Goal: Feedback & Contribution: Contribute content

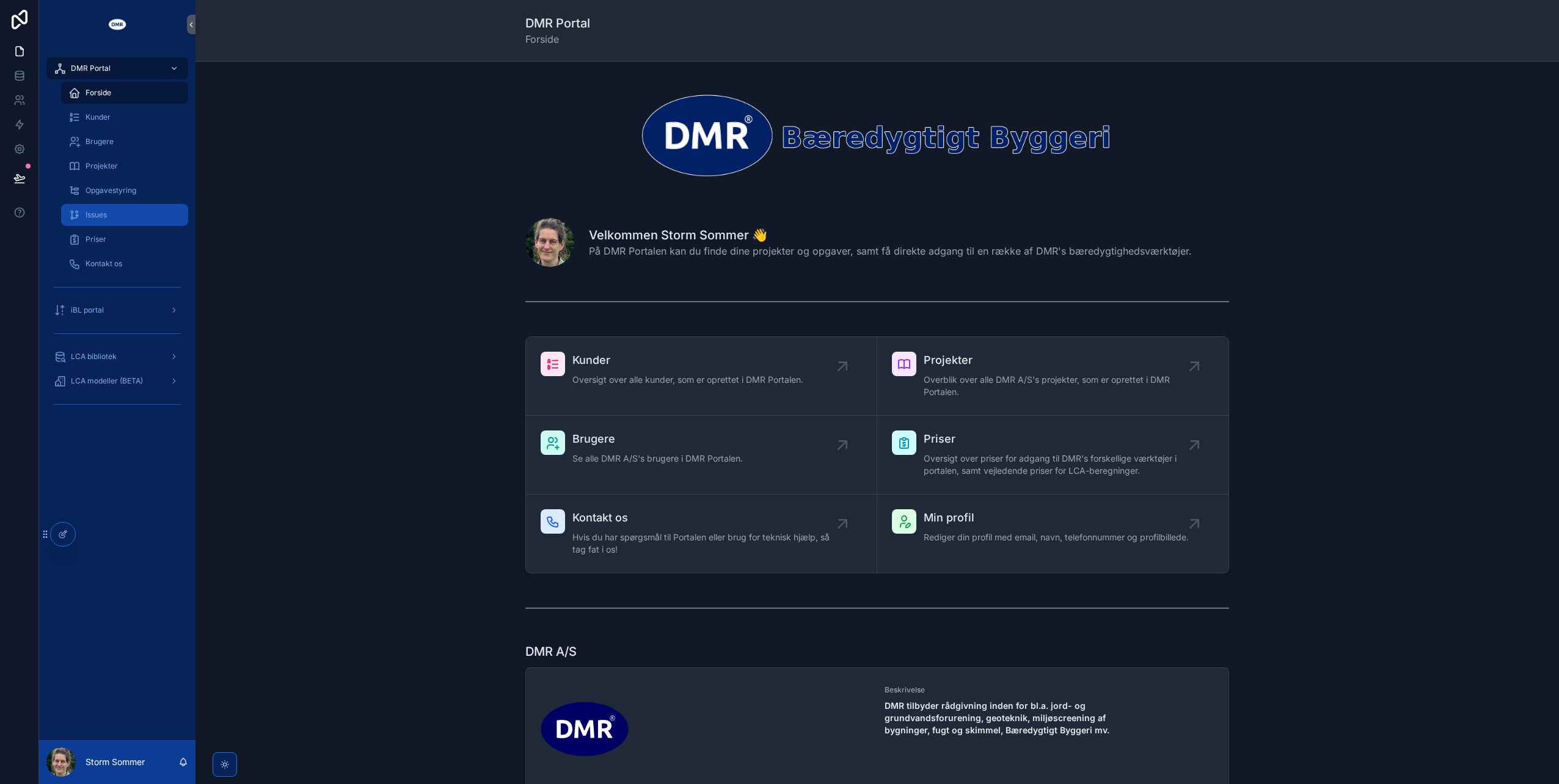
click at [111, 214] on div "Issues" at bounding box center [124, 215] width 112 height 20
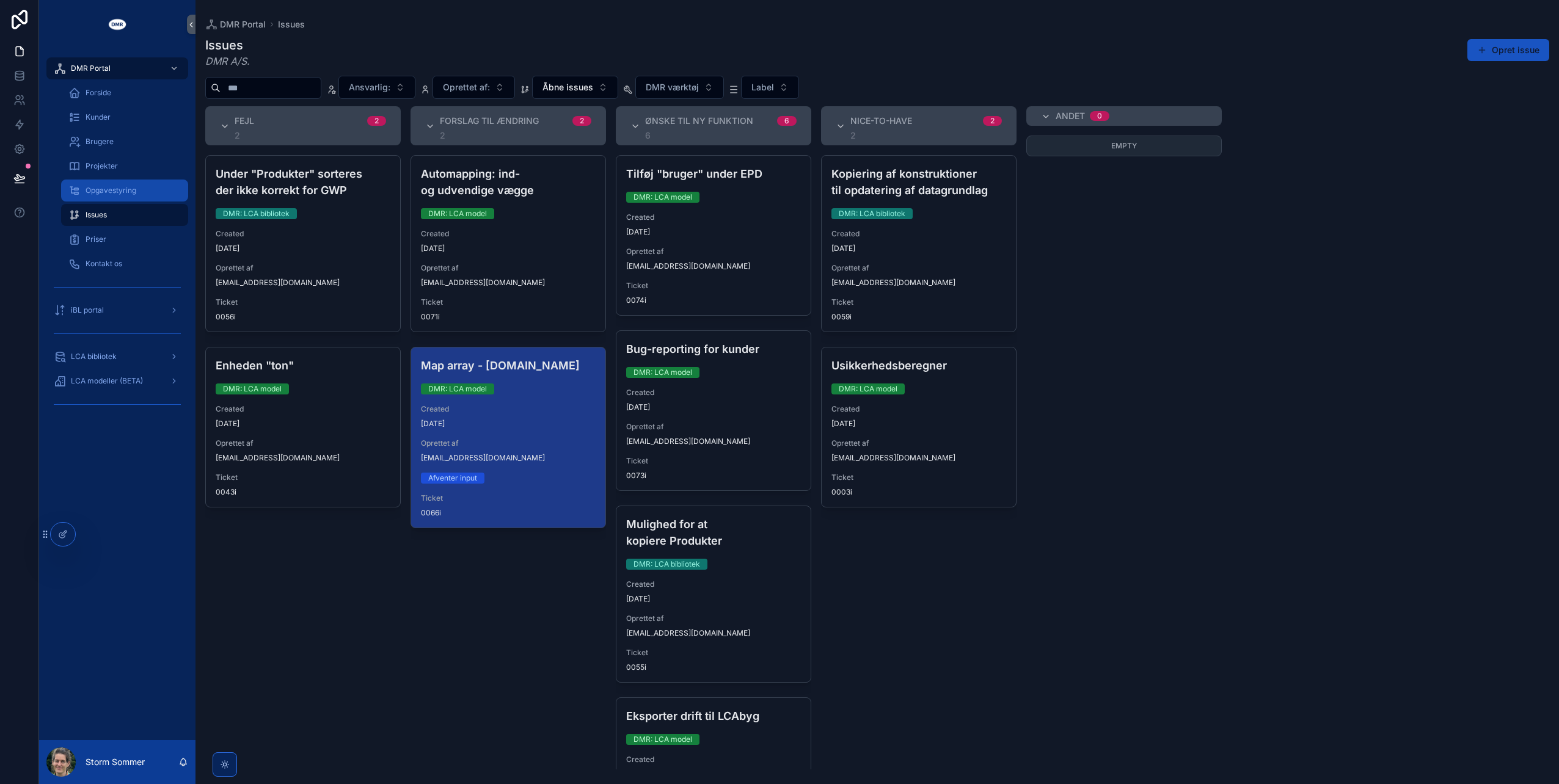
click at [111, 191] on span "Opgavestyring" at bounding box center [111, 190] width 50 height 10
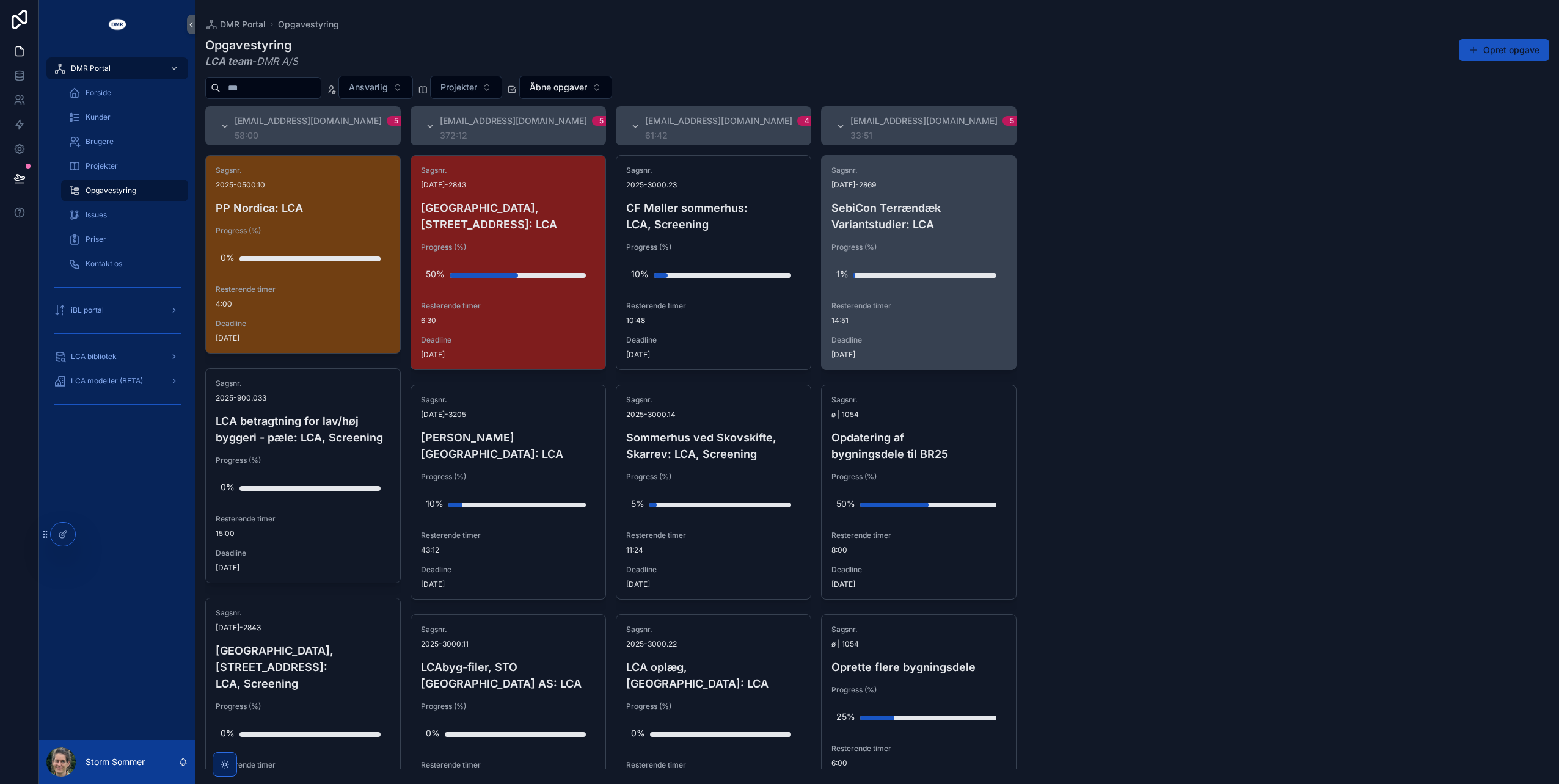
click at [942, 323] on span "14:51" at bounding box center [918, 321] width 175 height 10
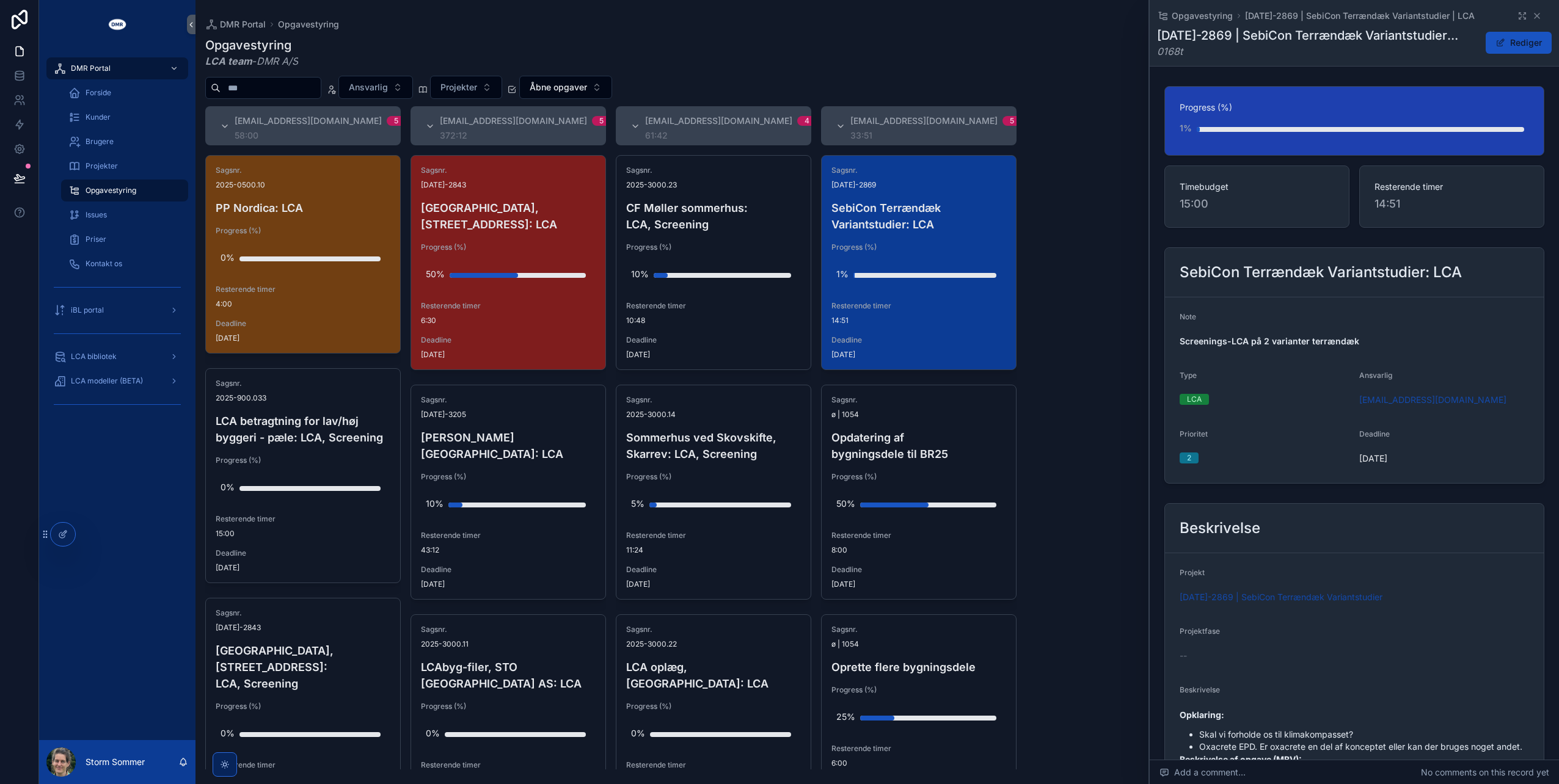
click at [1059, 314] on div "#lca@dmr.dk 5 58:00 Sagsnr. 2025-0500.10 PP Nordica: LCA Progress (%) 0% Rester…" at bounding box center [877, 437] width 1364 height 663
click at [1532, 17] on icon "scrollable content" at bounding box center [1537, 15] width 10 height 10
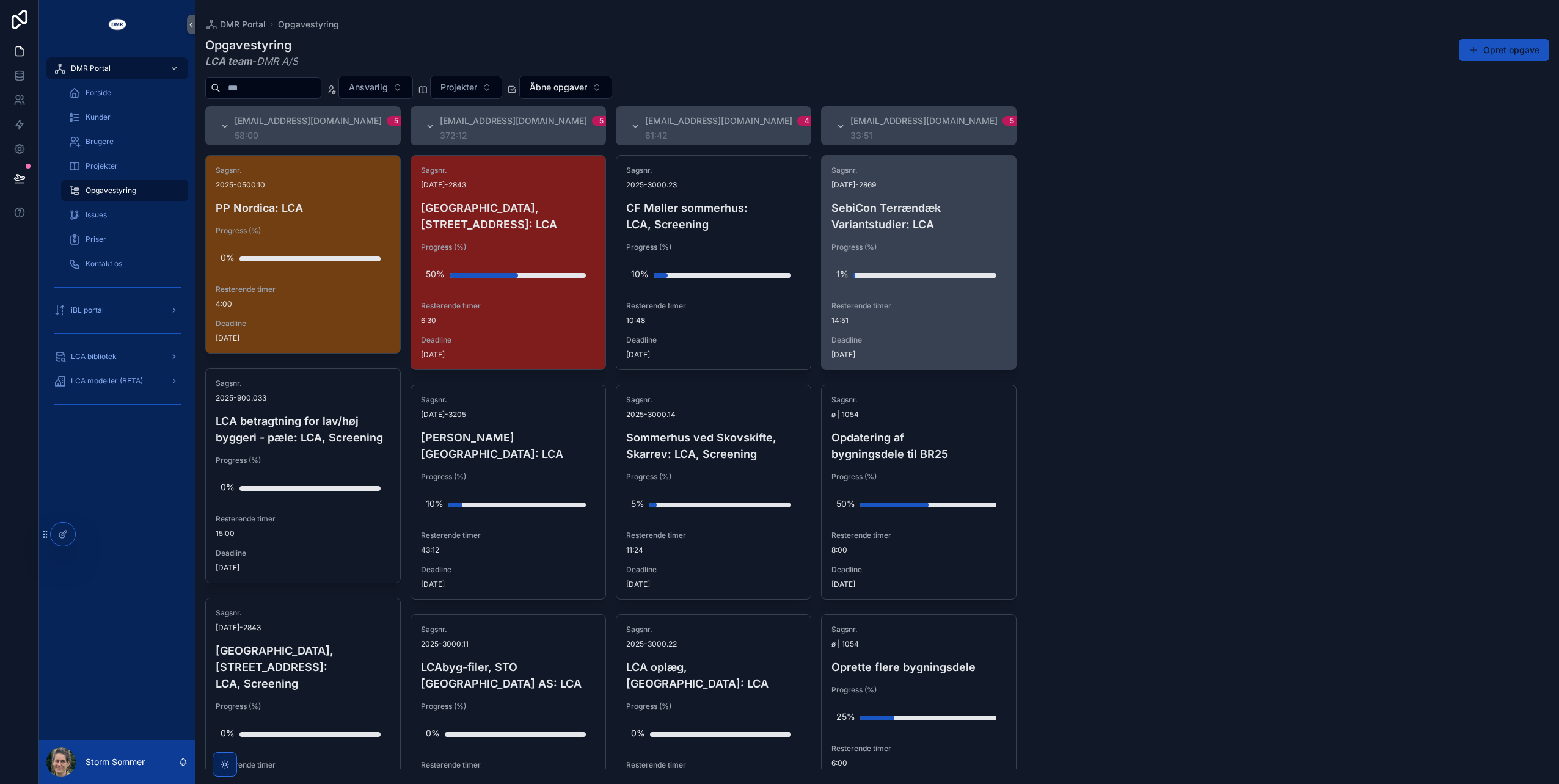
click at [885, 305] on span "Resterende timer" at bounding box center [918, 305] width 175 height 10
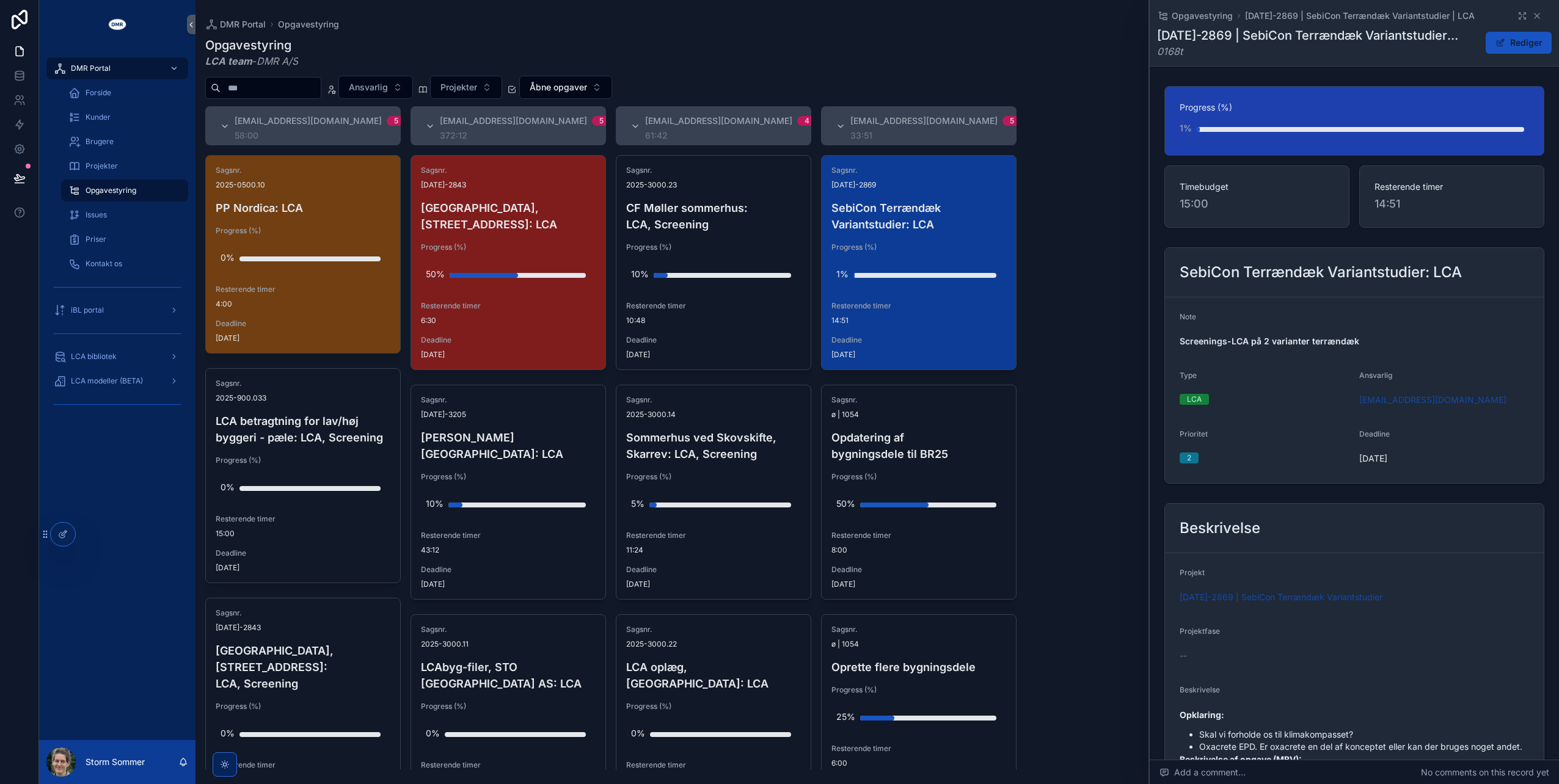
click at [1201, 126] on div "1%" at bounding box center [1354, 128] width 350 height 24
click at [1222, 126] on div "1%" at bounding box center [1354, 128] width 350 height 24
click at [1530, 46] on button "Rediger" at bounding box center [1519, 43] width 66 height 22
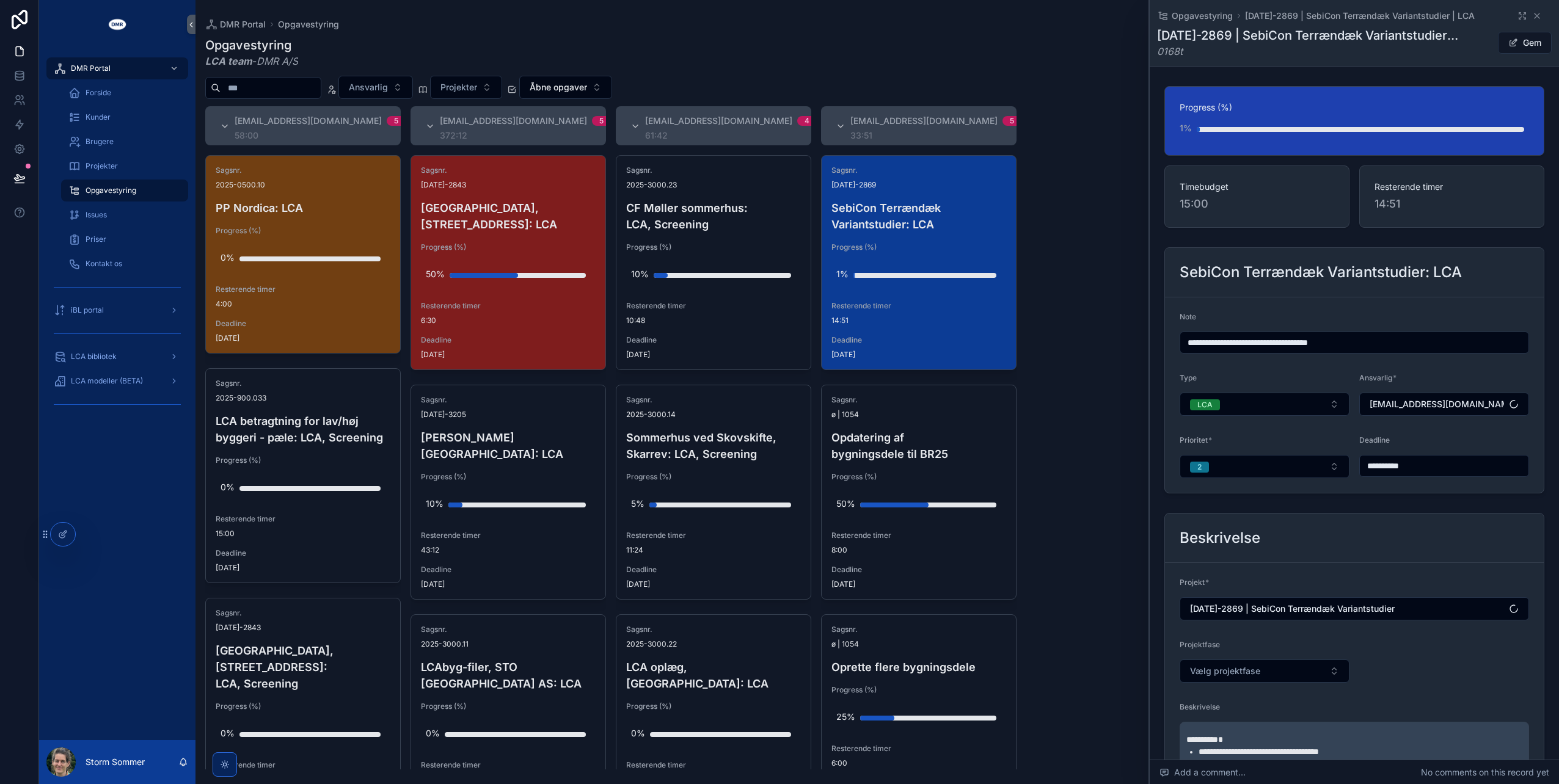
click at [1237, 126] on div "1%" at bounding box center [1354, 128] width 350 height 24
click at [1199, 127] on div "scrollable content" at bounding box center [1199, 129] width 3 height 5
click at [1247, 131] on div "scrollable content" at bounding box center [1360, 129] width 328 height 5
click at [1253, 136] on div "1%" at bounding box center [1354, 128] width 350 height 24
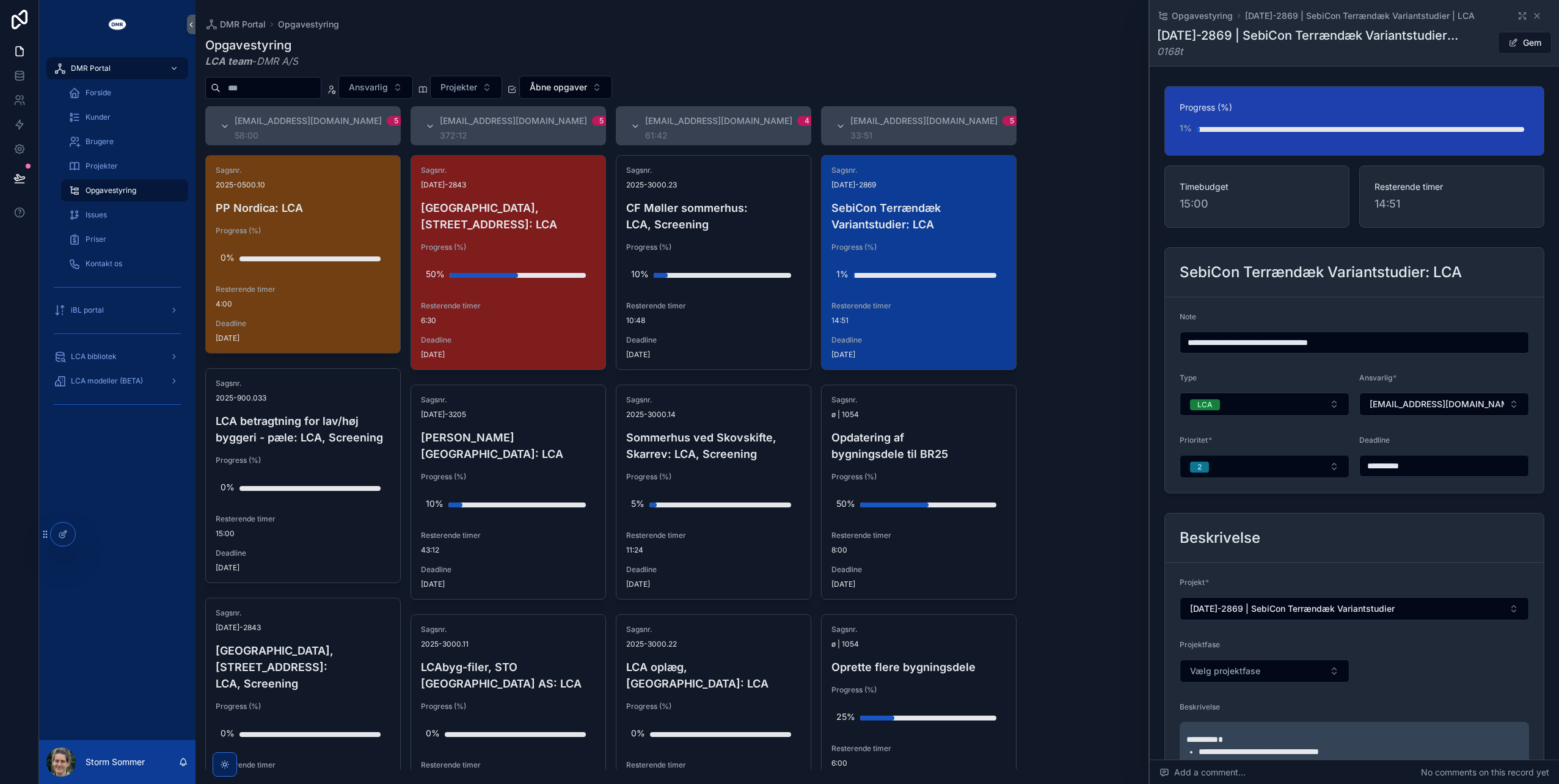
drag, startPoint x: 1255, startPoint y: 132, endPoint x: 1231, endPoint y: 128, distance: 24.3
click at [1231, 128] on div "scrollable content" at bounding box center [1360, 129] width 328 height 5
click at [1360, 126] on div "1%" at bounding box center [1354, 128] width 350 height 24
click at [1096, 299] on div "#lca@dmr.dk 5 58:00 Sagsnr. 2025-0500.10 PP Nordica: LCA Progress (%) 0% Rester…" at bounding box center [877, 437] width 1364 height 663
click at [863, 271] on div "1%" at bounding box center [918, 274] width 165 height 24
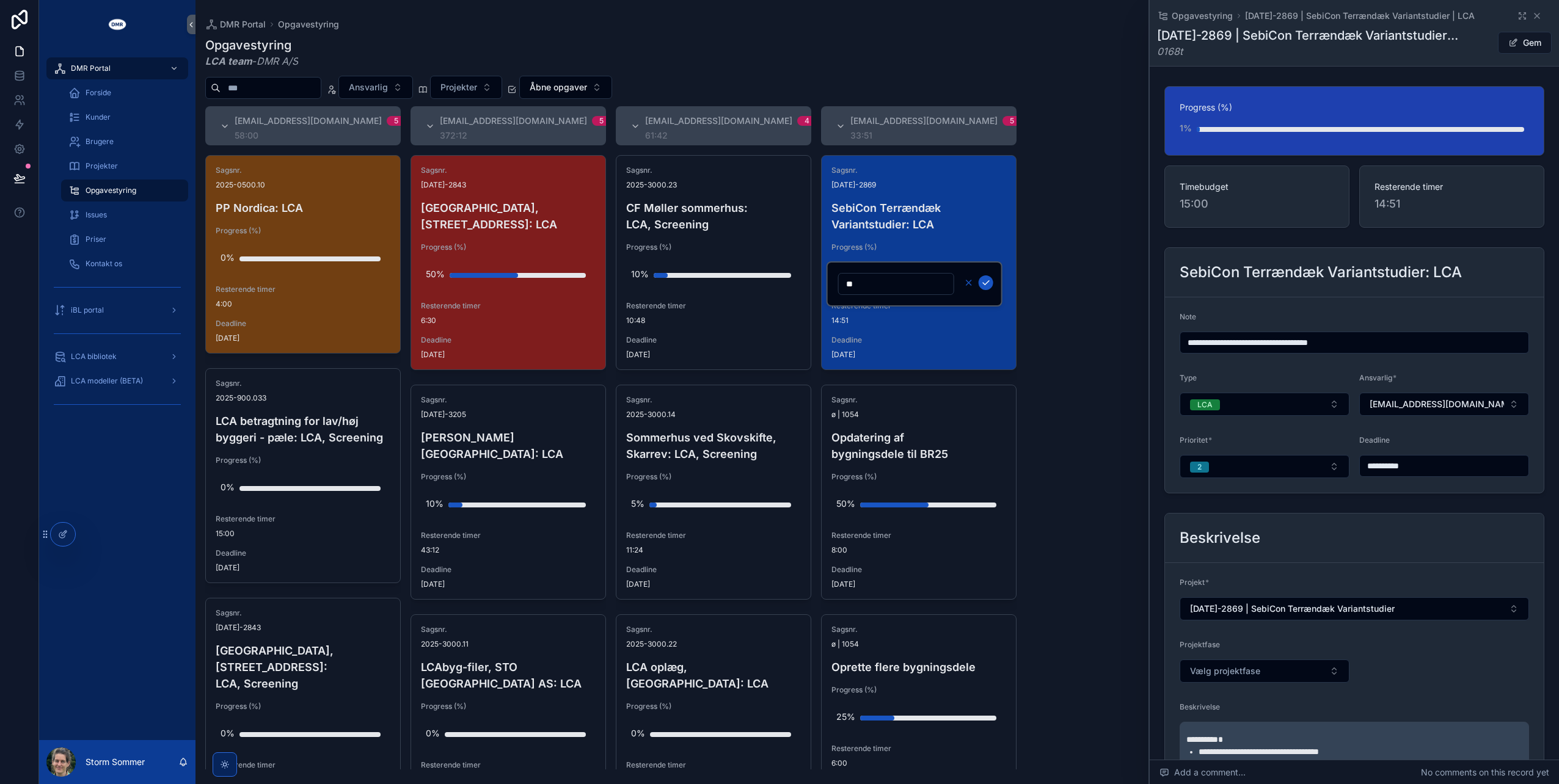
click at [970, 286] on icon "scrollable content" at bounding box center [969, 282] width 10 height 10
click at [1535, 11] on div "Opgavestyring 2024-2869 | SebiCon Terrændæk Variantstudier | LCA" at bounding box center [1354, 16] width 395 height 12
click at [1532, 14] on icon "scrollable content" at bounding box center [1537, 15] width 10 height 10
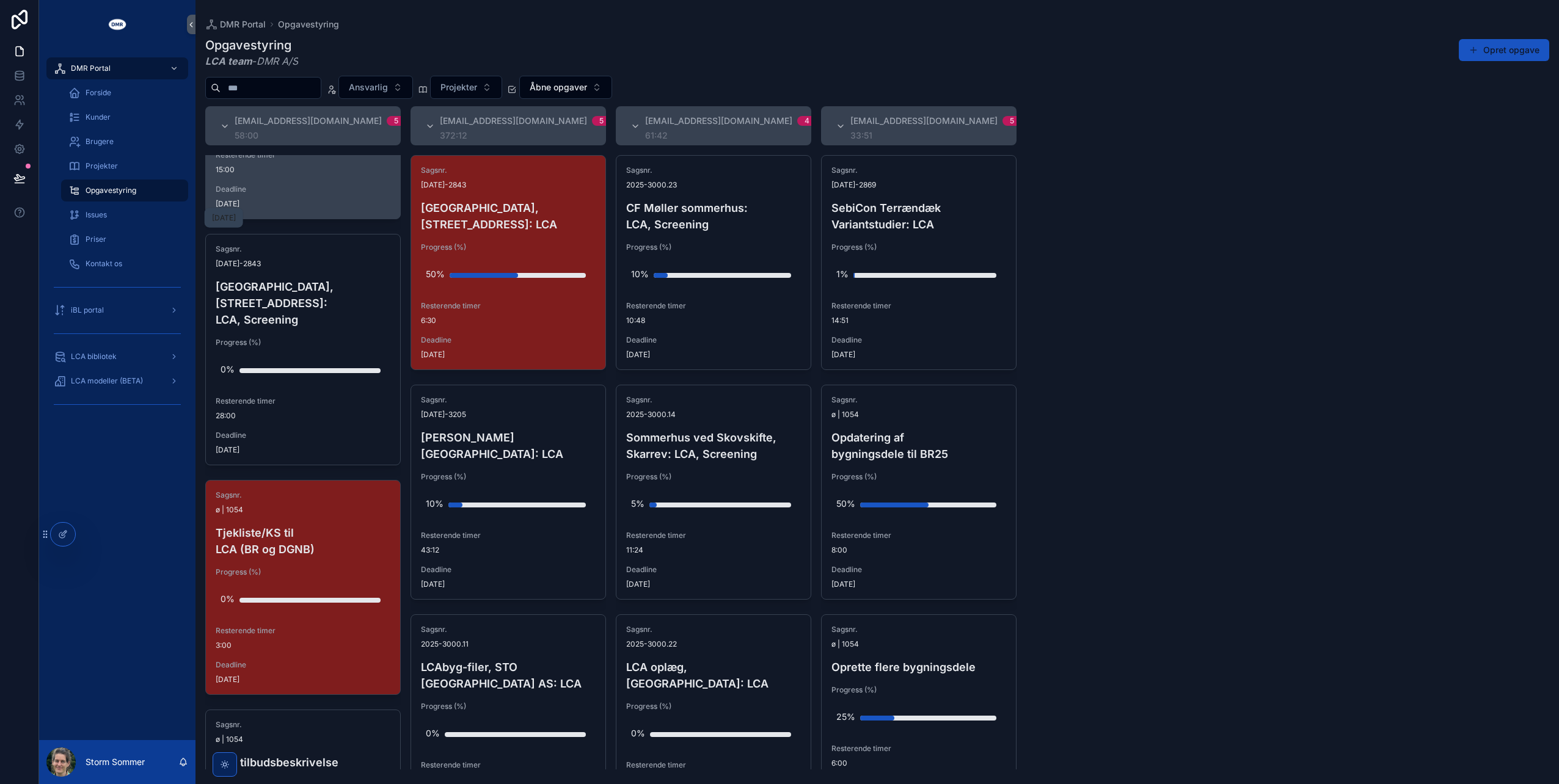
scroll to position [366, 0]
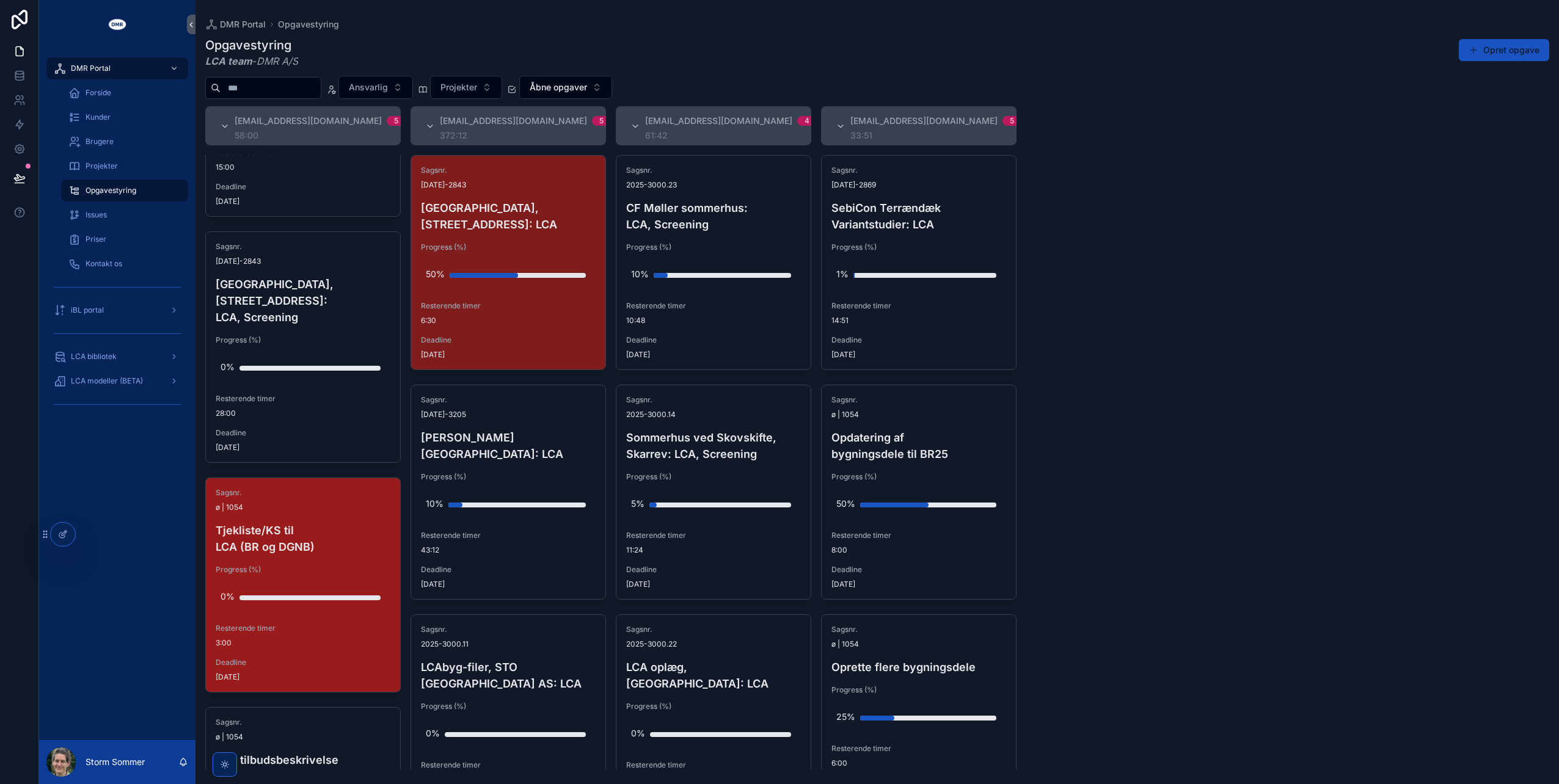
click at [276, 528] on h4 "Tjekliste/KS til LCA (BR og DGNB)" at bounding box center [302, 538] width 175 height 33
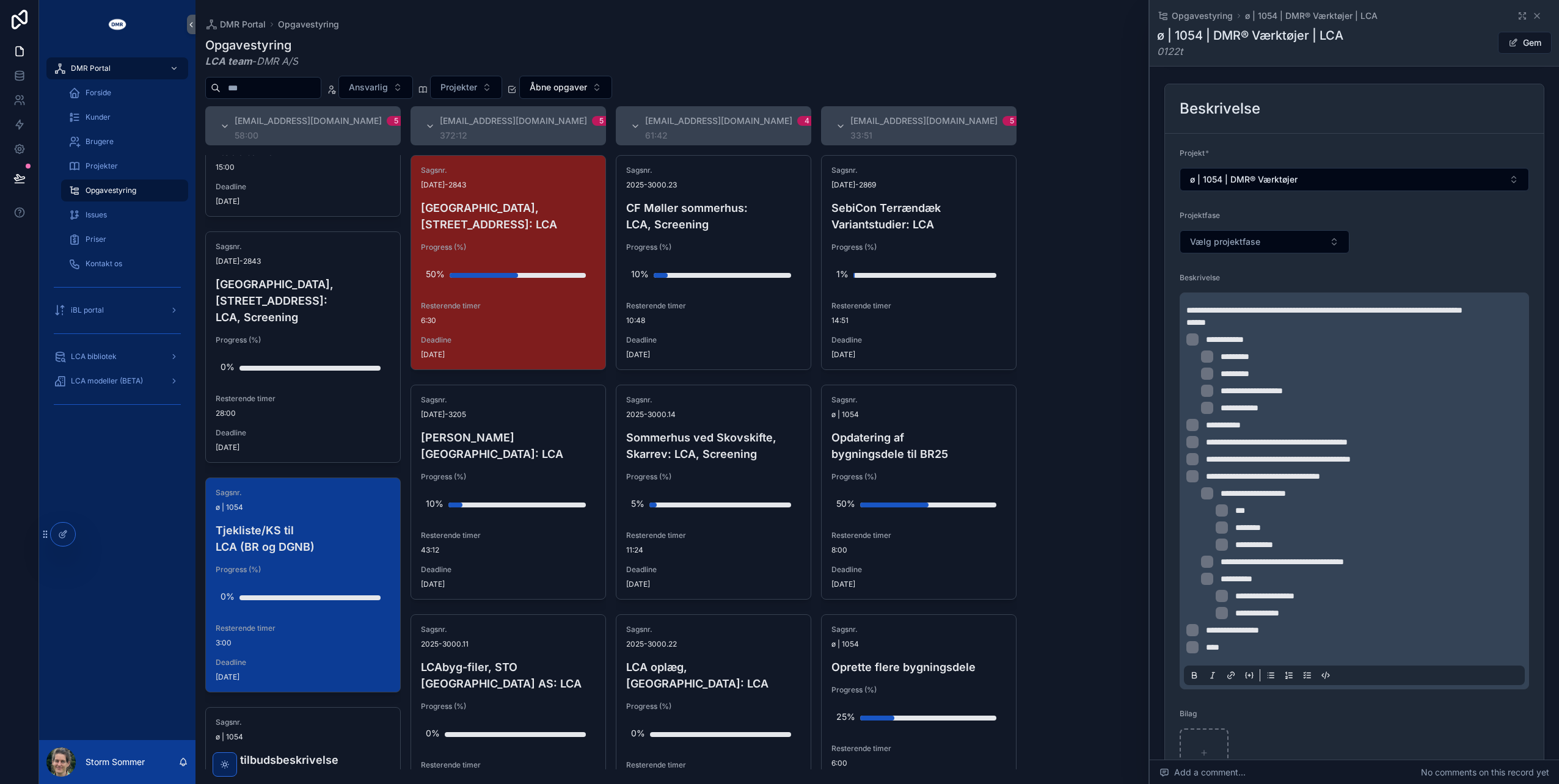
scroll to position [427, 0]
click at [1532, 16] on icon "scrollable content" at bounding box center [1537, 15] width 10 height 10
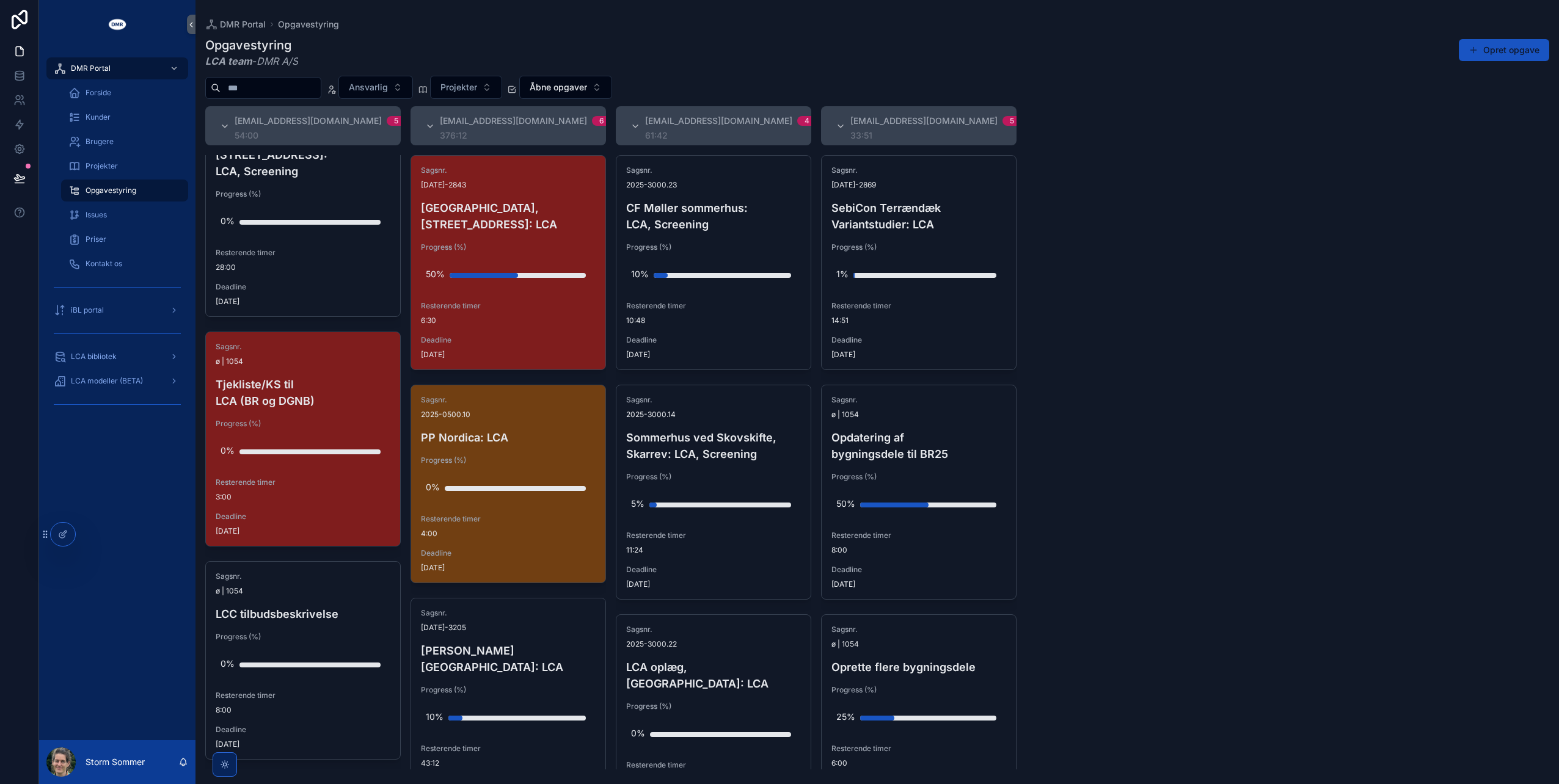
scroll to position [509, 0]
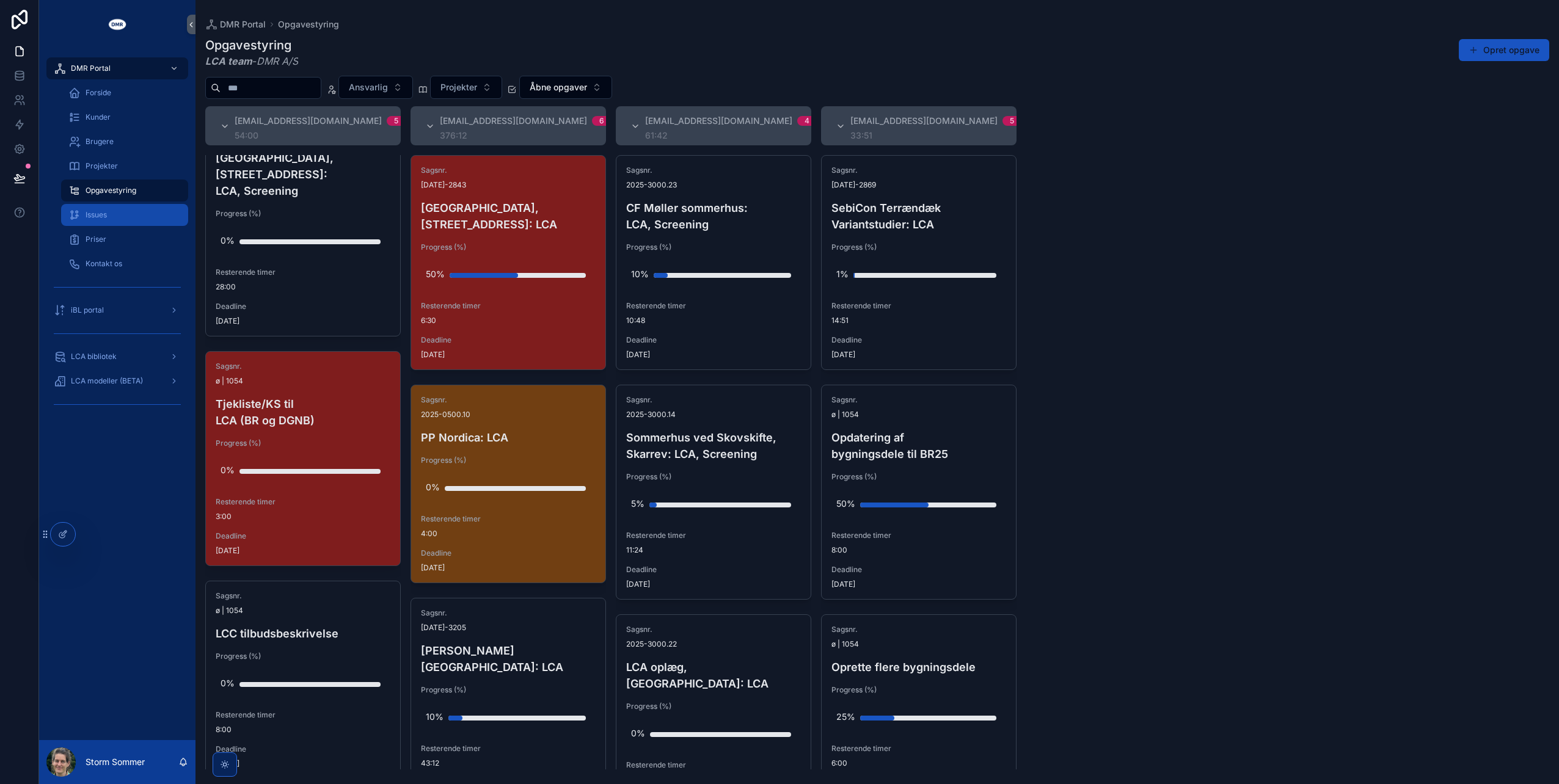
click at [126, 217] on div "Issues" at bounding box center [124, 215] width 112 height 20
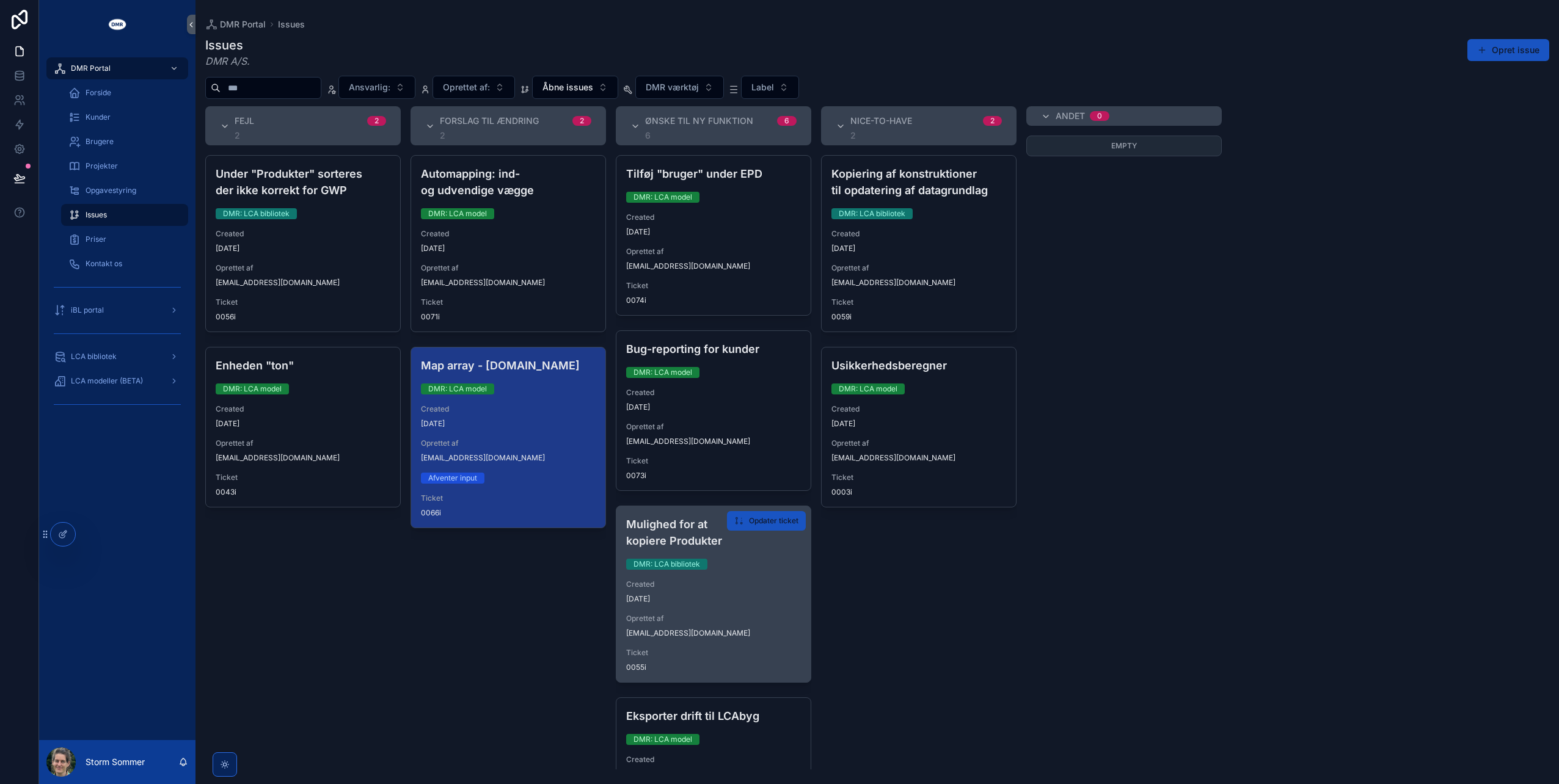
click at [683, 600] on div "[DATE]" at bounding box center [713, 599] width 175 height 10
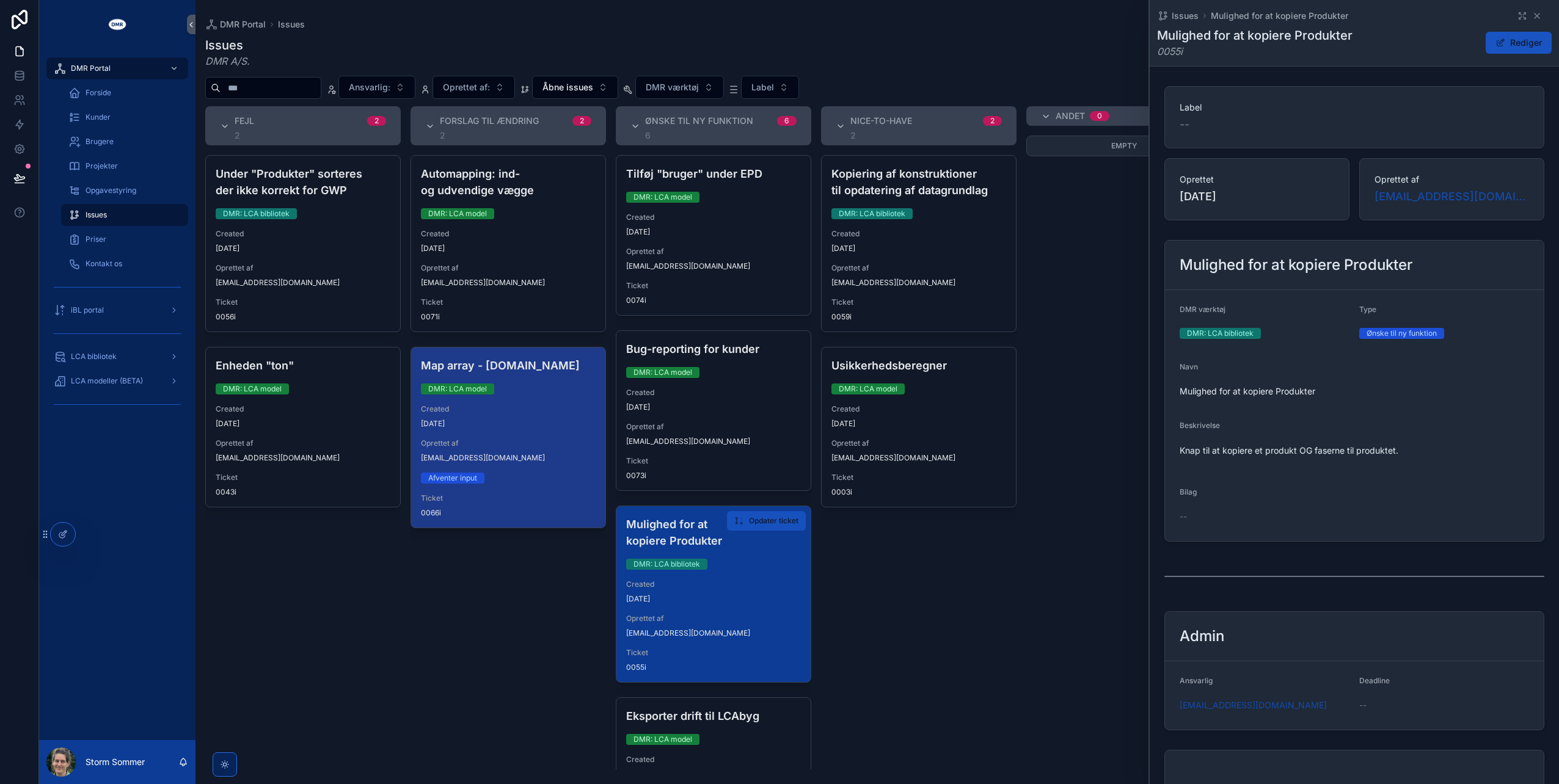
click at [784, 516] on span "Opdater ticket" at bounding box center [773, 521] width 50 height 10
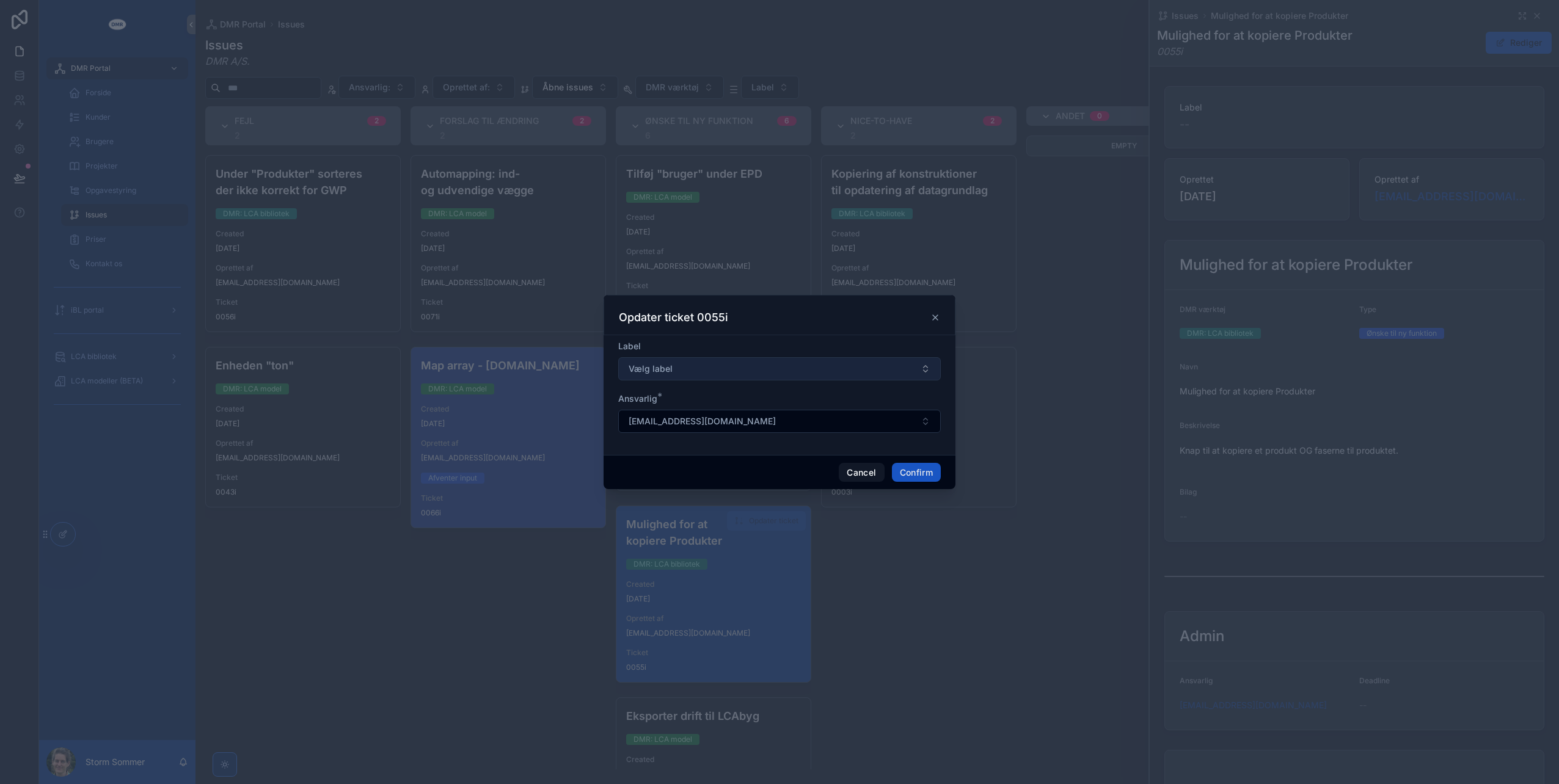
click at [647, 363] on button "Vælg label" at bounding box center [780, 369] width 322 height 23
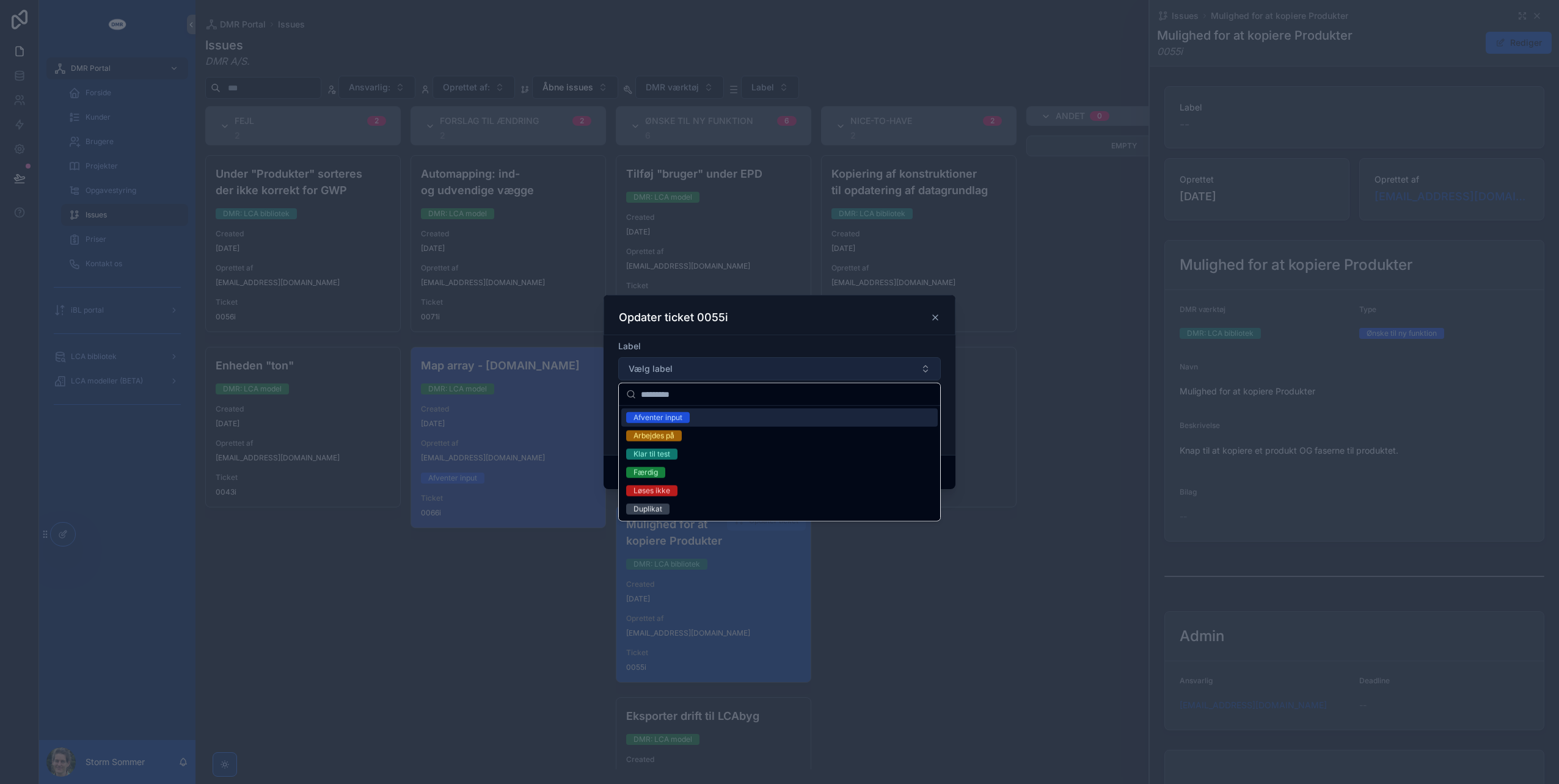
click at [647, 363] on button "Vælg label" at bounding box center [780, 369] width 322 height 23
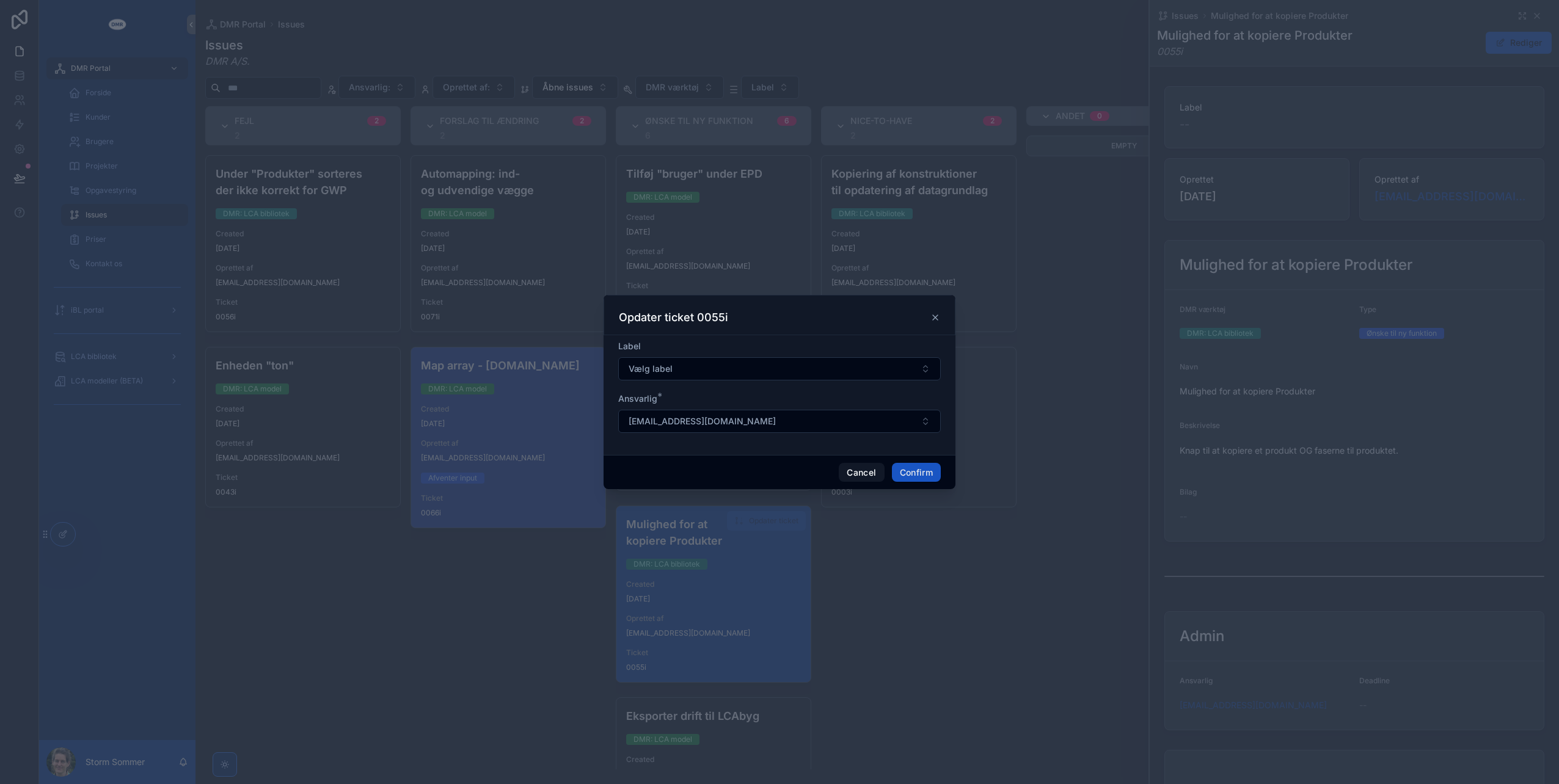
click at [936, 320] on icon at bounding box center [935, 318] width 10 height 10
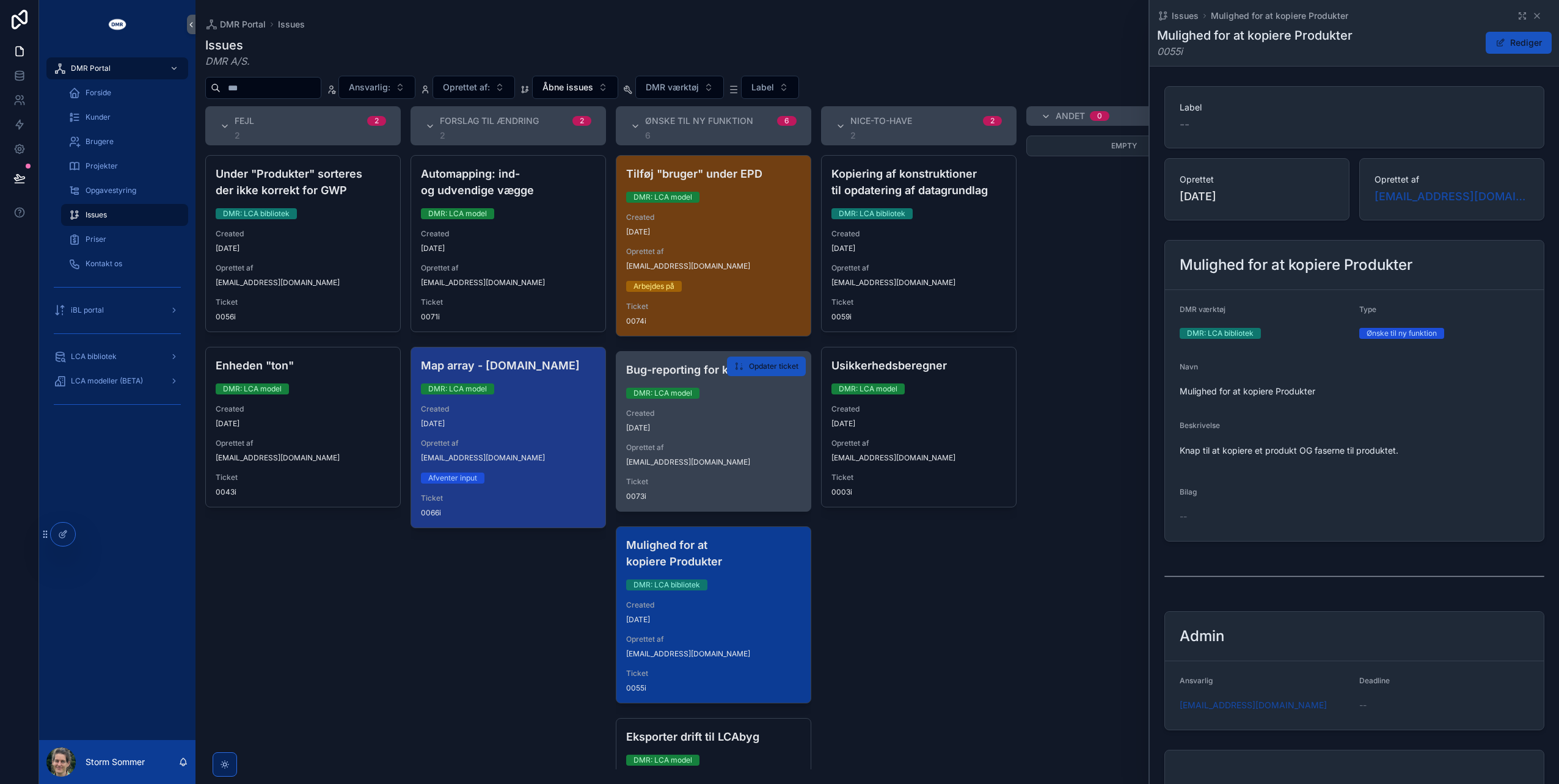
click at [705, 464] on div "sso@dmr.dk" at bounding box center [713, 462] width 175 height 10
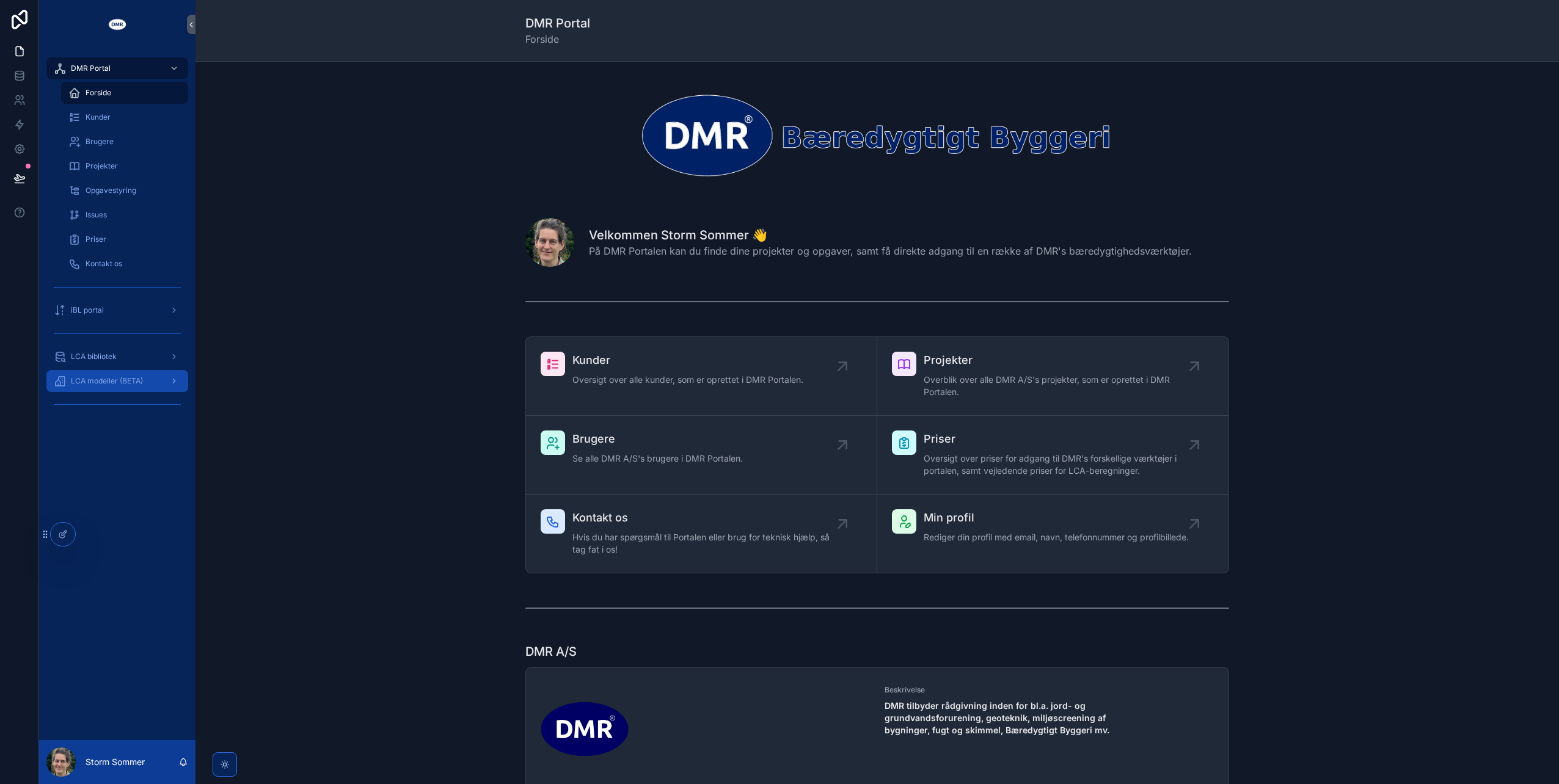
click at [93, 374] on div "LCA modeller (BETA)" at bounding box center [117, 382] width 127 height 20
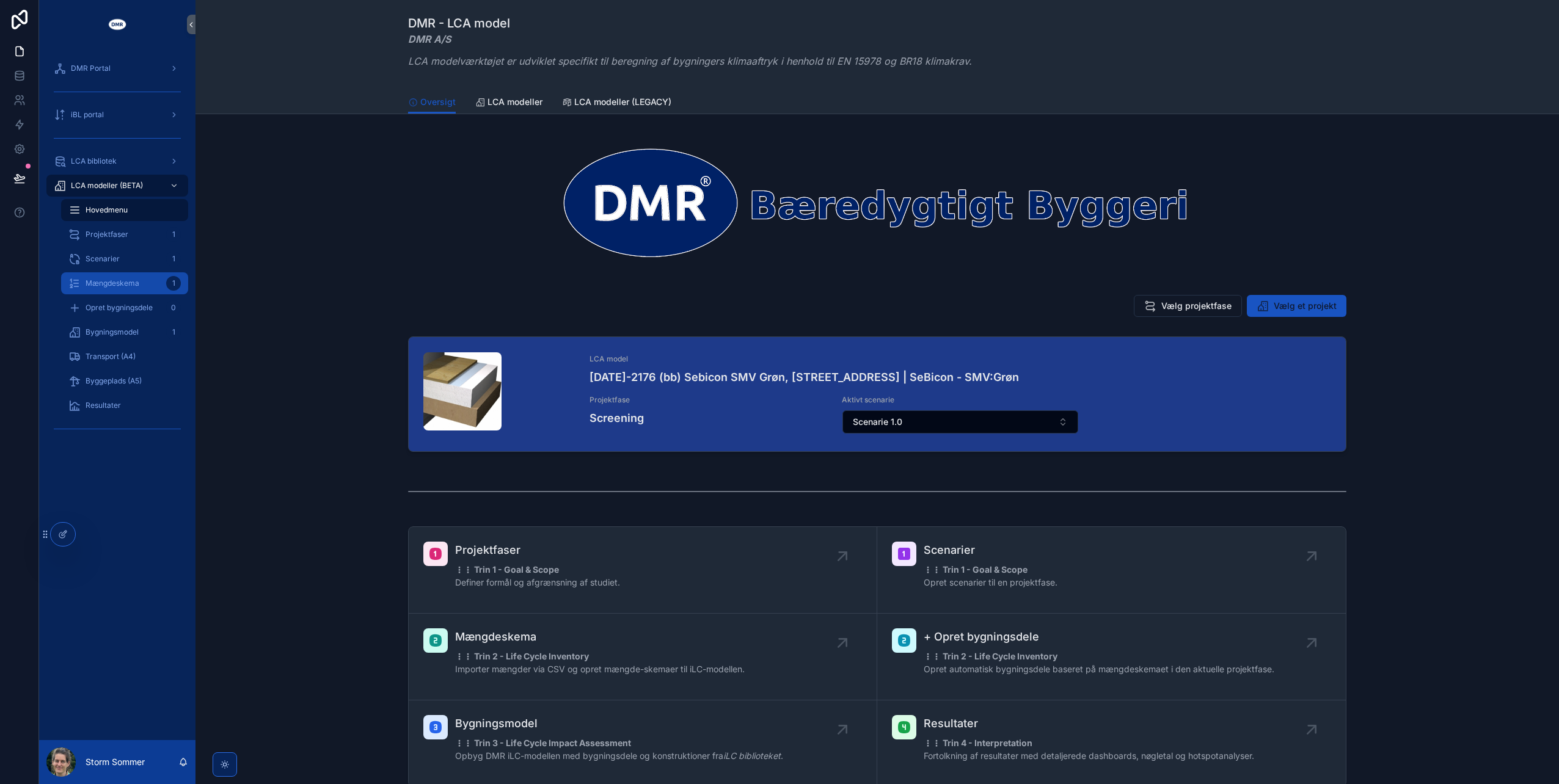
click at [133, 282] on span "Mængdeskema" at bounding box center [112, 283] width 53 height 10
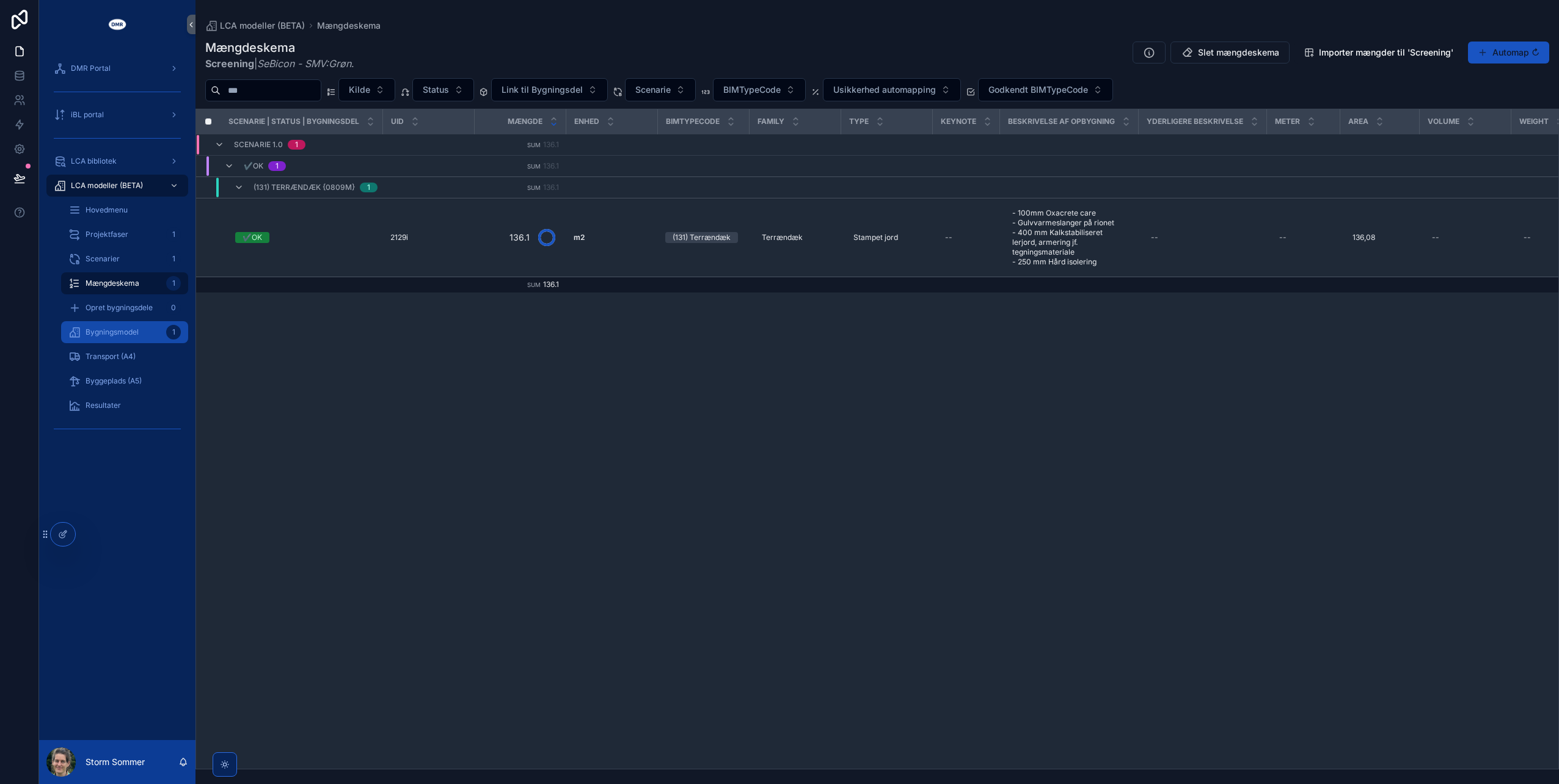
click at [120, 331] on span "Bygningsmodel" at bounding box center [112, 332] width 53 height 10
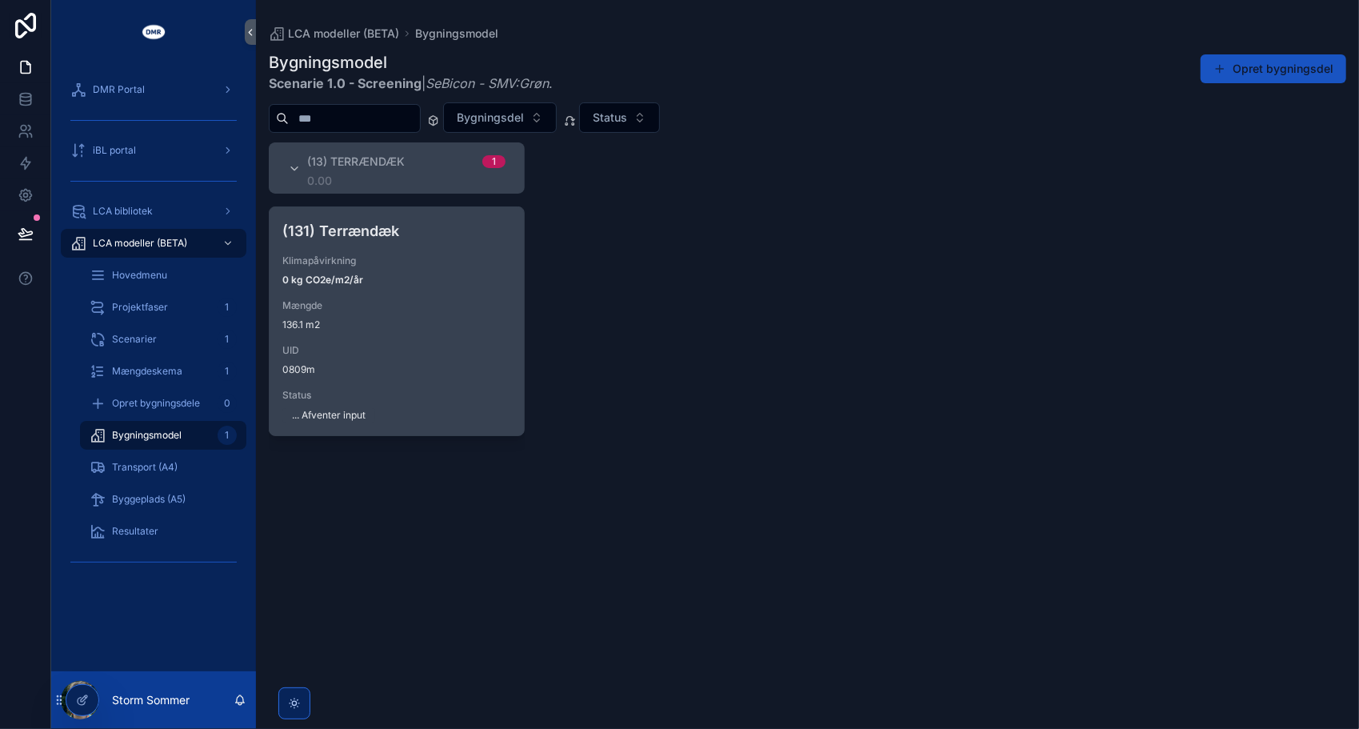
click at [476, 286] on div "(131) Terrændæk Klimapåvirkning 0 kg CO2e/m2/år Mængde 136.1 m2 UID 0809m Statu…" at bounding box center [397, 321] width 254 height 228
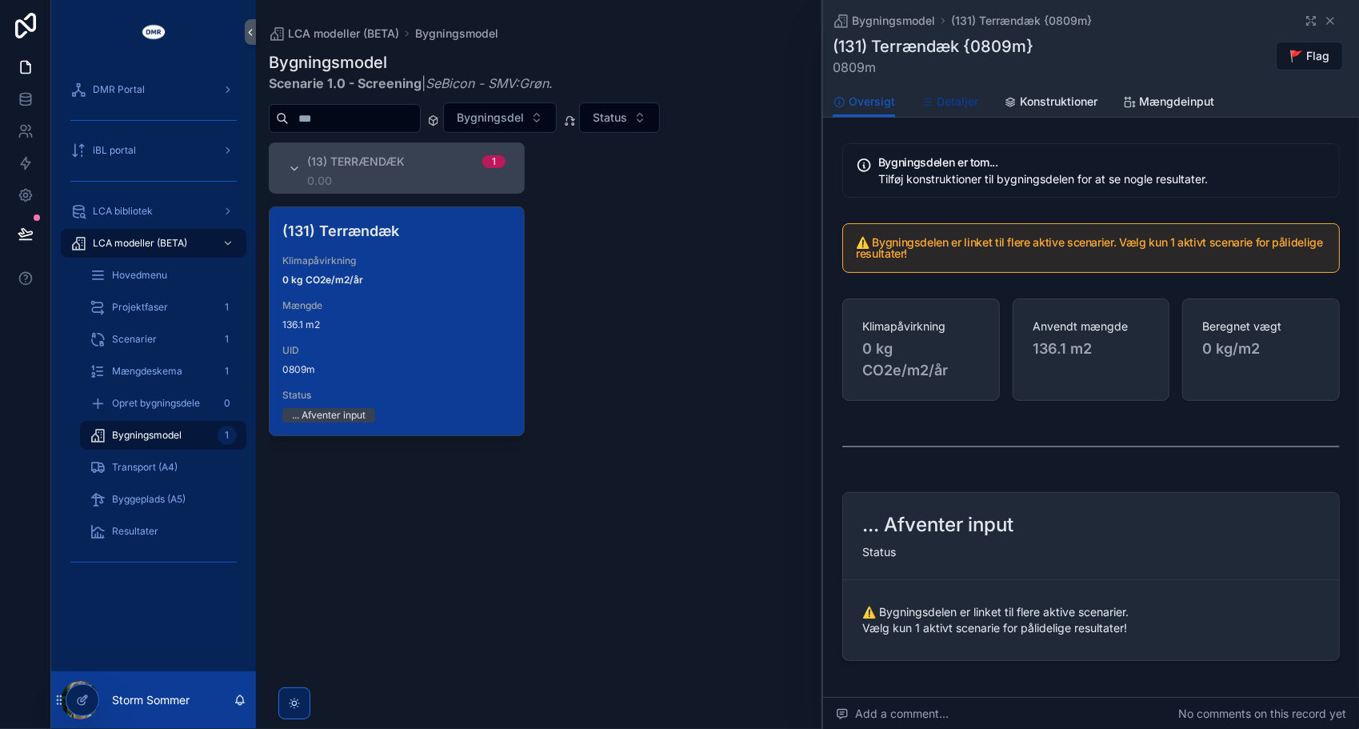
click at [962, 105] on span "Detaljer" at bounding box center [958, 102] width 42 height 16
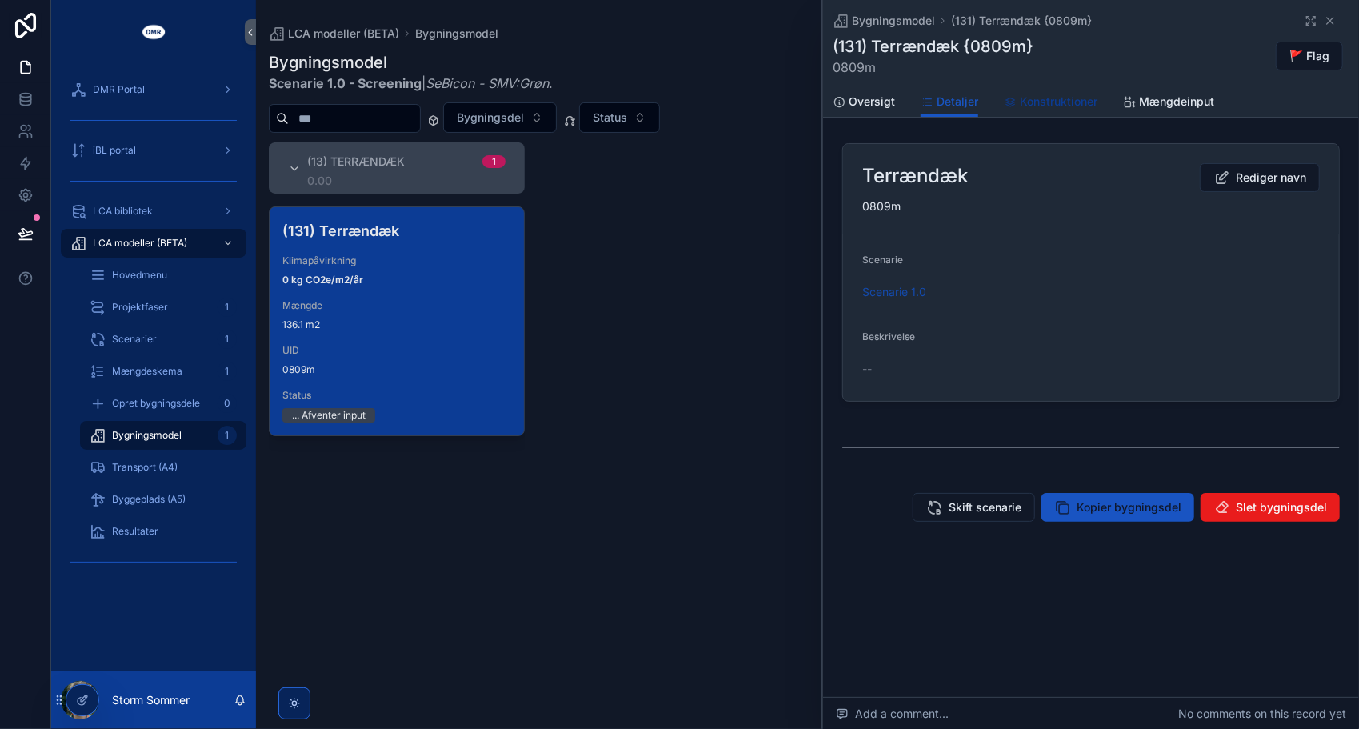
click at [1014, 98] on icon "scrollable content" at bounding box center [1010, 102] width 13 height 13
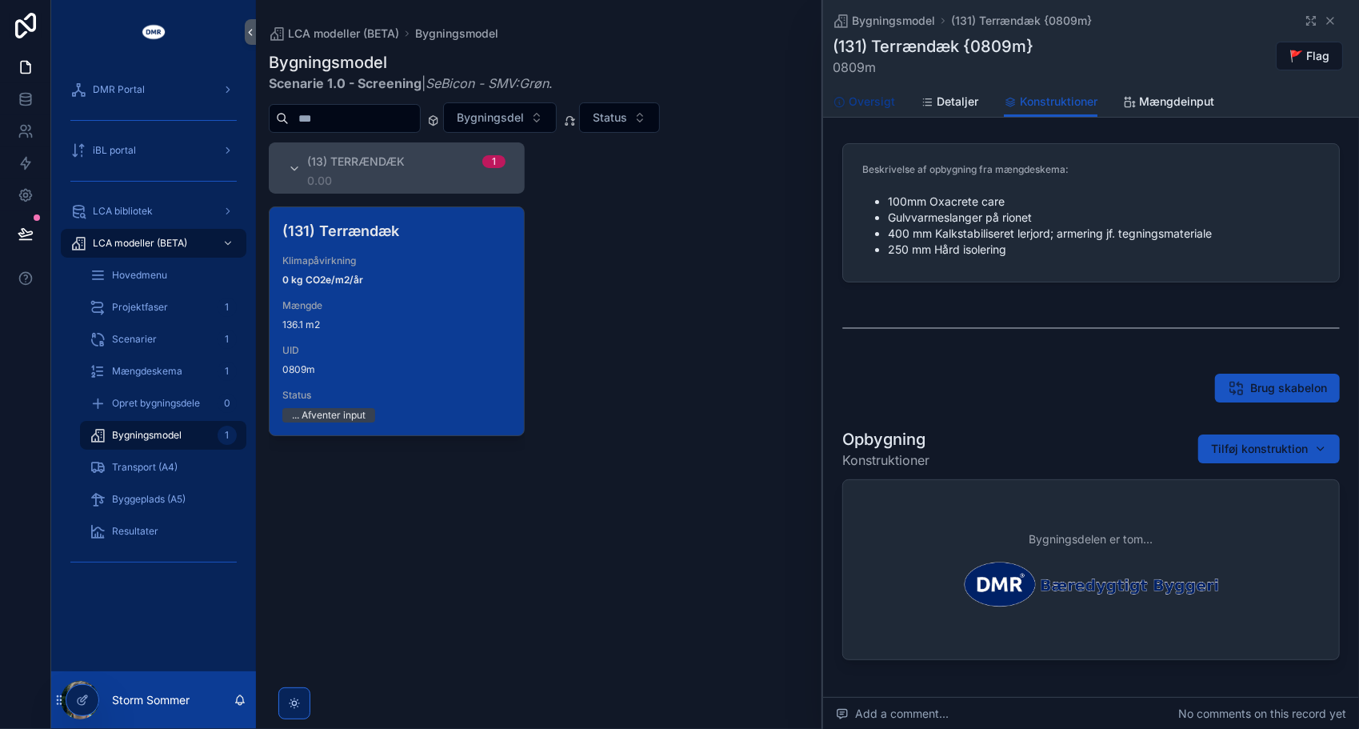
click at [853, 94] on span "Oversigt" at bounding box center [872, 102] width 46 height 16
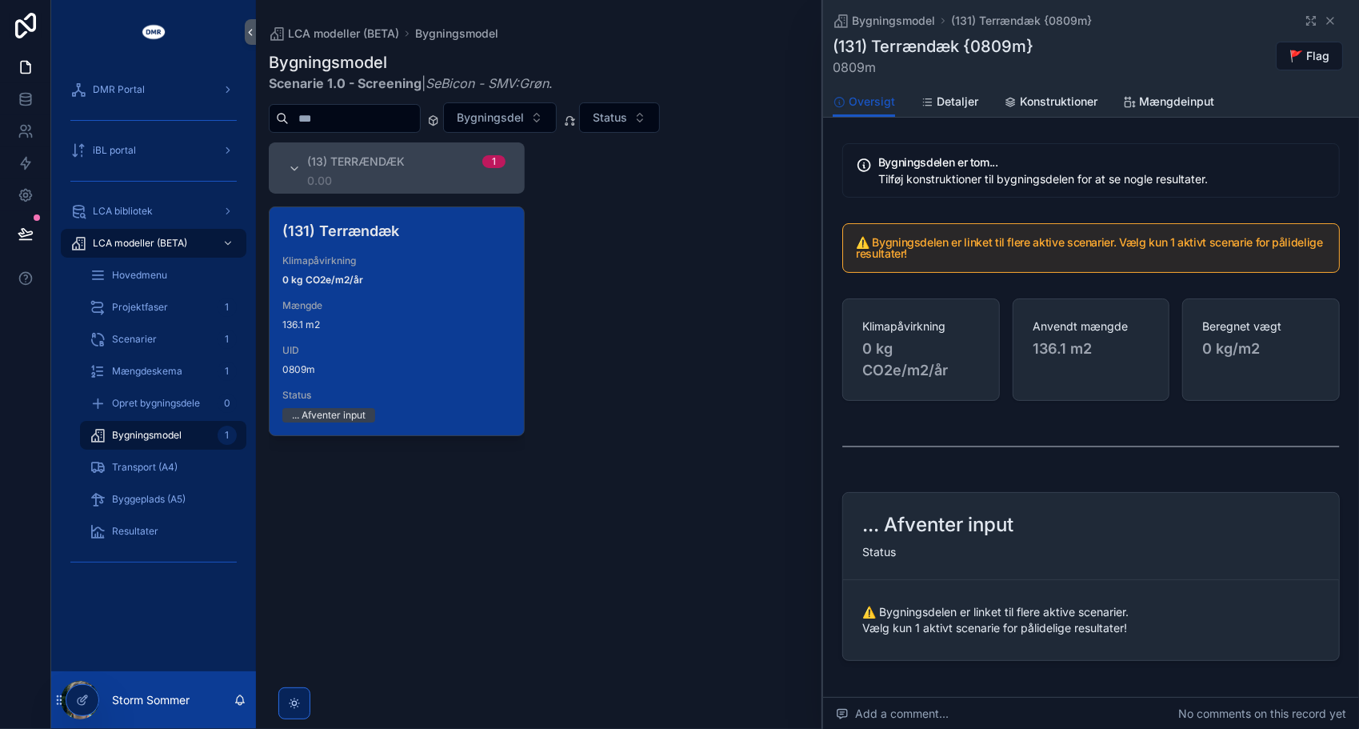
click at [570, 501] on div "(13) Terrændæk 1 0.00 (131) Terrændæk Klimapåvirkning 0 kg CO2e/m2/år Mængde 13…" at bounding box center [807, 425] width 1103 height 567
click at [627, 53] on div "Bygningsmodel Scenarie 1.0 - Screening | SeBicon - SMV:Grøn . Opret bygningsdel" at bounding box center [808, 72] width 1078 height 42
click at [151, 337] on span "Scenarier" at bounding box center [134, 339] width 45 height 13
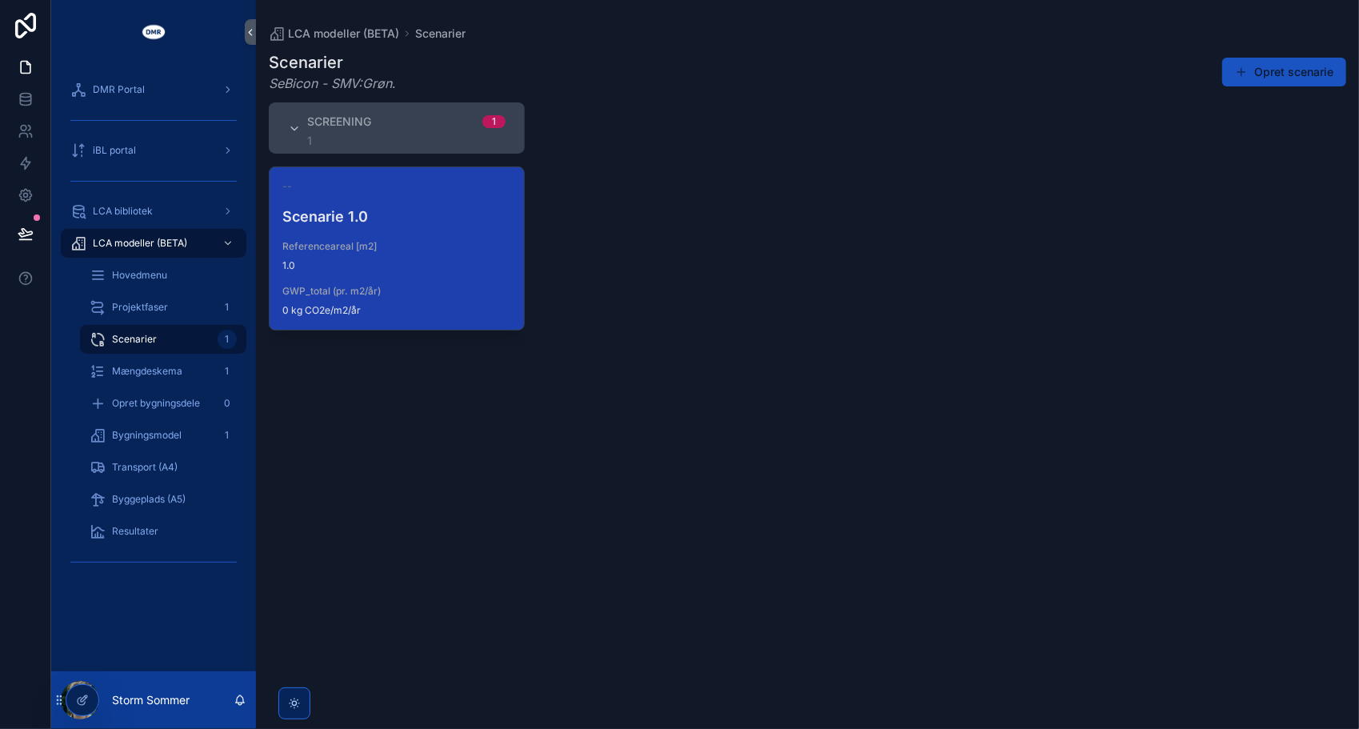
click at [379, 247] on span "Referenceareal [m2]" at bounding box center [396, 246] width 229 height 13
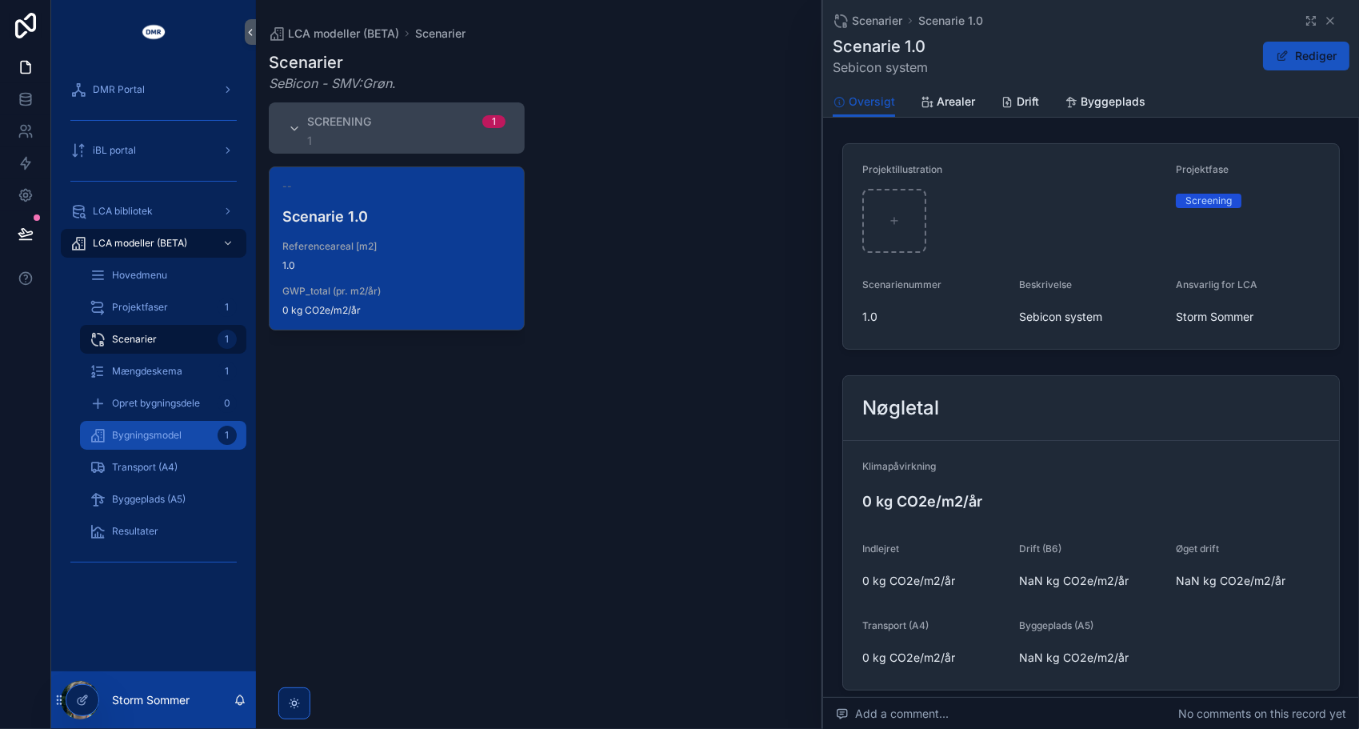
click at [125, 436] on span "Bygningsmodel" at bounding box center [147, 435] width 70 height 13
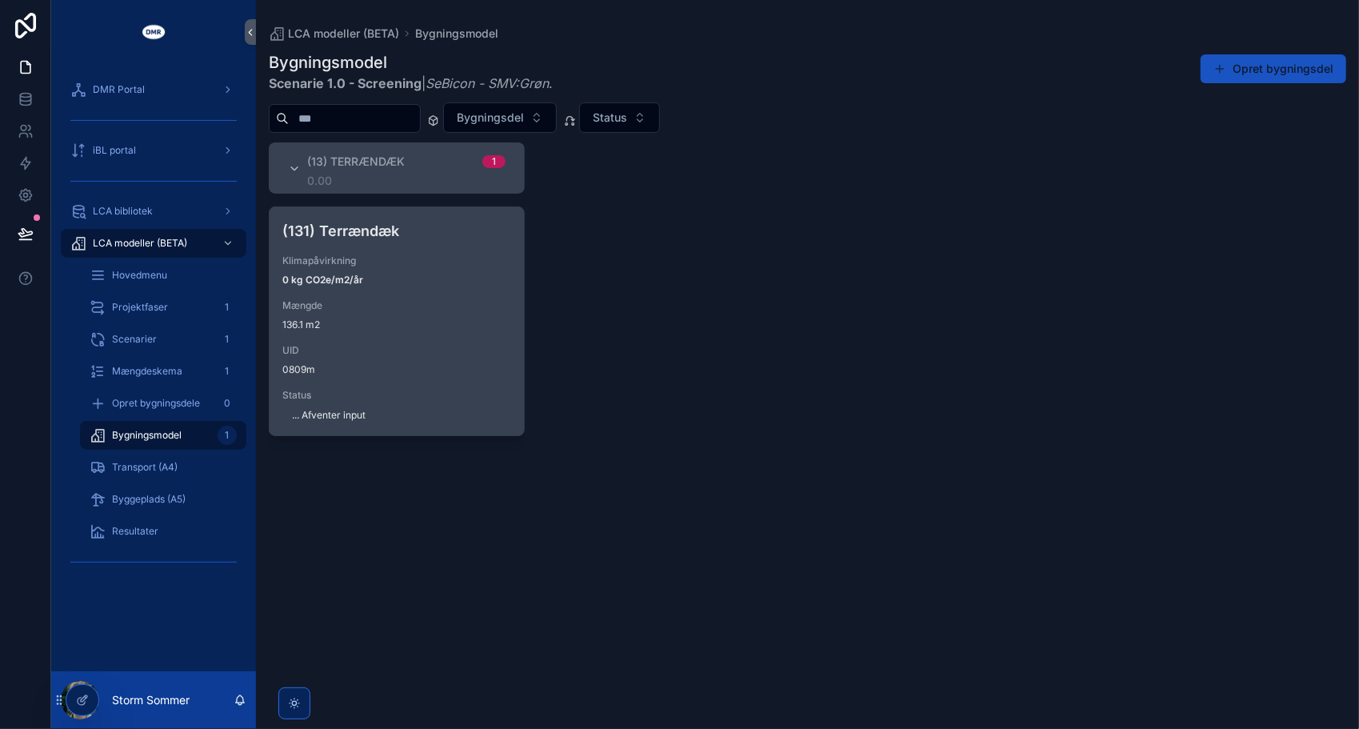
click at [394, 292] on div "(131) Terrændæk Klimapåvirkning 0 kg CO2e/m2/år Mængde 136.1 m2 UID 0809m Statu…" at bounding box center [397, 321] width 254 height 228
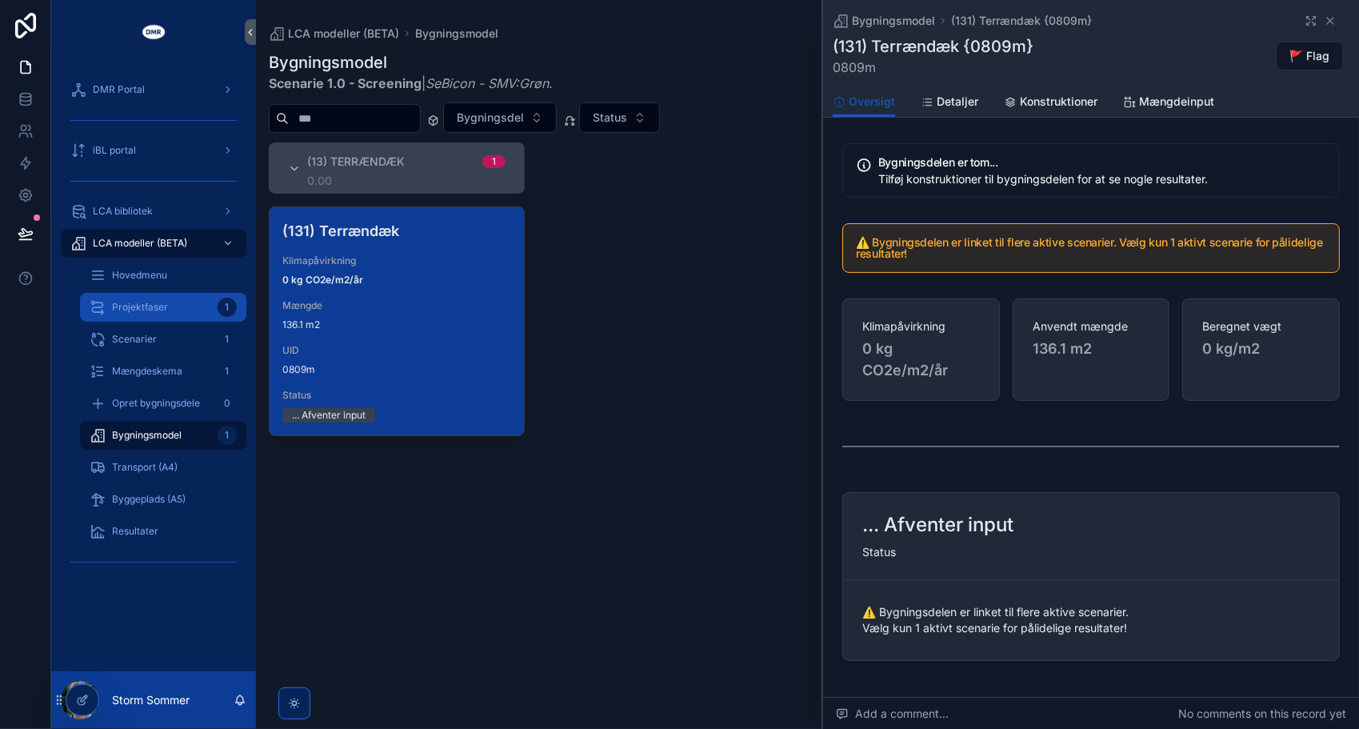
click at [170, 309] on div "Projektfaser 1" at bounding box center [163, 307] width 147 height 26
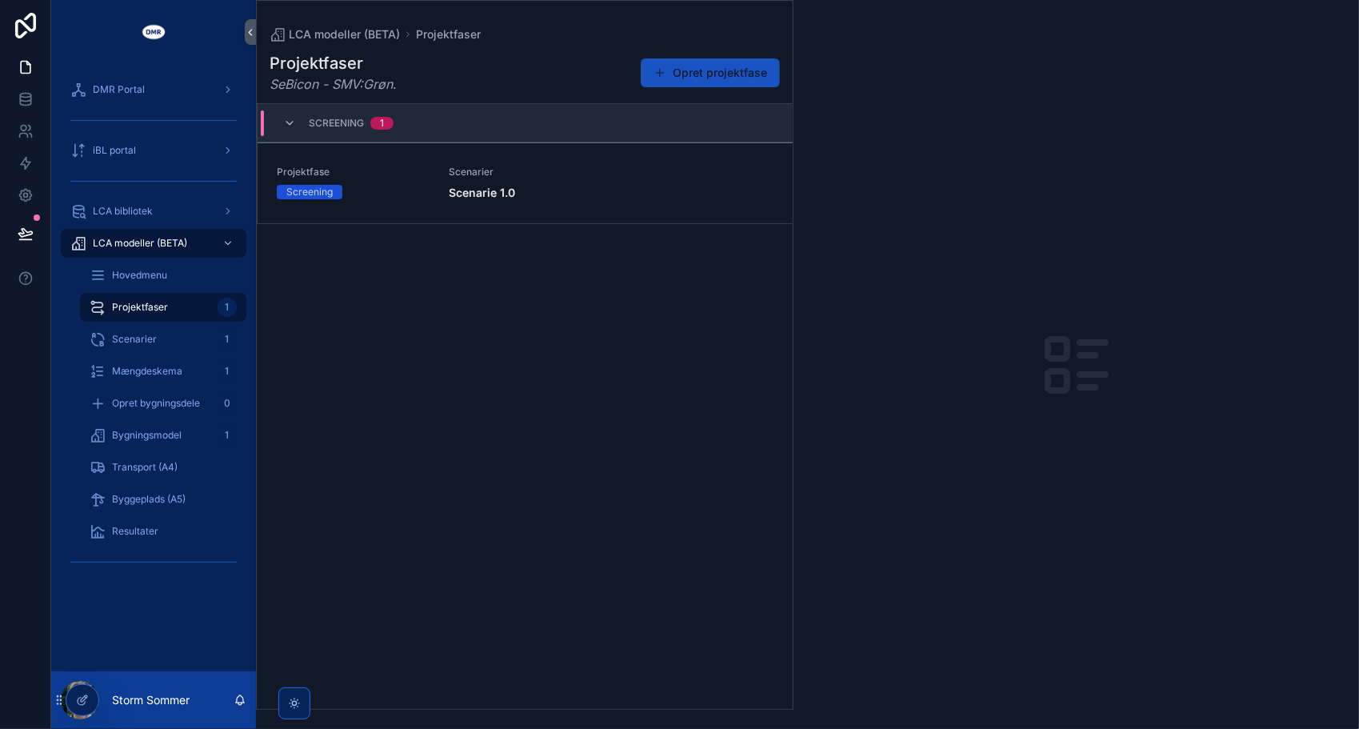
click at [331, 122] on span "Screening" at bounding box center [336, 123] width 55 height 13
click at [129, 266] on div "Hovedmenu" at bounding box center [163, 275] width 147 height 26
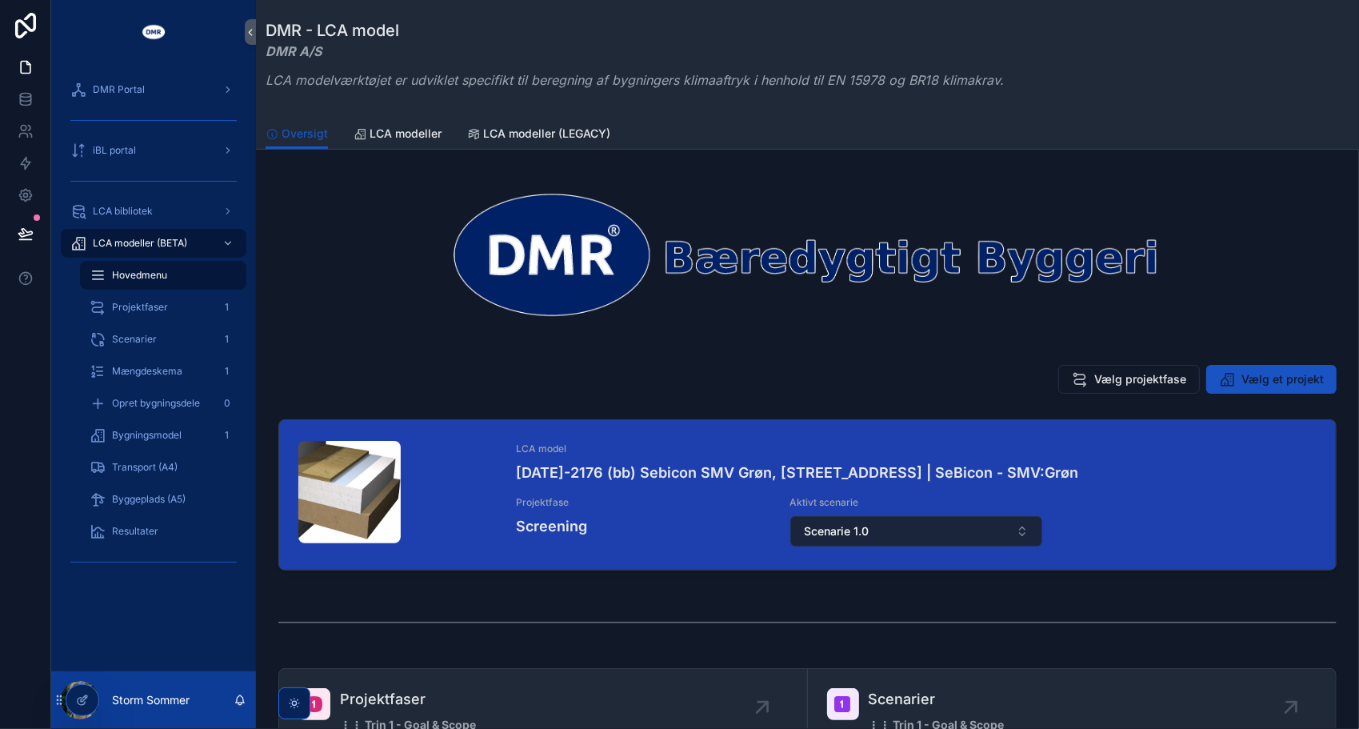
click at [899, 528] on button "Scenarie 1.0" at bounding box center [917, 531] width 253 height 30
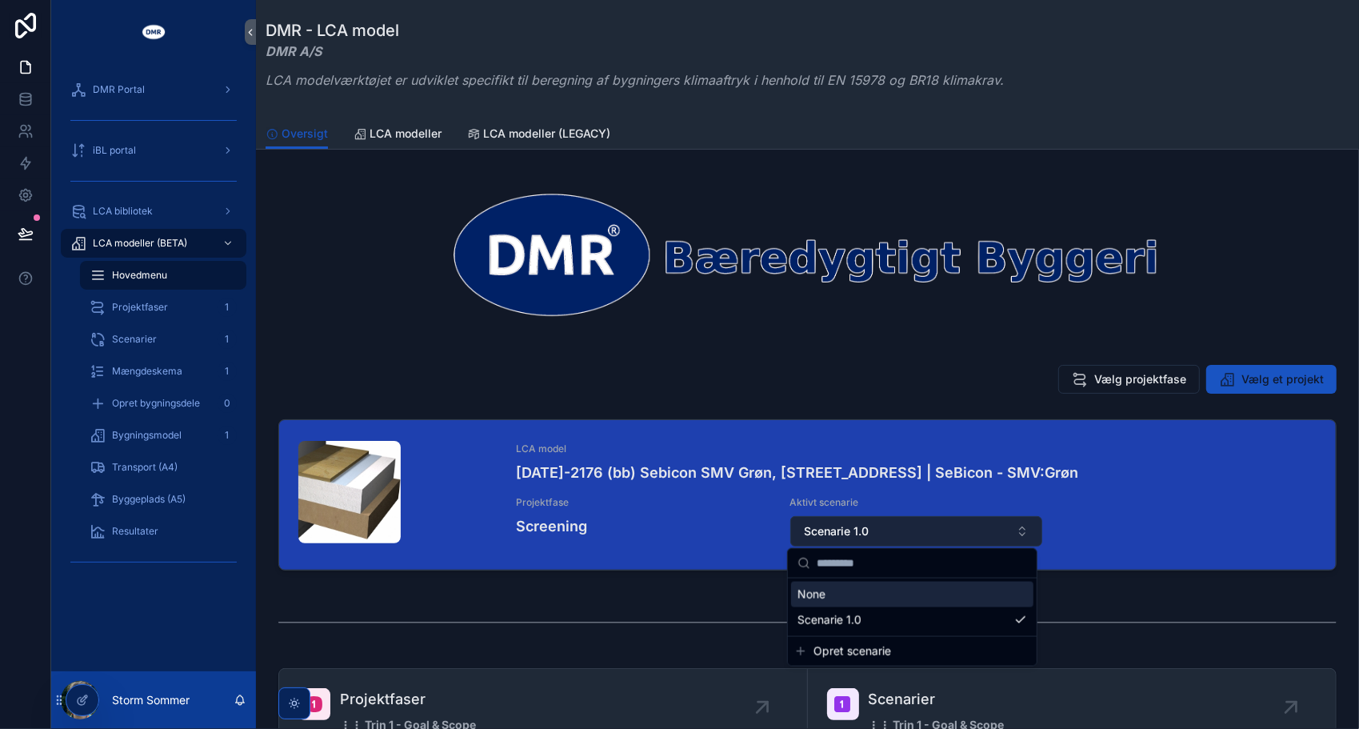
click at [899, 528] on button "Scenarie 1.0" at bounding box center [917, 531] width 253 height 30
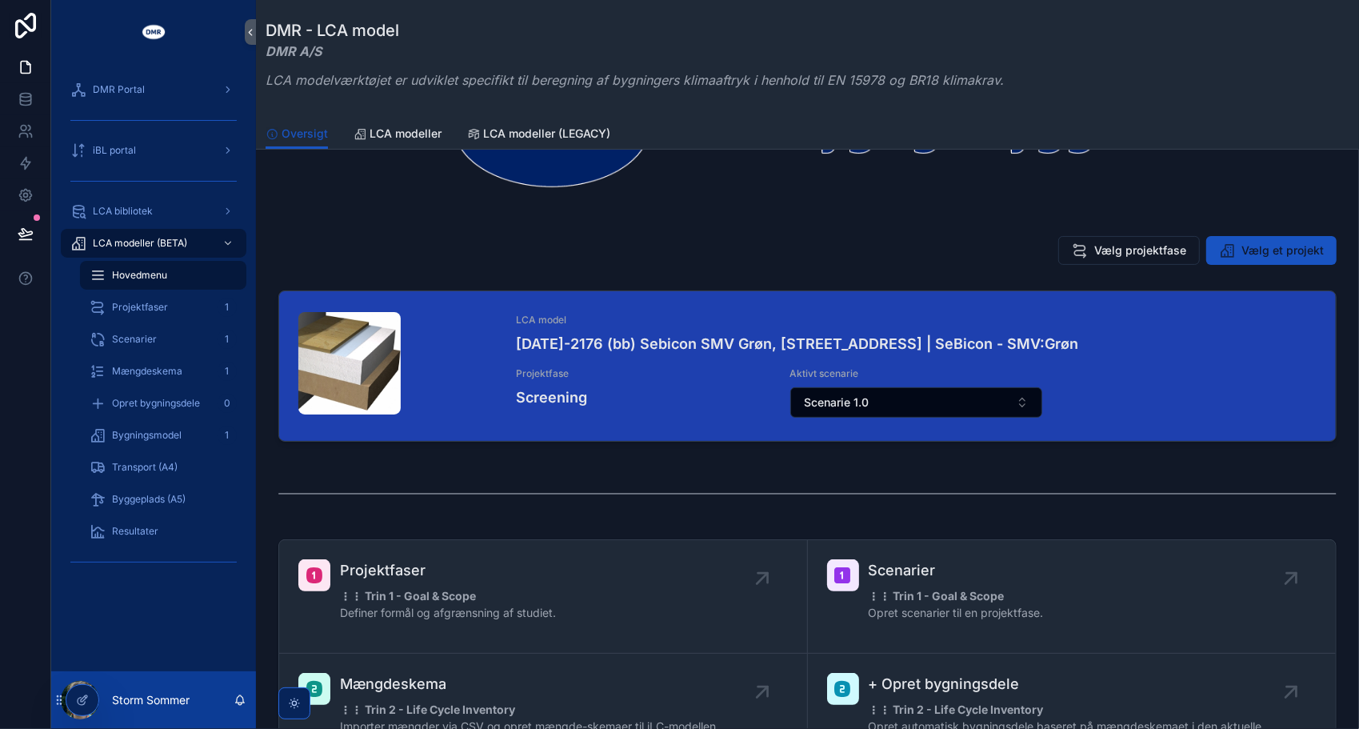
scroll to position [240, 0]
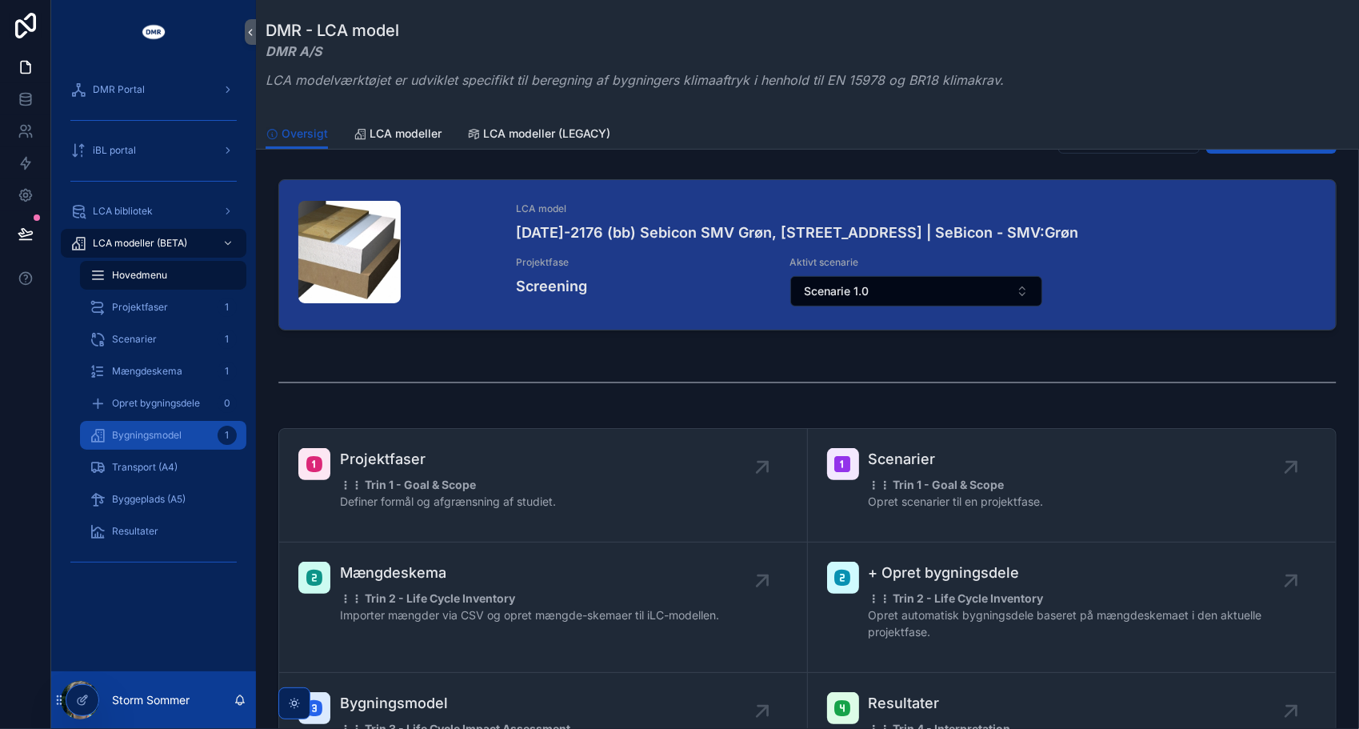
click at [116, 435] on span "Bygningsmodel" at bounding box center [147, 435] width 70 height 13
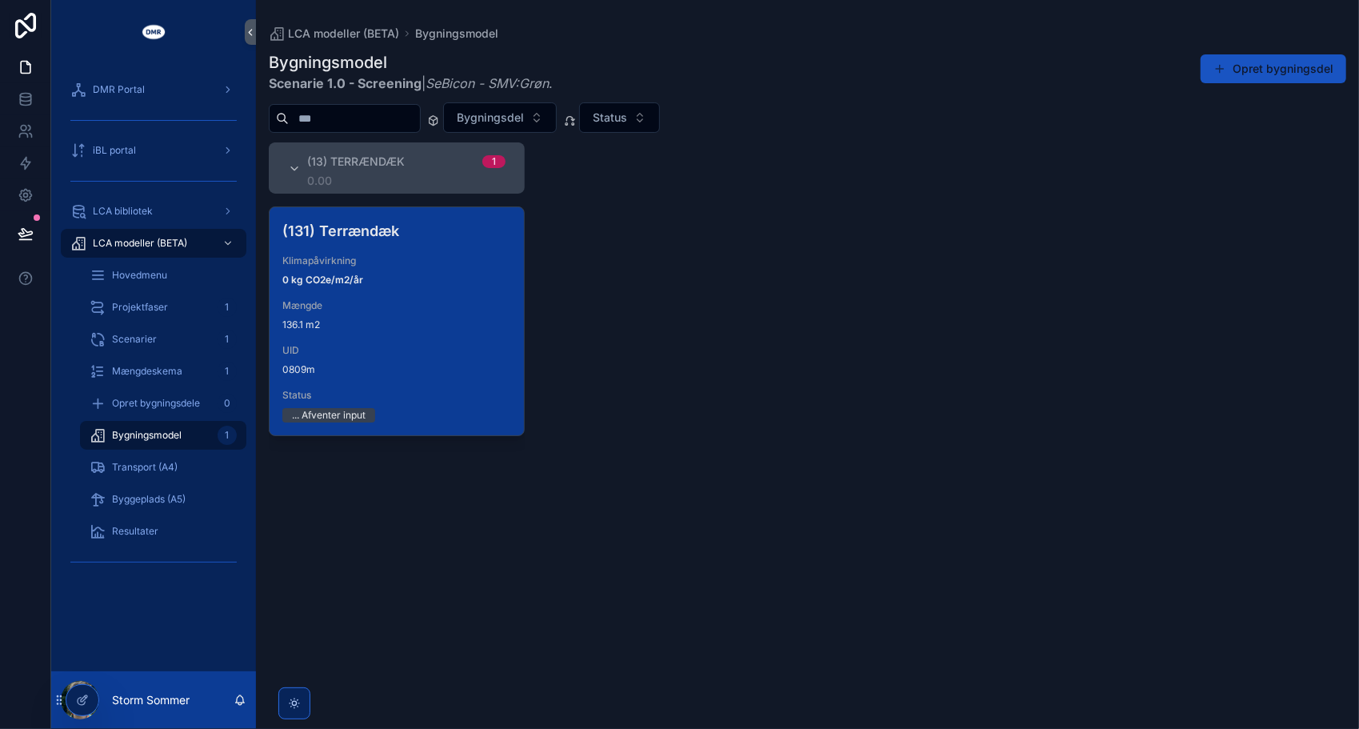
click at [379, 346] on span "UID" at bounding box center [396, 350] width 229 height 13
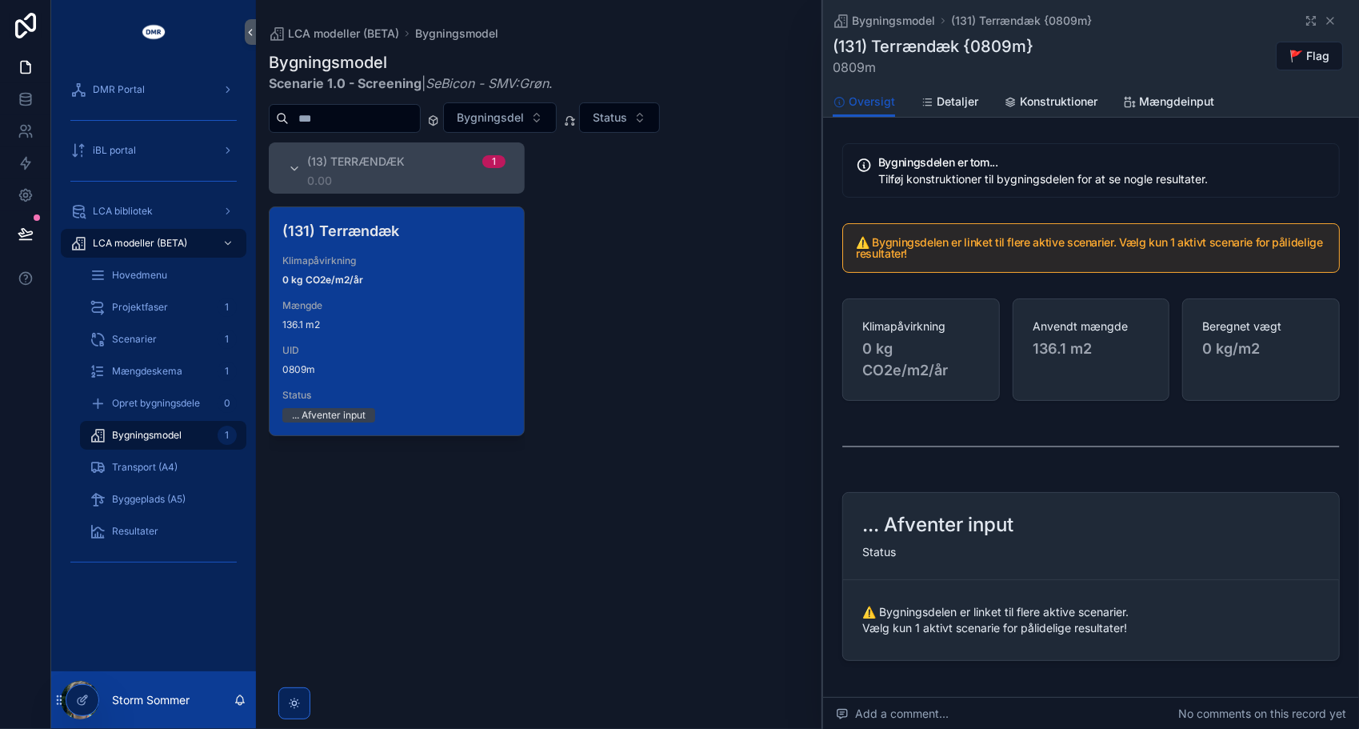
click at [703, 369] on div "(13) Terrændæk 1 0.00 (131) Terrændæk Klimapåvirkning 0 kg CO2e/m2/år Mængde 13…" at bounding box center [807, 425] width 1103 height 567
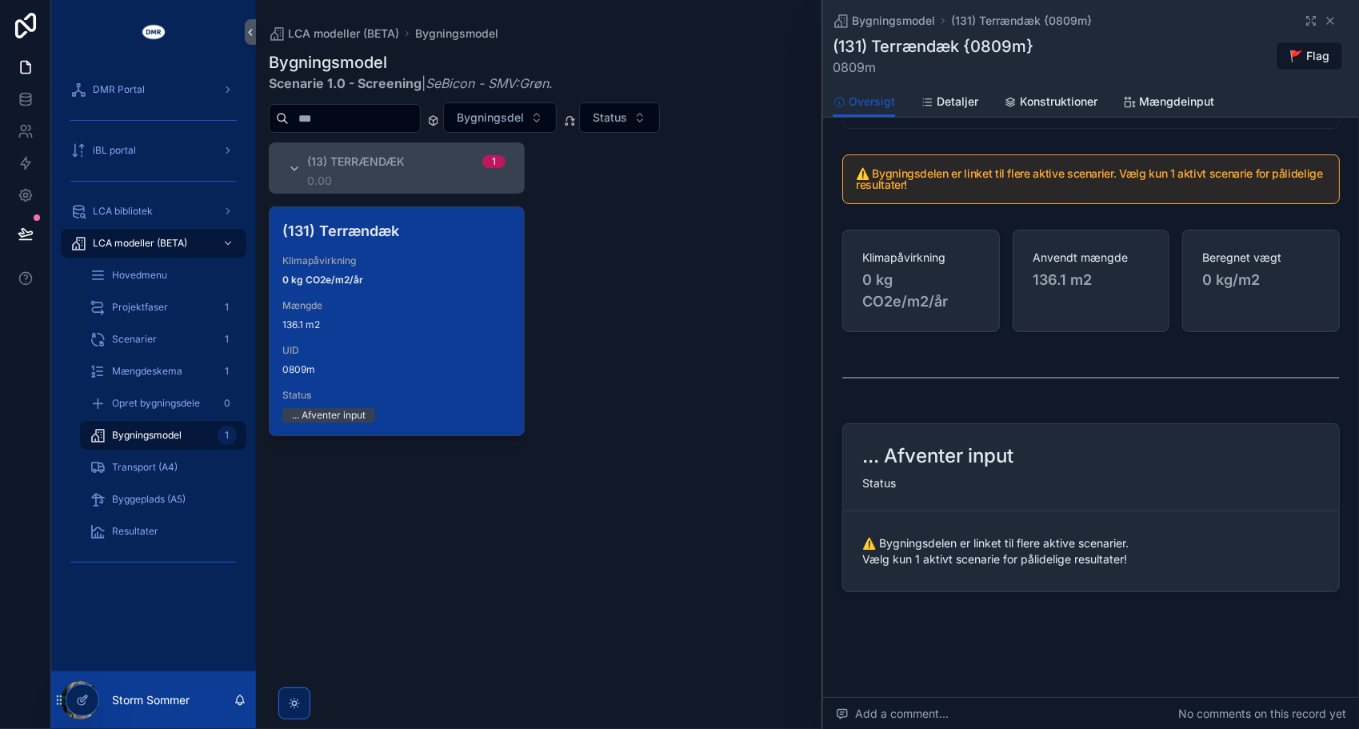
scroll to position [70, 0]
click at [1043, 102] on span "Konstruktioner" at bounding box center [1059, 102] width 78 height 16
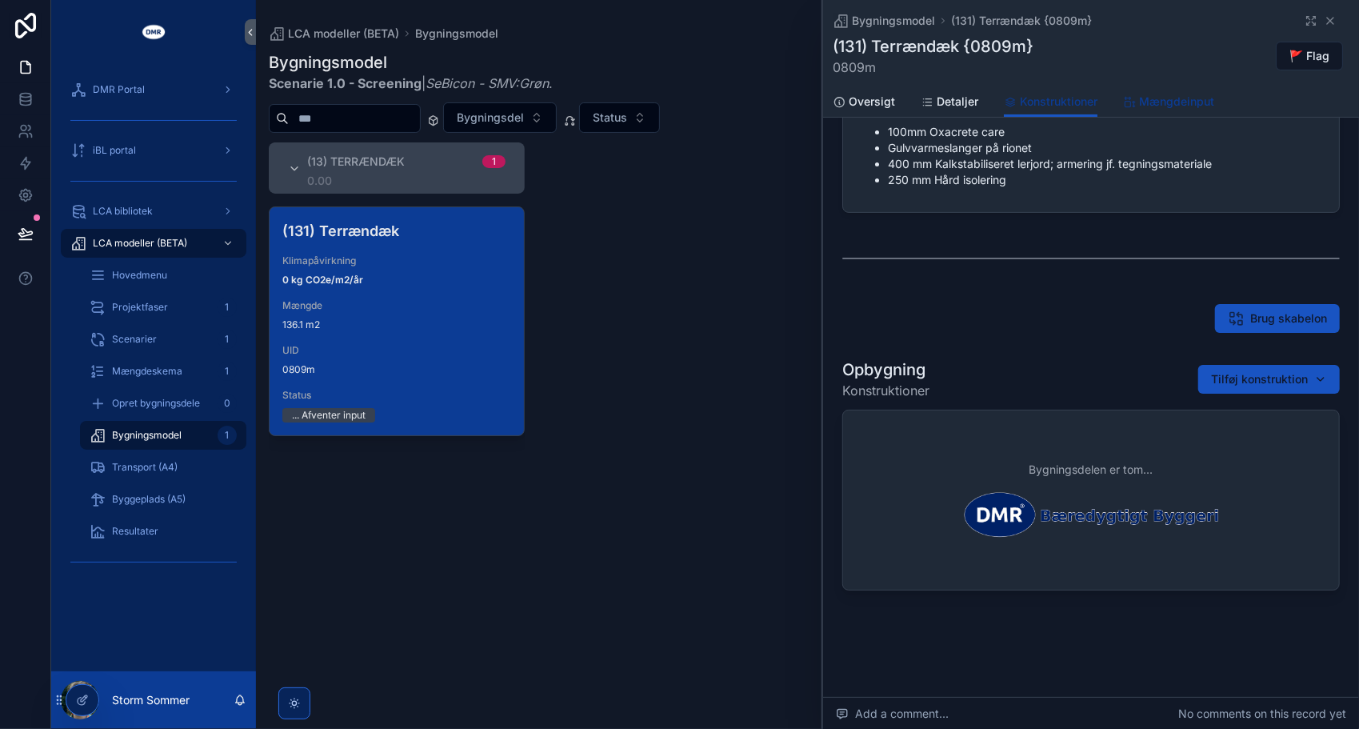
scroll to position [70, 0]
click at [1226, 382] on span "Tilføj konstruktion" at bounding box center [1259, 379] width 97 height 16
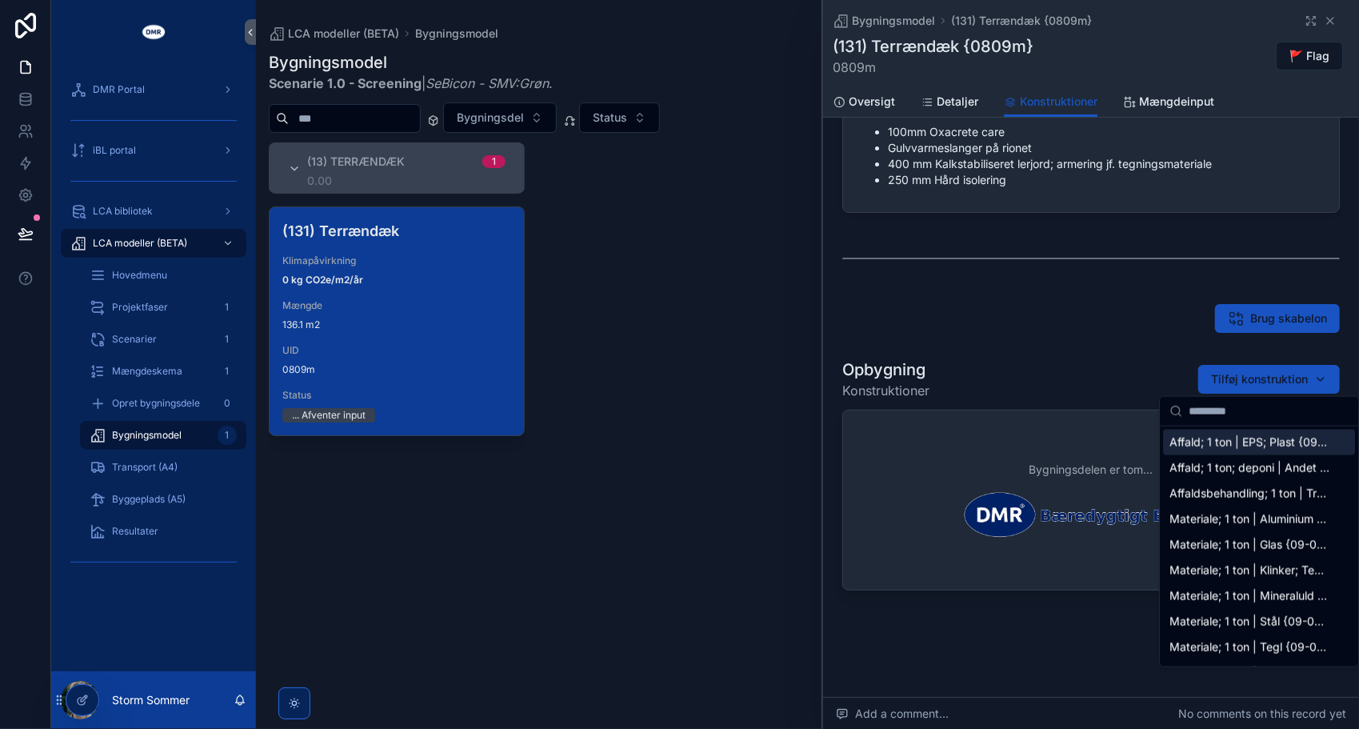
click at [655, 284] on div "(13) Terrændæk 1 0.00 (131) Terrændæk Klimapåvirkning 0 kg CO2e/m2/år Mængde 13…" at bounding box center [807, 425] width 1103 height 567
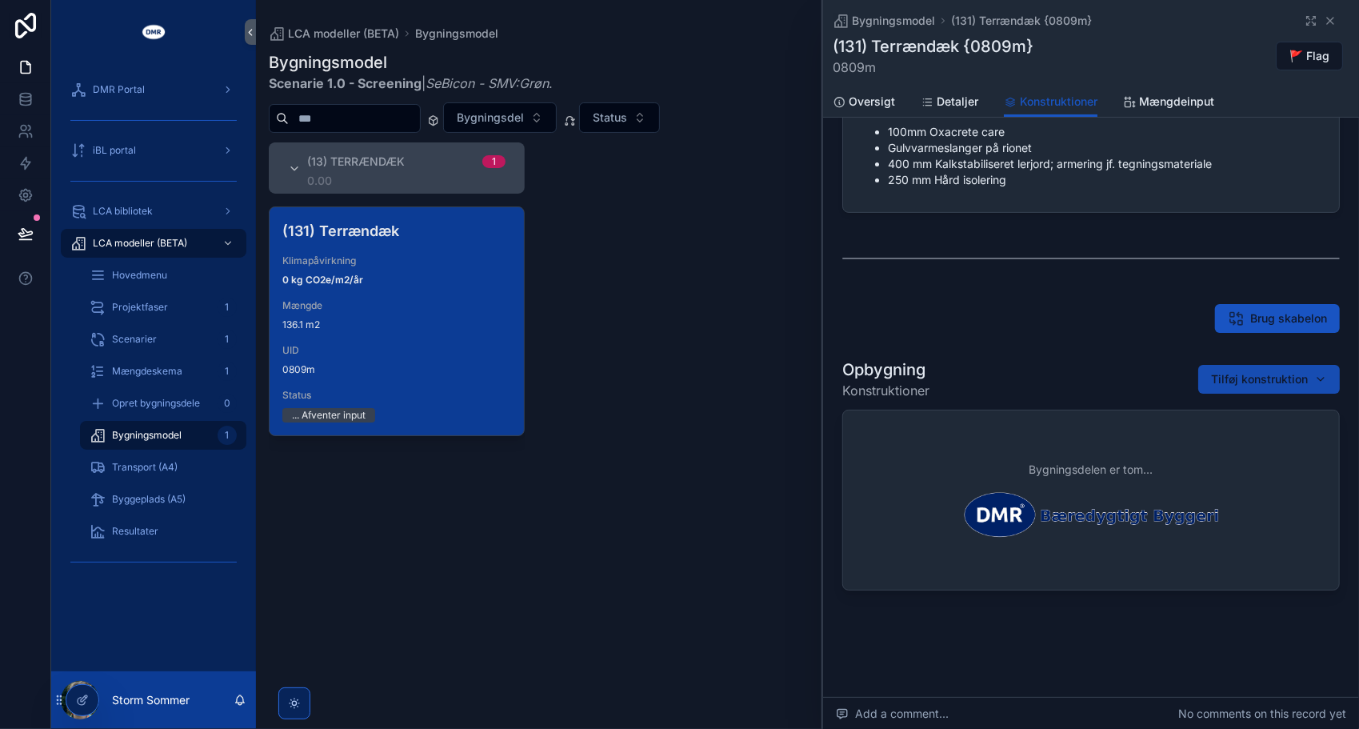
click at [1224, 386] on button "Tilføj konstruktion" at bounding box center [1270, 379] width 142 height 29
type input "*********"
click at [1234, 435] on span "Terrændæk | H200 mm | Lerjord {131-2411c}" at bounding box center [1250, 442] width 160 height 16
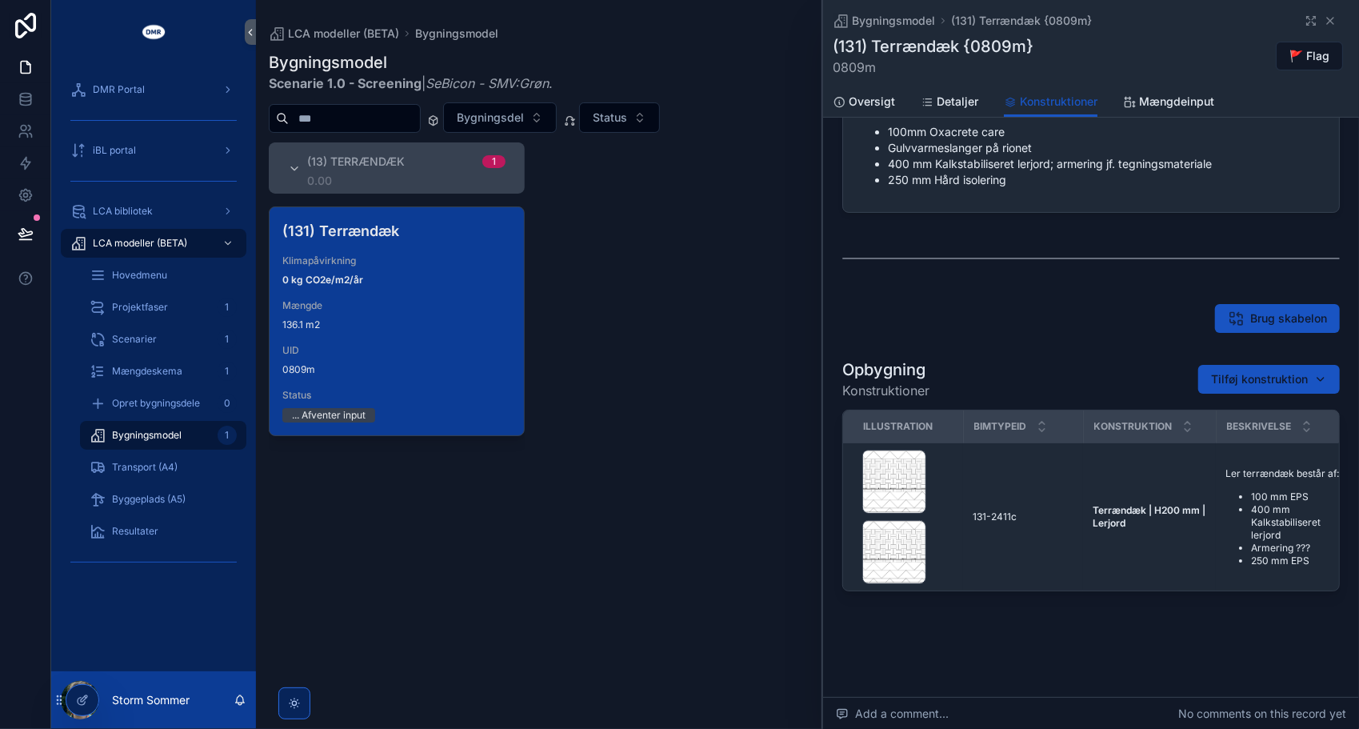
click at [643, 362] on div "(13) Terrændæk 1 0.00 (131) Terrændæk Klimapåvirkning 0 kg CO2e/m2/år Mængde 13…" at bounding box center [807, 425] width 1103 height 567
click at [609, 370] on div "(13) Terrændæk 1 0.00 (131) Terrændæk Klimapåvirkning 0 kg CO2e/m2/år Mængde 13…" at bounding box center [807, 425] width 1103 height 567
click at [367, 301] on span "Mængde" at bounding box center [396, 305] width 229 height 13
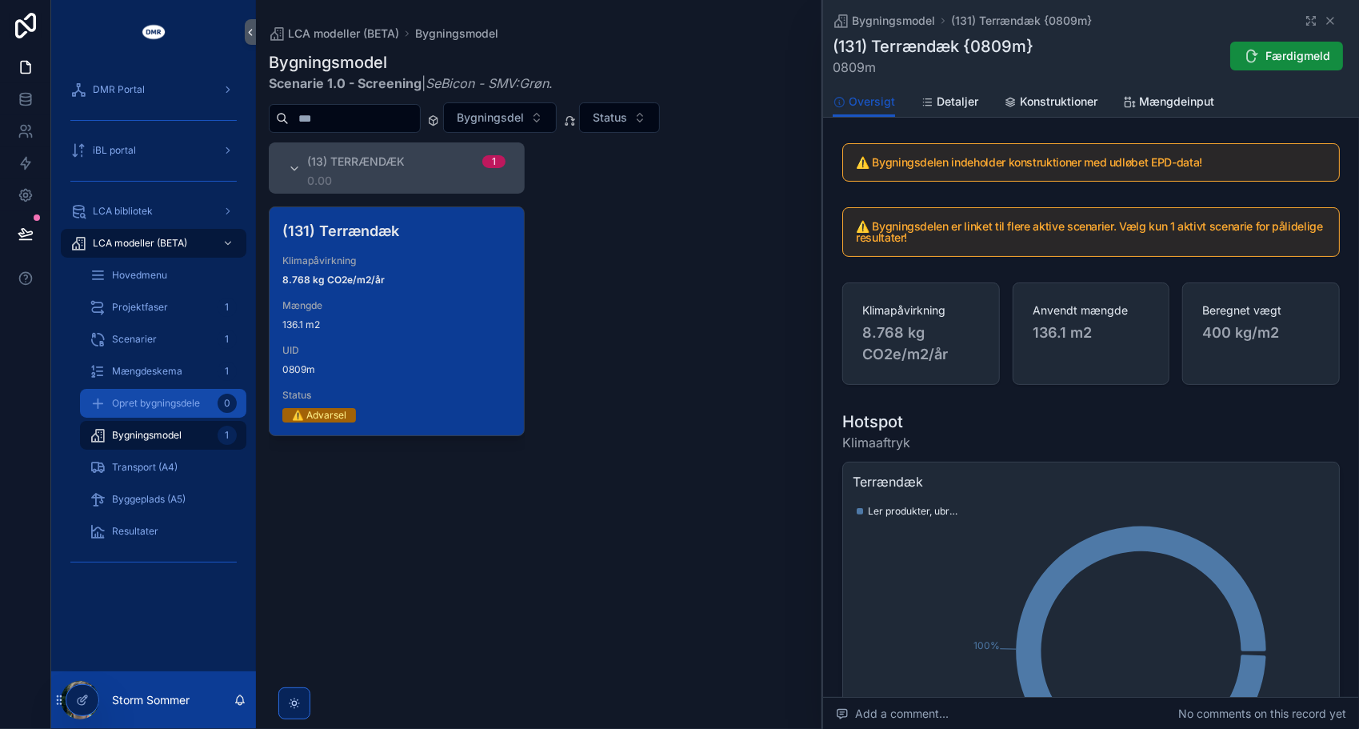
click at [168, 404] on span "Opret bygningsdele" at bounding box center [156, 403] width 88 height 13
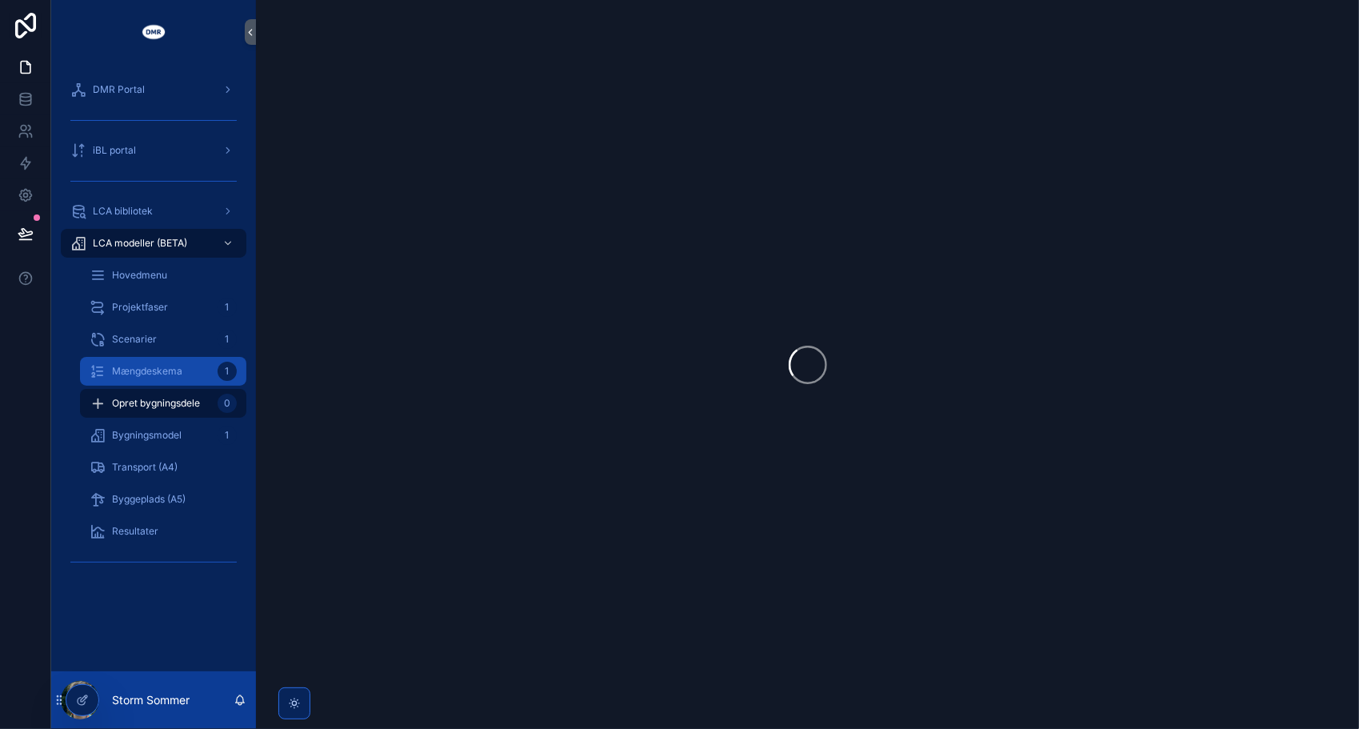
click at [178, 376] on span "Mængdeskema" at bounding box center [147, 371] width 70 height 13
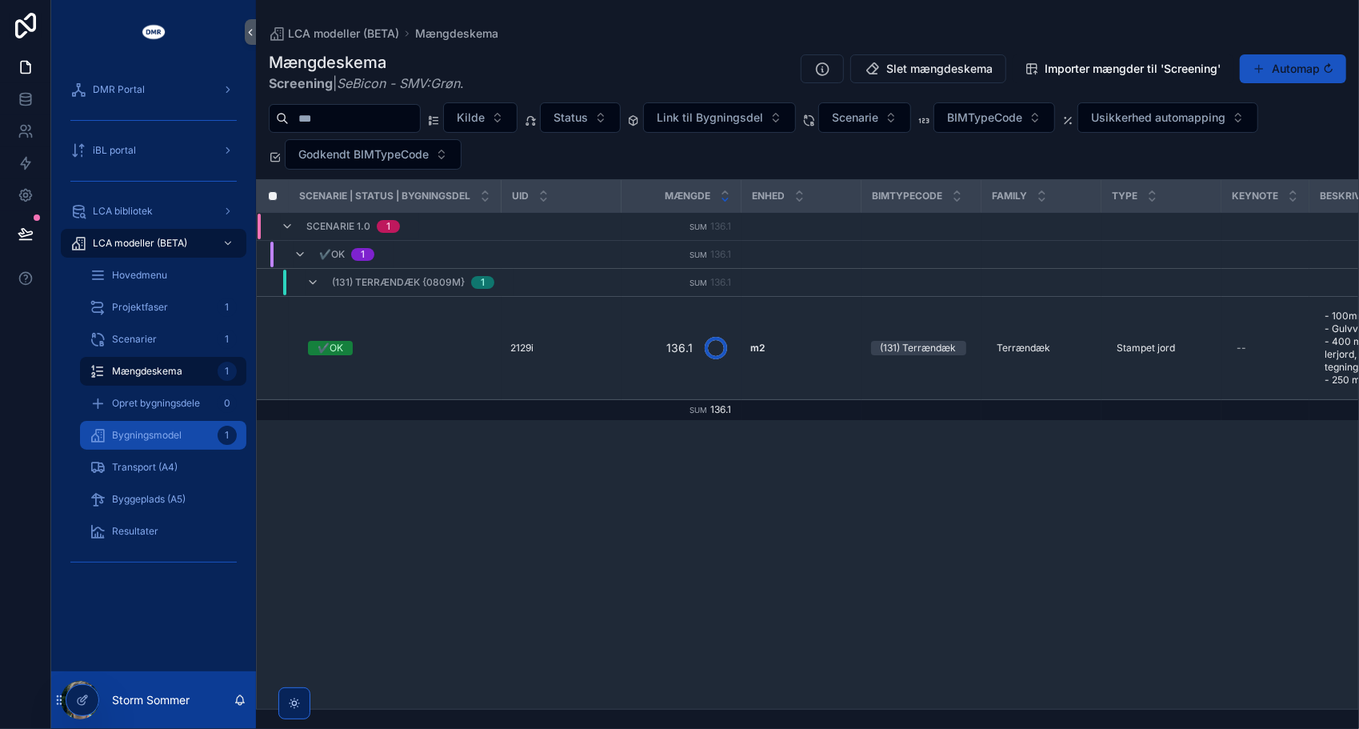
click at [120, 429] on span "Bygningsmodel" at bounding box center [147, 435] width 70 height 13
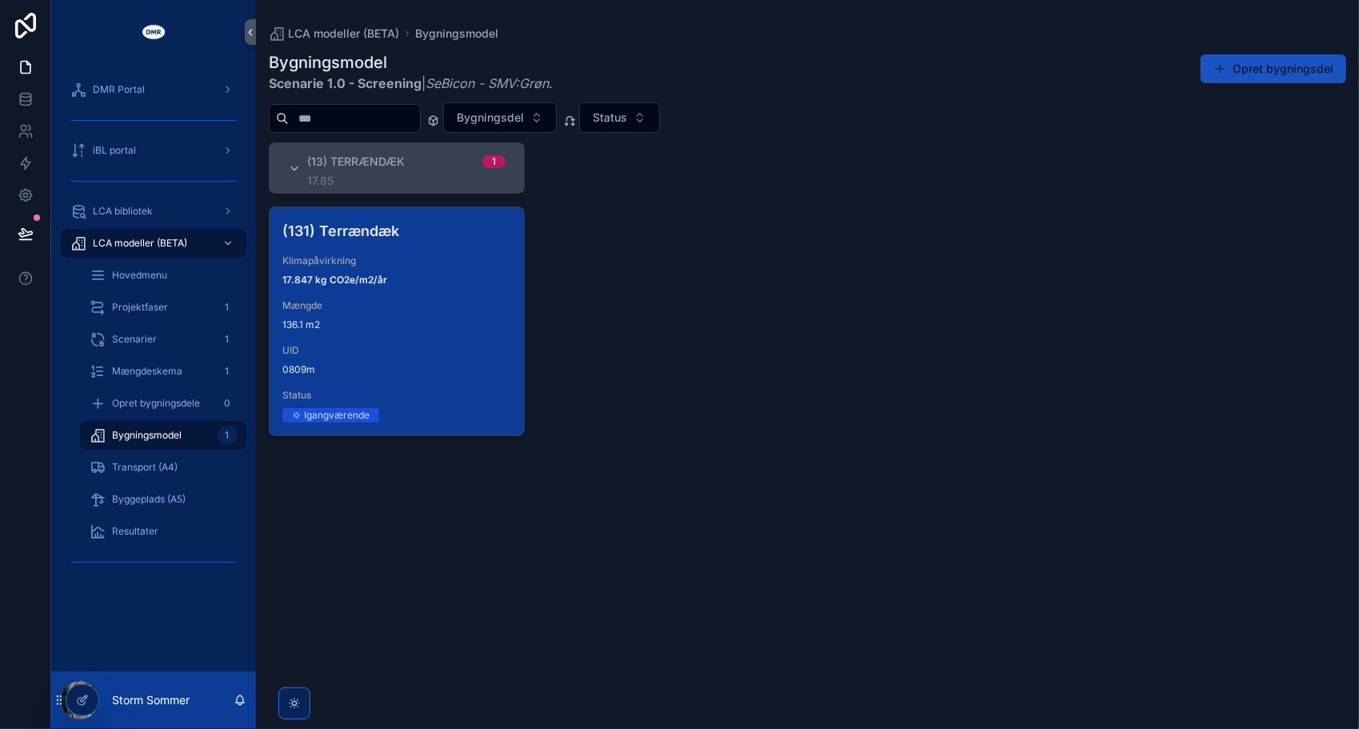
click at [393, 274] on span "17.847 kg CO2e/m2/år" at bounding box center [396, 280] width 229 height 13
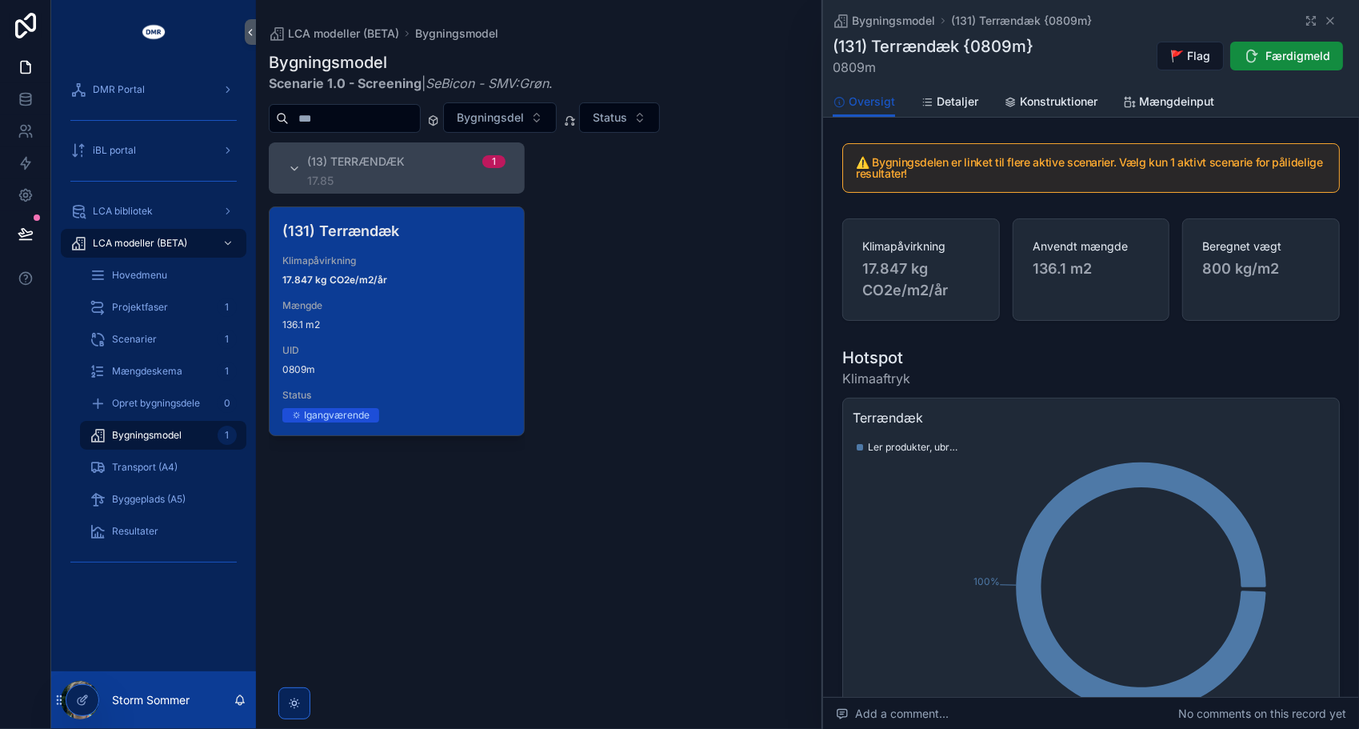
click at [1047, 154] on div "⚠️ Bygningsdelen er linket til flere aktive scenarier. Vælg kun 1 aktivt scenar…" at bounding box center [1092, 168] width 498 height 50
click at [906, 158] on h5 "⚠️ Bygningsdelen er linket til flere aktive scenarier. Vælg kun 1 aktivt scenar…" at bounding box center [1091, 168] width 471 height 22
click at [1041, 112] on link "Konstruktioner" at bounding box center [1051, 103] width 94 height 32
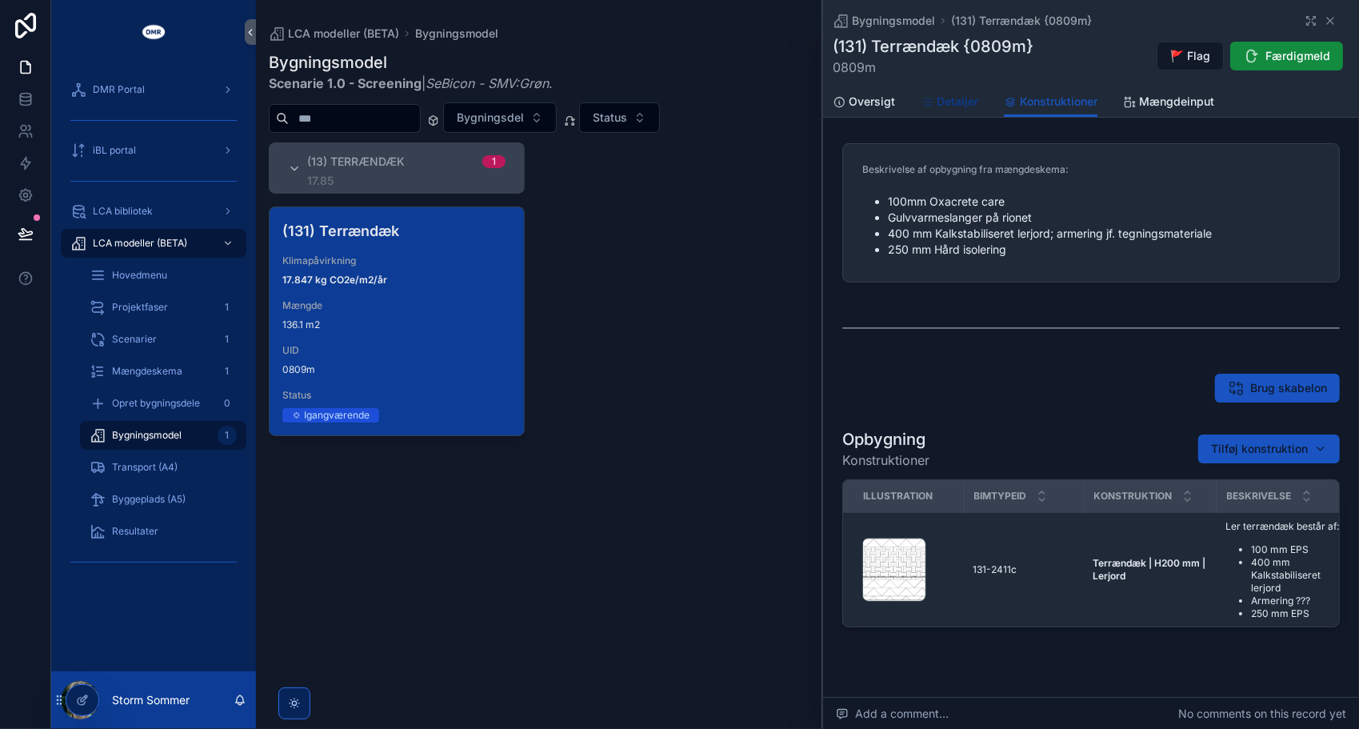
click at [949, 94] on span "Detaljer" at bounding box center [958, 102] width 42 height 16
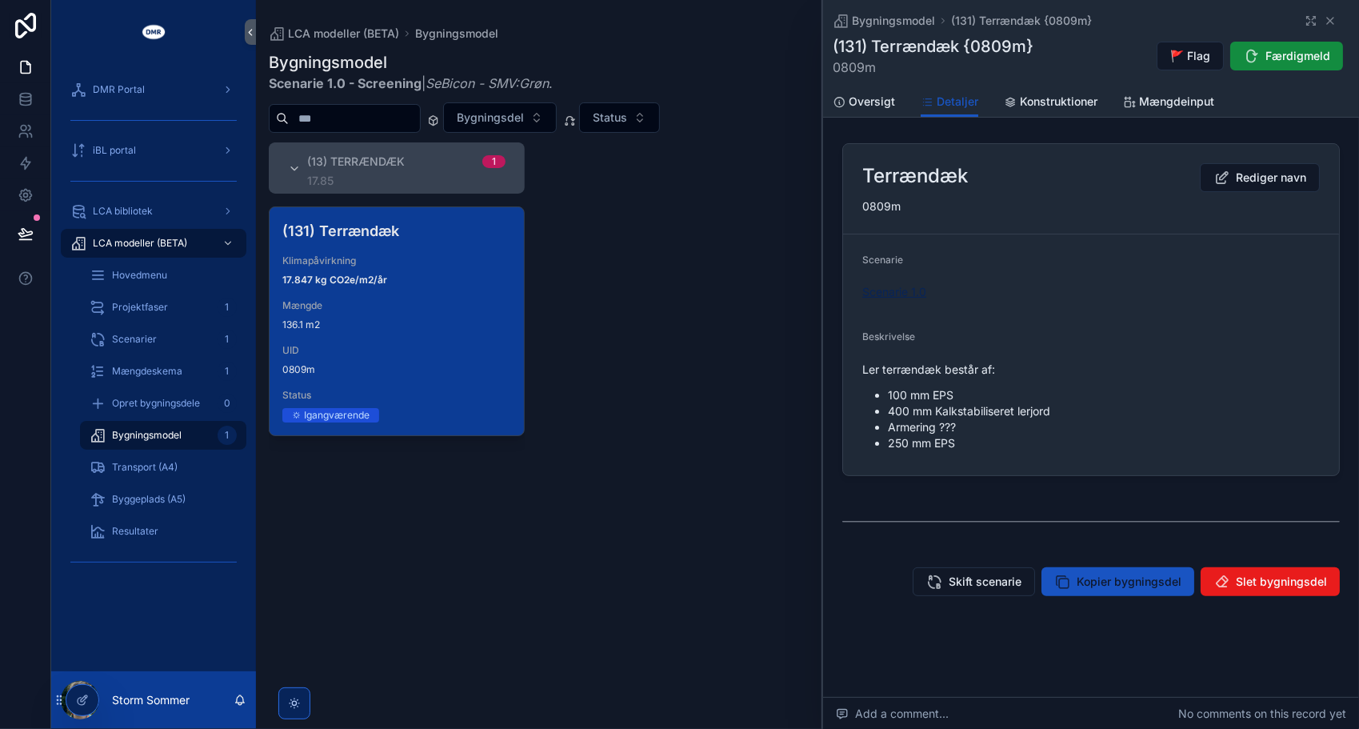
click at [895, 298] on span "Scenarie 1.0" at bounding box center [895, 292] width 64 height 16
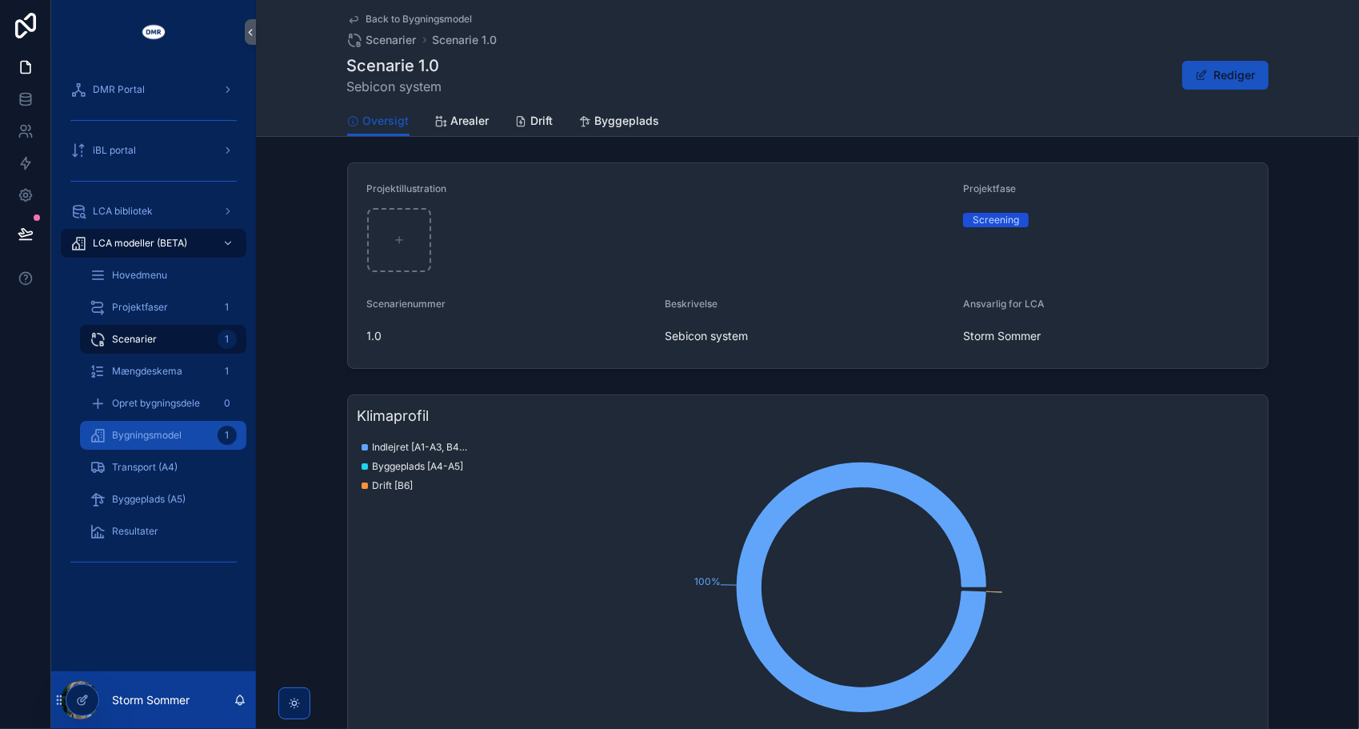
click at [149, 434] on span "Bygningsmodel" at bounding box center [147, 435] width 70 height 13
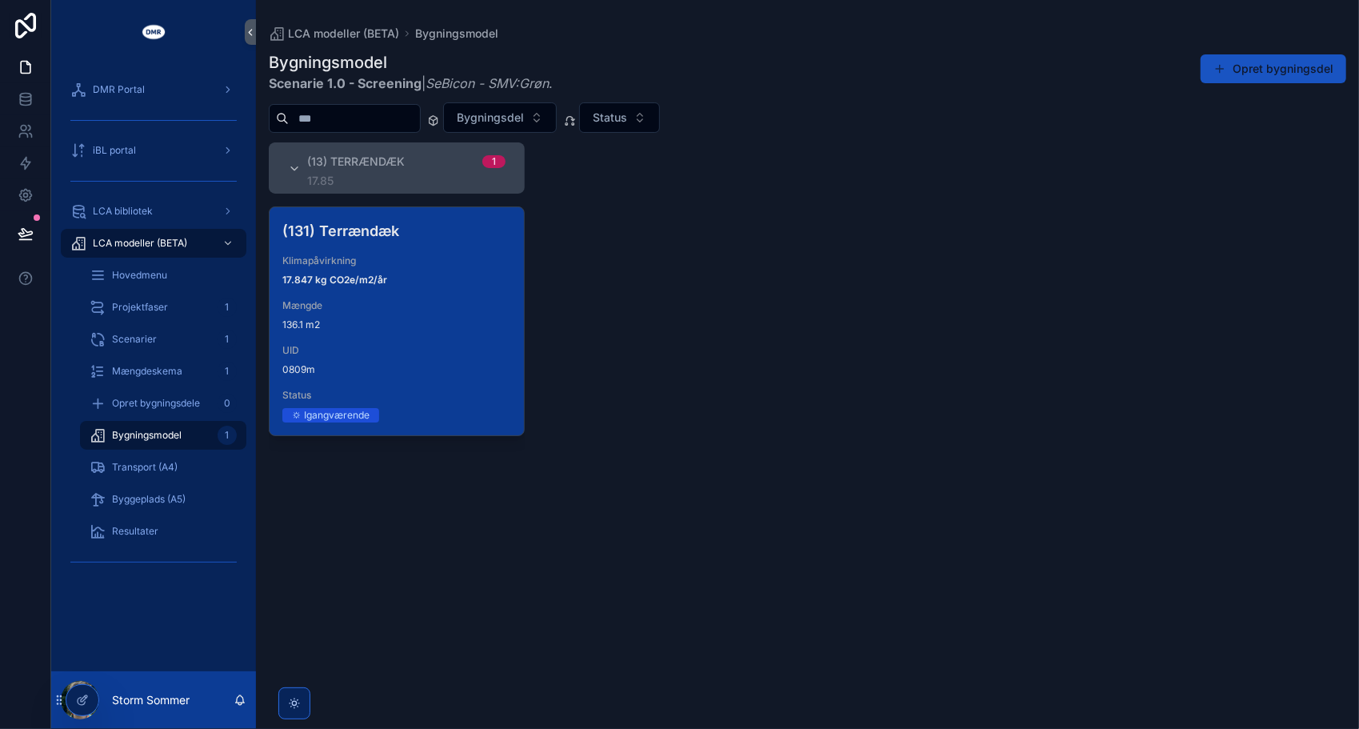
click at [427, 302] on span "Mængde" at bounding box center [396, 305] width 229 height 13
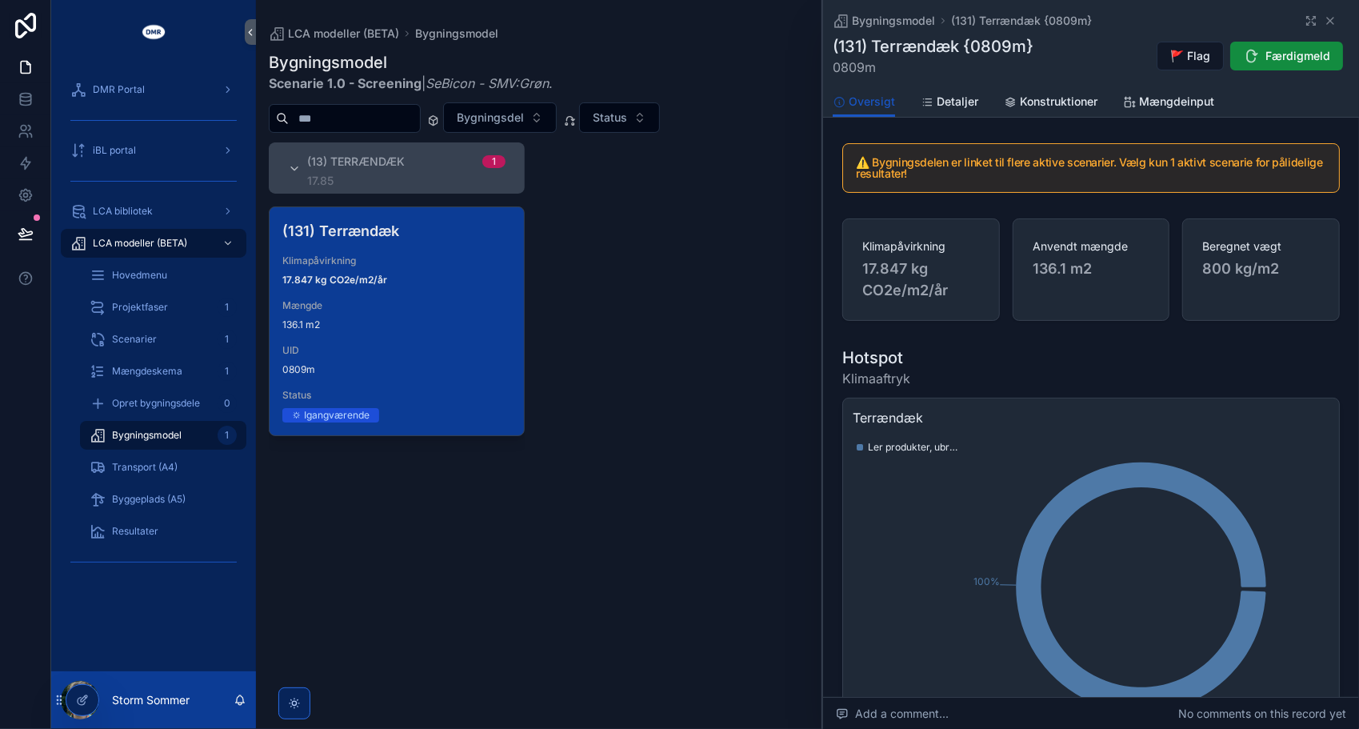
click at [720, 299] on div "(13) Terrændæk 1 17.85 (131) Terrændæk Klimapåvirkning 17.847 kg CO2e/m2/år Mæn…" at bounding box center [807, 425] width 1103 height 567
click at [634, 382] on div "(13) Terrændæk 1 17.85 (131) Terrændæk Klimapåvirkning 17.847 kg CO2e/m2/år Mæn…" at bounding box center [807, 425] width 1103 height 567
click at [154, 437] on span "Bygningsmodel" at bounding box center [147, 435] width 70 height 13
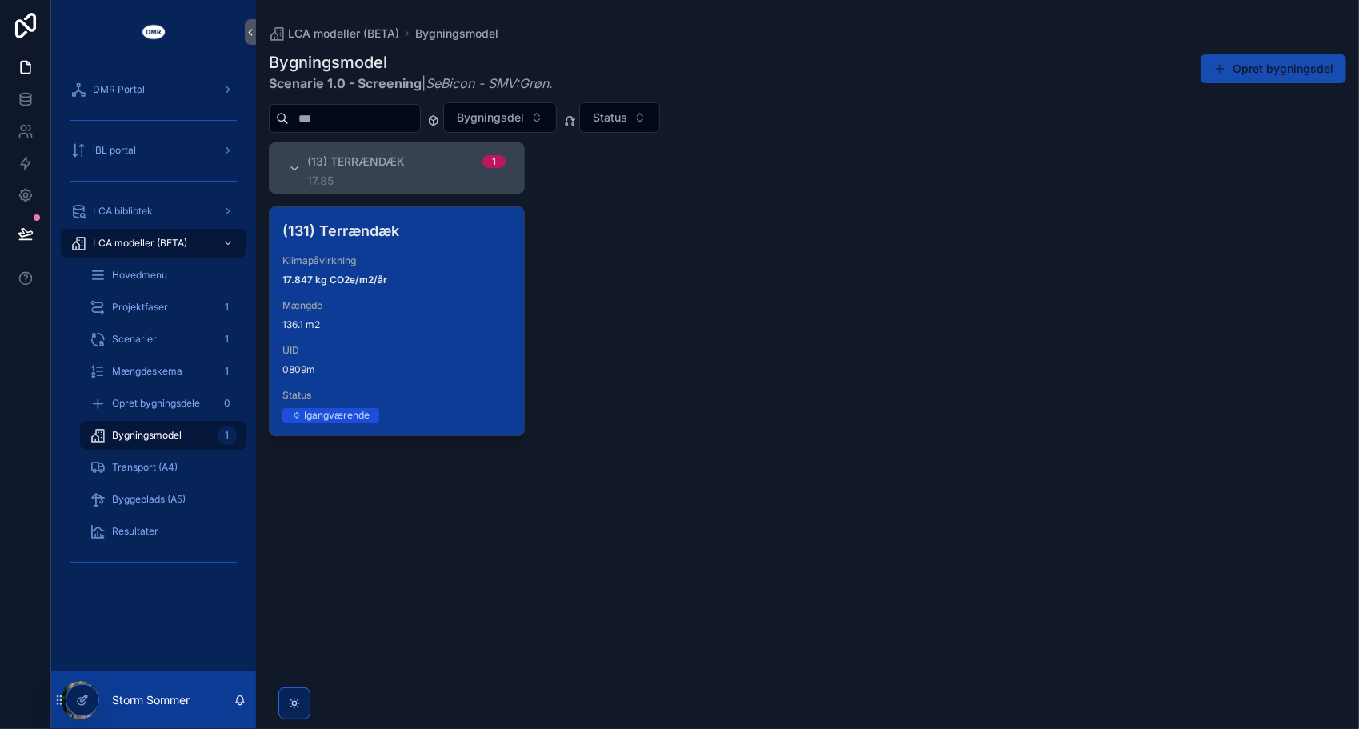
click at [1271, 70] on button "Opret bygningsdel" at bounding box center [1274, 68] width 146 height 29
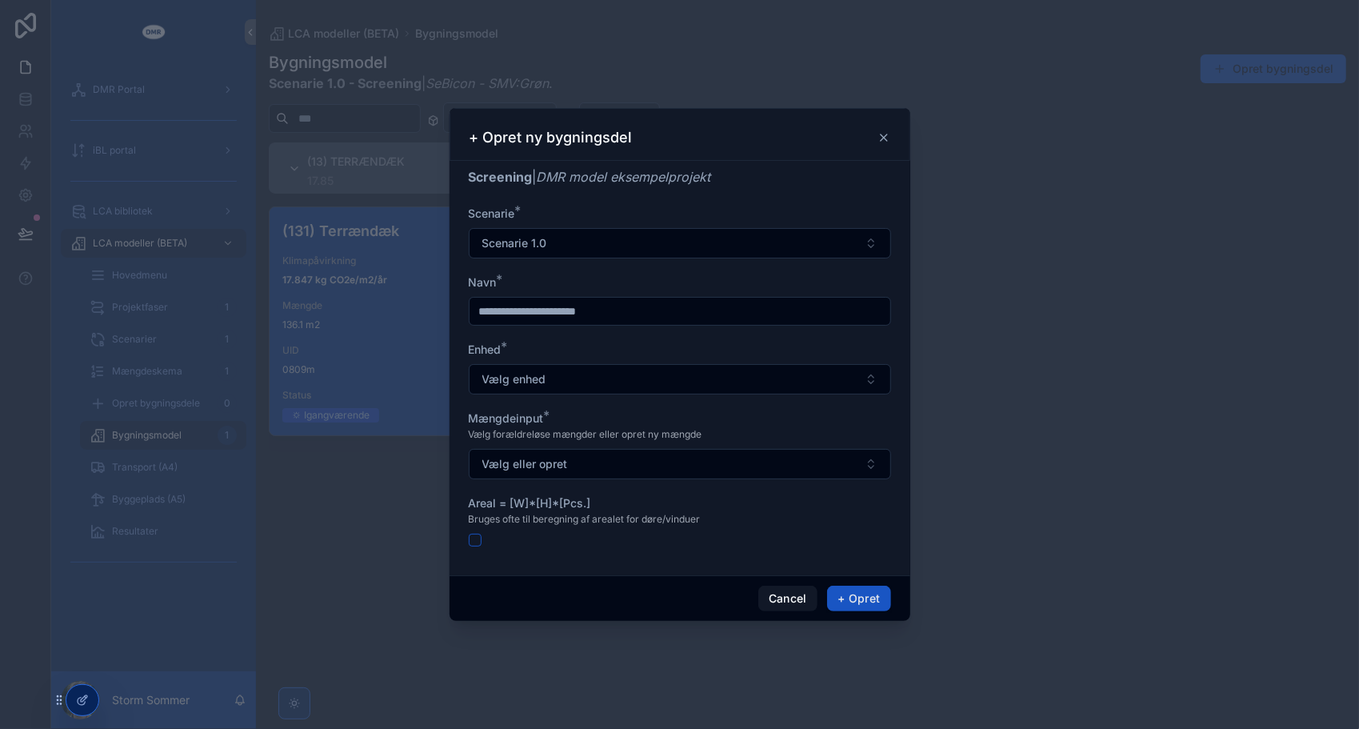
click at [617, 312] on input "scrollable content" at bounding box center [680, 311] width 421 height 22
type input "******"
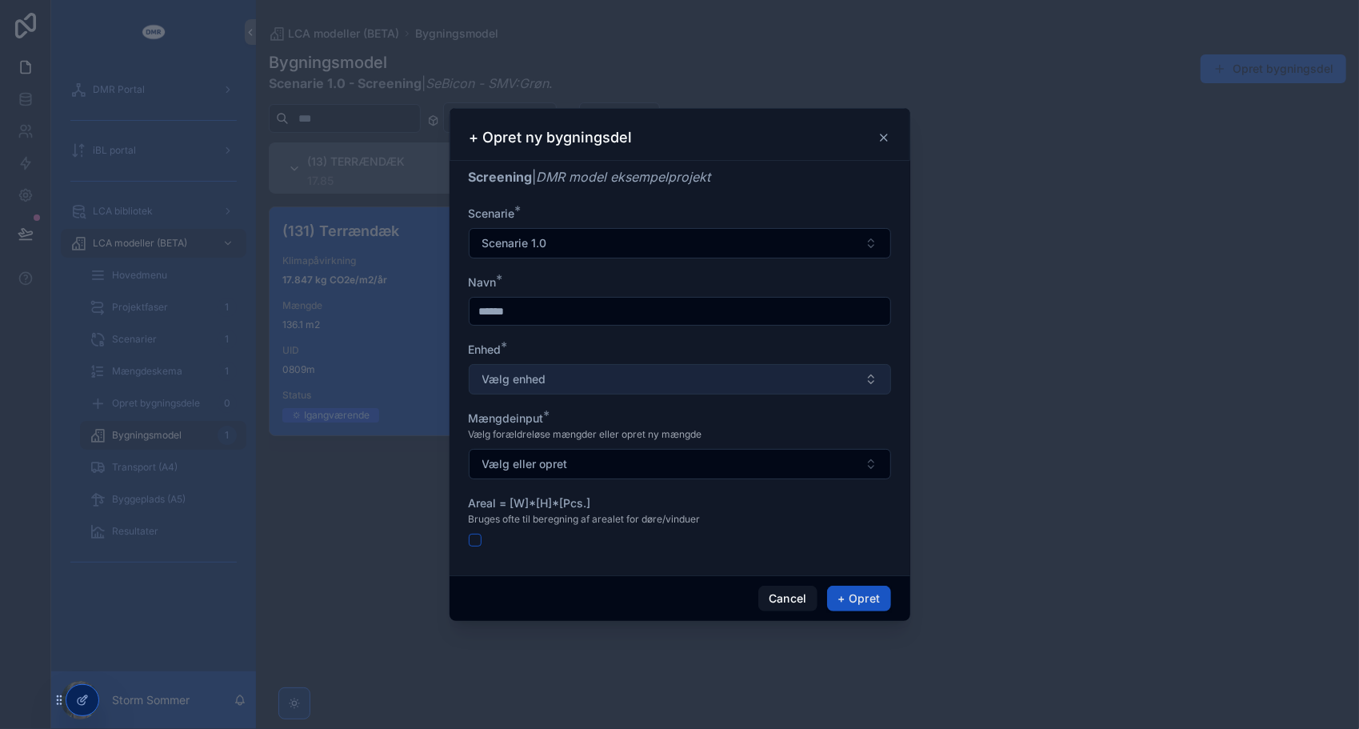
click at [603, 374] on button "Vælg enhed" at bounding box center [680, 379] width 422 height 30
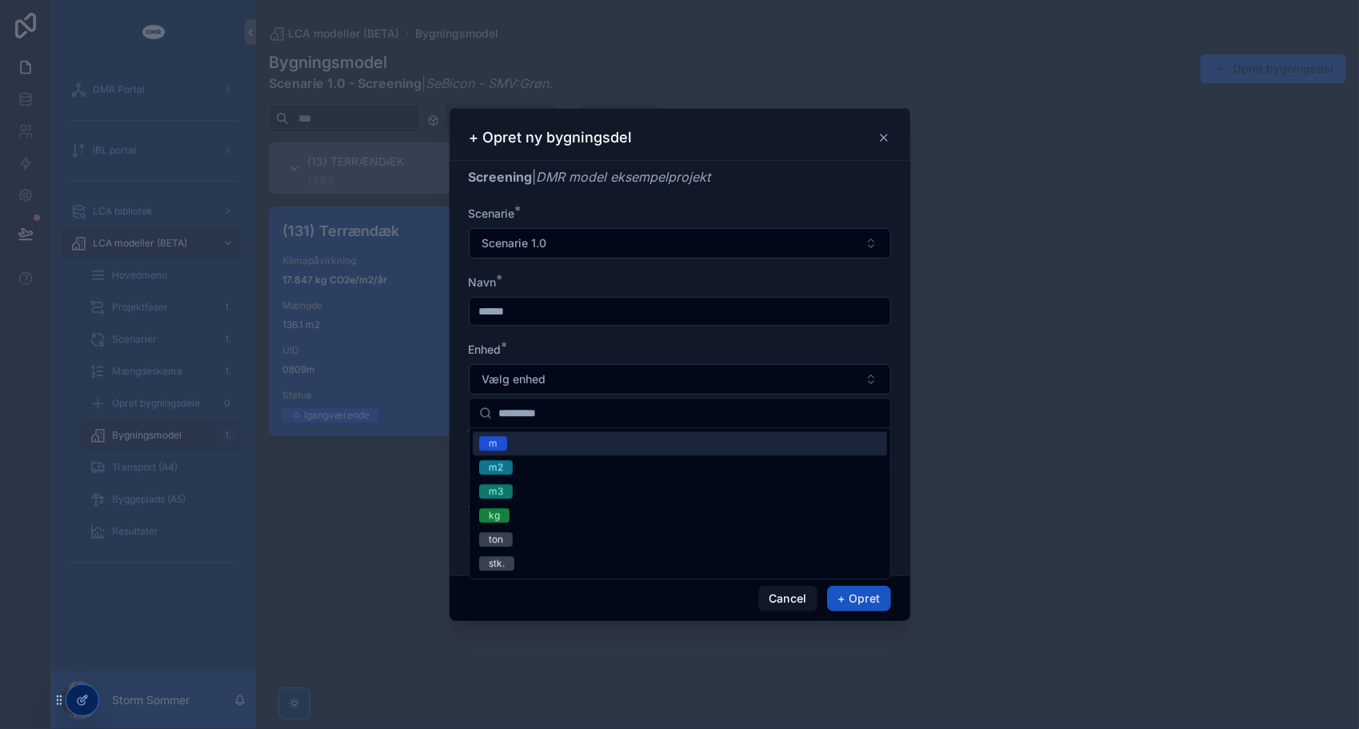
click at [501, 447] on span "m" at bounding box center [493, 443] width 28 height 14
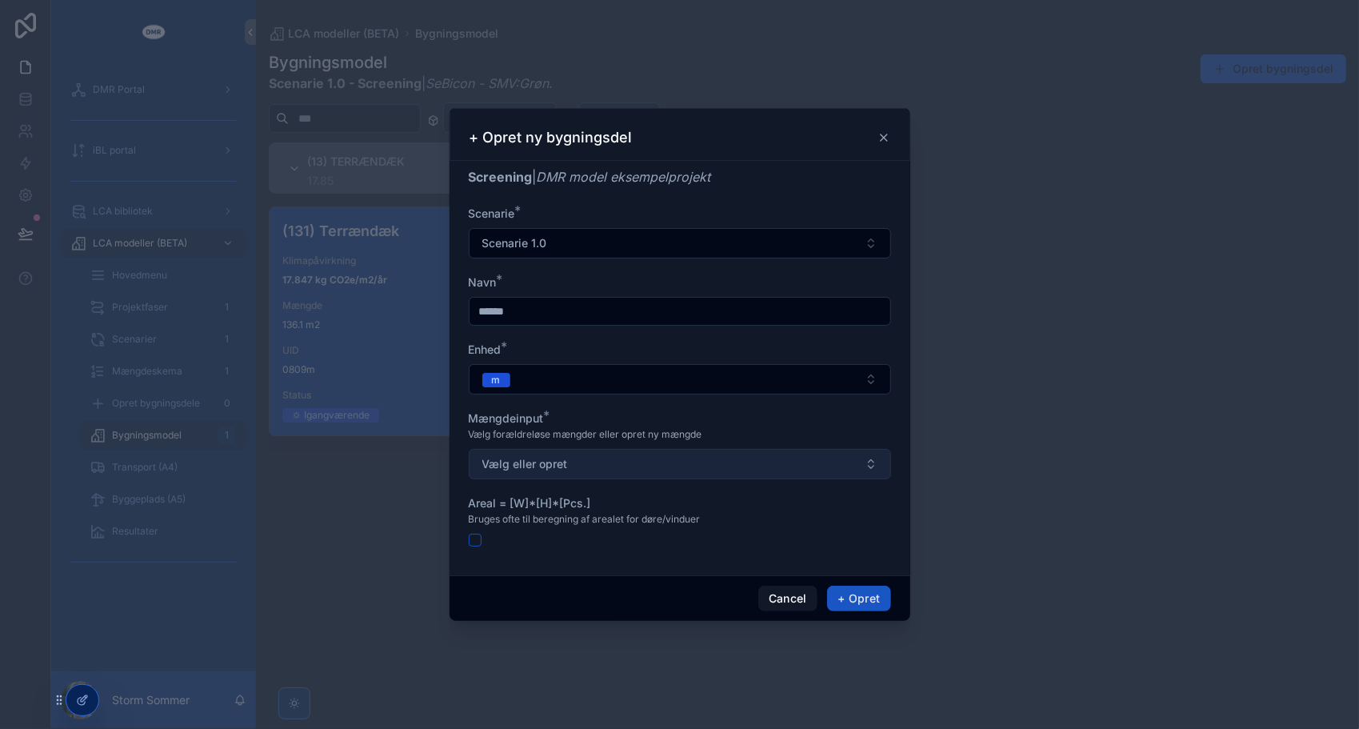
click at [634, 467] on button "Vælg eller opret" at bounding box center [680, 464] width 422 height 30
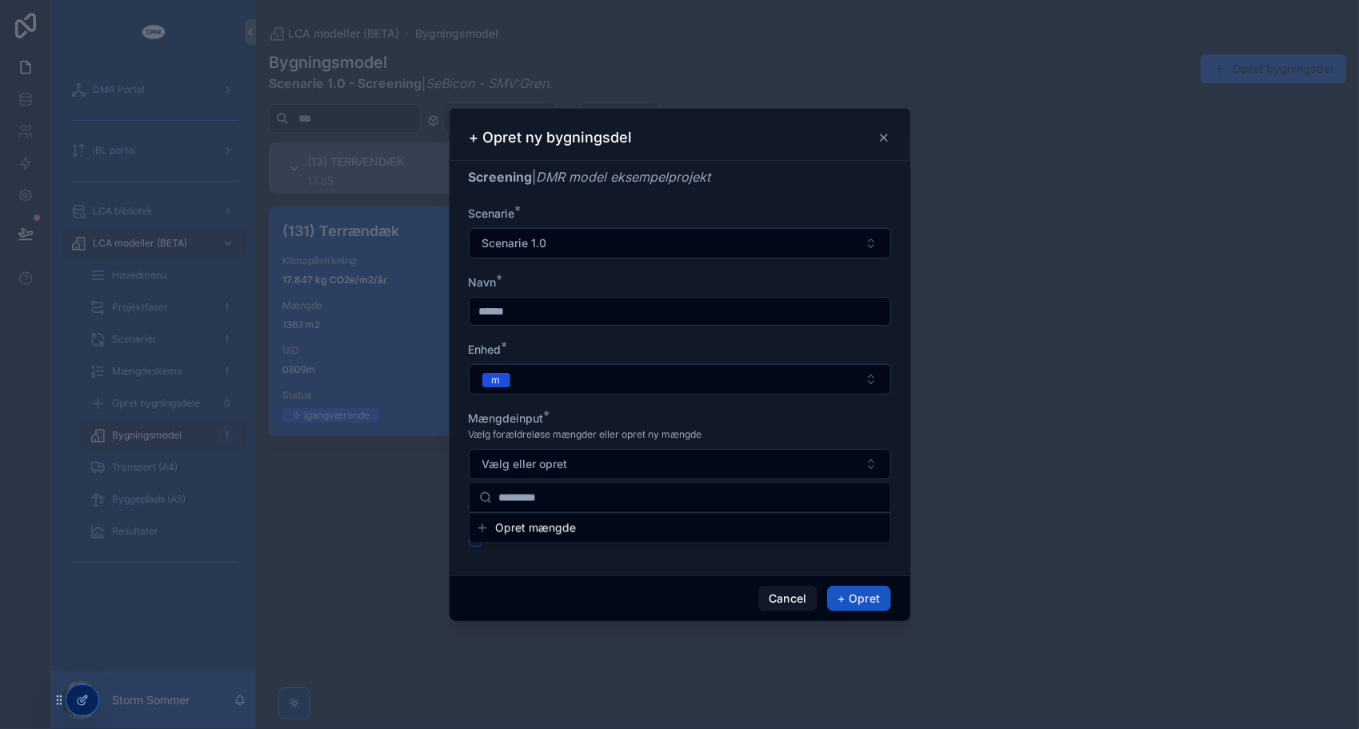
click at [488, 530] on button "Opret mængde" at bounding box center [680, 528] width 408 height 16
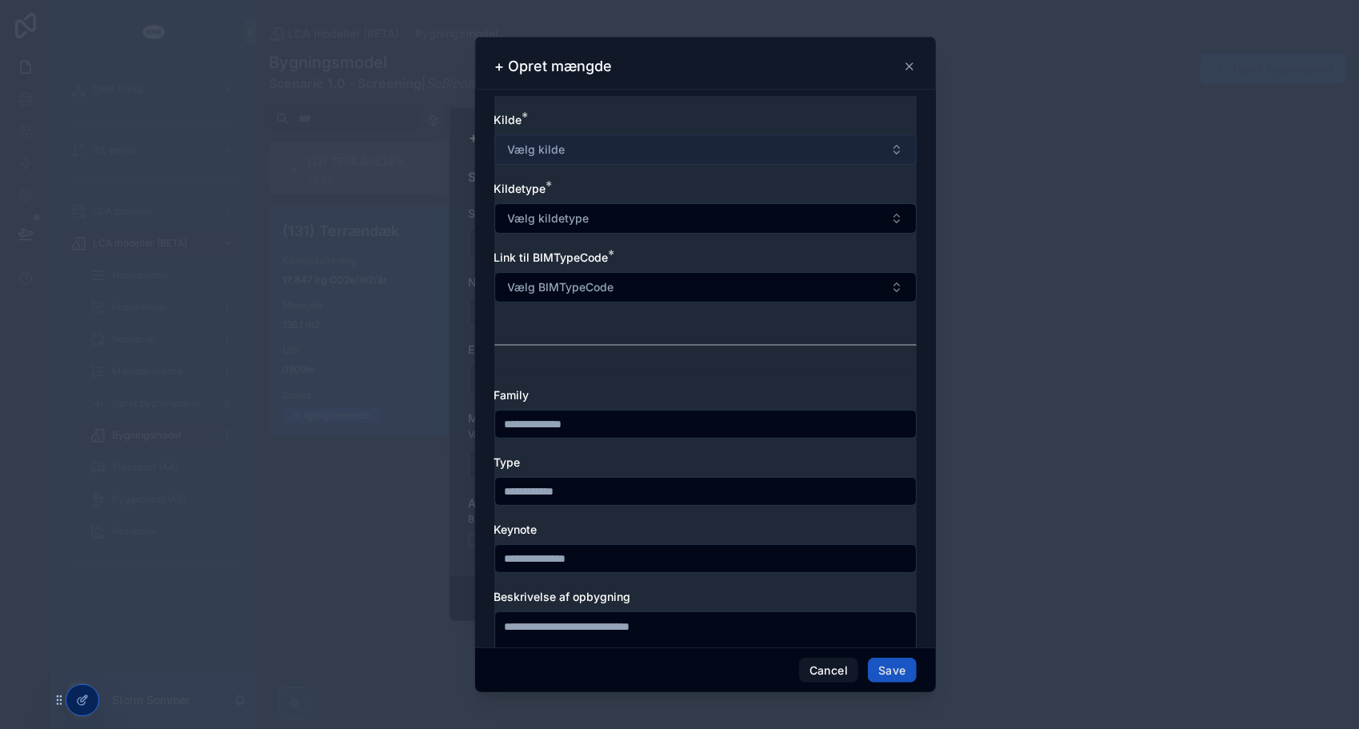
click at [603, 155] on button "Vælg kilde" at bounding box center [706, 149] width 422 height 30
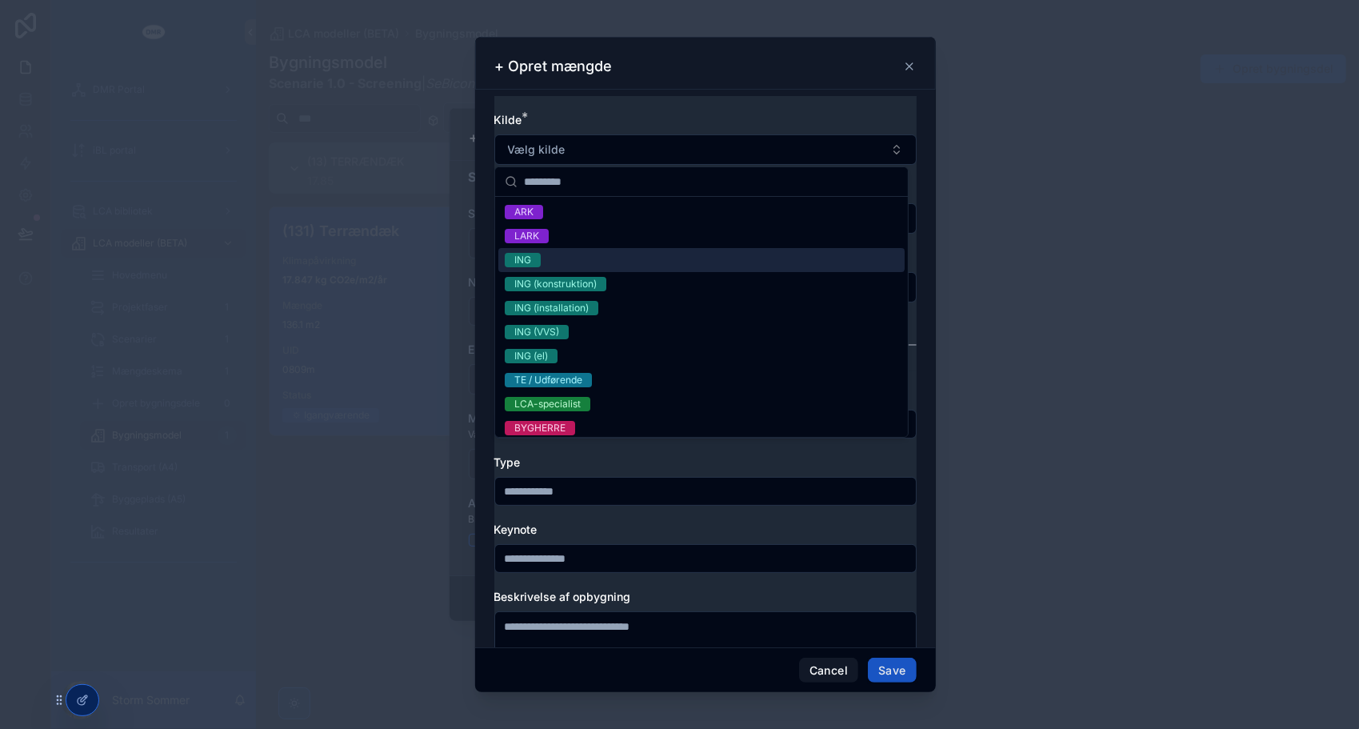
scroll to position [78, 0]
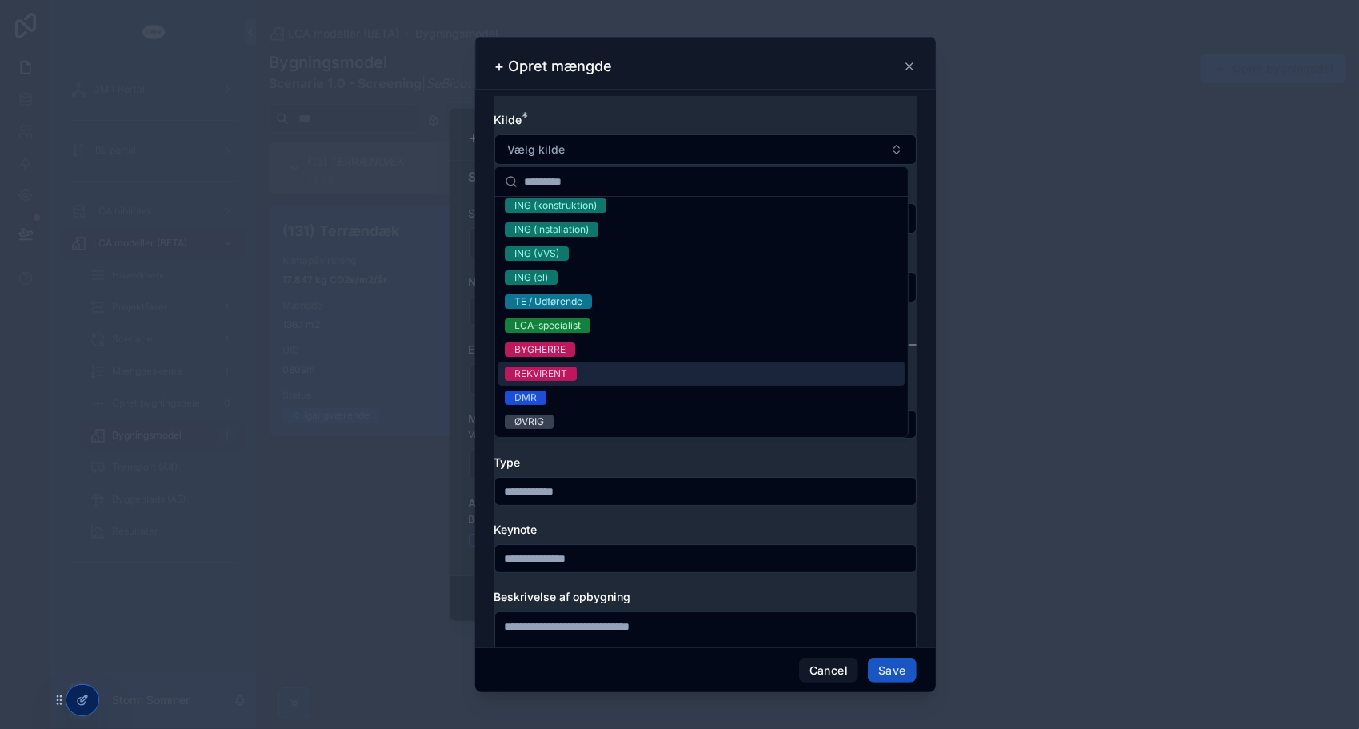
click at [575, 378] on span "REKVIRENT" at bounding box center [541, 373] width 72 height 14
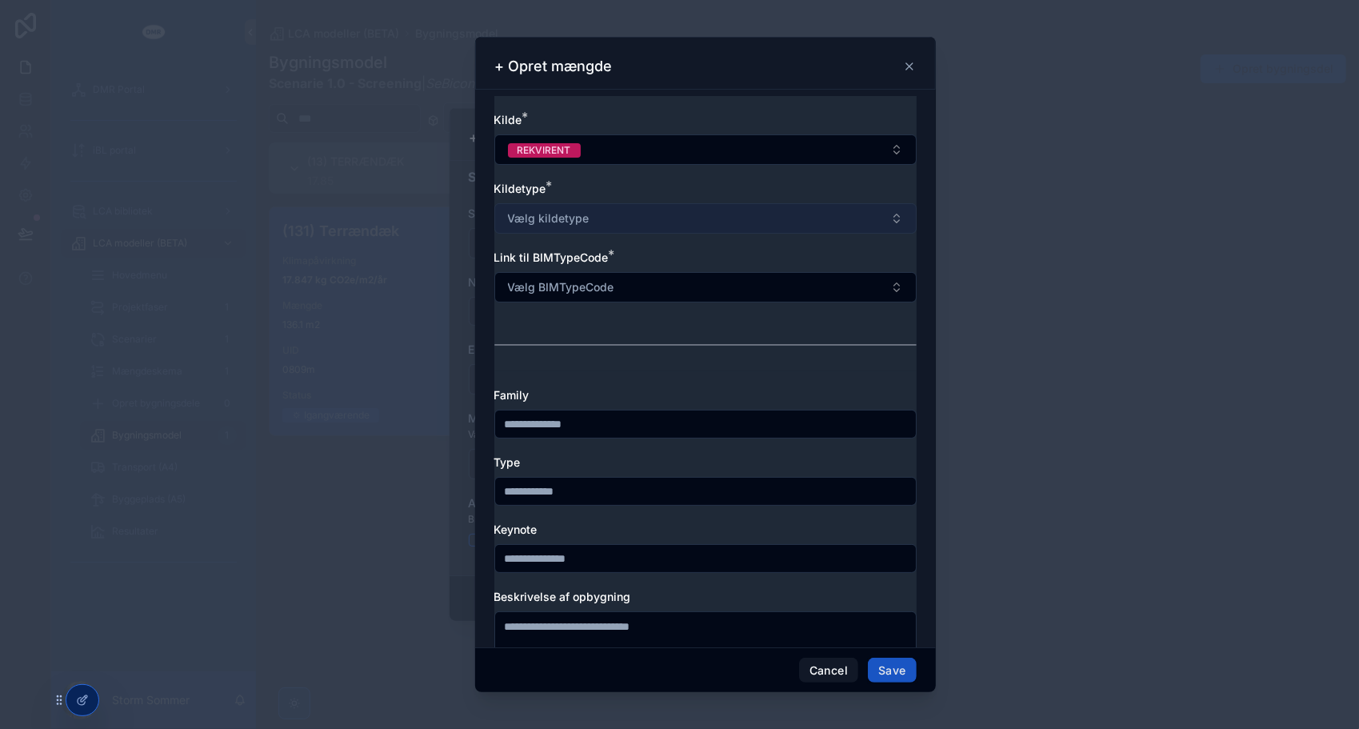
click at [627, 216] on button "Vælg kildetype" at bounding box center [706, 218] width 422 height 30
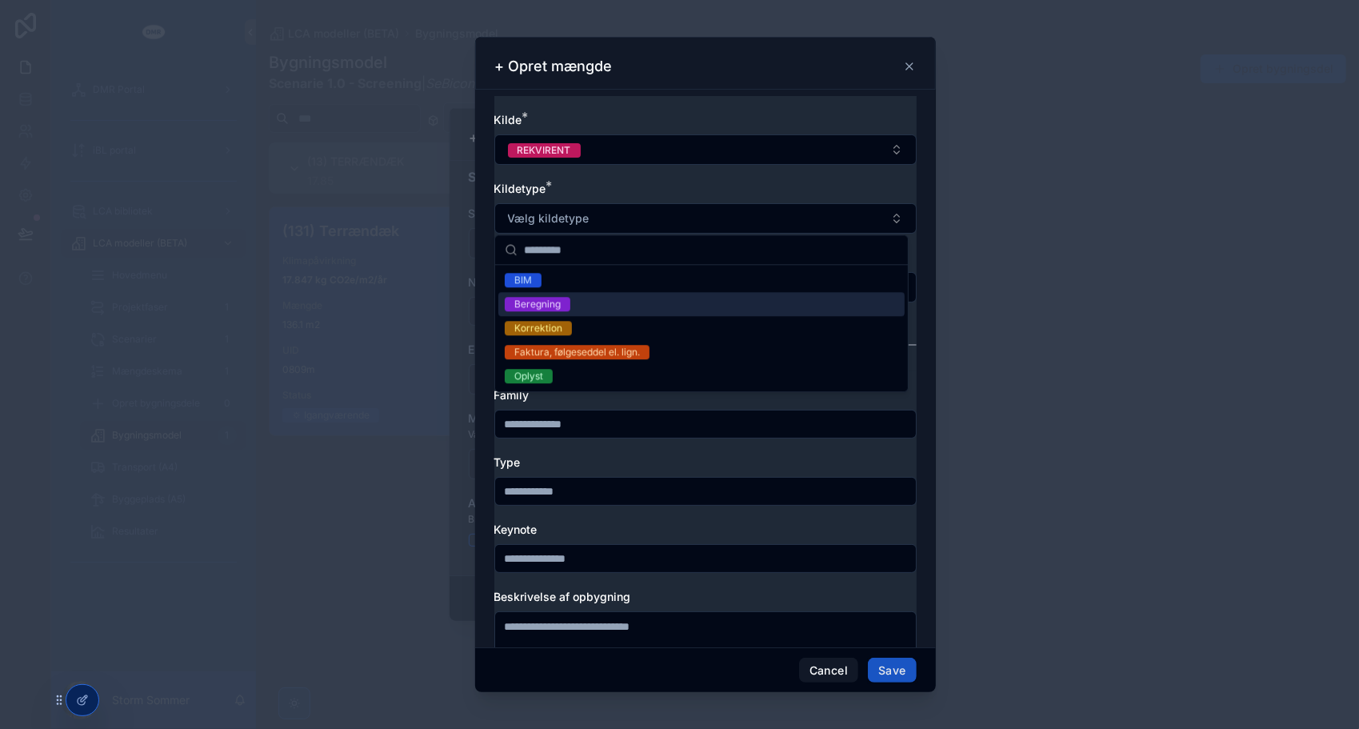
click at [601, 301] on div "Beregning" at bounding box center [702, 304] width 406 height 24
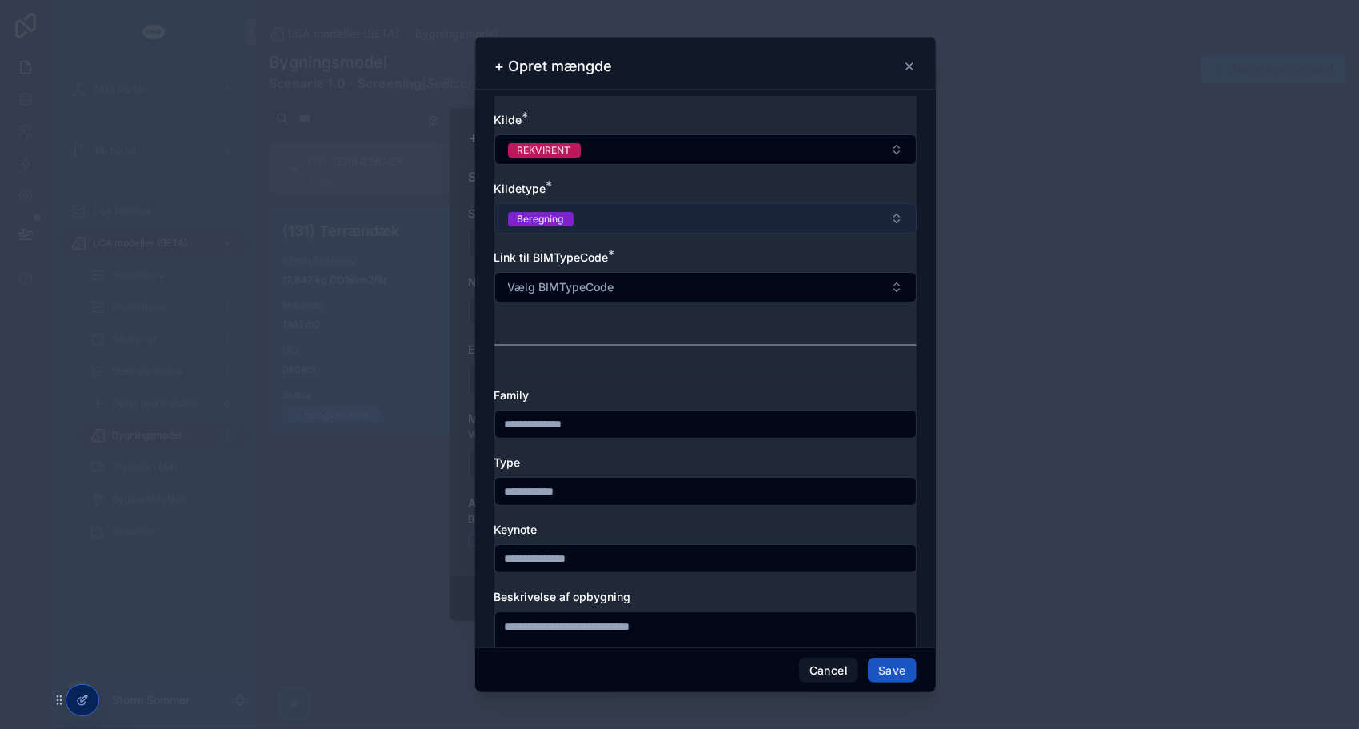
click at [634, 213] on button "Beregning" at bounding box center [706, 218] width 422 height 30
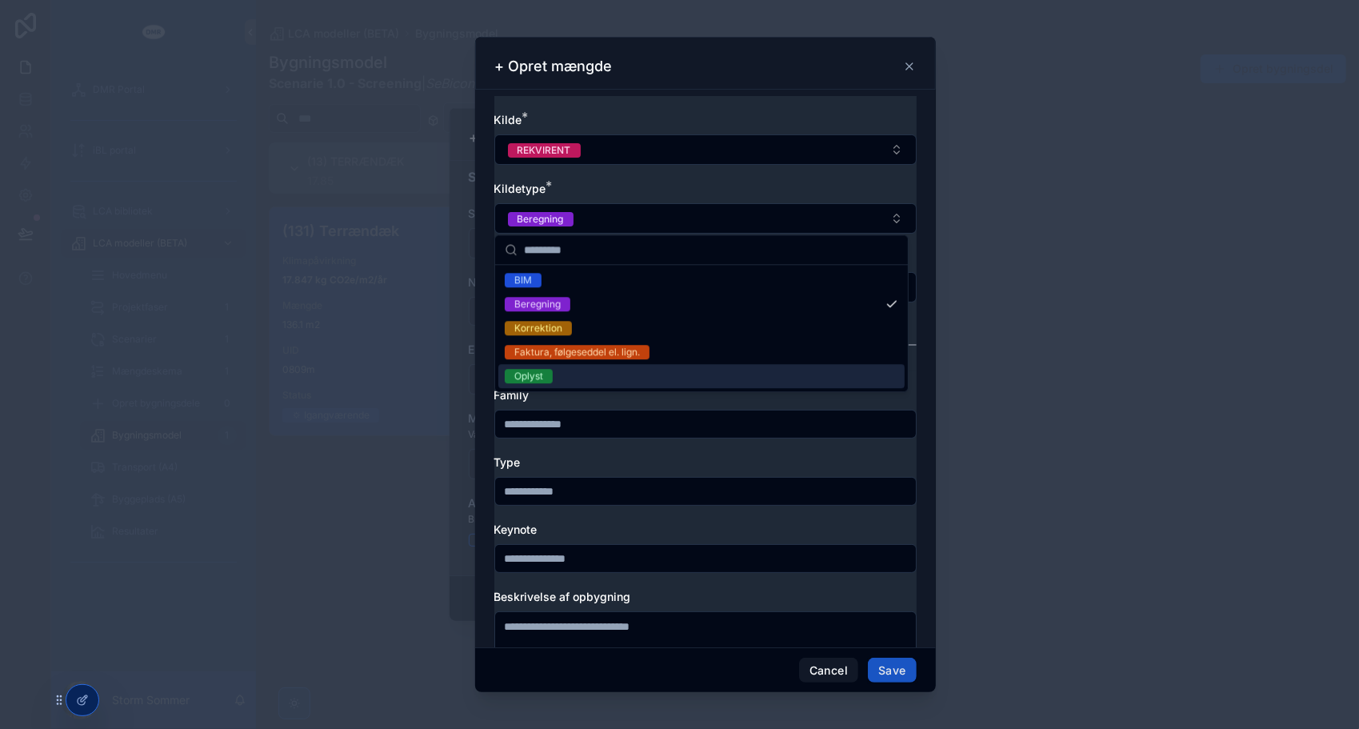
click at [547, 377] on span "Oplyst" at bounding box center [529, 376] width 48 height 14
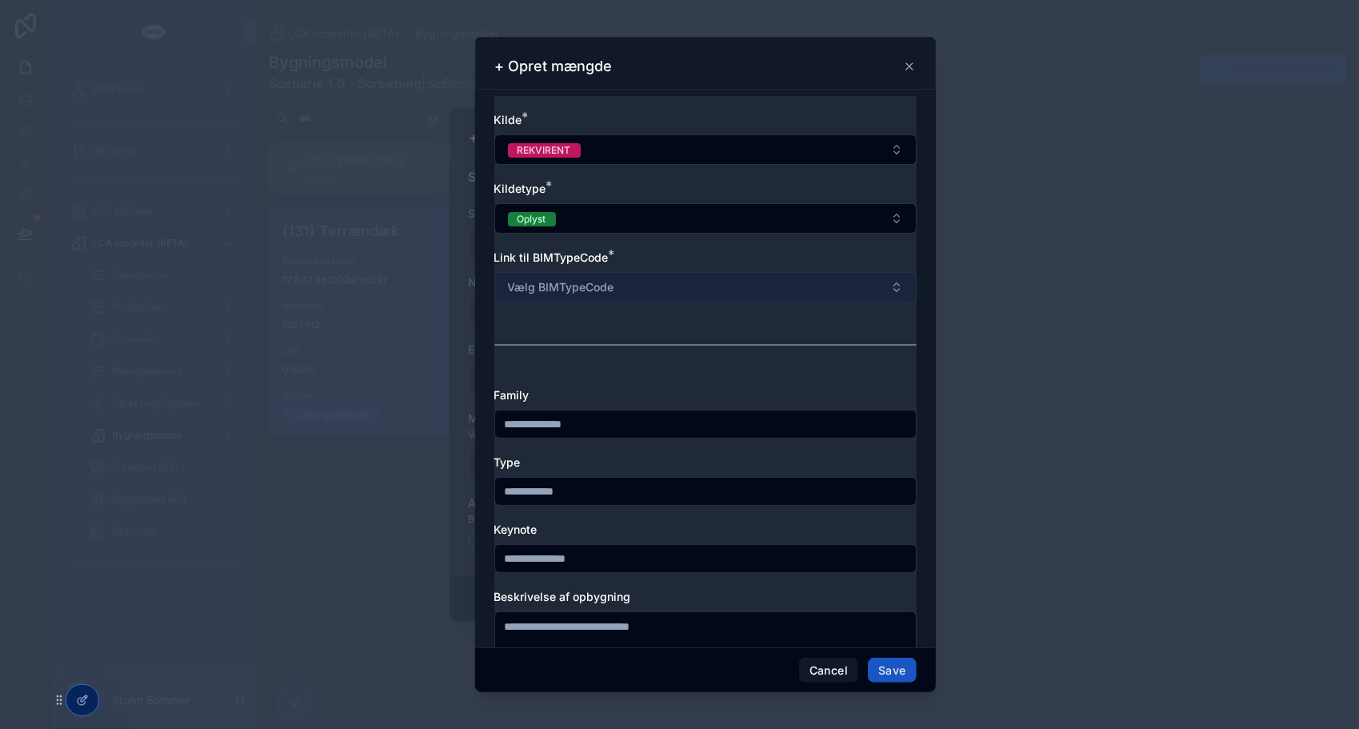
click at [587, 284] on span "Vælg BIMTypeCode" at bounding box center [561, 287] width 106 height 16
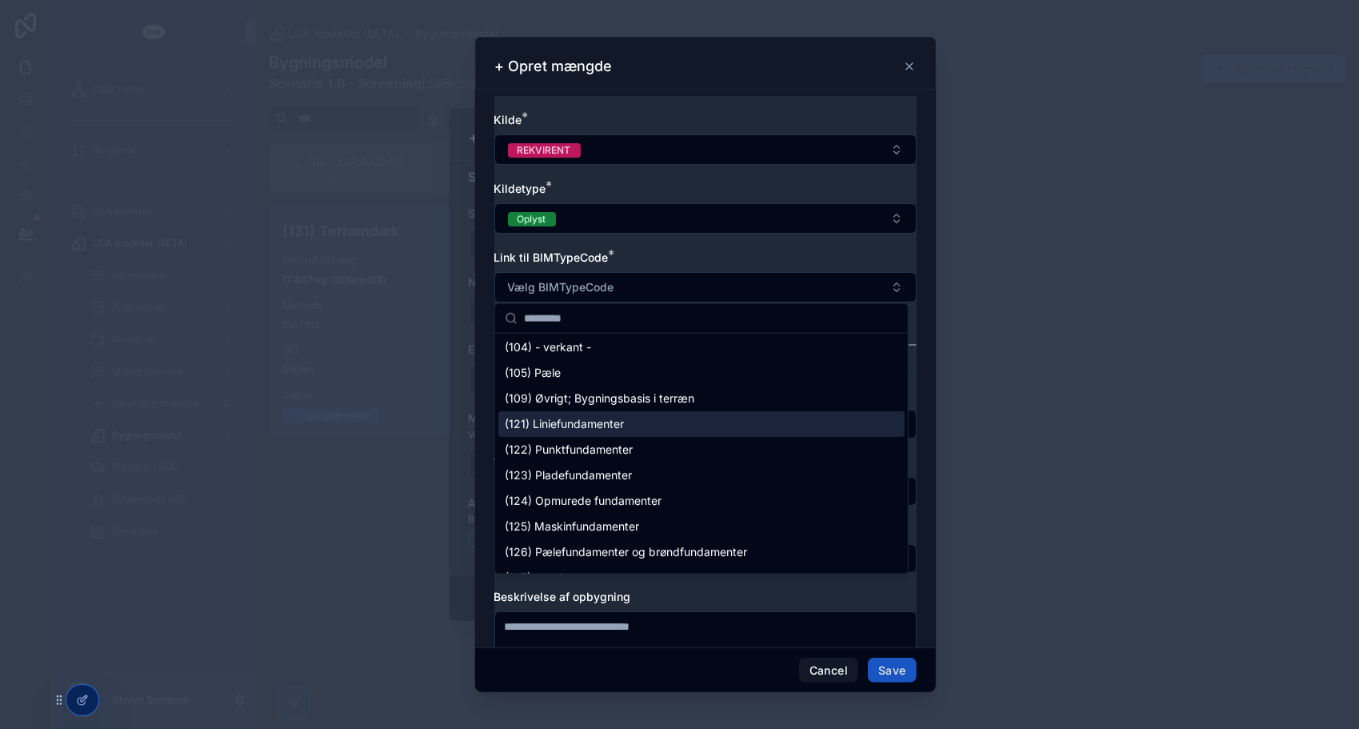
scroll to position [320, 0]
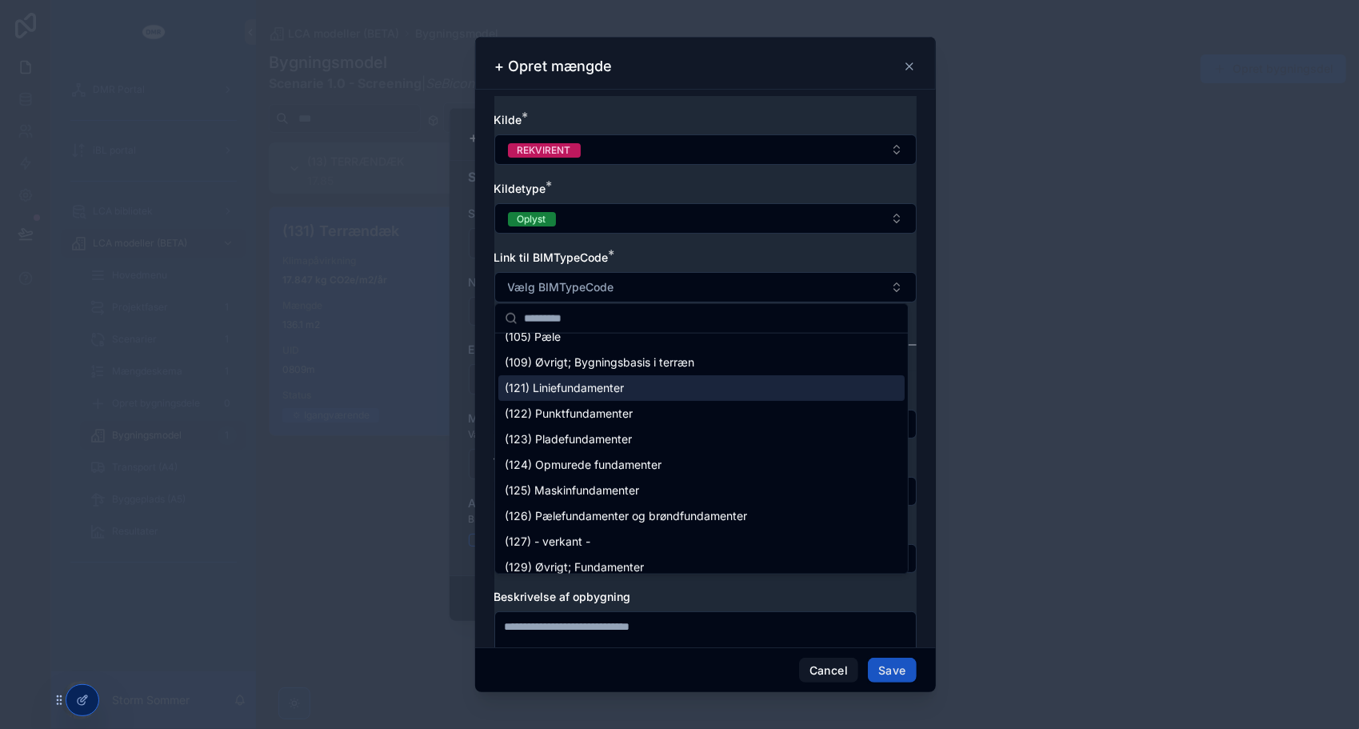
click at [597, 390] on span "(121) Liniefundamenter" at bounding box center [564, 388] width 119 height 16
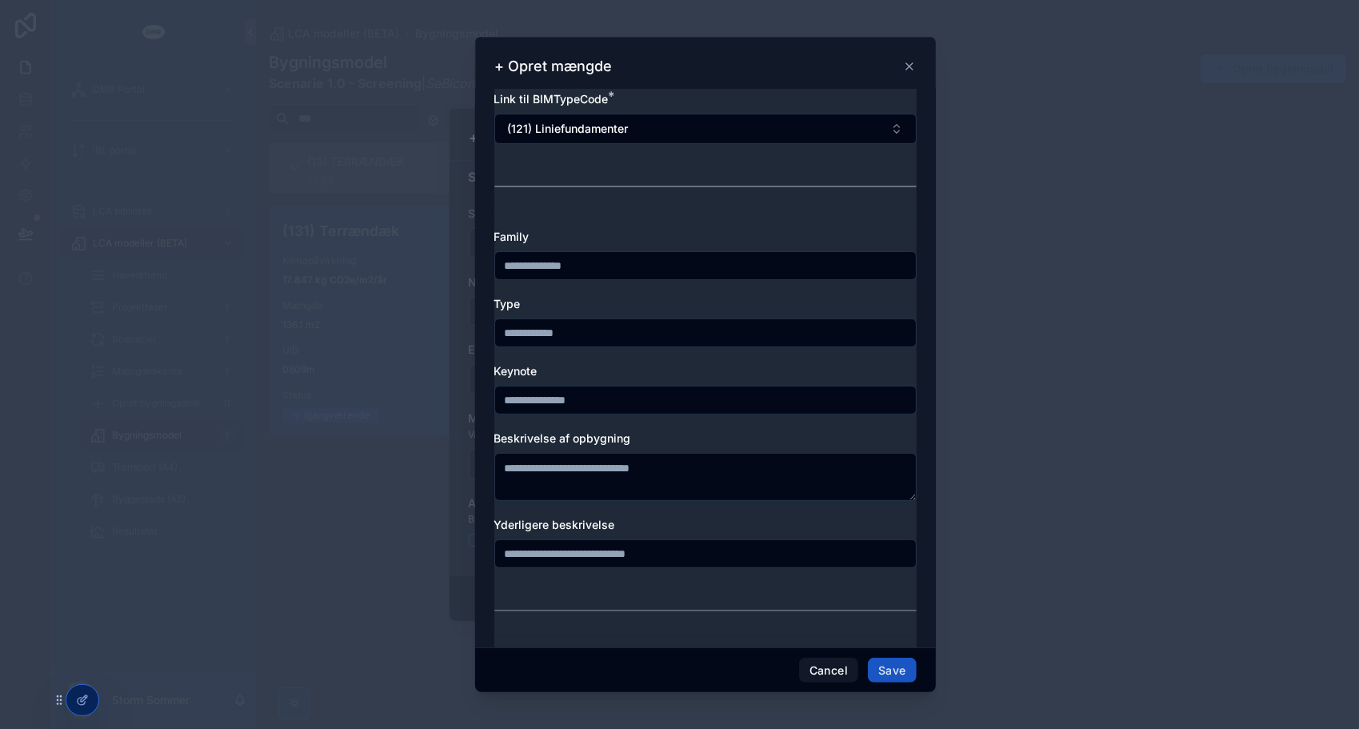
scroll to position [160, 0]
click at [651, 334] on input "scrollable content" at bounding box center [705, 331] width 421 height 22
click at [603, 328] on input "scrollable content" at bounding box center [705, 331] width 421 height 22
type input "**********"
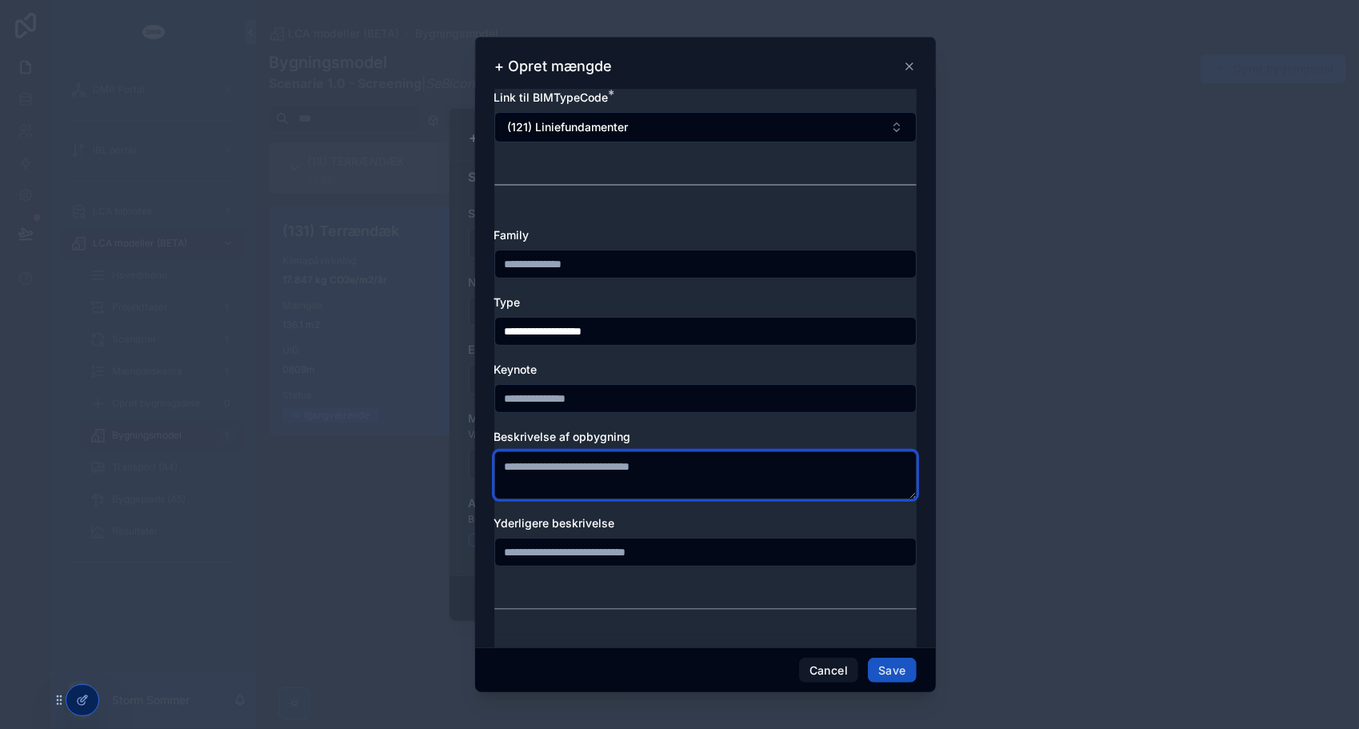
click at [673, 466] on textarea "scrollable content" at bounding box center [706, 475] width 422 height 48
type textarea "*"
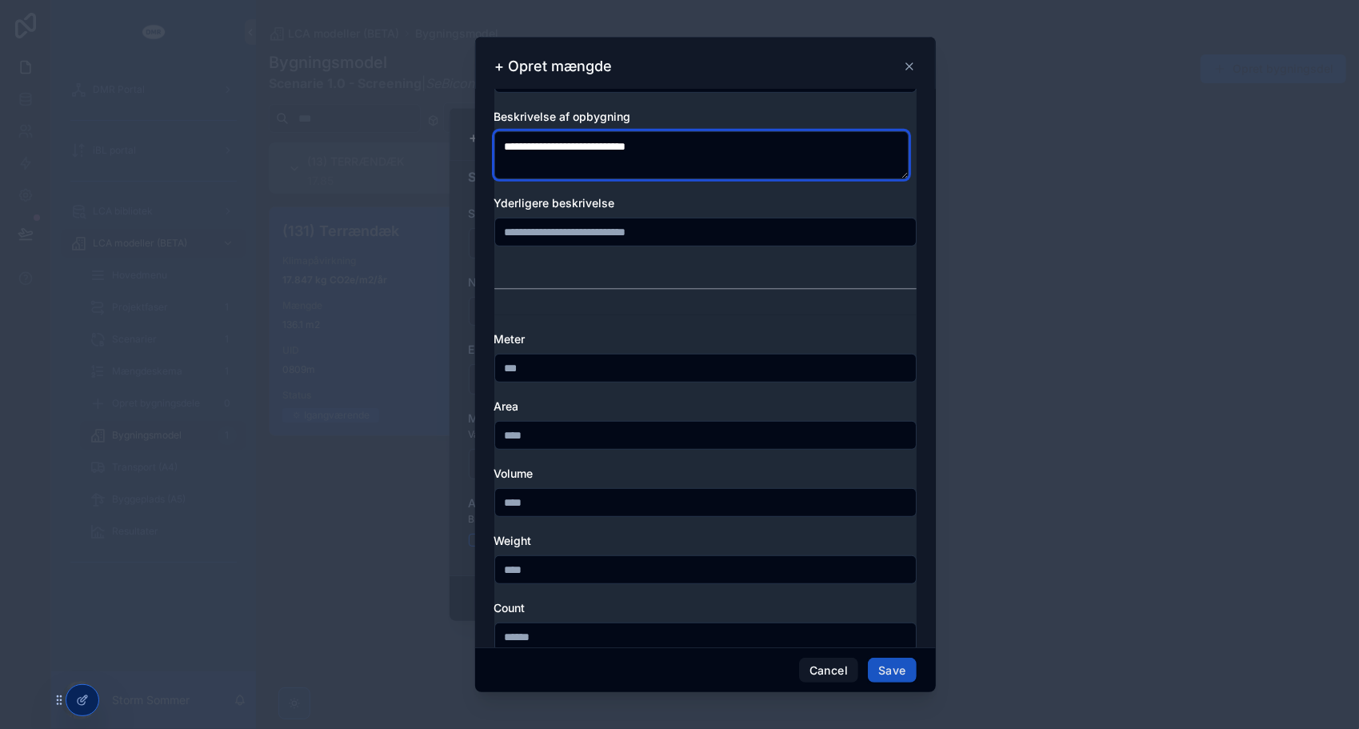
scroll to position [560, 0]
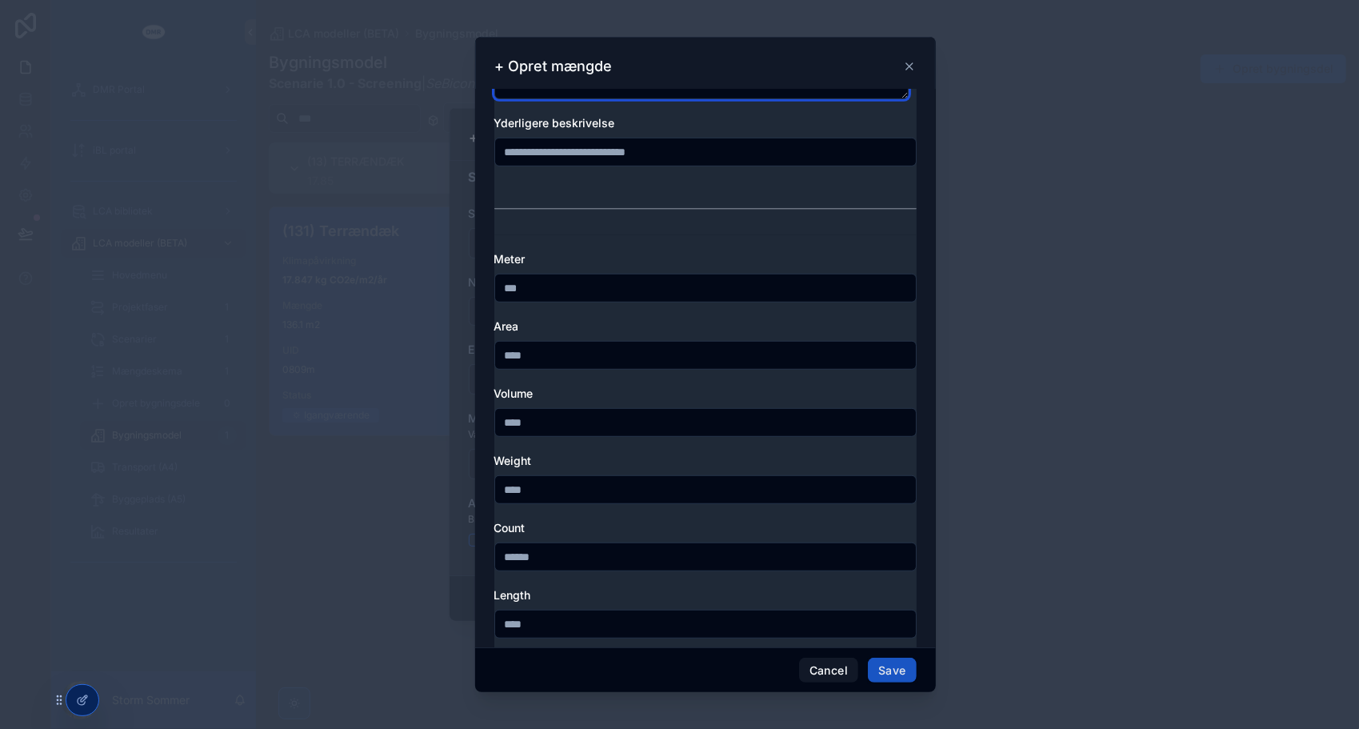
type textarea "**********"
click at [607, 293] on input "scrollable content" at bounding box center [705, 288] width 421 height 22
type input "****"
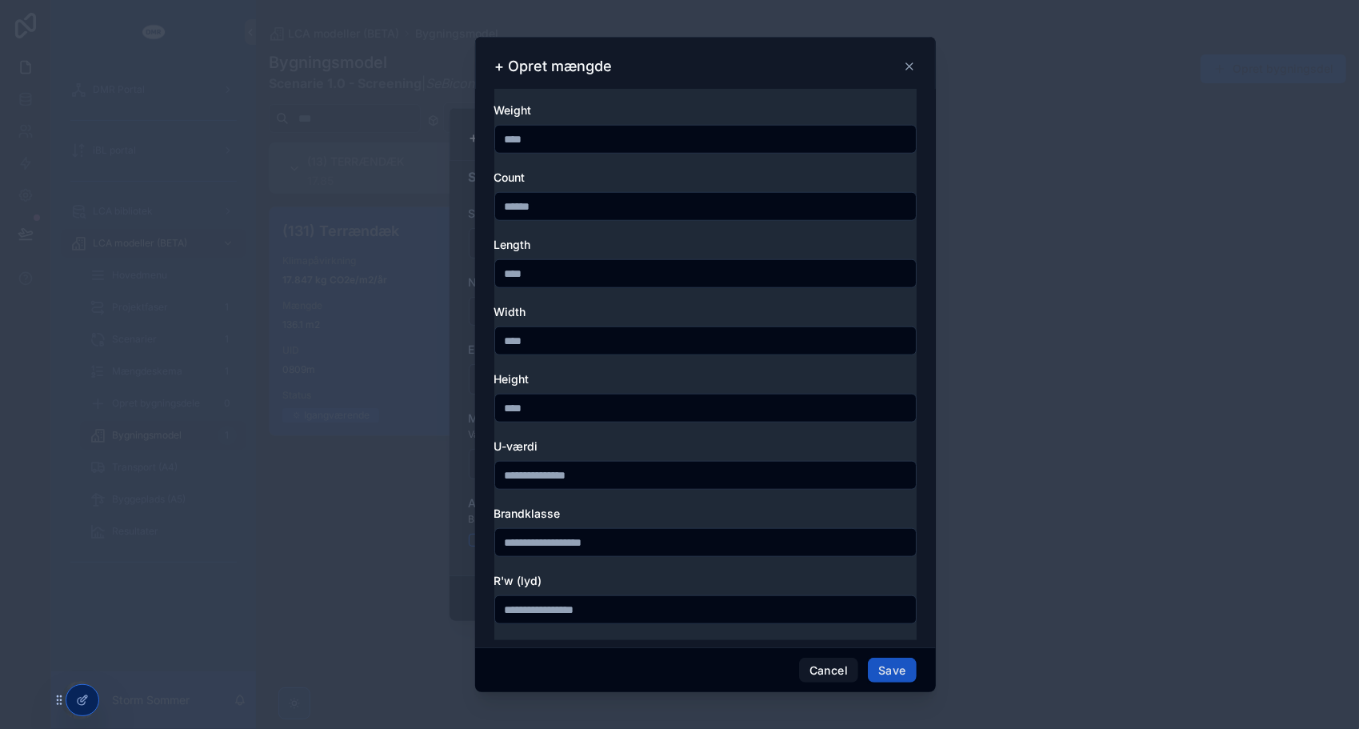
scroll to position [912, 0]
click at [642, 338] on input "scrollable content" at bounding box center [705, 339] width 421 height 22
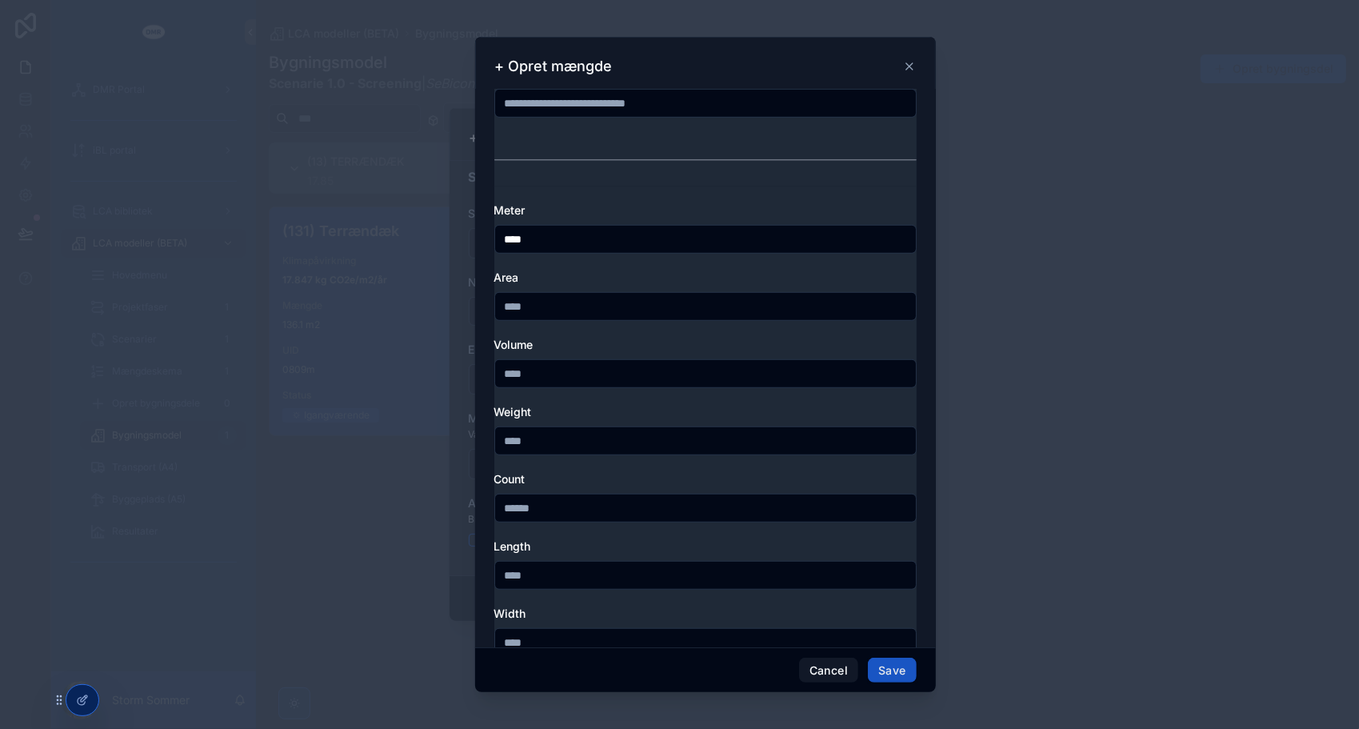
scroll to position [512, 0]
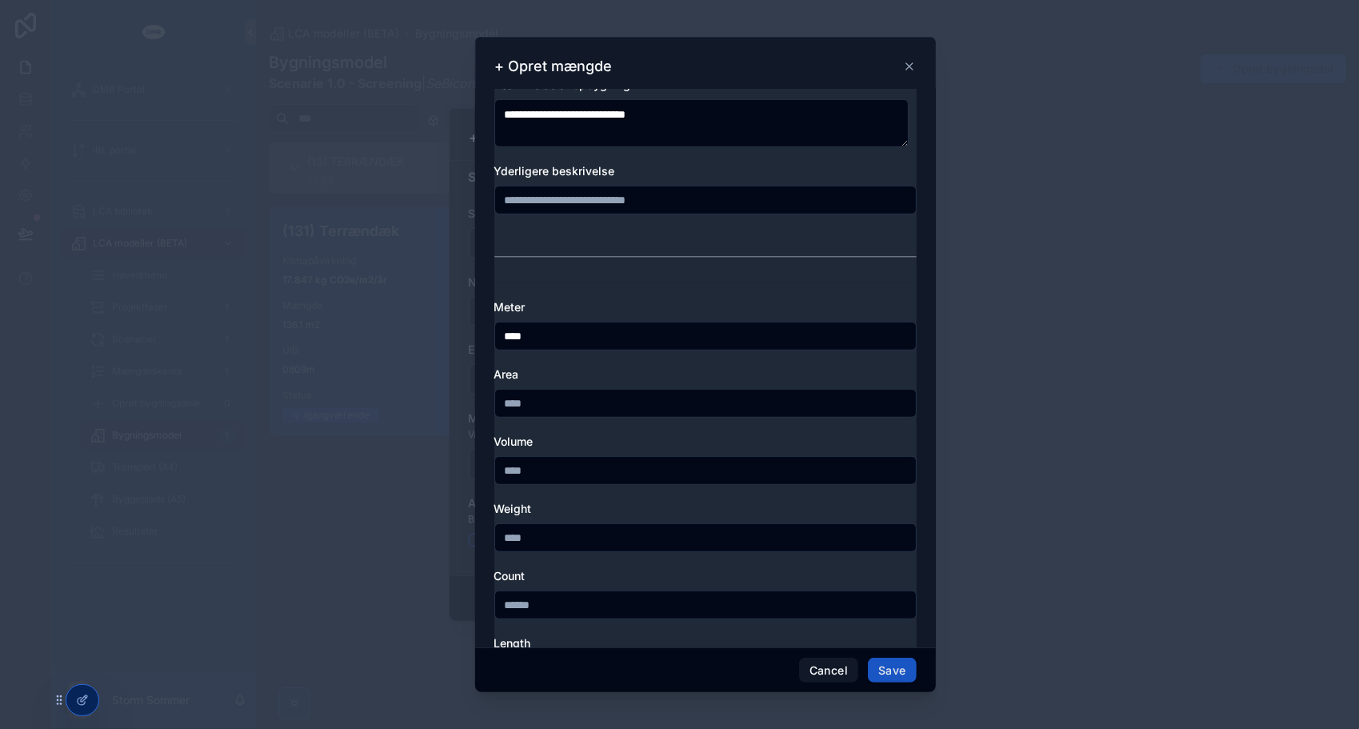
click at [595, 328] on input "****" at bounding box center [705, 336] width 421 height 22
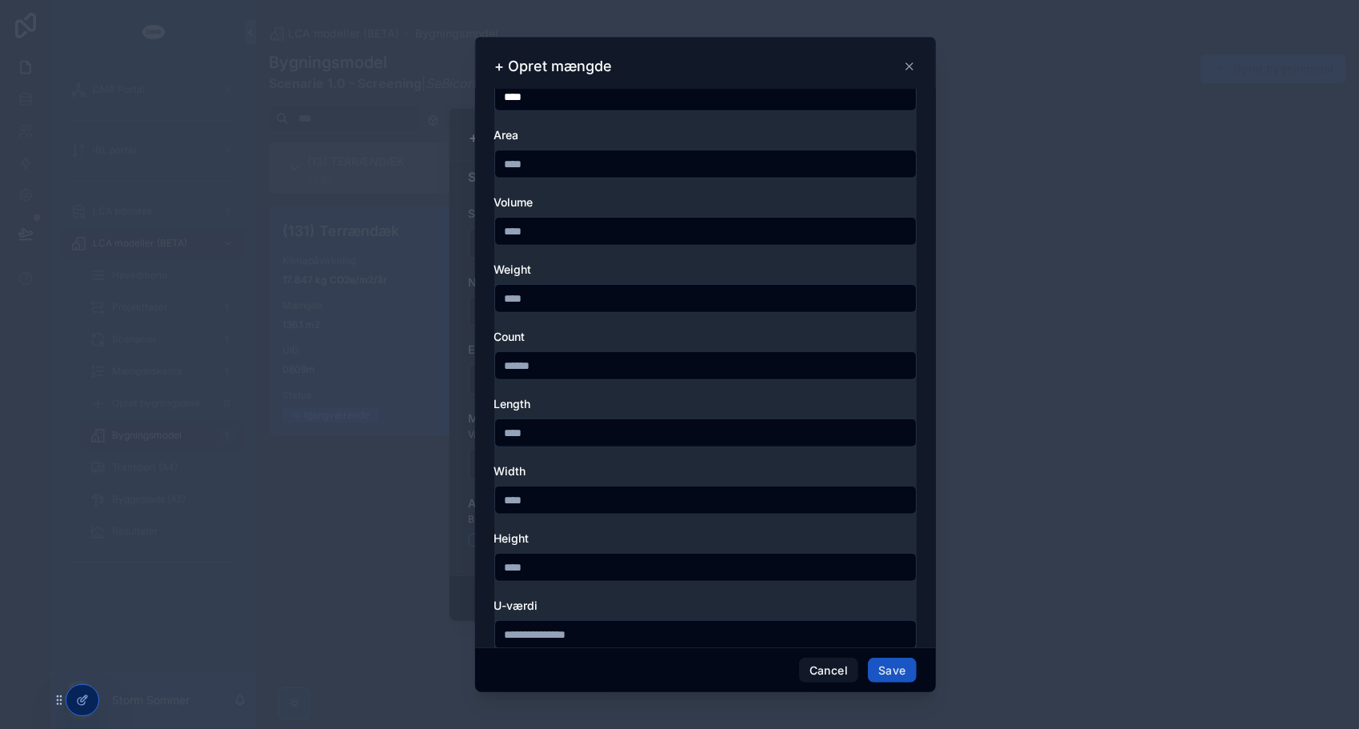
scroll to position [752, 0]
click at [571, 497] on input "scrollable content" at bounding box center [705, 499] width 421 height 22
type input "***"
click at [896, 668] on button "Save" at bounding box center [892, 671] width 48 height 26
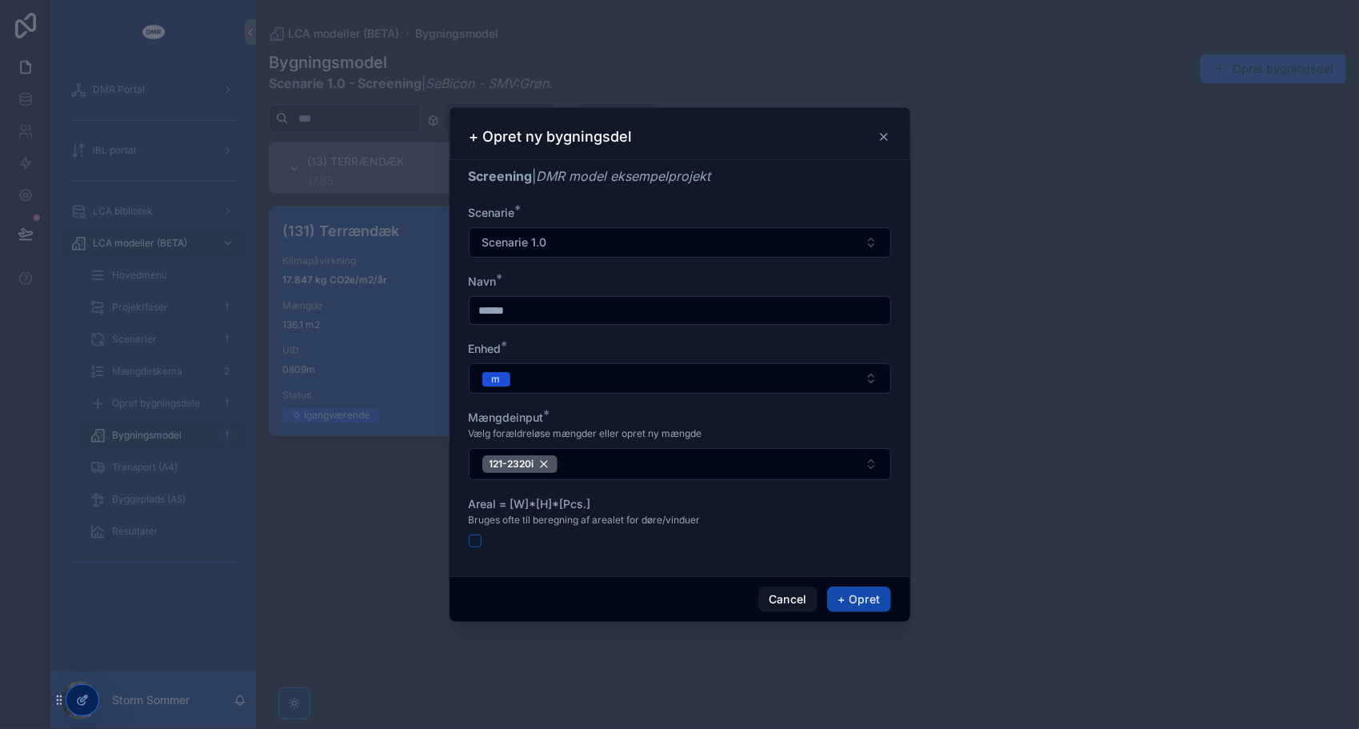
click at [842, 593] on button "+ Opret" at bounding box center [858, 600] width 63 height 26
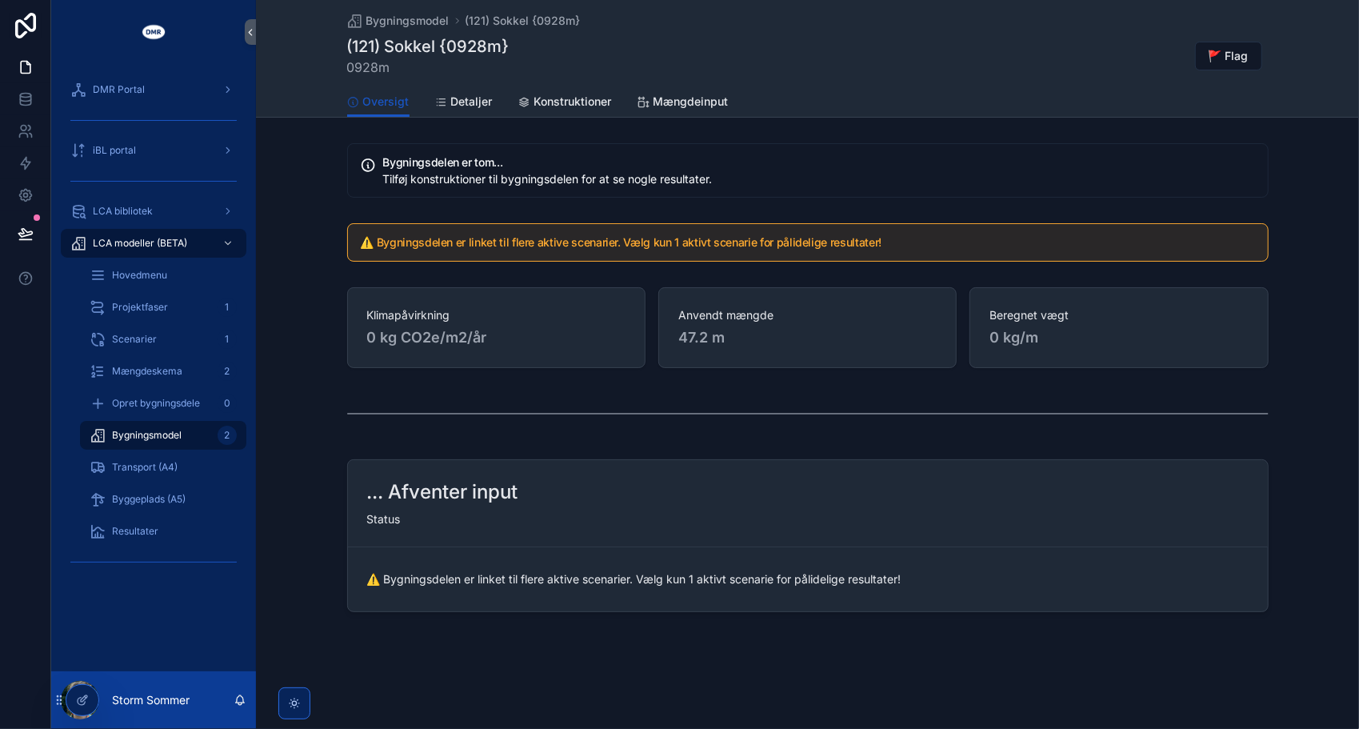
click at [146, 438] on span "Bygningsmodel" at bounding box center [147, 435] width 70 height 13
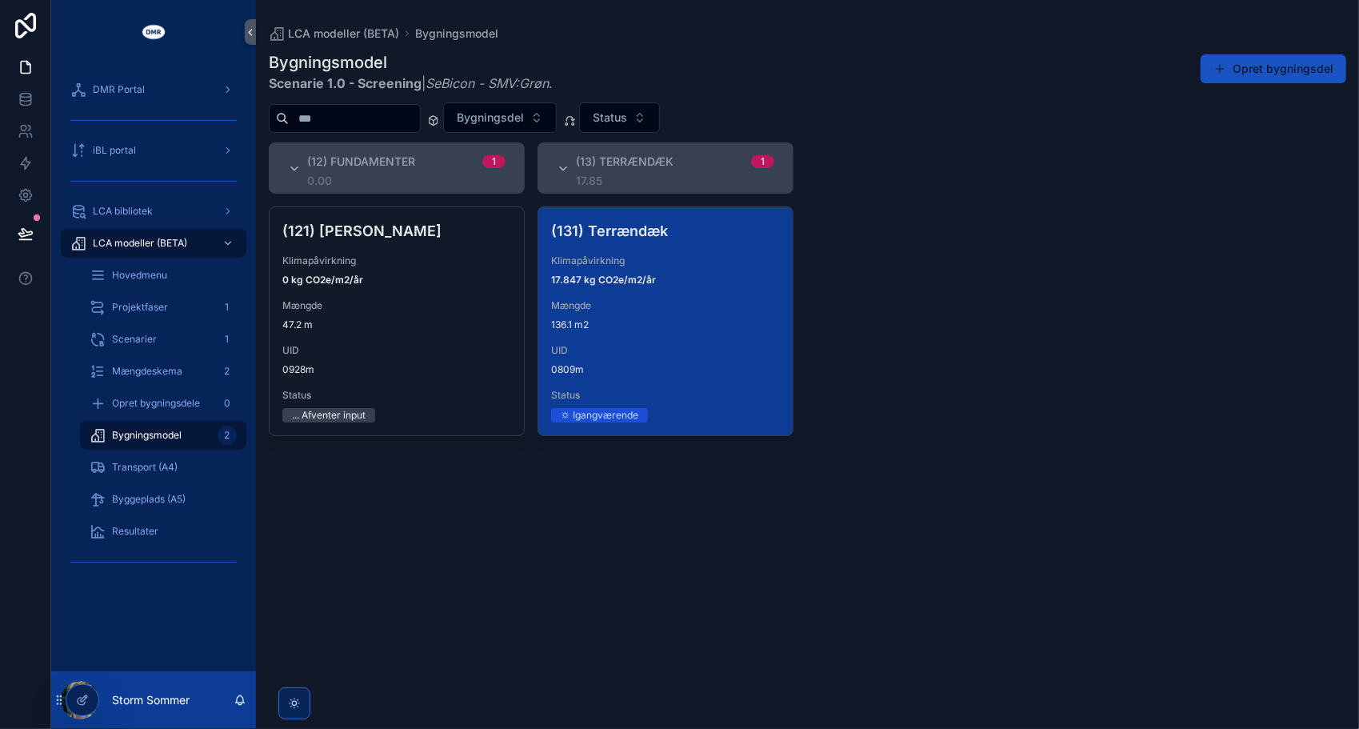
click at [743, 575] on div "(131) Terrændæk Klimapåvirkning 17.847 kg CO2e/m2/år Mængde 136.1 m2 UID 0809m …" at bounding box center [666, 457] width 256 height 503
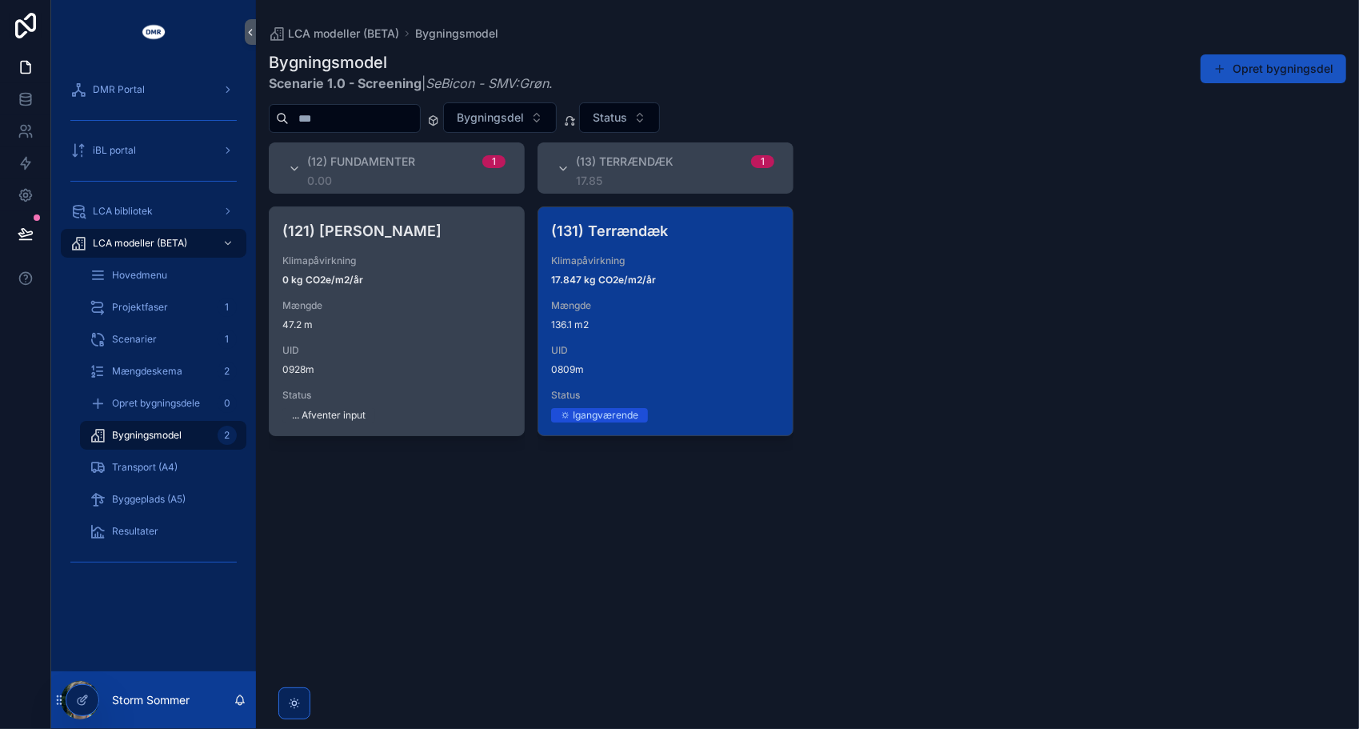
click at [413, 334] on div "(121) Sokkel Klimapåvirkning 0 kg CO2e/m2/år Mængde 47.2 m UID 0928m Status ...…" at bounding box center [397, 321] width 254 height 228
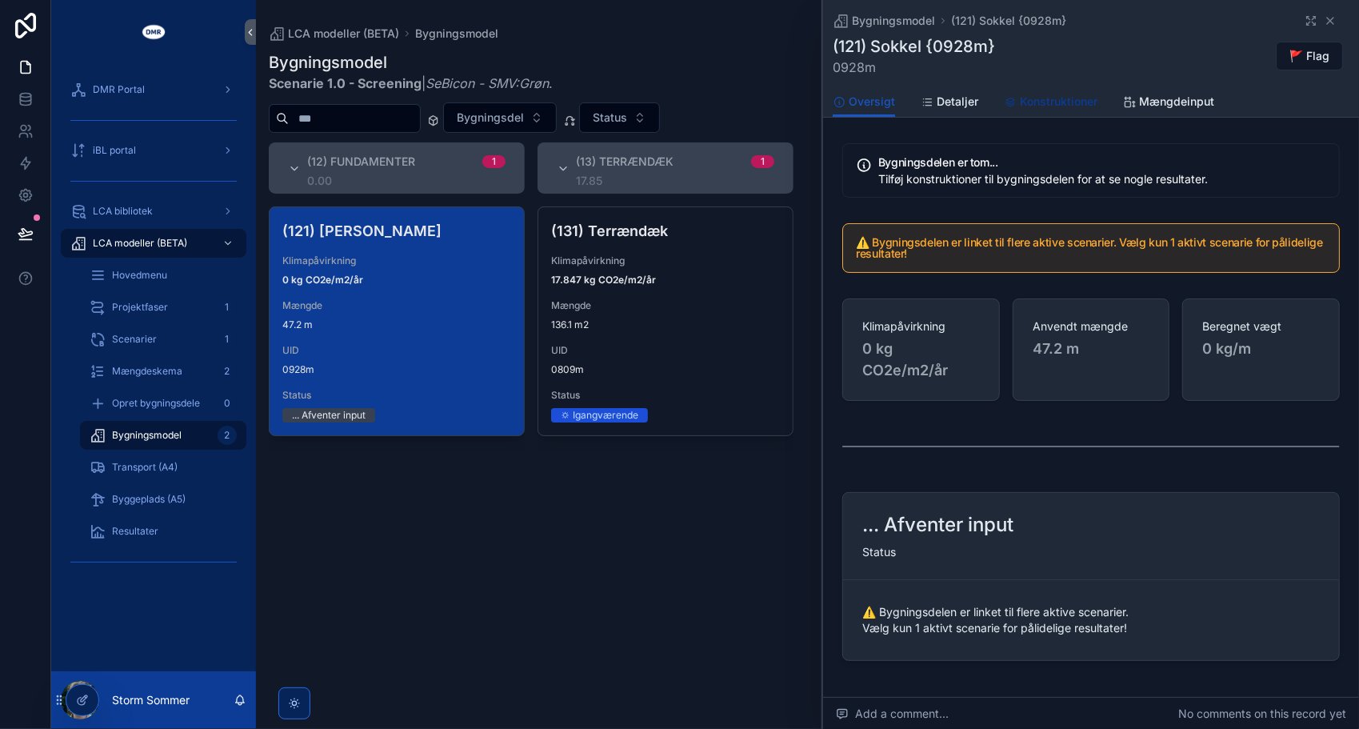
click at [1061, 99] on span "Konstruktioner" at bounding box center [1059, 102] width 78 height 16
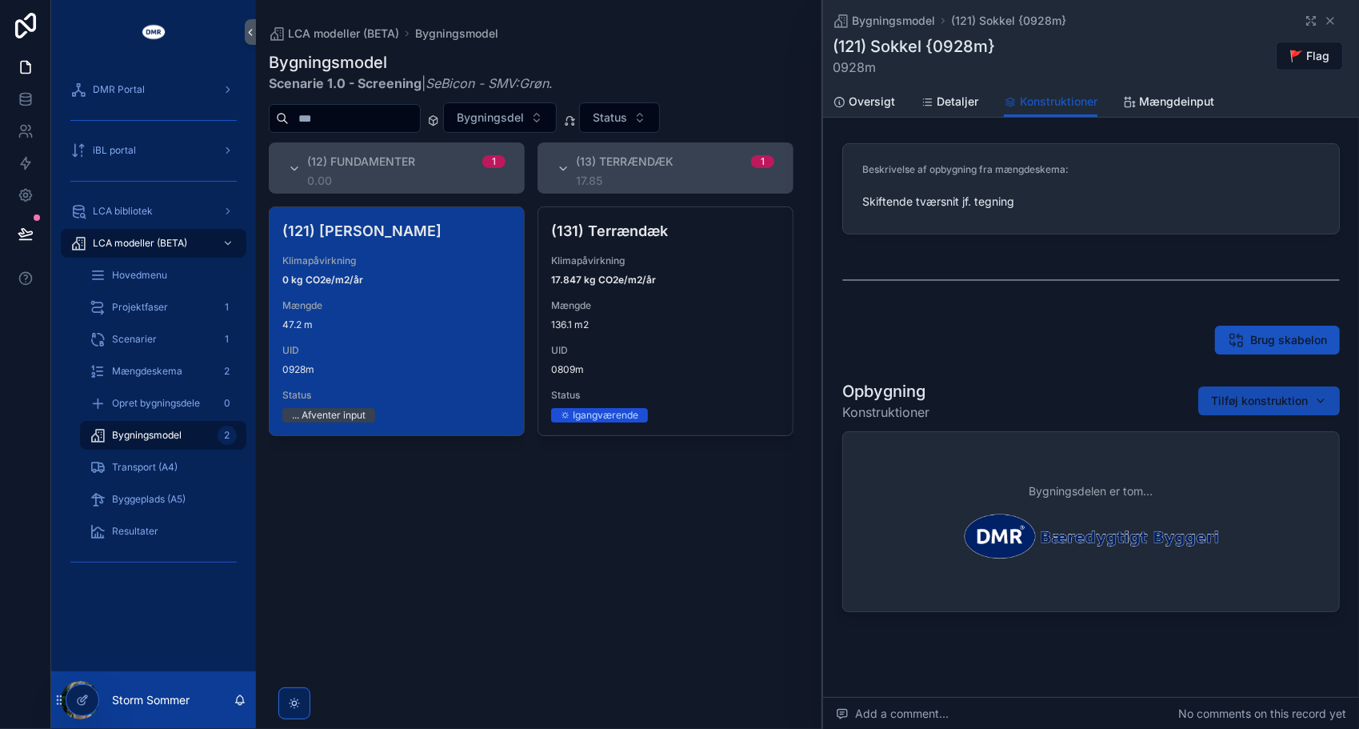
click at [1243, 409] on button "Tilføj konstruktion" at bounding box center [1270, 400] width 142 height 29
type input "*********"
click at [1239, 469] on span "Kopi af: Liniefundamenter | W200 mm | EPS {121-2413c}" at bounding box center [1250, 464] width 160 height 16
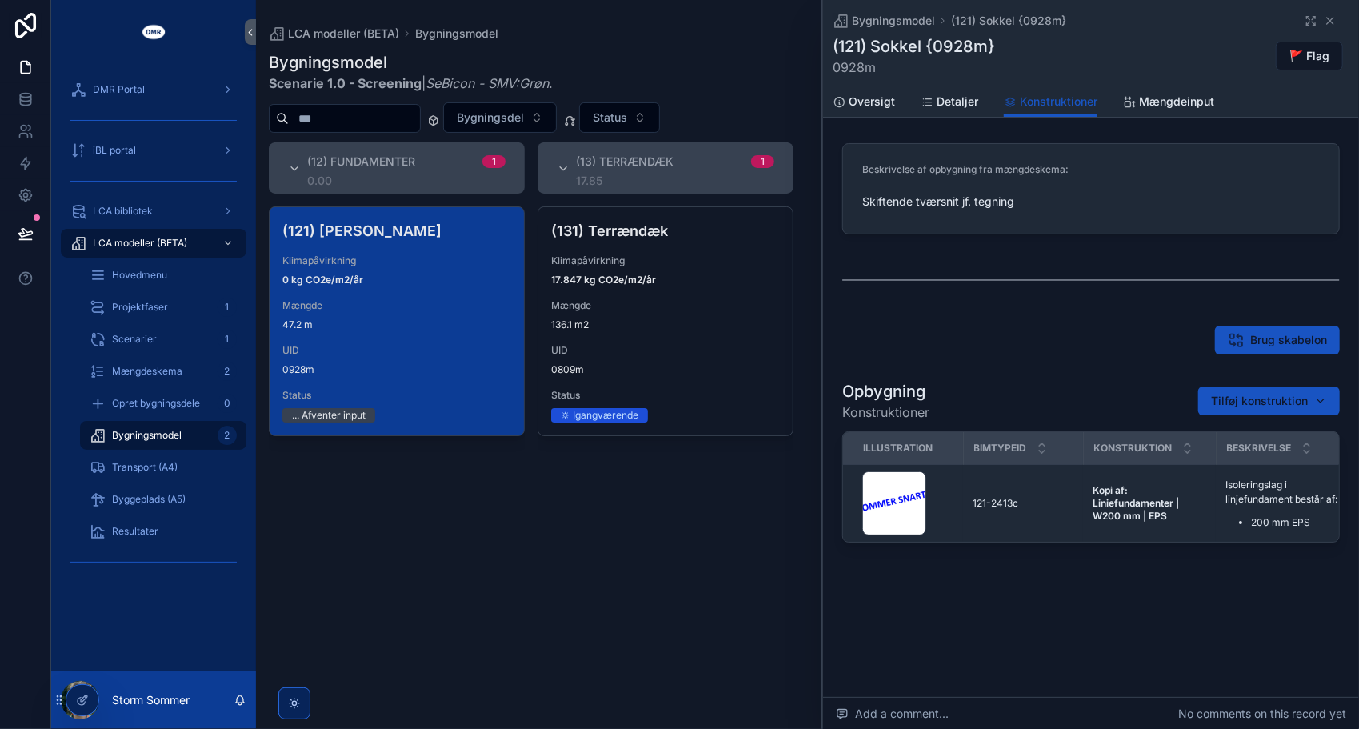
click at [1074, 334] on div "Brug skabelon" at bounding box center [1092, 340] width 498 height 29
click at [861, 102] on span "Oversigt" at bounding box center [872, 102] width 46 height 16
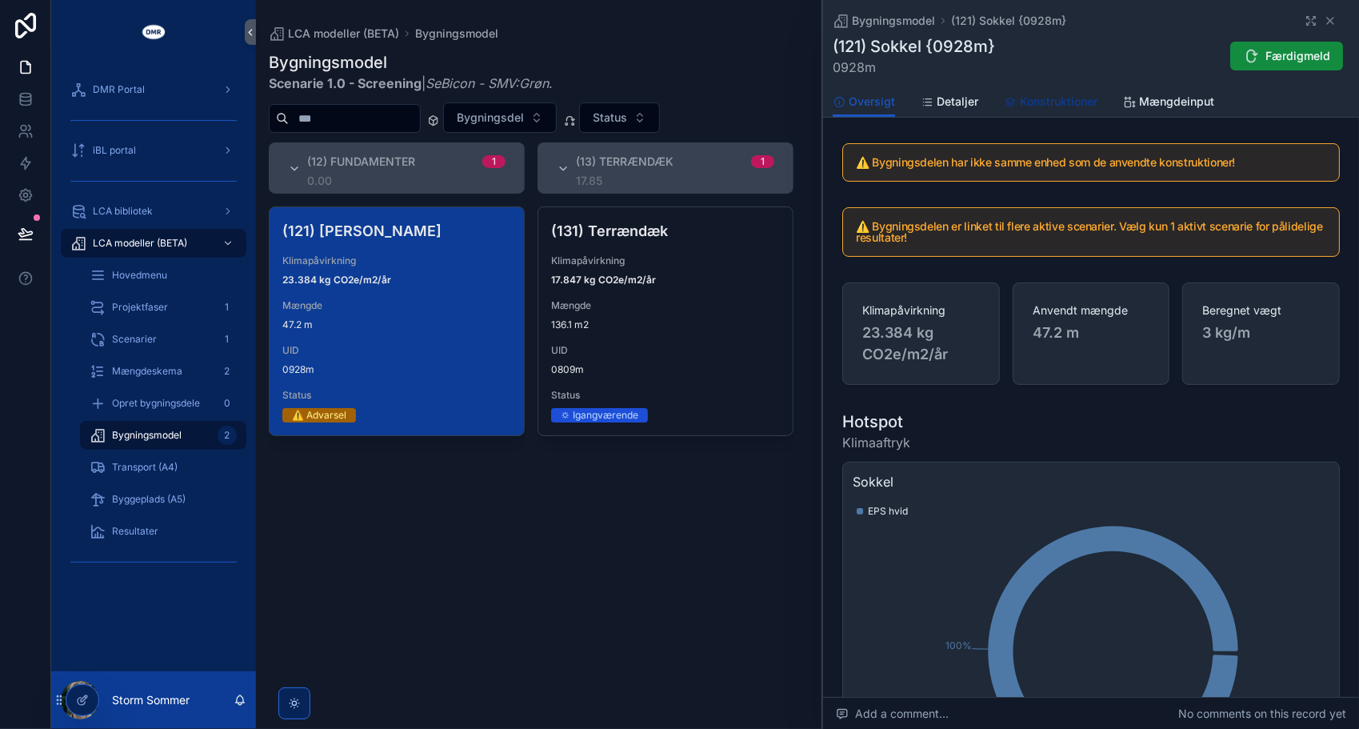
click at [1035, 107] on span "Konstruktioner" at bounding box center [1059, 102] width 78 height 16
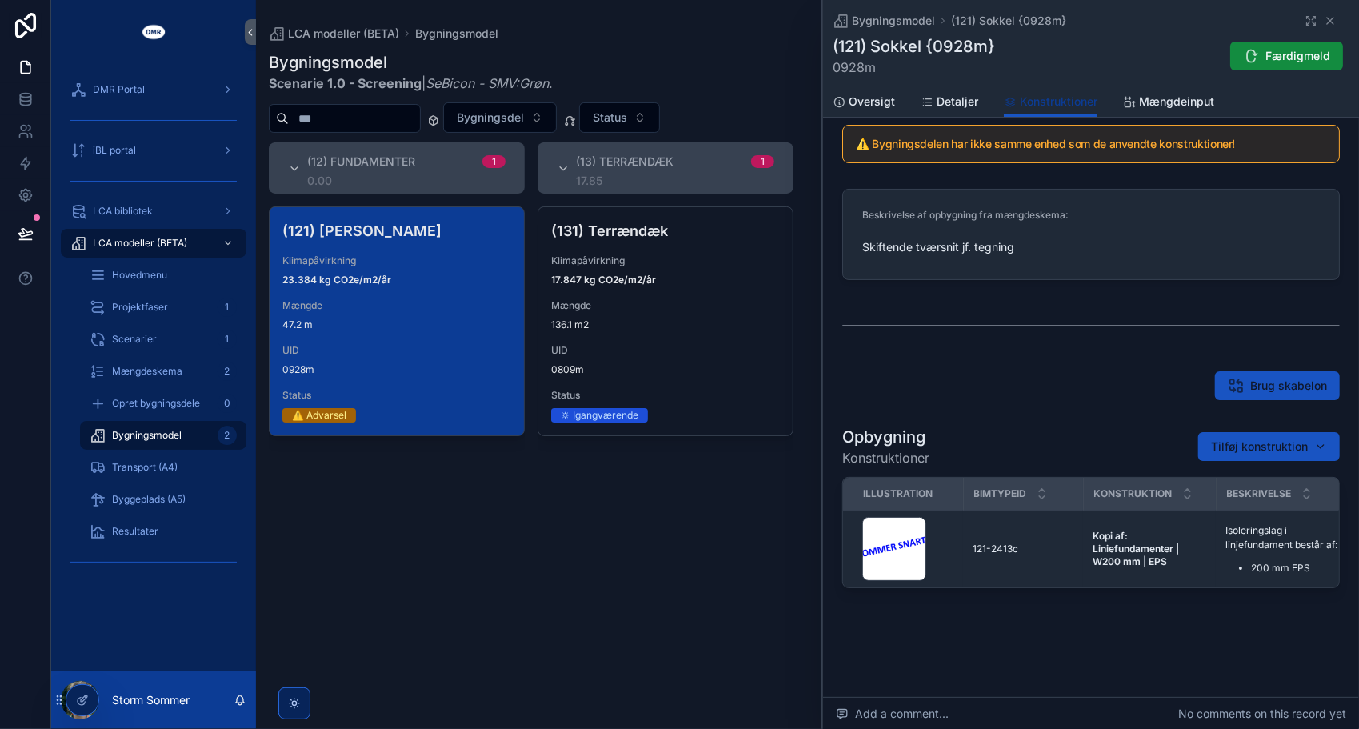
scroll to position [24, 0]
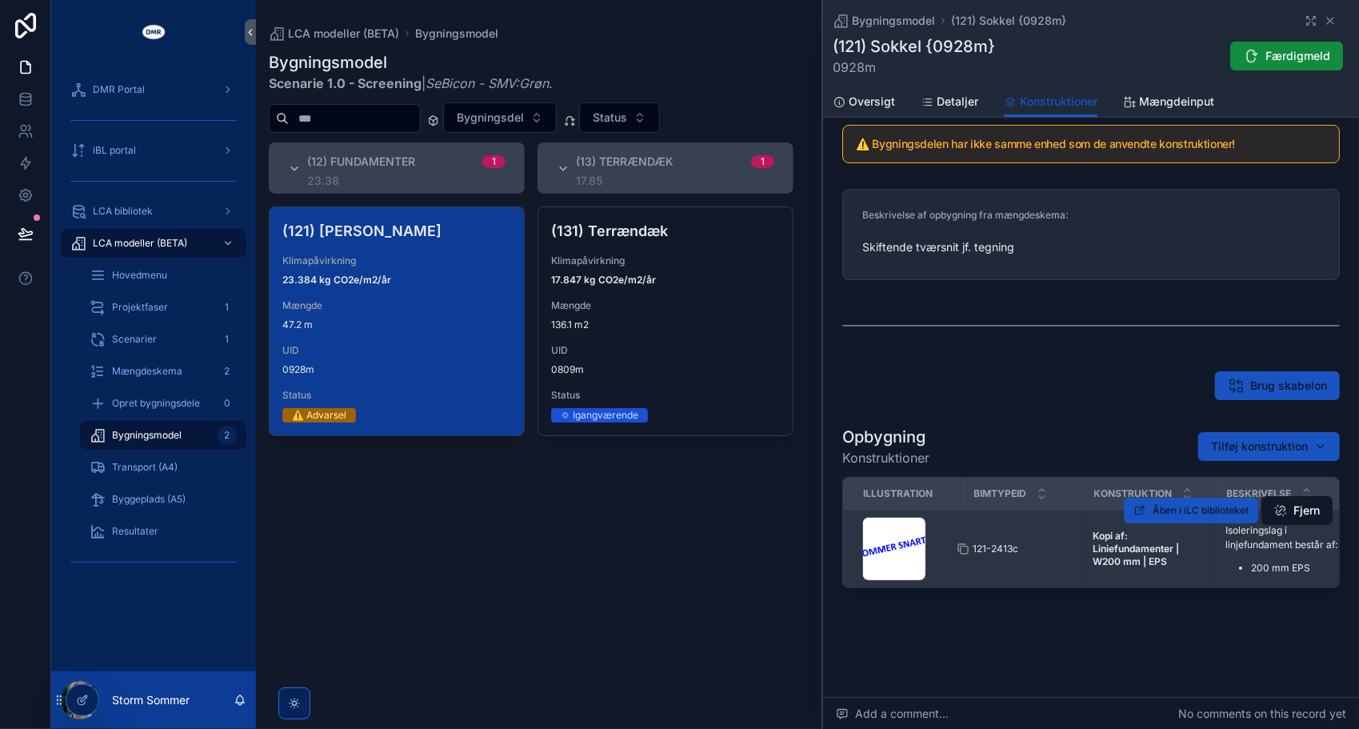
click at [1007, 543] on span "121-2413c" at bounding box center [996, 549] width 46 height 13
click at [1033, 543] on div "121-2413c 121-2413c" at bounding box center [1023, 549] width 101 height 13
click at [981, 515] on td "121-2413c 121-2413c" at bounding box center [1023, 550] width 120 height 78
click at [1264, 551] on div "Isoleringslag i linjefundament består af: 200 mm EPS" at bounding box center [1283, 548] width 114 height 51
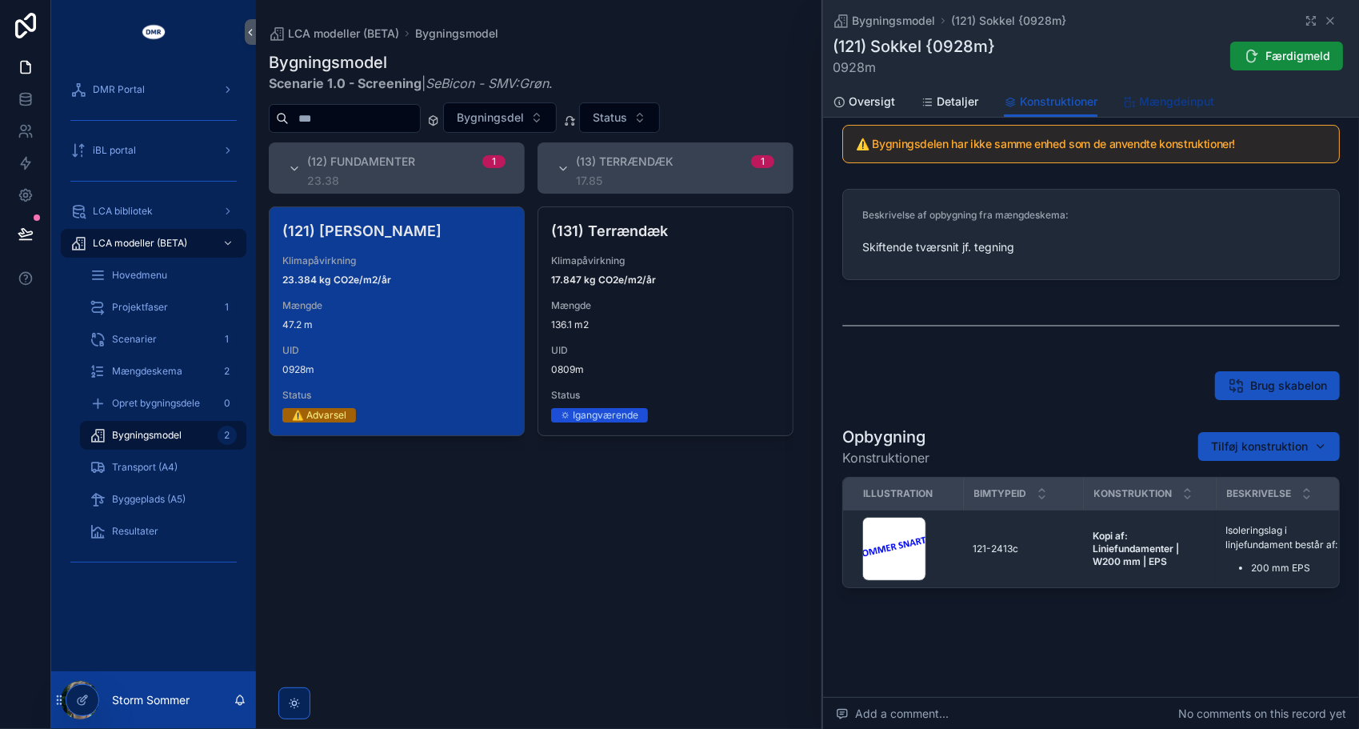
click at [1172, 105] on span "Mængdeinput" at bounding box center [1176, 102] width 75 height 16
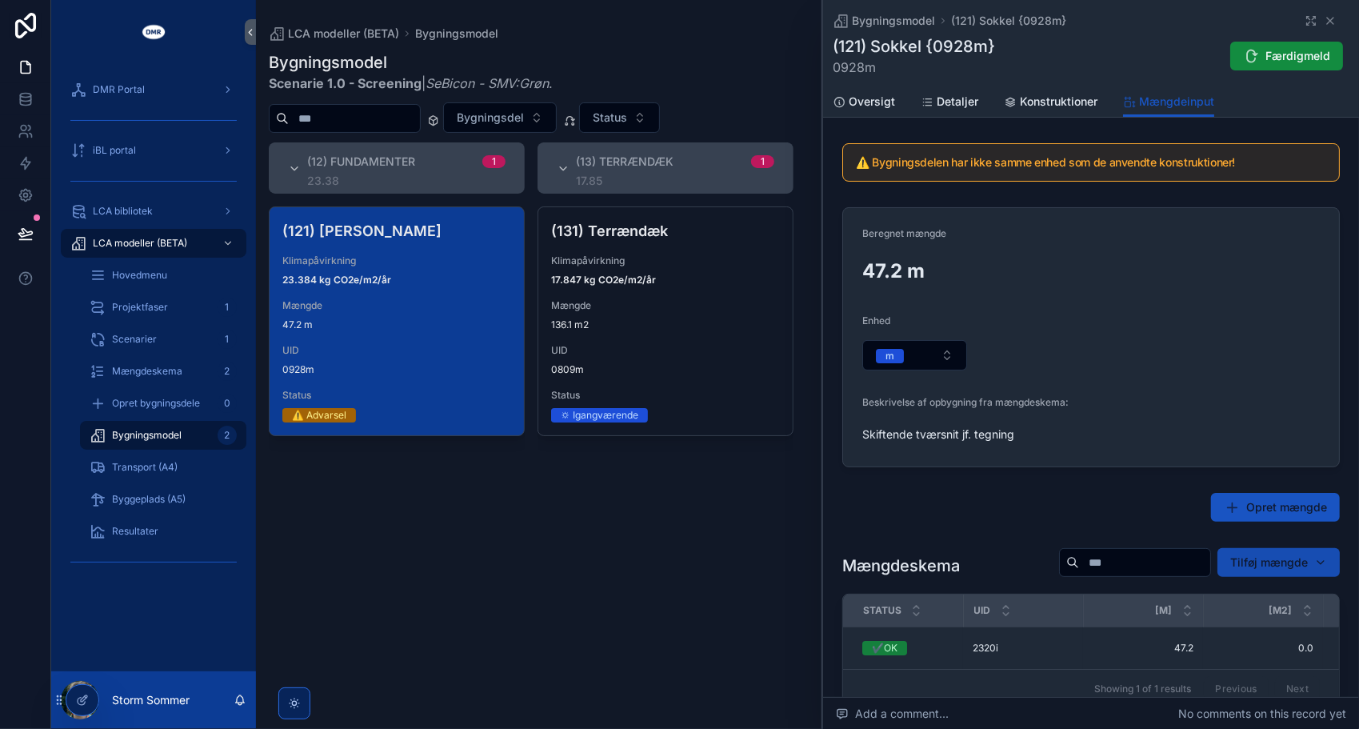
click at [1283, 561] on span "Tilføj mængde" at bounding box center [1270, 563] width 78 height 16
type input "*****"
click at [1023, 501] on div "Opret mængde" at bounding box center [1092, 507] width 498 height 29
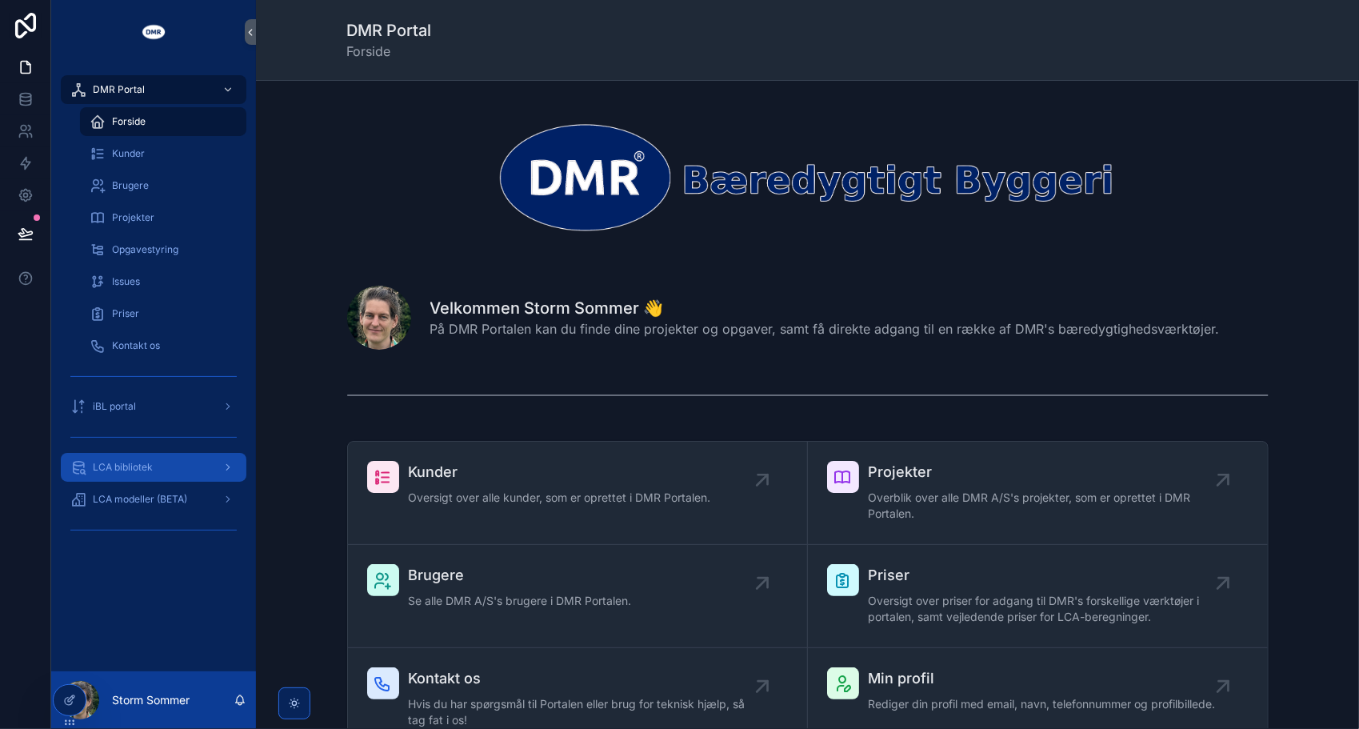
click at [146, 469] on span "LCA bibliotek" at bounding box center [123, 467] width 60 height 13
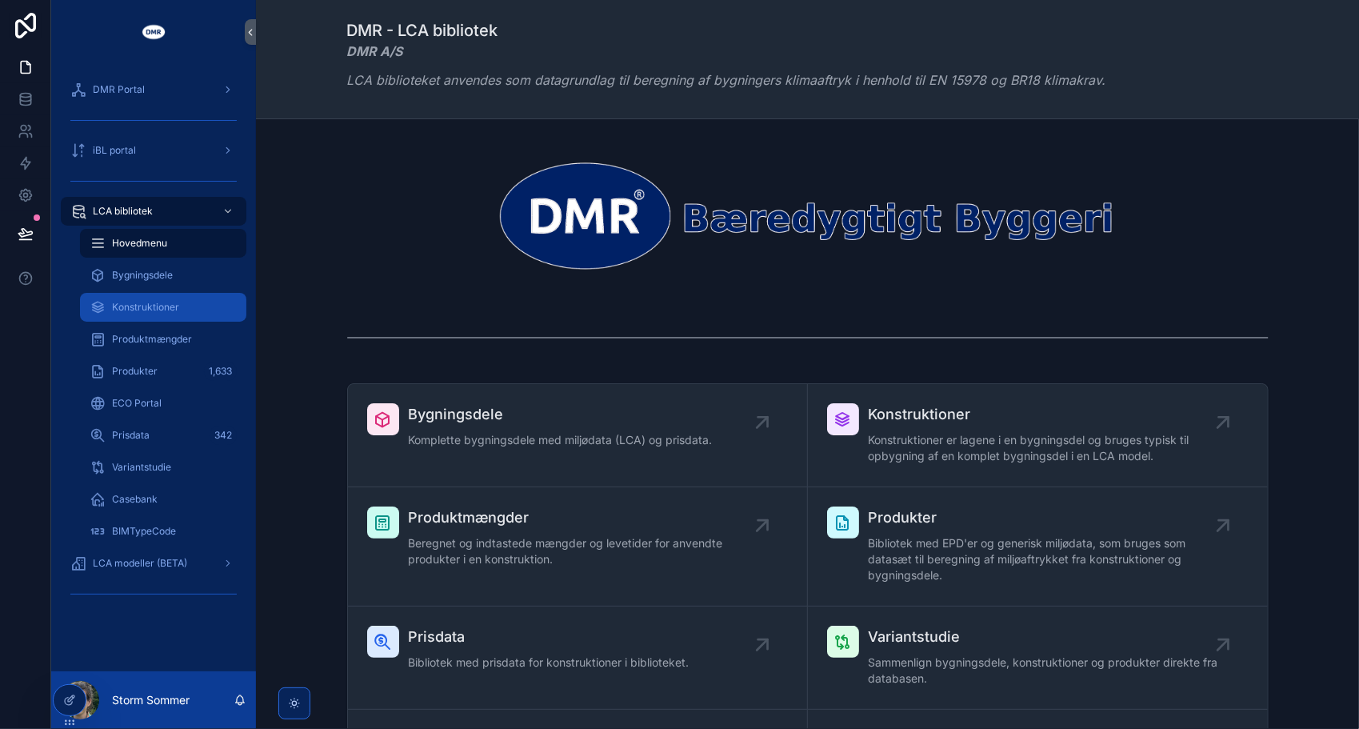
click at [168, 295] on div "Konstruktioner" at bounding box center [163, 307] width 147 height 26
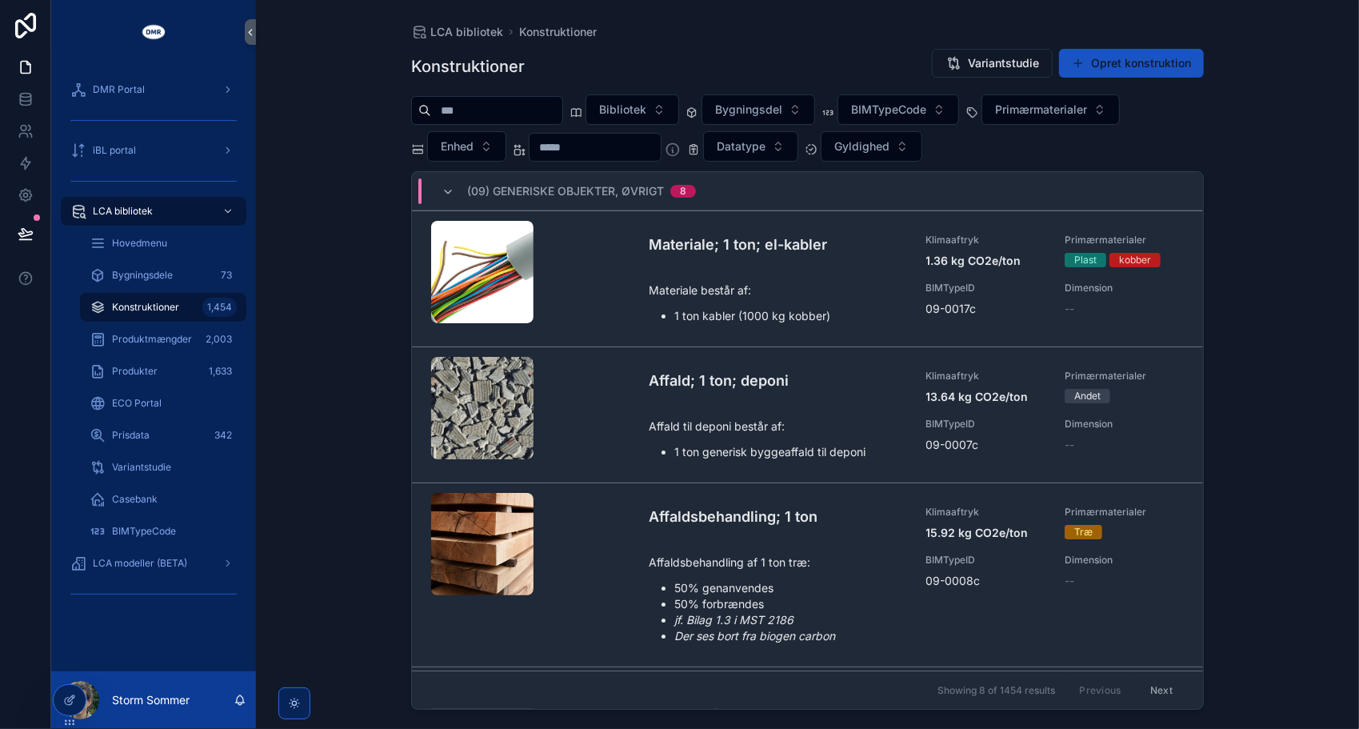
click at [524, 98] on div "scrollable content" at bounding box center [487, 110] width 152 height 29
click at [519, 104] on input "scrollable content" at bounding box center [496, 110] width 131 height 22
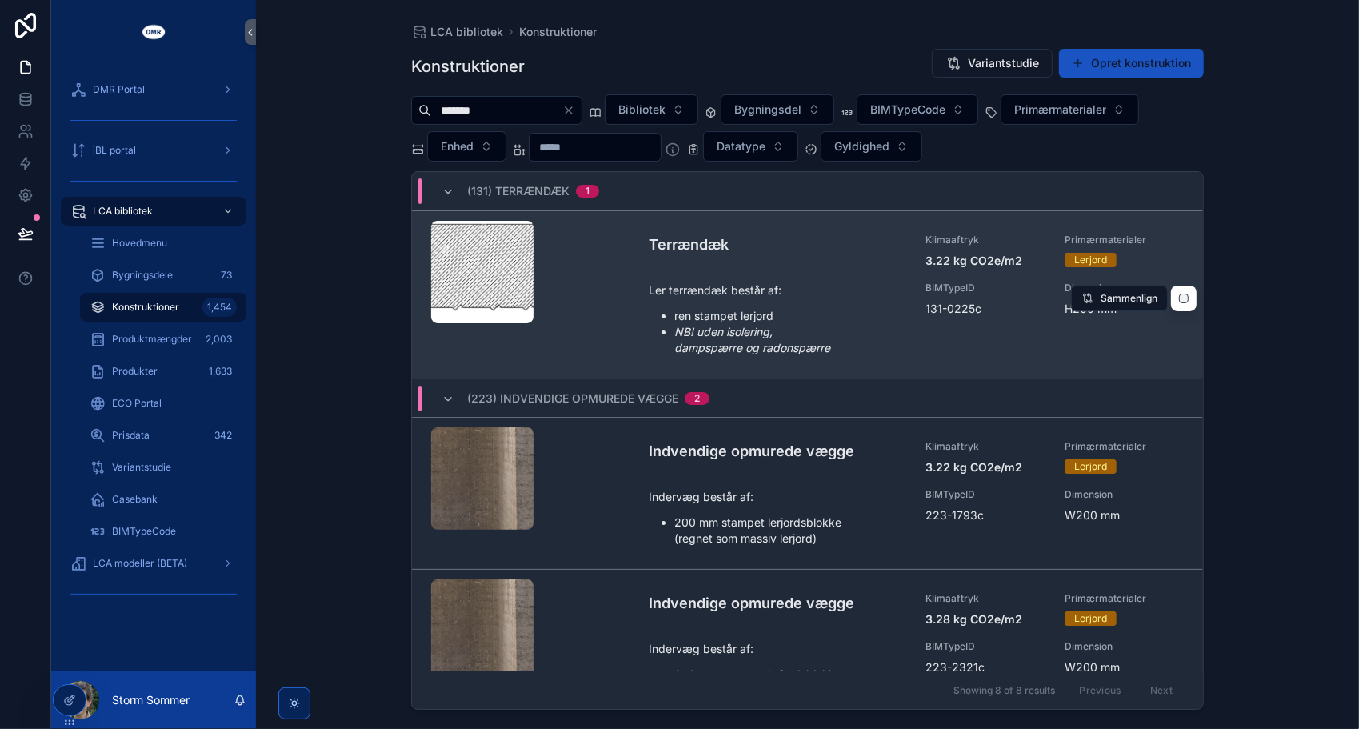
type input "*******"
click at [699, 295] on p "Ler terrændæk består af:" at bounding box center [778, 290] width 258 height 17
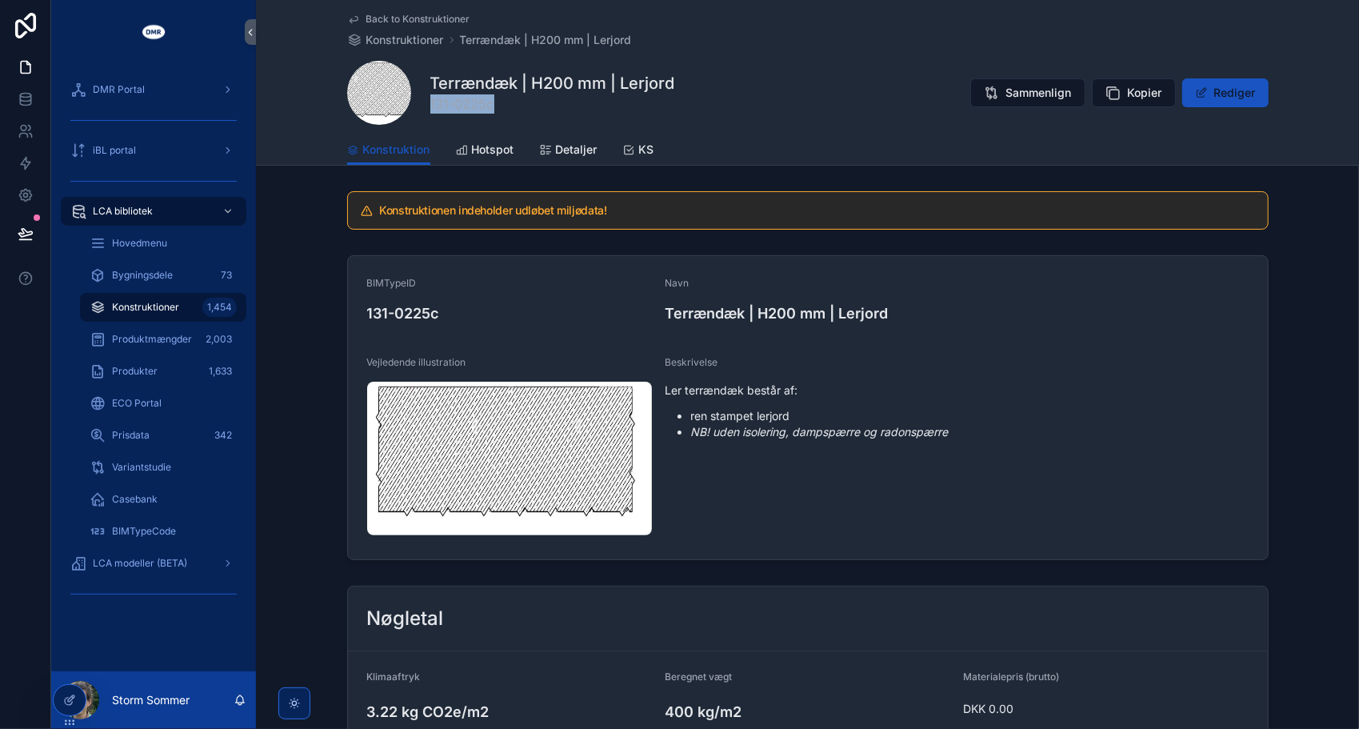
drag, startPoint x: 488, startPoint y: 106, endPoint x: 428, endPoint y: 109, distance: 60.1
click at [430, 109] on span "131-0225c" at bounding box center [552, 103] width 245 height 19
click at [701, 107] on div "Terrændæk | H200 mm | Lerjord 131-0225c Sammenlign Kopier Rediger" at bounding box center [808, 93] width 922 height 64
click at [871, 91] on div "Terrændæk | H200 mm | Lerjord 131-0225c Sammenlign Kopier Rediger" at bounding box center [808, 93] width 922 height 64
click at [1131, 92] on span "Kopier" at bounding box center [1145, 93] width 34 height 16
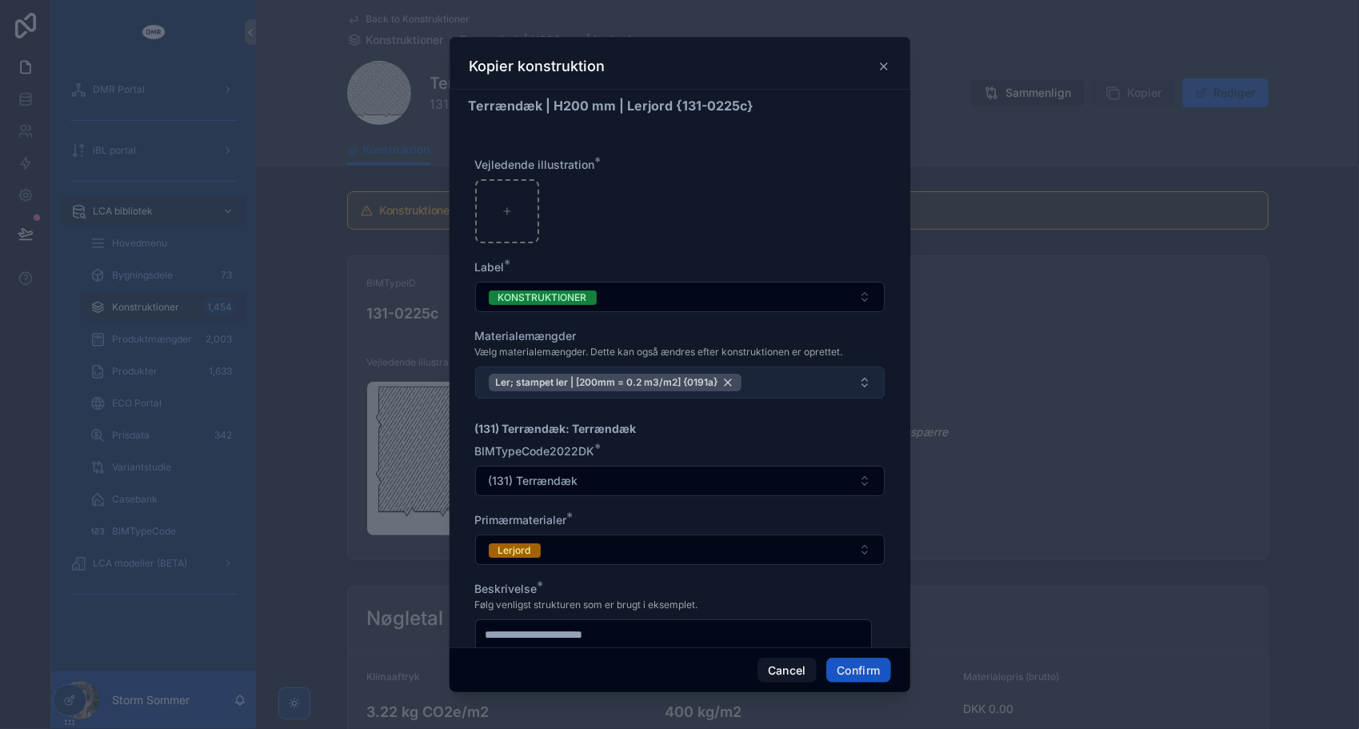
scroll to position [240, 0]
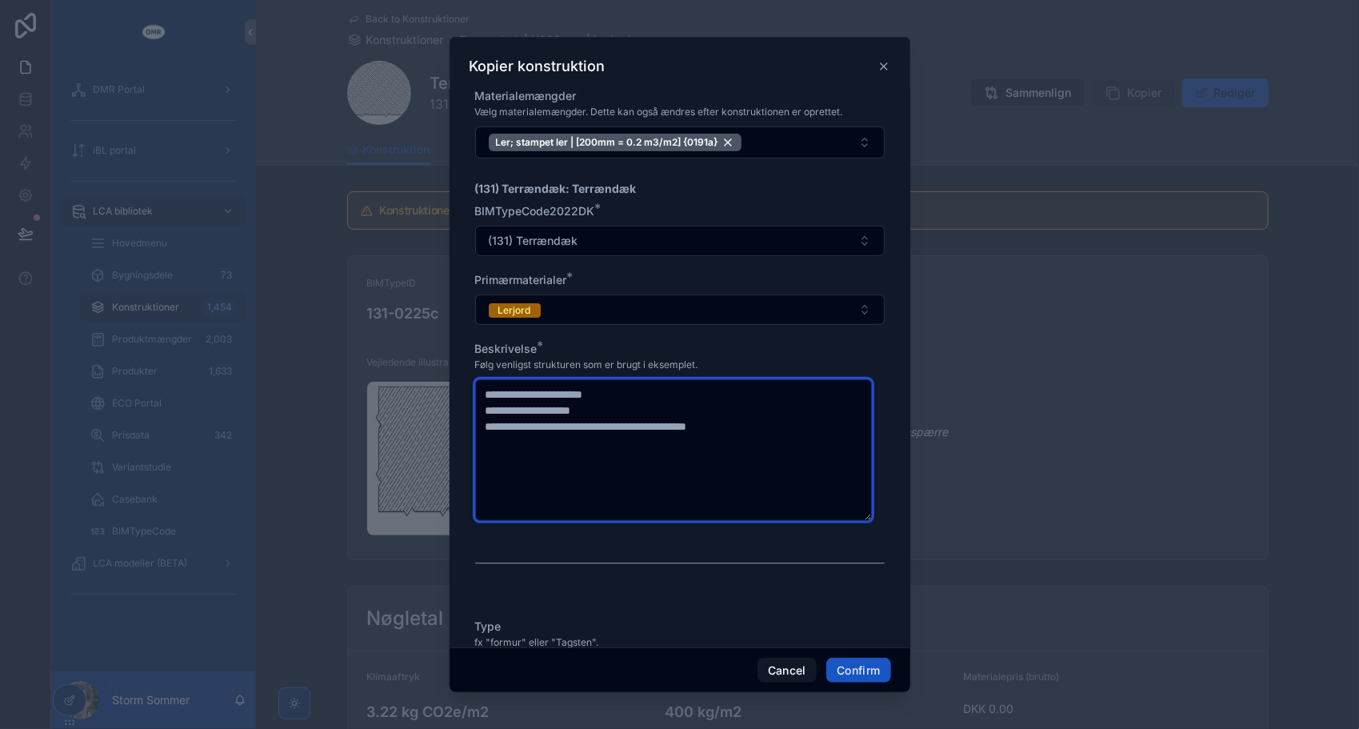
drag, startPoint x: 779, startPoint y: 422, endPoint x: 491, endPoint y: 421, distance: 287.3
click at [491, 421] on textarea "**********" at bounding box center [674, 450] width 398 height 142
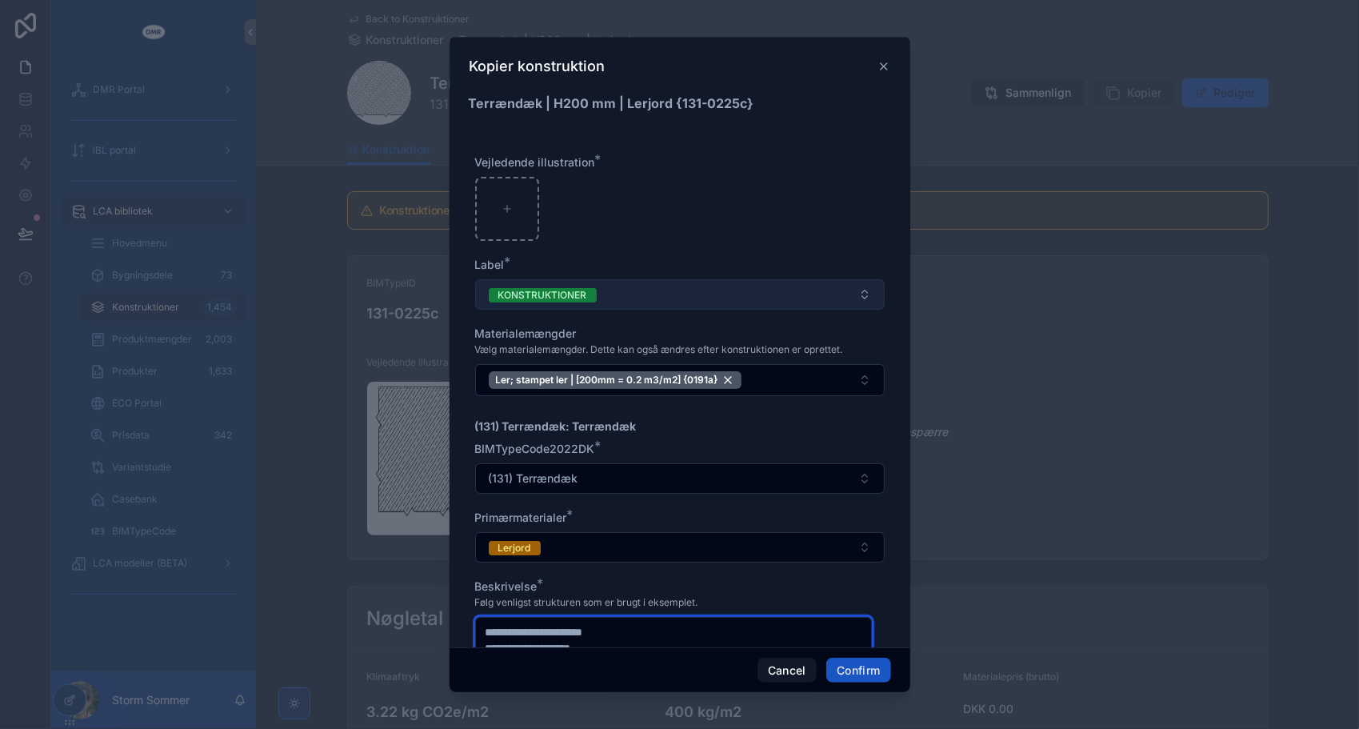
scroll to position [0, 0]
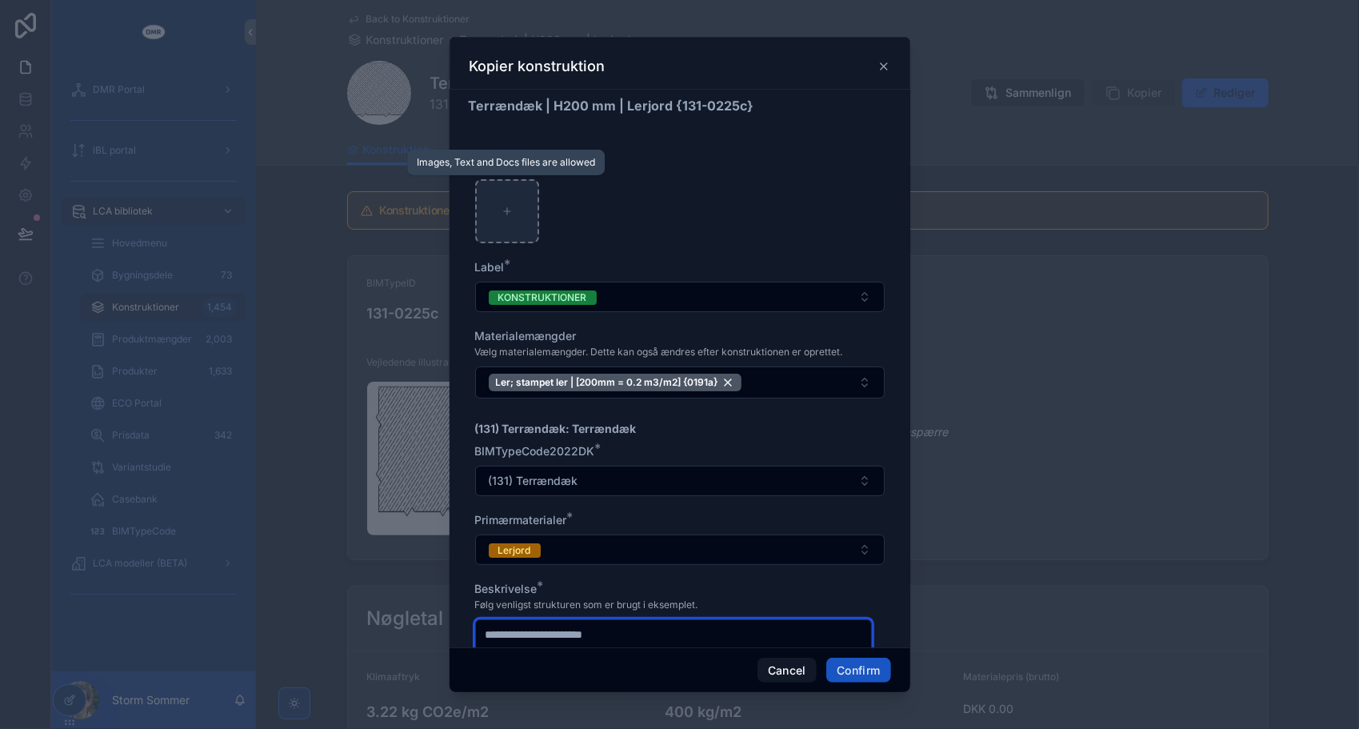
type textarea "**********"
click at [515, 214] on div at bounding box center [507, 211] width 64 height 64
type input "**********"
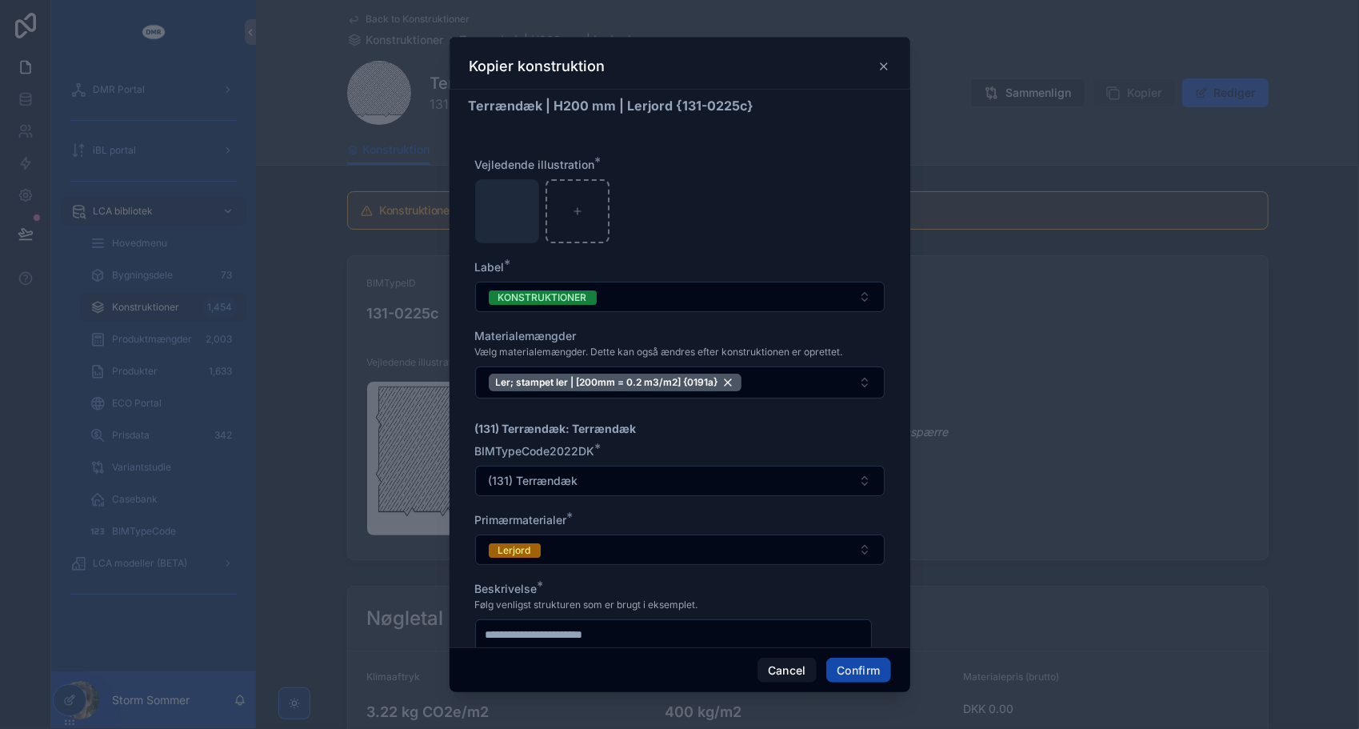
click at [858, 672] on button "Confirm" at bounding box center [859, 671] width 64 height 26
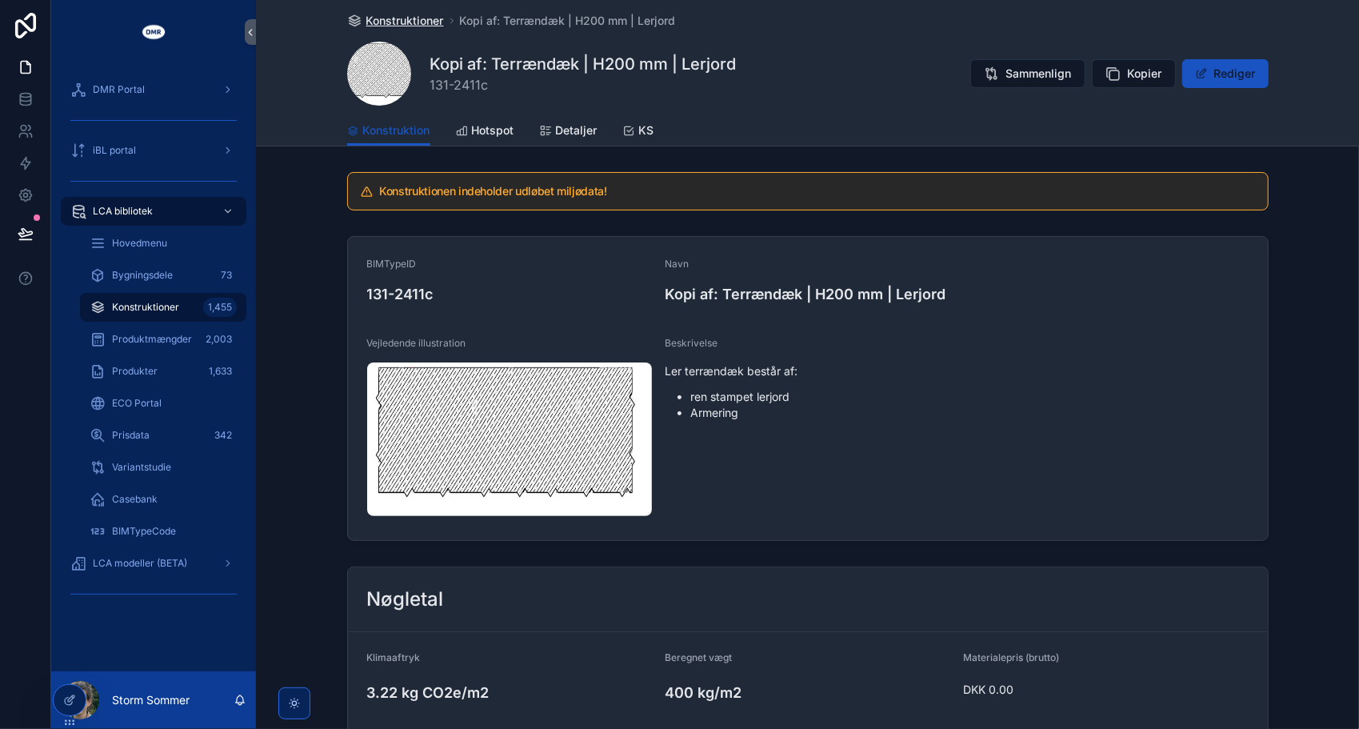
click at [390, 26] on span "Konstruktioner" at bounding box center [405, 21] width 78 height 16
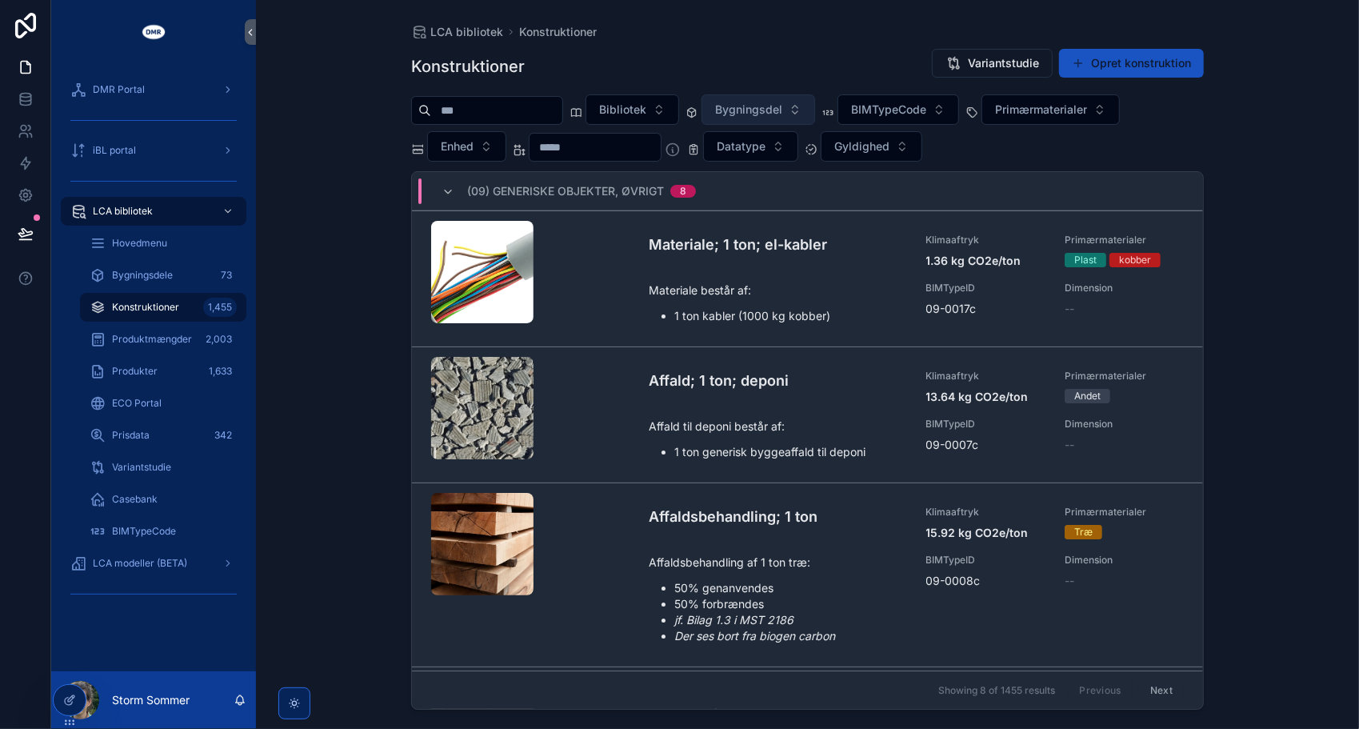
click at [783, 107] on span "Bygningsdel" at bounding box center [748, 110] width 67 height 16
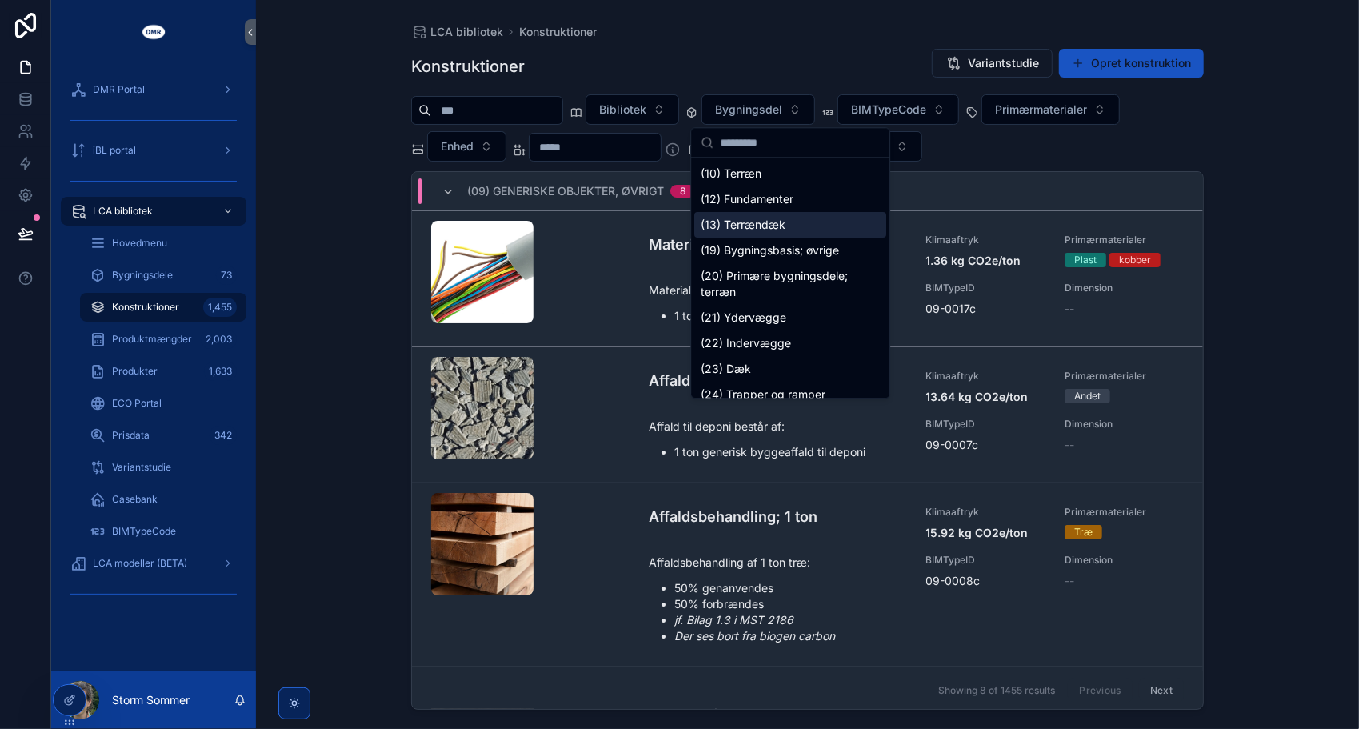
click at [773, 230] on div "(13) Terrændæk" at bounding box center [791, 225] width 192 height 26
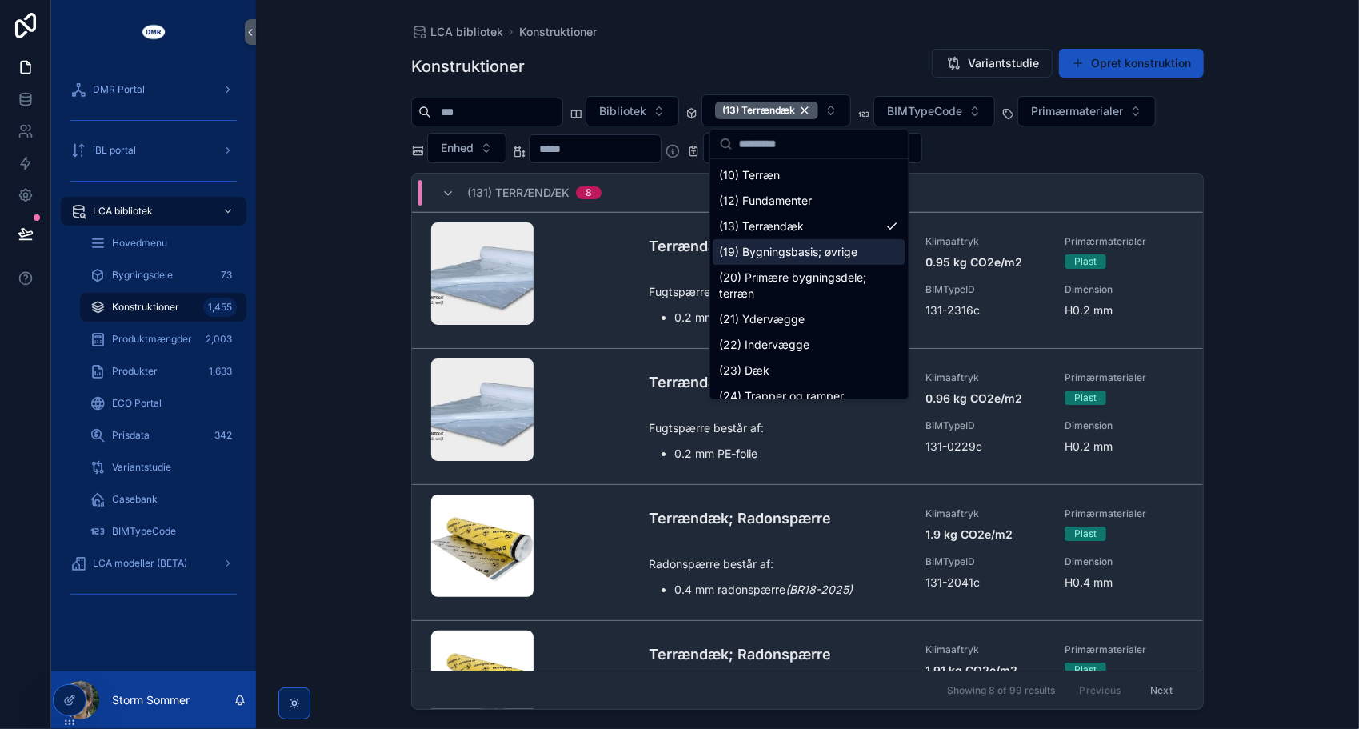
click at [363, 226] on div "LCA bibliotek Konstruktioner Konstruktioner Variantstudie Opret konstruktion Bi…" at bounding box center [807, 364] width 1103 height 729
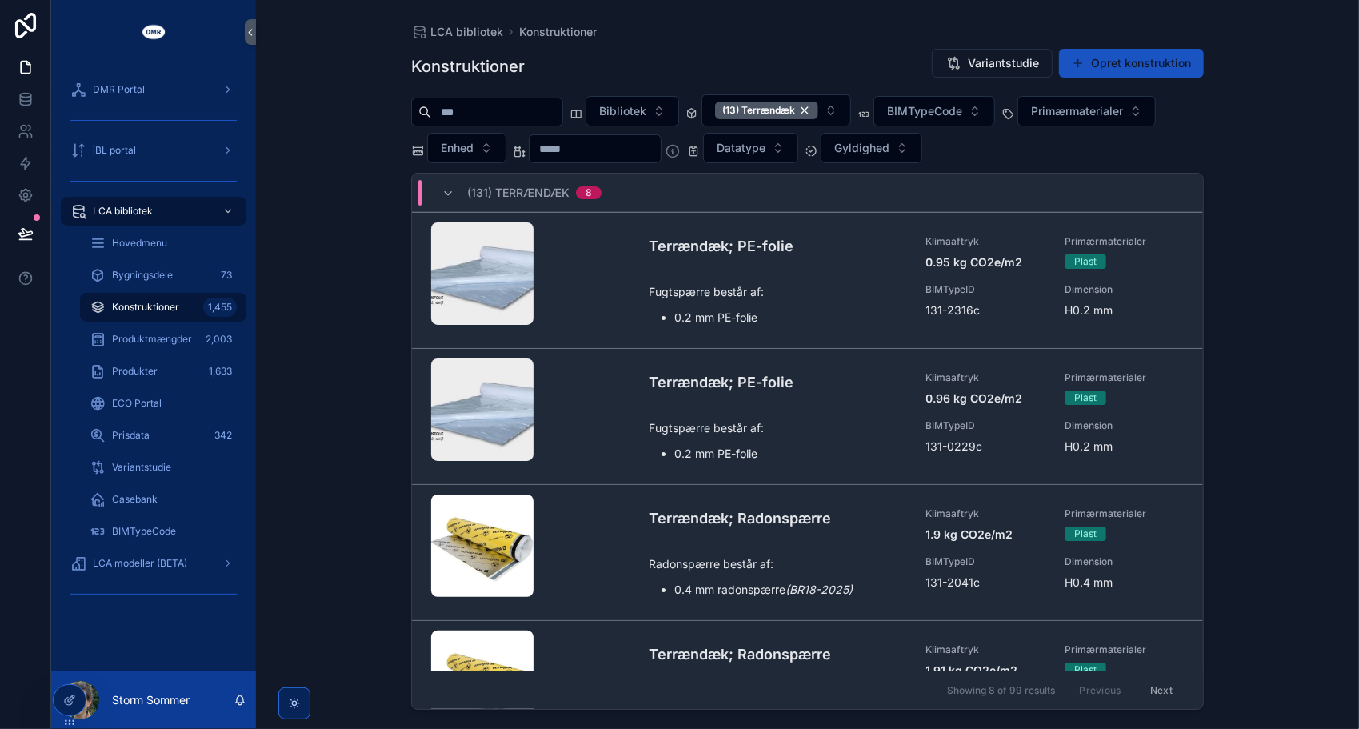
scroll to position [657, 0]
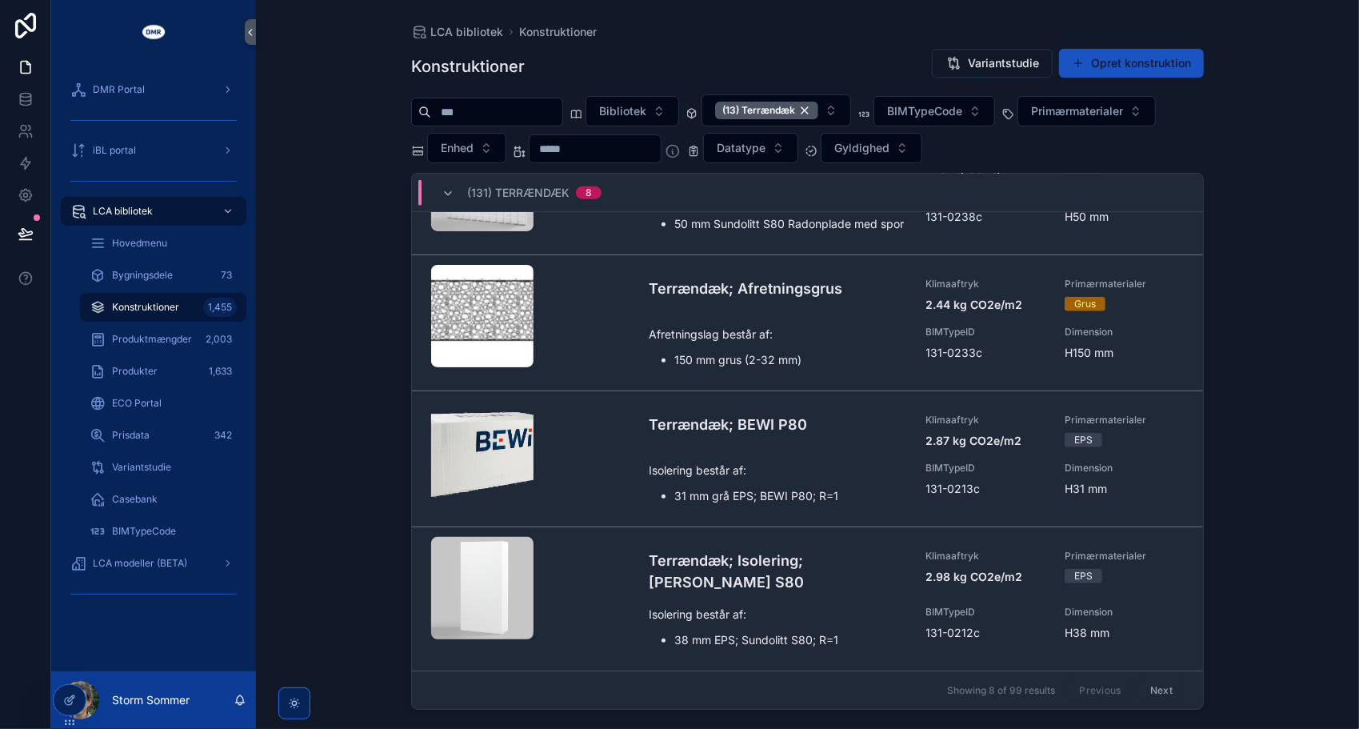
click at [1155, 687] on button "Next" at bounding box center [1161, 690] width 45 height 25
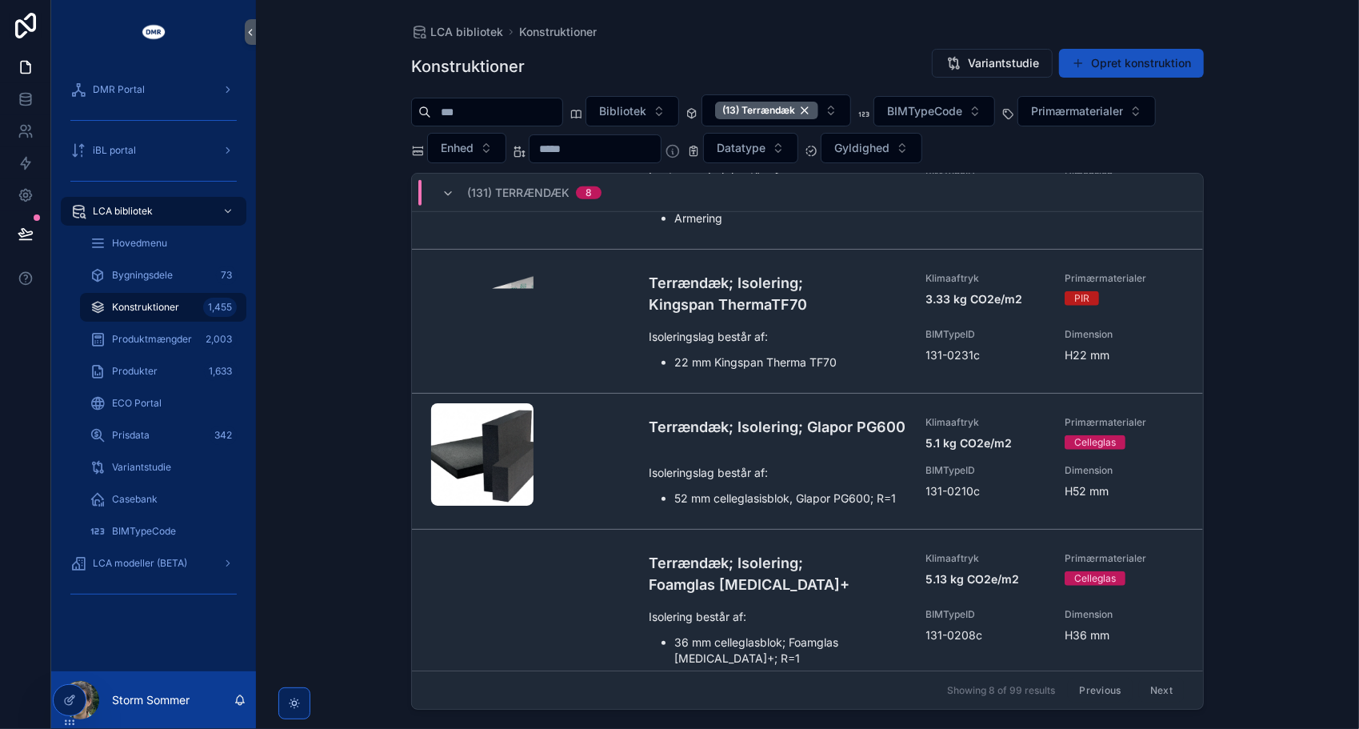
scroll to position [753, 0]
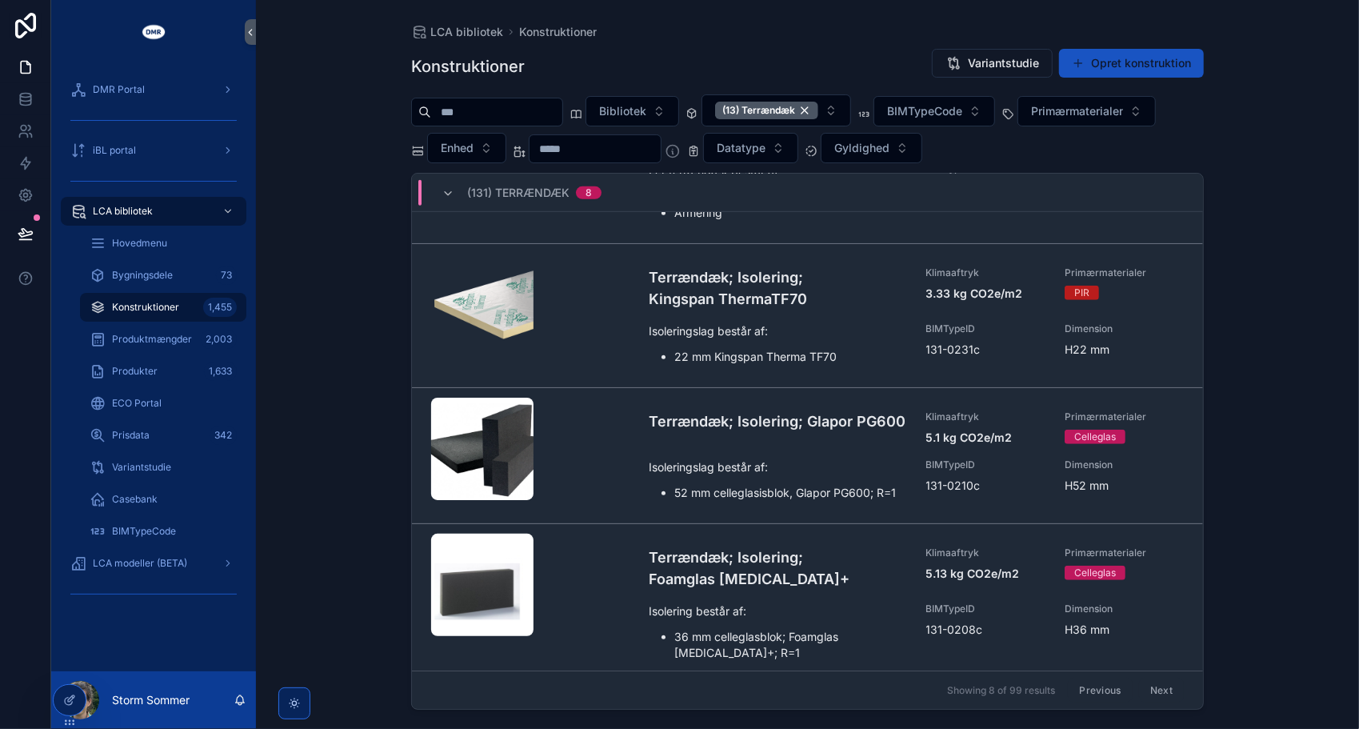
click at [1165, 687] on button "Next" at bounding box center [1161, 690] width 45 height 25
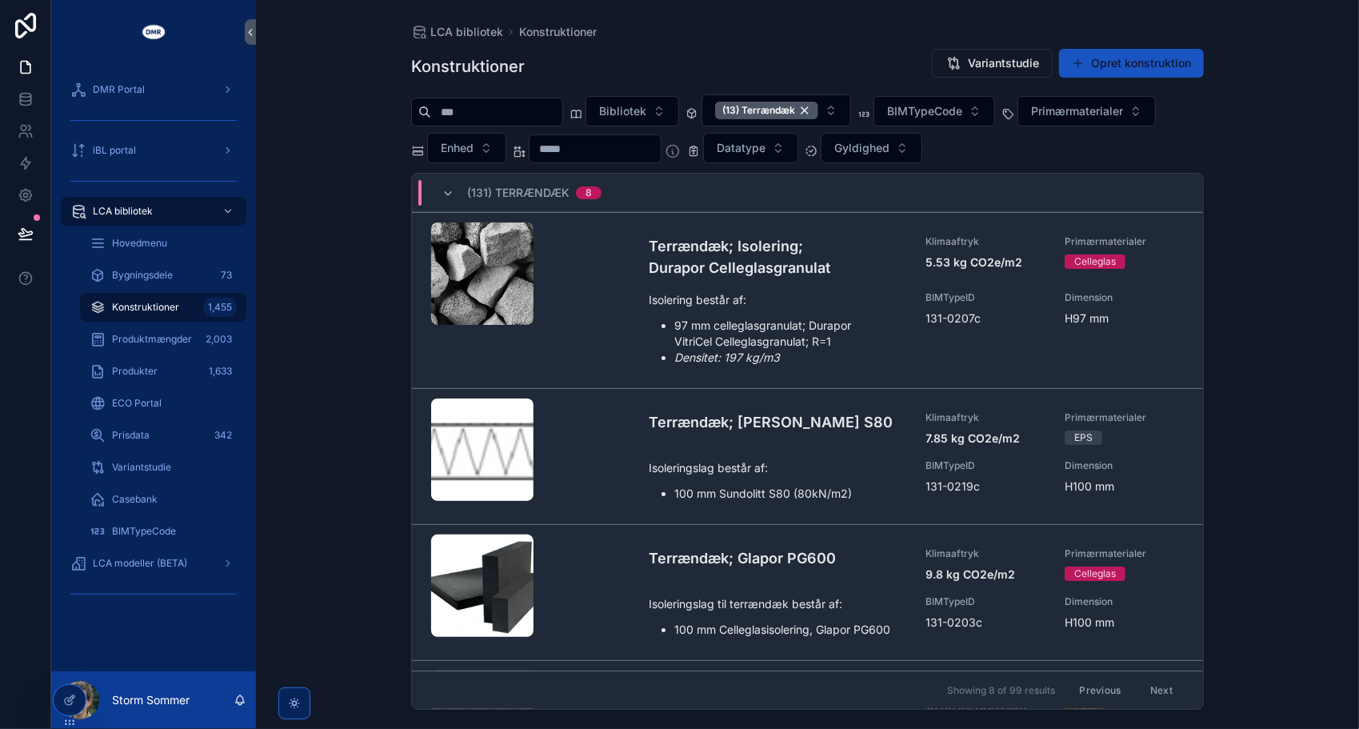
click at [563, 111] on input "scrollable content" at bounding box center [496, 112] width 131 height 22
type input "*******"
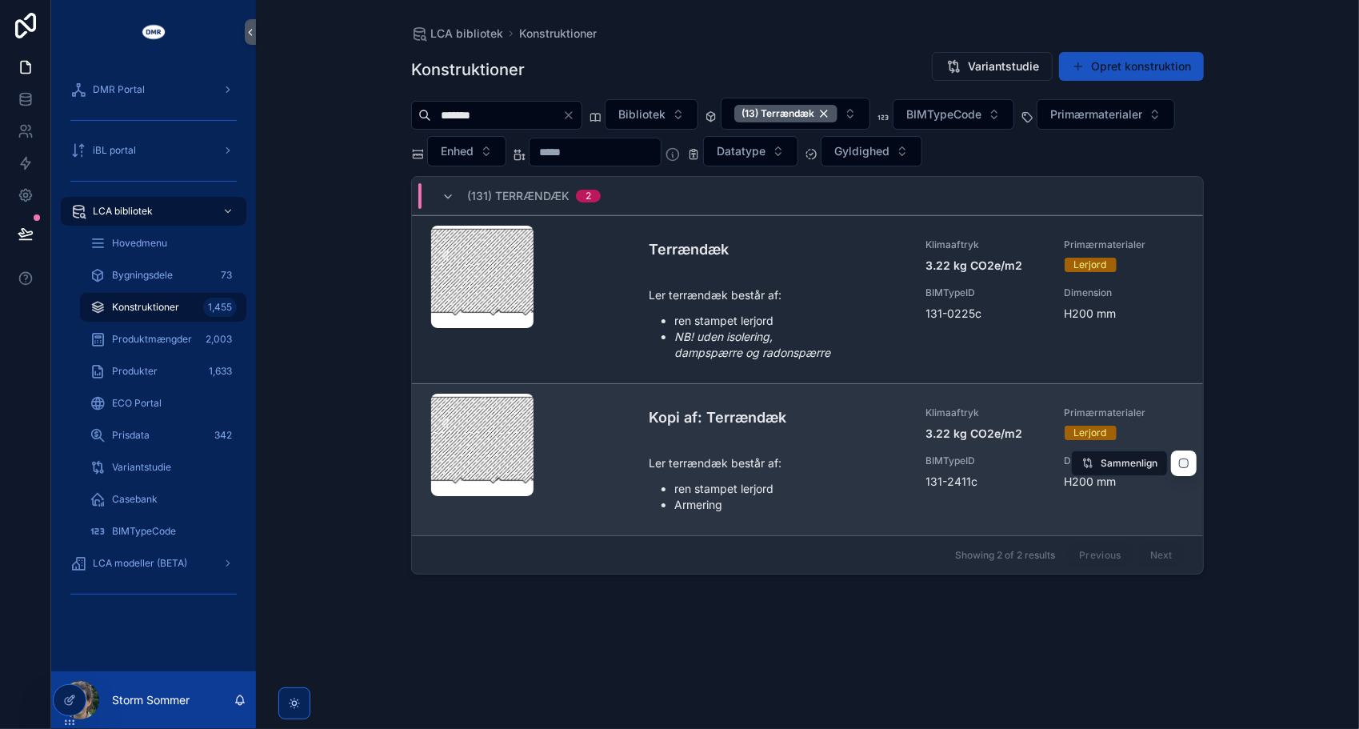
click at [646, 438] on link "Kopi af: Terrændæk Klimaaftryk 3.22 kg CO2e/m2 Primærmaterialer Lerjord Ler ter…" at bounding box center [807, 459] width 791 height 152
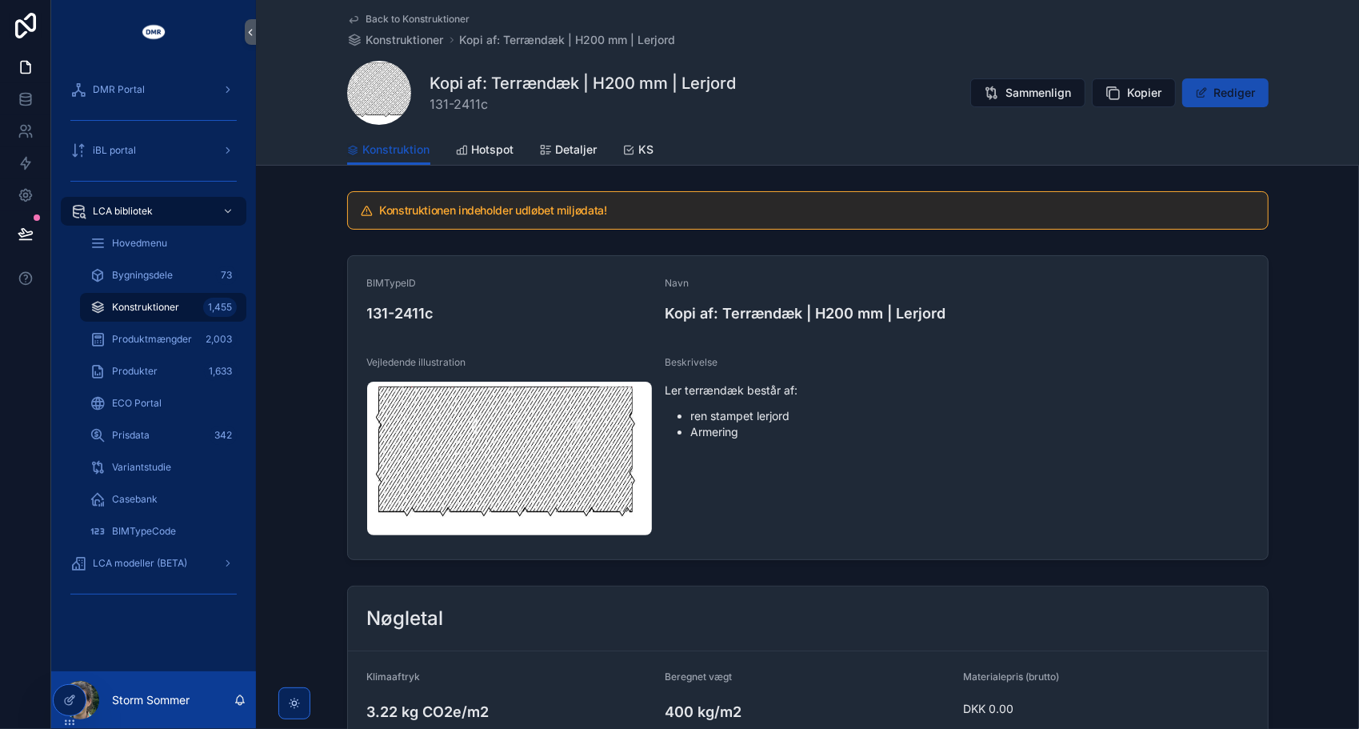
click at [1207, 97] on button "Rediger" at bounding box center [1226, 92] width 86 height 29
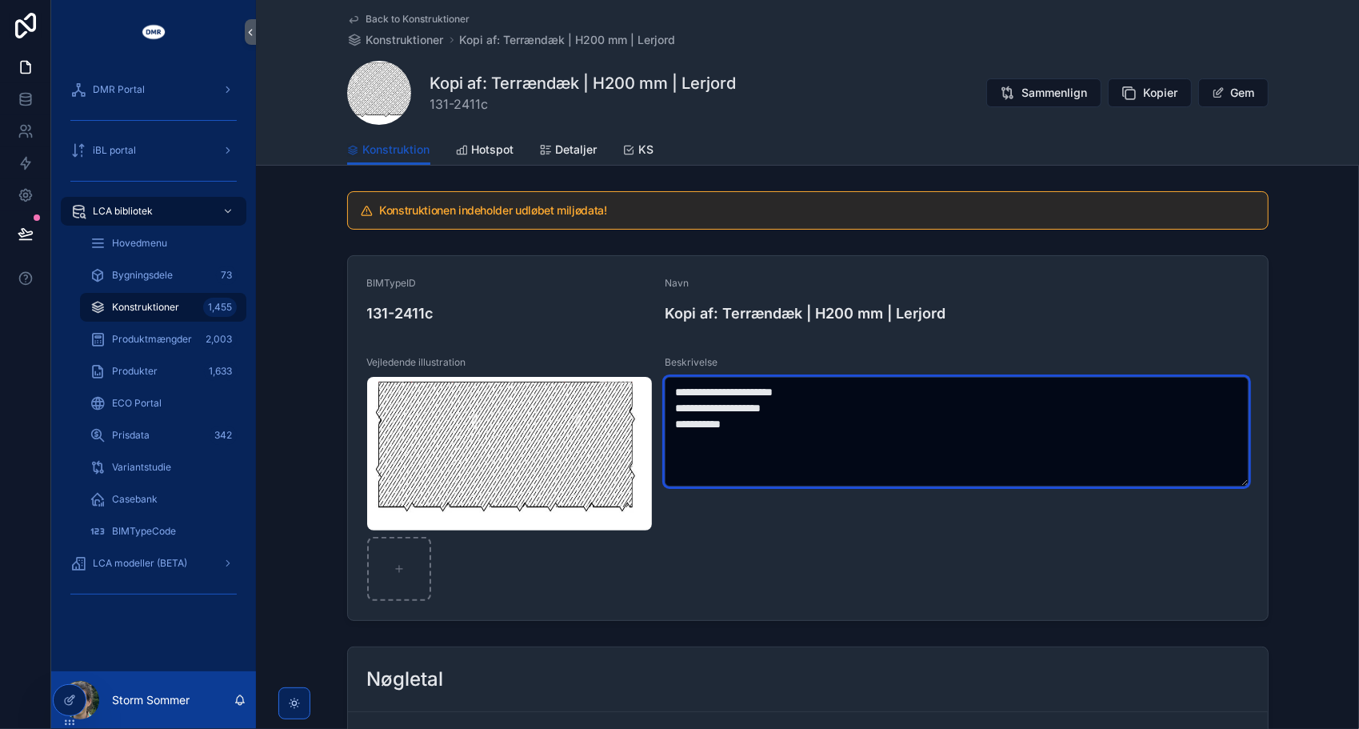
drag, startPoint x: 680, startPoint y: 409, endPoint x: 742, endPoint y: 406, distance: 61.7
click at [742, 406] on textarea "**********" at bounding box center [957, 432] width 584 height 110
click at [767, 424] on textarea "**********" at bounding box center [957, 432] width 584 height 110
click at [818, 390] on textarea "**********" at bounding box center [957, 432] width 584 height 110
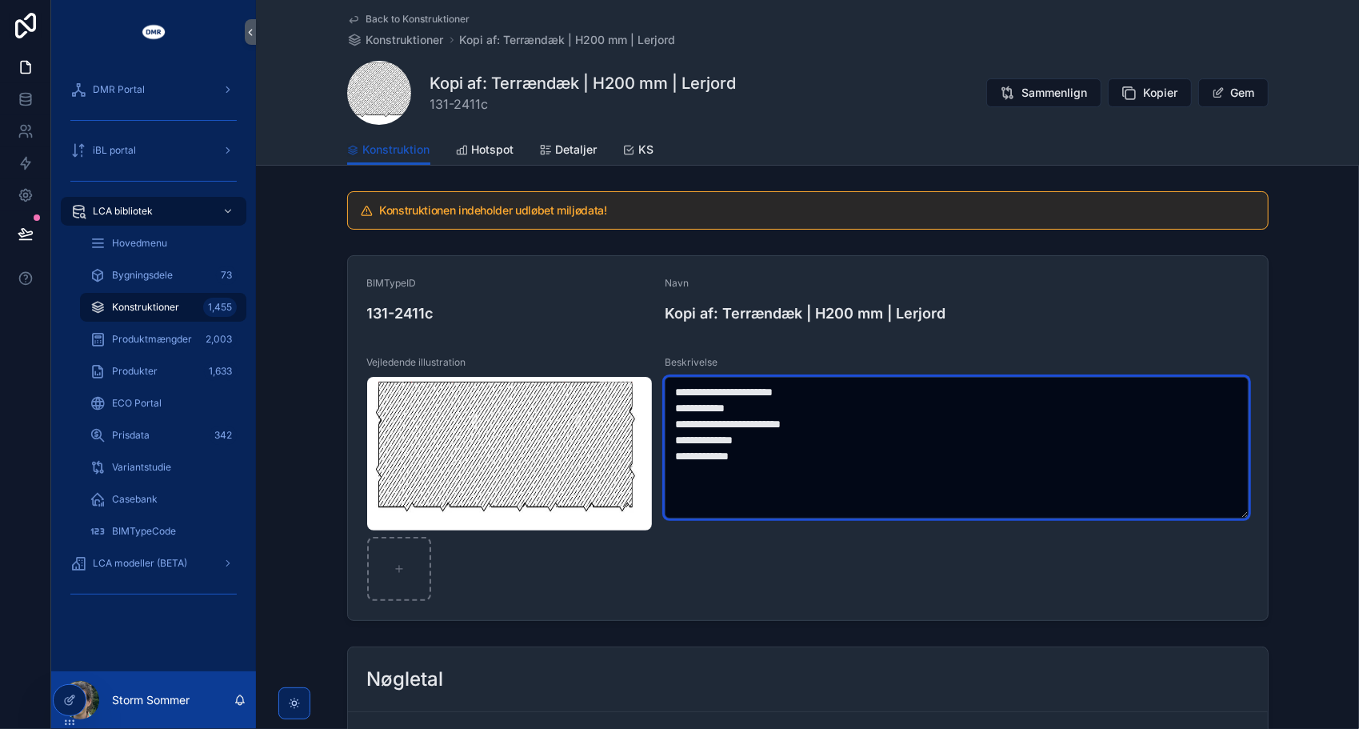
click at [682, 422] on textarea "**********" at bounding box center [957, 448] width 584 height 142
type textarea "**********"
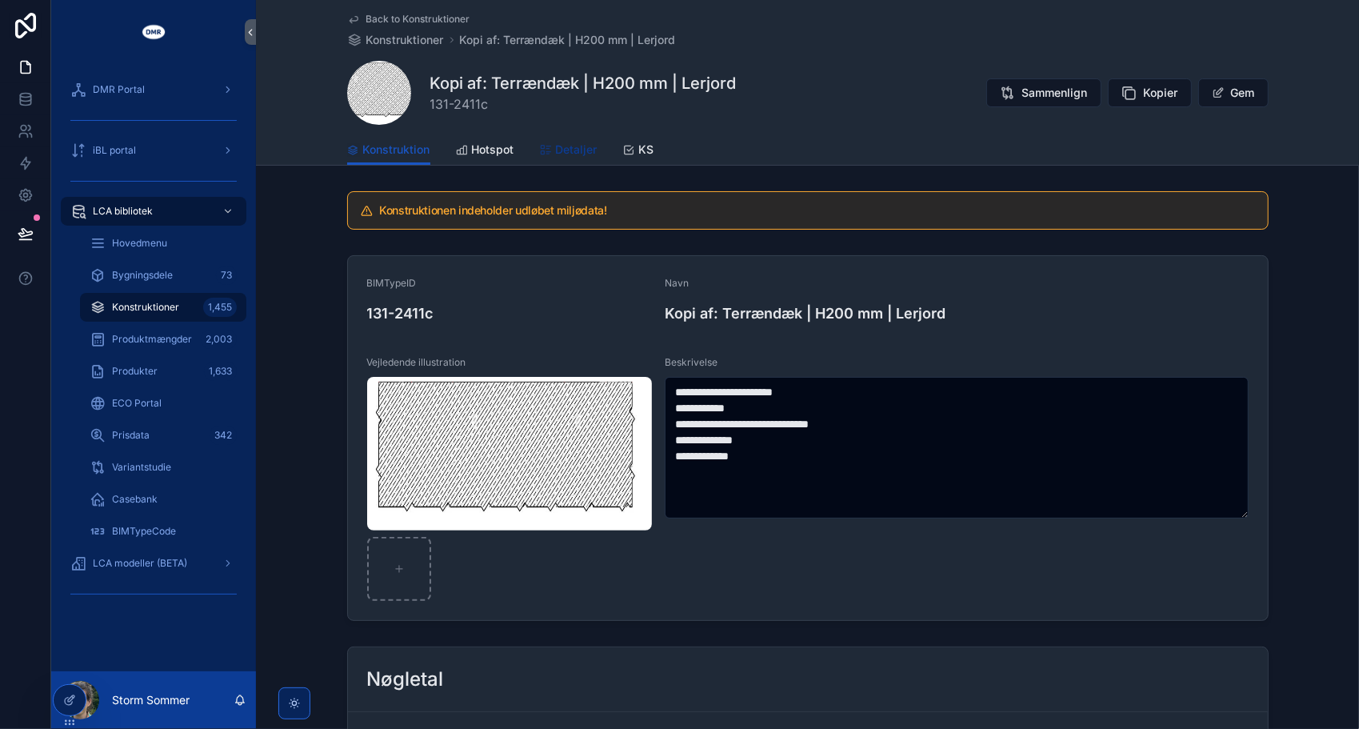
click at [556, 155] on span "Detaljer" at bounding box center [577, 150] width 42 height 16
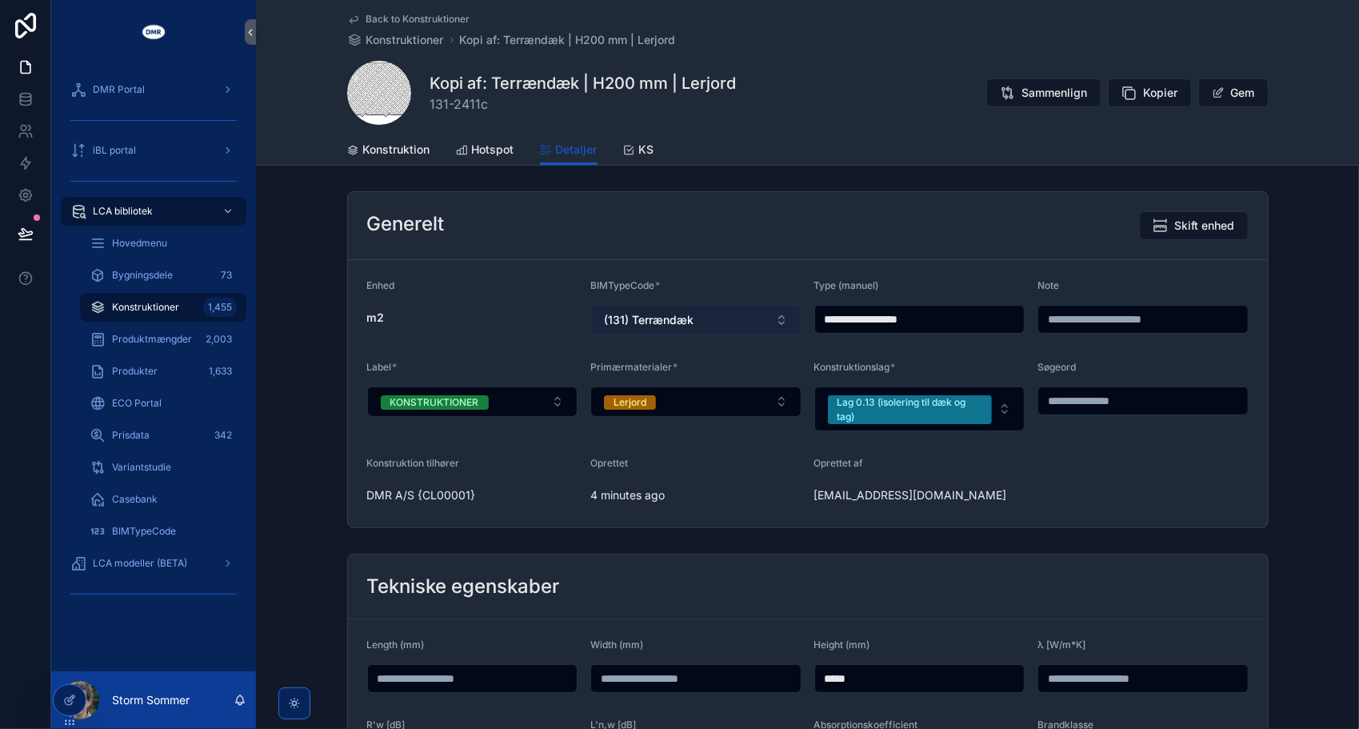
drag, startPoint x: 863, startPoint y: 318, endPoint x: 727, endPoint y: 304, distance: 137.6
click at [727, 304] on form "**********" at bounding box center [808, 393] width 920 height 267
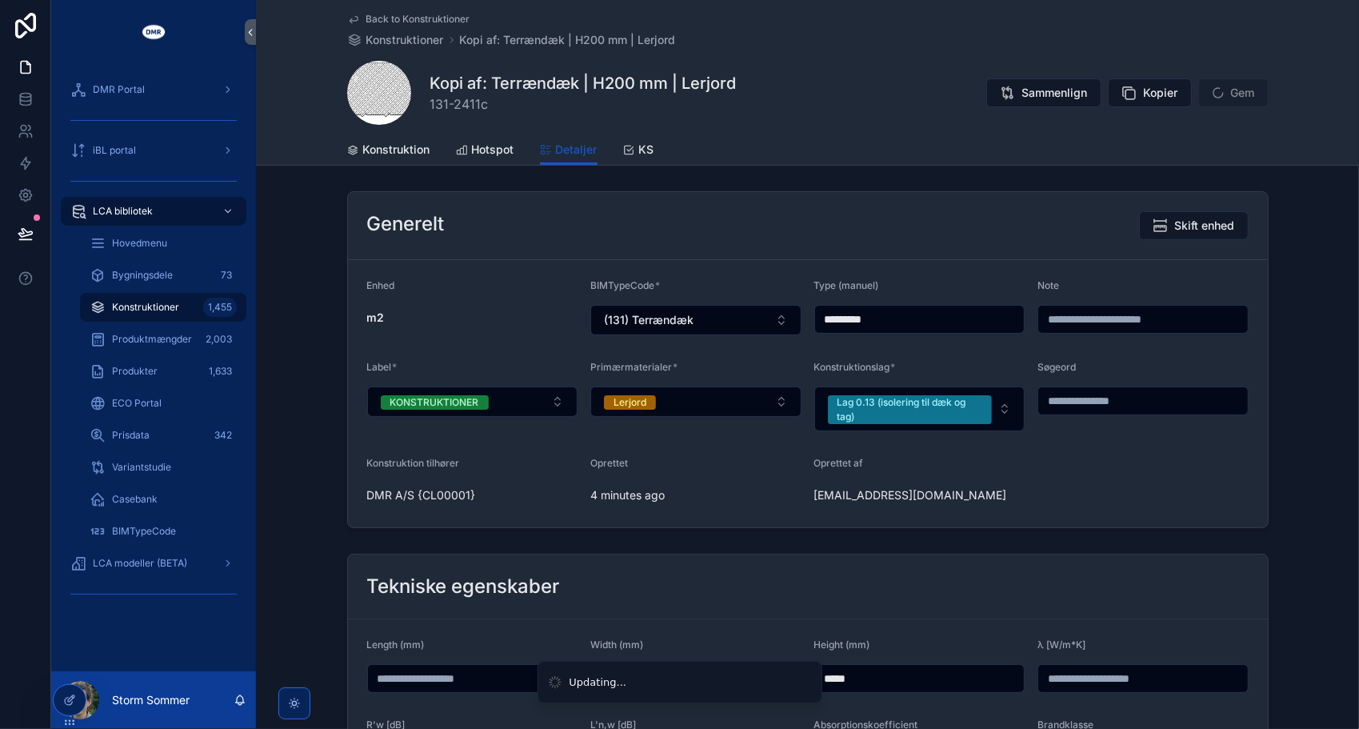
type input "*********"
click at [931, 269] on form "Enhed m2 BIMTypeCode * (131) Terrændæk Type (manuel) ********* Note Label * KON…" at bounding box center [808, 393] width 920 height 267
click at [386, 147] on span "Konstruktion" at bounding box center [396, 150] width 67 height 16
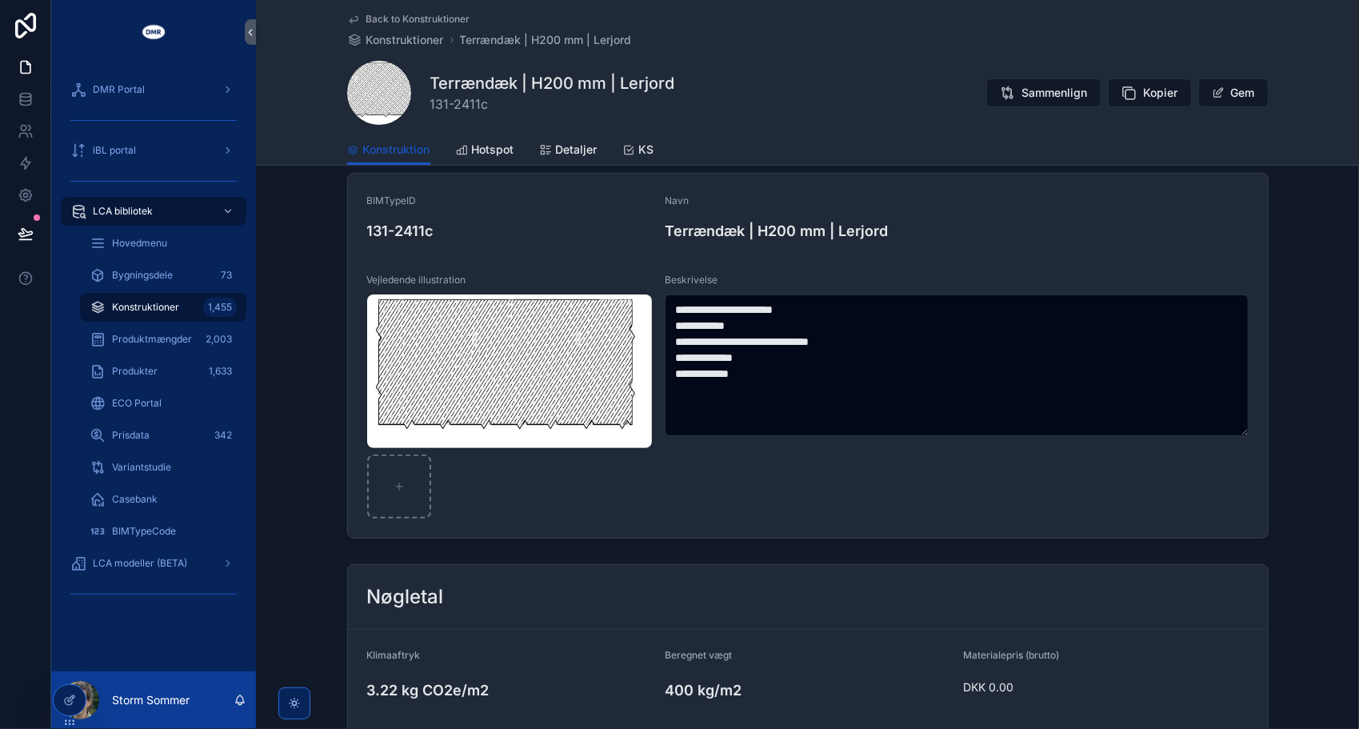
scroll to position [80, 0]
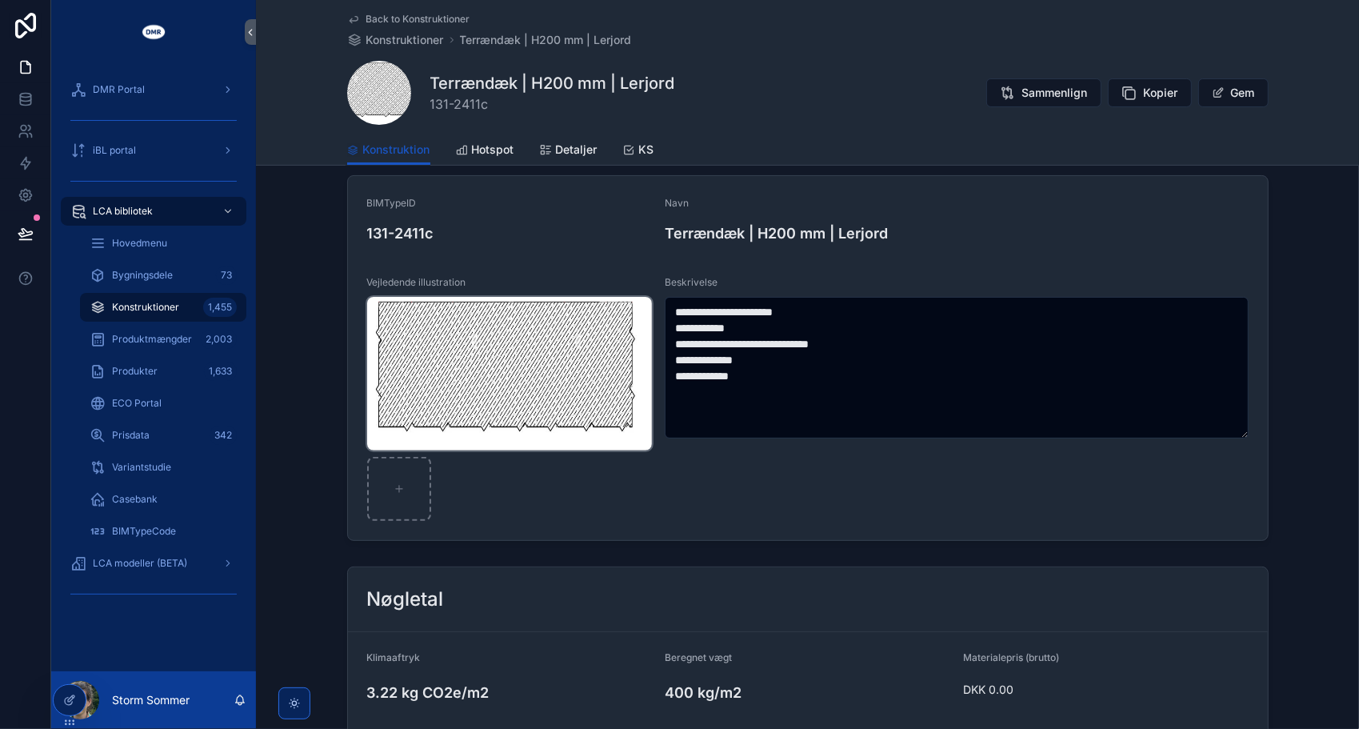
click at [604, 371] on img "scrollable content" at bounding box center [510, 374] width 286 height 154
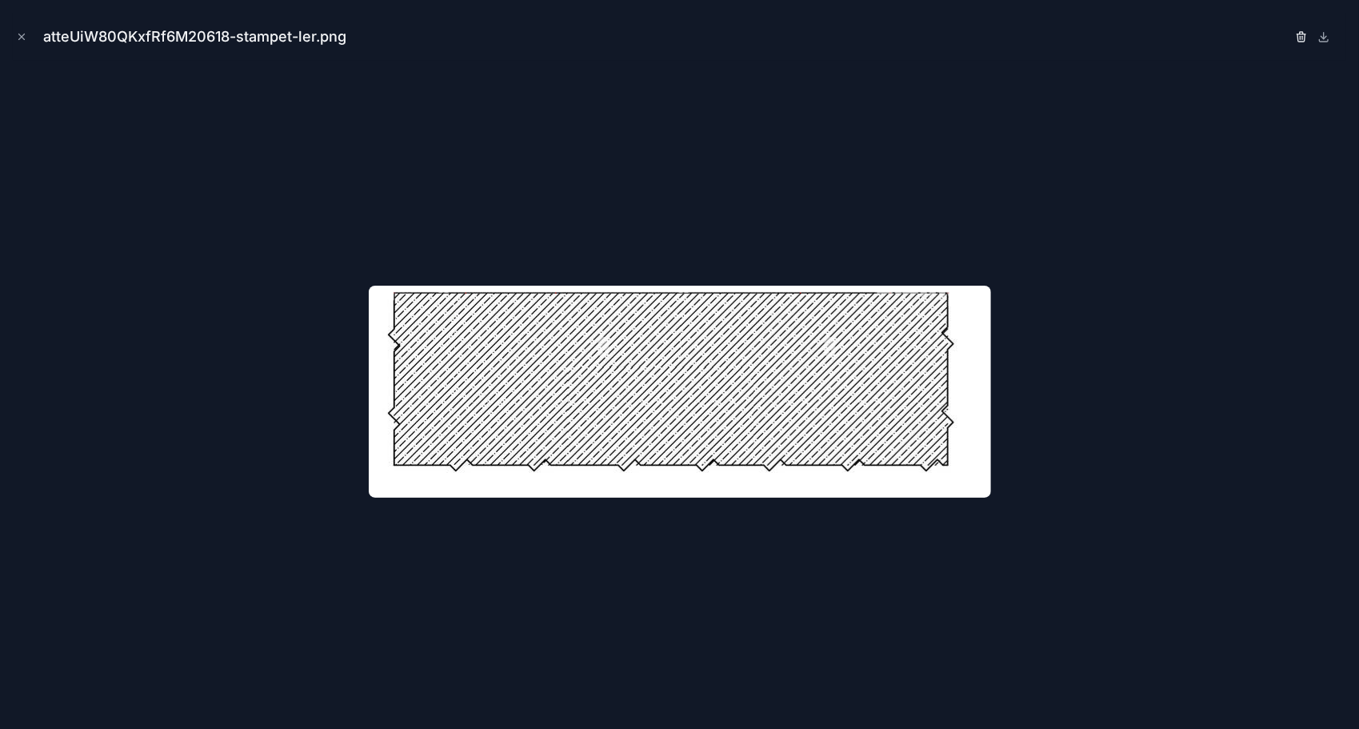
click at [1299, 38] on icon "button" at bounding box center [1301, 37] width 7 height 7
click at [1287, 32] on icon "button" at bounding box center [1285, 33] width 3 height 2
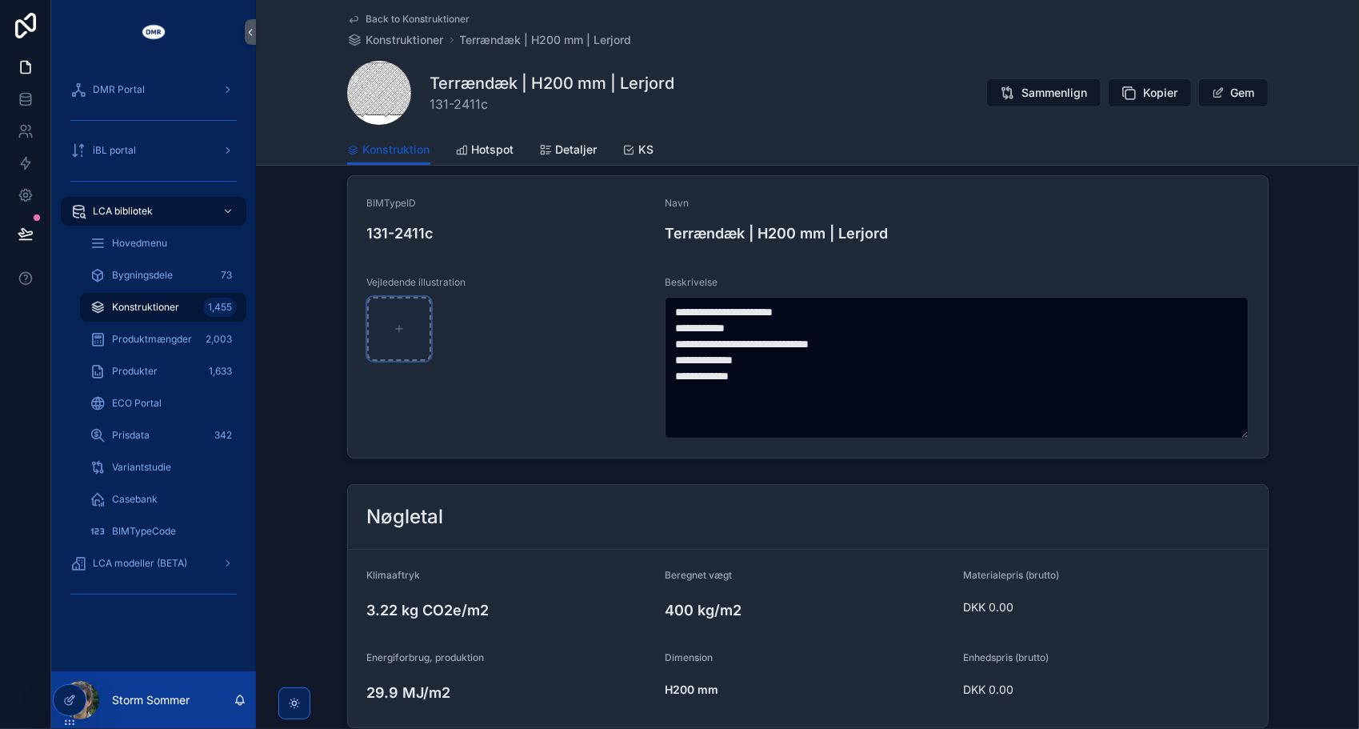
click at [425, 344] on div "scrollable content" at bounding box center [399, 329] width 64 height 64
type input "**********"
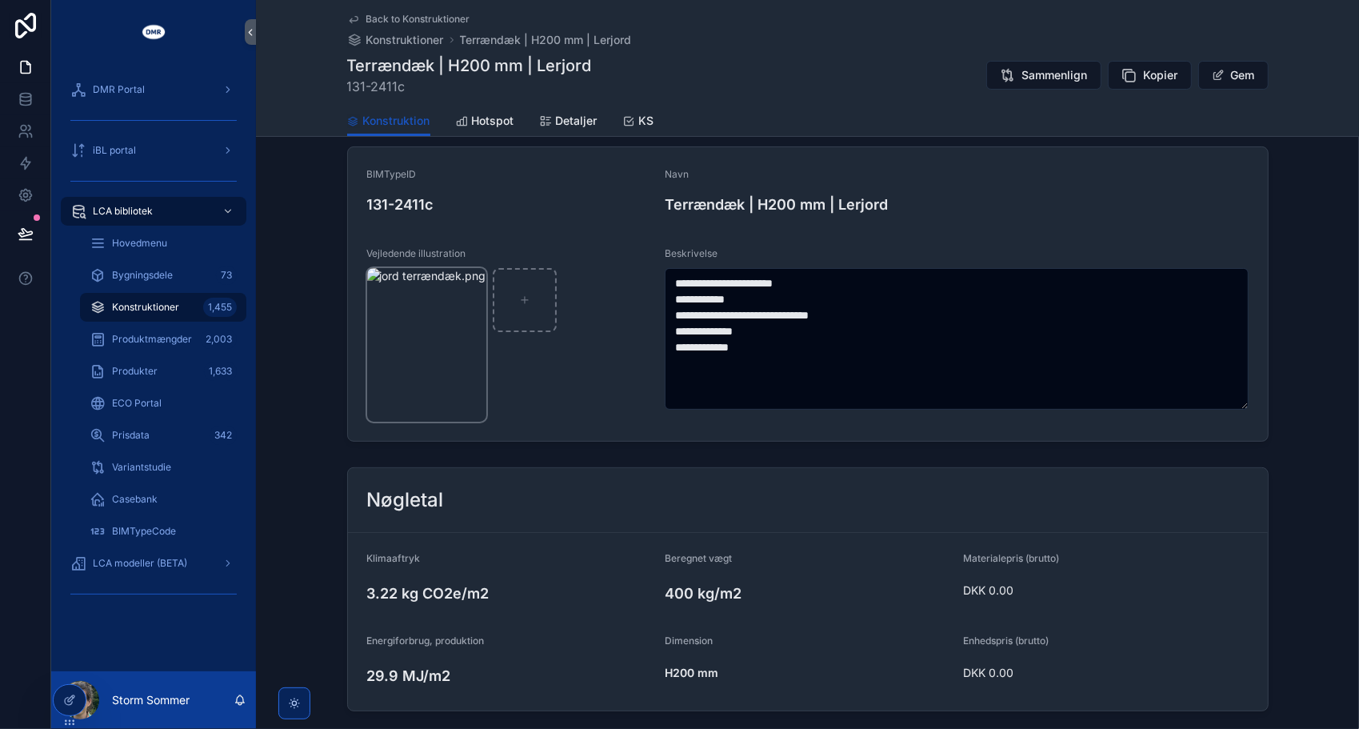
scroll to position [51, 0]
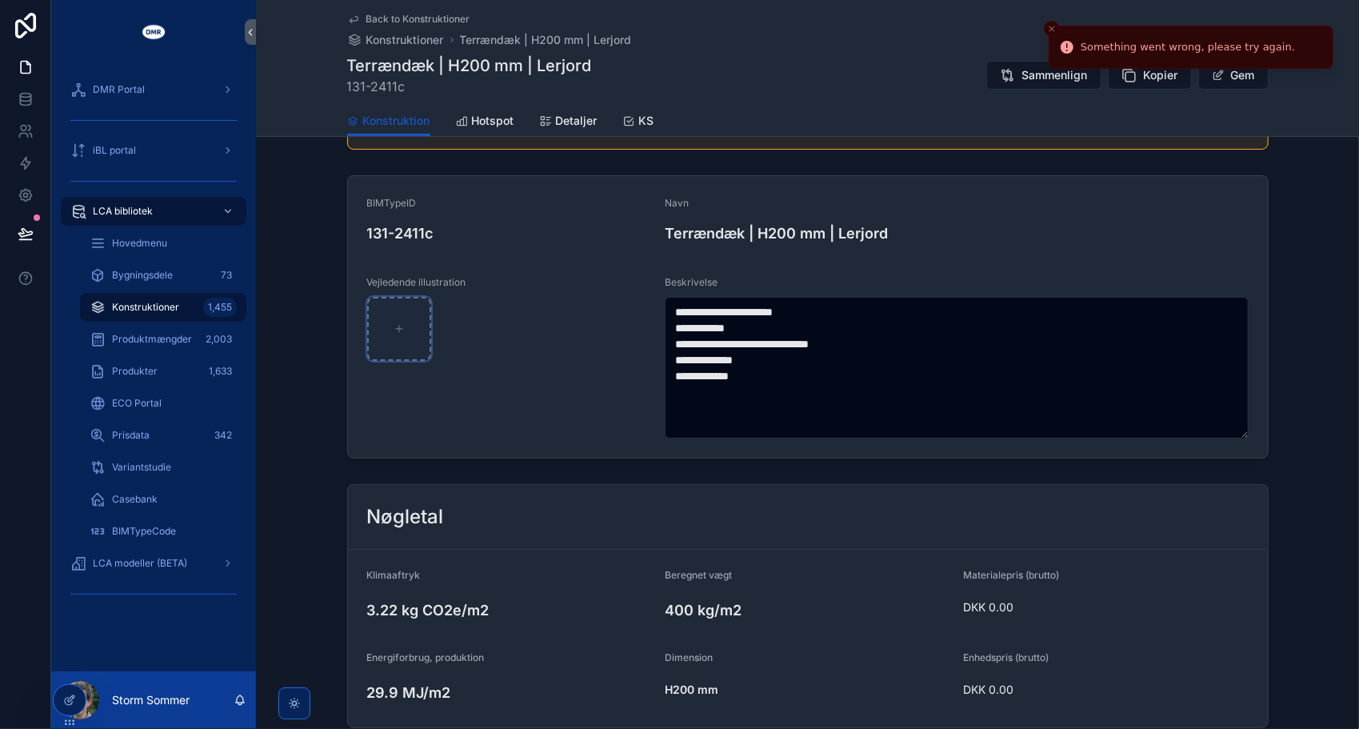
click at [402, 326] on div "scrollable content" at bounding box center [399, 329] width 64 height 64
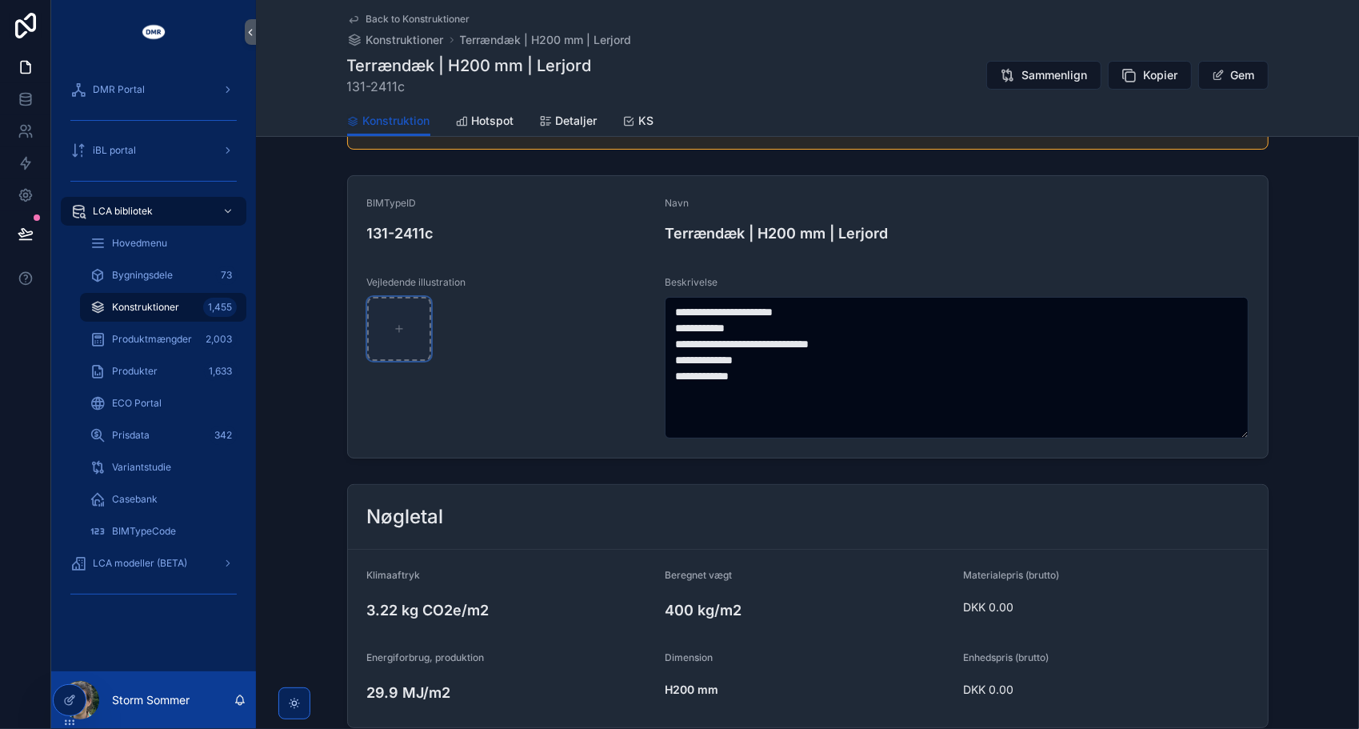
type input "**********"
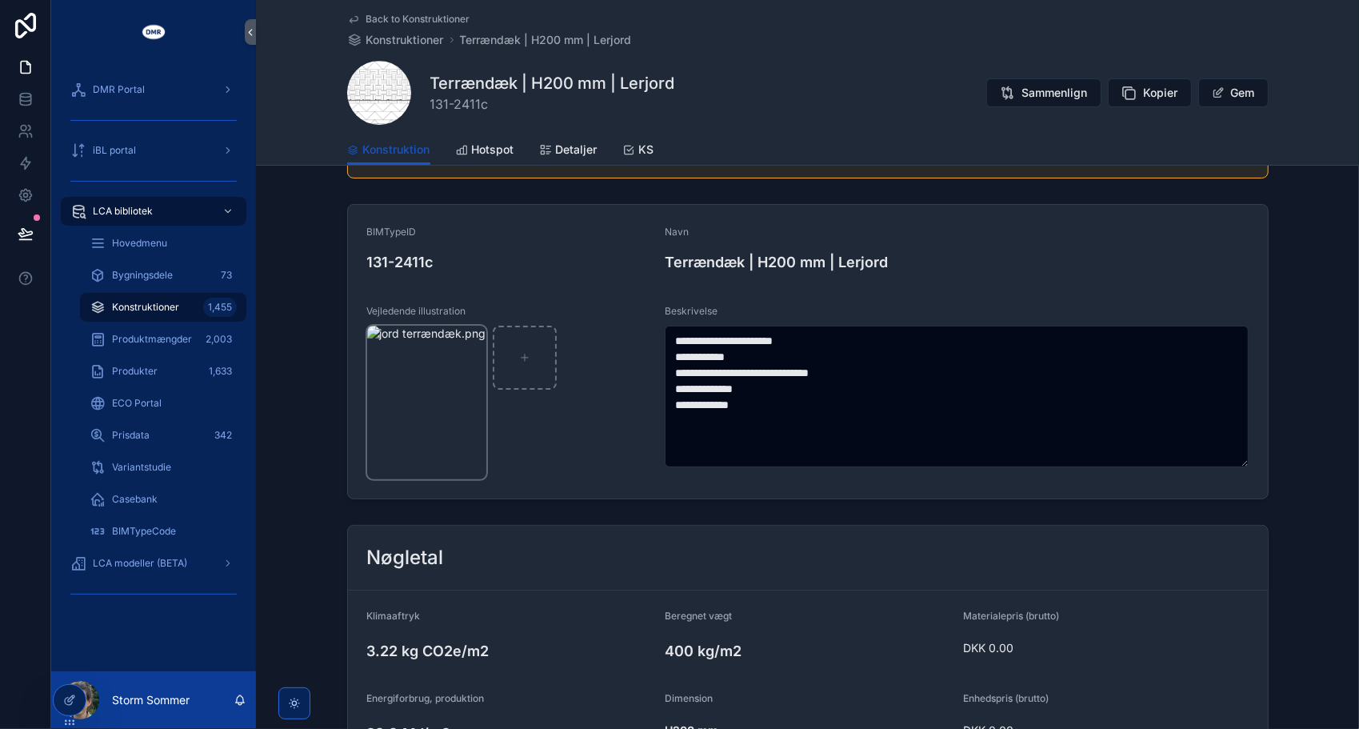
scroll to position [80, 0]
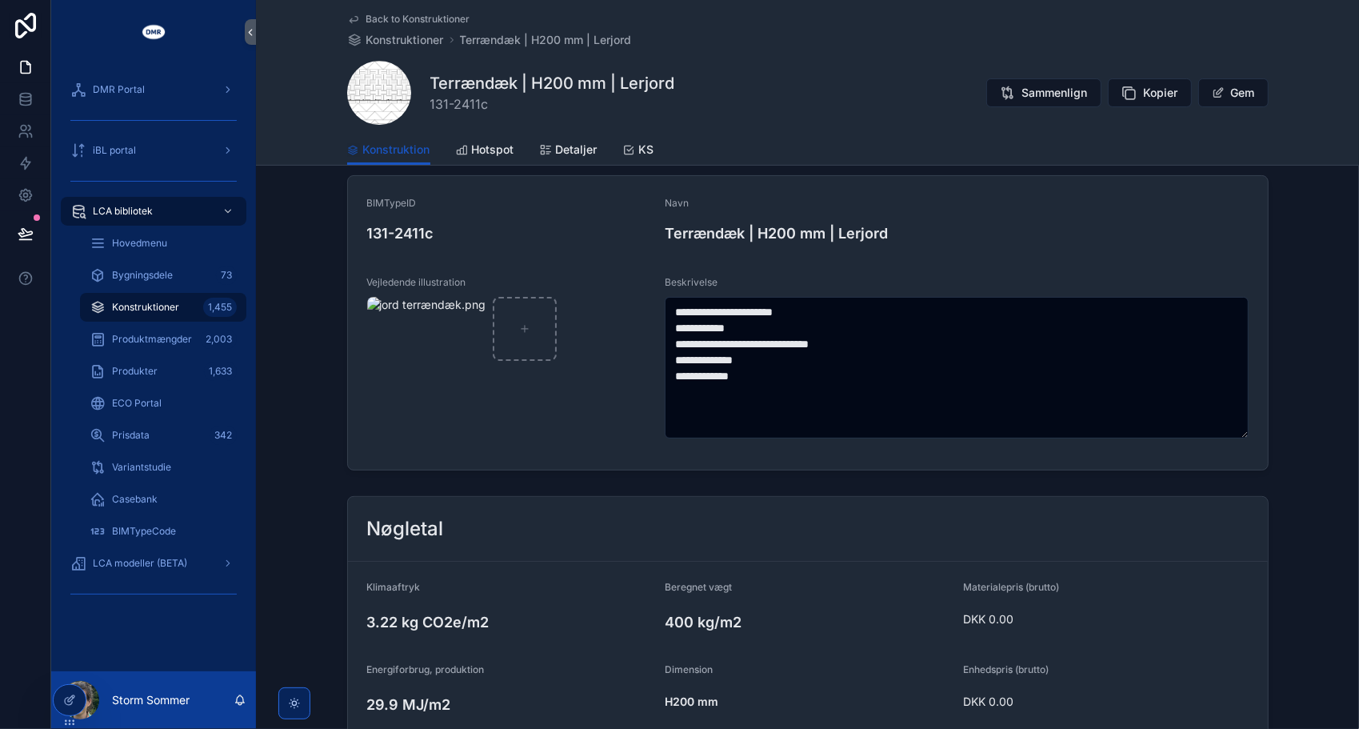
click at [371, 83] on span "scrollable content" at bounding box center [379, 93] width 64 height 64
click at [406, 38] on span "Konstruktioner" at bounding box center [405, 40] width 78 height 16
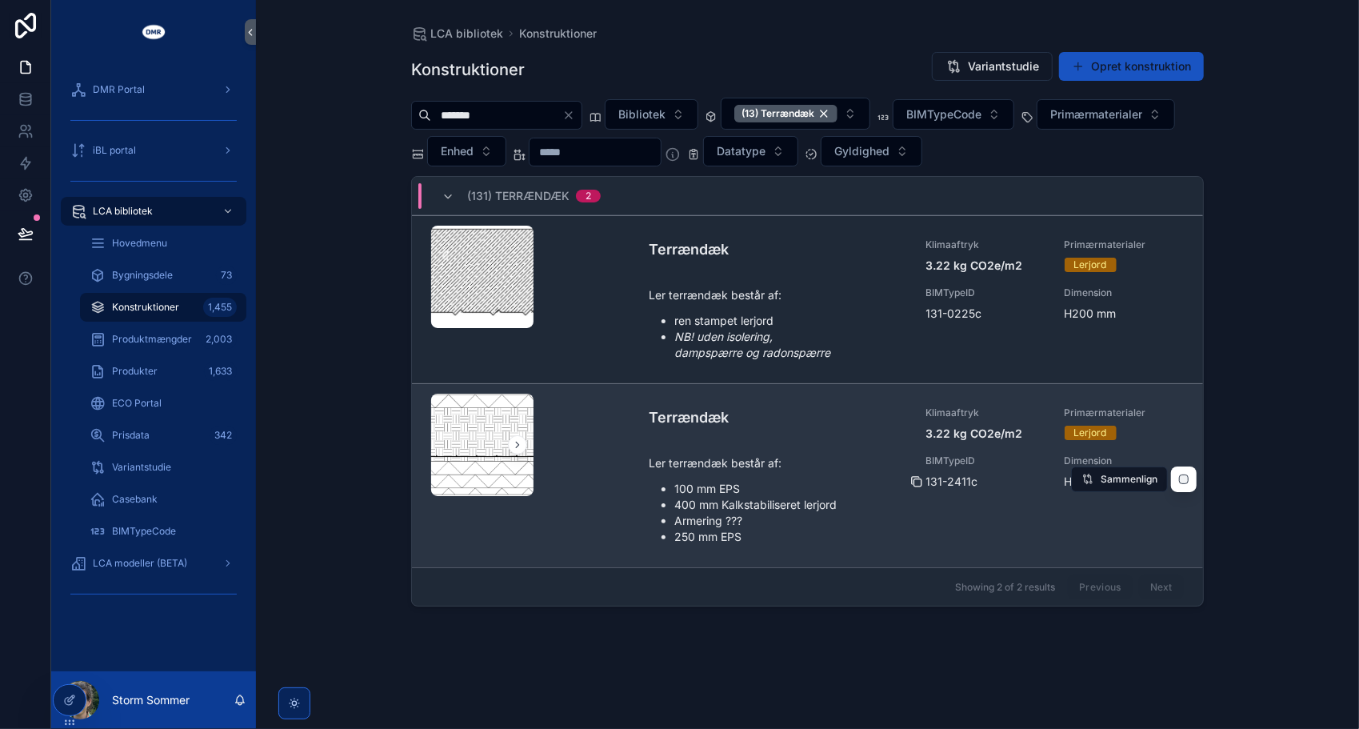
click at [919, 479] on icon "scrollable content" at bounding box center [917, 481] width 13 height 13
click at [487, 438] on div "scrollable content" at bounding box center [482, 444] width 102 height 19
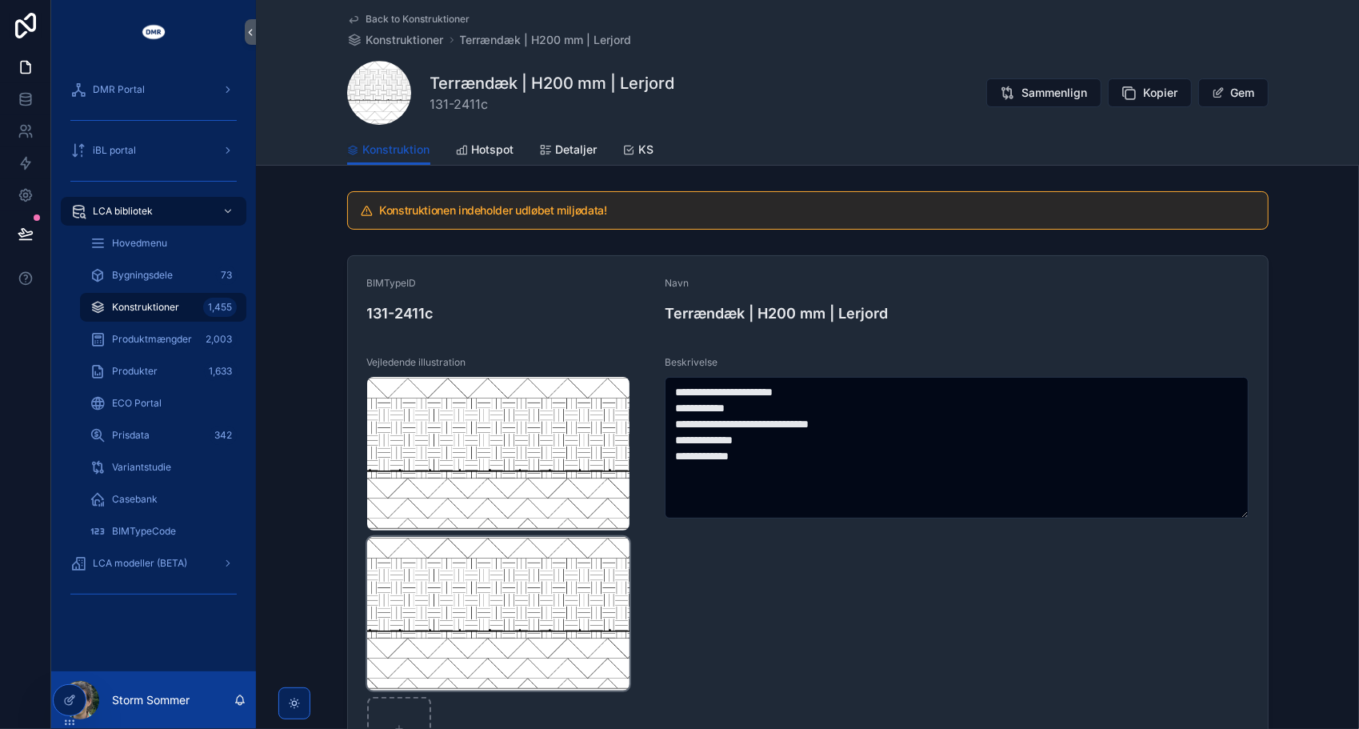
click at [581, 591] on img "scrollable content" at bounding box center [498, 614] width 262 height 154
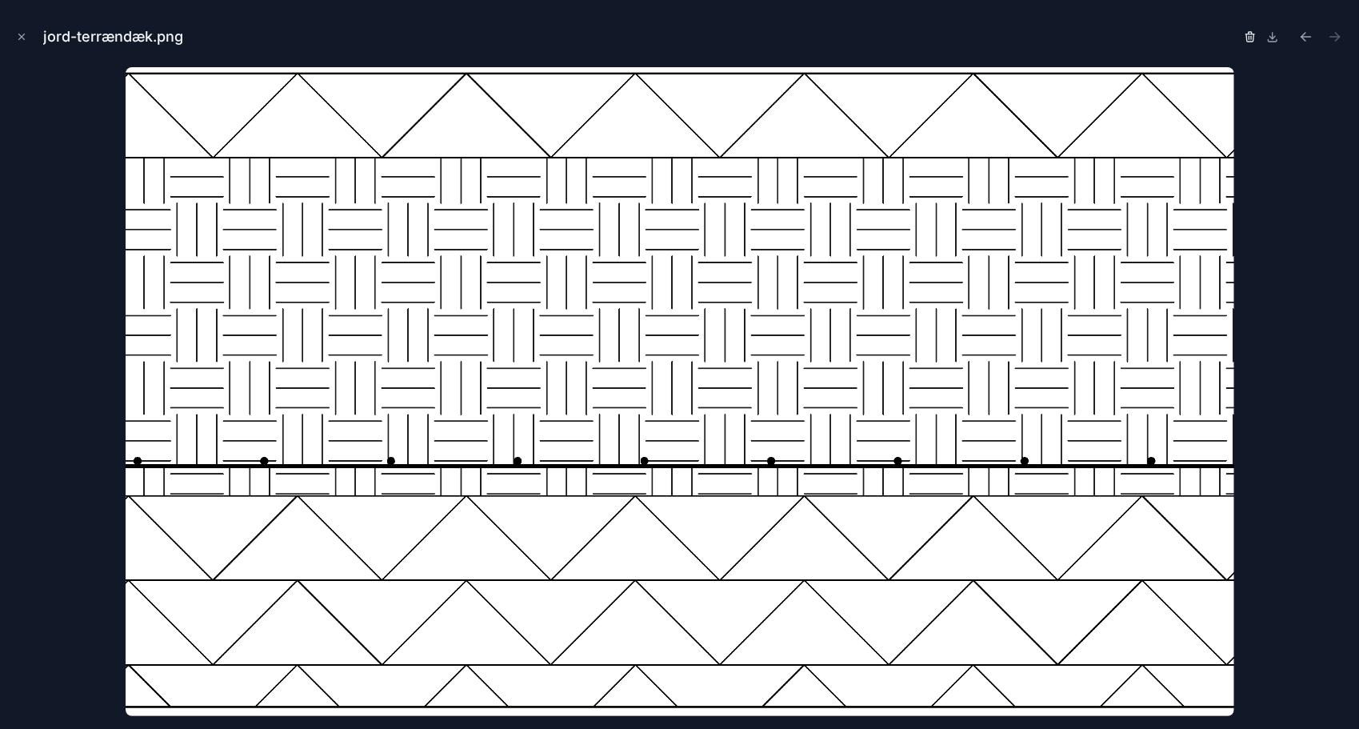
click at [1247, 36] on icon "button" at bounding box center [1250, 36] width 13 height 13
click at [1232, 36] on icon "button" at bounding box center [1234, 36] width 13 height 13
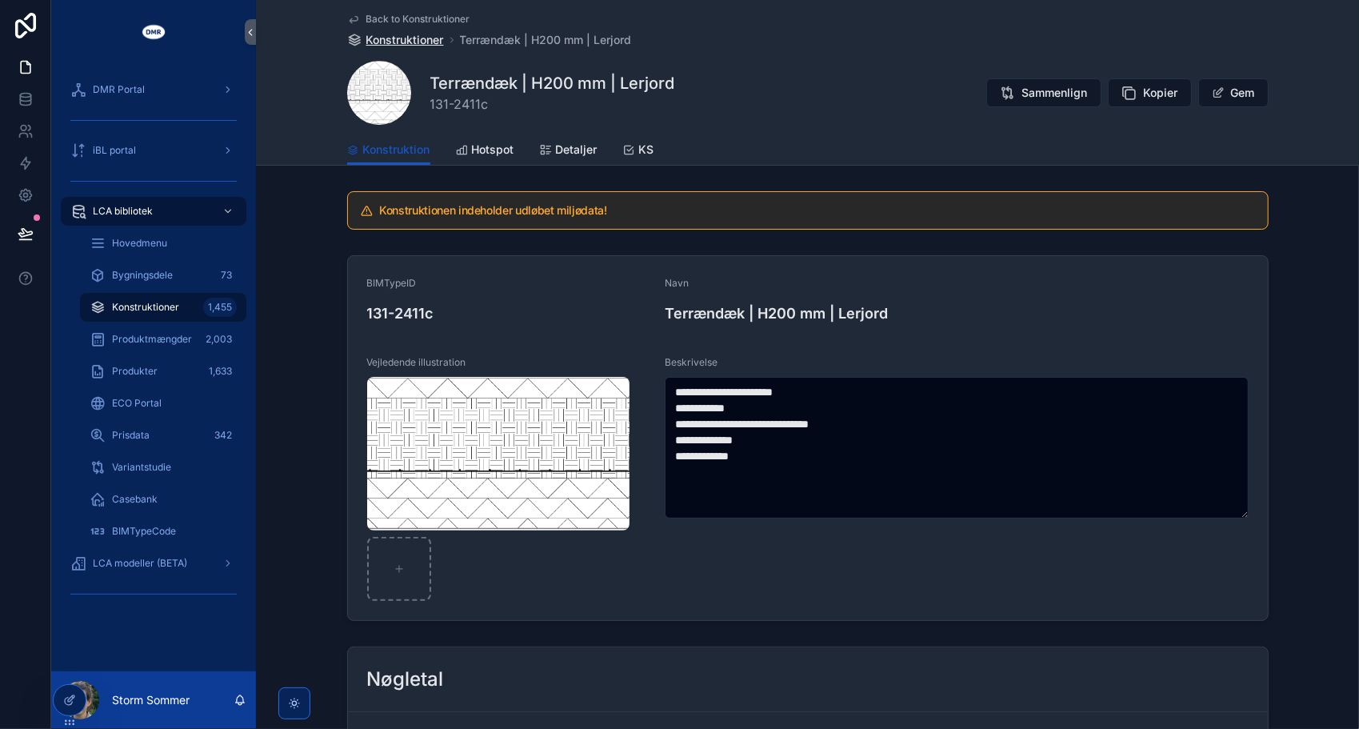
click at [414, 43] on span "Konstruktioner" at bounding box center [405, 40] width 78 height 16
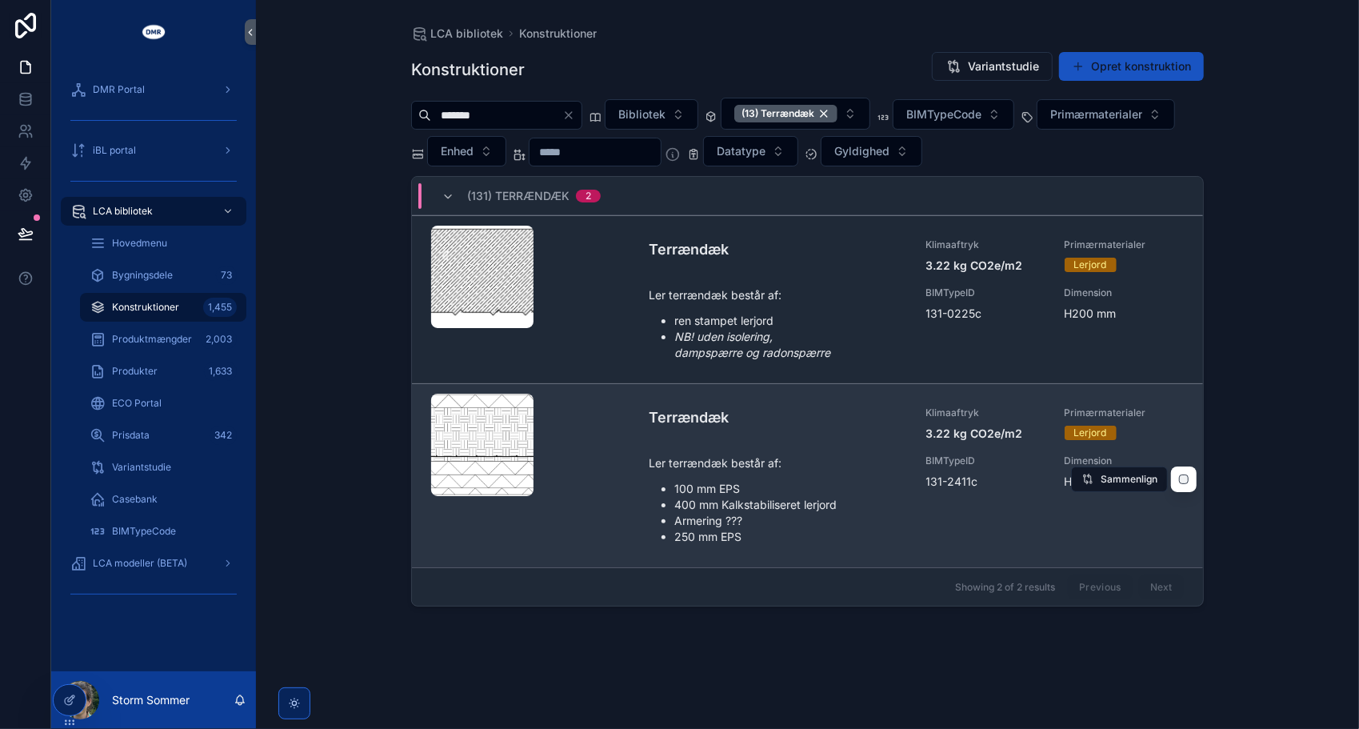
click at [480, 442] on div "scrollable content" at bounding box center [482, 444] width 102 height 19
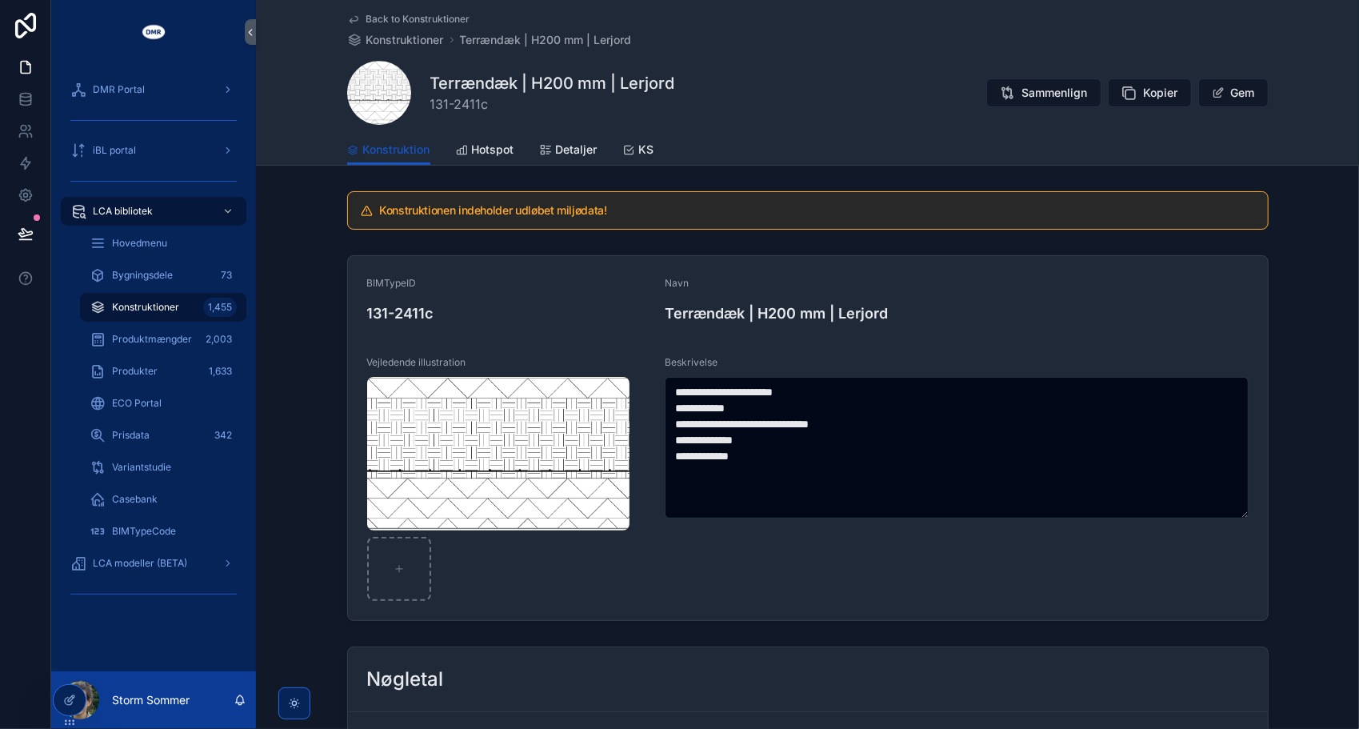
click at [318, 352] on div "**********" at bounding box center [807, 438] width 1103 height 378
click at [417, 42] on span "Konstruktioner" at bounding box center [405, 40] width 78 height 16
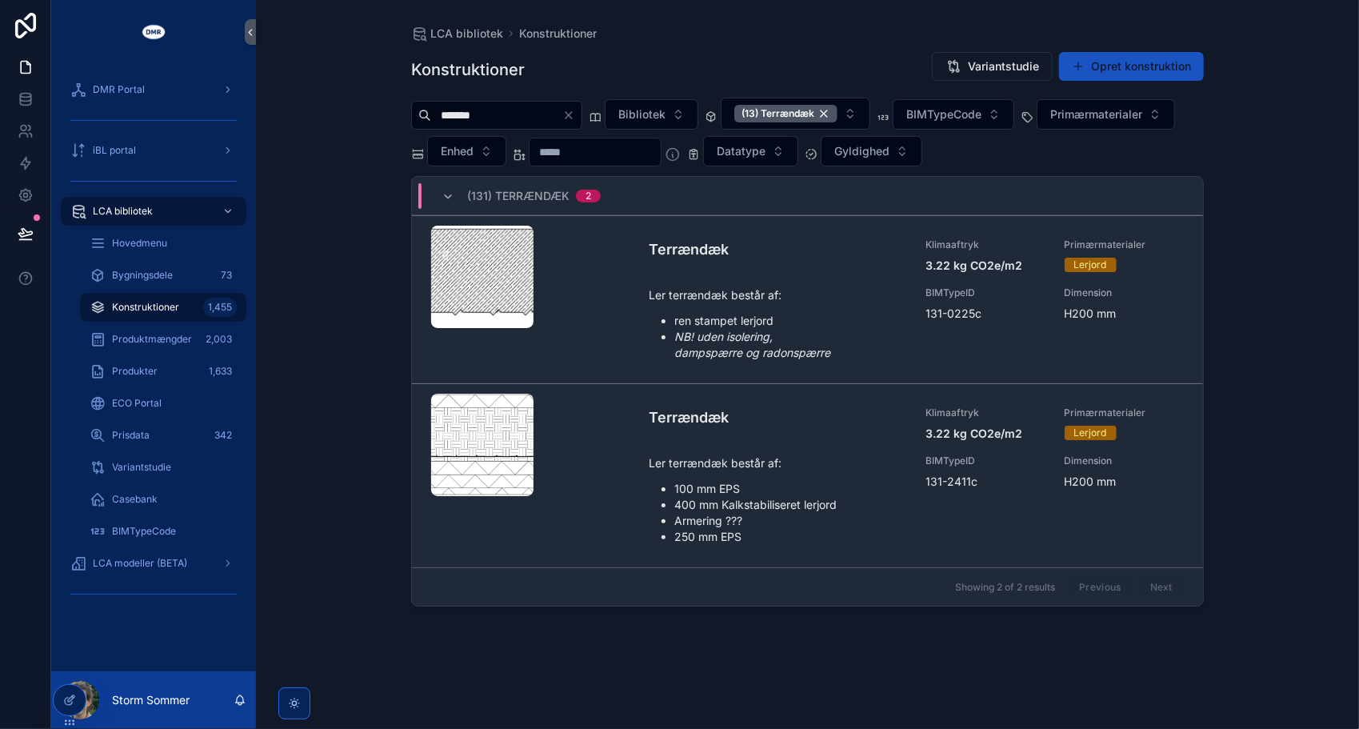
click at [0, 0] on div "scrollable content" at bounding box center [0, 0] width 0 height 0
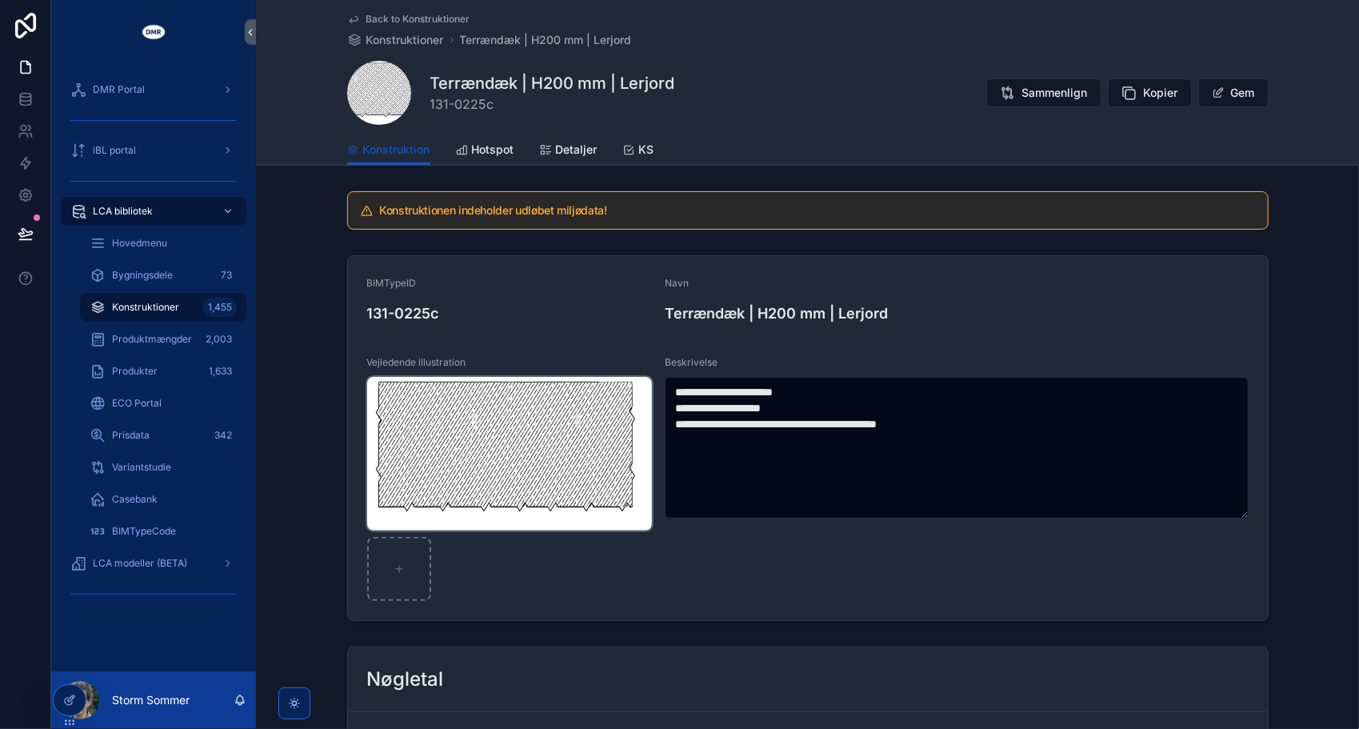
click at [538, 445] on img "scrollable content" at bounding box center [510, 454] width 286 height 154
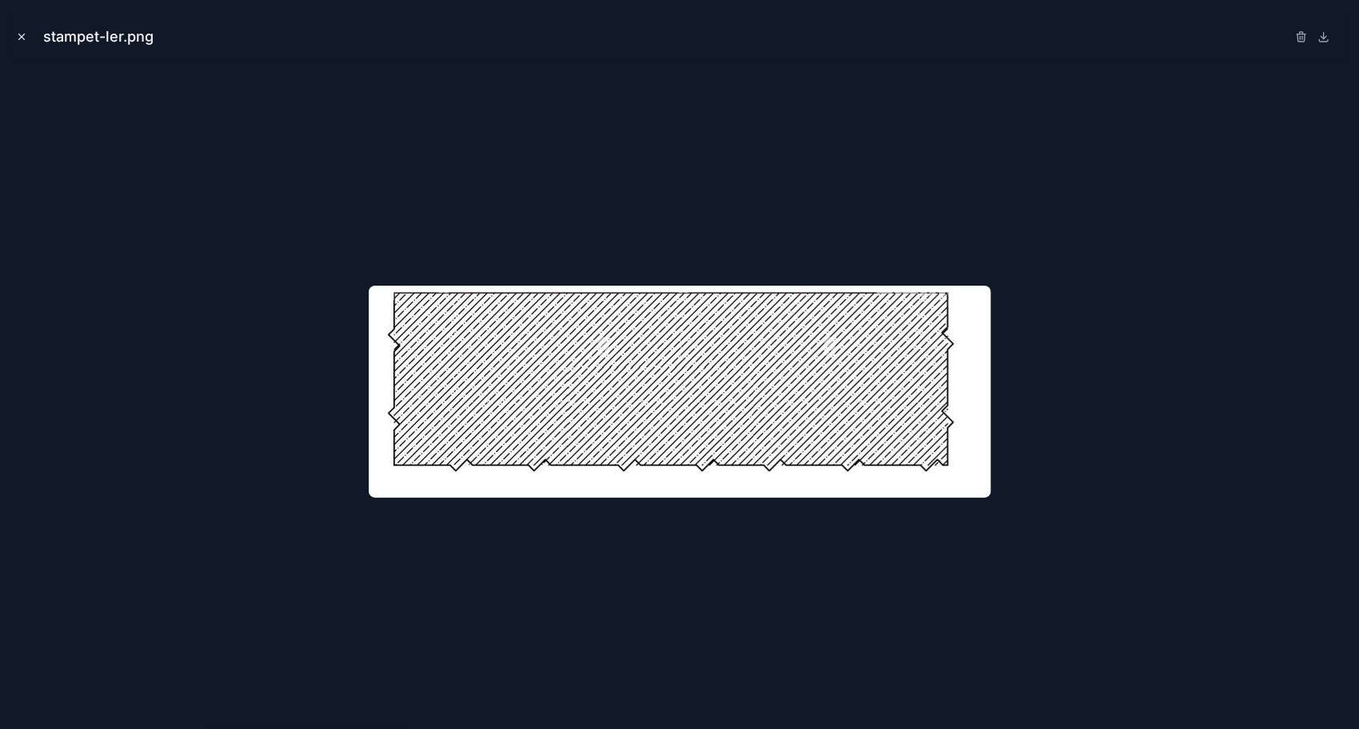
click at [24, 34] on icon "Close modal" at bounding box center [21, 36] width 11 height 11
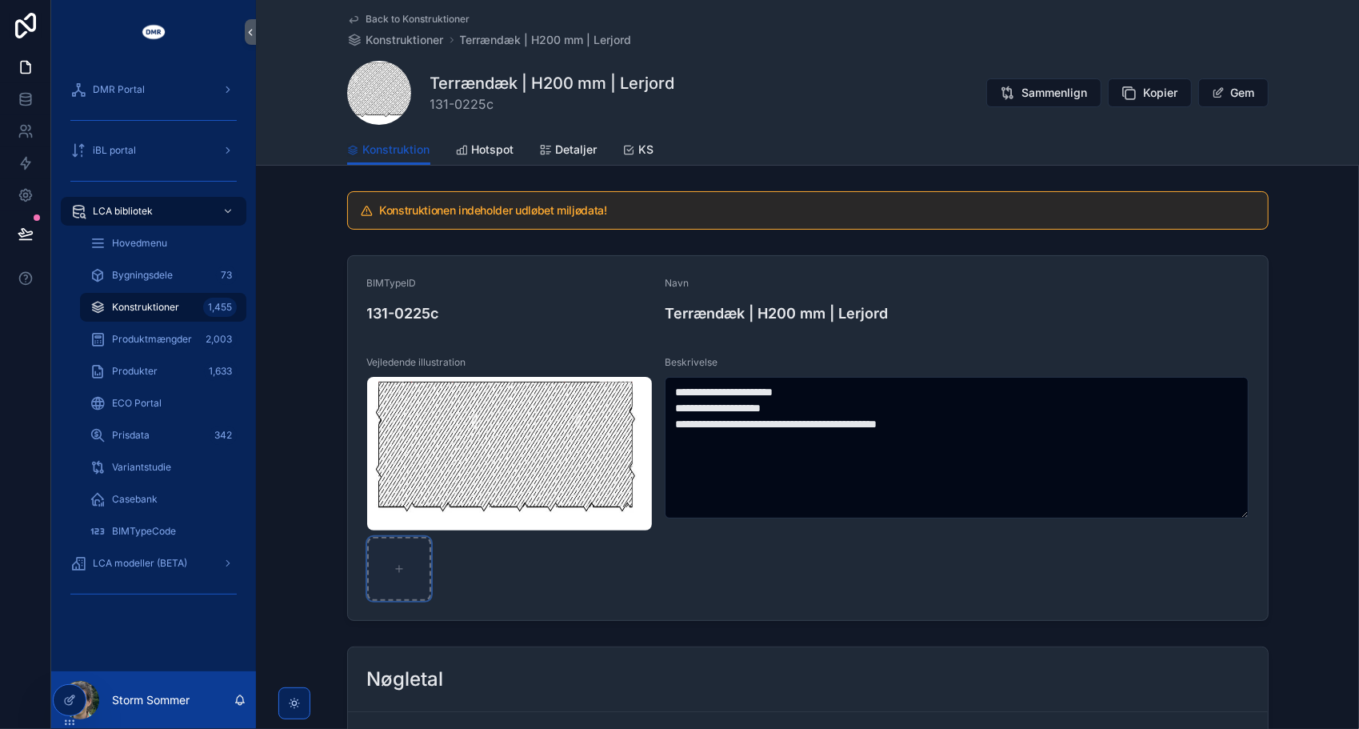
click at [378, 577] on div "scrollable content" at bounding box center [399, 569] width 64 height 64
type input "**********"
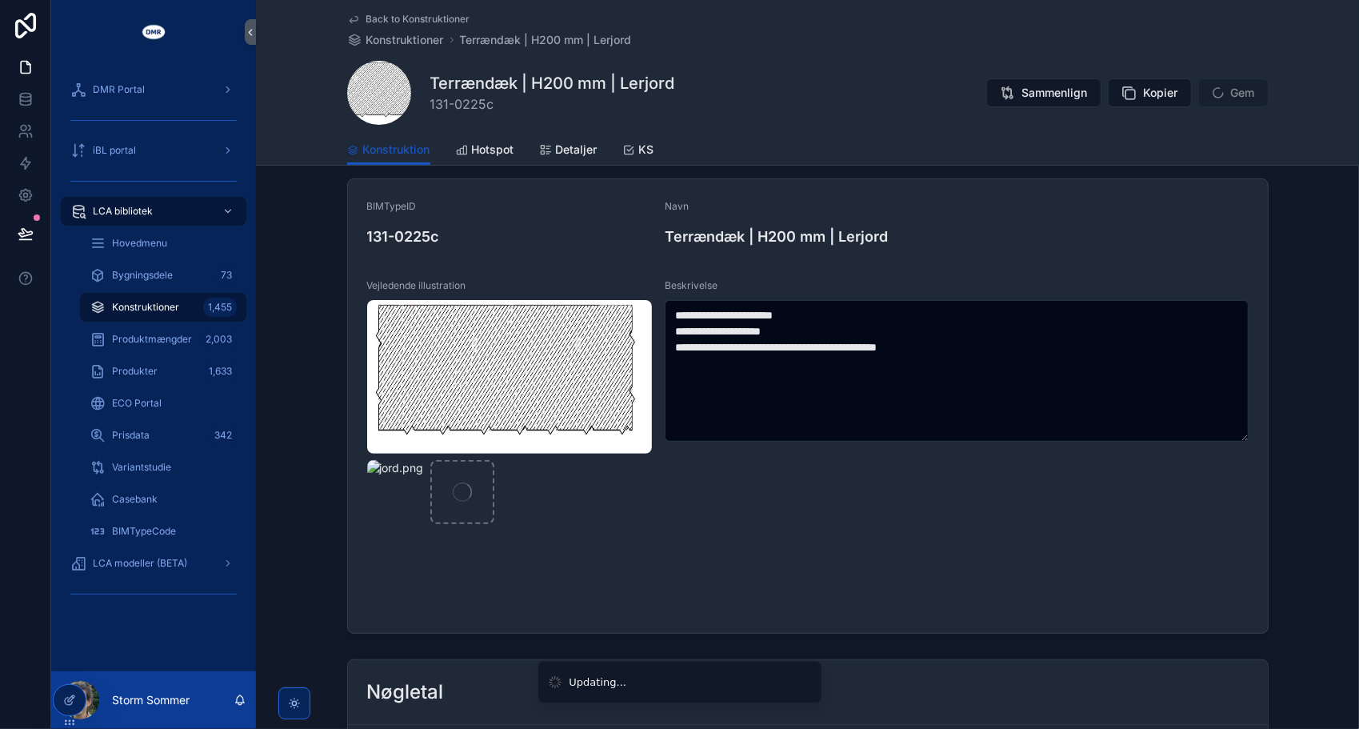
scroll to position [80, 0]
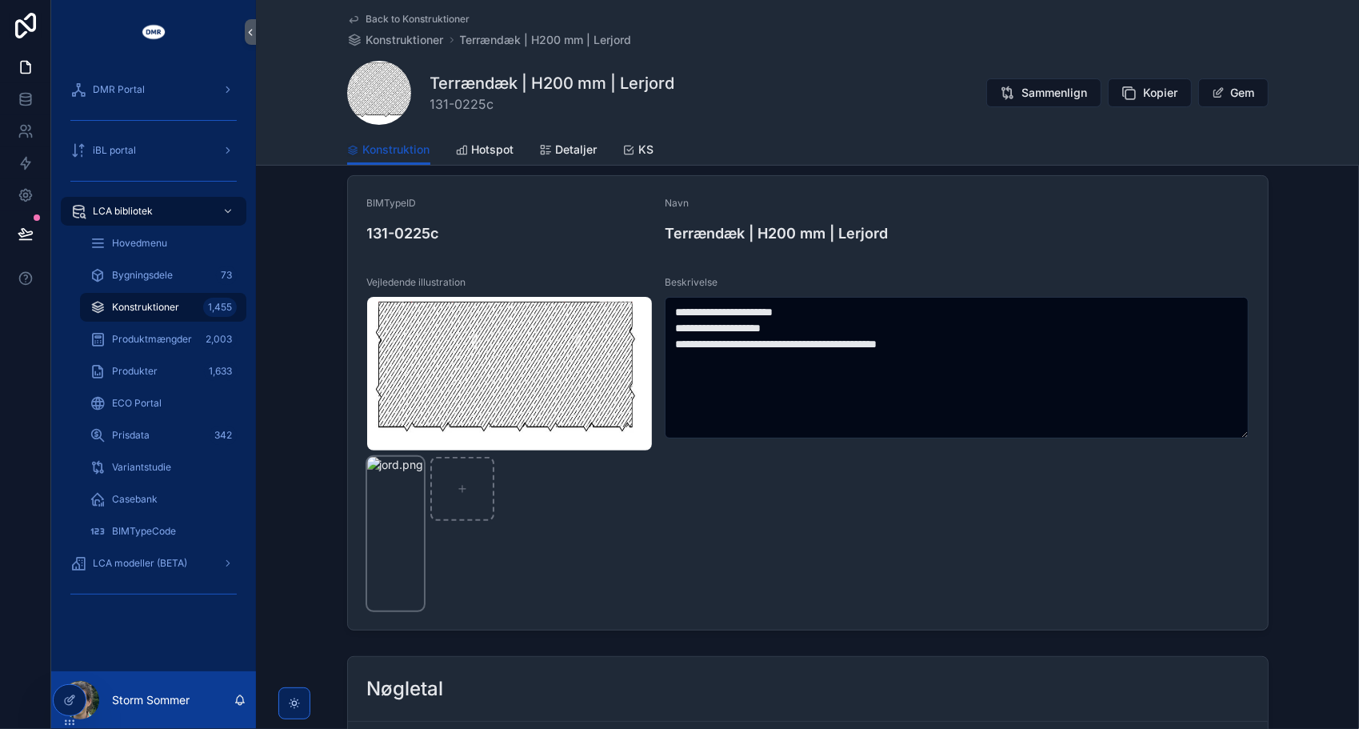
click at [424, 525] on img "scrollable content" at bounding box center [395, 534] width 57 height 154
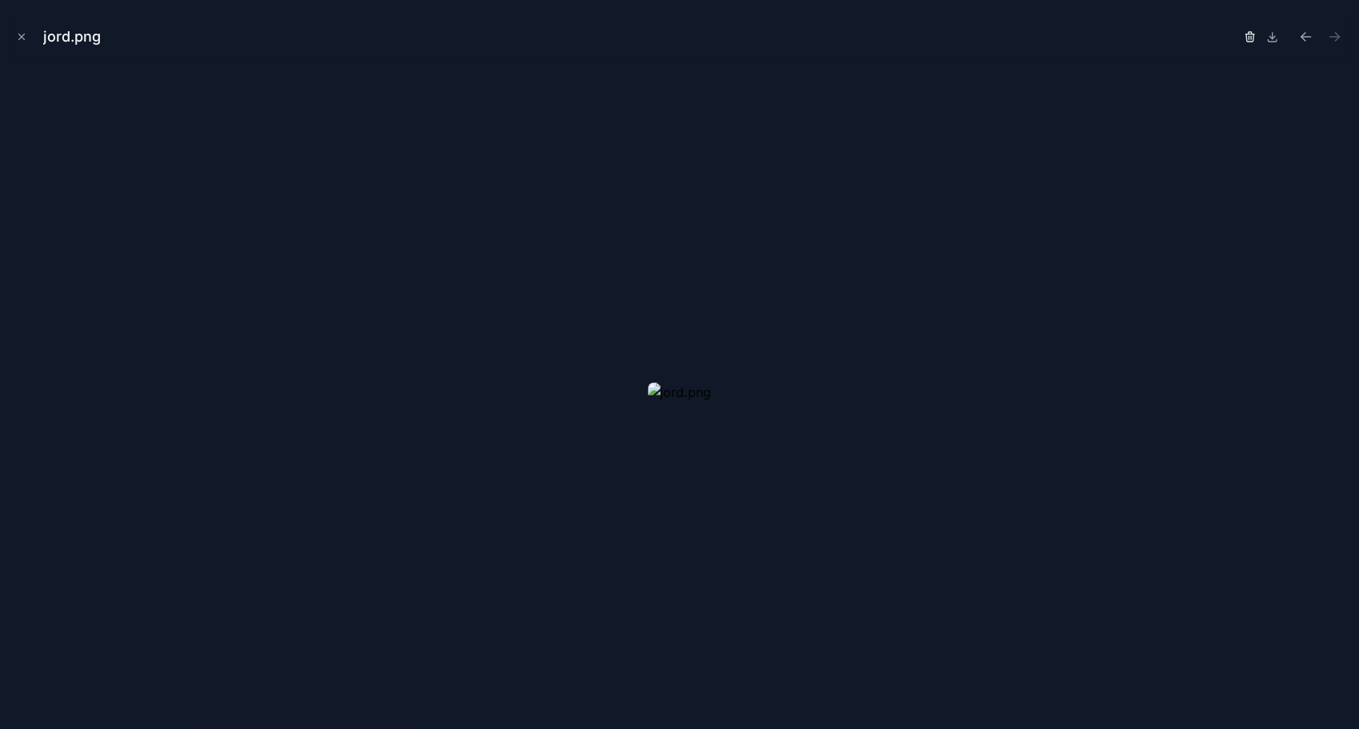
click at [1256, 37] on icon "button" at bounding box center [1250, 36] width 13 height 13
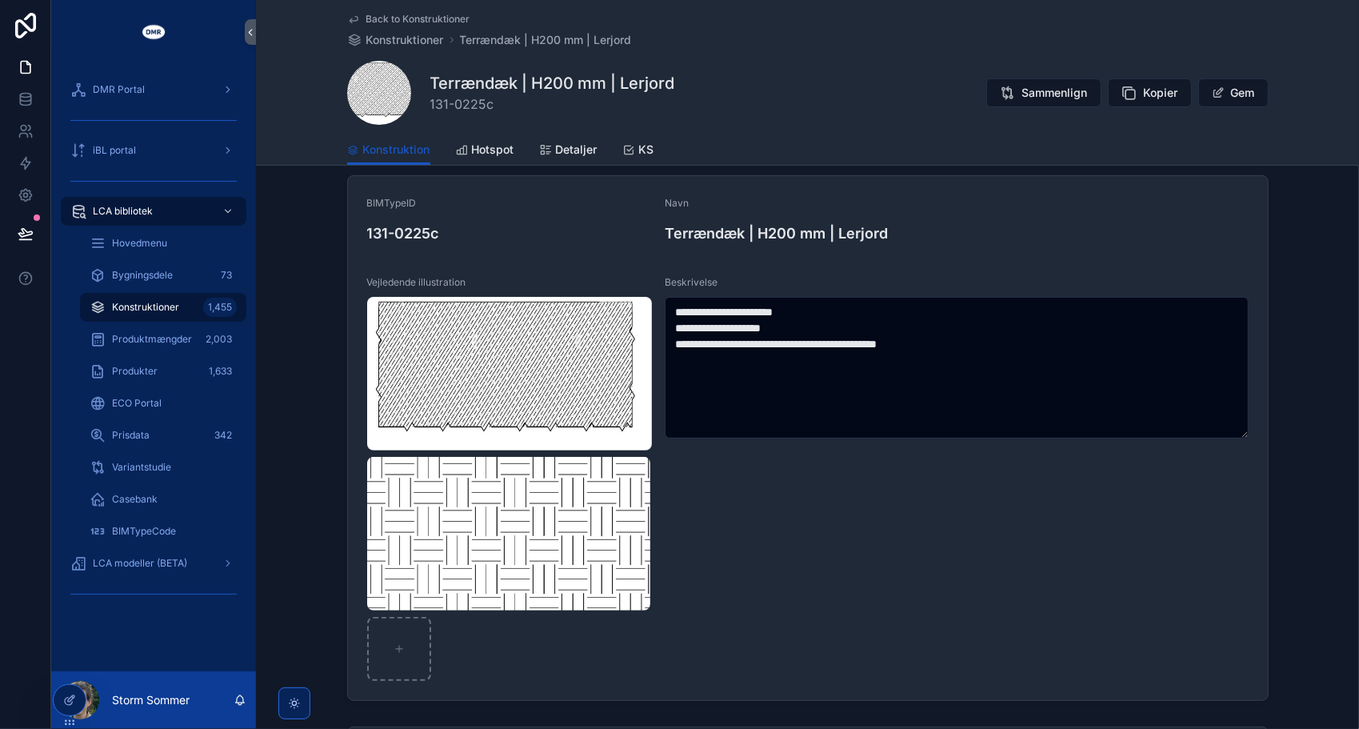
click at [1230, 35] on div "Back to Konstruktioner Konstruktioner Terrændæk | H200 mm | Lerjord" at bounding box center [808, 30] width 922 height 35
click at [514, 495] on img "scrollable content" at bounding box center [508, 534] width 283 height 154
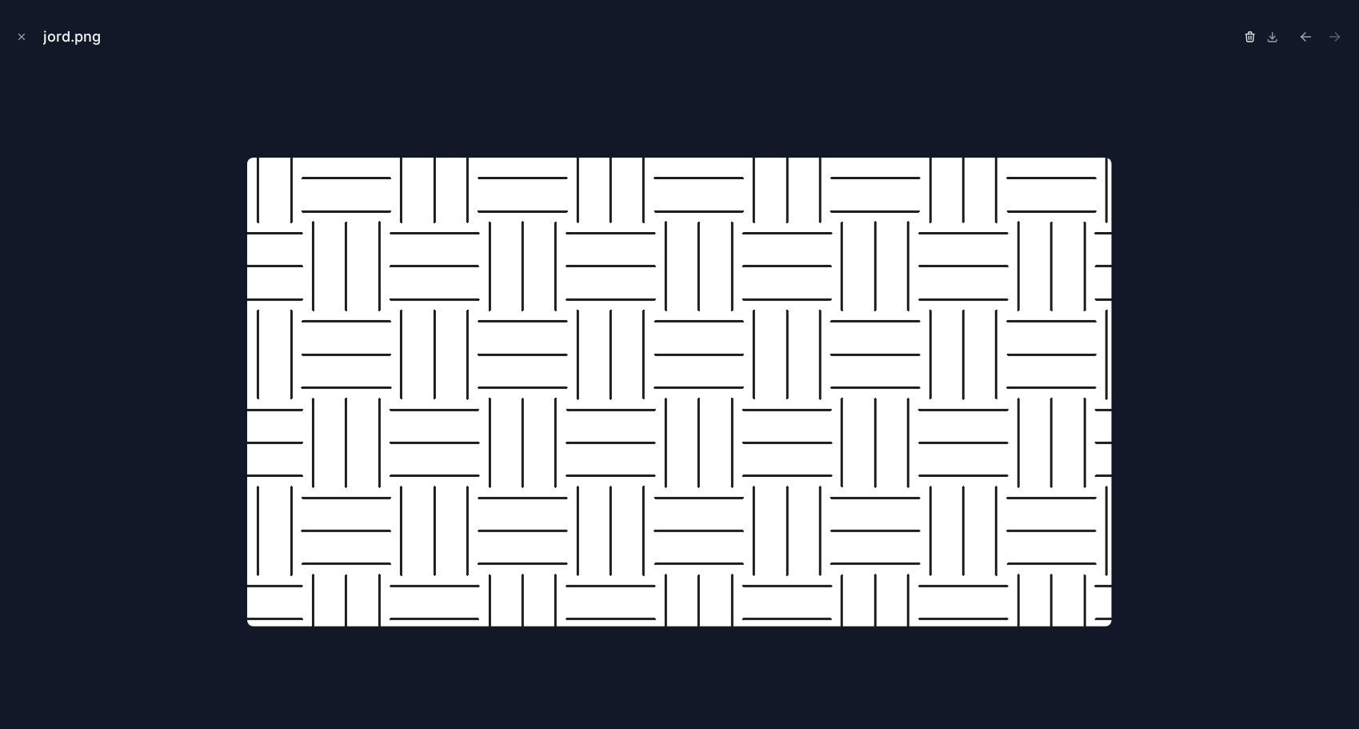
click at [1249, 40] on icon "button" at bounding box center [1250, 36] width 13 height 13
click at [1238, 38] on icon "button" at bounding box center [1234, 37] width 7 height 7
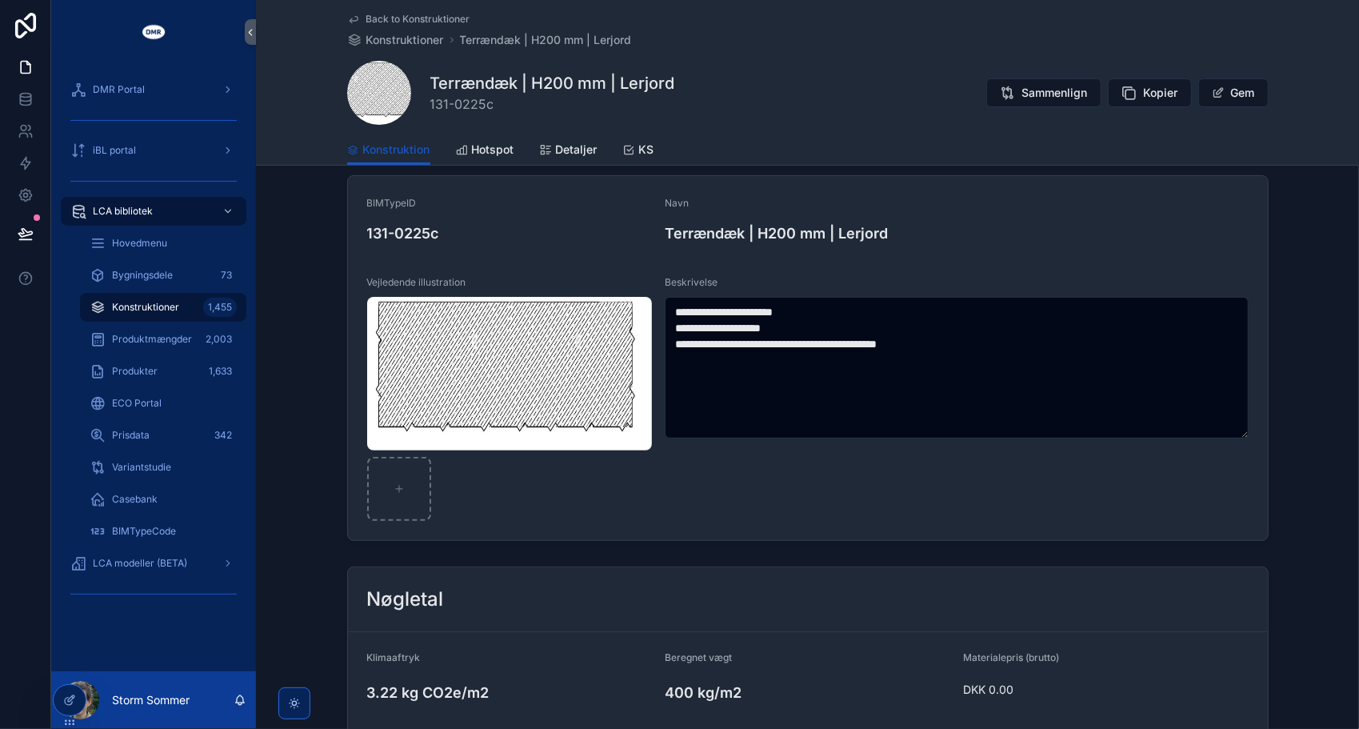
click at [139, 306] on span "Konstruktioner" at bounding box center [145, 307] width 67 height 13
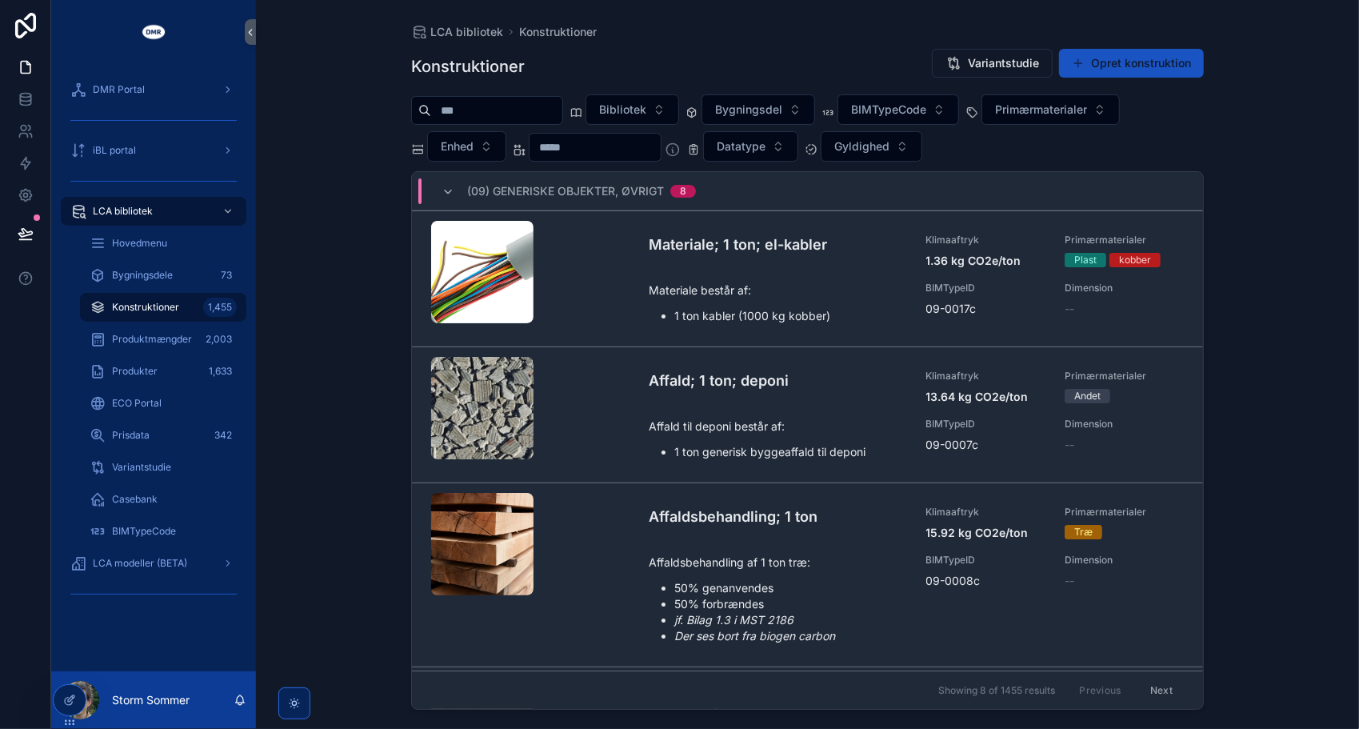
click at [551, 110] on input "scrollable content" at bounding box center [496, 110] width 131 height 22
click at [770, 104] on span "Bygningsdel" at bounding box center [748, 110] width 67 height 16
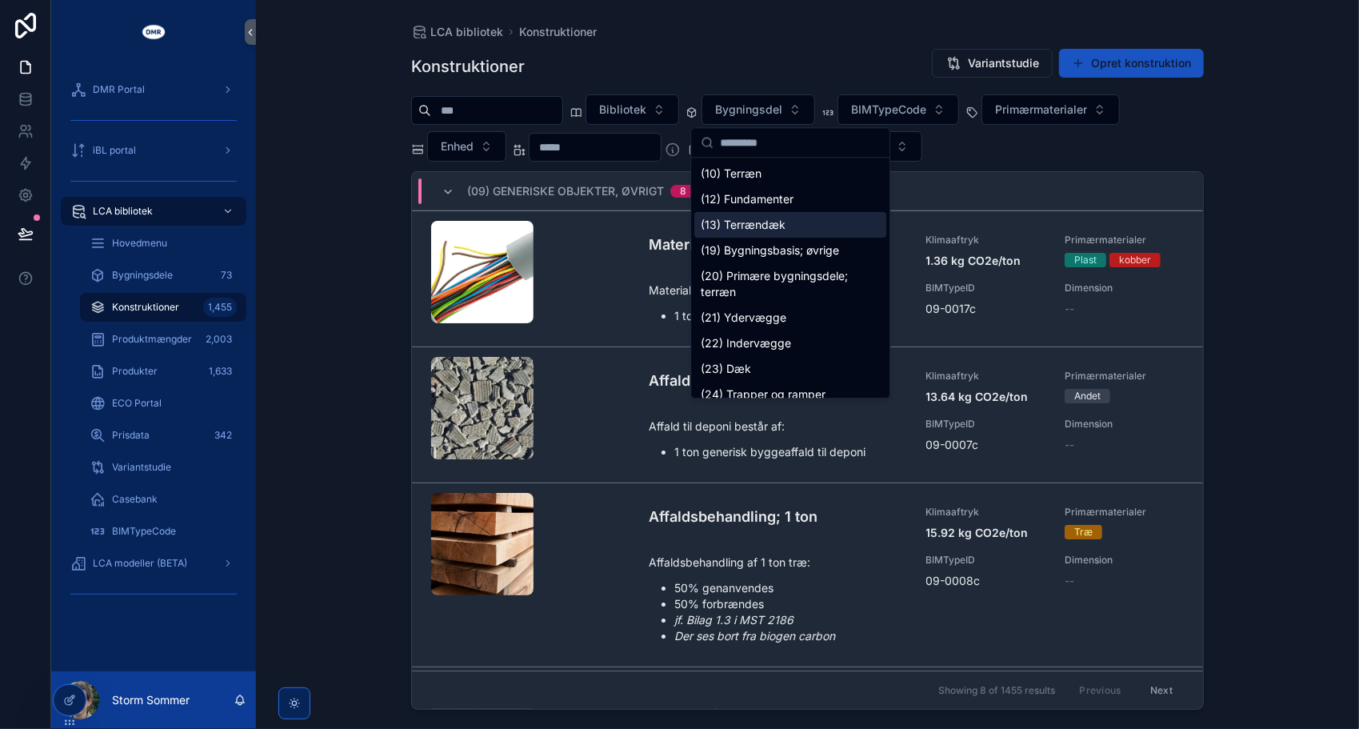
click at [789, 224] on div "(13) Terrændæk" at bounding box center [791, 225] width 192 height 26
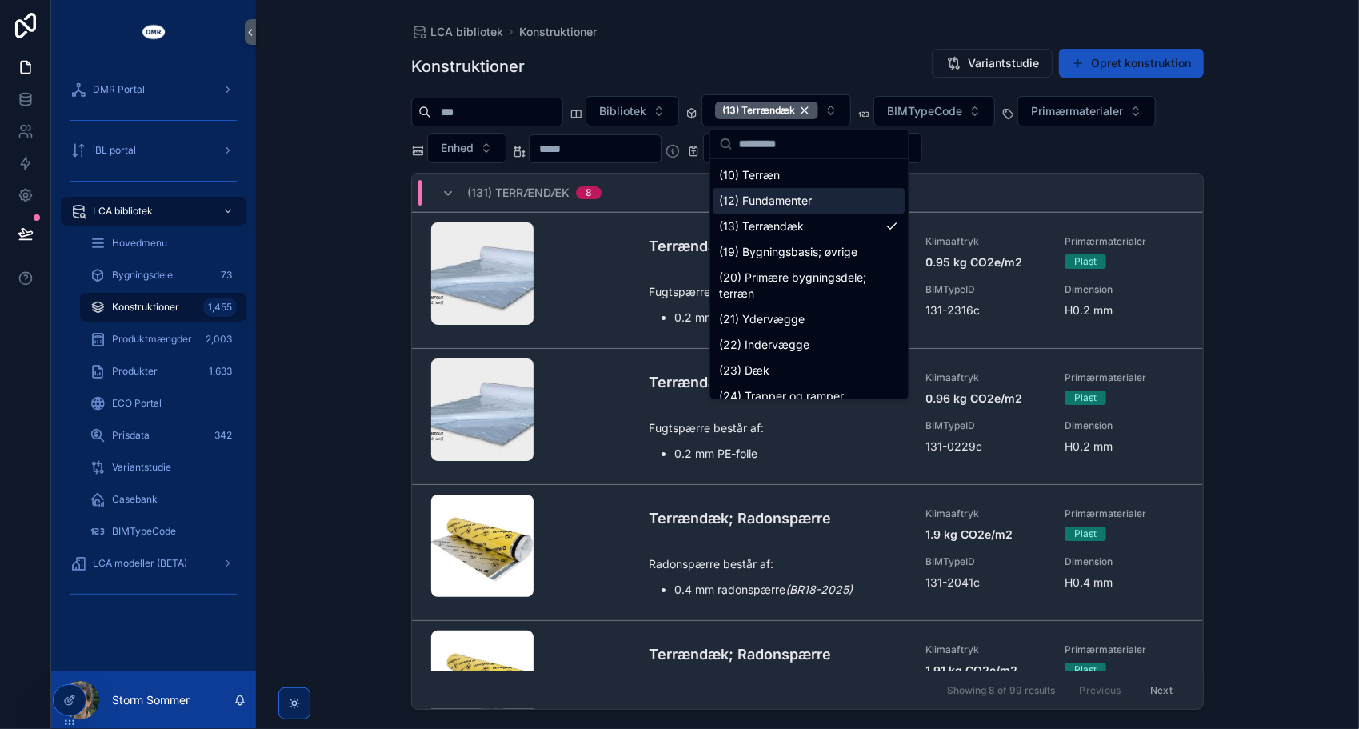
click at [515, 114] on input "scrollable content" at bounding box center [496, 112] width 131 height 22
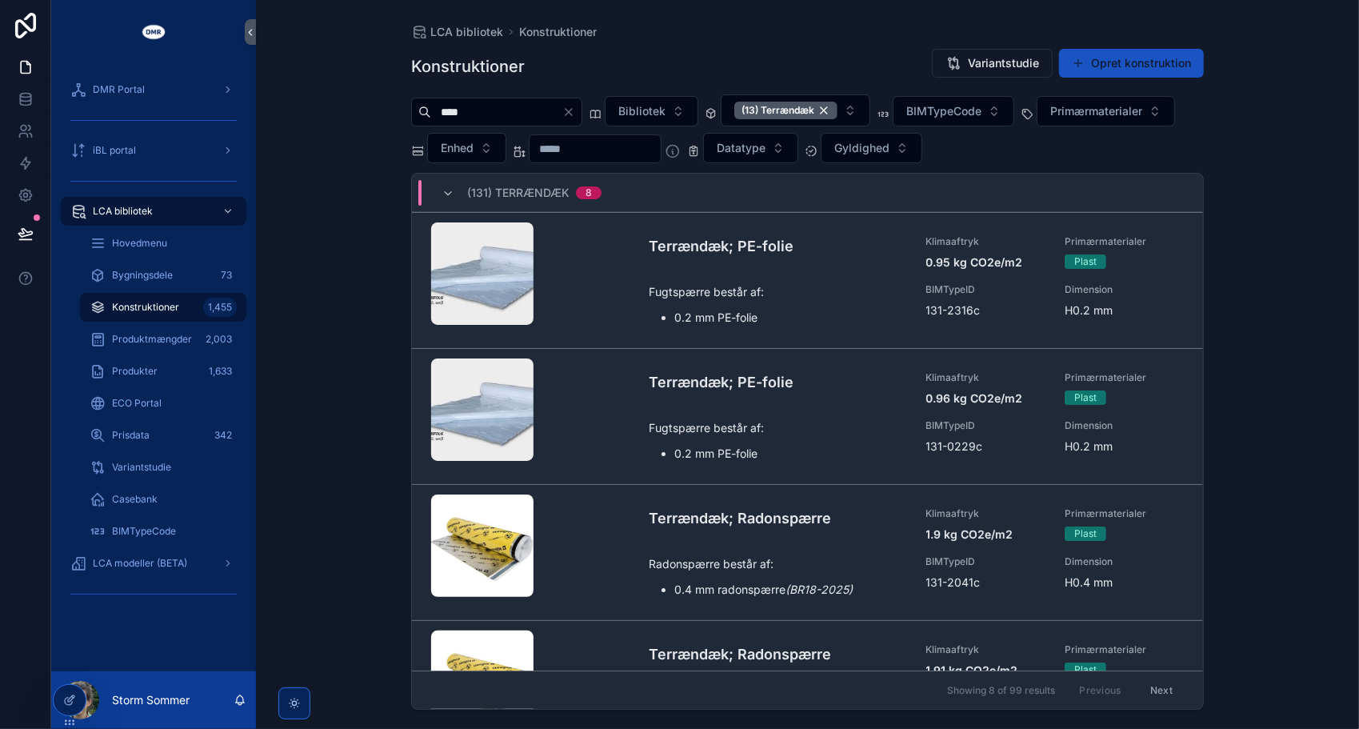
type input "****"
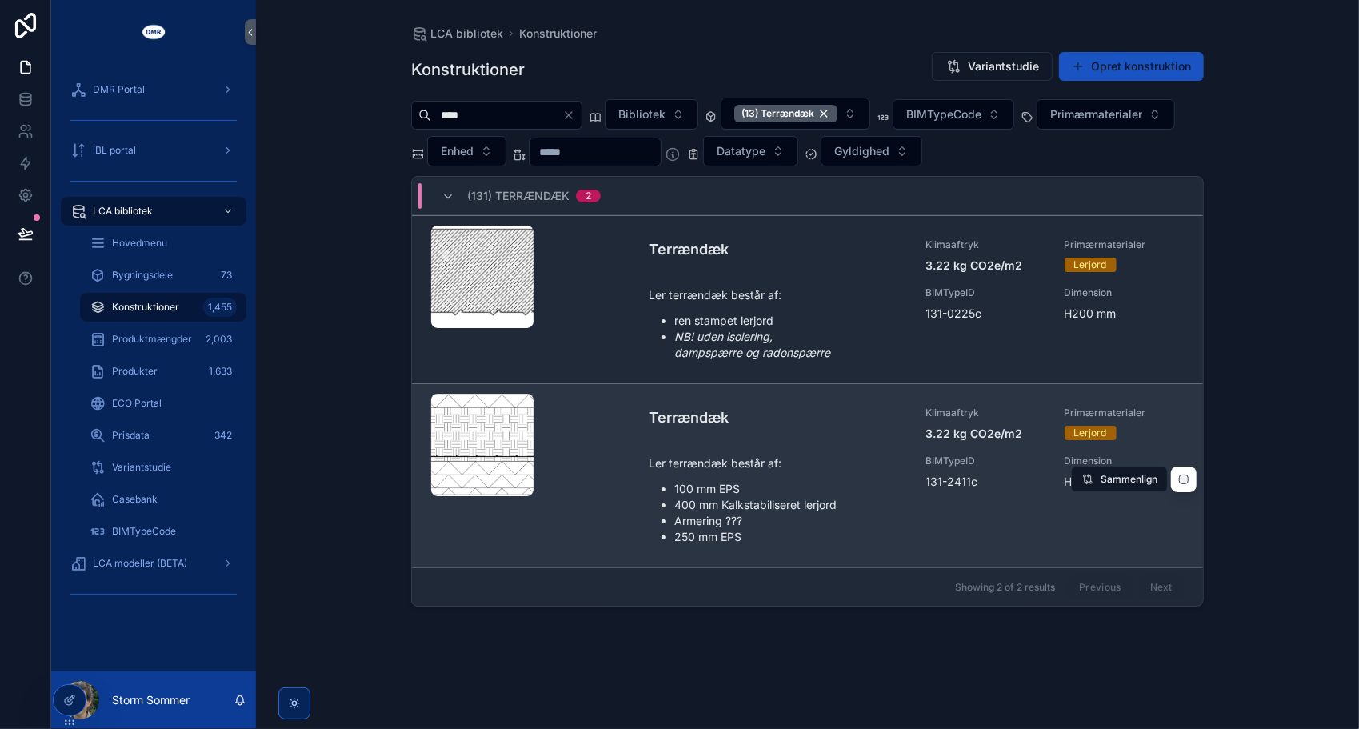
click at [572, 422] on div "scrollable content" at bounding box center [533, 476] width 205 height 164
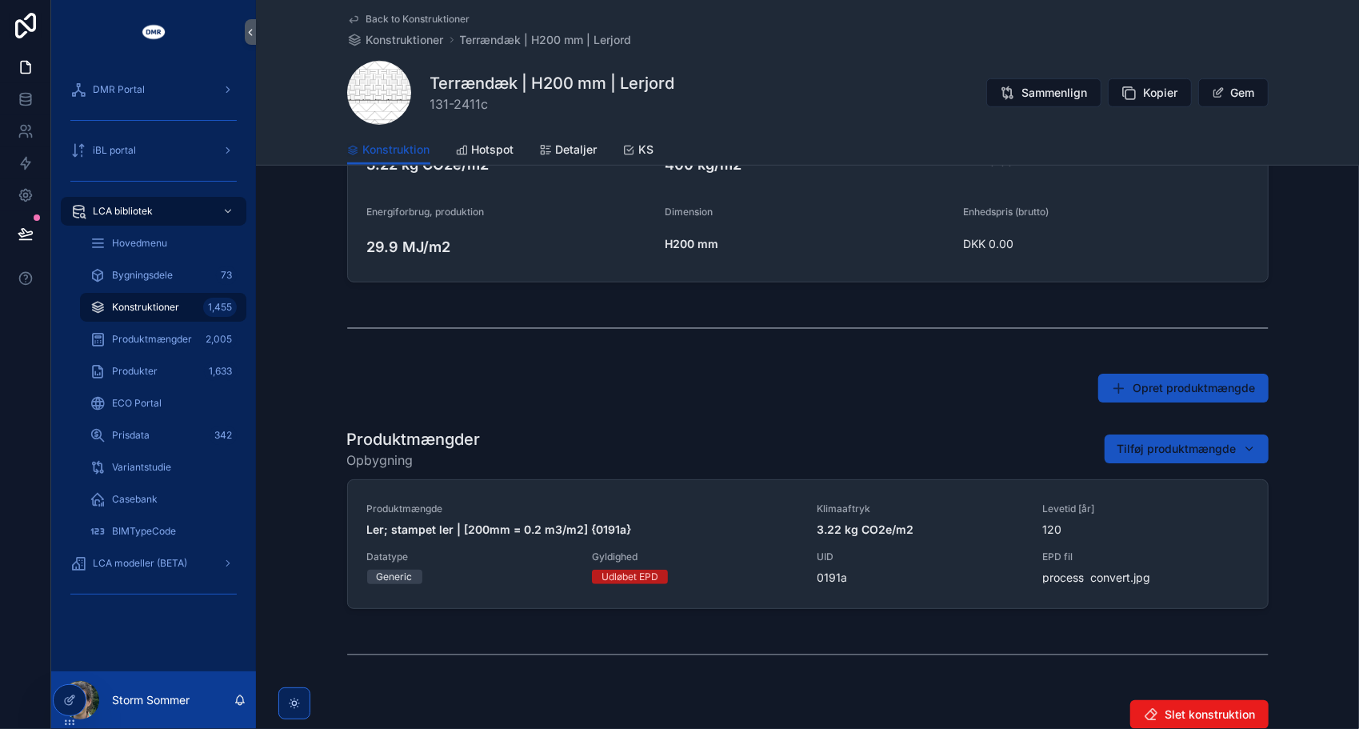
scroll to position [714, 0]
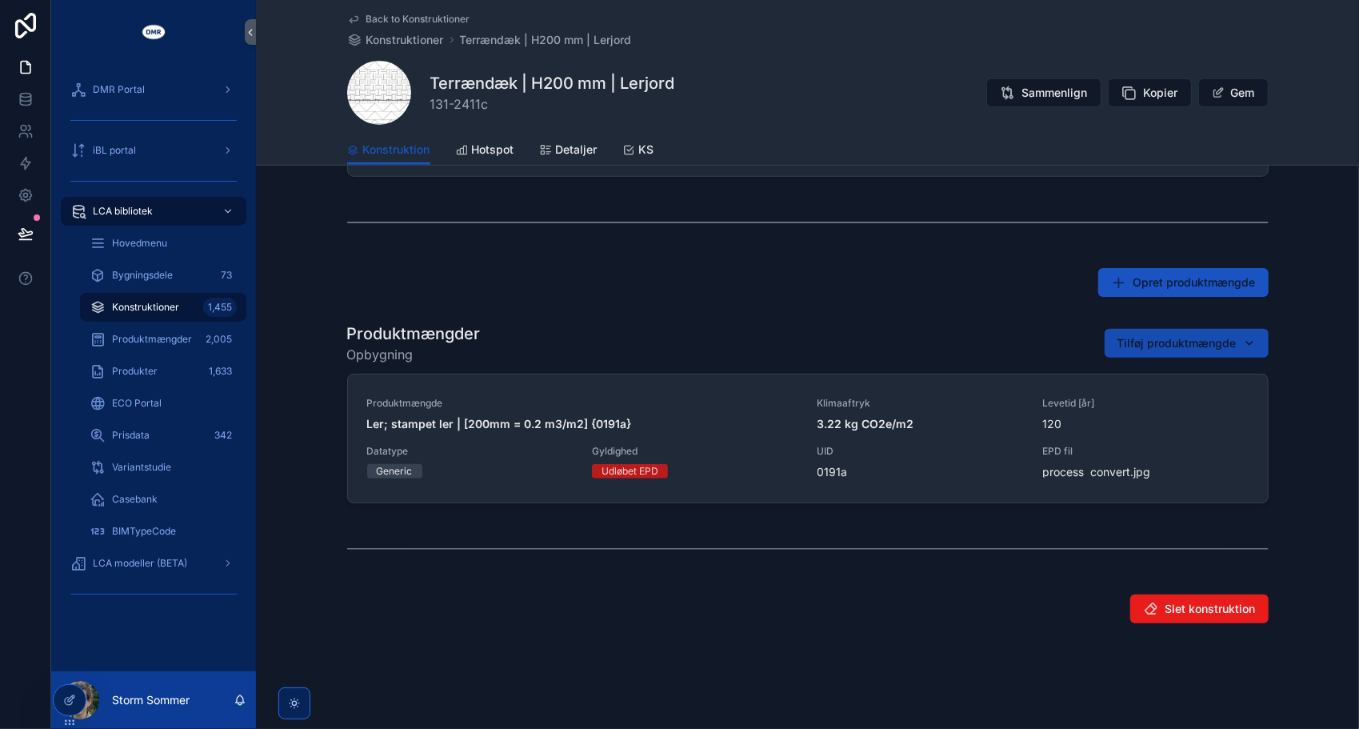
drag, startPoint x: 1182, startPoint y: 340, endPoint x: 1175, endPoint y: 336, distance: 8.2
click at [1182, 340] on span "Tilføj produktmængde" at bounding box center [1177, 343] width 119 height 16
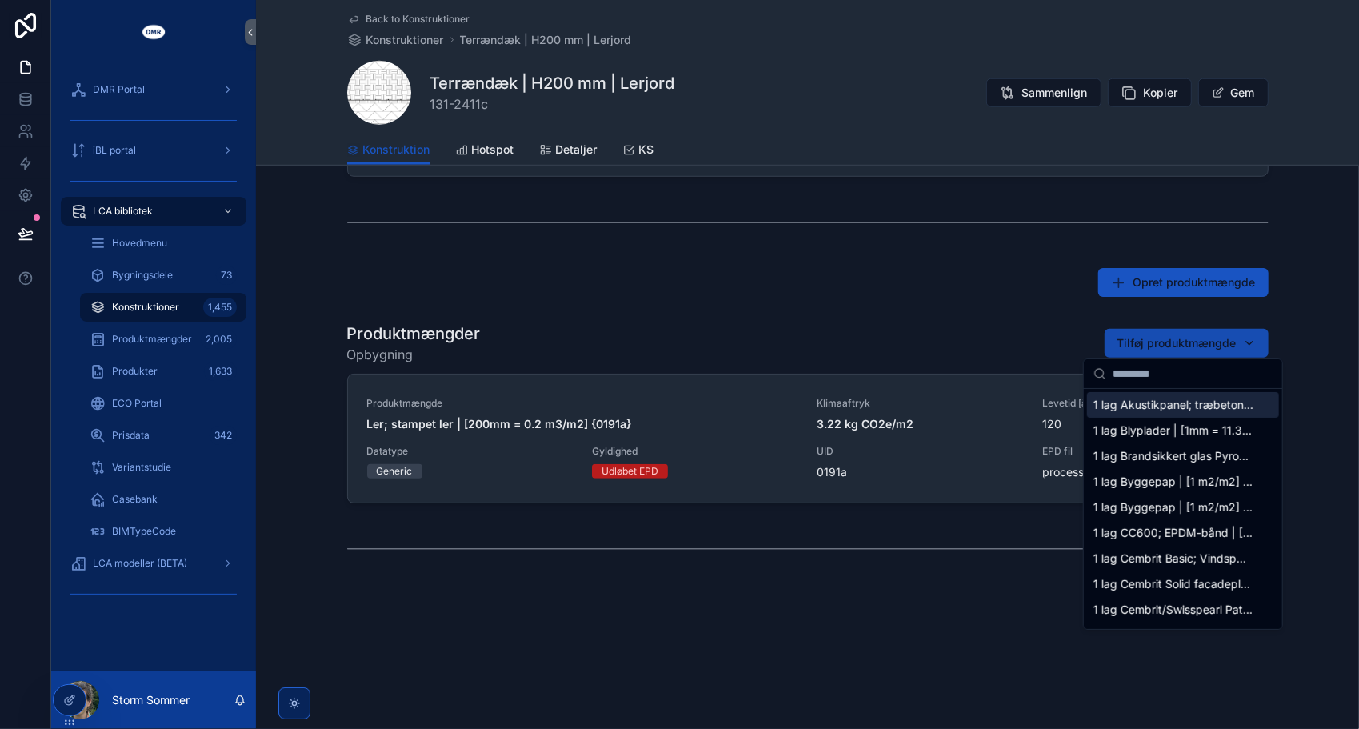
paste input "*****"
type input "*****"
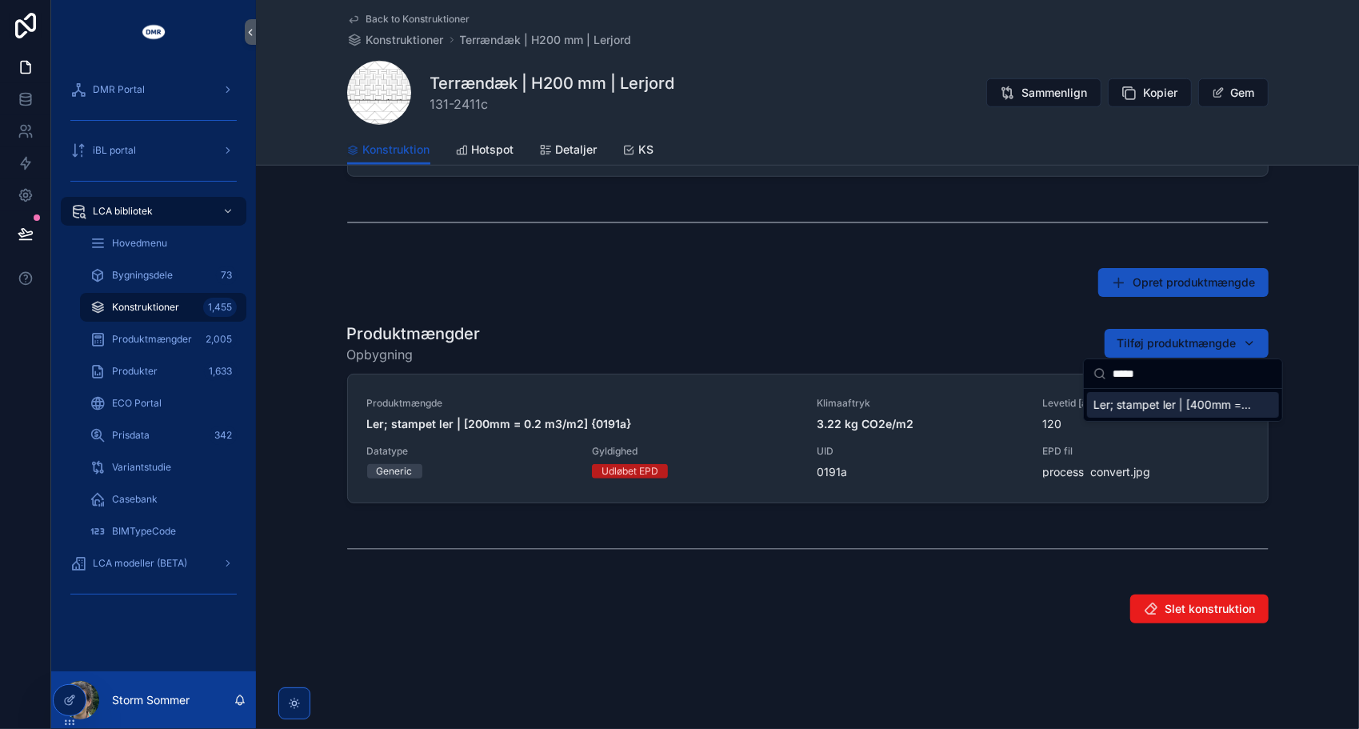
click at [1135, 397] on span "Ler; stampet ler | [400mm = 0.4 m3/m2] {2636a}" at bounding box center [1174, 405] width 160 height 16
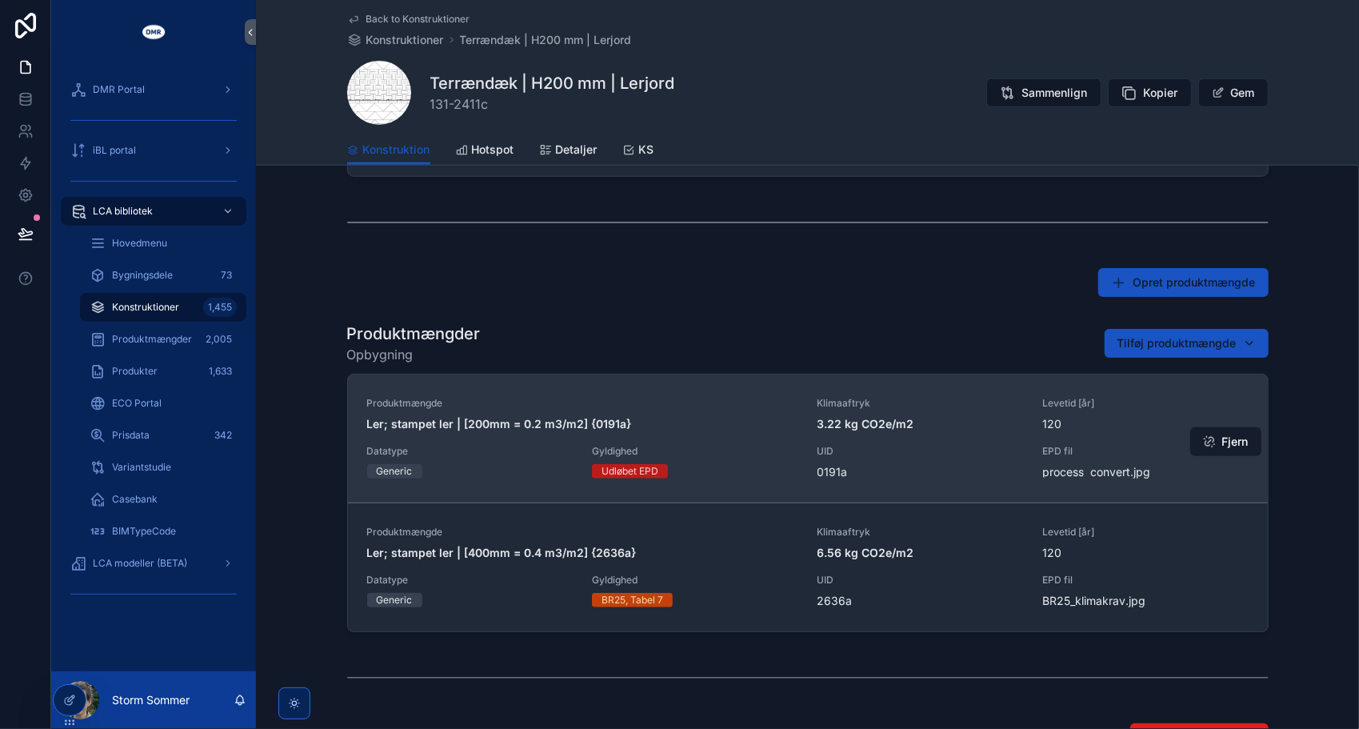
click at [1231, 438] on button "Fjern" at bounding box center [1226, 441] width 71 height 29
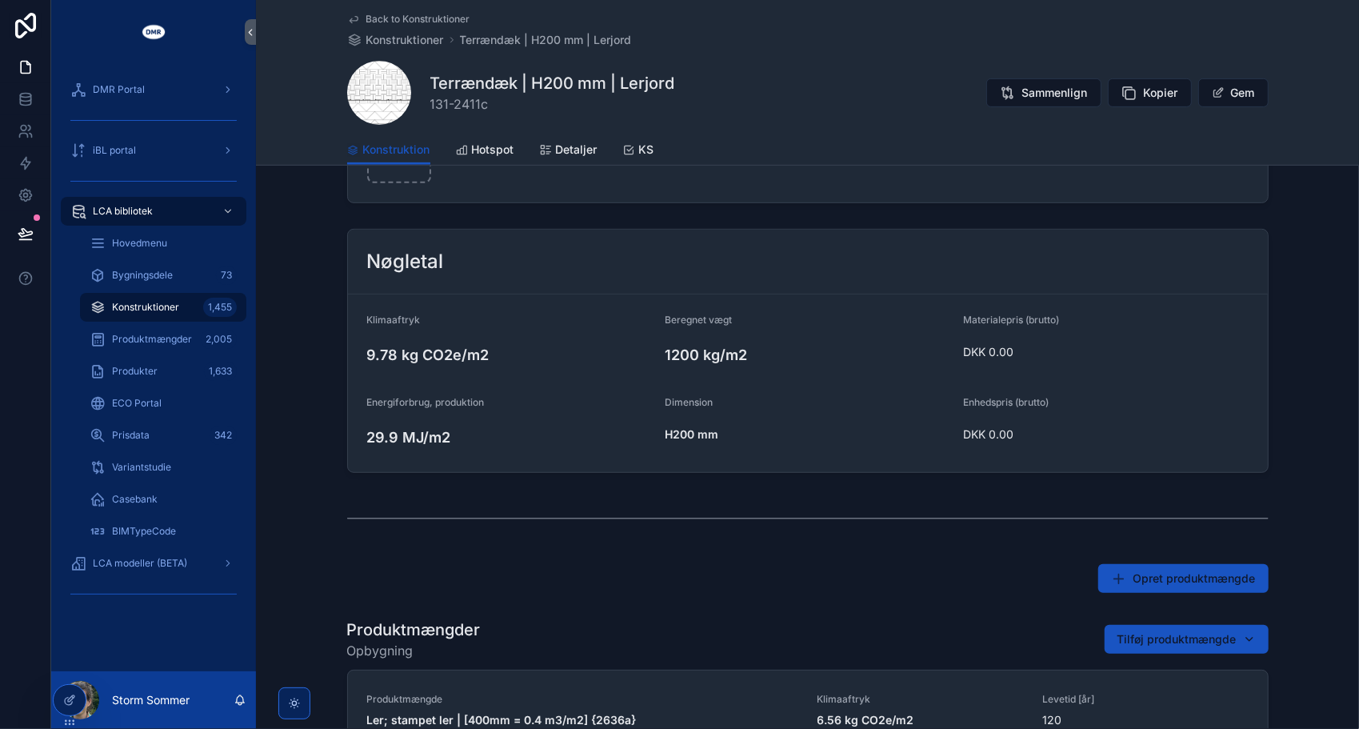
scroll to position [560, 0]
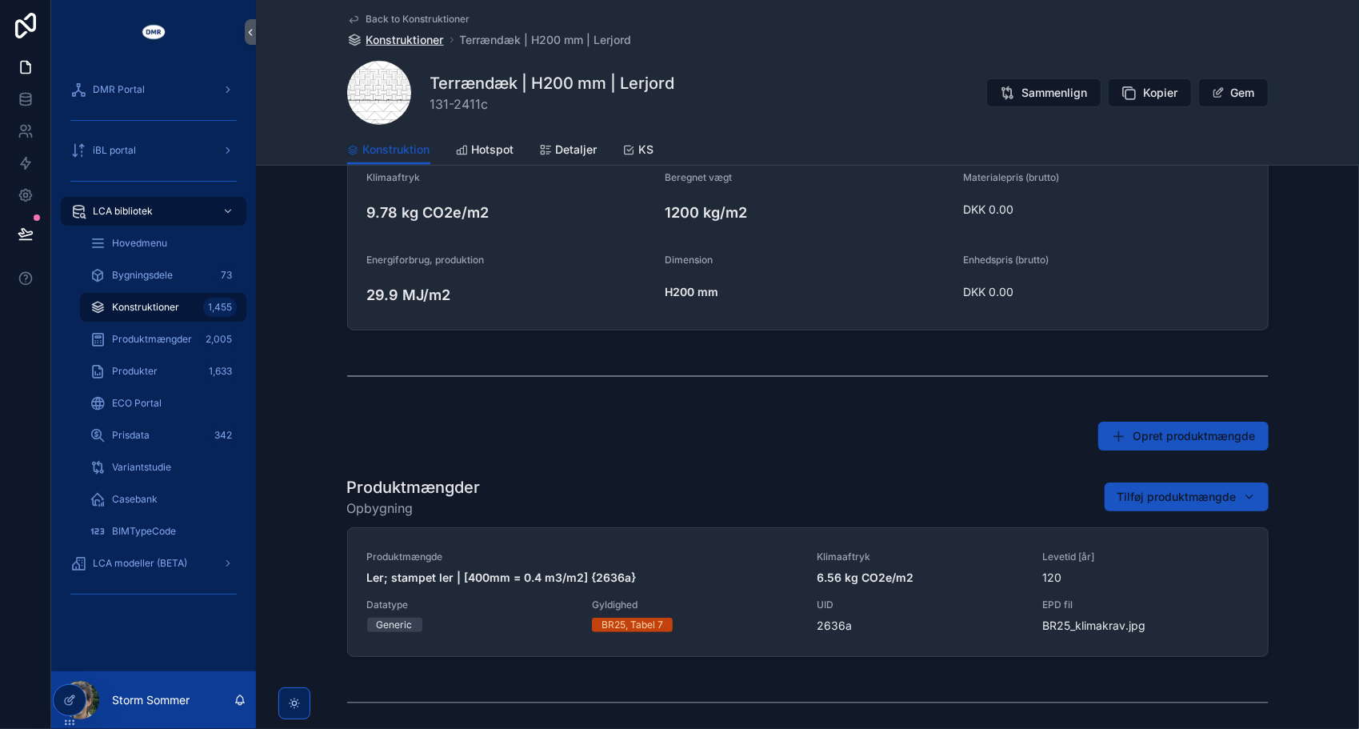
click at [399, 35] on span "Konstruktioner" at bounding box center [405, 40] width 78 height 16
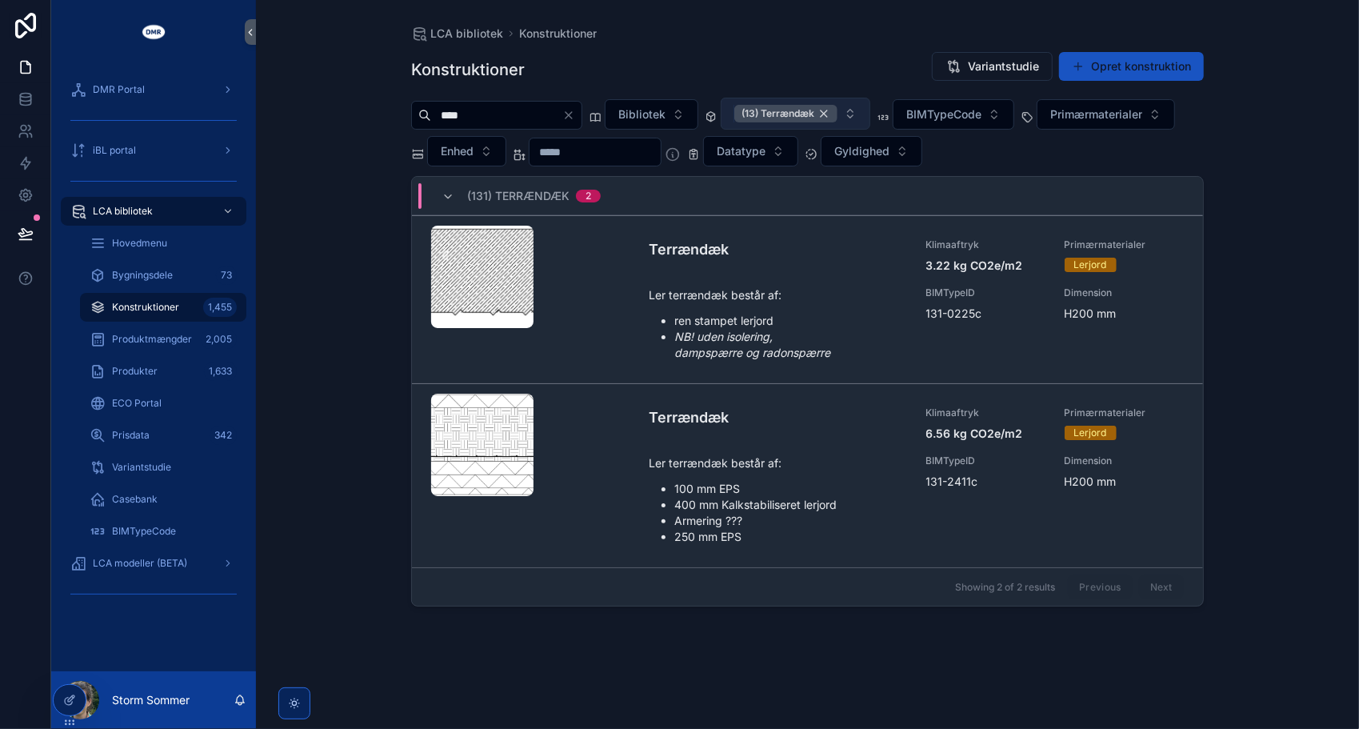
click at [838, 114] on div "(13) Terrændæk" at bounding box center [786, 114] width 103 height 18
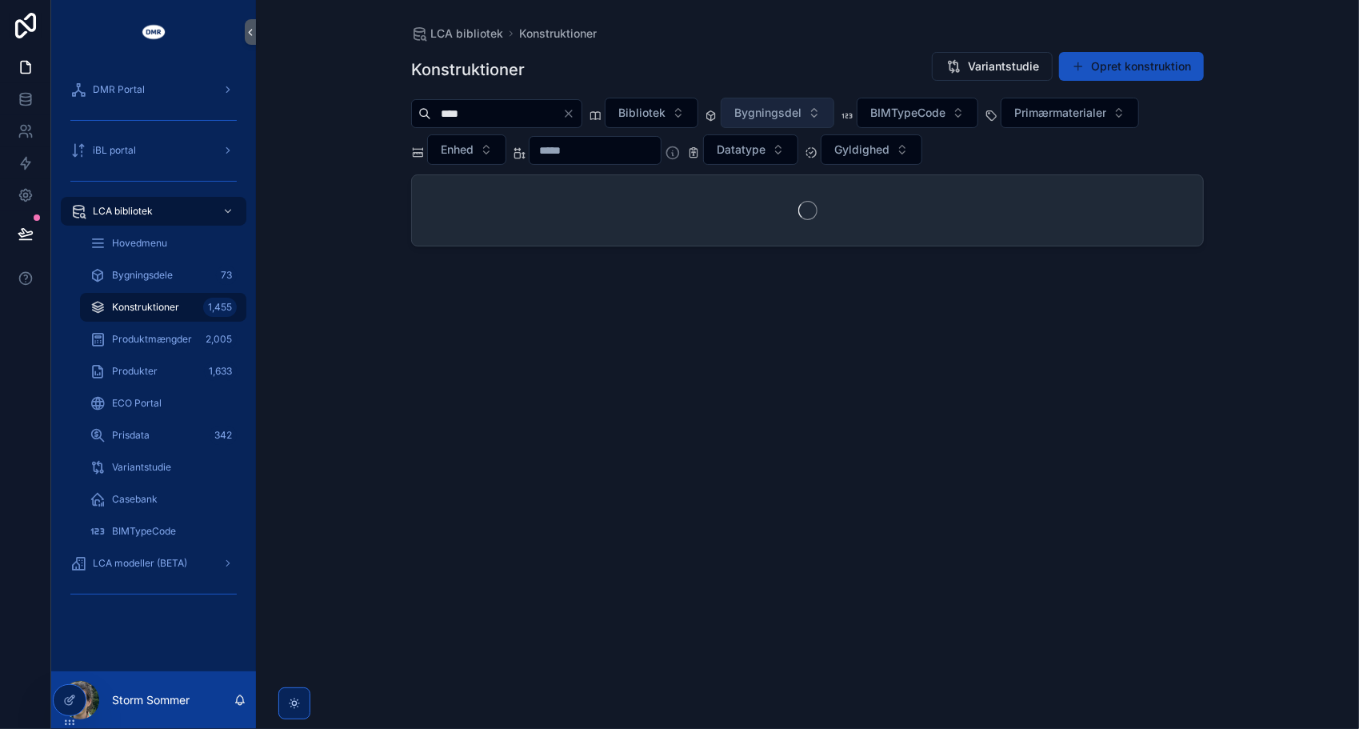
click at [835, 114] on button "Bygningsdel" at bounding box center [778, 113] width 114 height 30
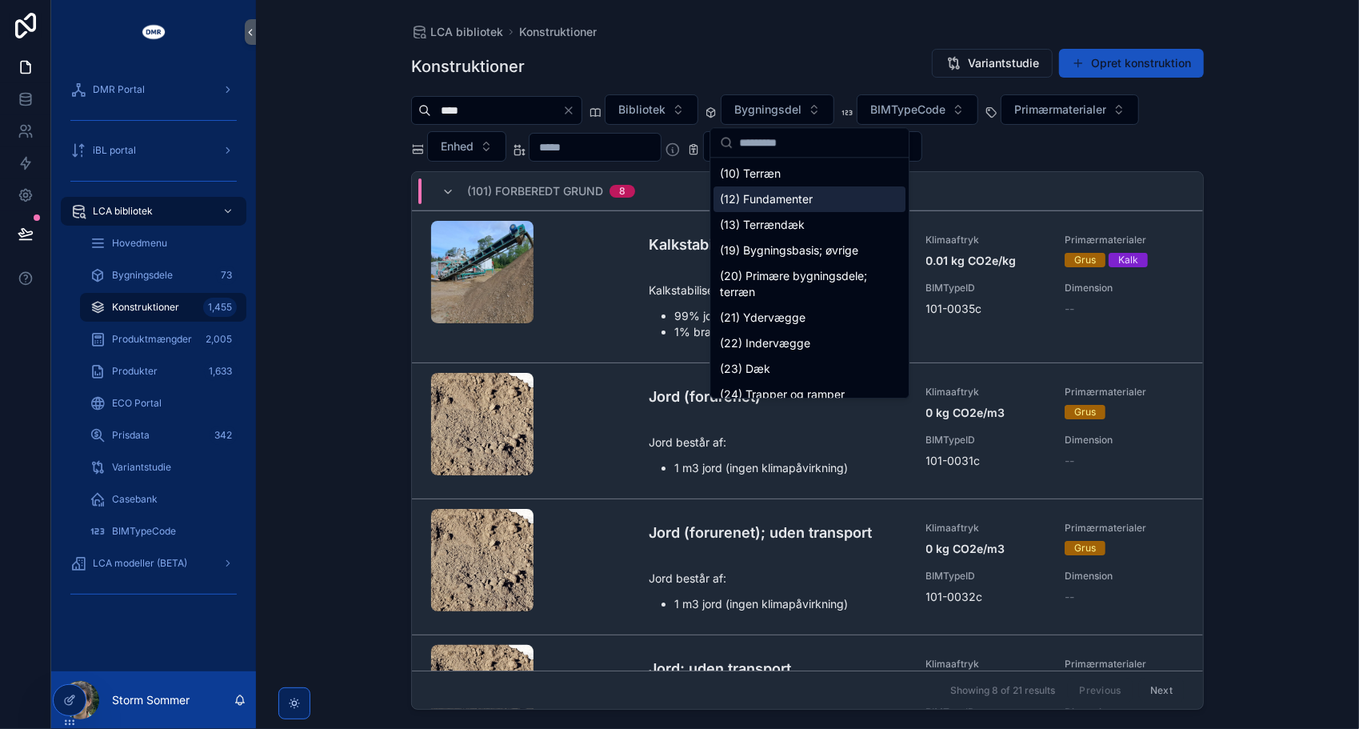
click at [832, 206] on div "(12) Fundamenter" at bounding box center [810, 199] width 192 height 26
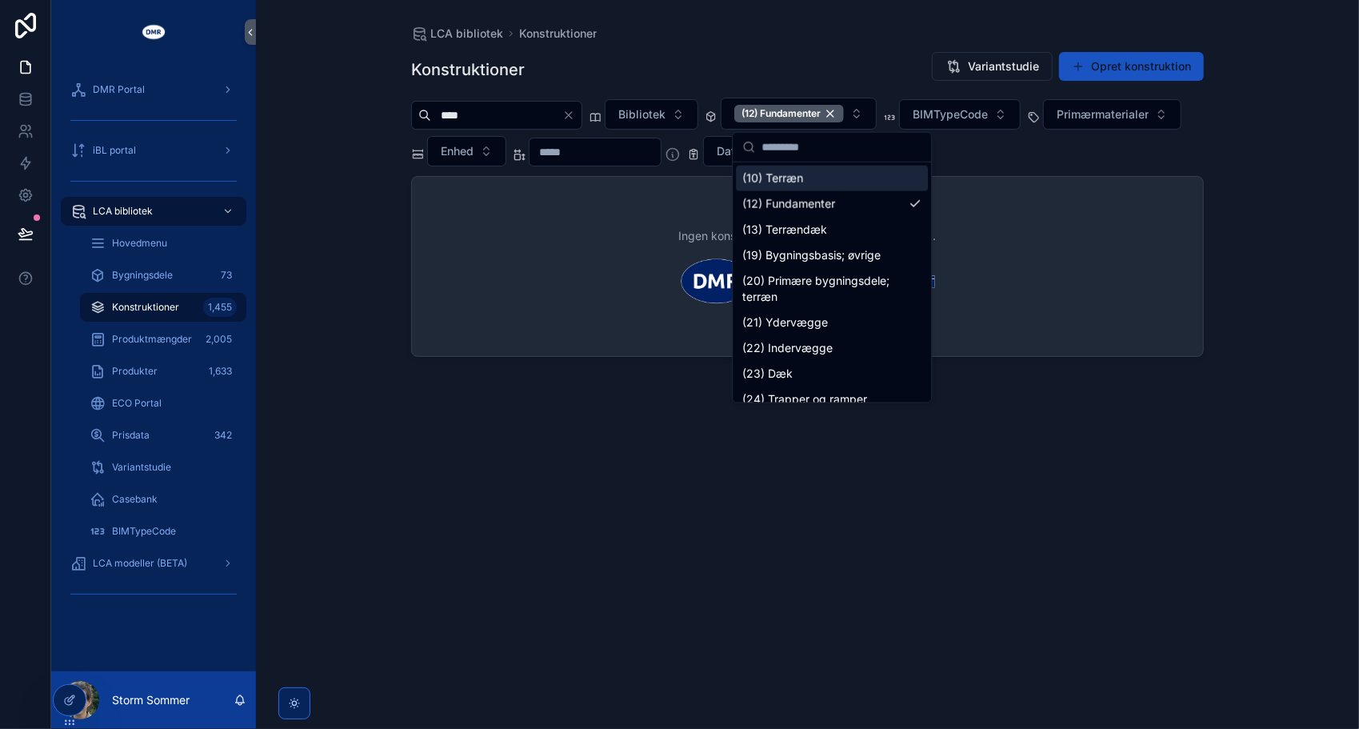
click at [536, 115] on input "****" at bounding box center [496, 115] width 131 height 22
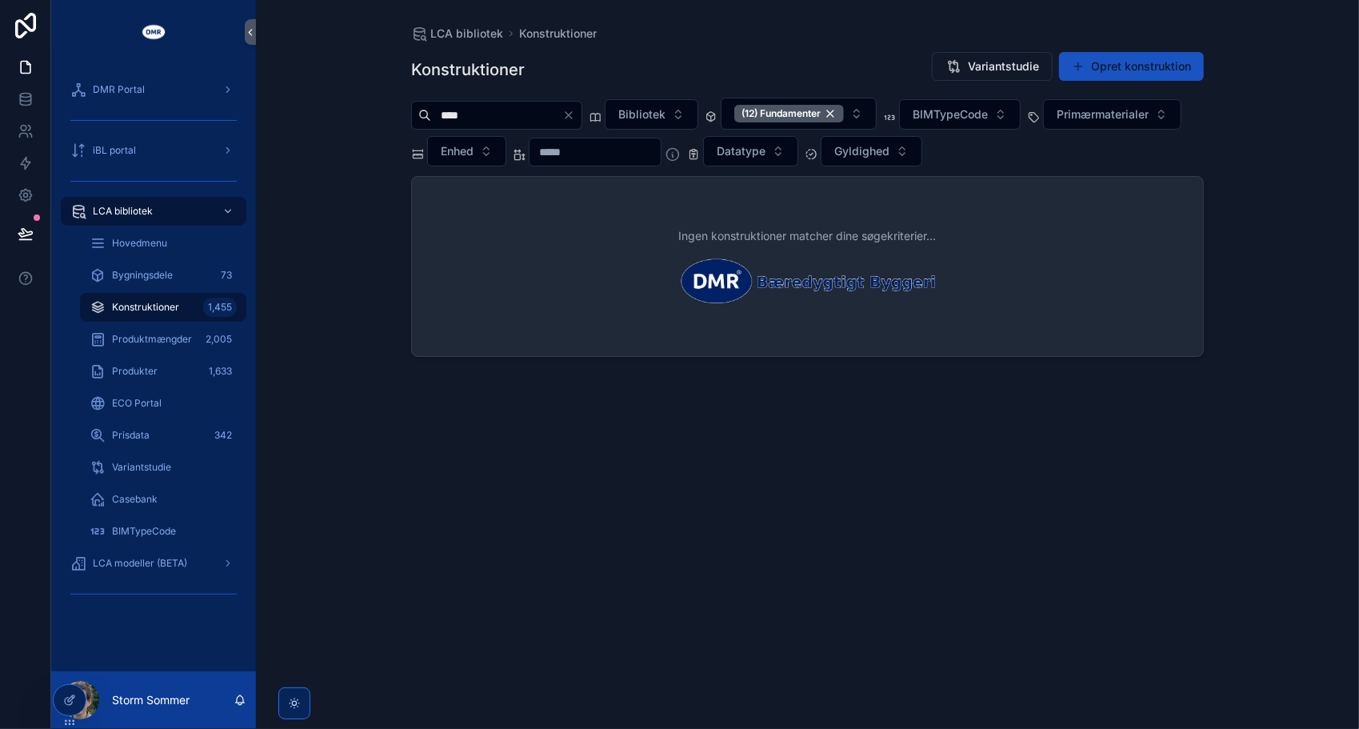
drag, startPoint x: 536, startPoint y: 115, endPoint x: 408, endPoint y: 115, distance: 128.0
click at [408, 115] on div "LCA bibliotek Konstruktioner Konstruktioner Variantstudie Opret konstruktion **…" at bounding box center [807, 355] width 819 height 710
type input "***"
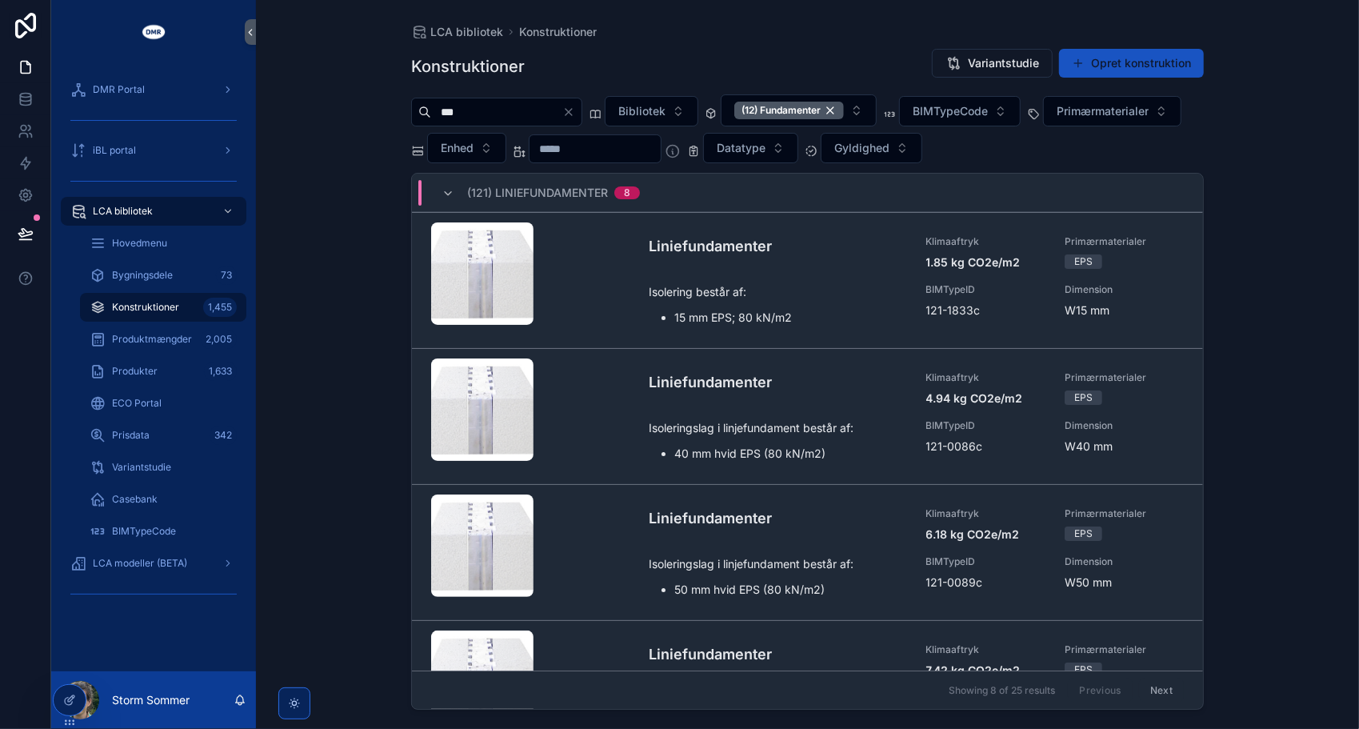
click at [661, 144] on input "scrollable content" at bounding box center [595, 149] width 131 height 22
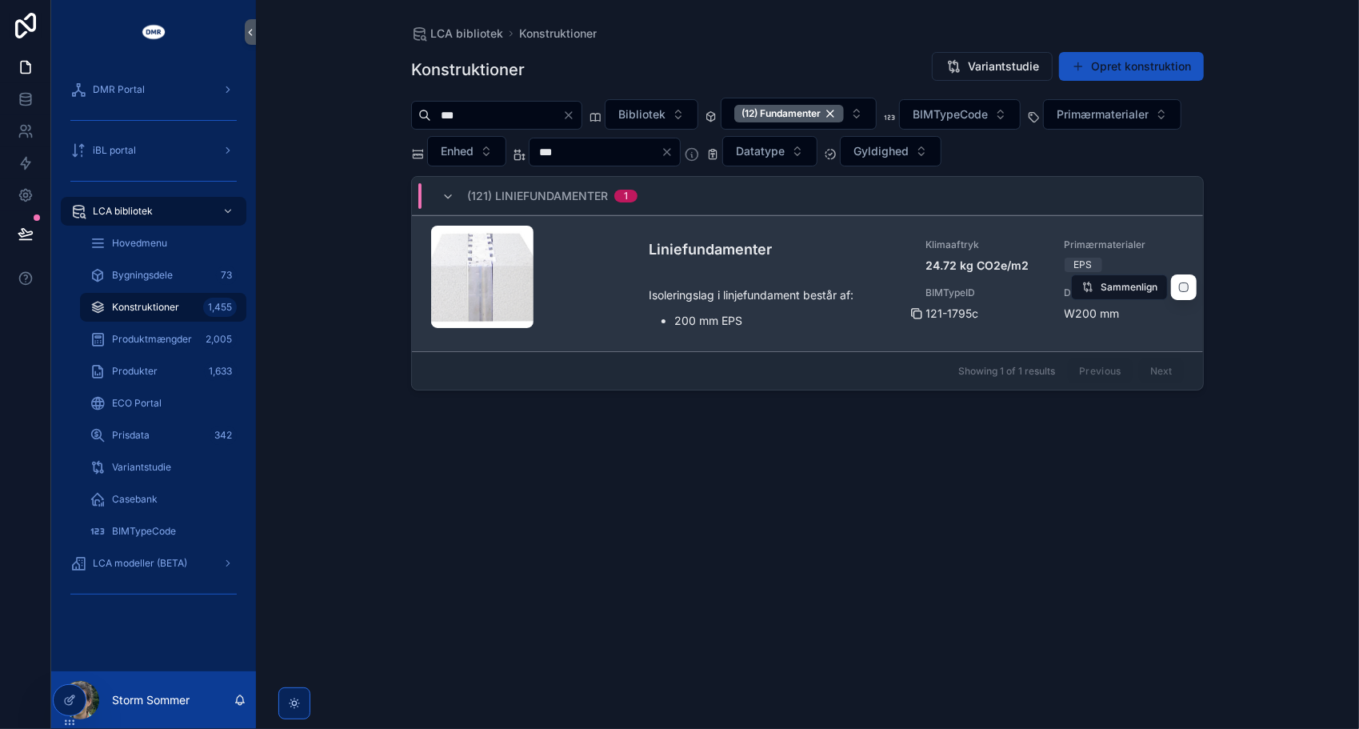
type input "***"
click at [922, 310] on icon "scrollable content" at bounding box center [917, 313] width 13 height 13
click at [708, 296] on p "Isoleringslag i linjefundament består af:" at bounding box center [778, 294] width 258 height 17
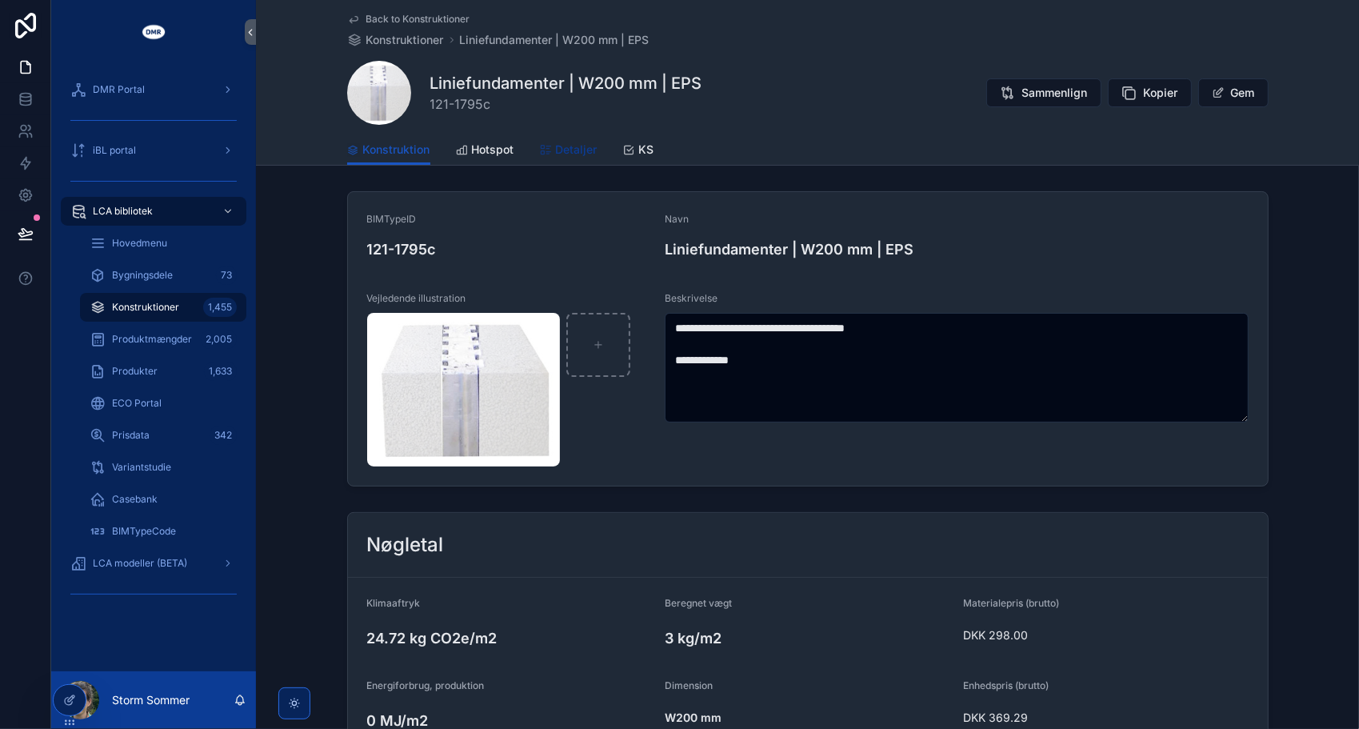
click at [548, 148] on icon "scrollable content" at bounding box center [546, 150] width 13 height 13
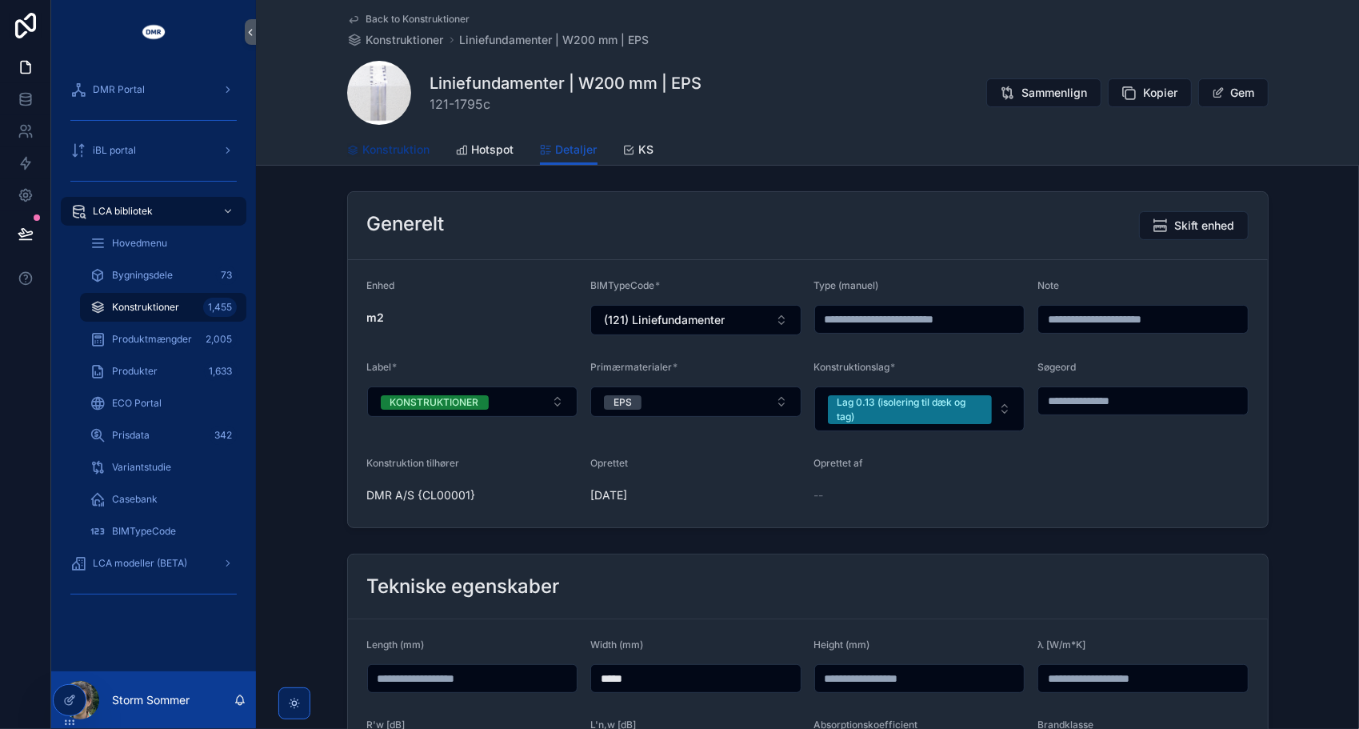
click at [401, 146] on span "Konstruktion" at bounding box center [396, 150] width 67 height 16
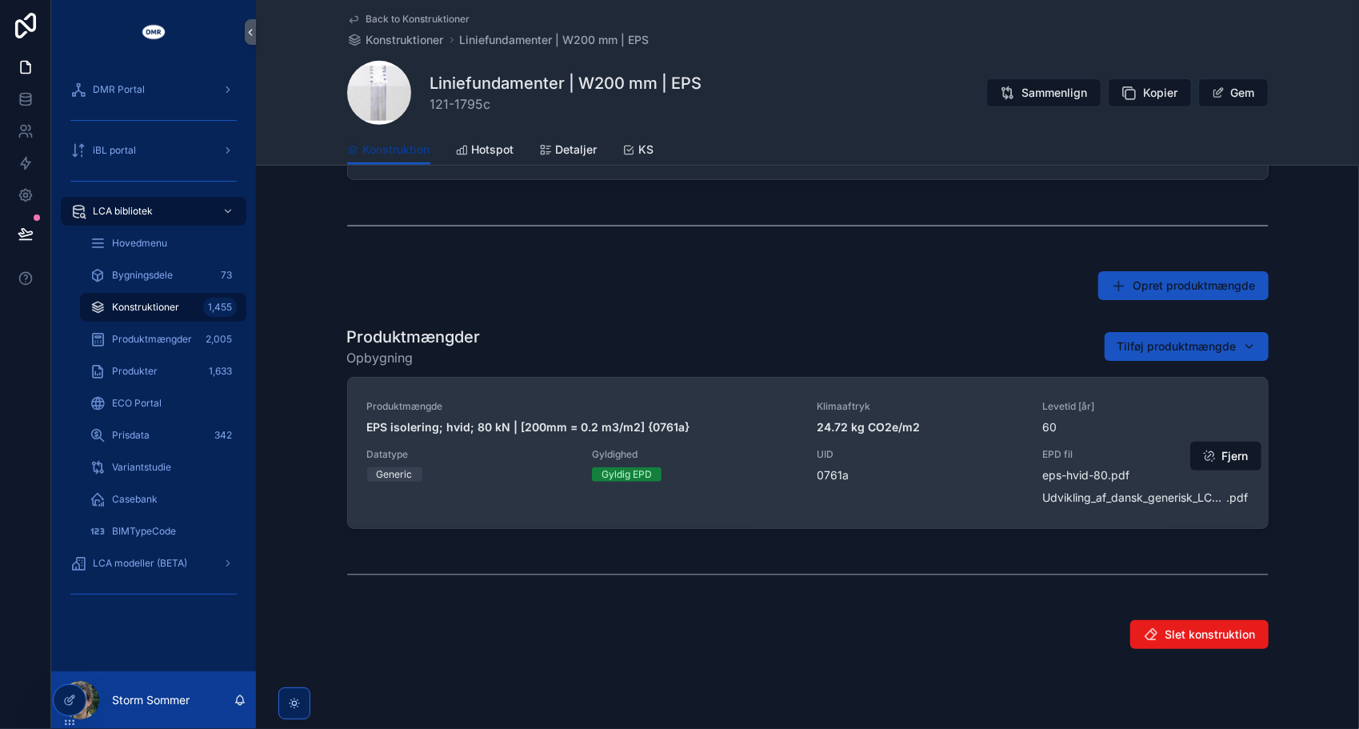
scroll to position [603, 0]
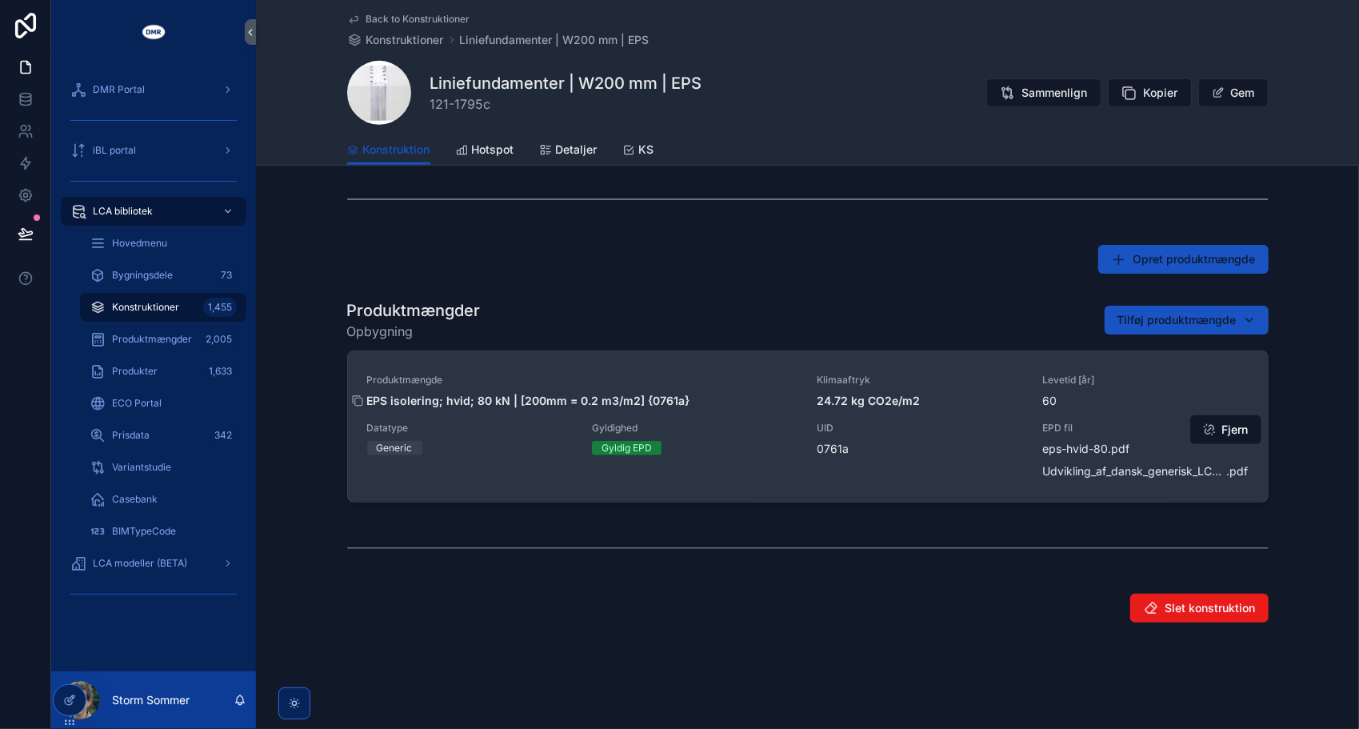
click at [706, 404] on span "EPS isolering; hvid; 80 kN | [200mm = 0.2 m3/m2] {0761a}" at bounding box center [582, 401] width 431 height 16
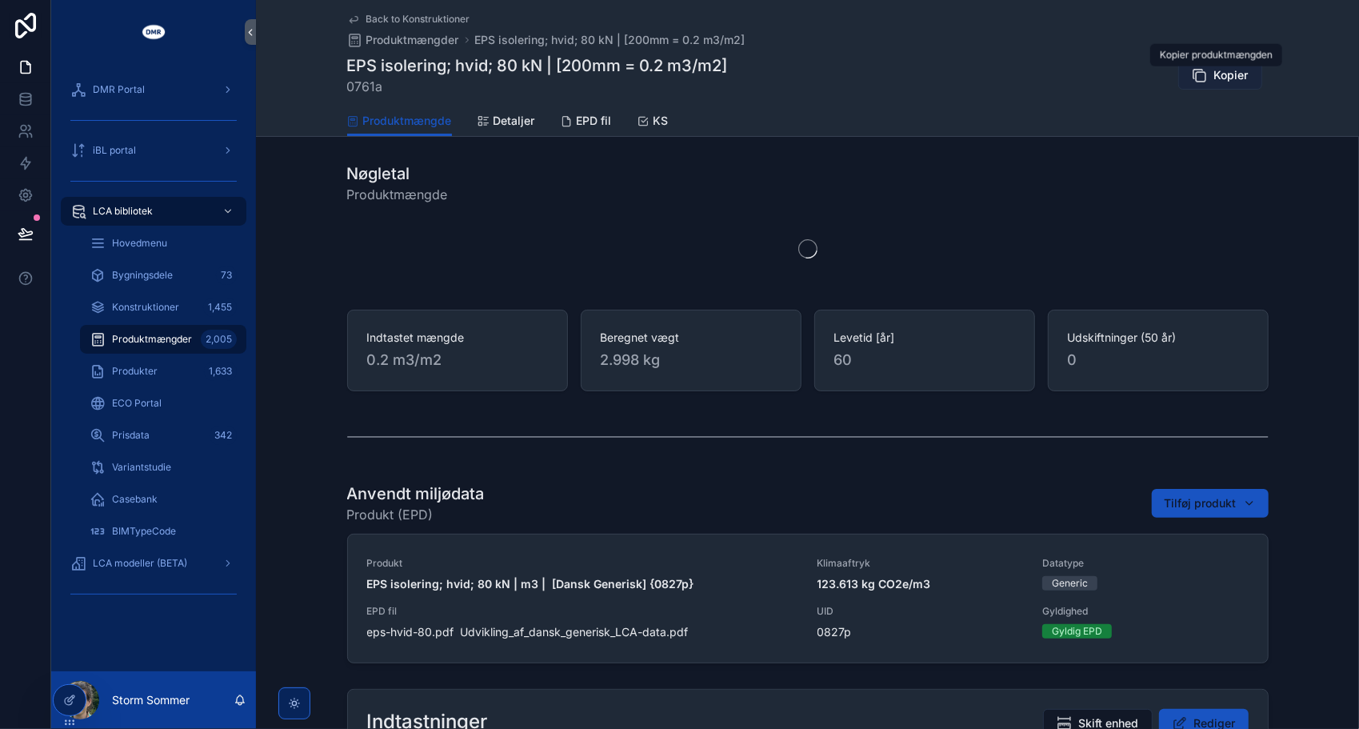
click at [1226, 67] on span "Kopier" at bounding box center [1232, 75] width 34 height 16
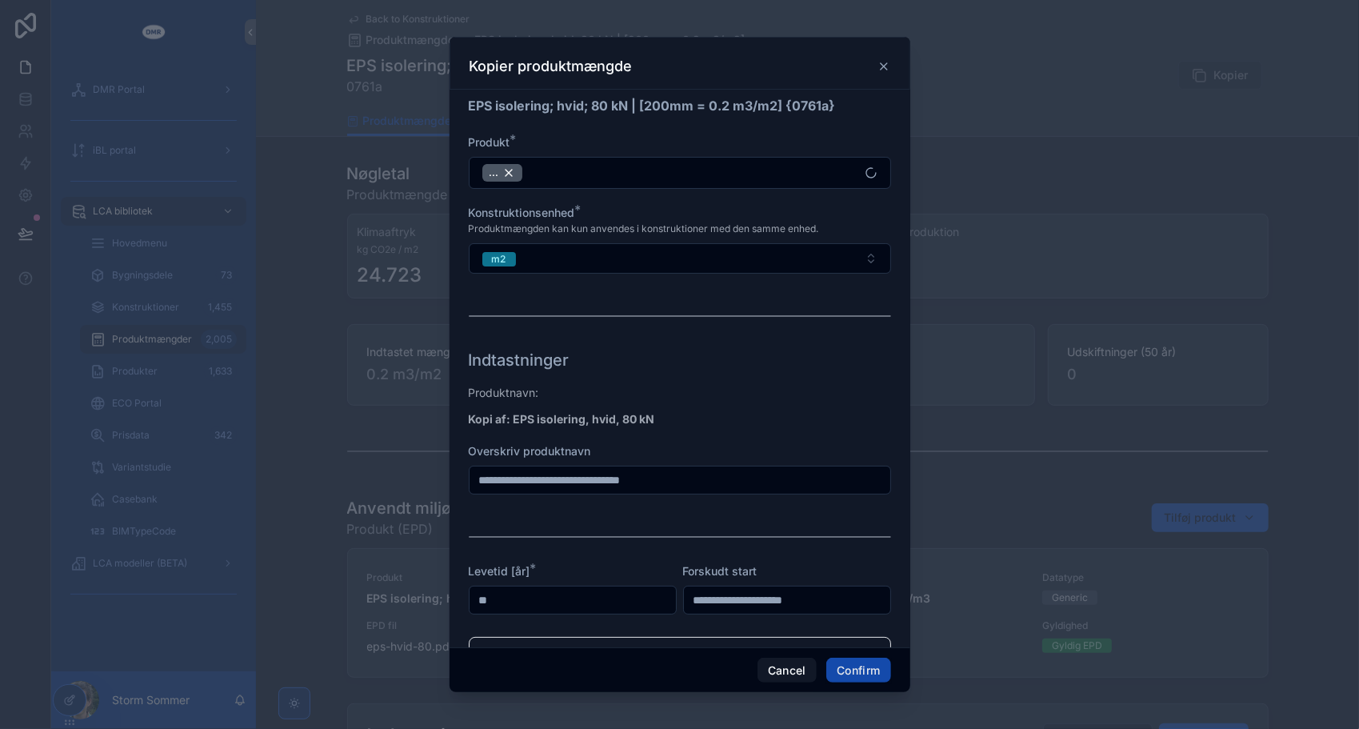
click at [850, 672] on button "Confirm" at bounding box center [859, 671] width 64 height 26
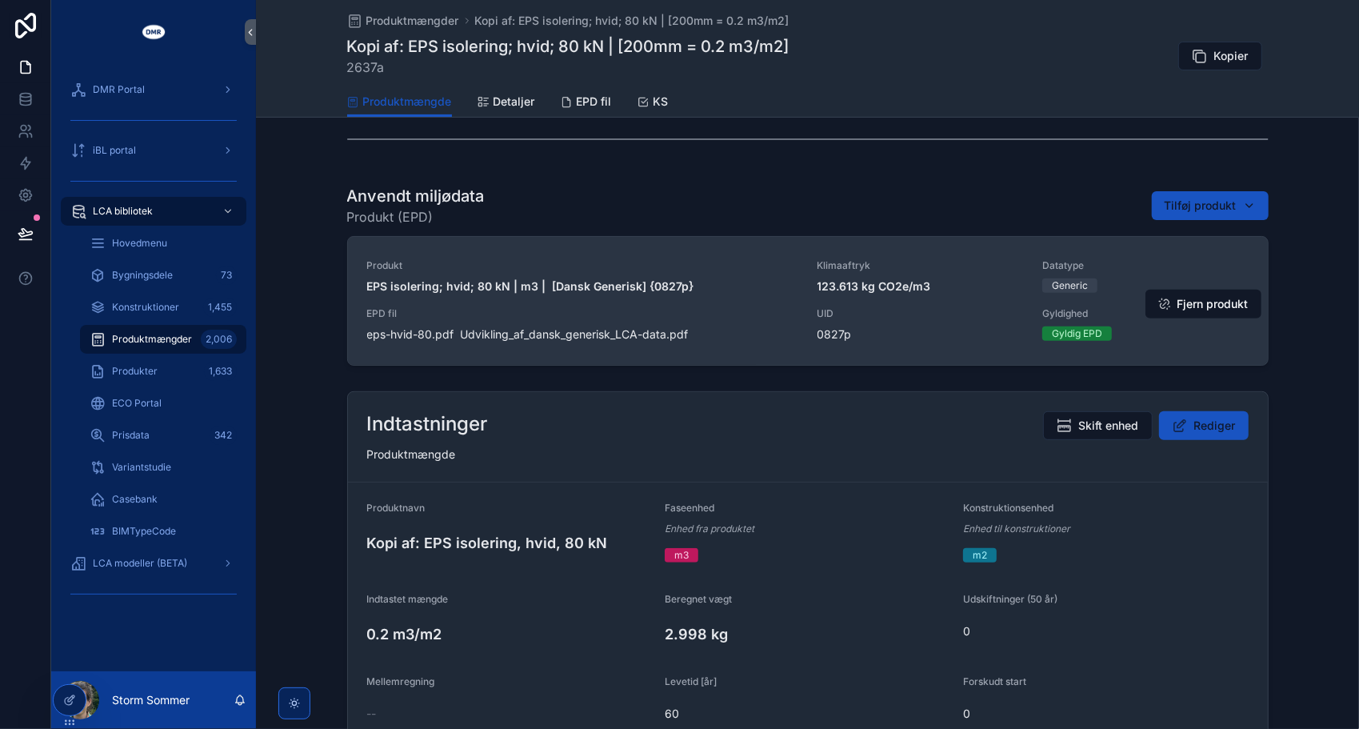
scroll to position [320, 0]
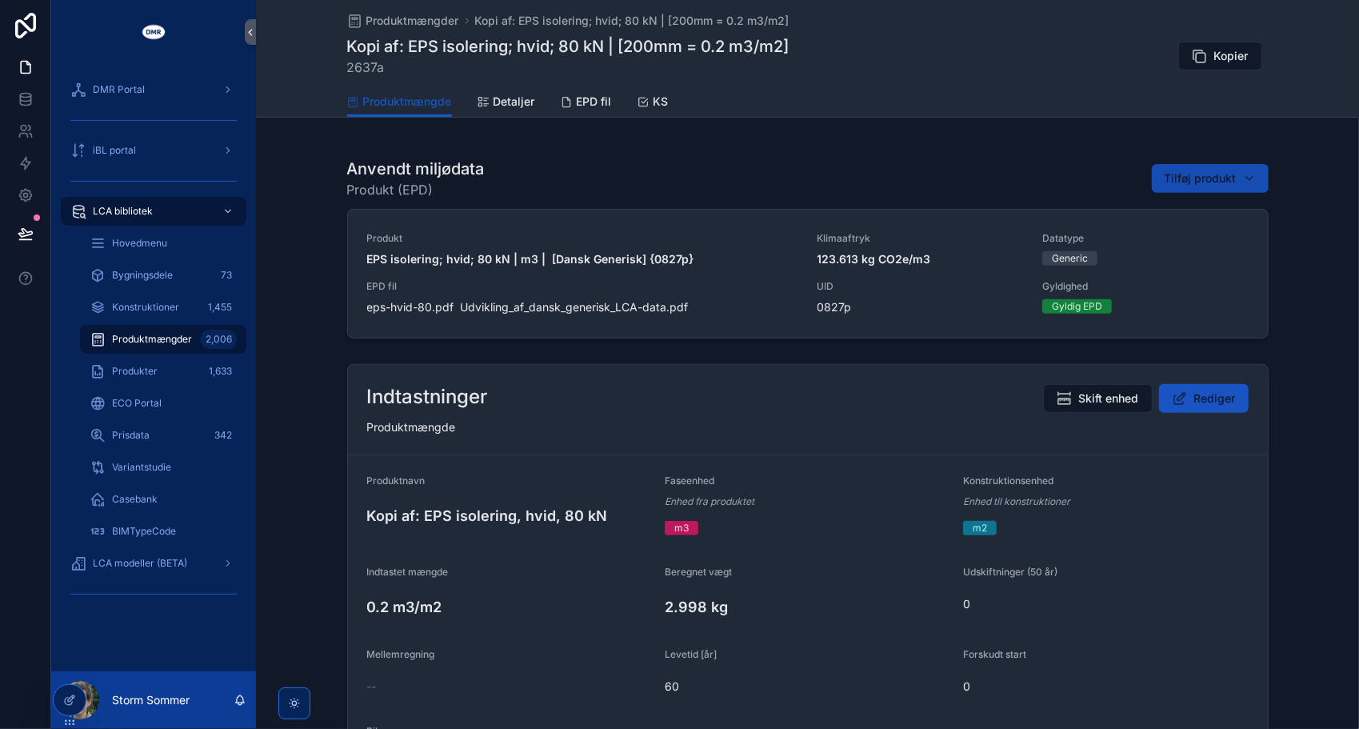
click at [1211, 178] on span "Tilføj produkt" at bounding box center [1201, 178] width 72 height 16
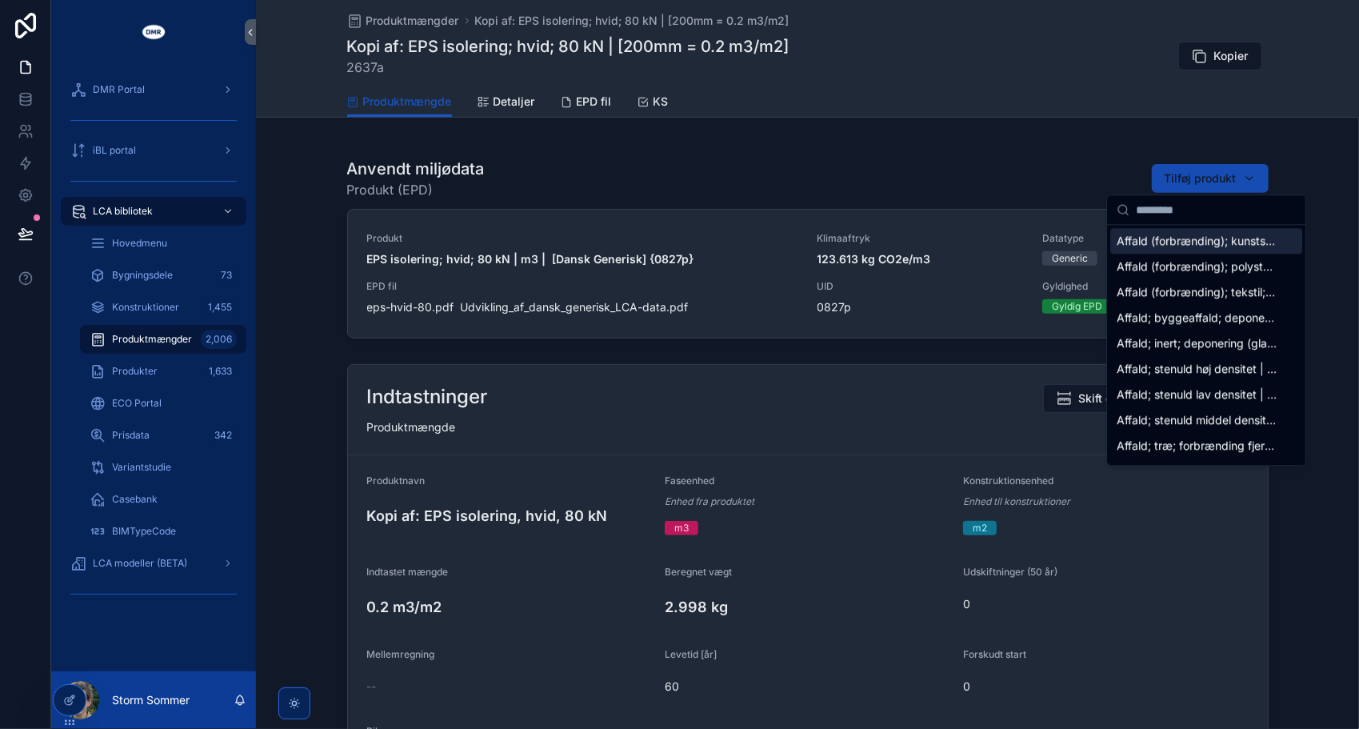
type input "*****"
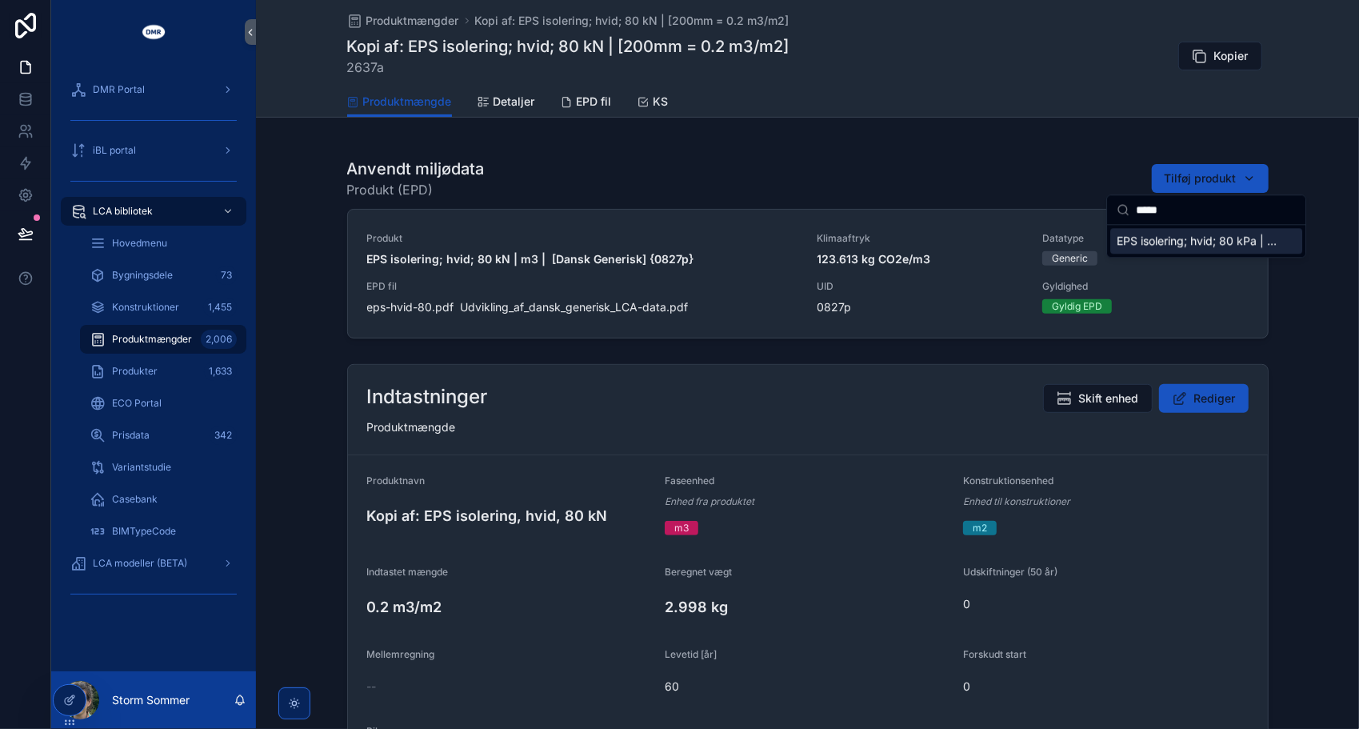
click at [1174, 236] on span "EPS isolering; hvid; 80 kPa | m3 | [BR18; Tabel 7 (2025)] {1362p}" at bounding box center [1197, 241] width 160 height 16
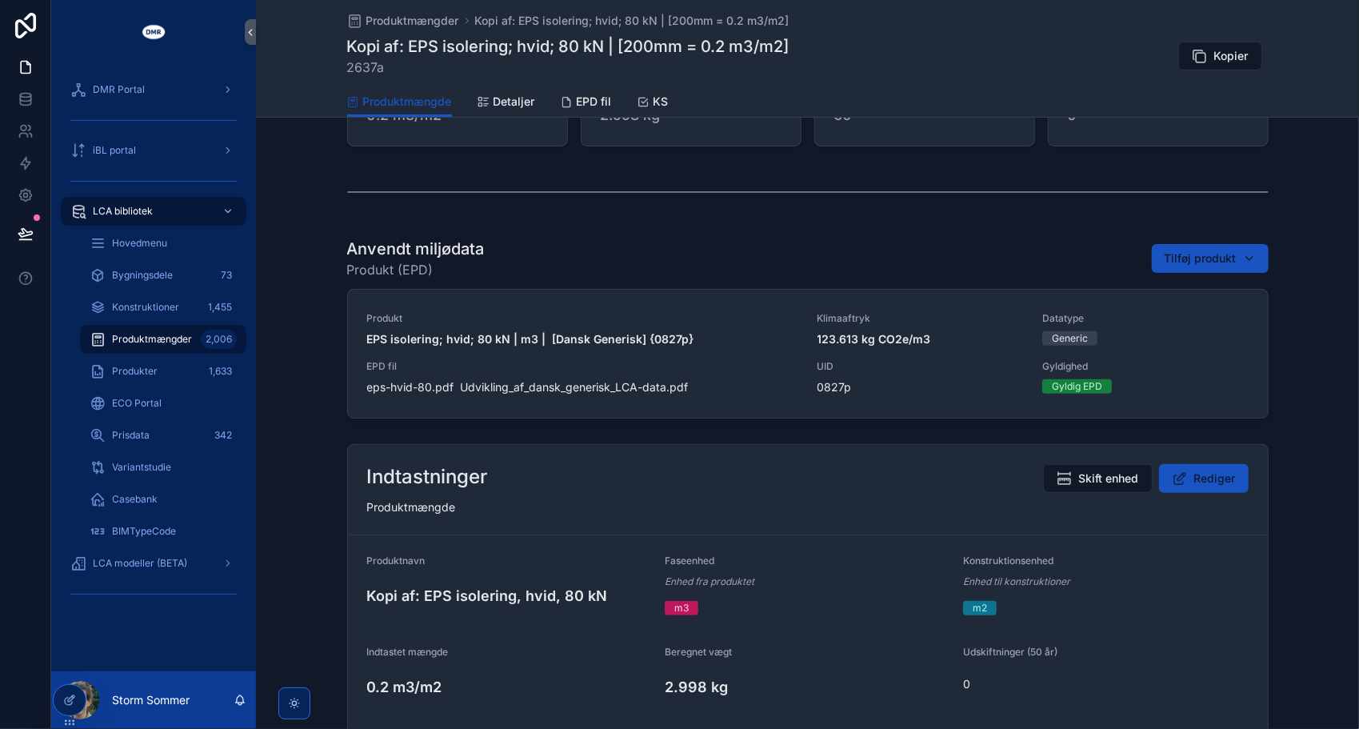
scroll to position [399, 0]
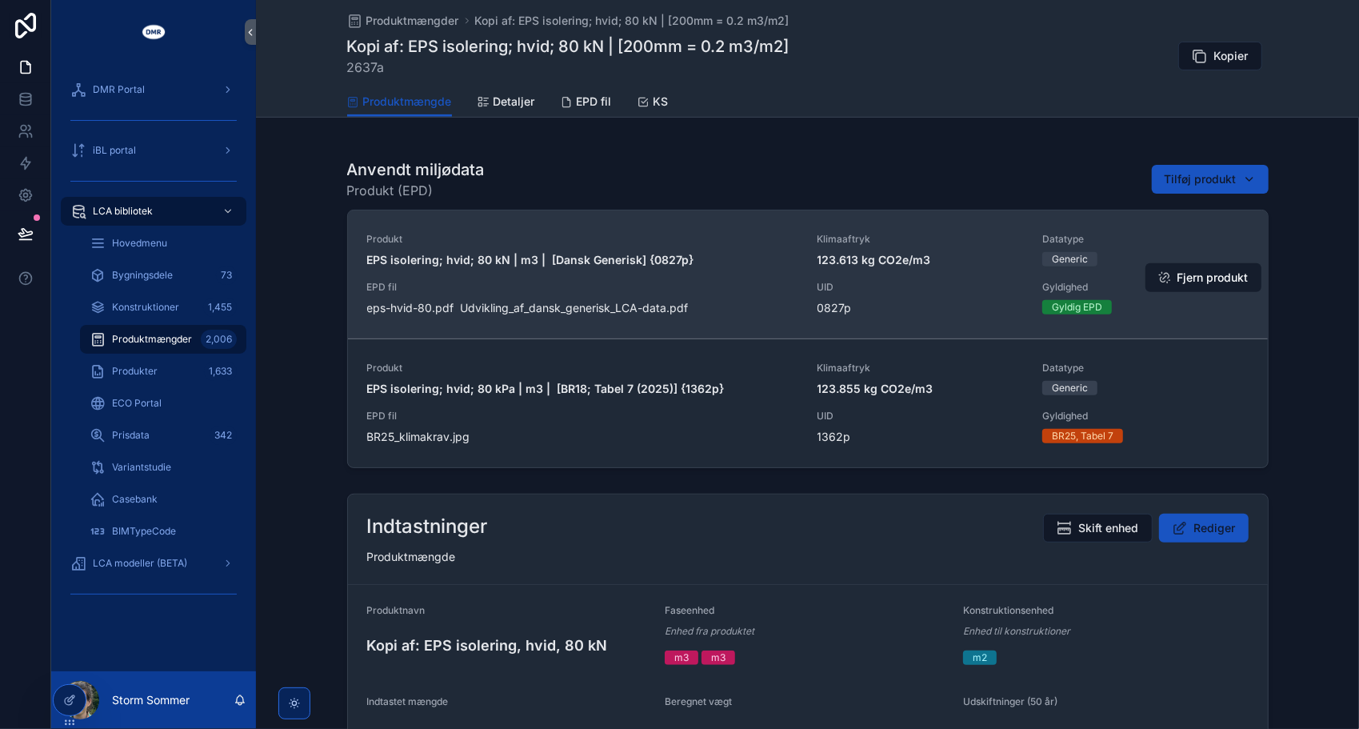
click at [1169, 274] on button "Fjern produkt" at bounding box center [1204, 277] width 116 height 29
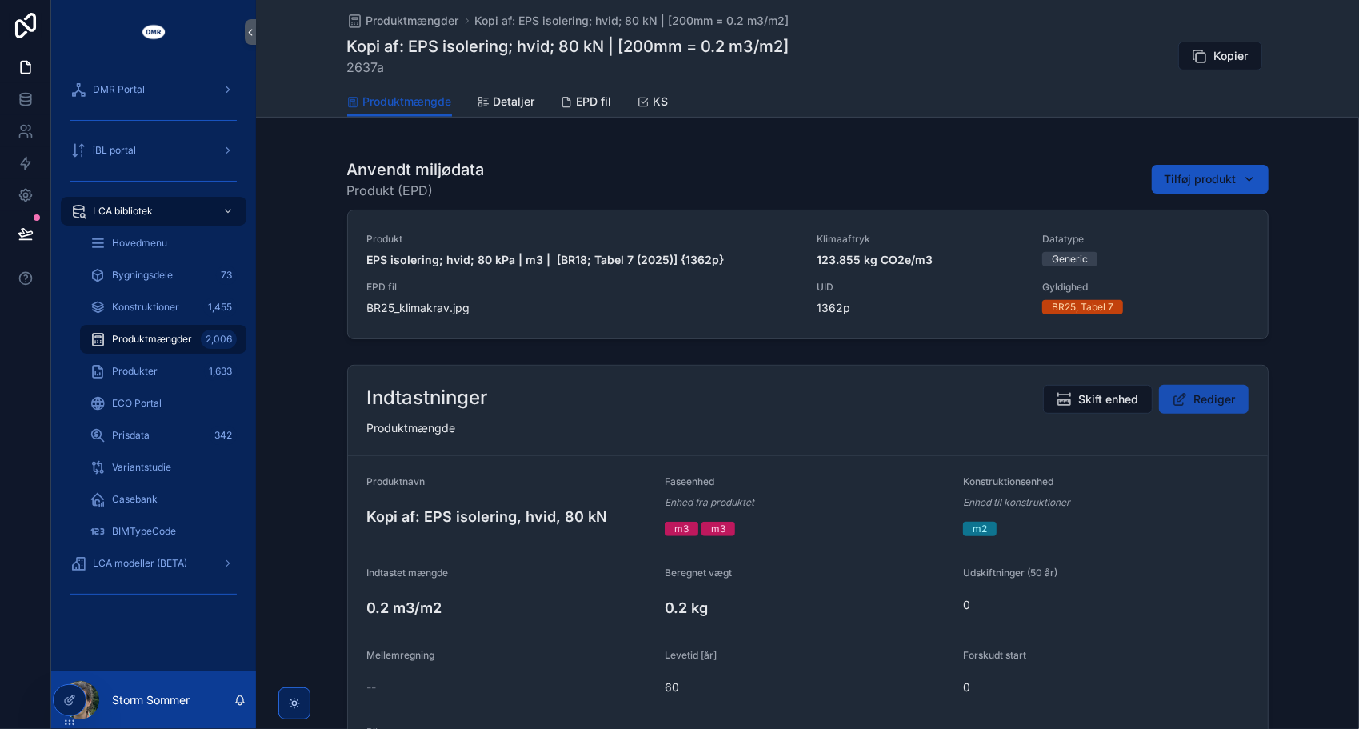
click at [1217, 398] on span "Rediger" at bounding box center [1216, 399] width 42 height 16
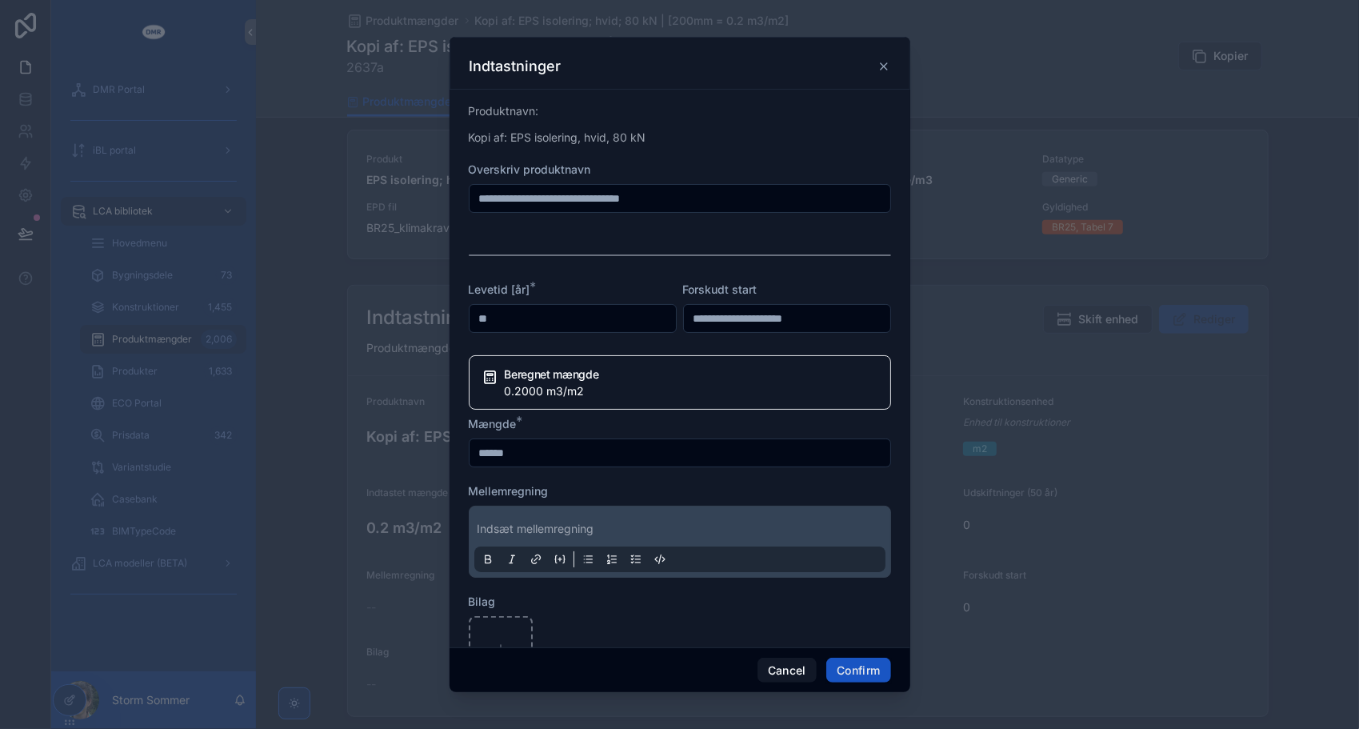
scroll to position [320, 0]
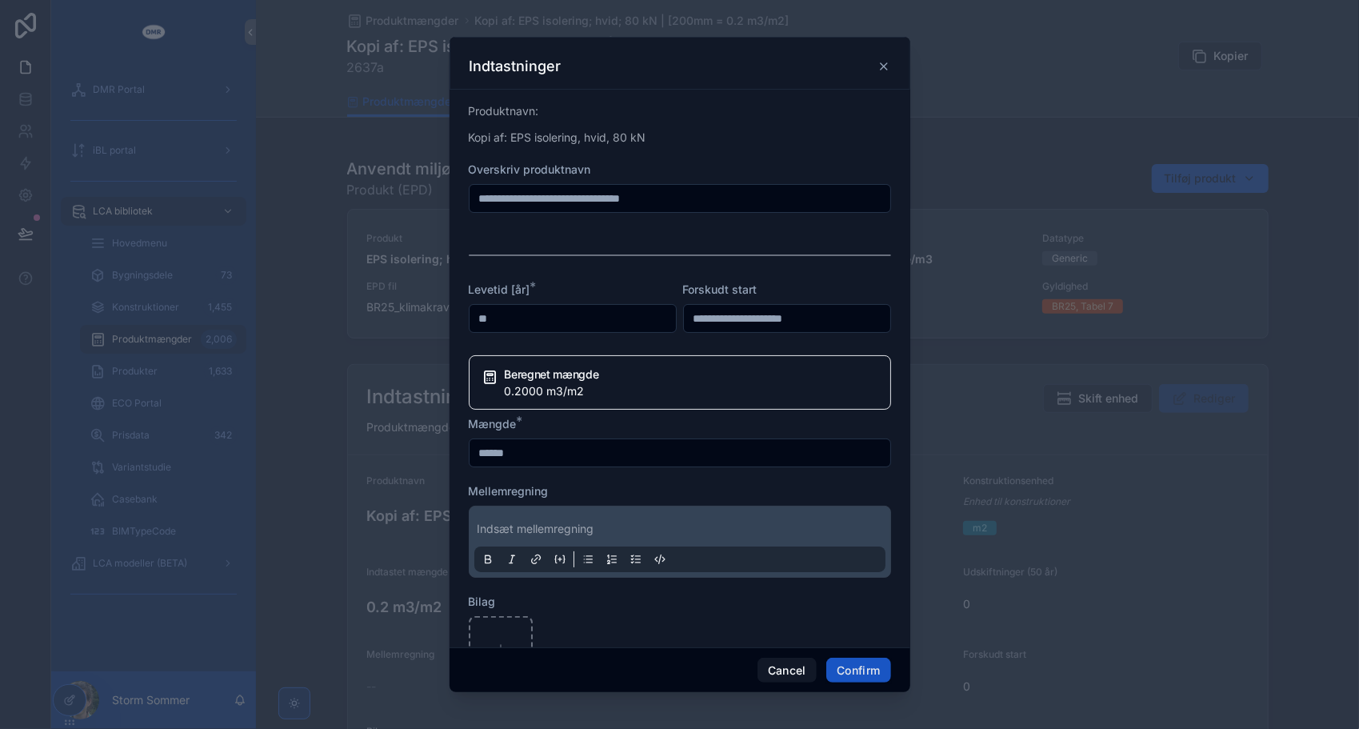
drag, startPoint x: 519, startPoint y: 197, endPoint x: 463, endPoint y: 200, distance: 56.1
click at [463, 200] on div "**********" at bounding box center [680, 369] width 461 height 558
type input "**********"
click at [866, 667] on button "Confirm" at bounding box center [859, 671] width 64 height 26
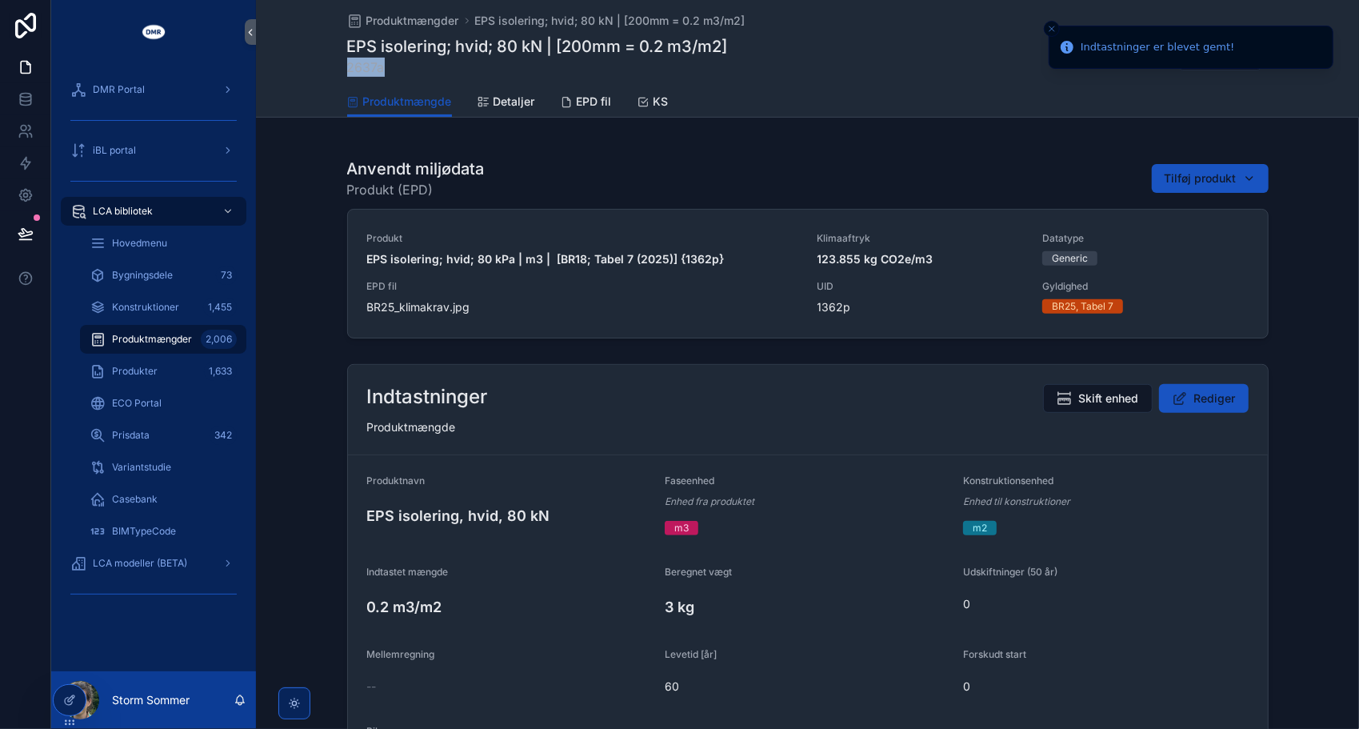
drag, startPoint x: 342, startPoint y: 64, endPoint x: 394, endPoint y: 67, distance: 52.9
click at [394, 67] on div "Produktmængder EPS isolering; hvid; 80 kN | [200mm = 0.2 m3/m2] EPS isolering; …" at bounding box center [807, 59] width 1103 height 118
copy span "2637a"
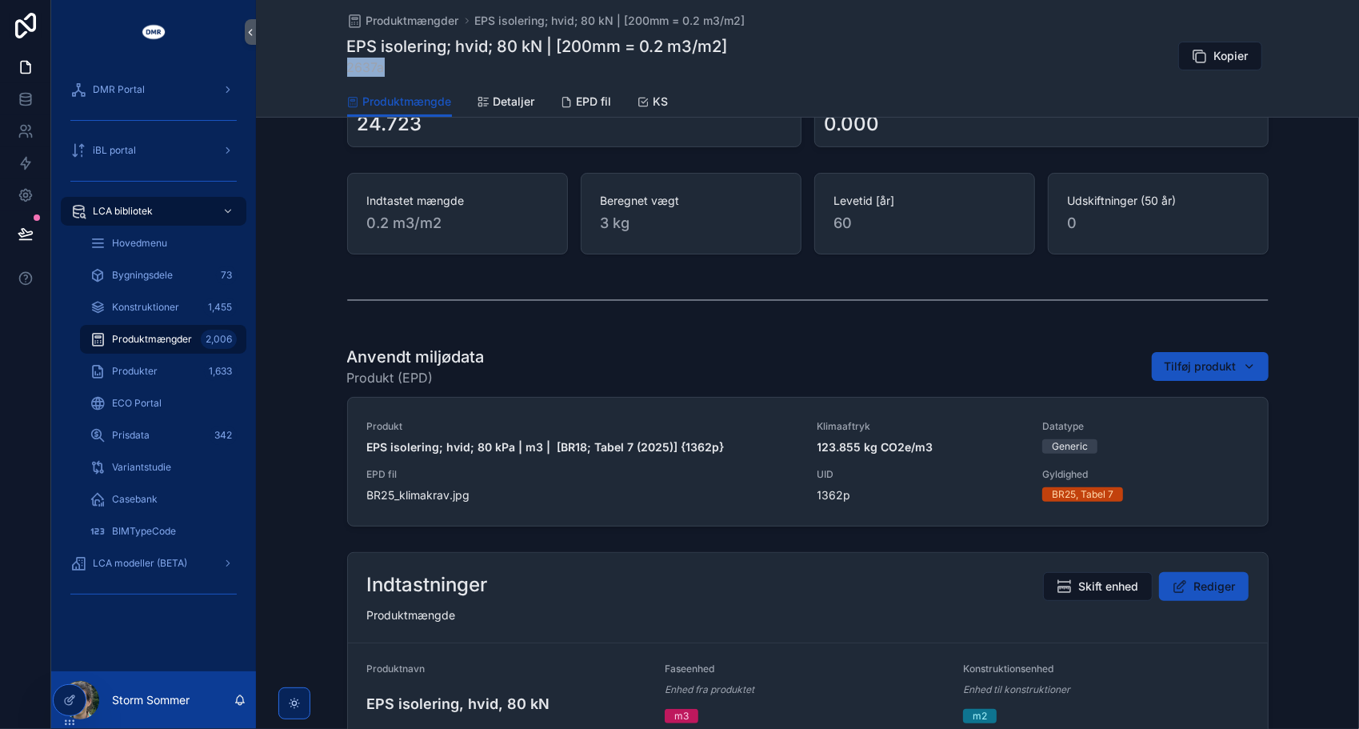
scroll to position [0, 0]
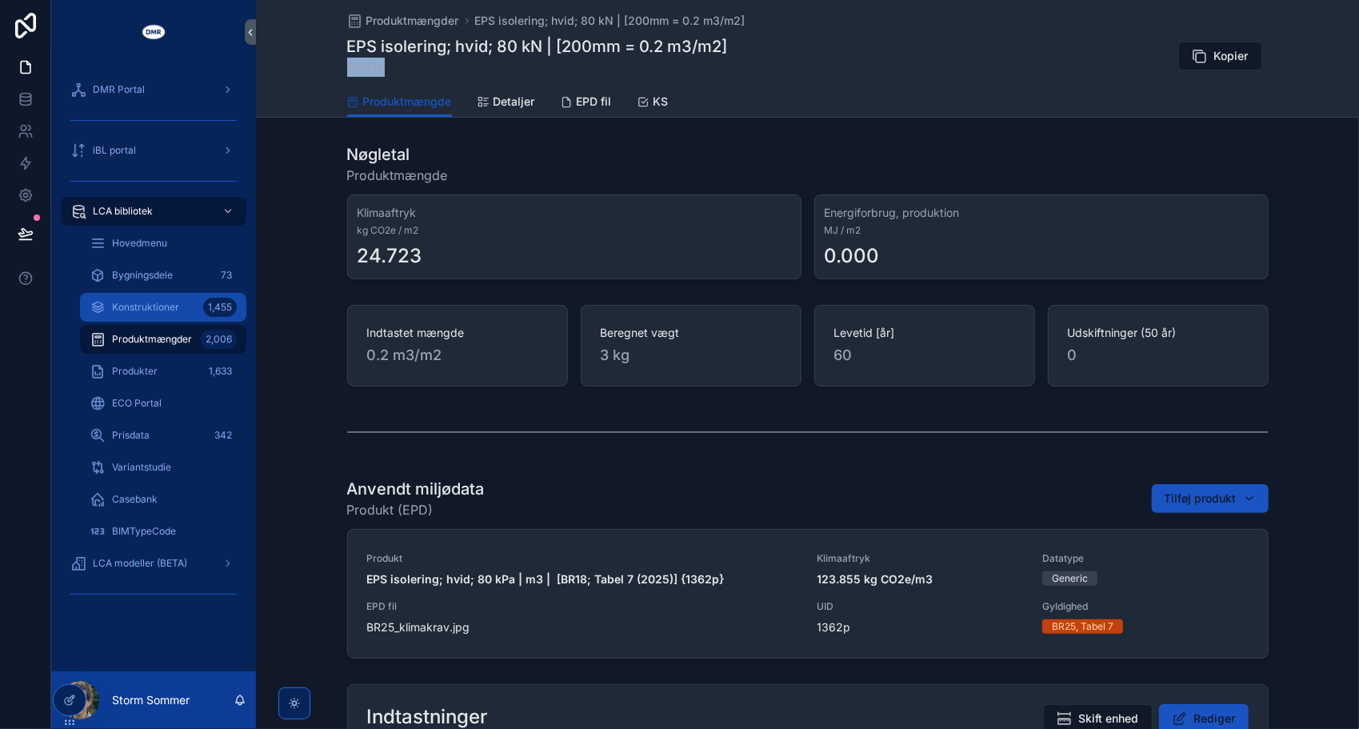
click at [173, 308] on span "Konstruktioner" at bounding box center [145, 307] width 67 height 13
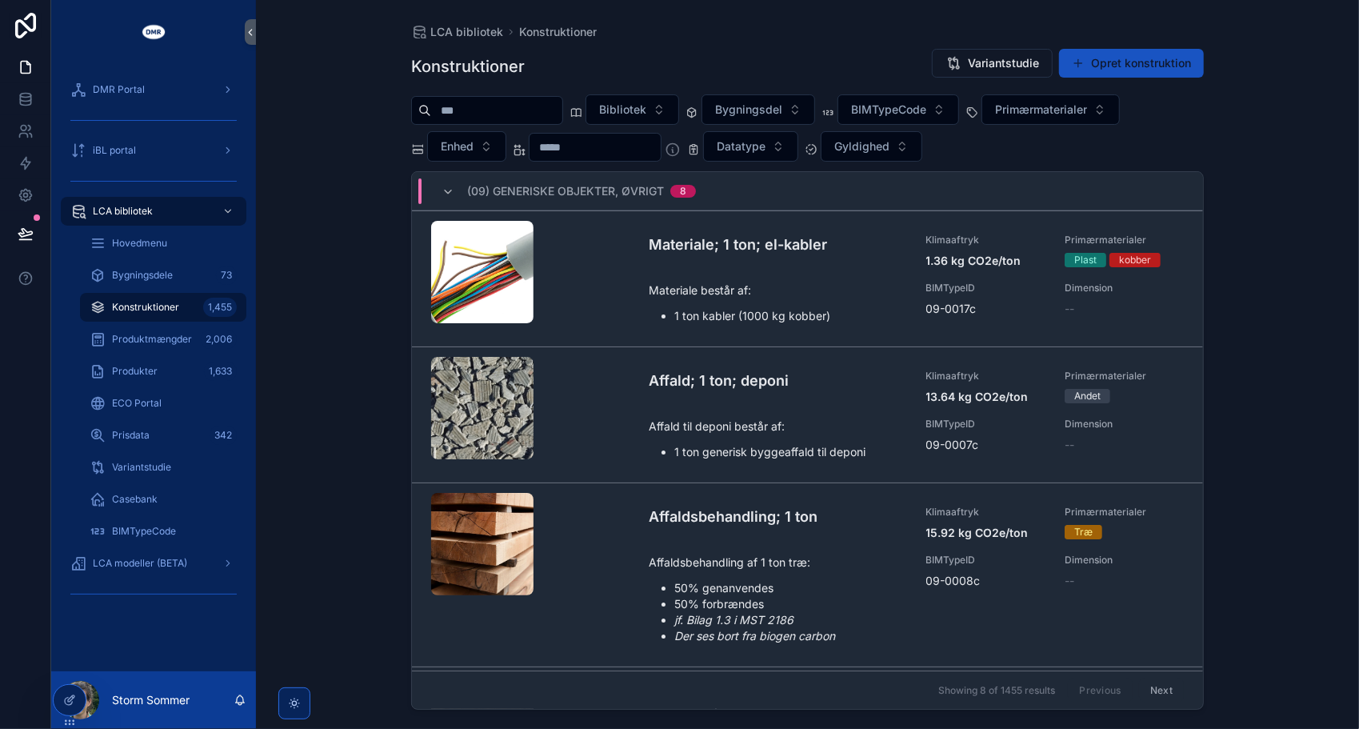
click at [521, 114] on input "scrollable content" at bounding box center [496, 110] width 131 height 22
type input "***"
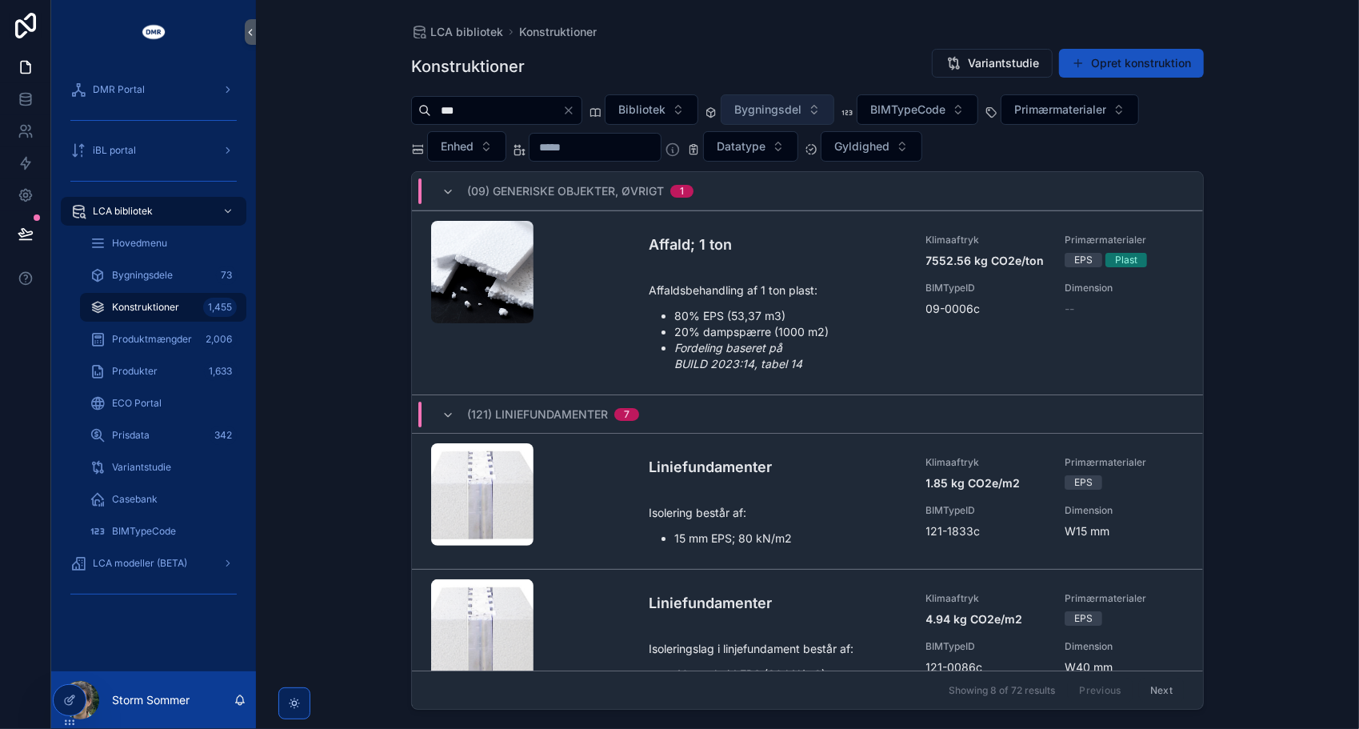
click at [802, 106] on span "Bygningsdel" at bounding box center [768, 110] width 67 height 16
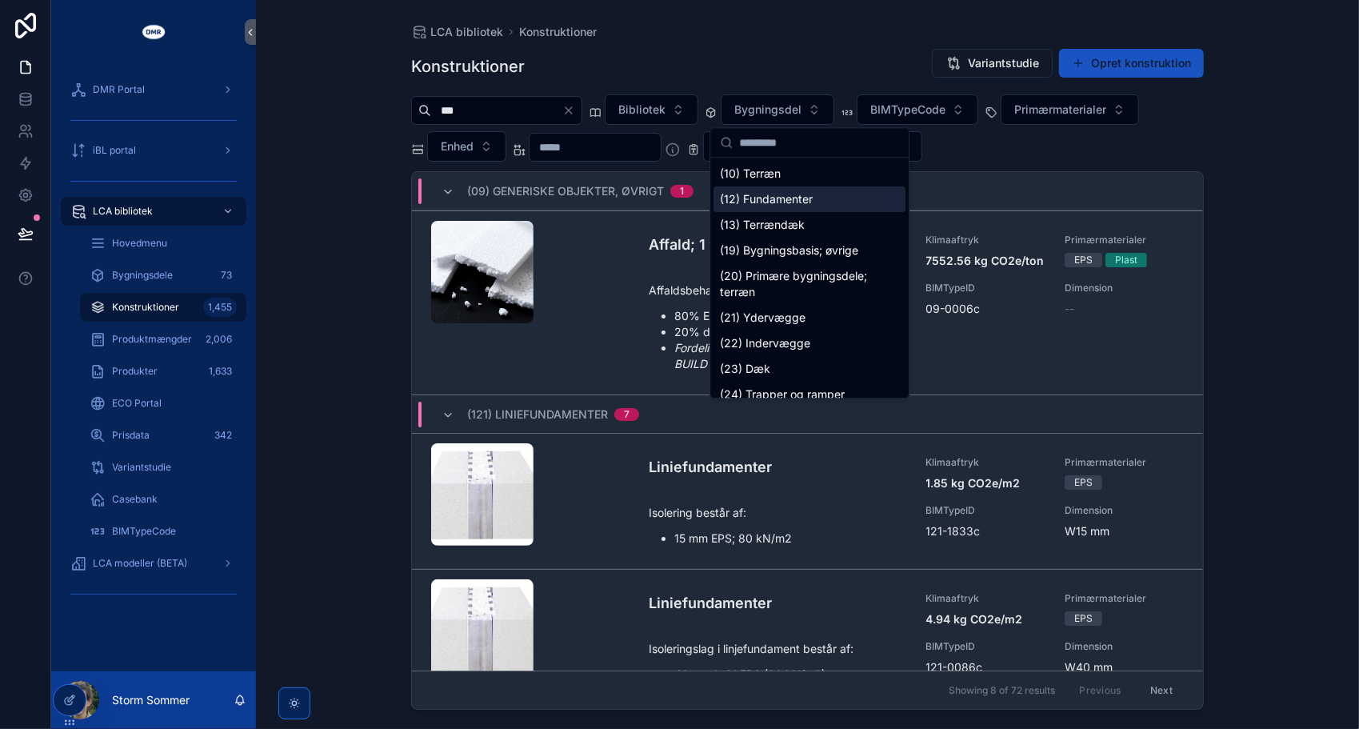
click at [802, 205] on div "(12) Fundamenter" at bounding box center [810, 199] width 192 height 26
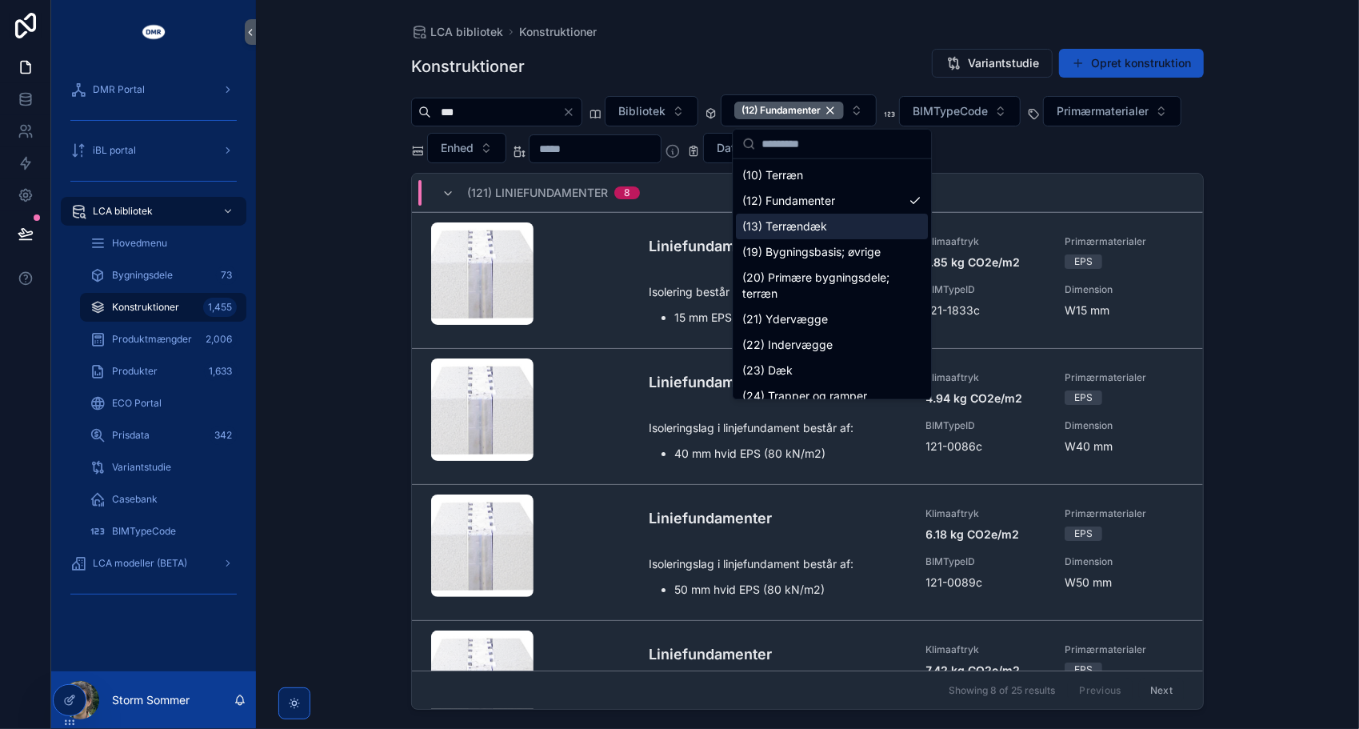
click at [360, 285] on div "LCA bibliotek Konstruktioner Konstruktioner Variantstudie Opret konstruktion **…" at bounding box center [807, 364] width 1103 height 729
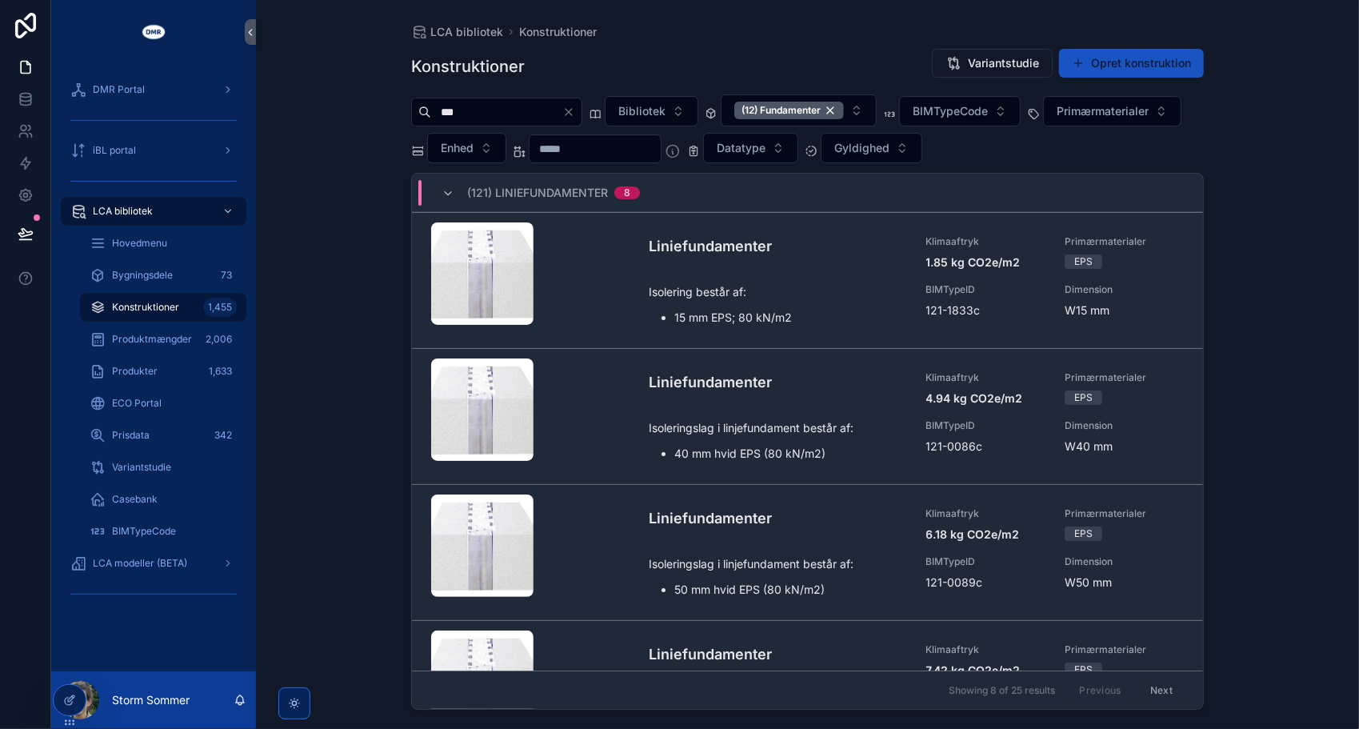
click at [661, 155] on input "scrollable content" at bounding box center [595, 149] width 131 height 22
type input "***"
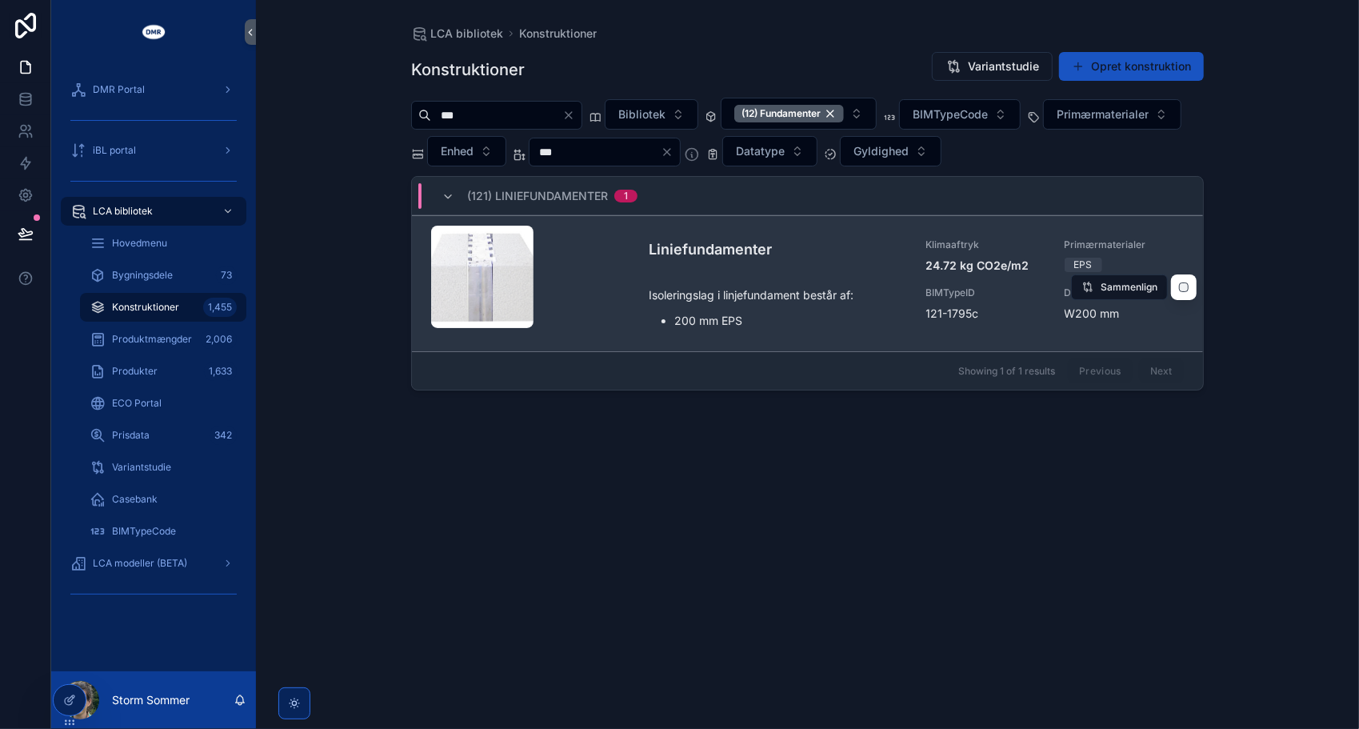
click at [621, 279] on div "scrollable content" at bounding box center [533, 284] width 205 height 116
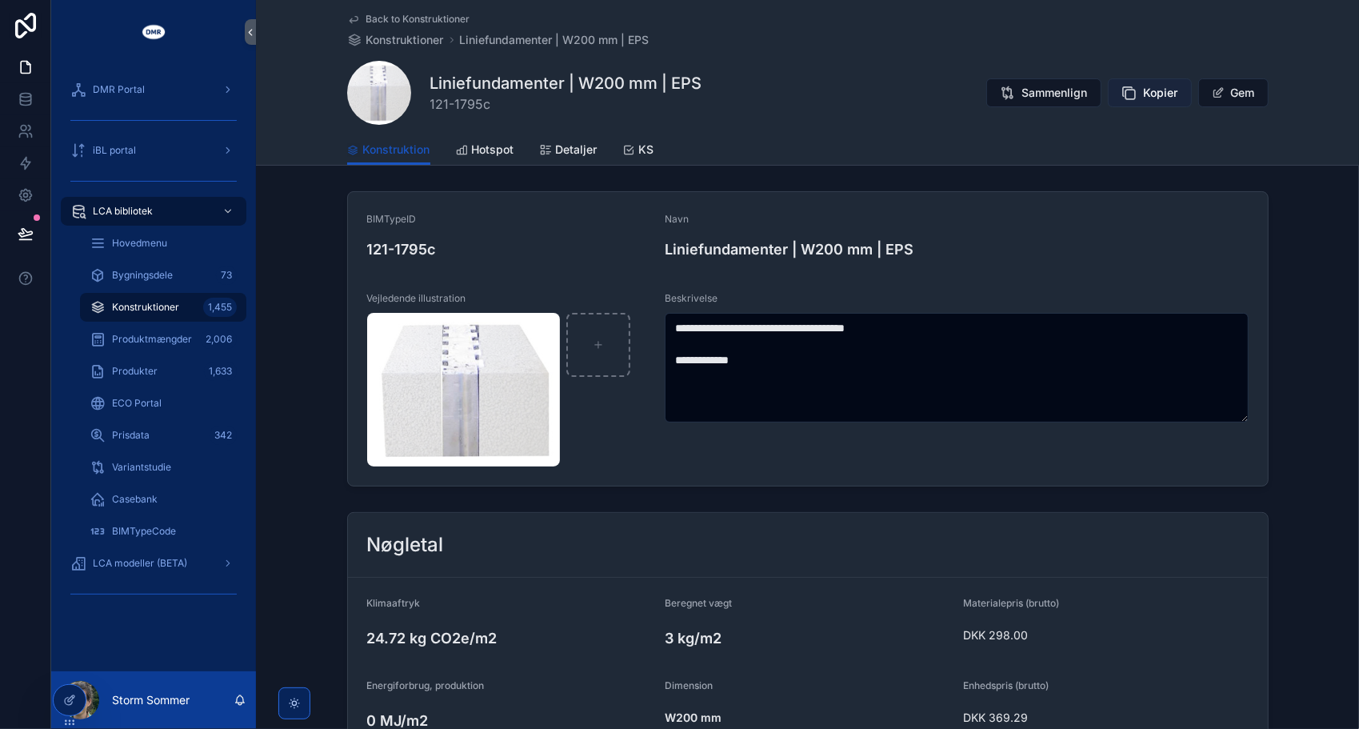
click at [1138, 88] on div "**********" at bounding box center [705, 364] width 1308 height 729
click at [1149, 93] on span "Kopier" at bounding box center [1161, 93] width 34 height 16
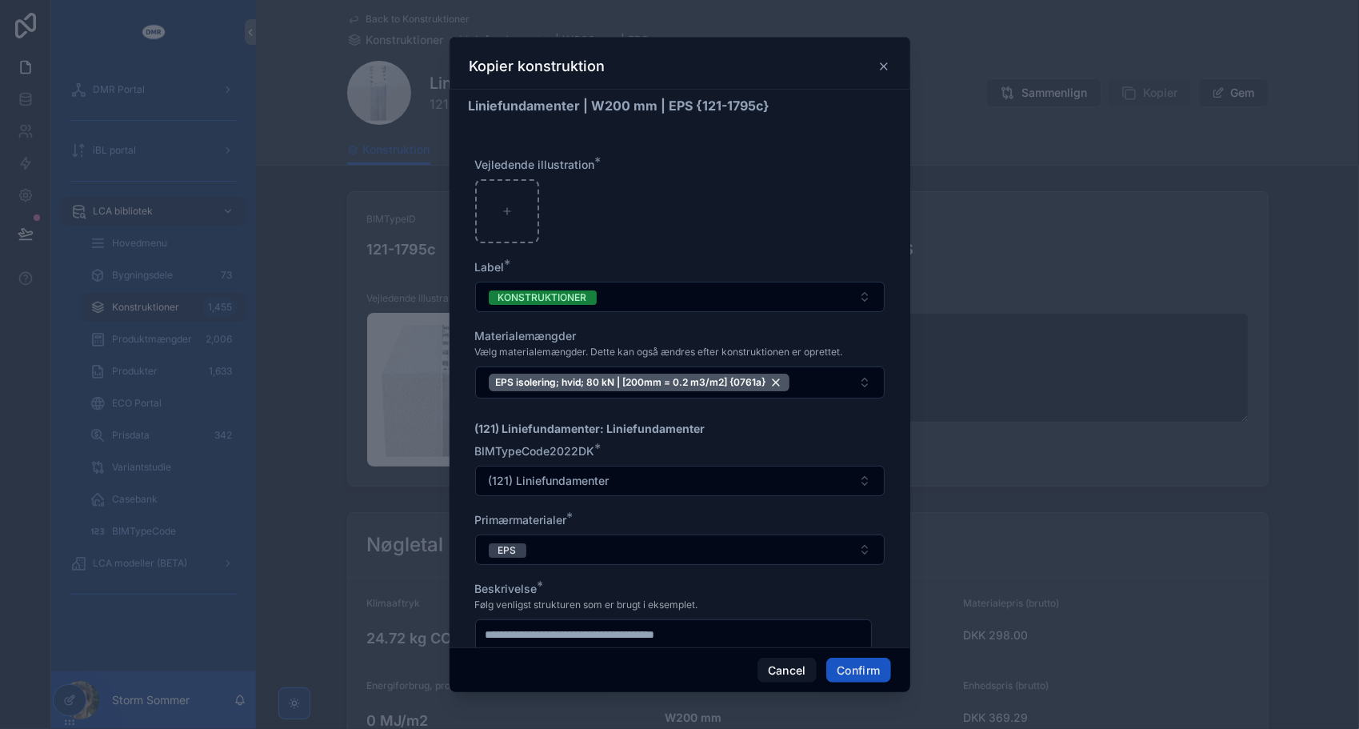
click at [887, 63] on icon at bounding box center [884, 66] width 6 height 6
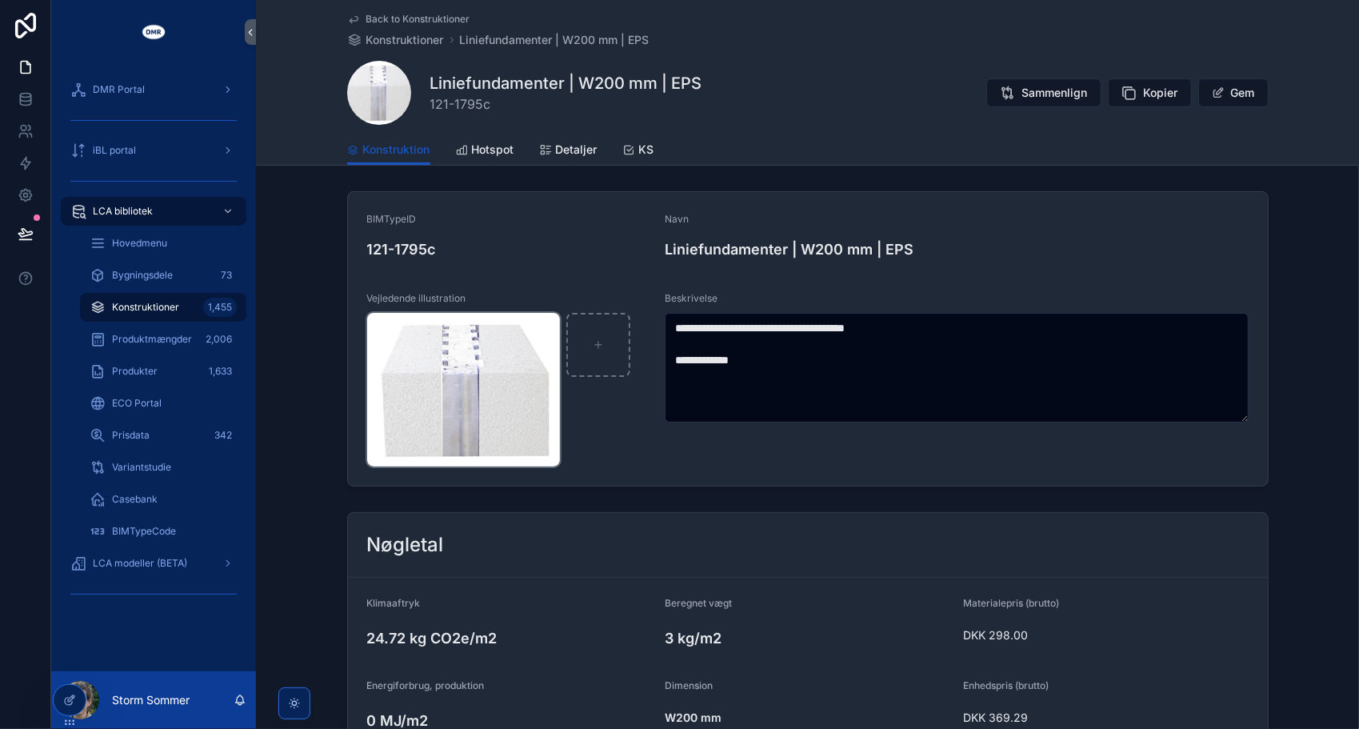
click at [472, 366] on img "scrollable content" at bounding box center [463, 390] width 193 height 154
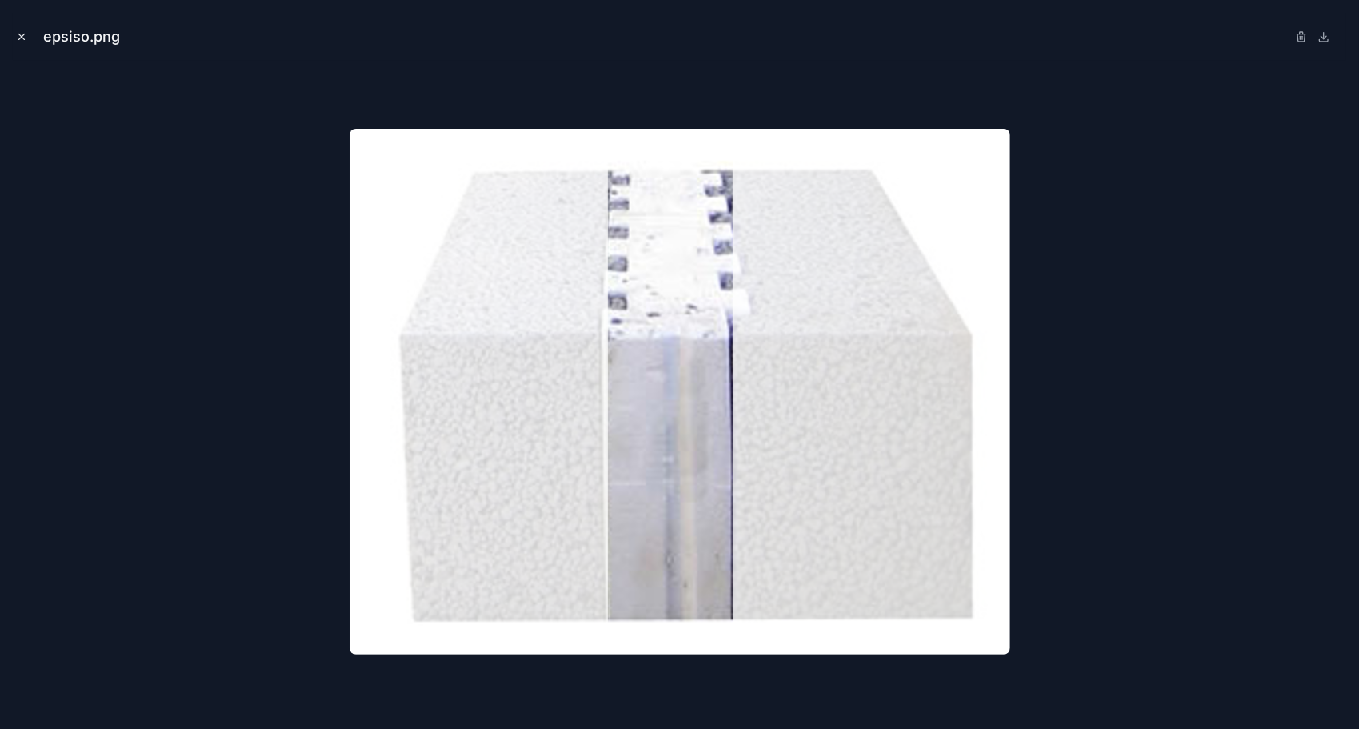
click at [21, 42] on button "Close modal" at bounding box center [22, 37] width 18 height 18
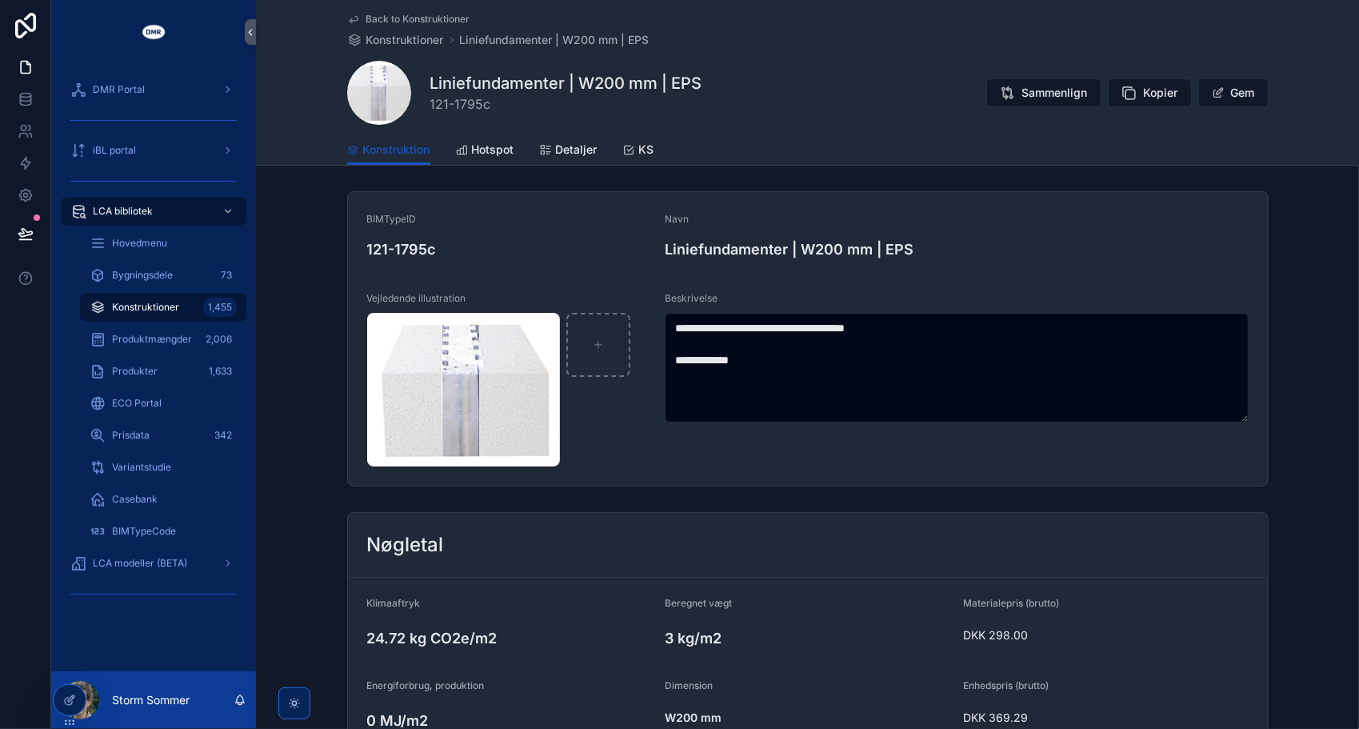
click at [677, 467] on form "**********" at bounding box center [808, 339] width 920 height 294
click at [1163, 101] on button "Kopier" at bounding box center [1150, 92] width 84 height 29
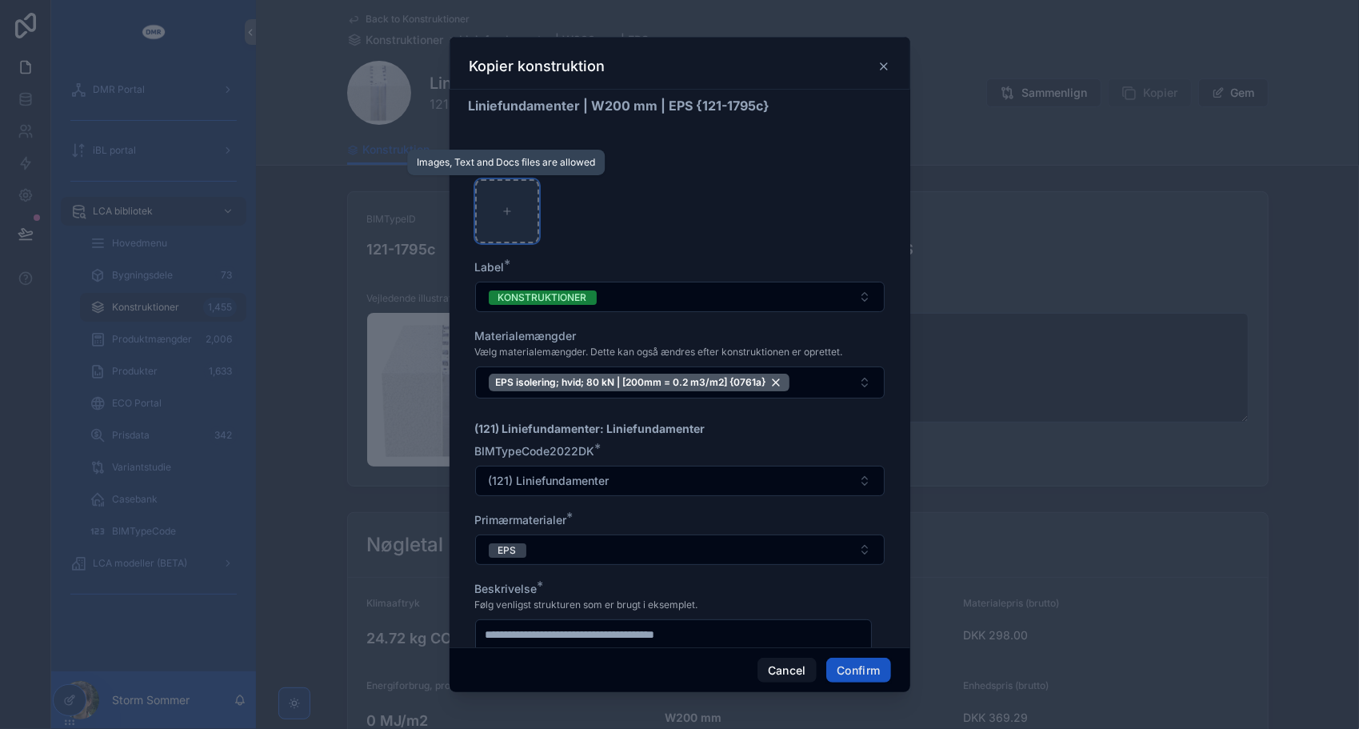
click at [520, 207] on div at bounding box center [507, 211] width 64 height 64
type input "**********"
click at [871, 679] on button "Confirm" at bounding box center [859, 671] width 64 height 26
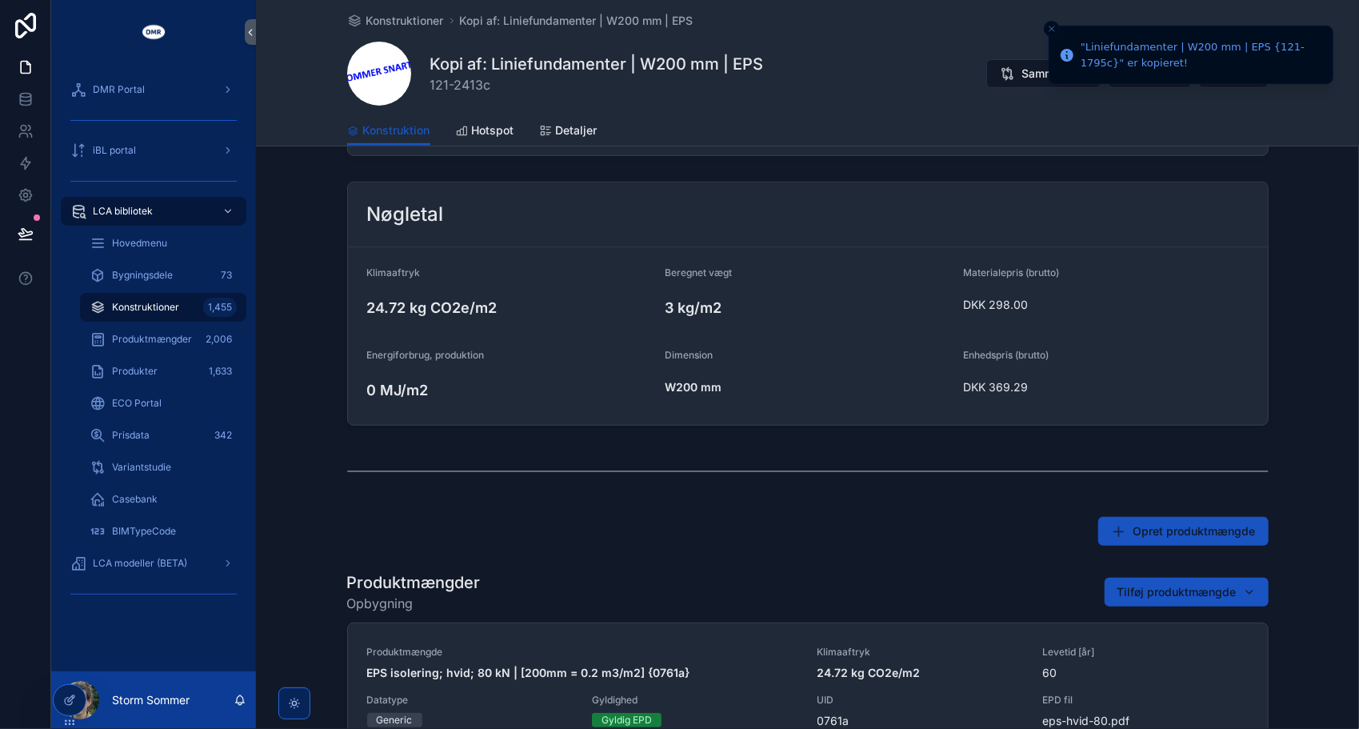
scroll to position [400, 0]
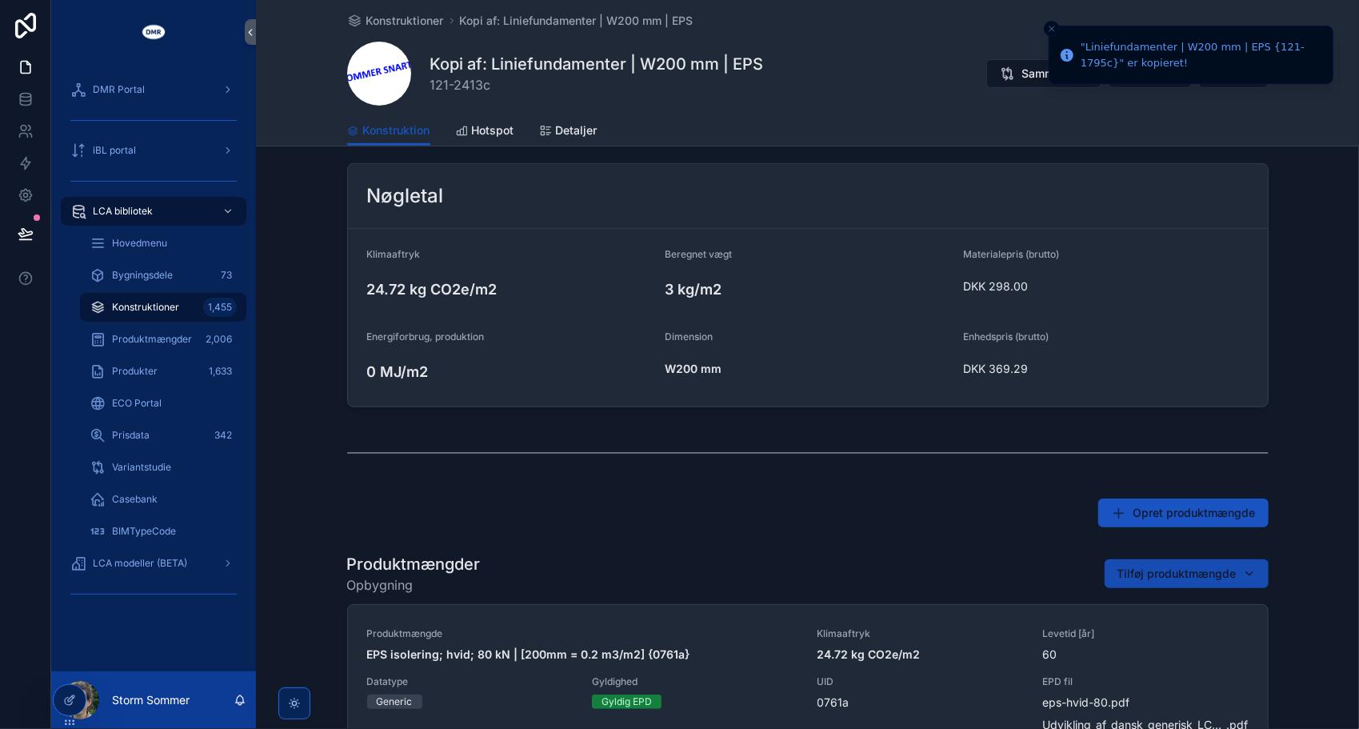
click at [1131, 571] on span "Tilføj produktmængde" at bounding box center [1177, 574] width 119 height 16
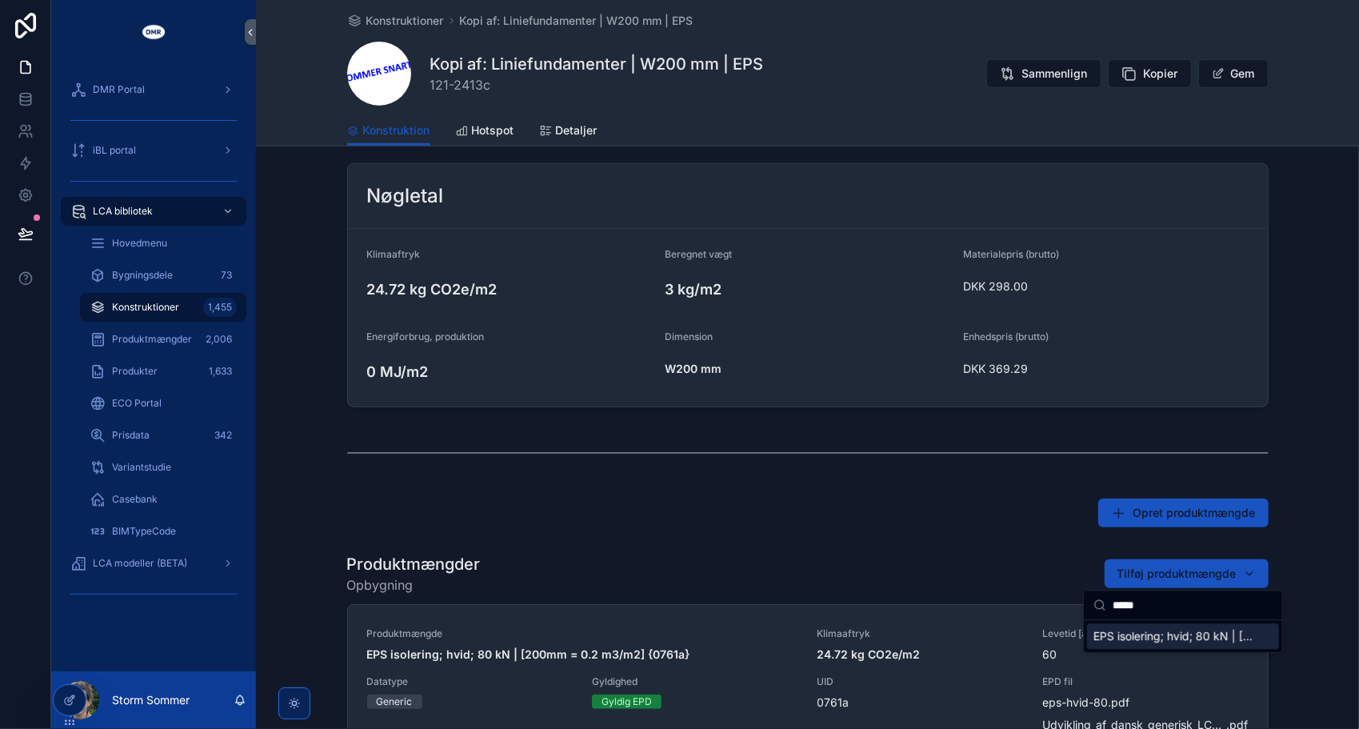
type input "*****"
click at [1140, 640] on span "EPS isolering; hvid; 80 kN | [200mm = 0.2 m3/m2] {2637a}" at bounding box center [1174, 636] width 160 height 16
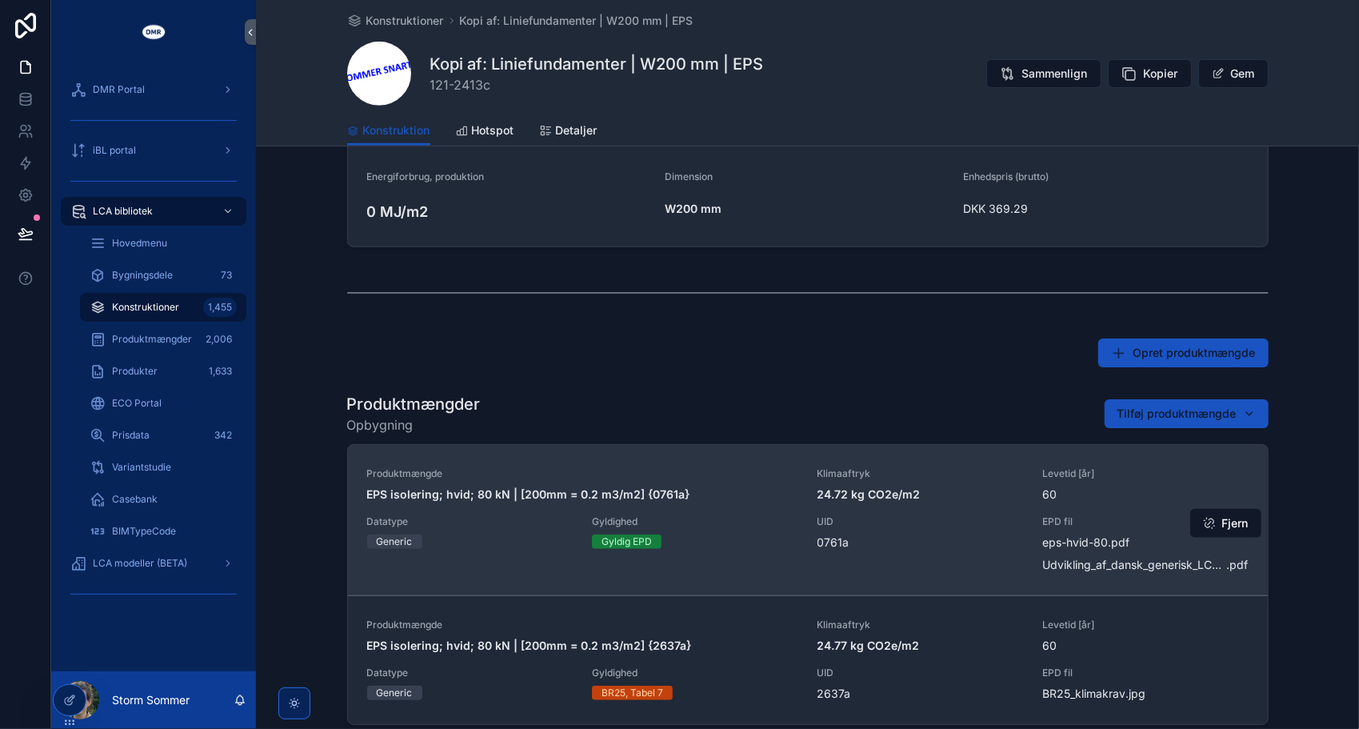
scroll to position [640, 0]
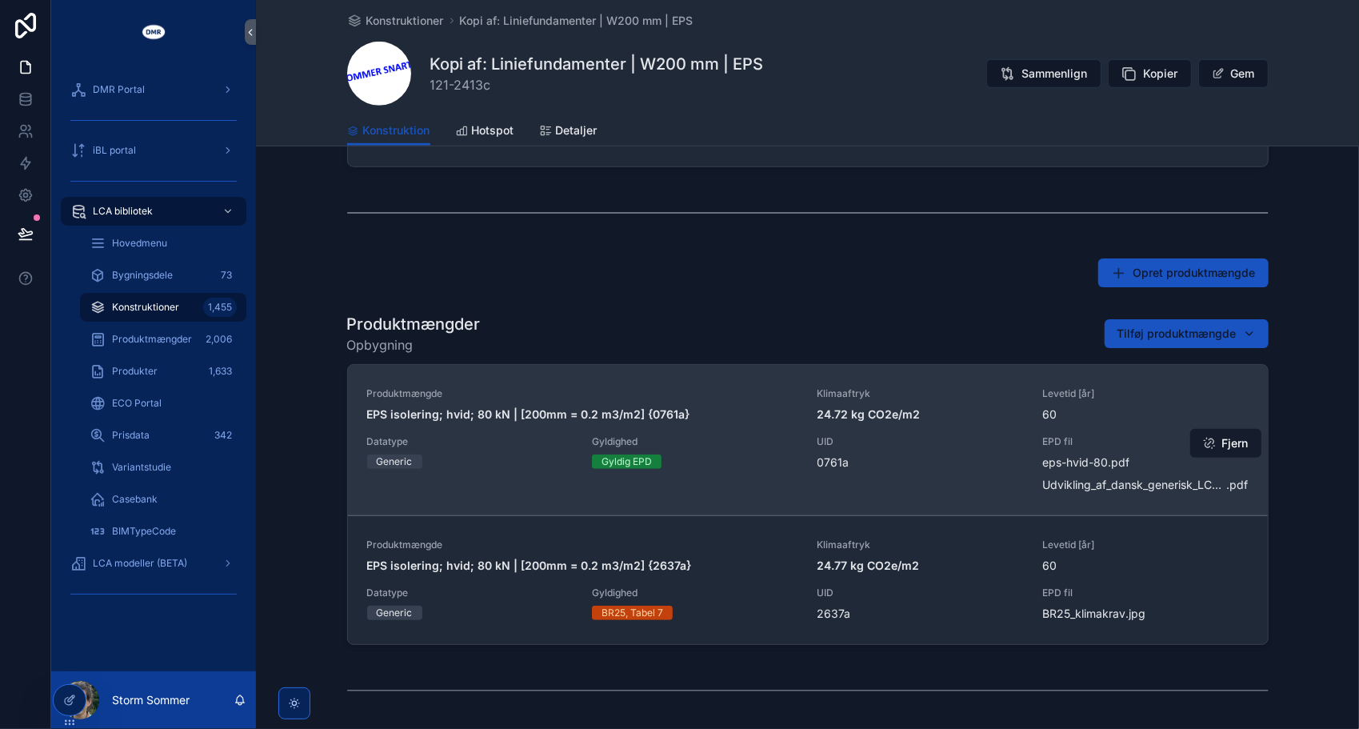
click at [1235, 446] on button "Fjern" at bounding box center [1226, 443] width 71 height 29
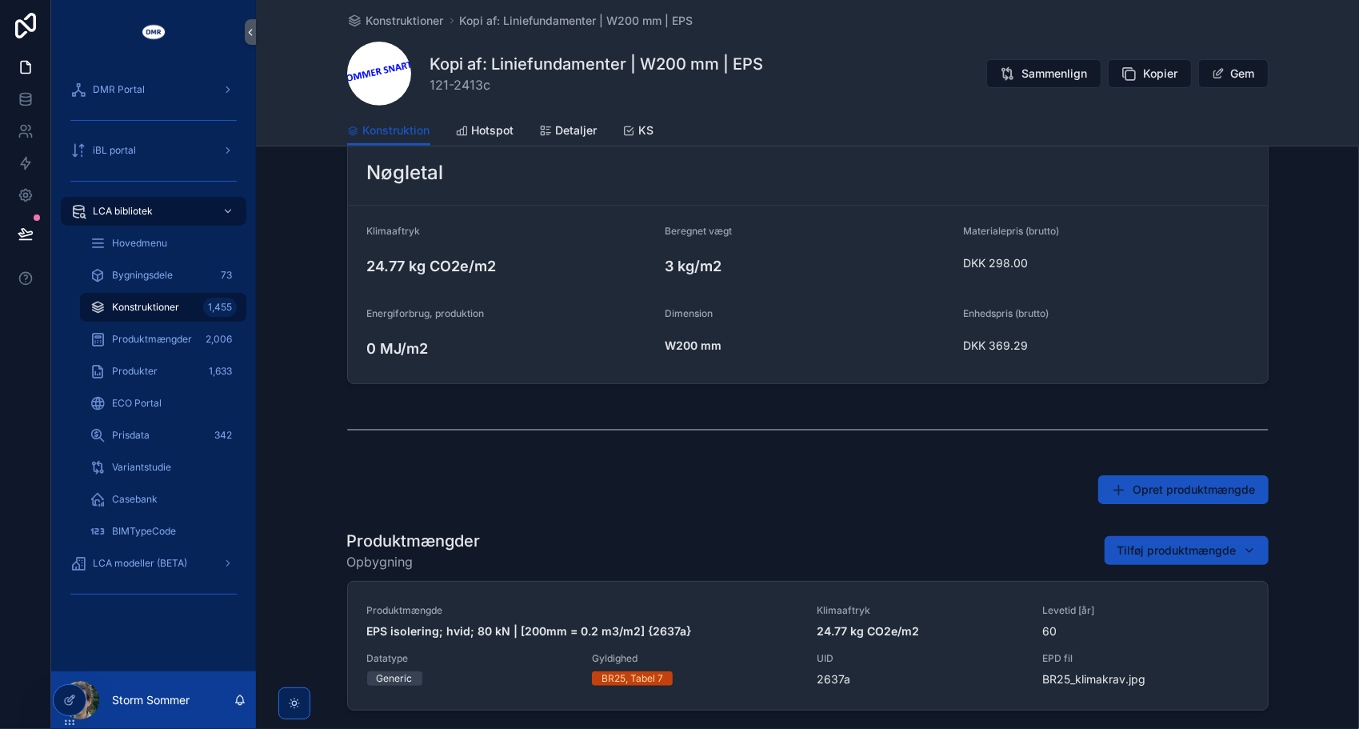
scroll to position [160, 0]
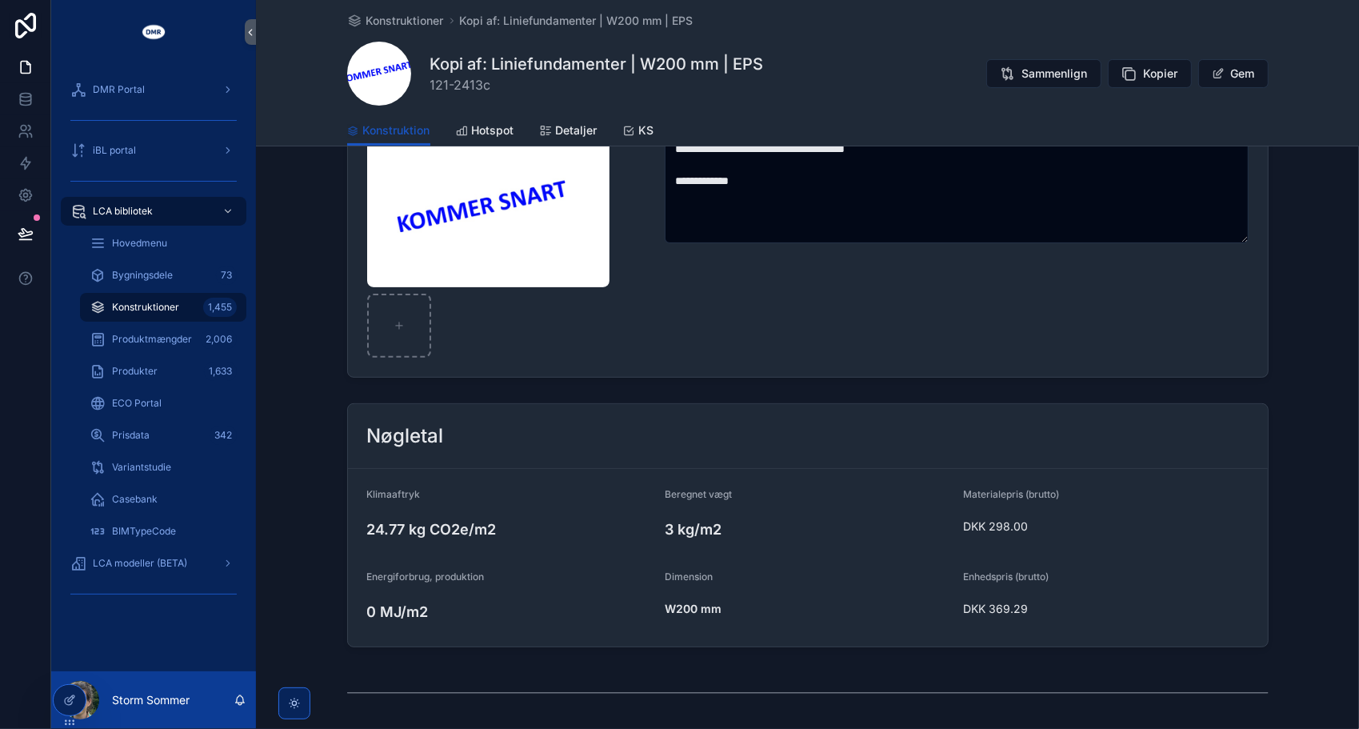
click at [487, 80] on span "121-2413c" at bounding box center [597, 84] width 334 height 19
drag, startPoint x: 490, startPoint y: 83, endPoint x: 424, endPoint y: 83, distance: 65.6
click at [424, 83] on div "Kopi af: Liniefundamenter | W200 mm | EPS 121-2413c Sammenlign Kopier Gem" at bounding box center [808, 74] width 922 height 64
copy span "121-2413c"
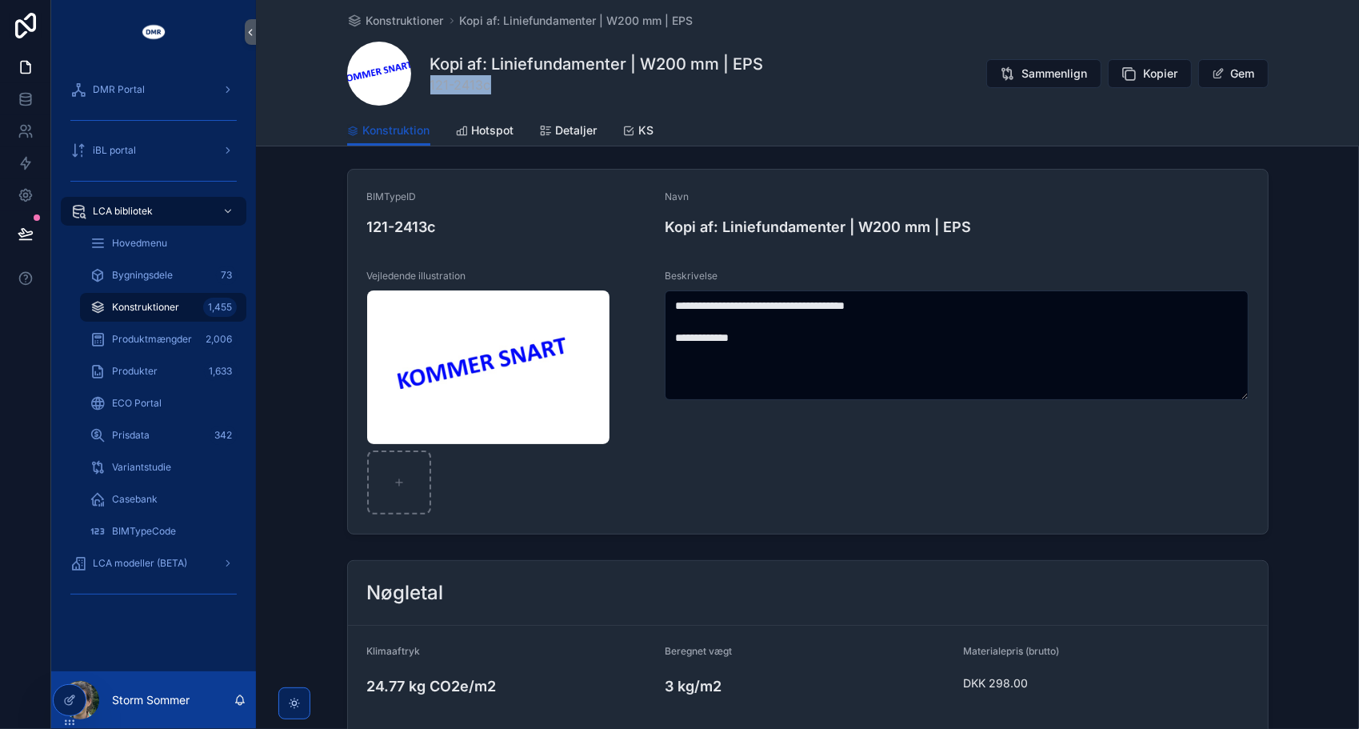
scroll to position [0, 0]
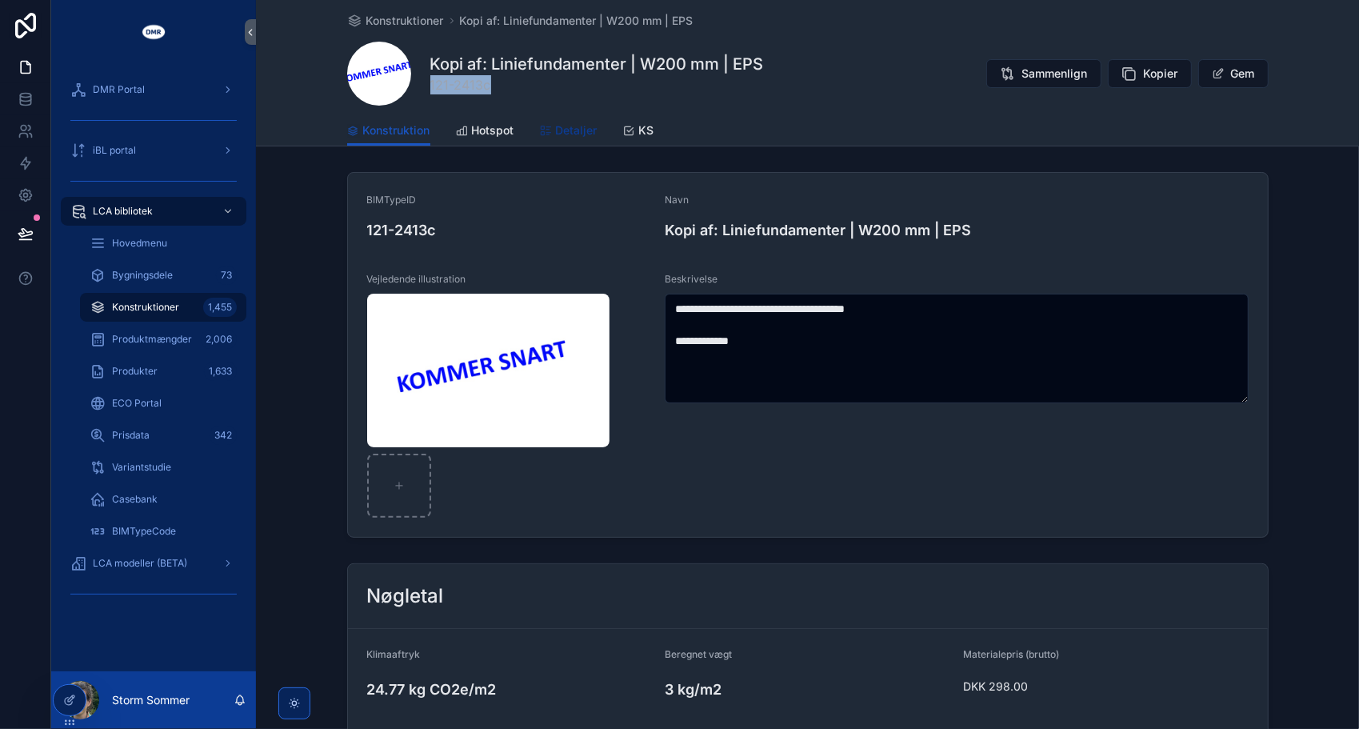
click at [557, 138] on span "Detaljer" at bounding box center [577, 130] width 42 height 16
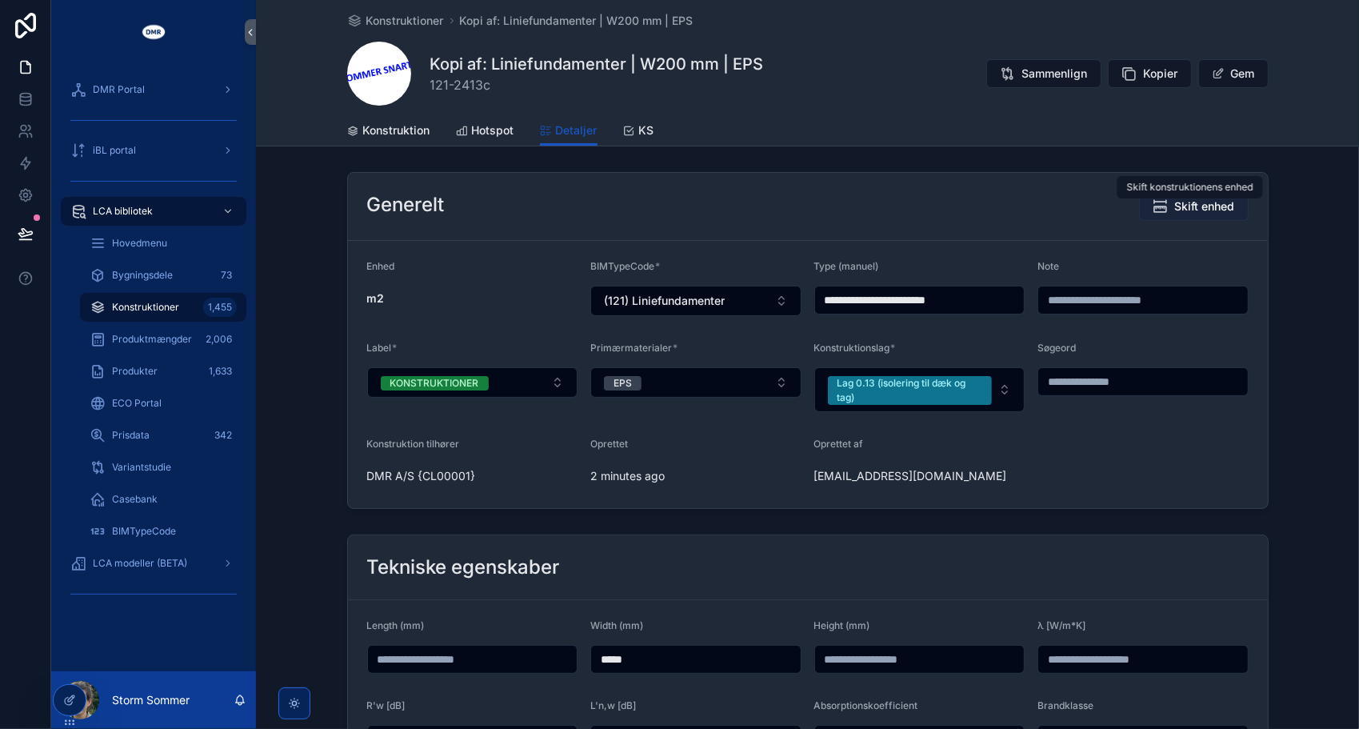
click at [1226, 208] on span "Skift enhed" at bounding box center [1205, 206] width 60 height 16
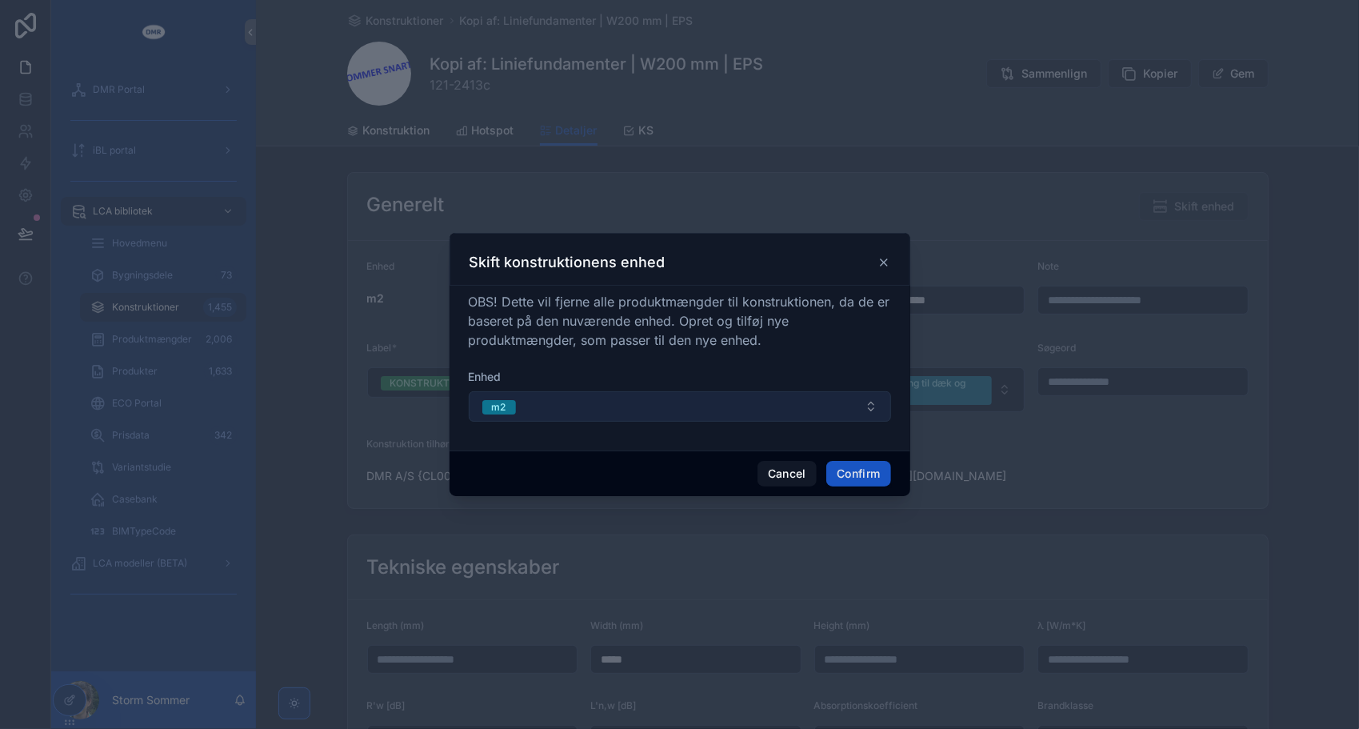
click at [533, 409] on button "m2" at bounding box center [680, 406] width 422 height 30
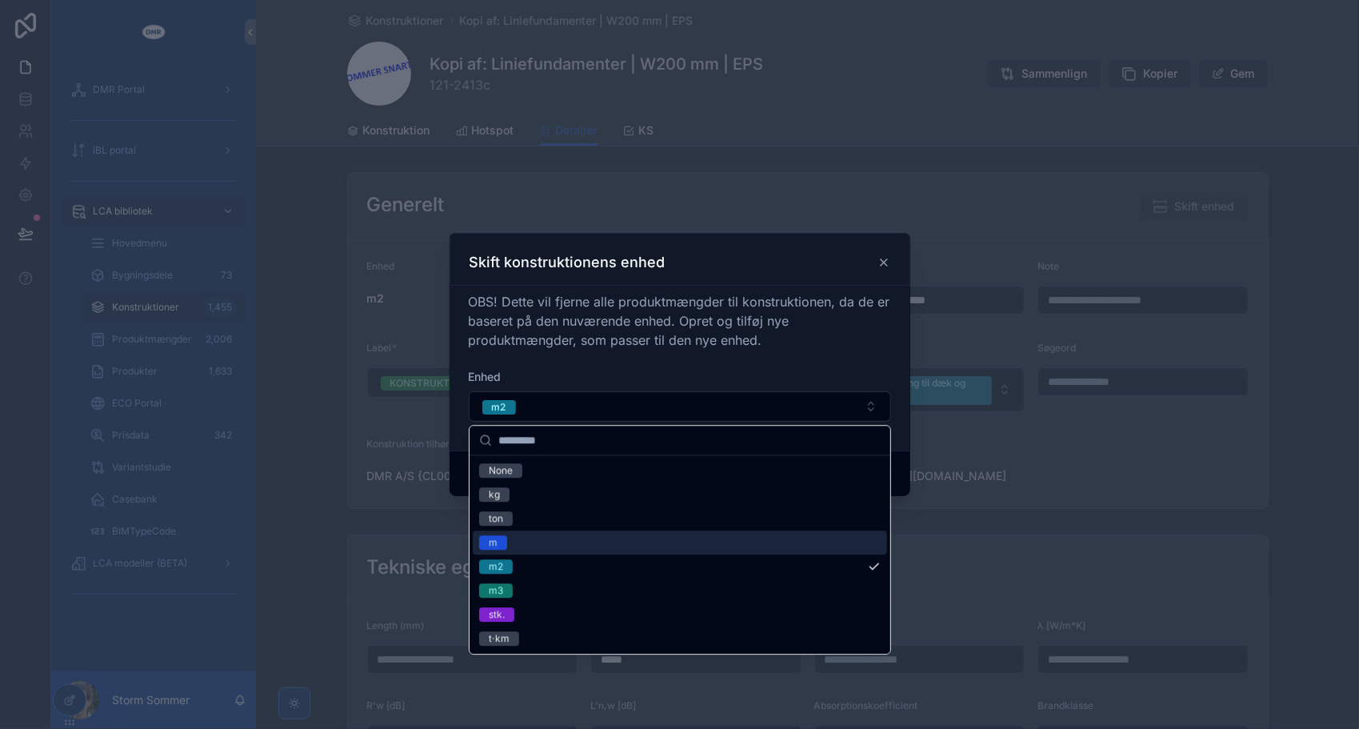
click at [500, 549] on div "m" at bounding box center [680, 543] width 414 height 24
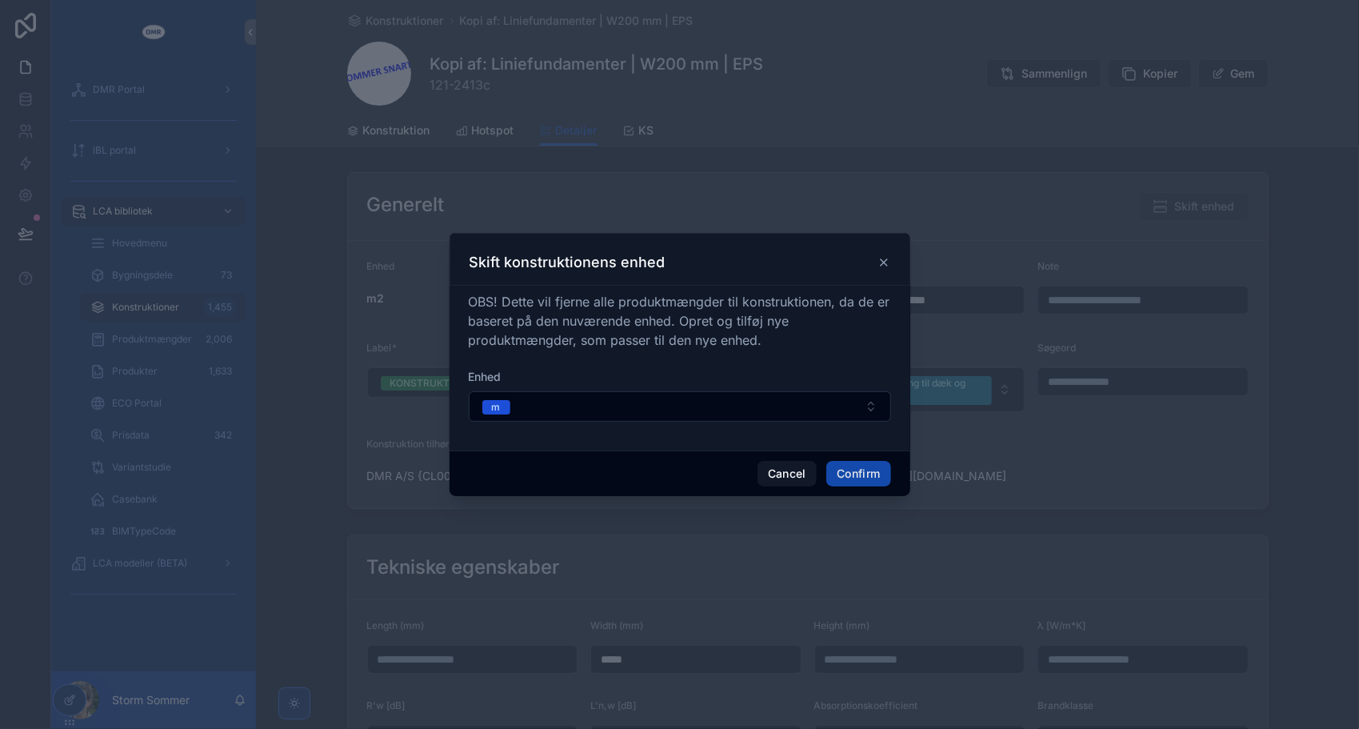
click at [864, 482] on button "Confirm" at bounding box center [859, 474] width 64 height 26
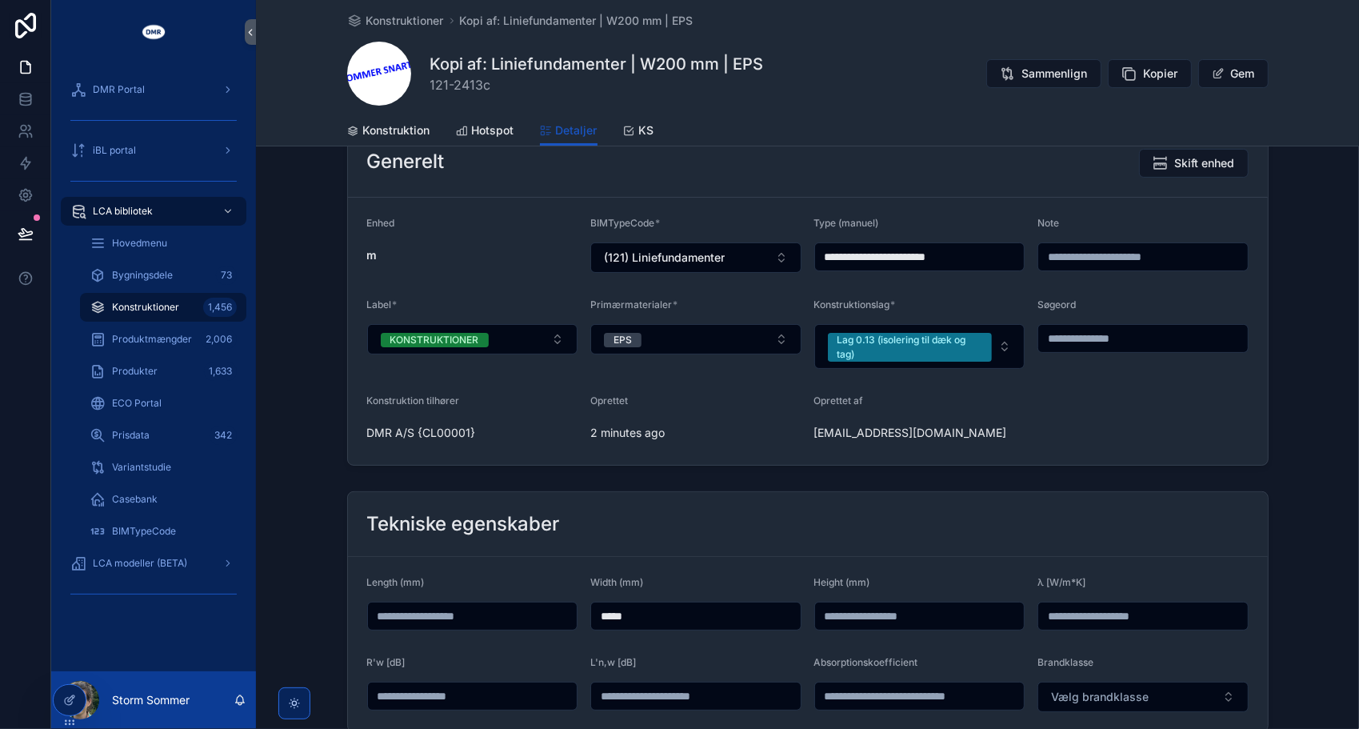
scroll to position [80, 0]
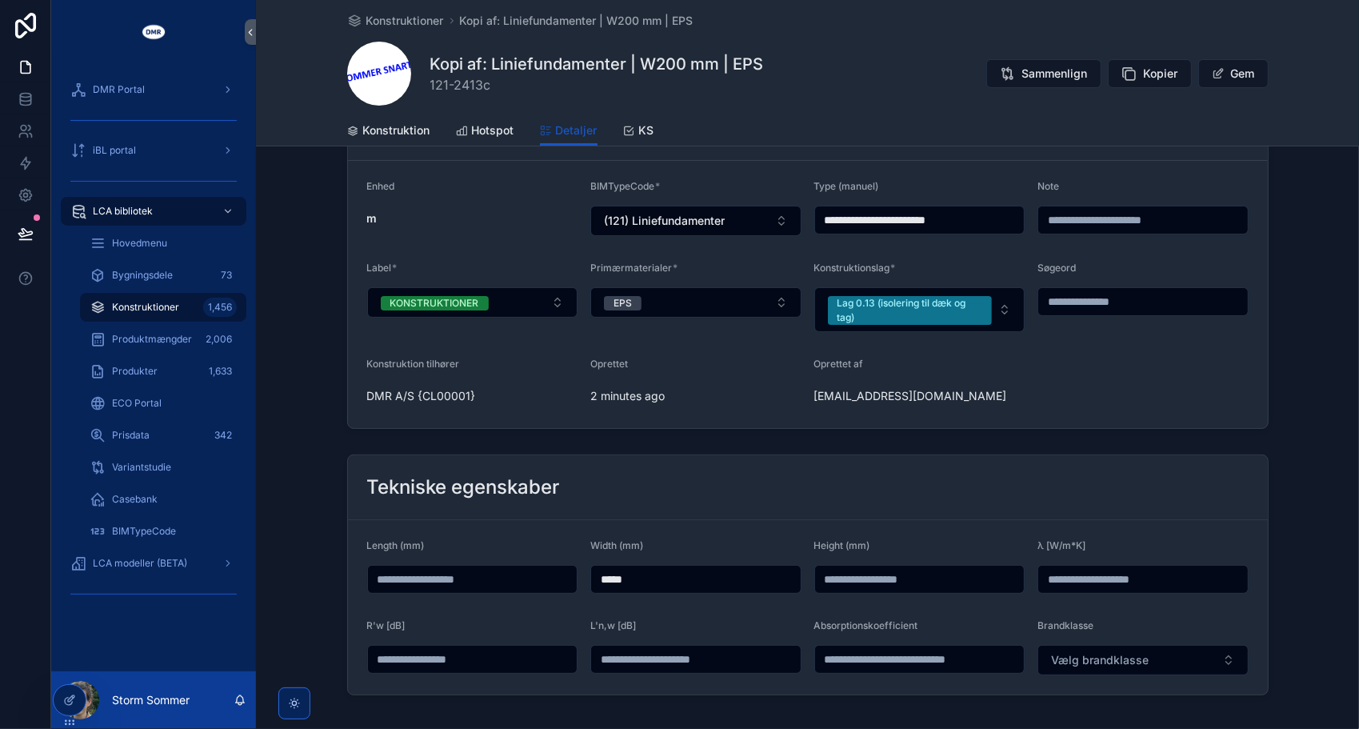
click at [960, 578] on input "scrollable content" at bounding box center [920, 579] width 210 height 22
type input "*****"
click at [721, 494] on div "Tekniske egenskaber" at bounding box center [808, 488] width 882 height 26
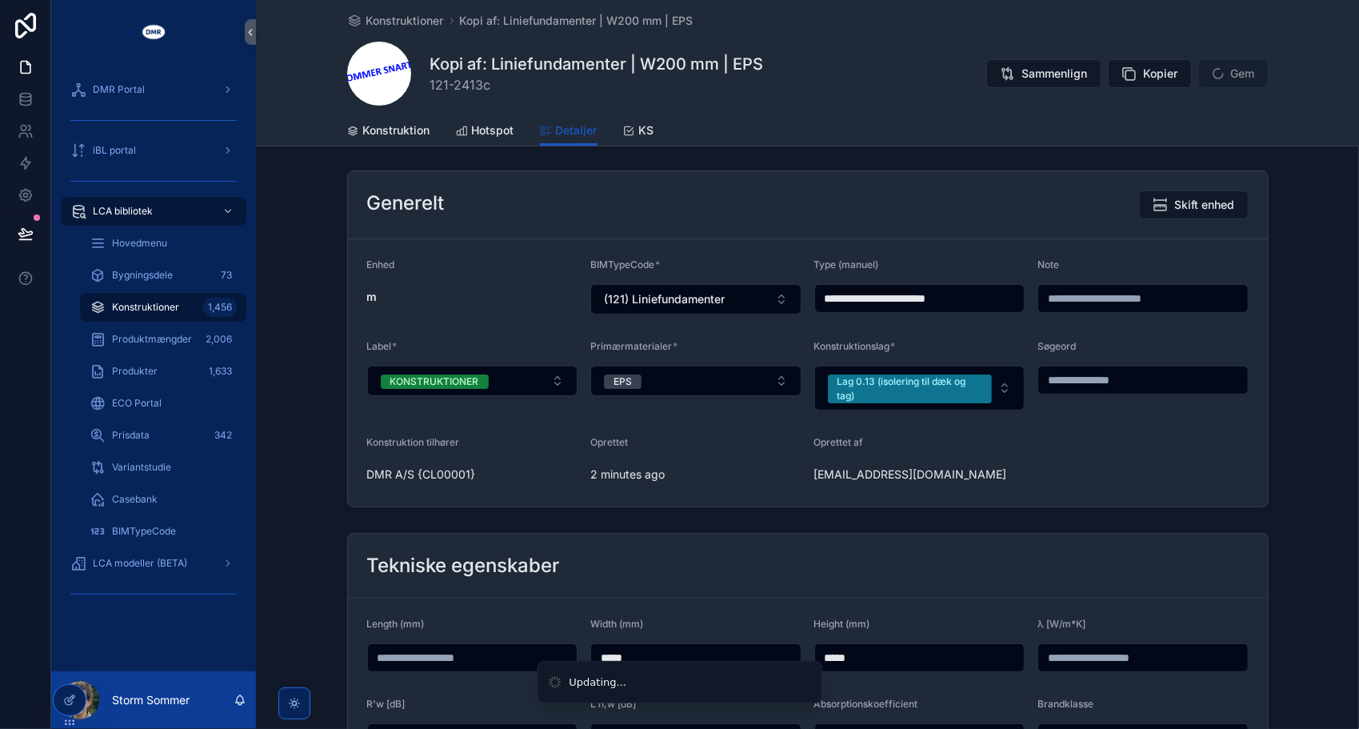
scroll to position [0, 0]
click at [394, 131] on span "Konstruktion" at bounding box center [396, 130] width 67 height 16
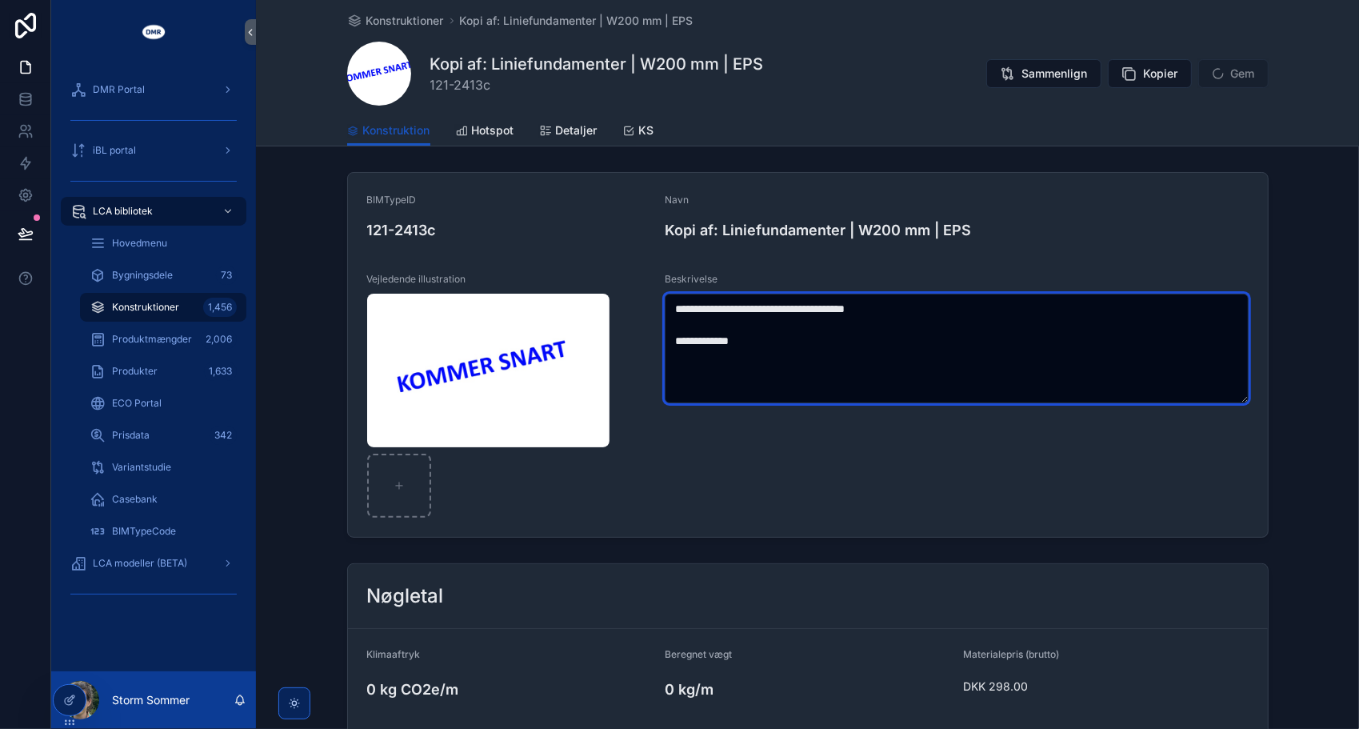
click at [780, 342] on textarea "**********" at bounding box center [957, 349] width 584 height 110
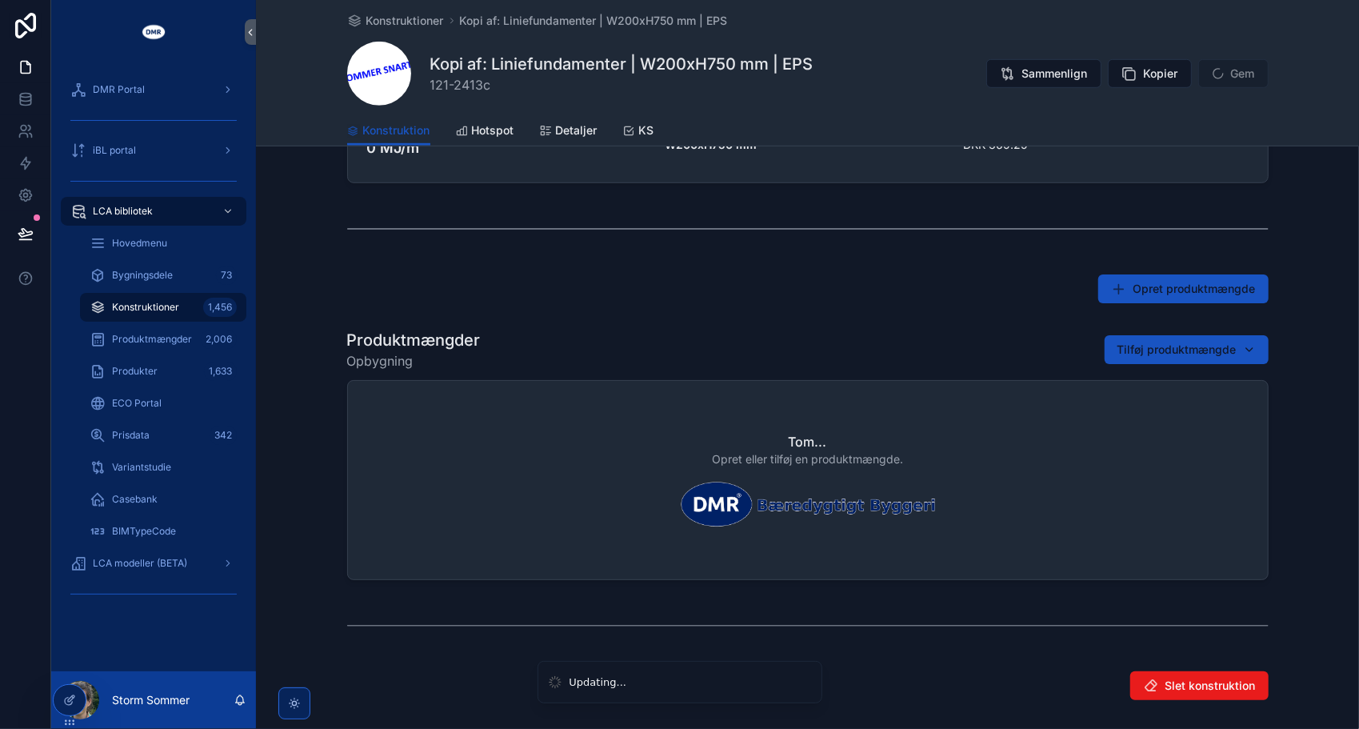
scroll to position [621, 0]
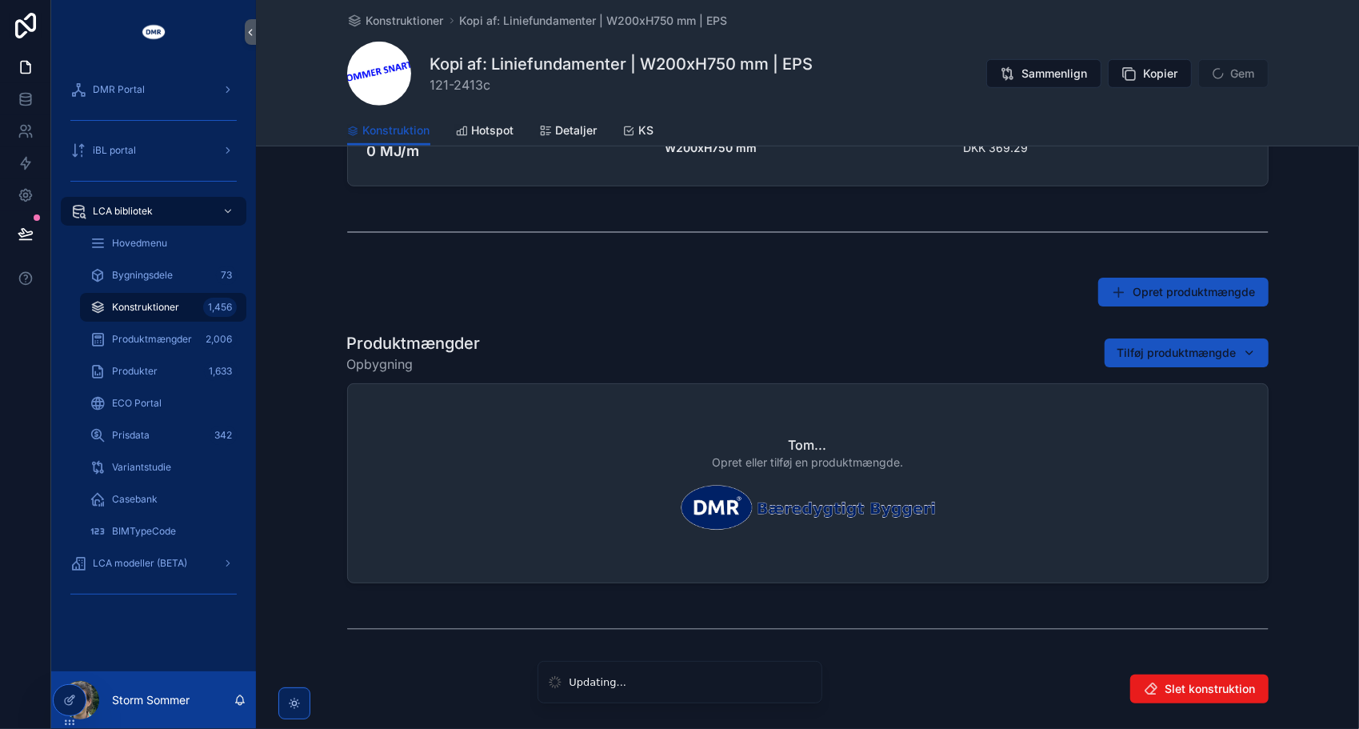
type textarea "**********"
click at [762, 335] on div "Produktmængder Opbygning Tilføj produktmængde" at bounding box center [808, 353] width 922 height 42
click at [1136, 351] on span "Tilføj produktmængde" at bounding box center [1177, 353] width 119 height 16
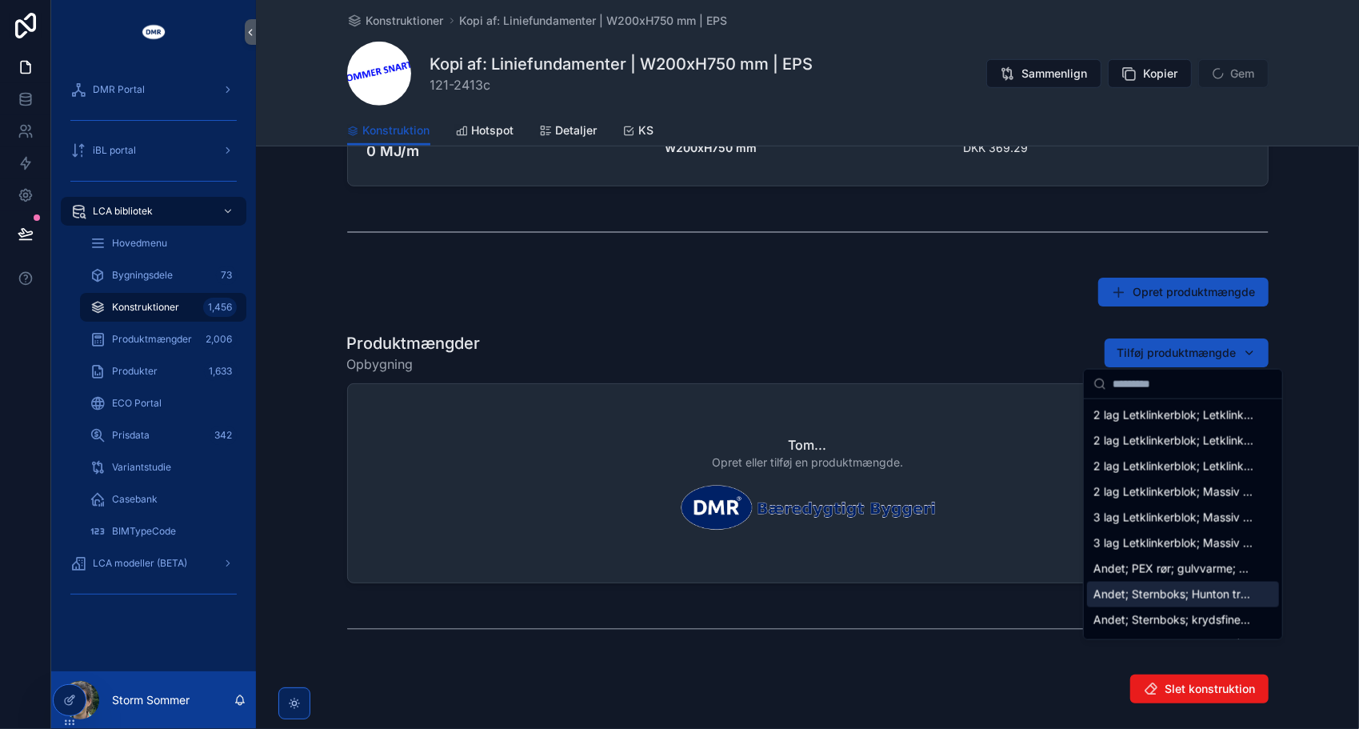
click at [1013, 338] on div "Produktmængder Opbygning Tilføj produktmængde" at bounding box center [808, 353] width 922 height 42
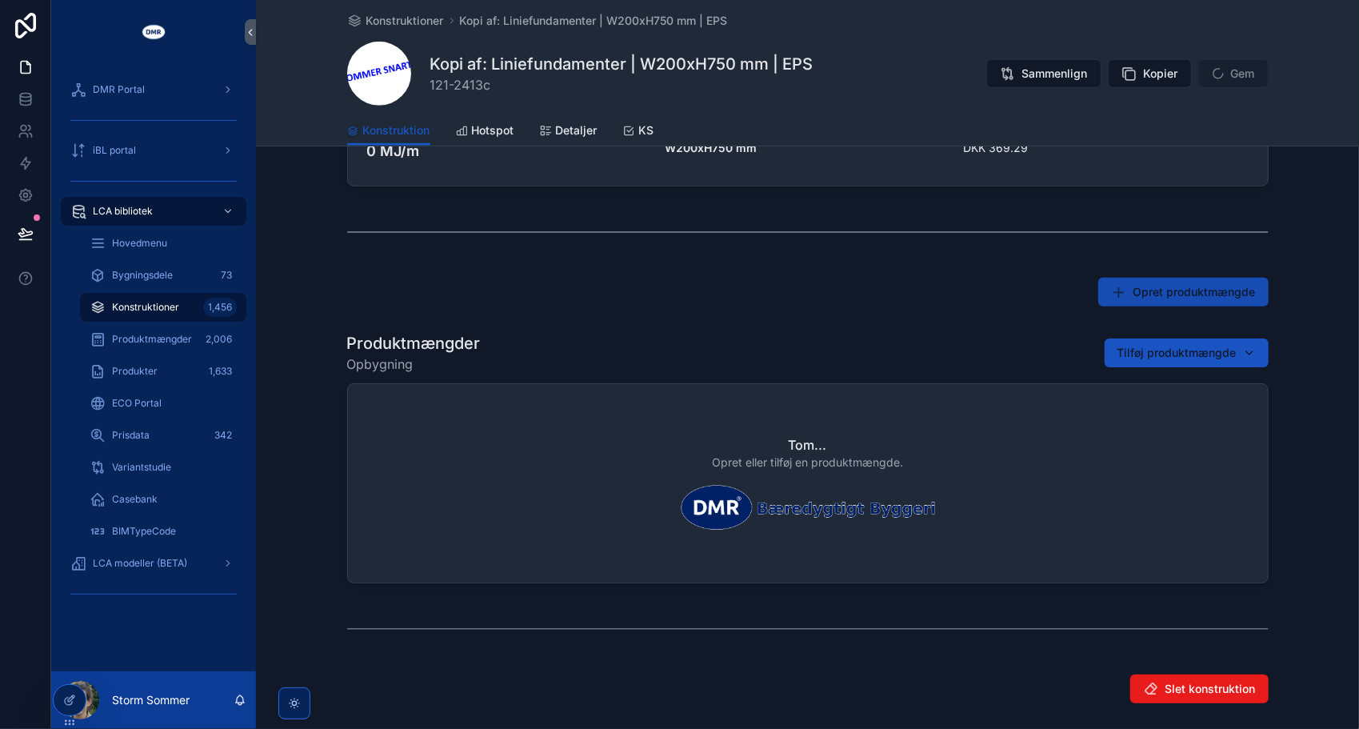
click at [1134, 295] on span "Opret produktmængde" at bounding box center [1195, 292] width 122 height 16
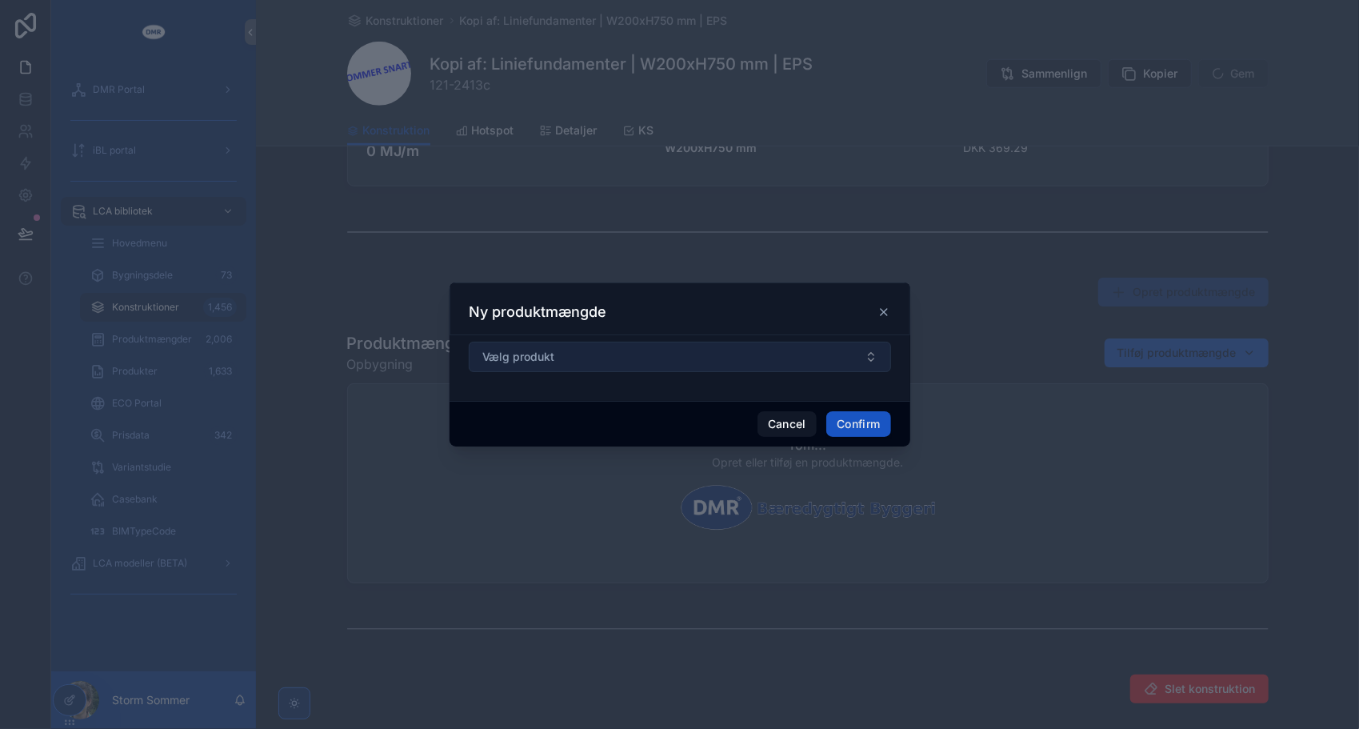
click at [552, 356] on span "Vælg produkt" at bounding box center [519, 357] width 73 height 16
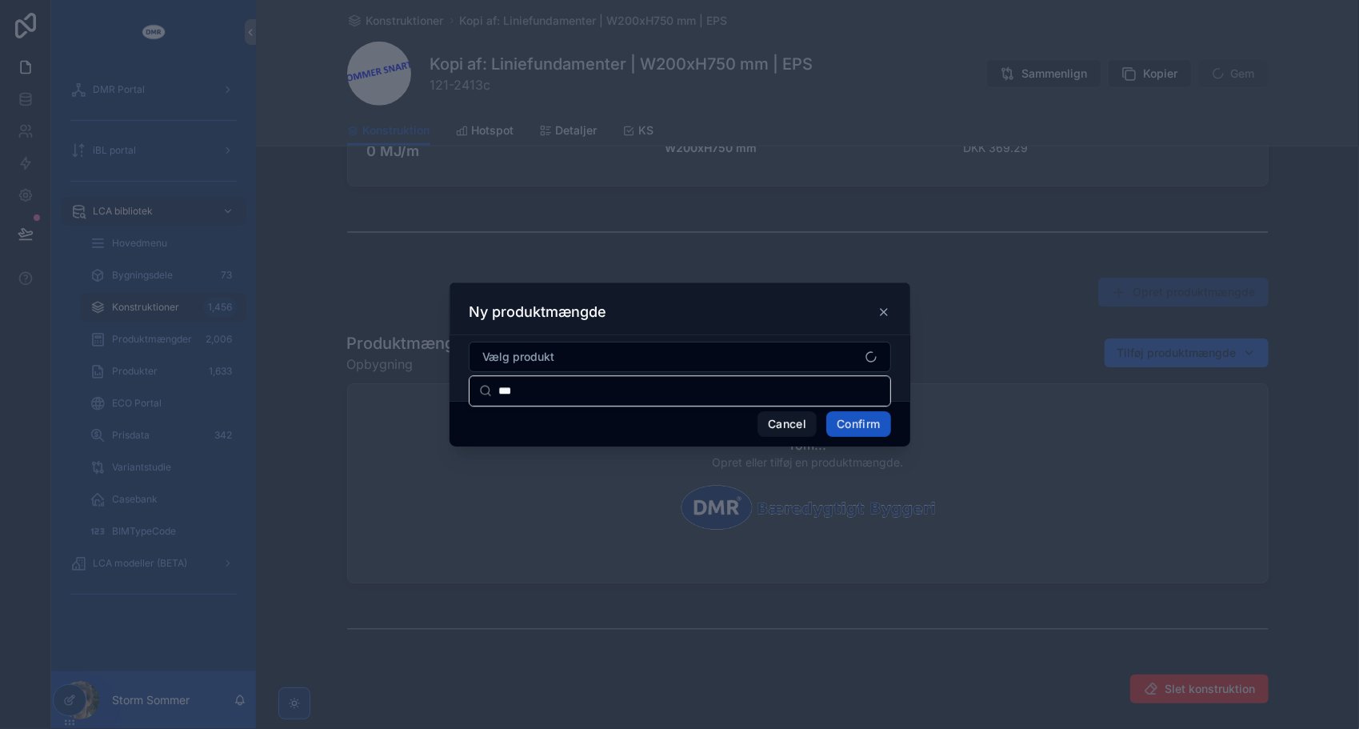
drag, startPoint x: 565, startPoint y: 386, endPoint x: 438, endPoint y: 382, distance: 126.5
click at [438, 382] on div "**********" at bounding box center [679, 364] width 1359 height 729
type input "**"
click at [786, 426] on button "Cancel" at bounding box center [787, 424] width 59 height 26
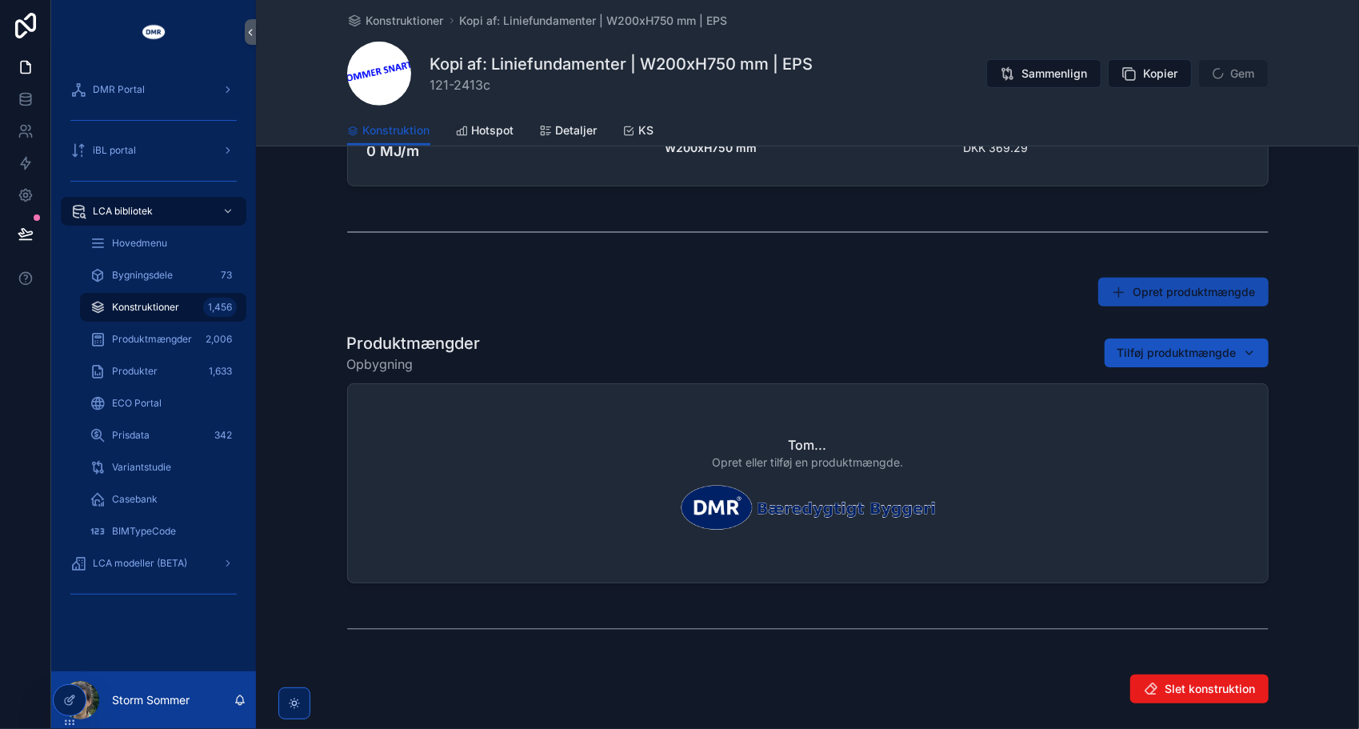
click at [1134, 286] on span "Opret produktmængde" at bounding box center [1195, 292] width 122 height 16
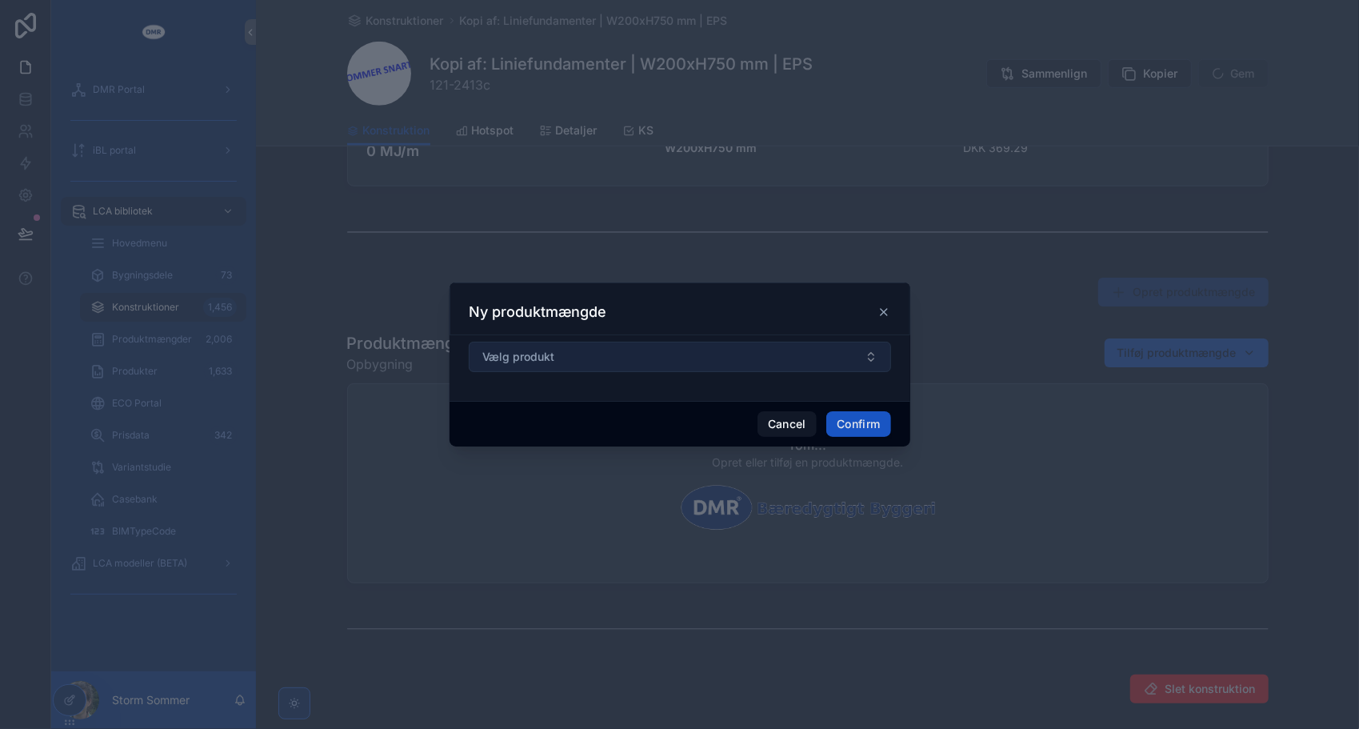
click at [723, 355] on button "Vælg produkt" at bounding box center [680, 357] width 422 height 30
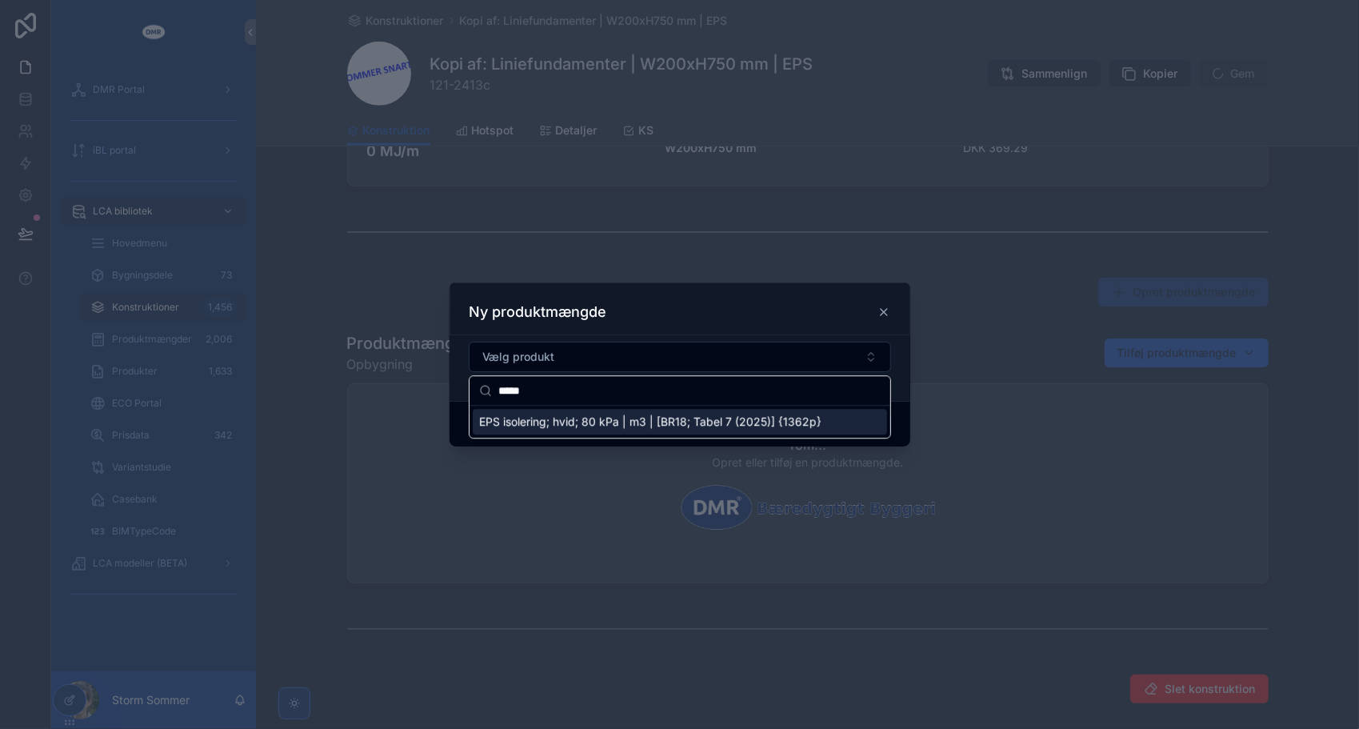
type input "*****"
click at [671, 415] on span "EPS isolering; hvid; 80 kPa | m3 | [BR18; Tabel 7 (2025)] {1362p}" at bounding box center [650, 422] width 342 height 16
click at [763, 309] on div "Ny produktmængde" at bounding box center [680, 311] width 421 height 19
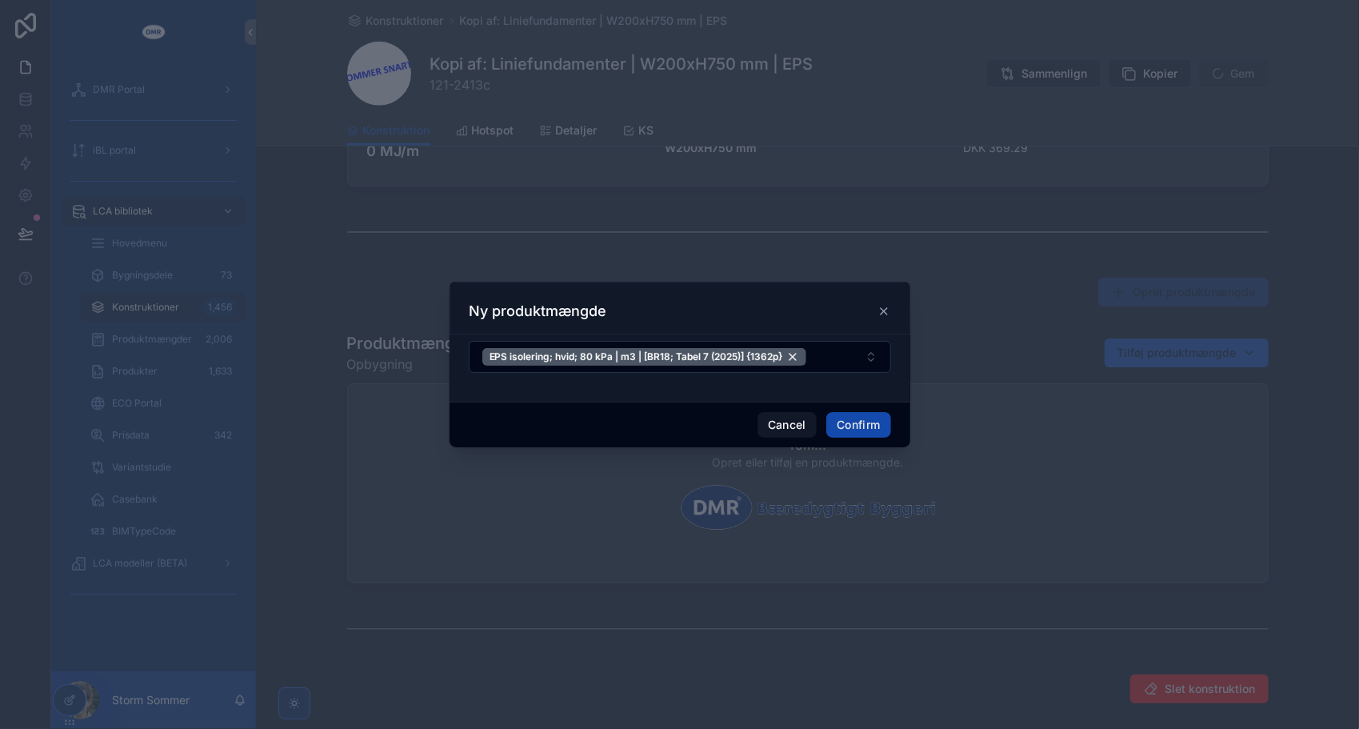
click at [869, 426] on button "Confirm" at bounding box center [859, 425] width 64 height 26
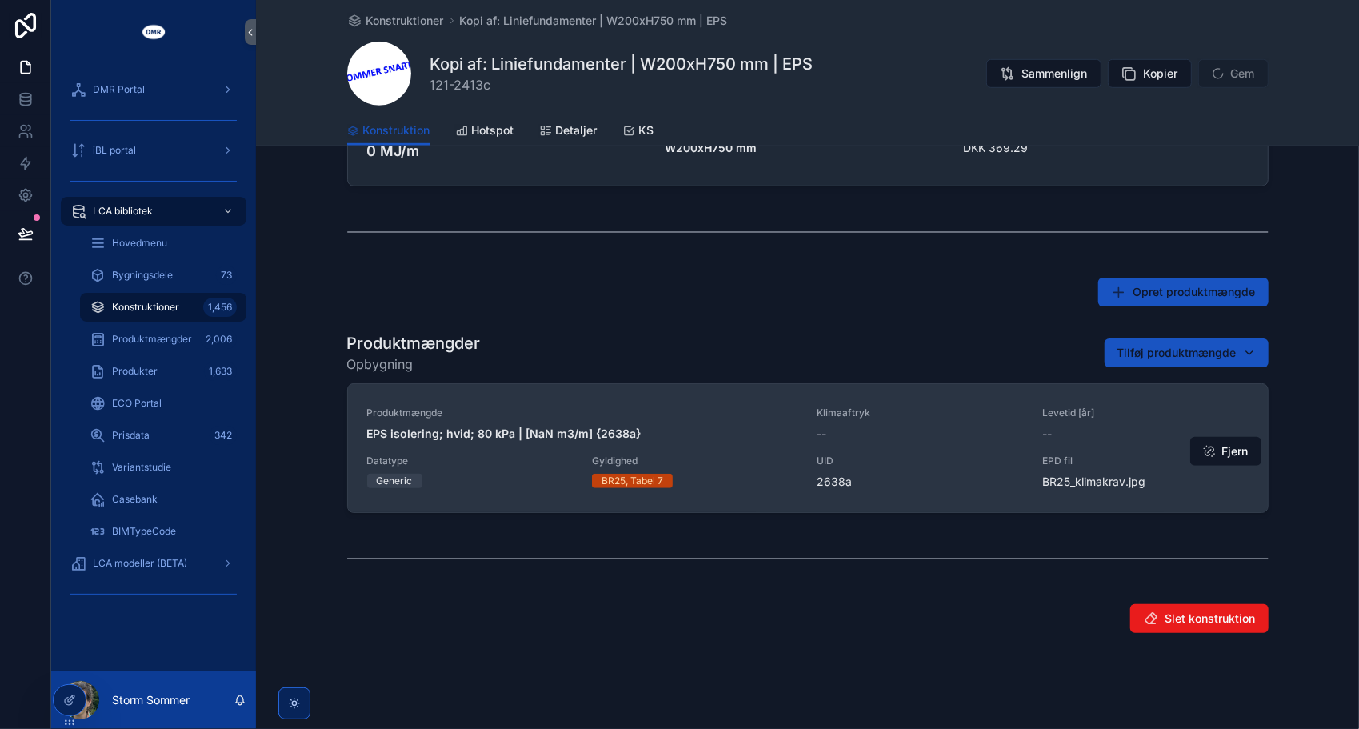
click at [571, 416] on span "Produktmængde" at bounding box center [582, 412] width 431 height 13
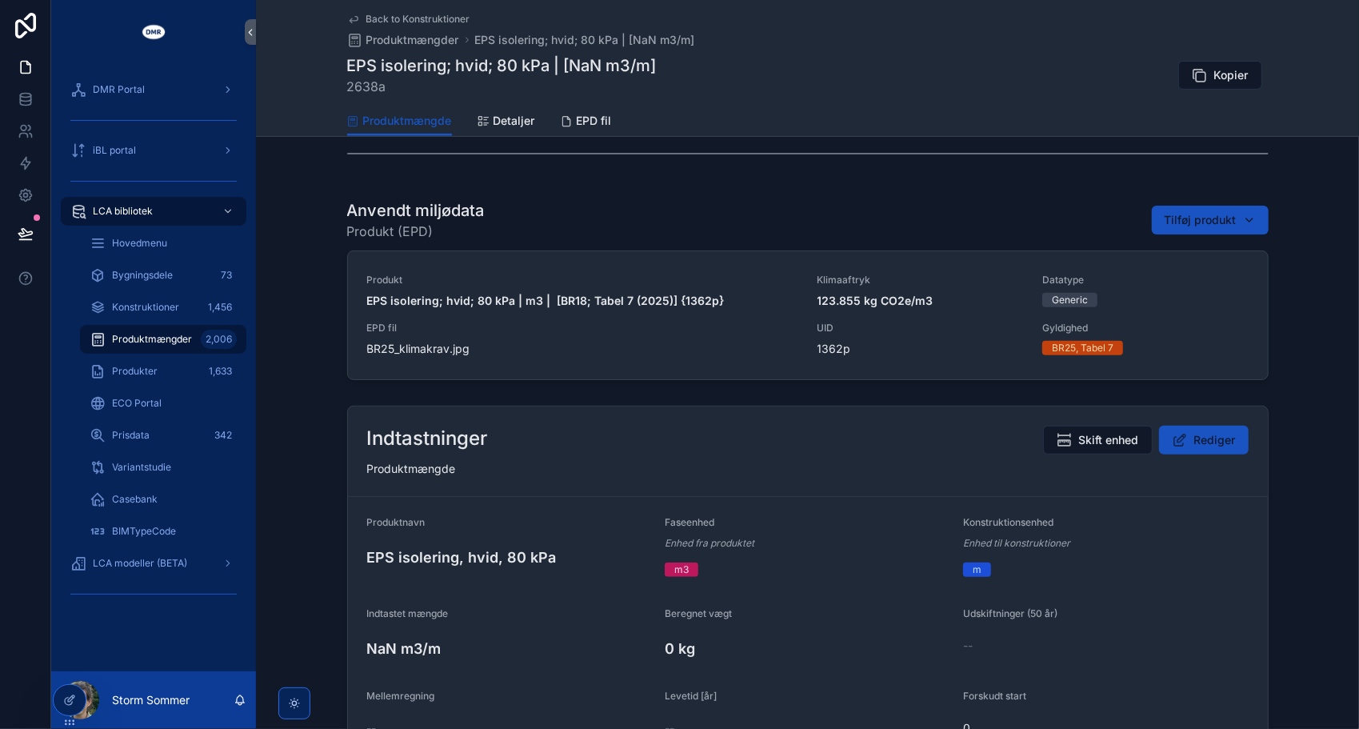
scroll to position [400, 0]
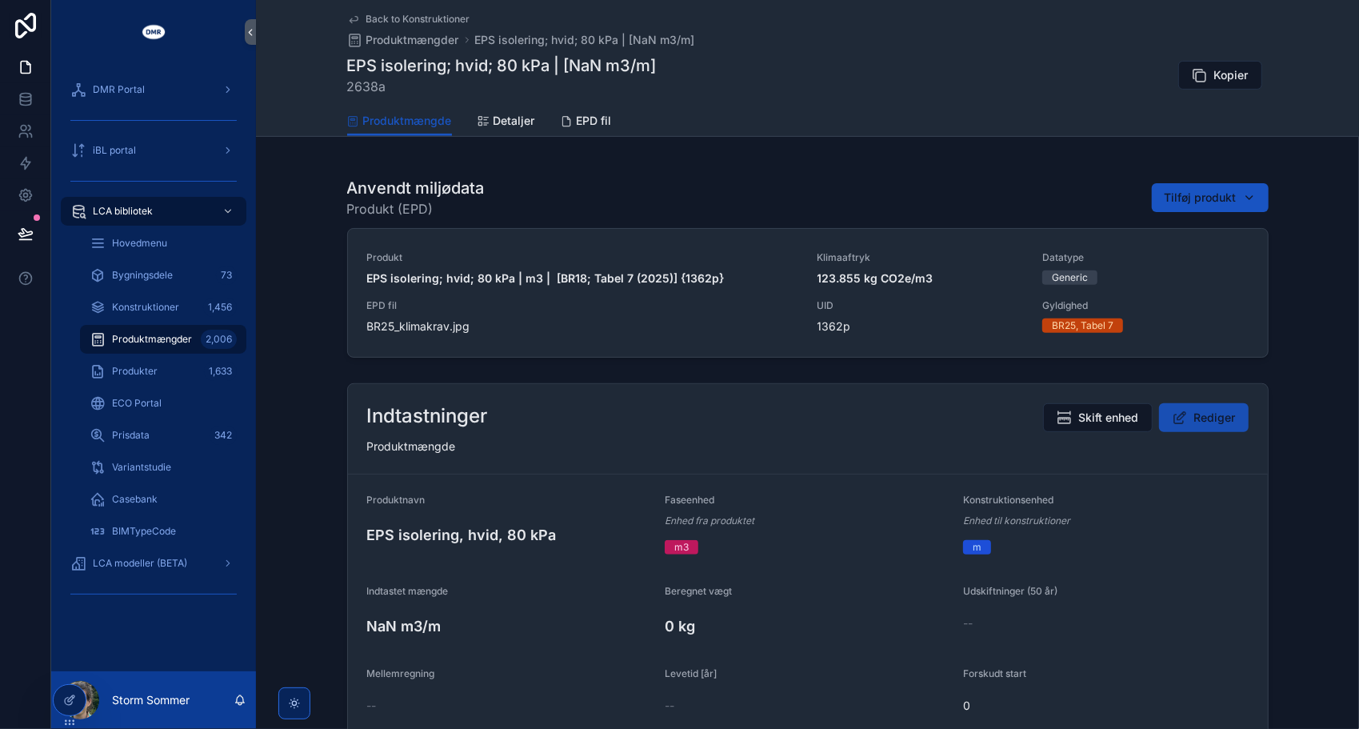
click at [1211, 414] on span "Rediger" at bounding box center [1216, 418] width 42 height 16
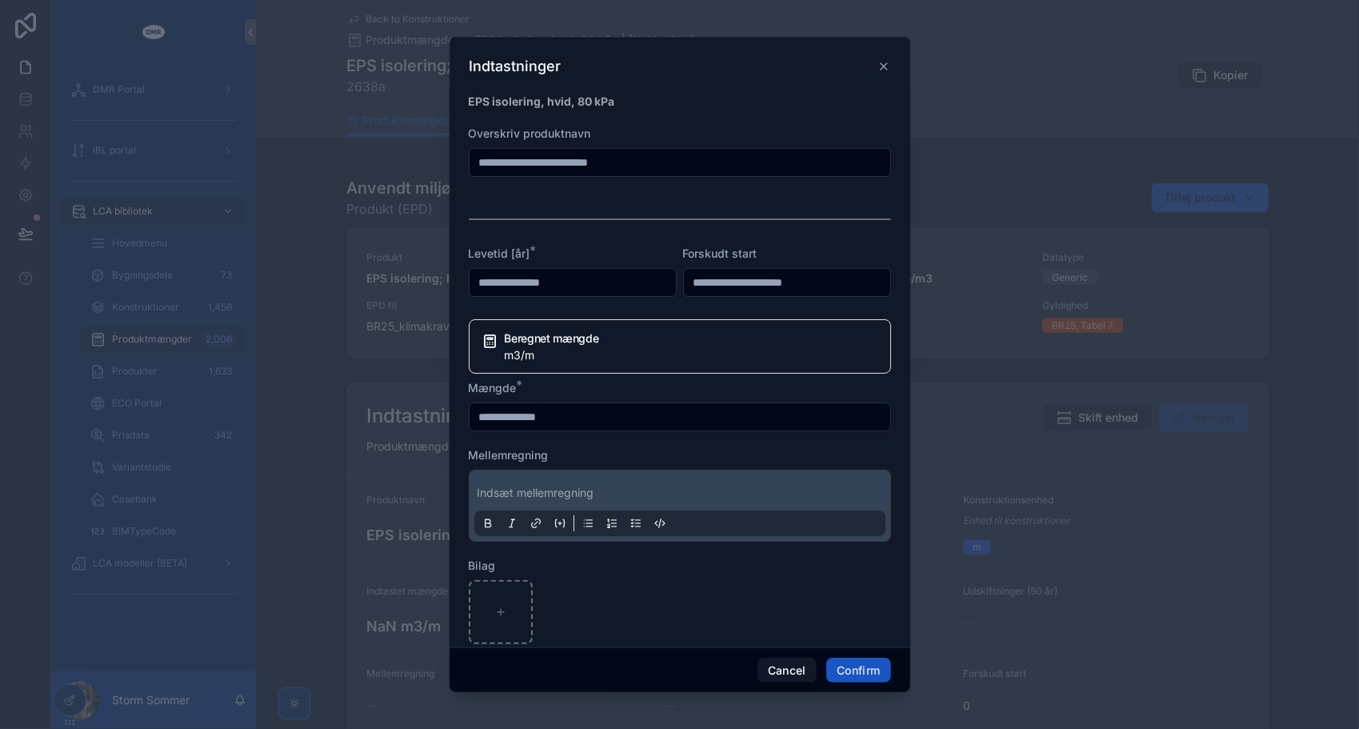
scroll to position [0, 0]
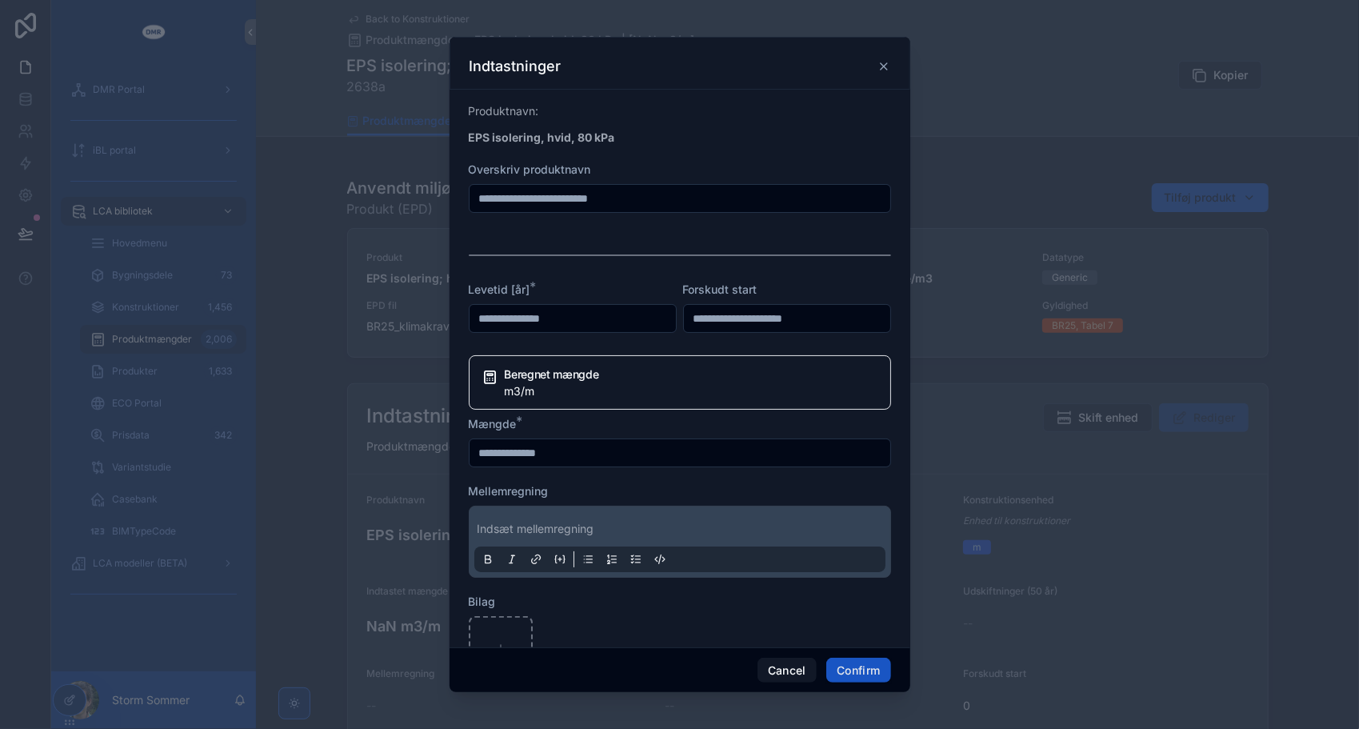
click at [493, 519] on div "Indsæt mellemregning" at bounding box center [680, 541] width 411 height 61
click at [493, 531] on p at bounding box center [683, 529] width 411 height 16
click at [583, 528] on p "*********" at bounding box center [683, 529] width 411 height 16
click at [582, 458] on input "text" at bounding box center [680, 453] width 421 height 22
type input "******"
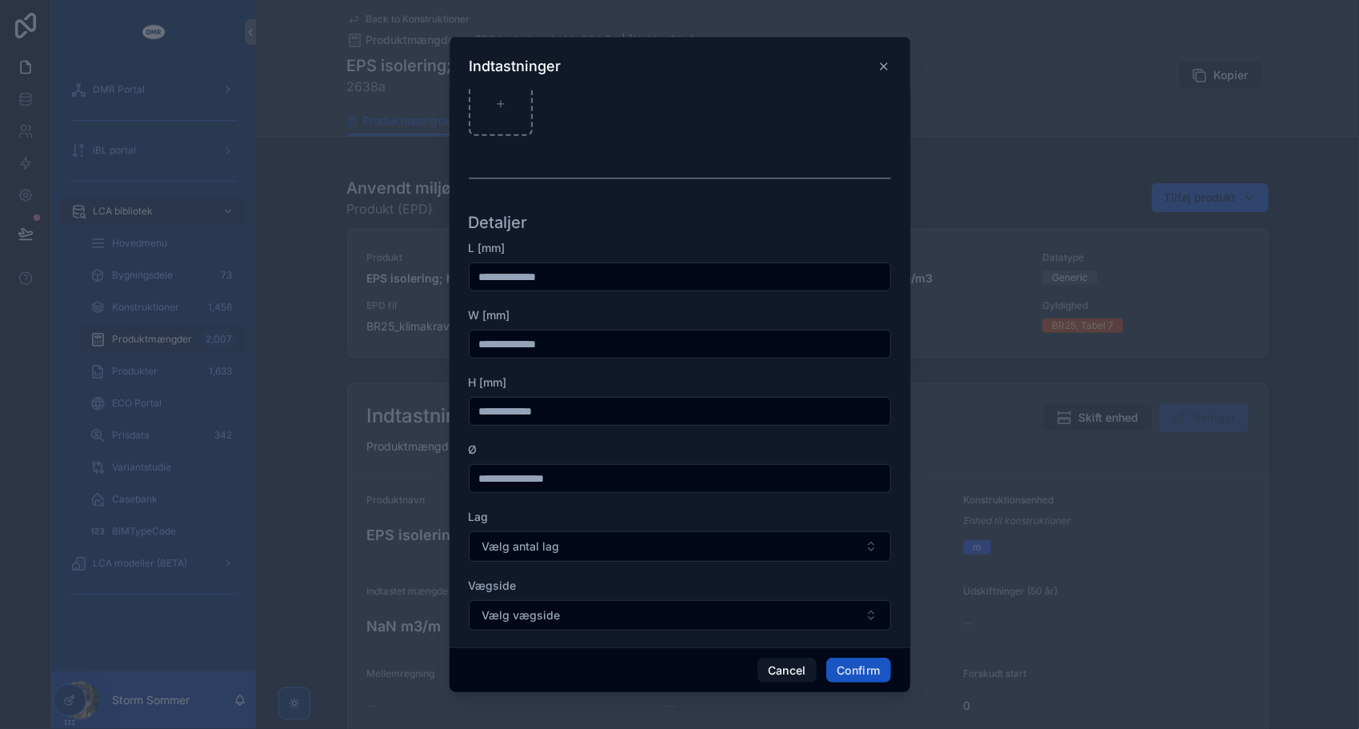
scroll to position [560, 0]
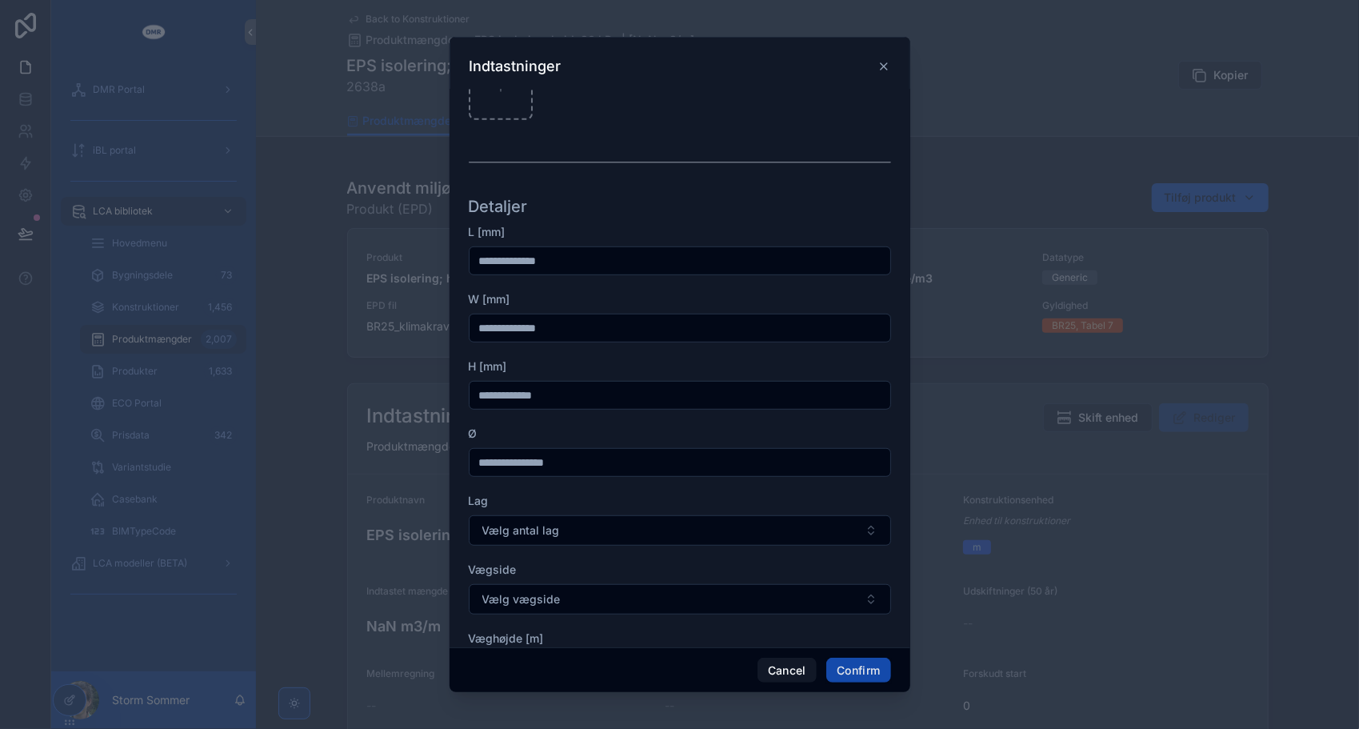
click at [858, 671] on button "Confirm" at bounding box center [859, 671] width 64 height 26
click at [607, 593] on button "Vælg vægside" at bounding box center [680, 599] width 422 height 30
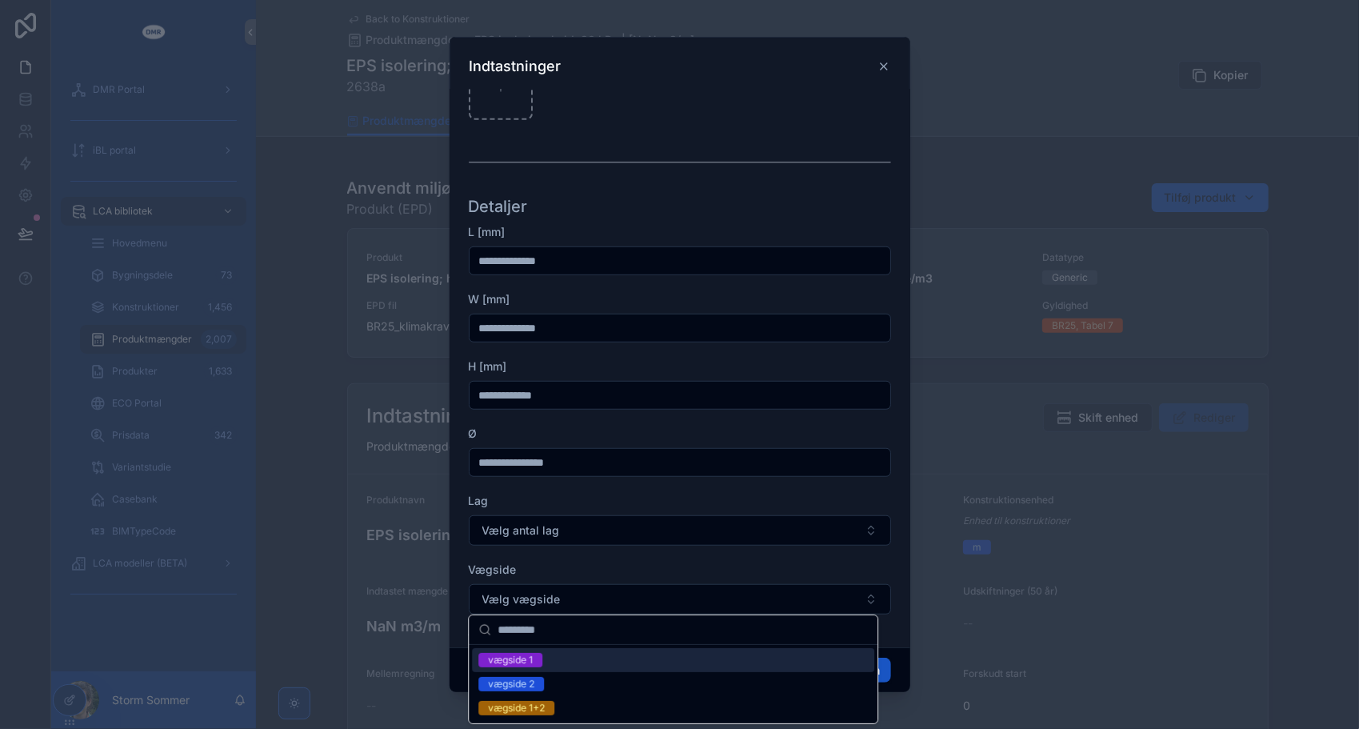
click at [522, 663] on div "vægside 1" at bounding box center [510, 660] width 45 height 14
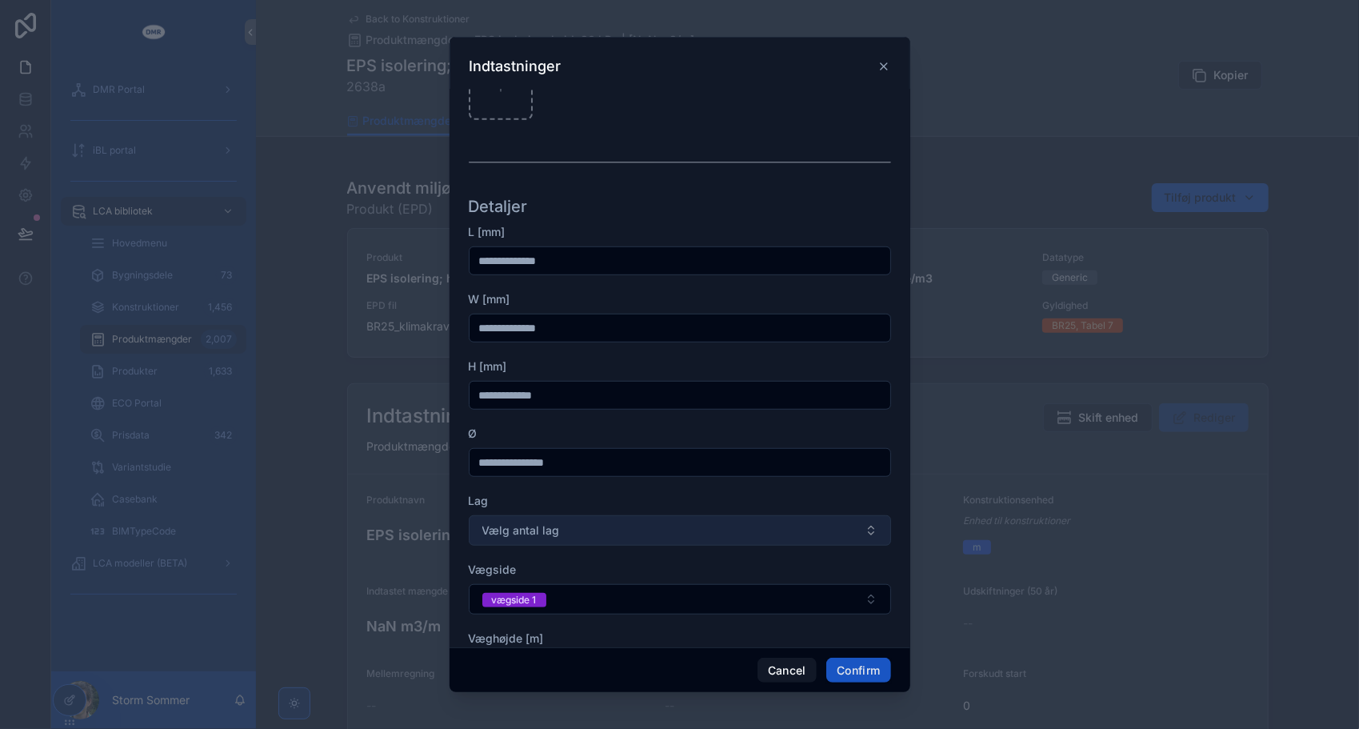
click at [589, 537] on button "Vælg antal lag" at bounding box center [680, 530] width 422 height 30
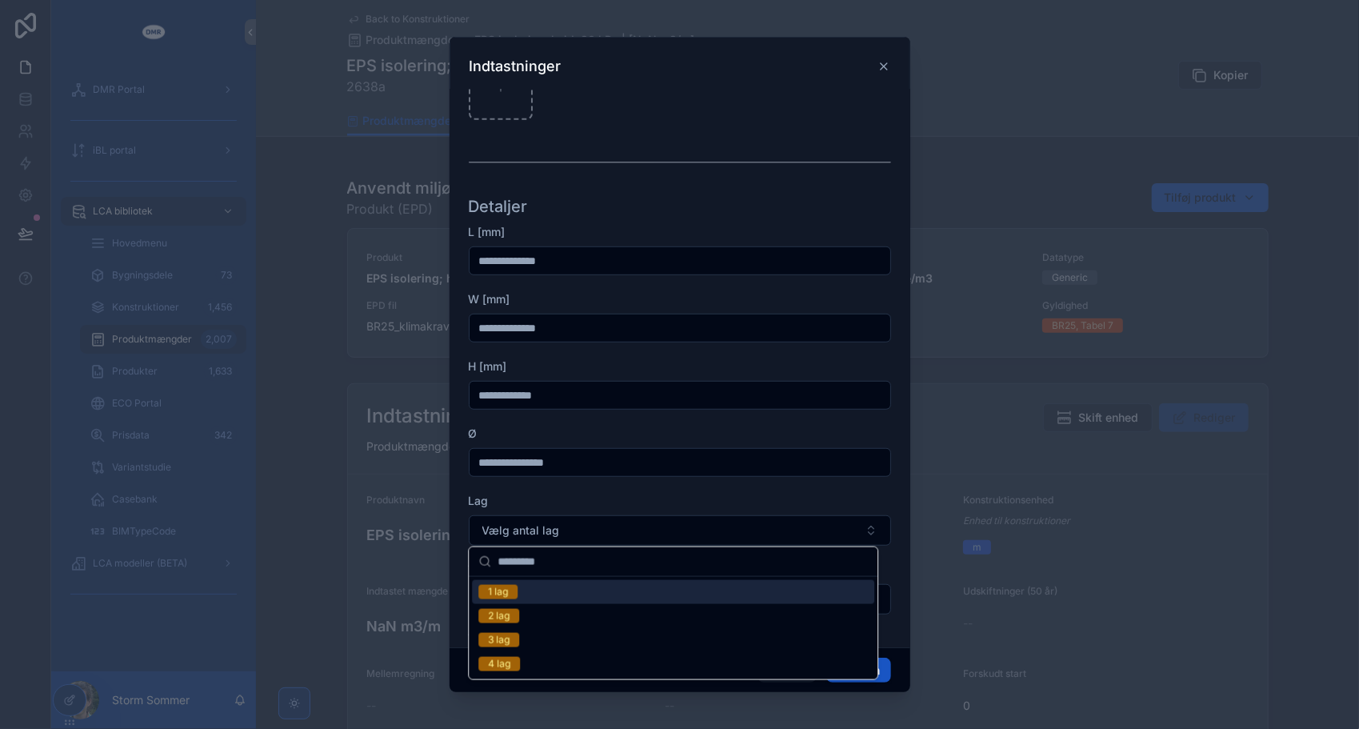
click at [522, 595] on div "1 lag" at bounding box center [673, 592] width 402 height 24
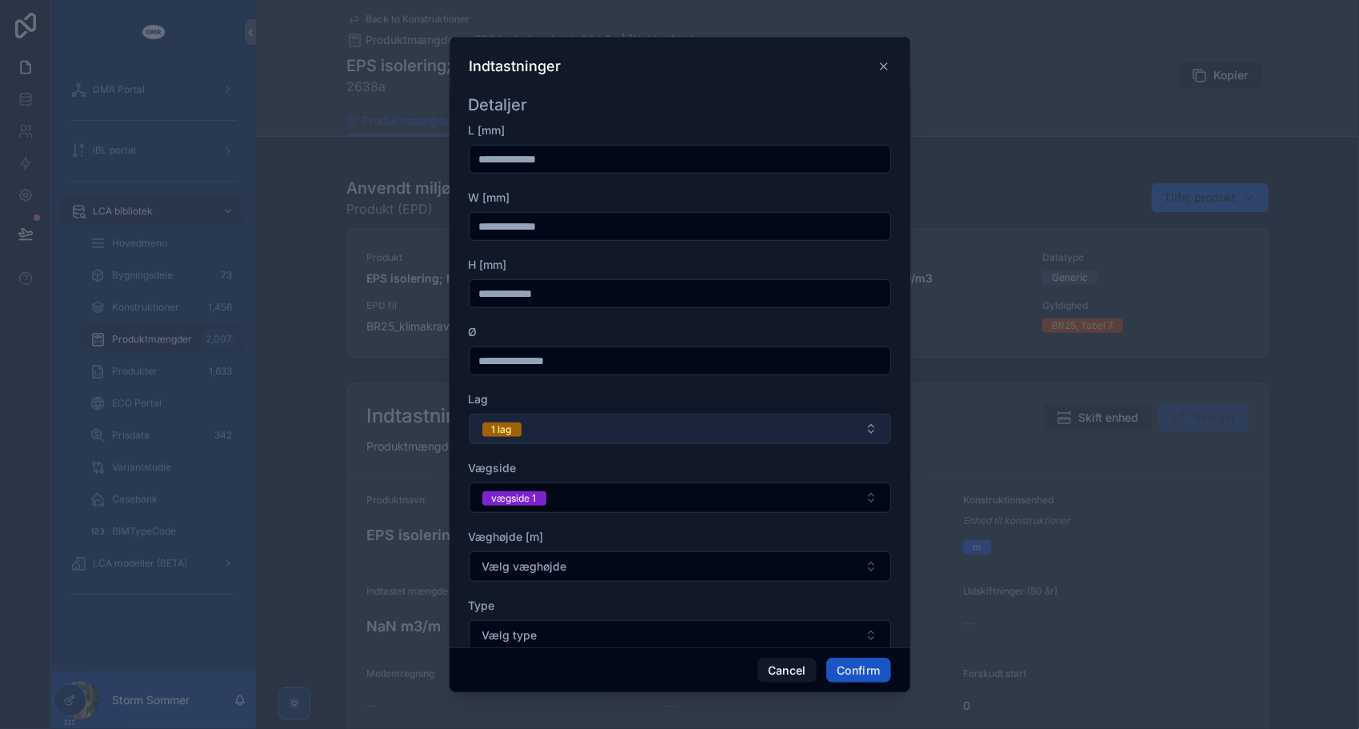
scroll to position [781, 0]
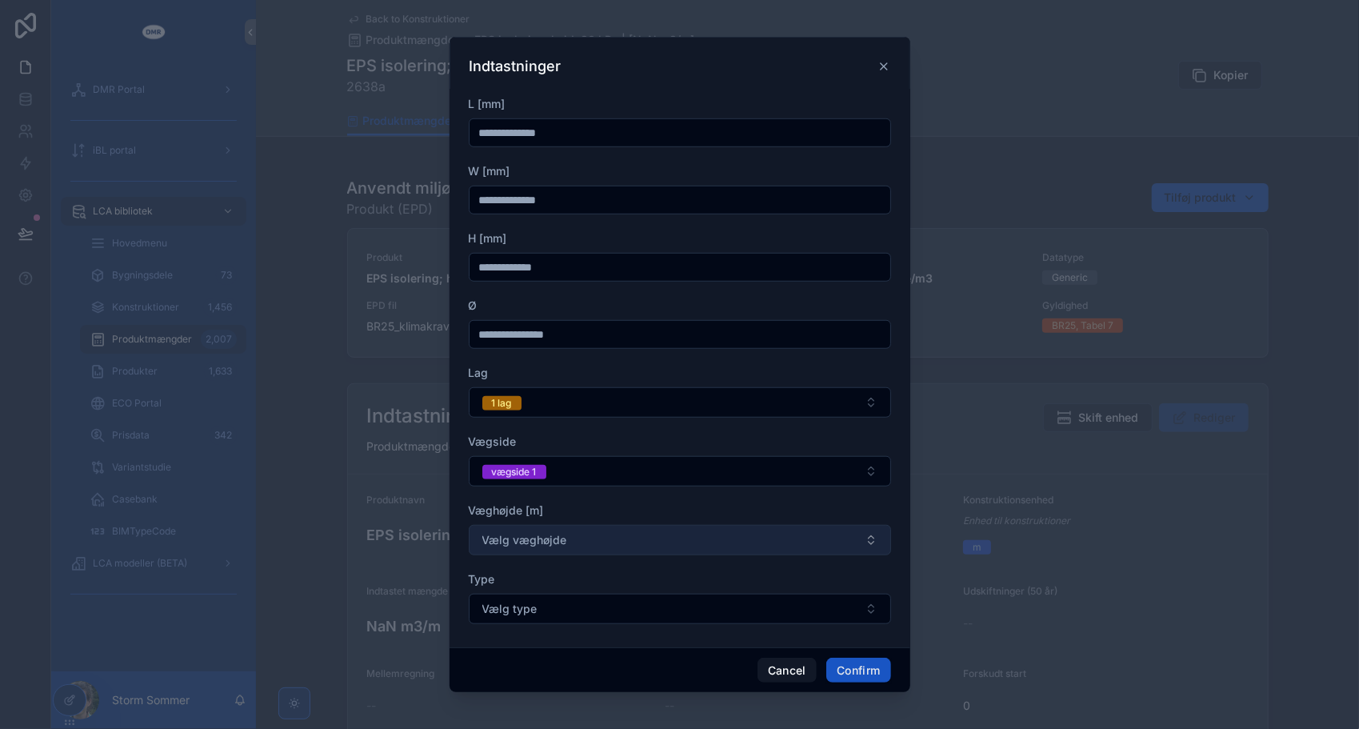
click at [599, 535] on button "Vælg væghøjde" at bounding box center [680, 540] width 422 height 30
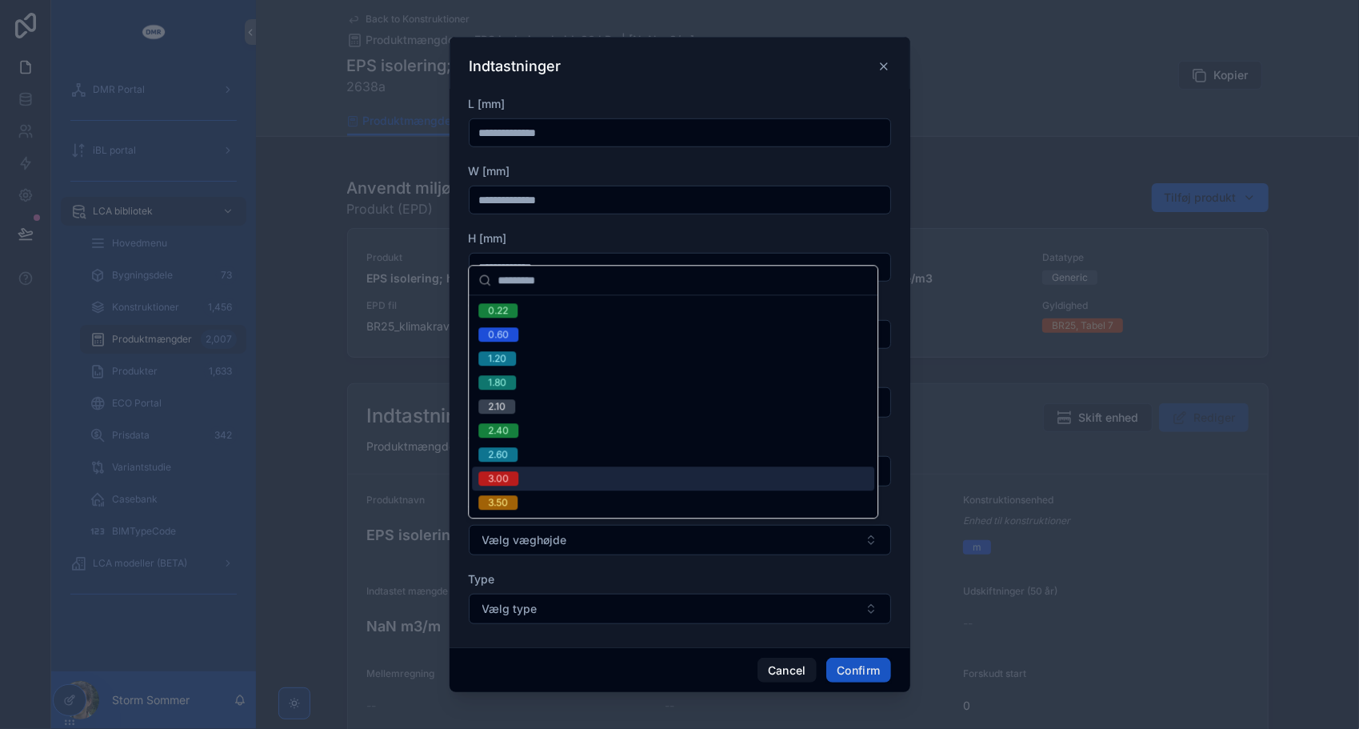
click at [592, 571] on div "Type" at bounding box center [680, 579] width 422 height 16
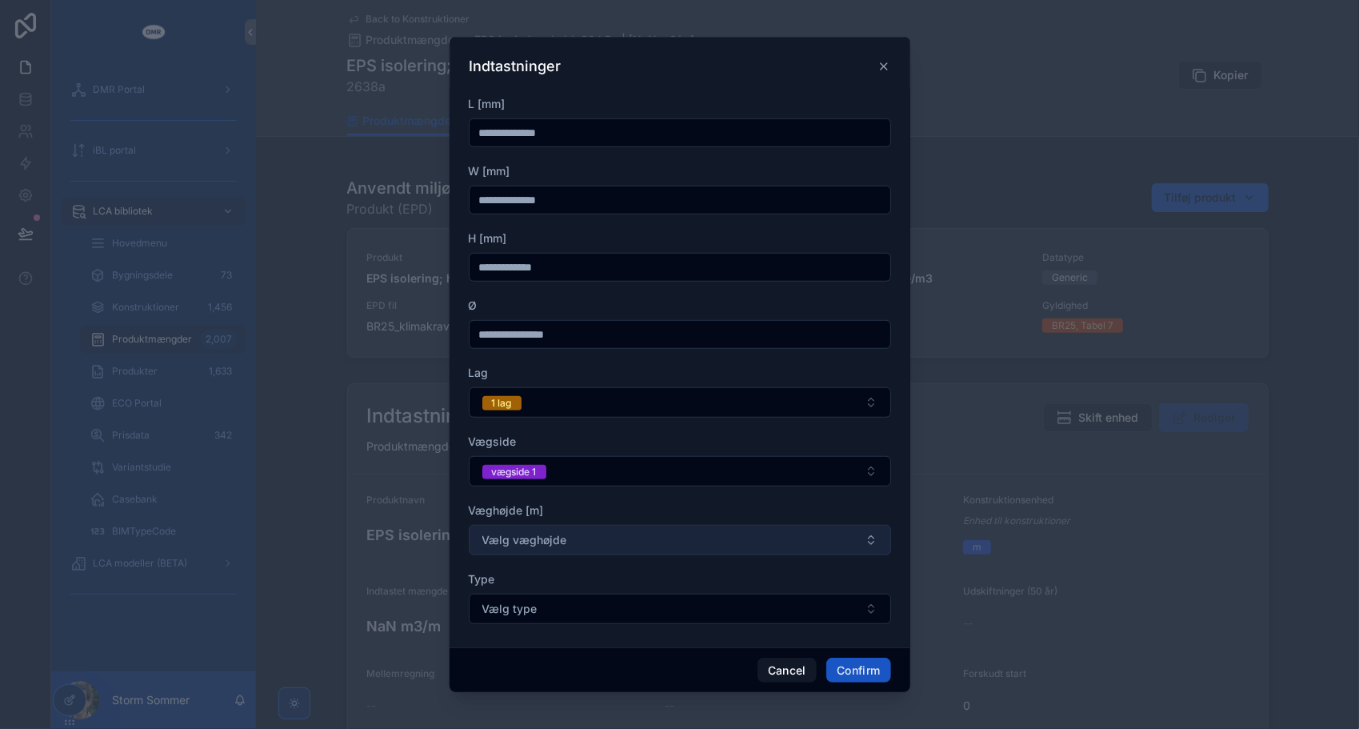
click at [587, 541] on button "Vælg væghøjde" at bounding box center [680, 540] width 422 height 30
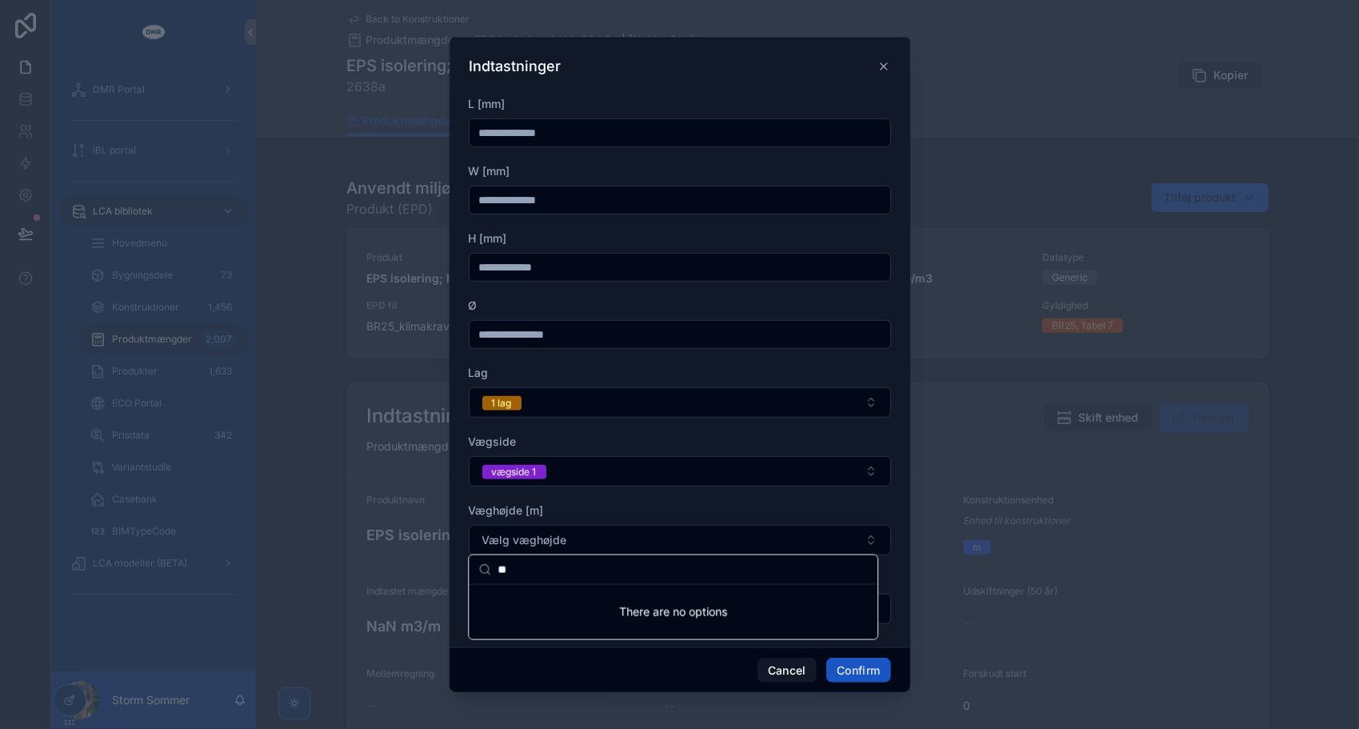
type input "*"
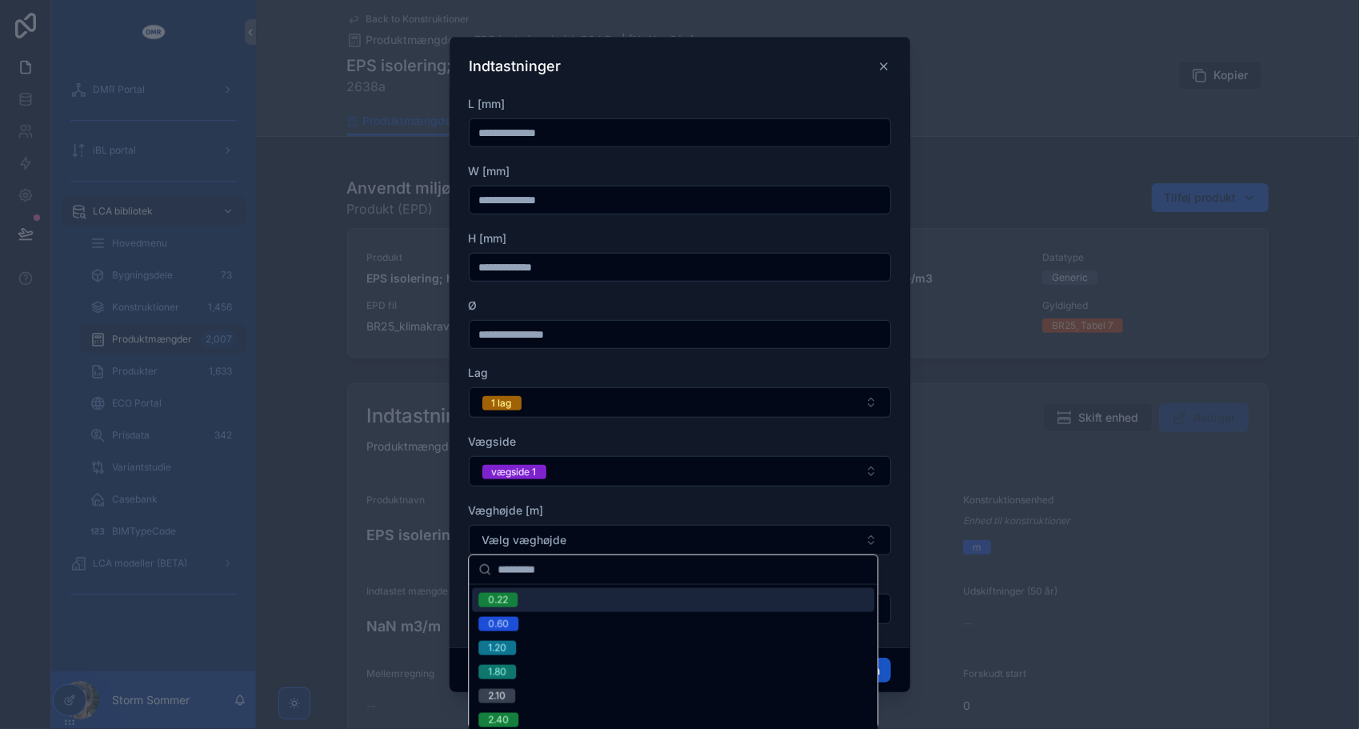
click at [626, 504] on div "Væghøjde [m]" at bounding box center [680, 511] width 422 height 16
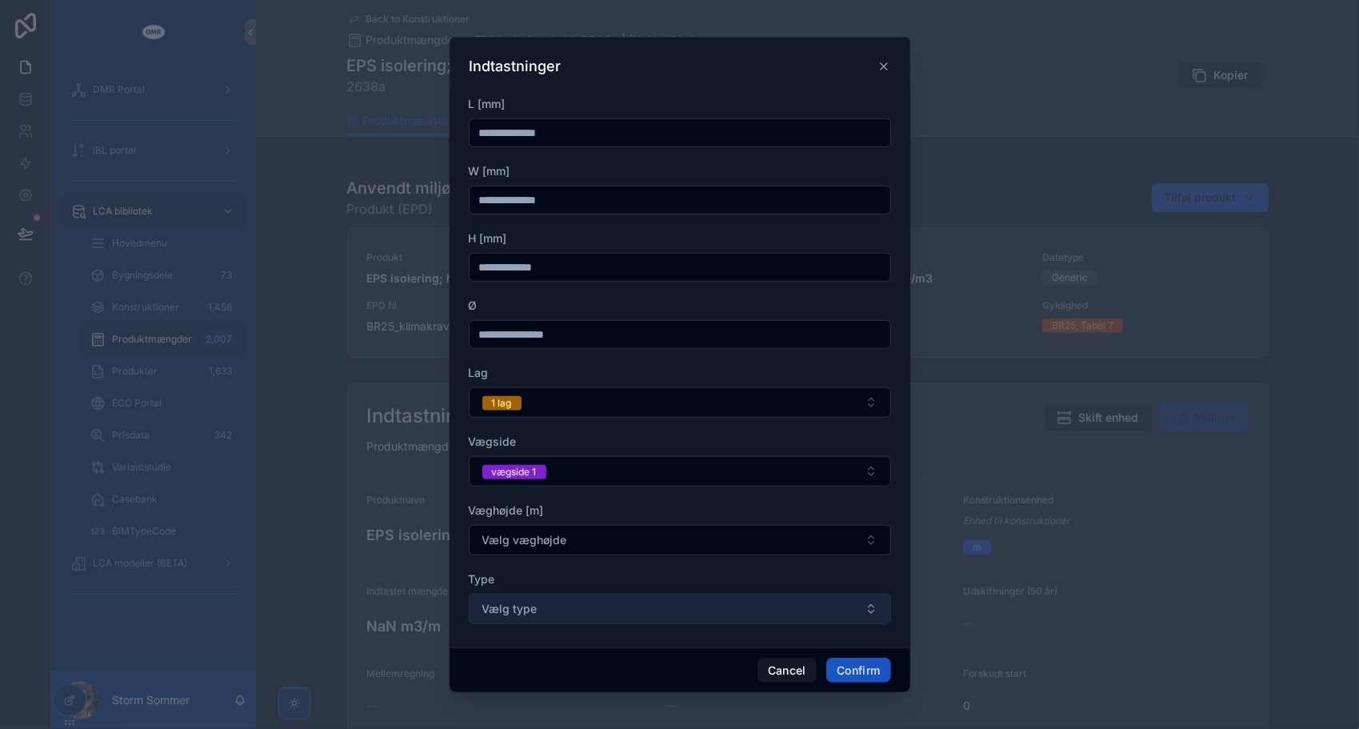
click at [539, 602] on button "Vælg type" at bounding box center [680, 609] width 422 height 30
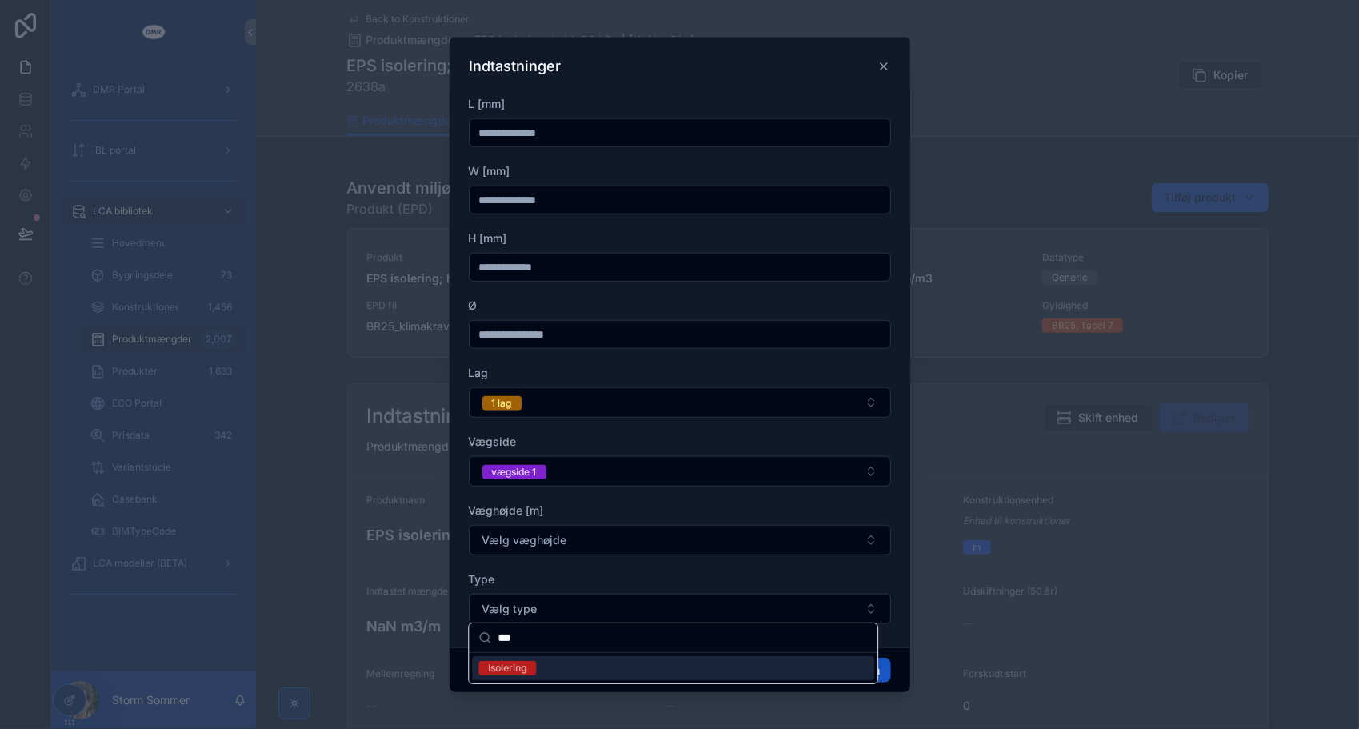
type input "***"
click at [514, 675] on div "Isolering" at bounding box center [673, 668] width 402 height 24
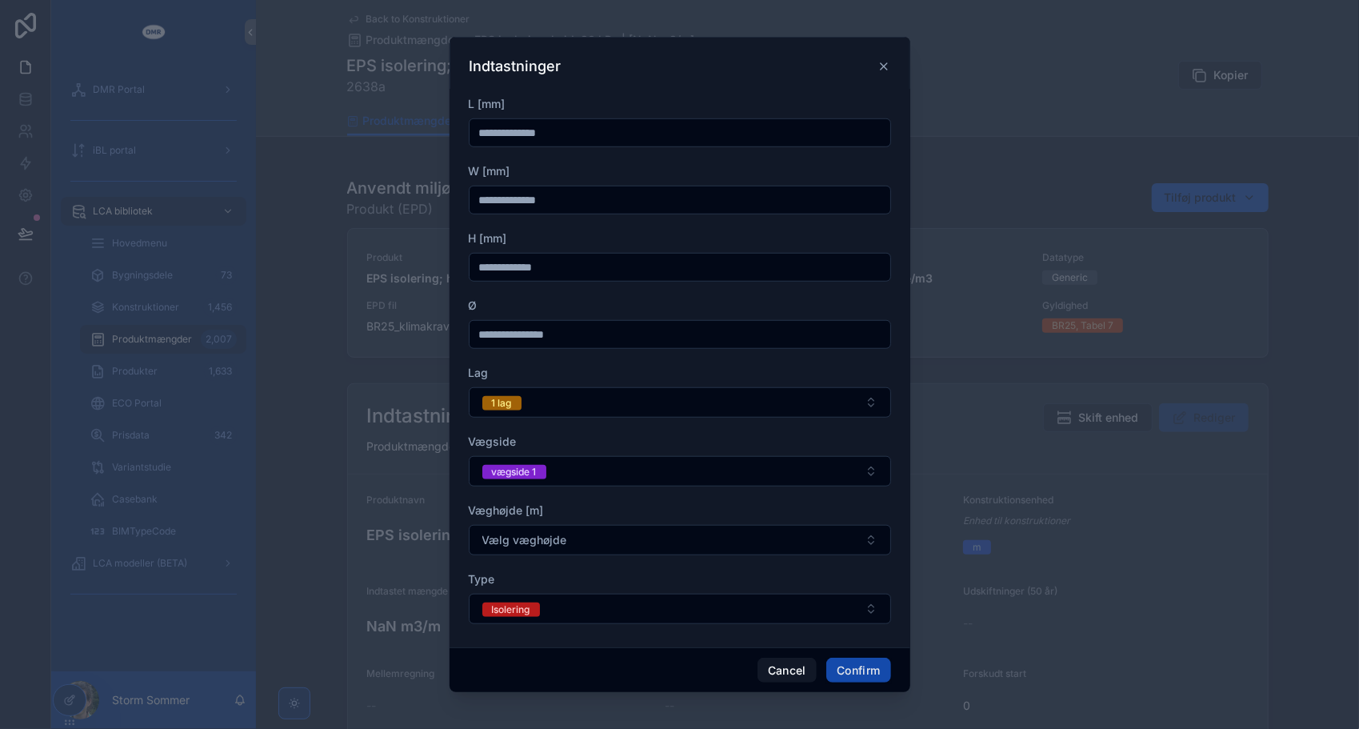
click at [865, 670] on button "Confirm" at bounding box center [859, 671] width 64 height 26
click at [851, 673] on button "Confirm" at bounding box center [859, 671] width 64 height 26
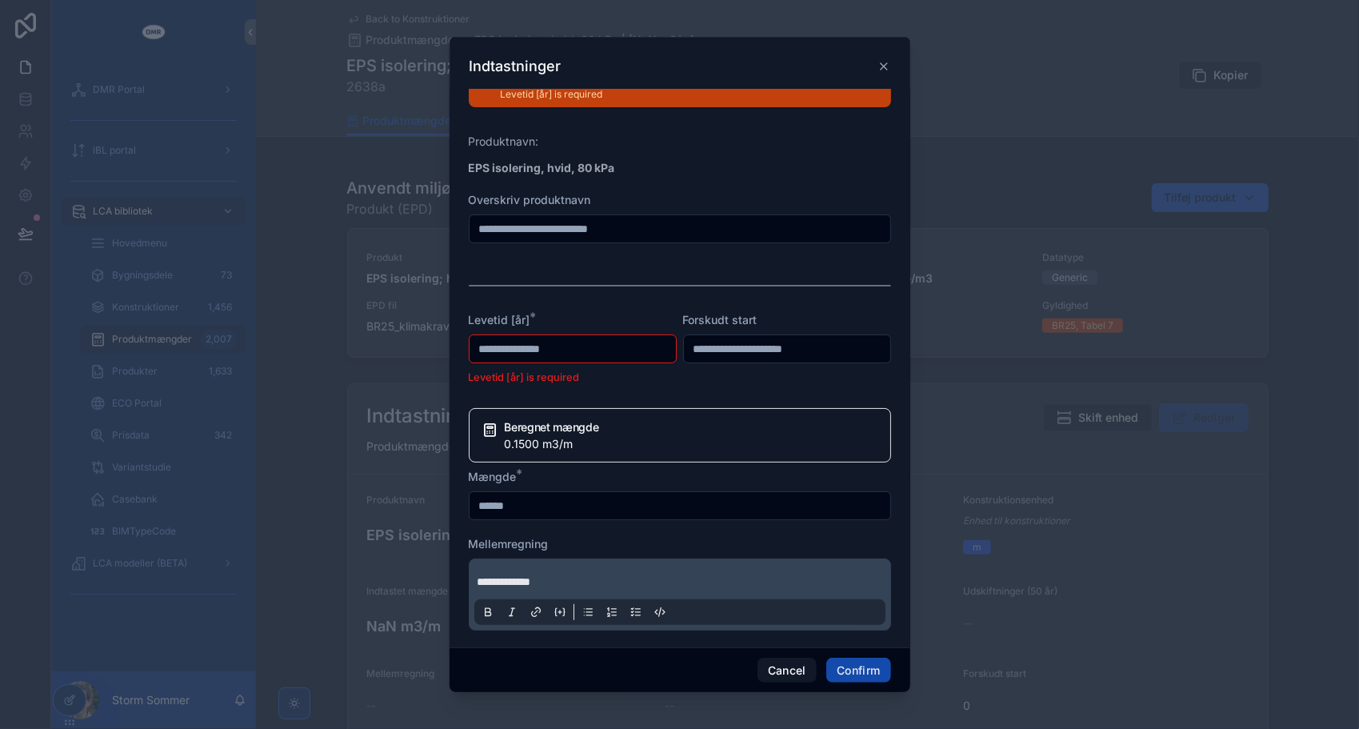
scroll to position [0, 0]
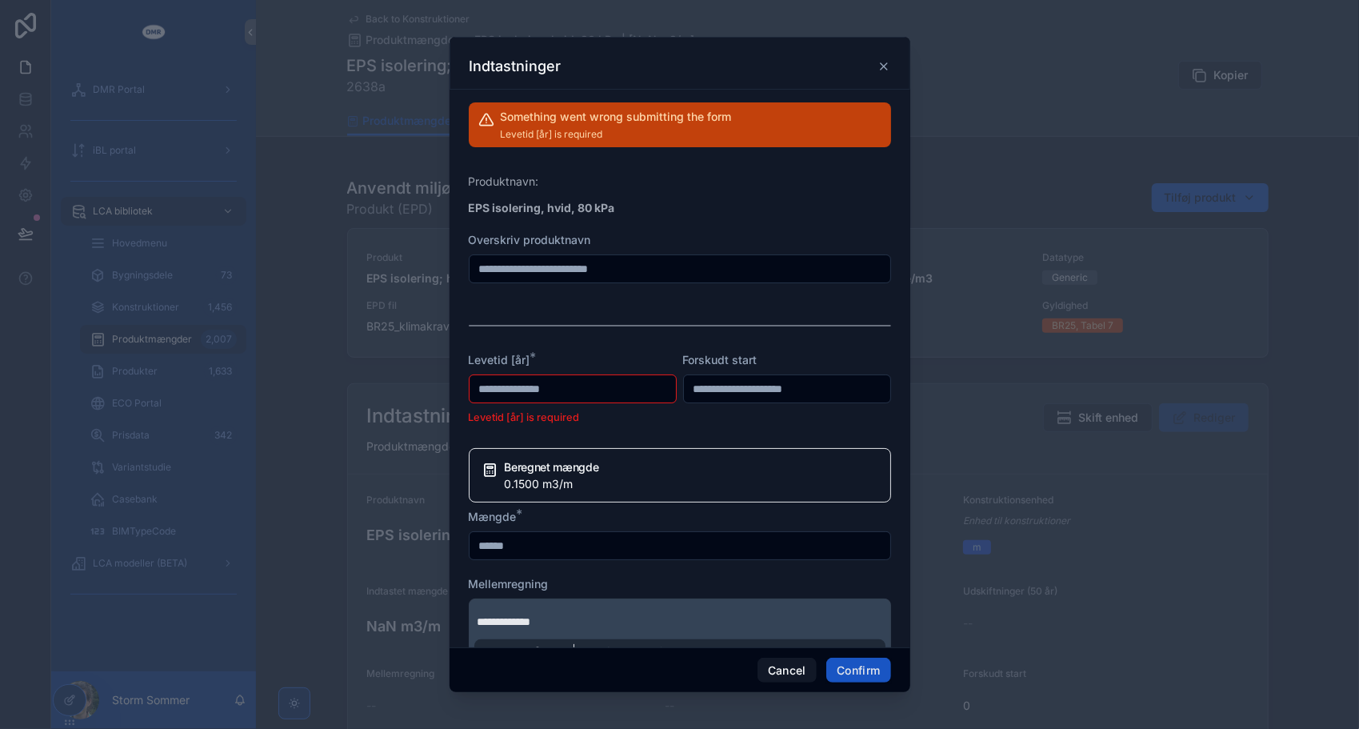
click at [557, 390] on input "text" at bounding box center [573, 389] width 206 height 22
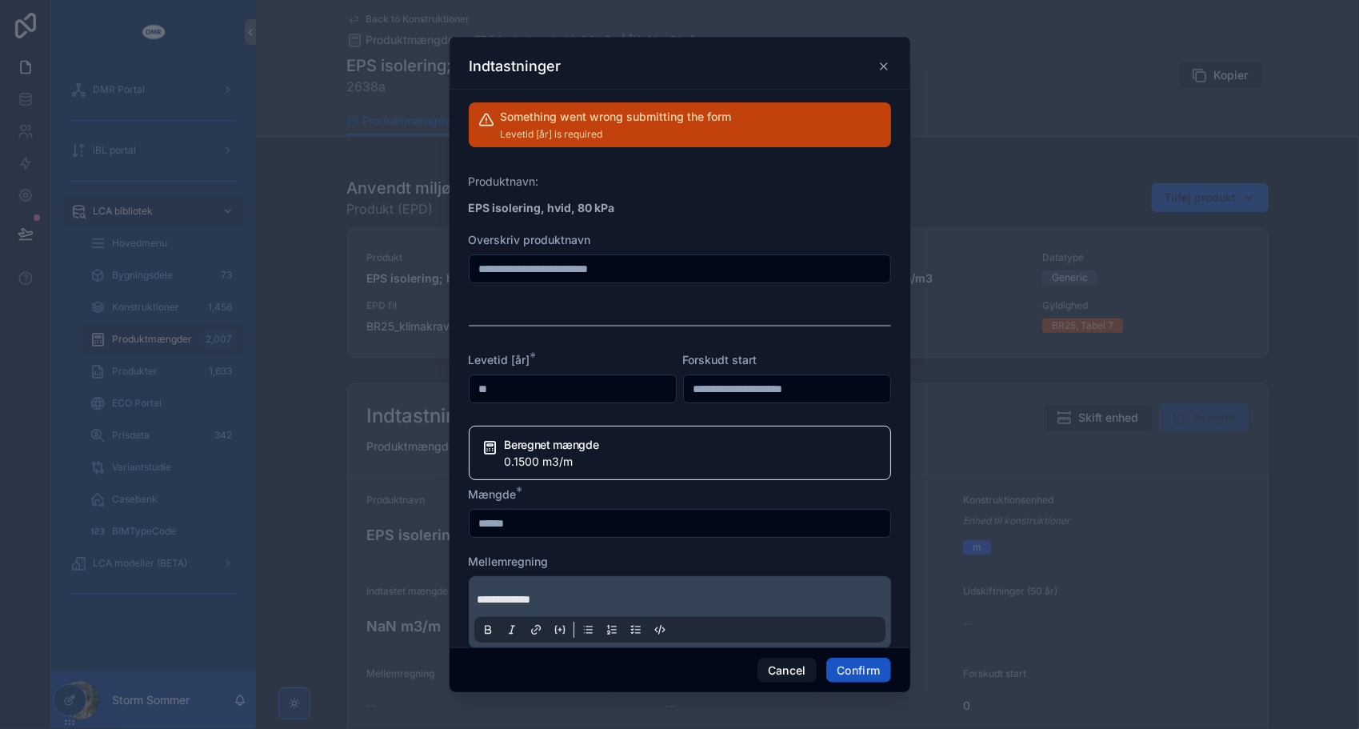
click at [671, 344] on div at bounding box center [680, 326] width 422 height 40
drag, startPoint x: 555, startPoint y: 390, endPoint x: 440, endPoint y: 384, distance: 115.4
click at [440, 384] on div "**********" at bounding box center [679, 364] width 1359 height 729
type input "**"
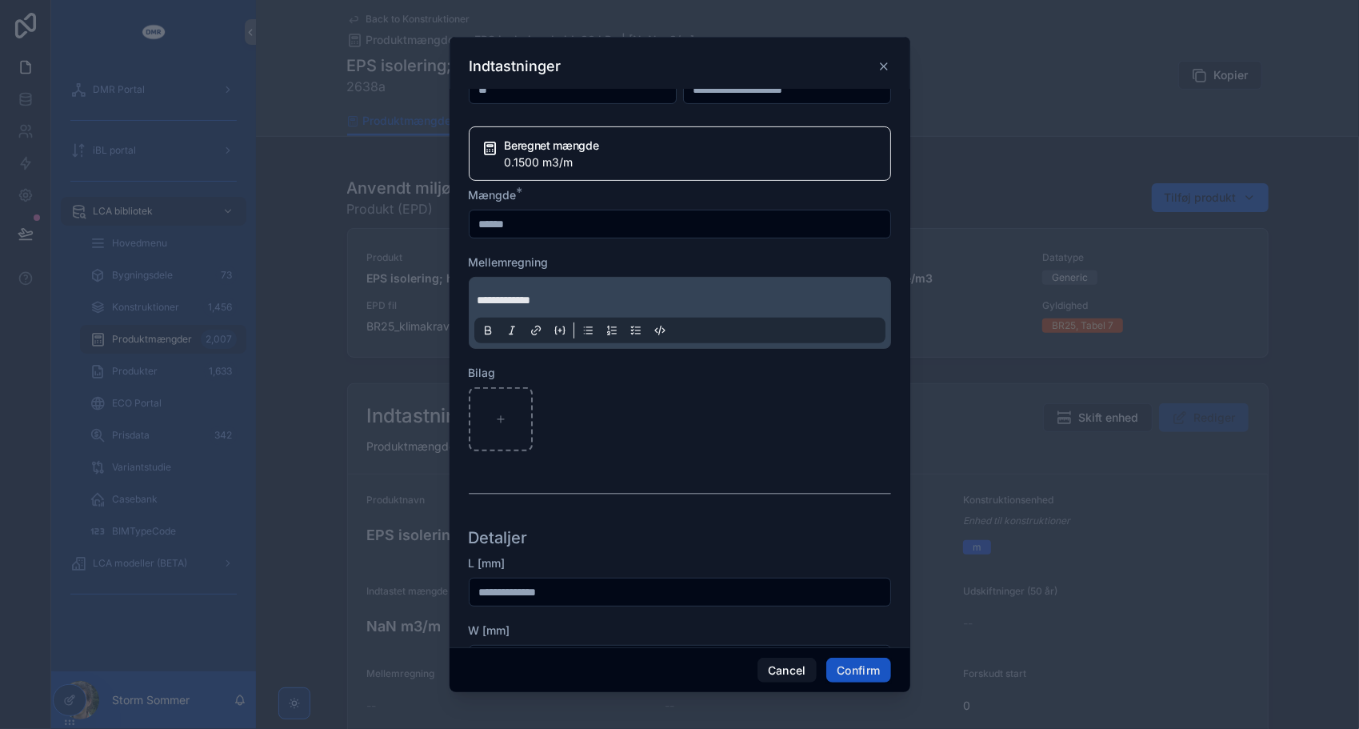
scroll to position [400, 0]
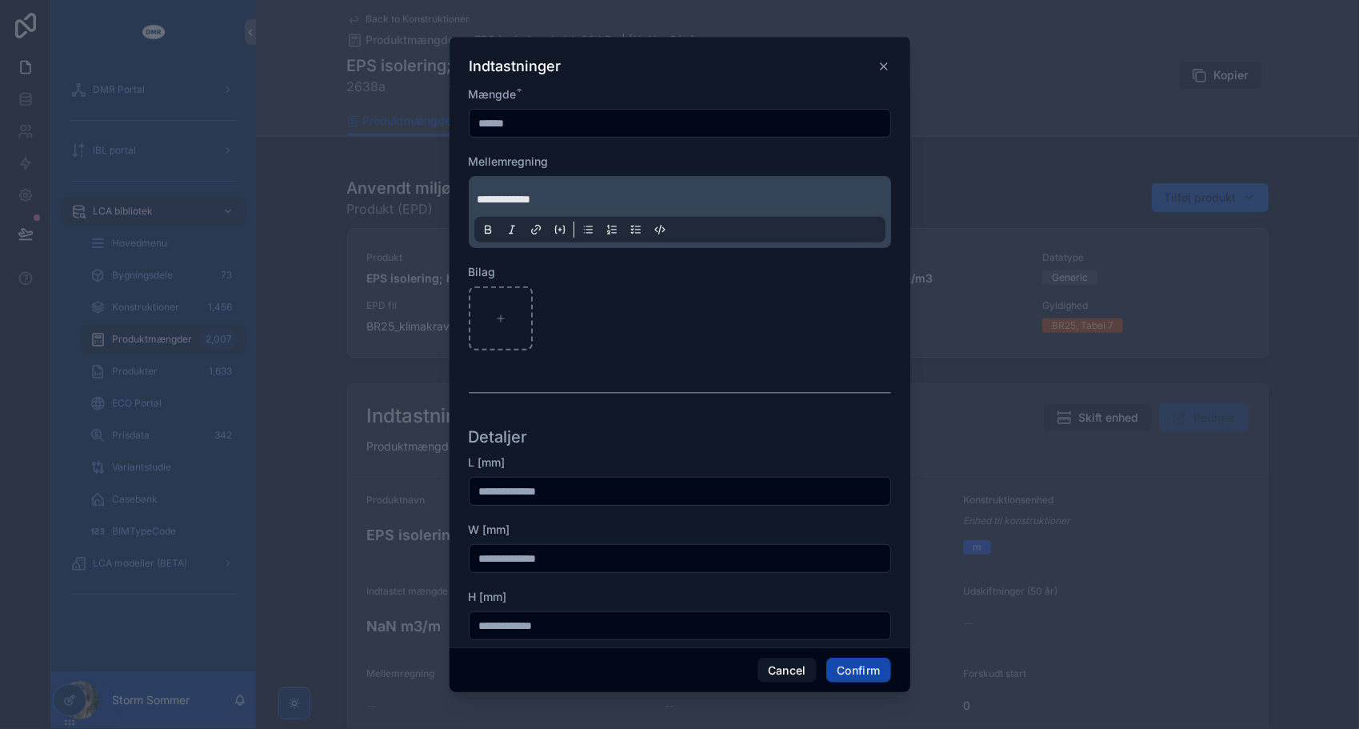
click at [867, 666] on button "Confirm" at bounding box center [859, 671] width 64 height 26
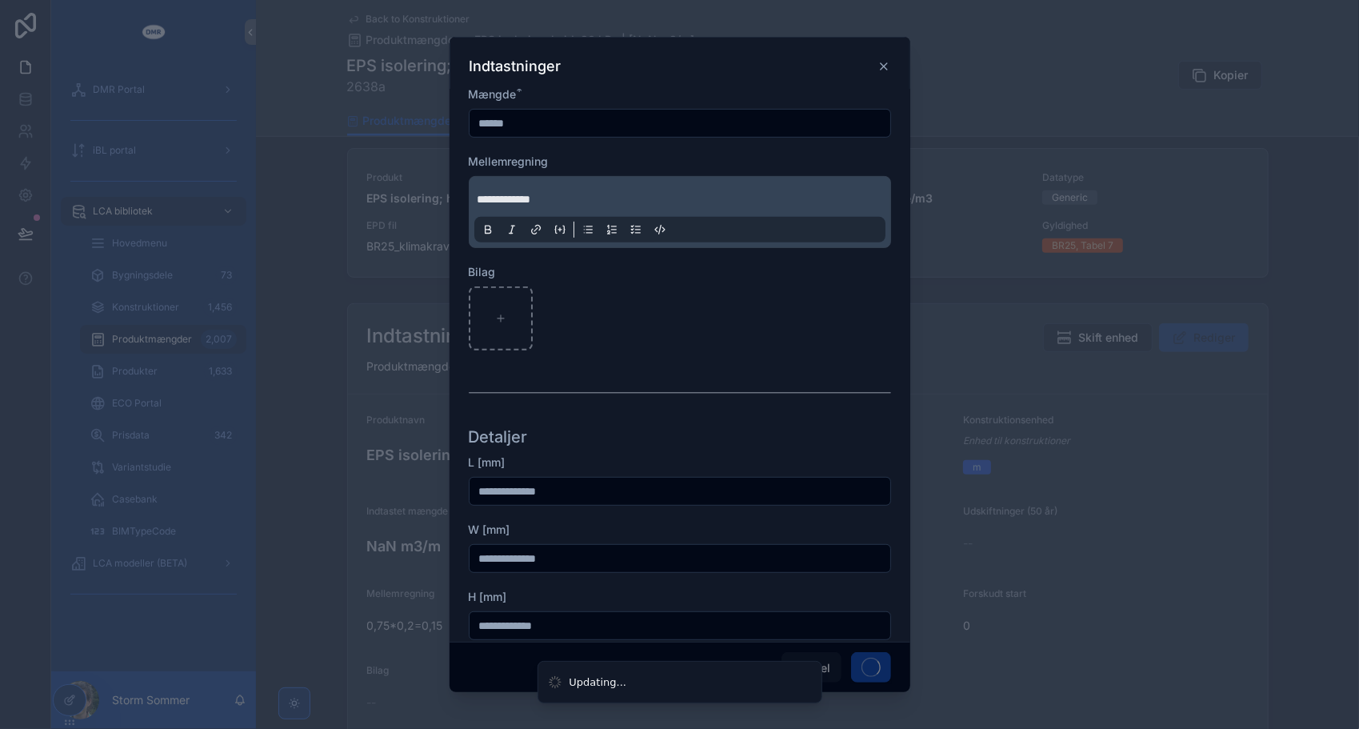
scroll to position [320, 0]
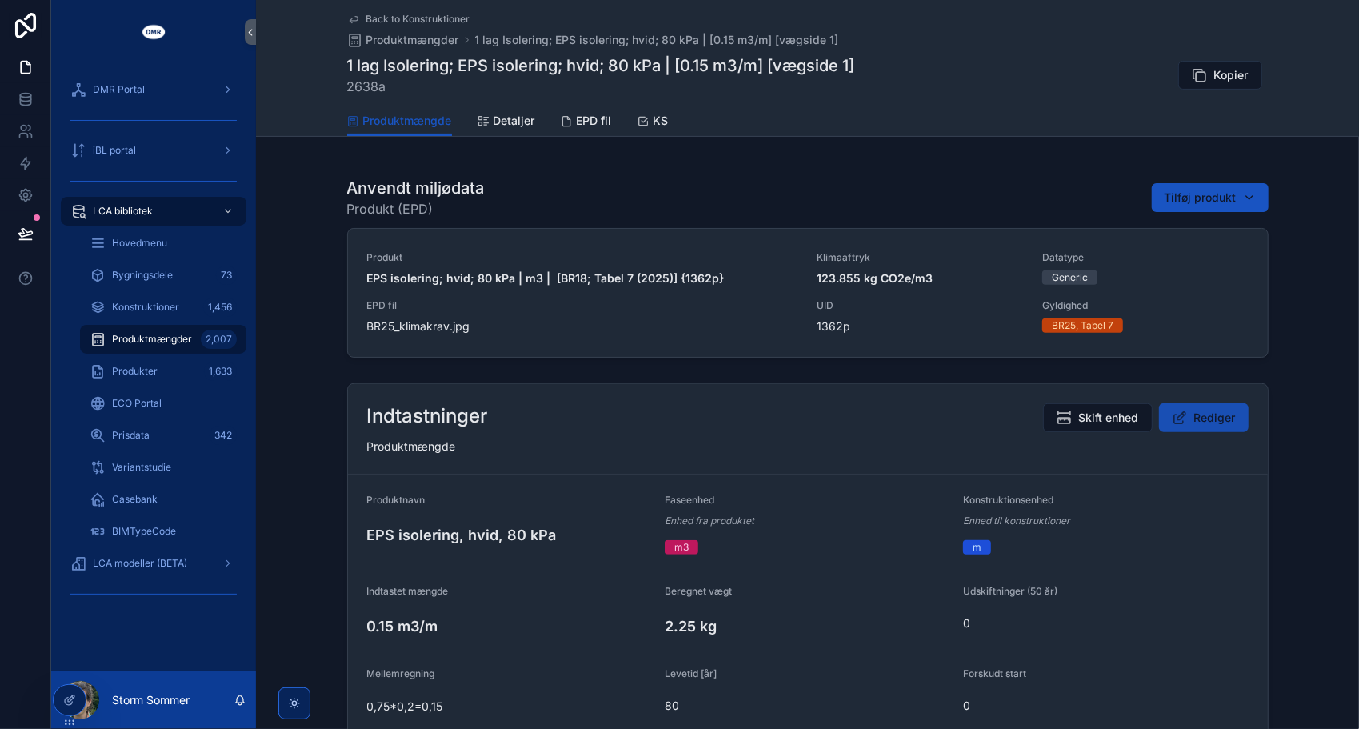
click at [1202, 421] on span "Rediger" at bounding box center [1216, 418] width 42 height 16
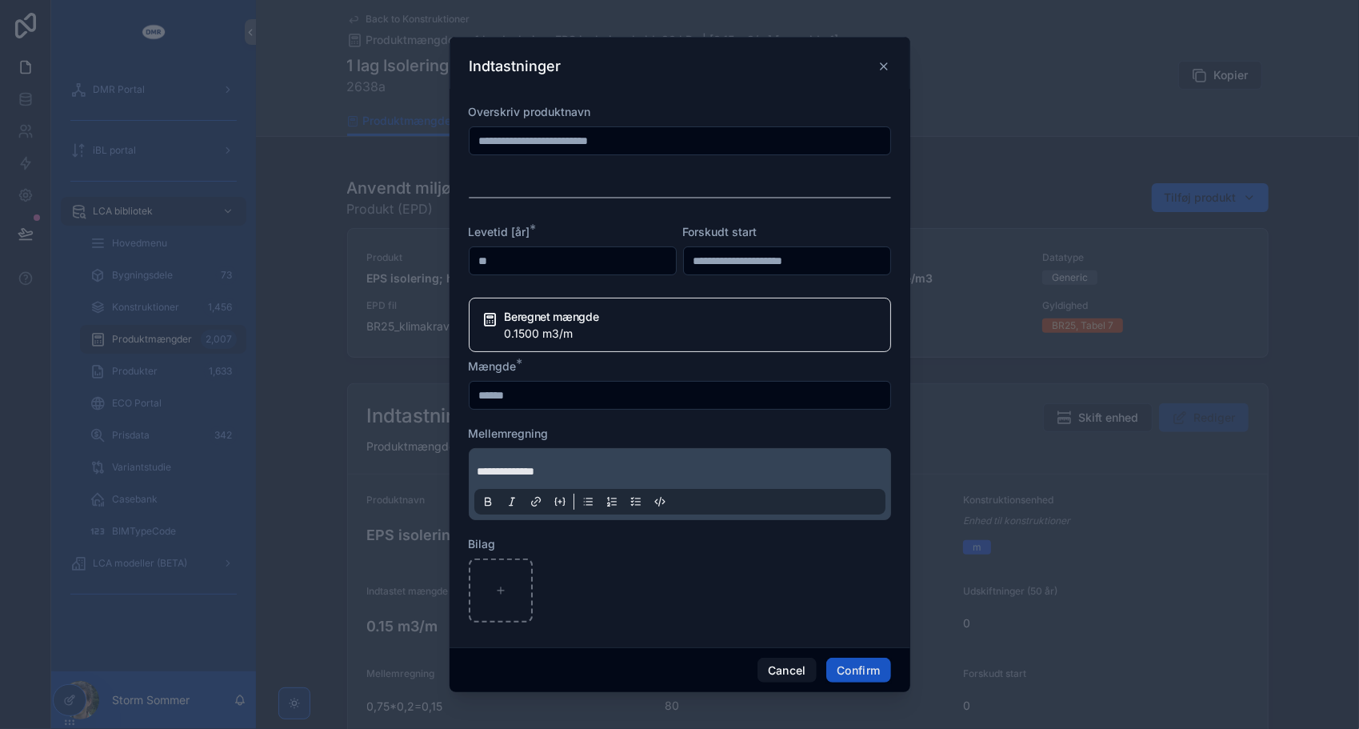
scroll to position [0, 0]
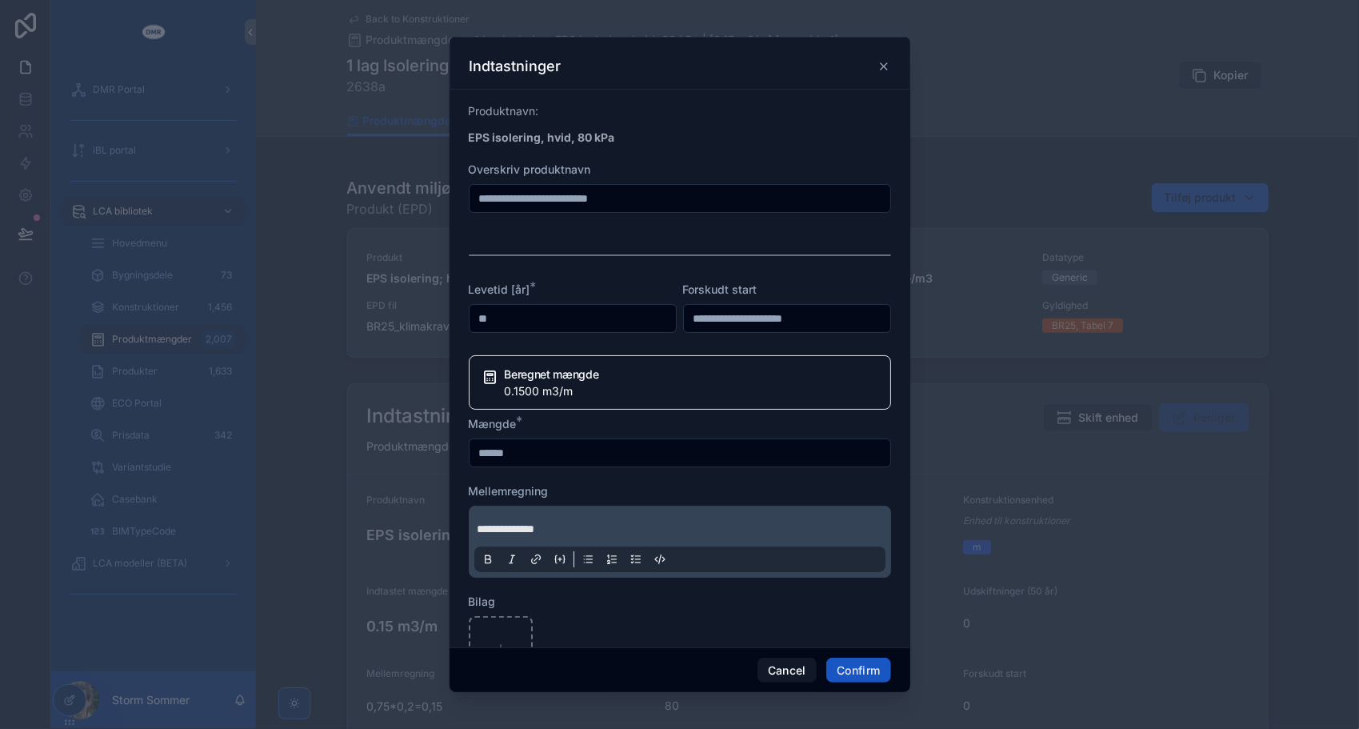
click at [886, 68] on icon at bounding box center [884, 66] width 6 height 6
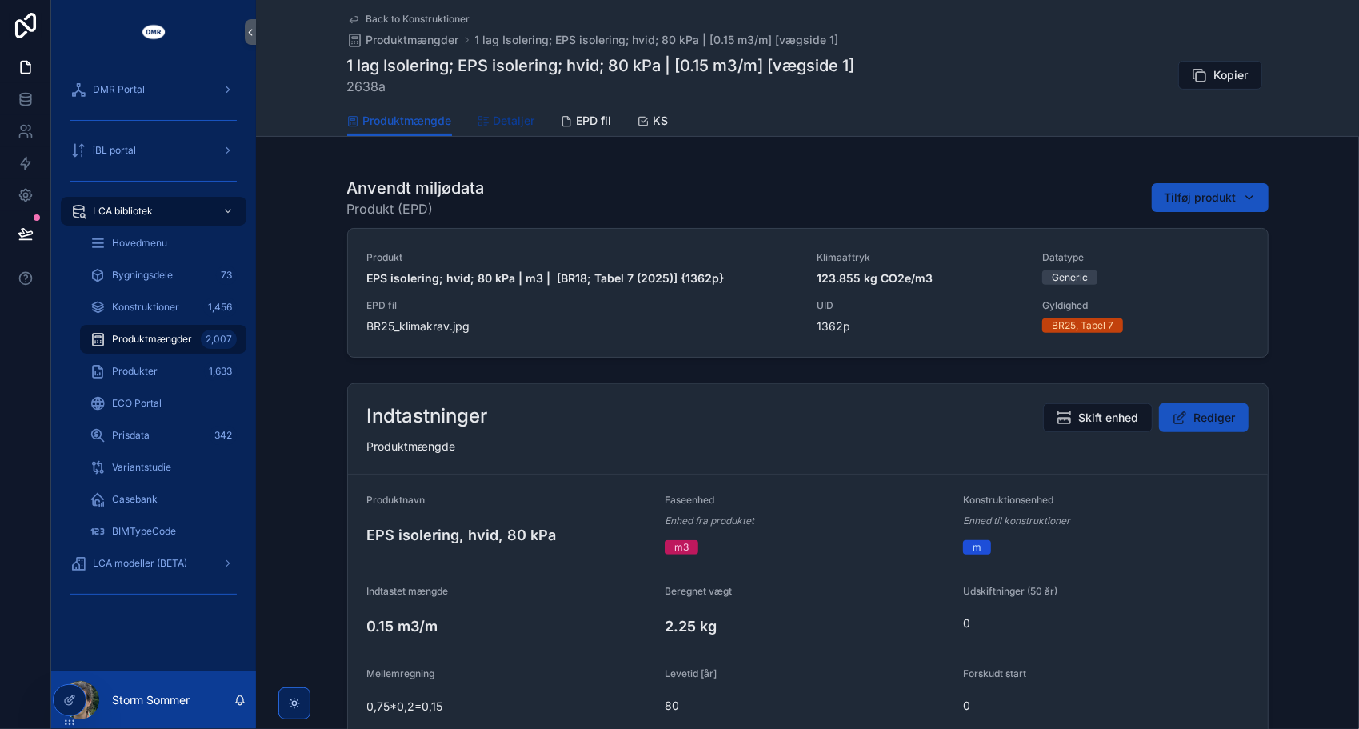
click at [508, 122] on span "Detaljer" at bounding box center [515, 121] width 42 height 16
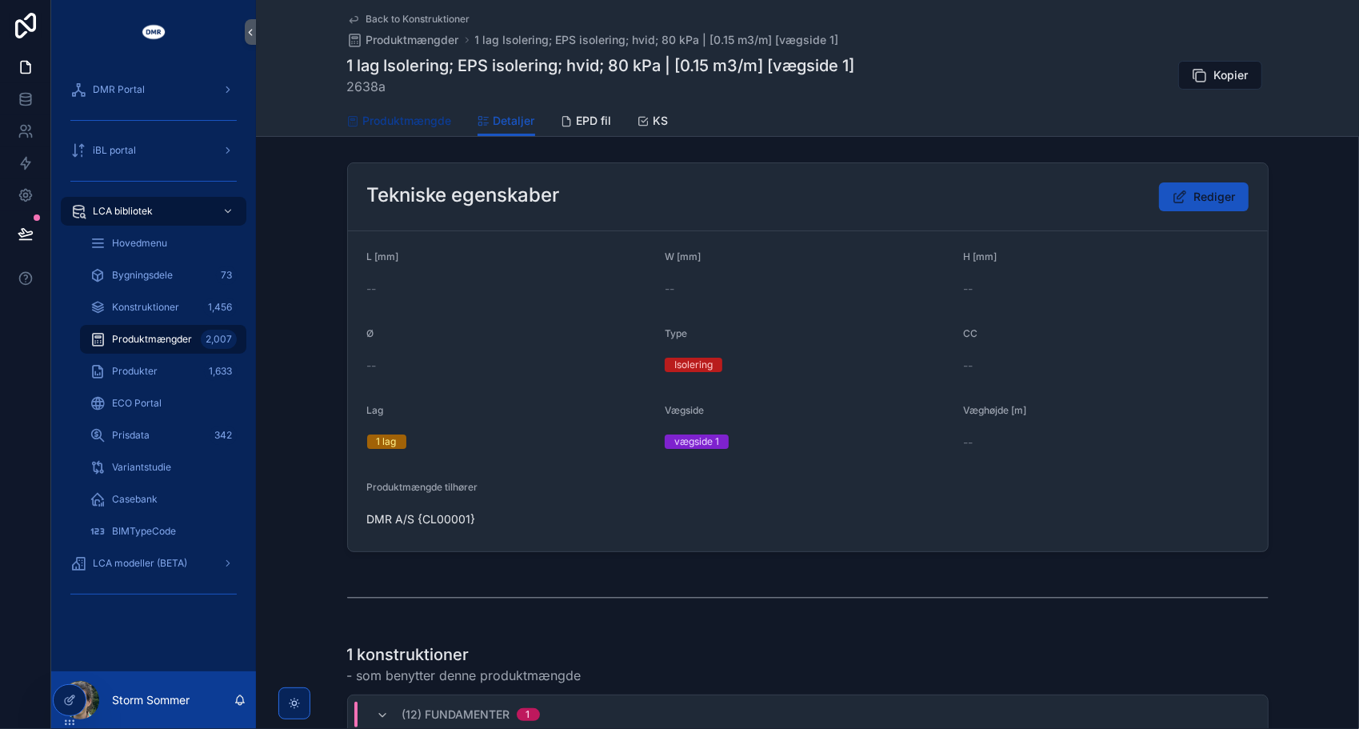
click at [413, 128] on span "Produktmængde" at bounding box center [407, 121] width 89 height 16
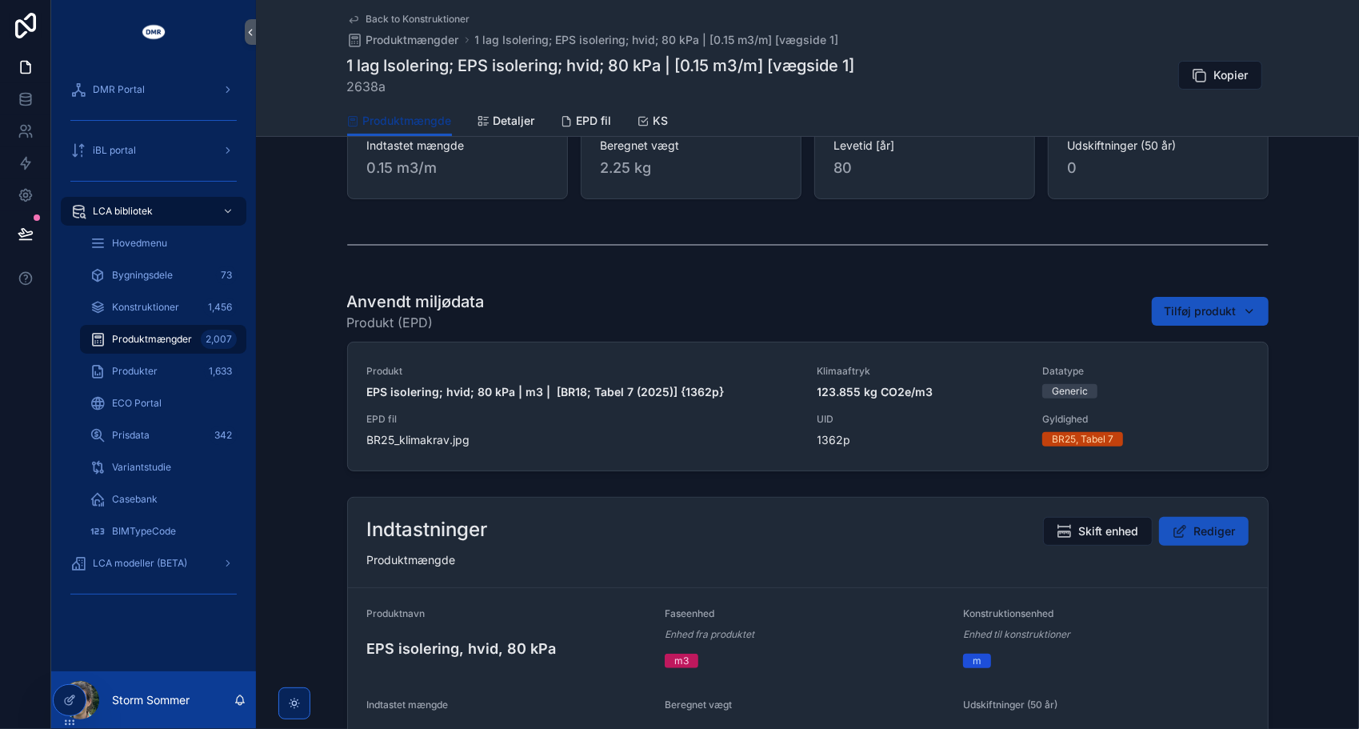
scroll to position [400, 0]
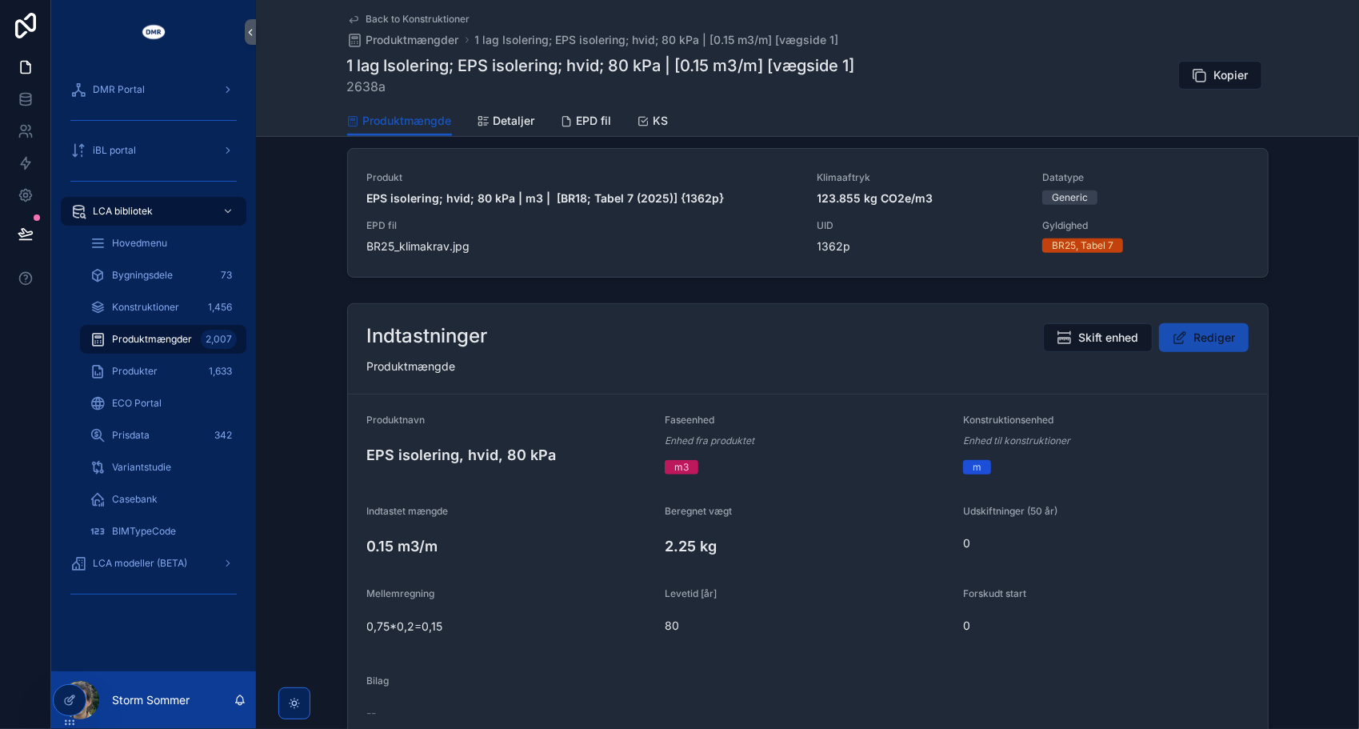
click at [1195, 340] on span "Rediger" at bounding box center [1216, 338] width 42 height 16
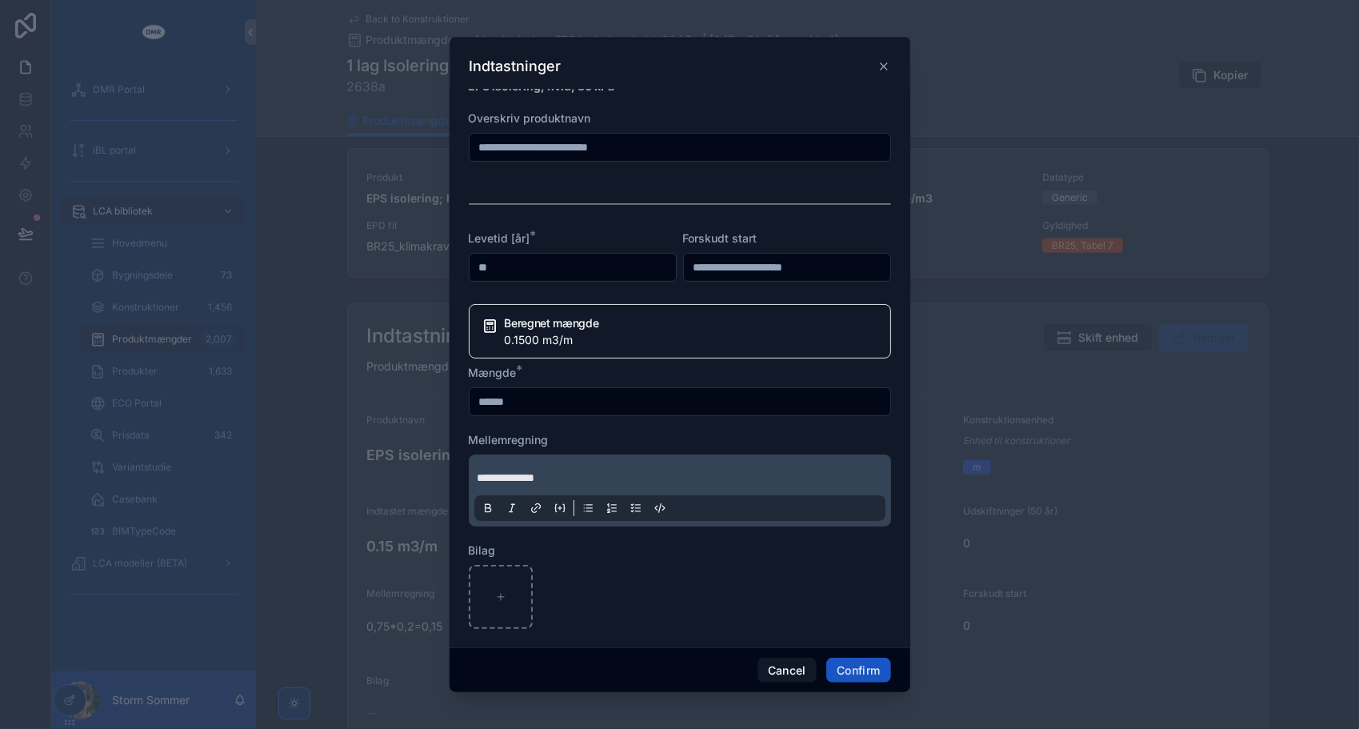
scroll to position [0, 0]
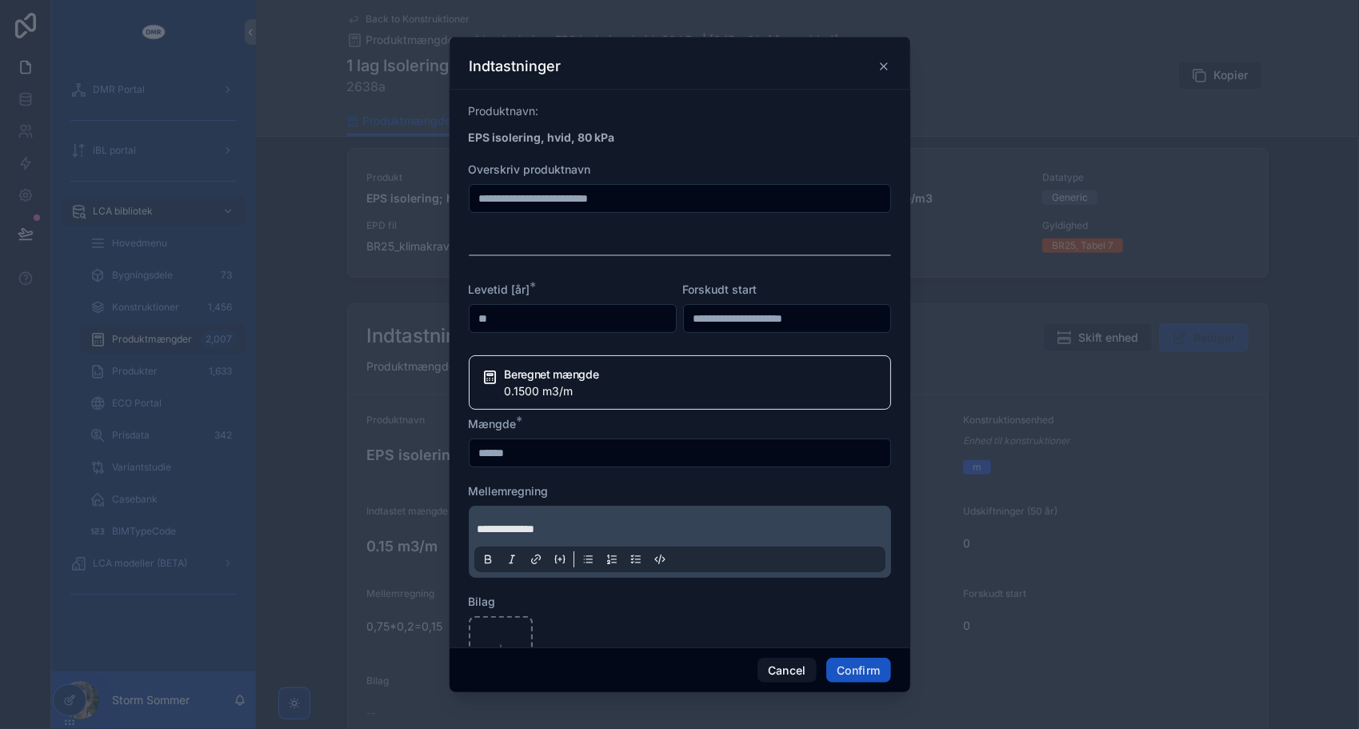
drag, startPoint x: 540, startPoint y: 323, endPoint x: 420, endPoint y: 325, distance: 120.0
click at [420, 325] on div "**********" at bounding box center [679, 364] width 1359 height 729
type input "**"
click at [624, 259] on div at bounding box center [680, 255] width 422 height 40
click at [858, 673] on button "Confirm" at bounding box center [859, 671] width 64 height 26
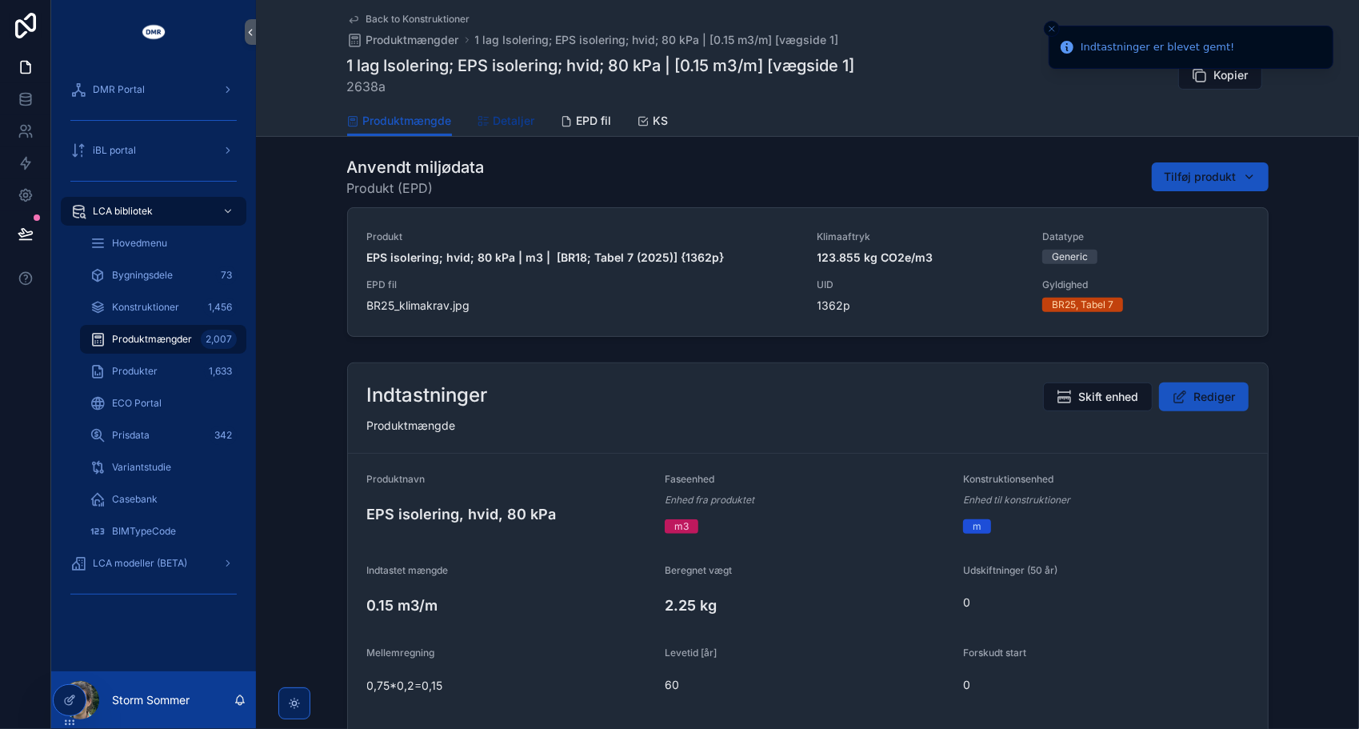
scroll to position [80, 0]
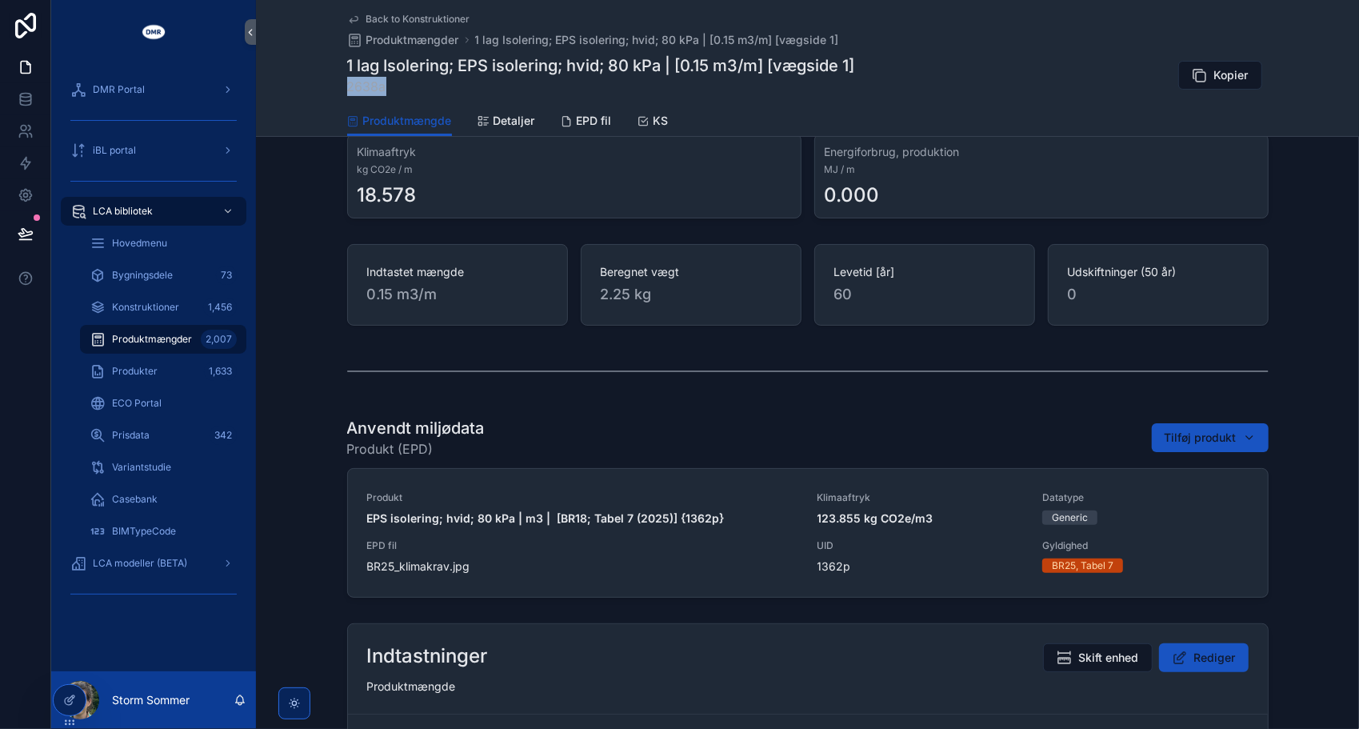
drag, startPoint x: 379, startPoint y: 85, endPoint x: 342, endPoint y: 92, distance: 37.5
click at [347, 92] on span "2638a" at bounding box center [601, 86] width 508 height 19
copy span "2638a"
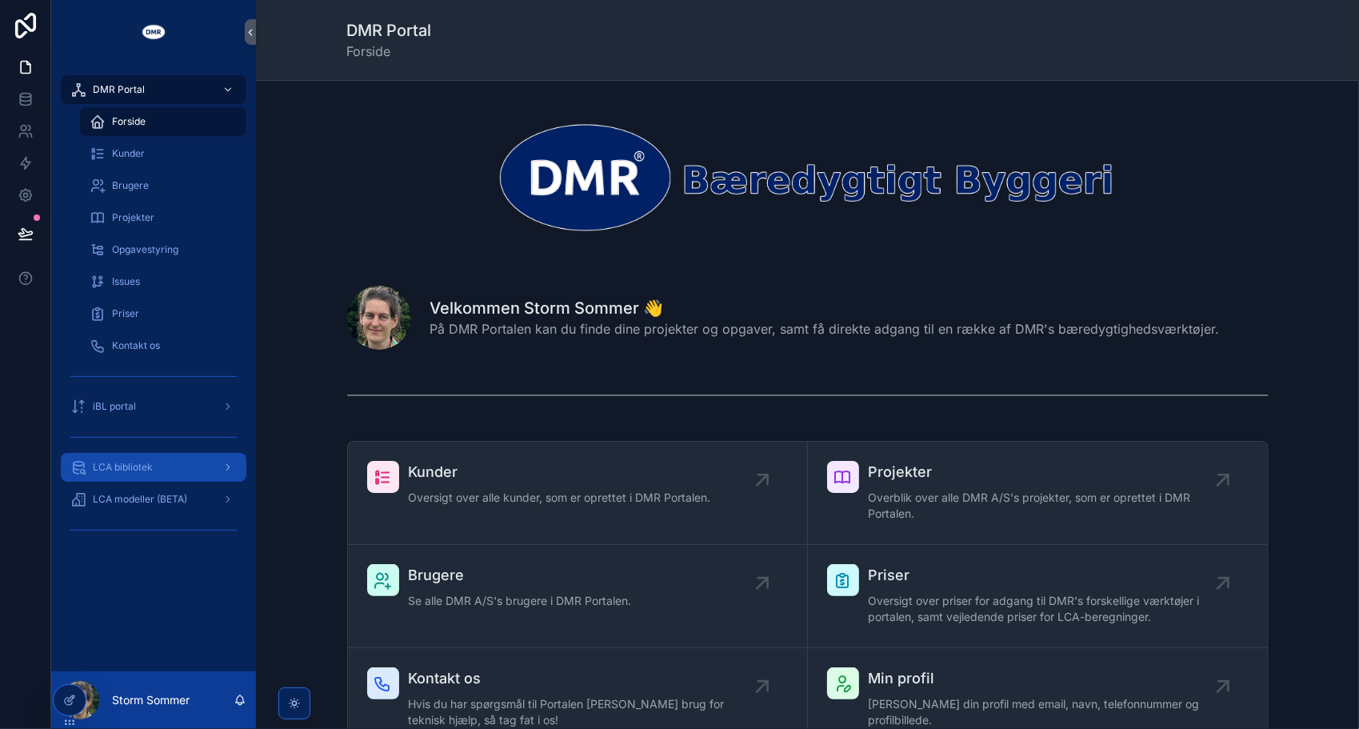
click at [125, 469] on span "LCA bibliotek" at bounding box center [123, 467] width 60 height 13
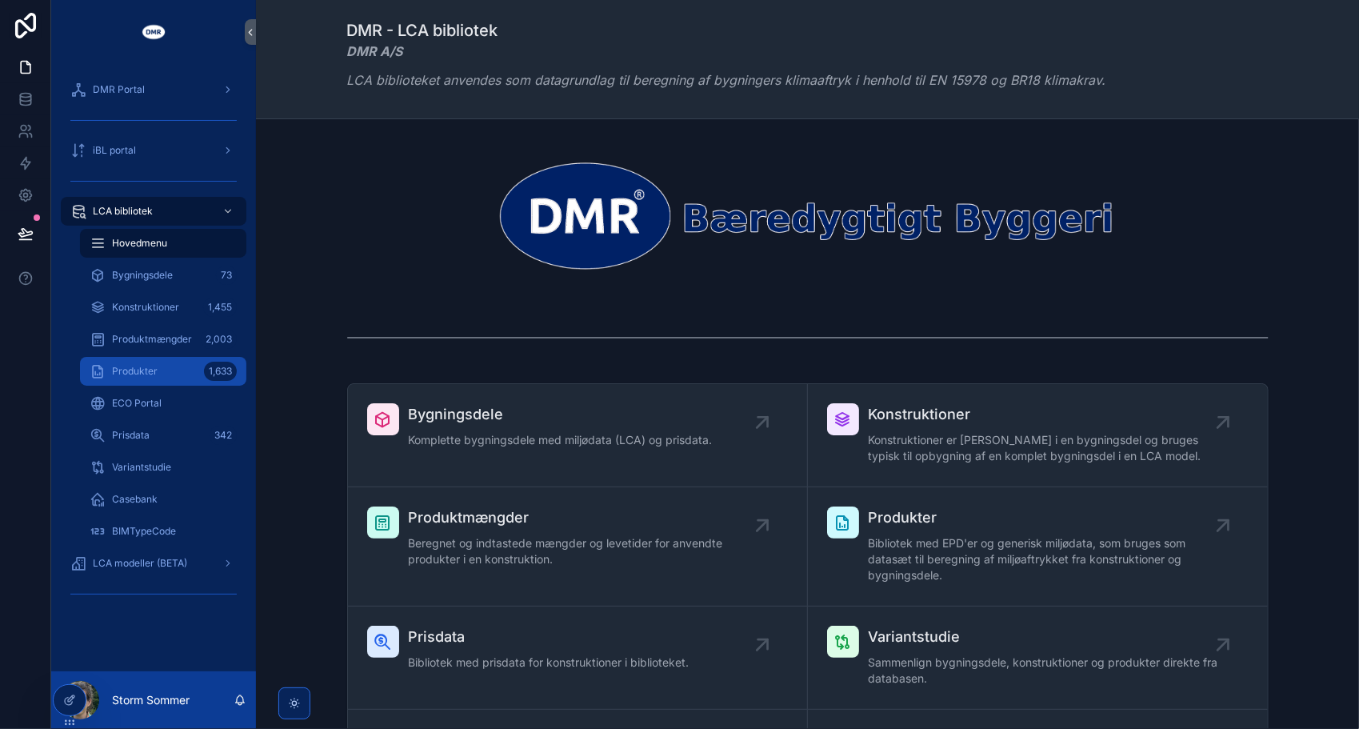
click at [141, 366] on span "Produkter" at bounding box center [135, 371] width 46 height 13
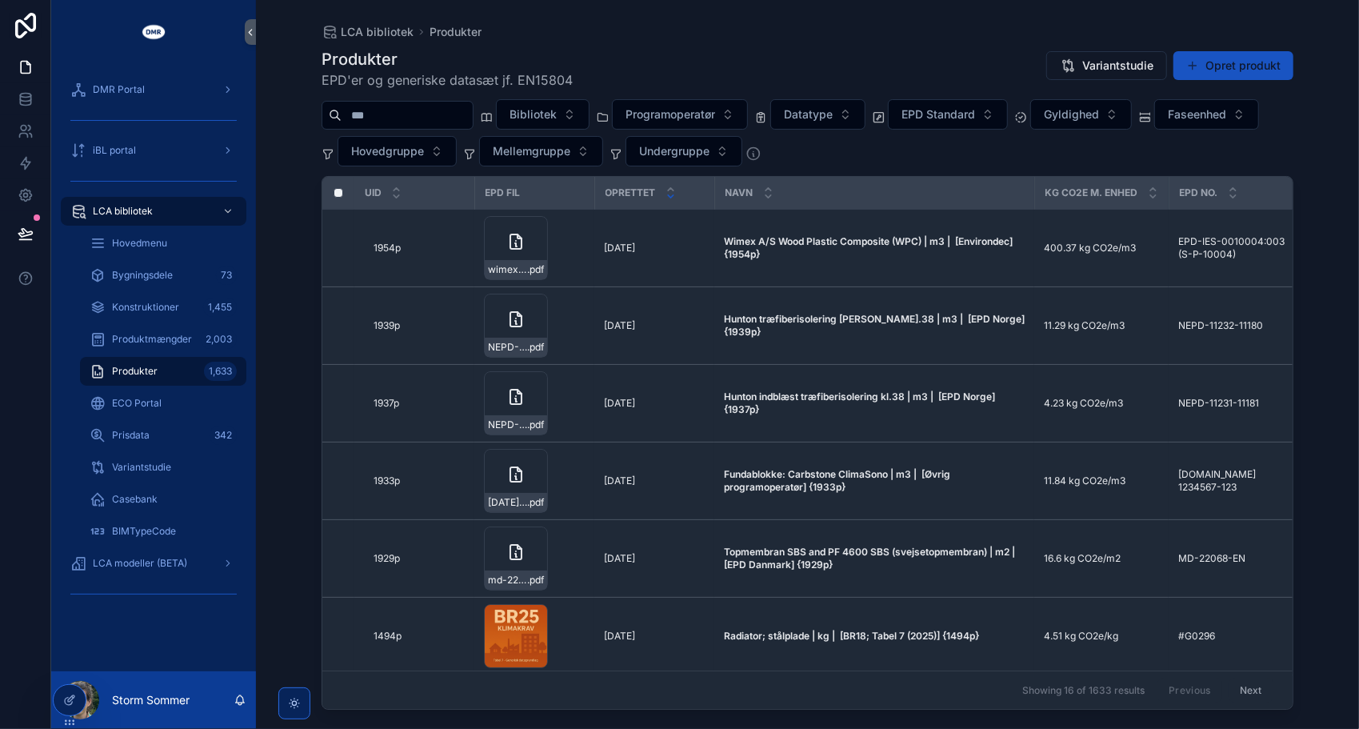
click at [362, 110] on input "scrollable content" at bounding box center [407, 115] width 131 height 22
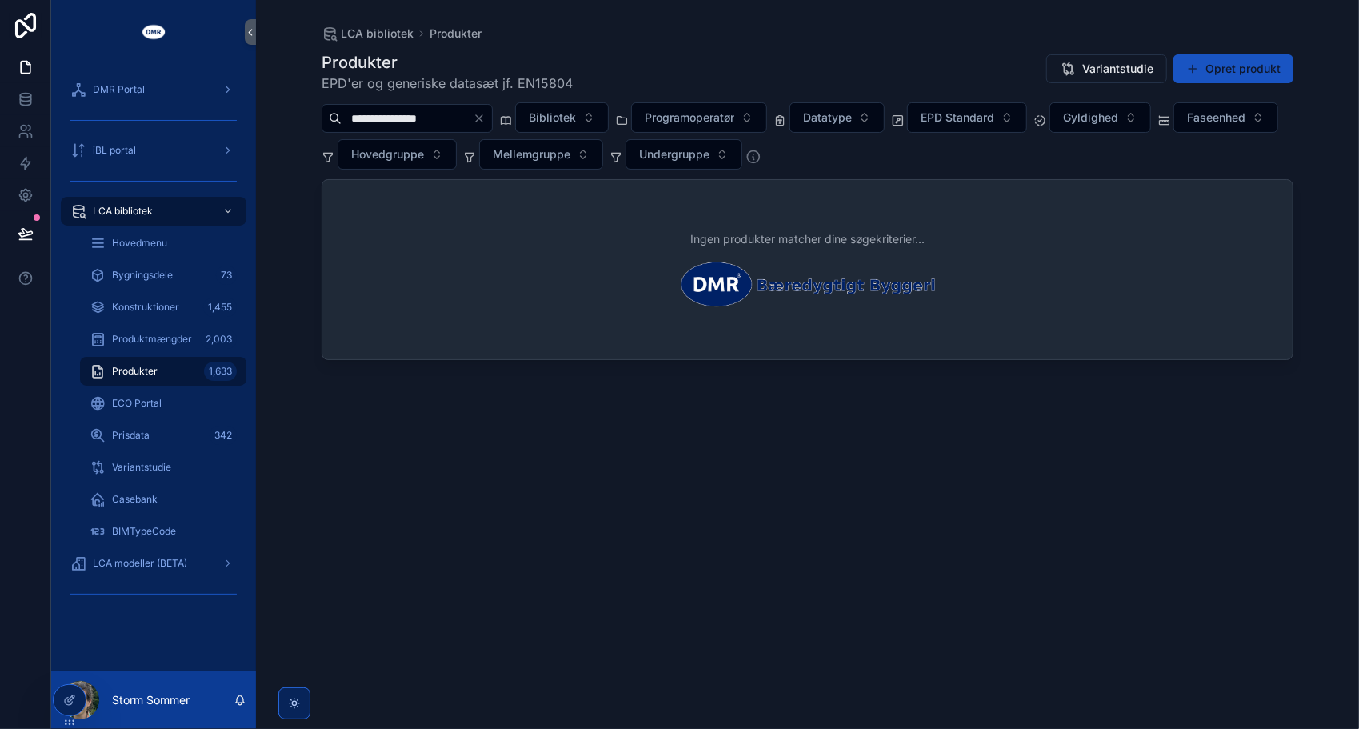
drag, startPoint x: 464, startPoint y: 117, endPoint x: 354, endPoint y: 114, distance: 110.5
click at [354, 114] on input "**********" at bounding box center [407, 118] width 131 height 22
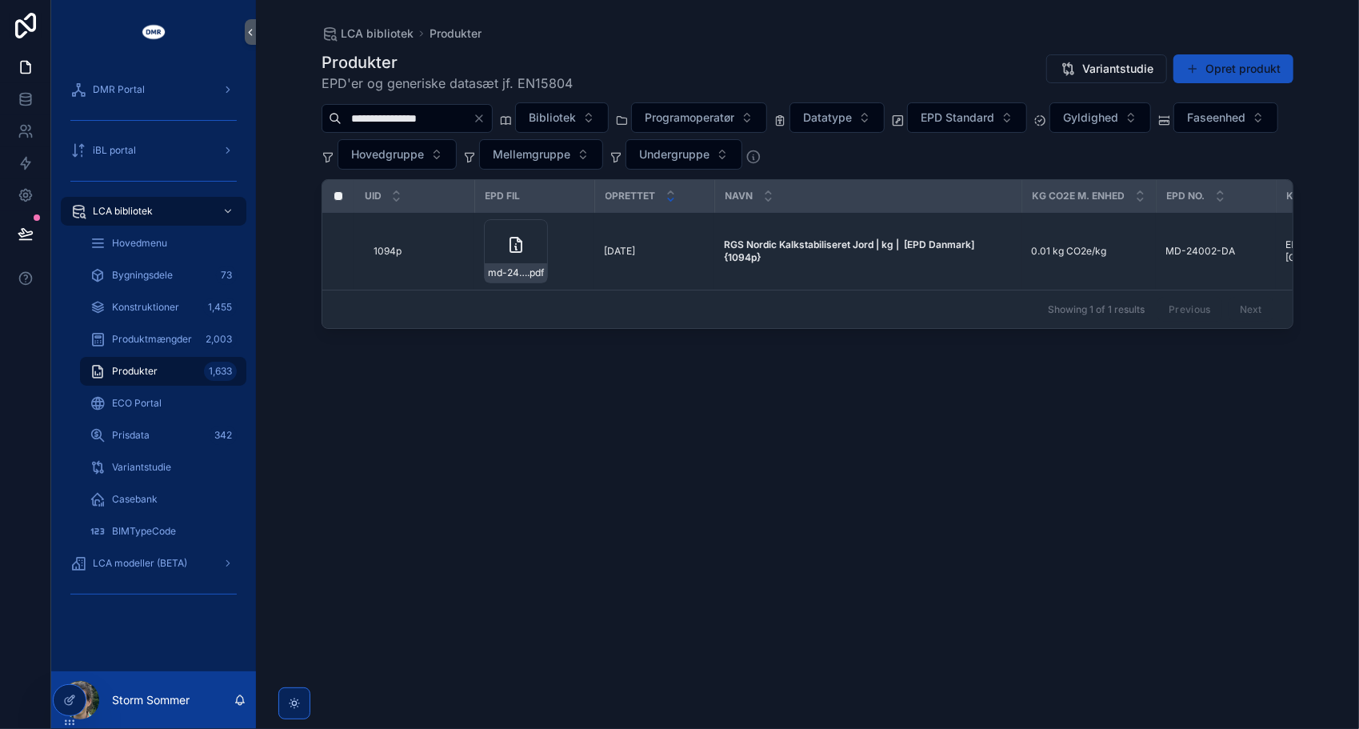
drag, startPoint x: 474, startPoint y: 118, endPoint x: 330, endPoint y: 114, distance: 144.1
click at [330, 114] on div "**********" at bounding box center [407, 118] width 171 height 29
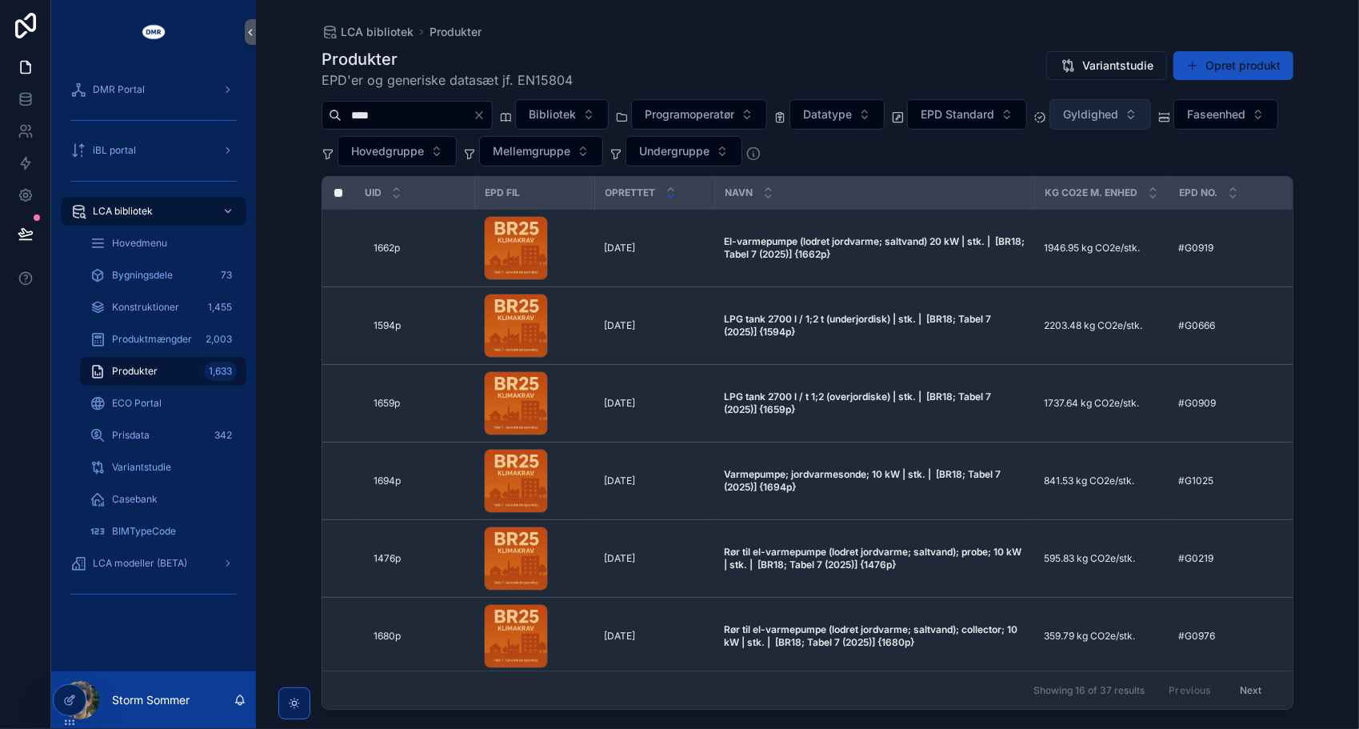
click at [1117, 120] on span "Gyldighed" at bounding box center [1090, 114] width 55 height 16
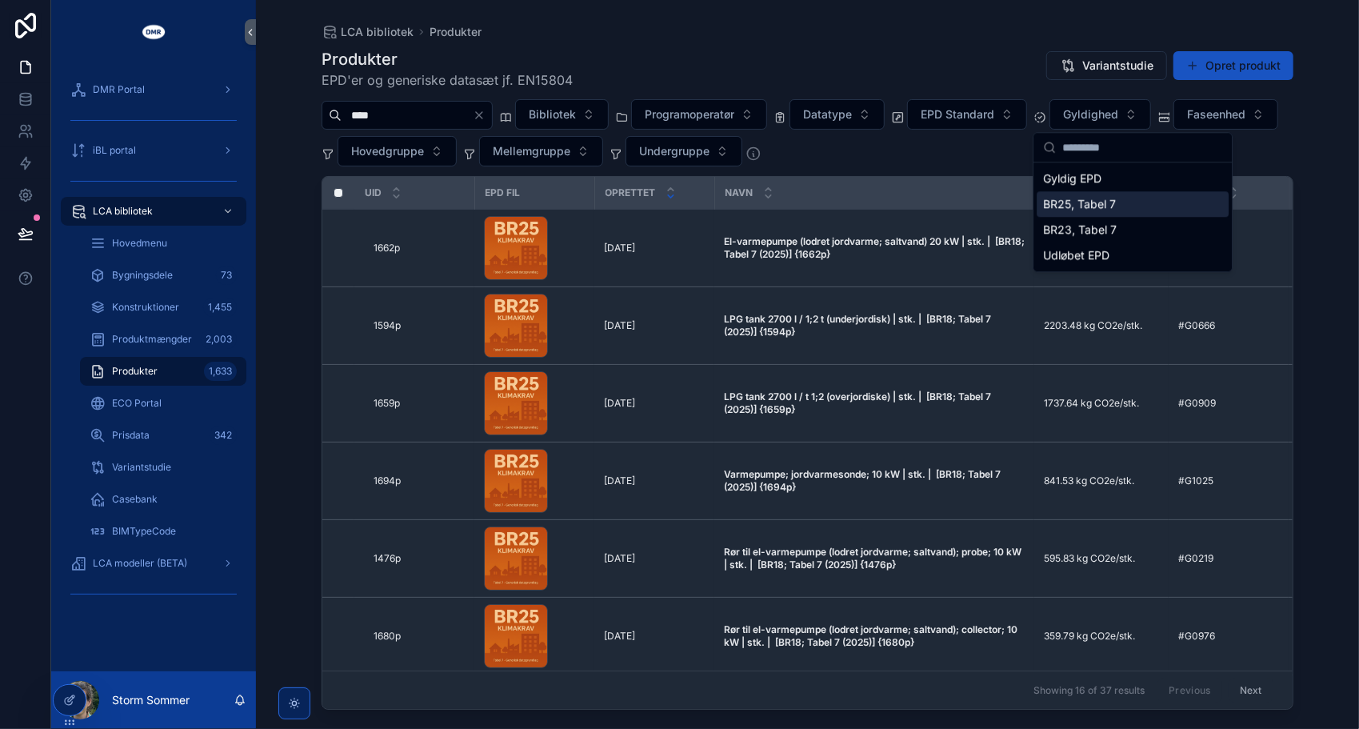
click at [1111, 206] on div "BR25, Tabel 7" at bounding box center [1133, 204] width 192 height 26
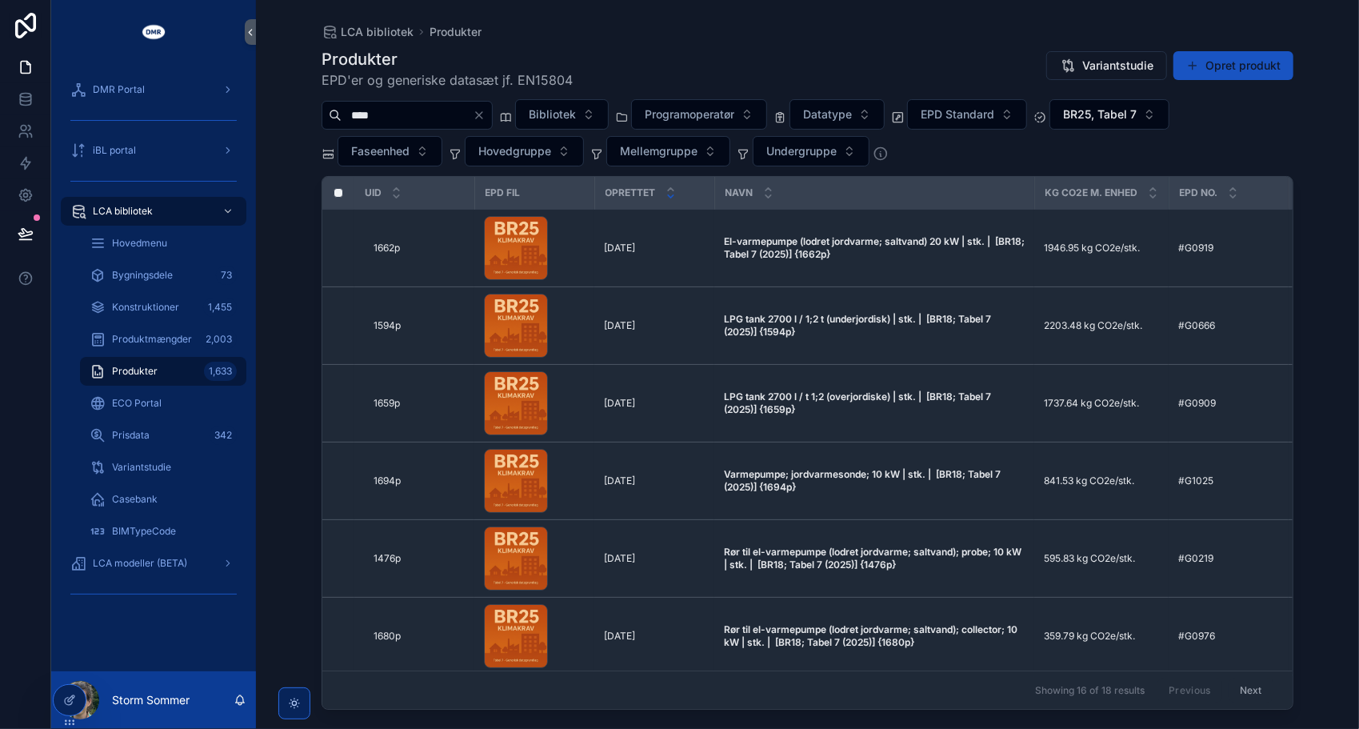
drag, startPoint x: 386, startPoint y: 115, endPoint x: 310, endPoint y: 101, distance: 77.4
click at [310, 101] on div "LCA bibliotek Produkter Produkter EPD'er og generiske datasæt jf. EN15804 Varia…" at bounding box center [807, 355] width 1023 height 710
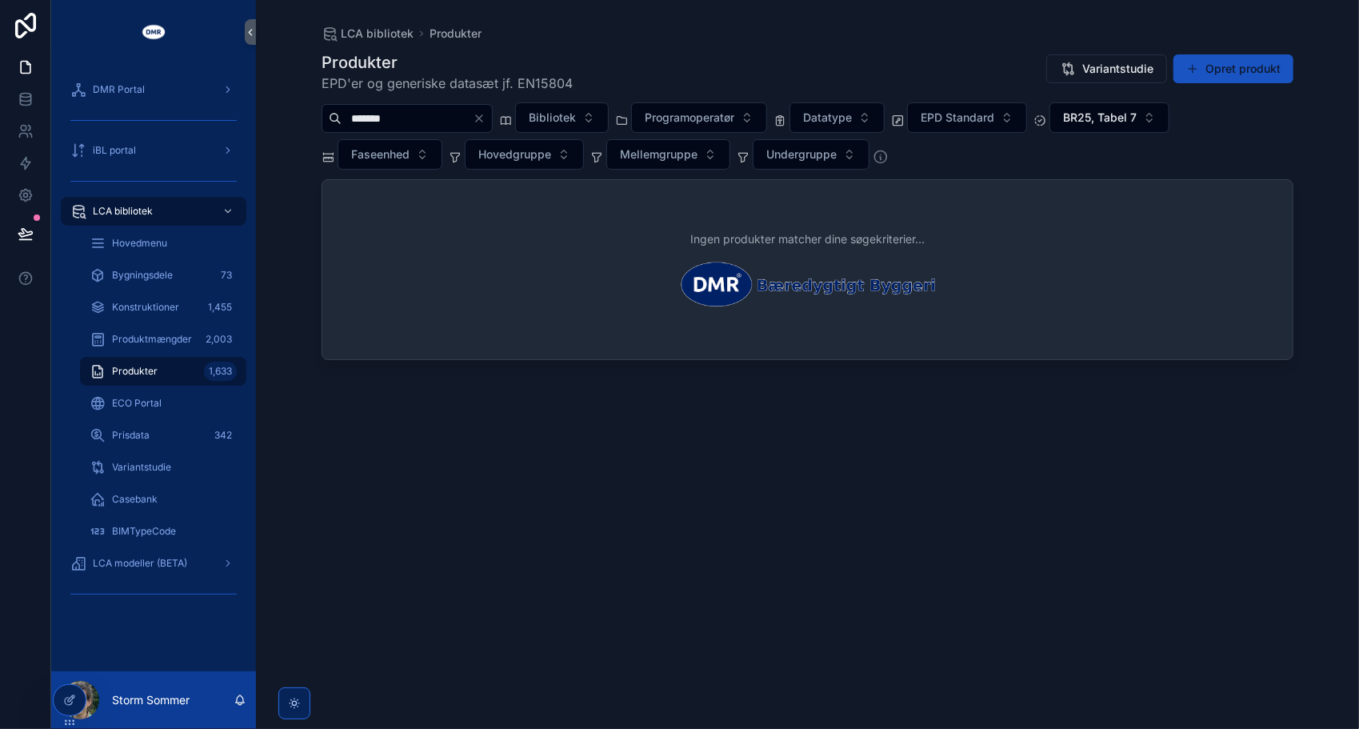
drag, startPoint x: 423, startPoint y: 123, endPoint x: 338, endPoint y: 118, distance: 85.0
click at [338, 118] on div "*******" at bounding box center [407, 118] width 171 height 29
type input "*******"
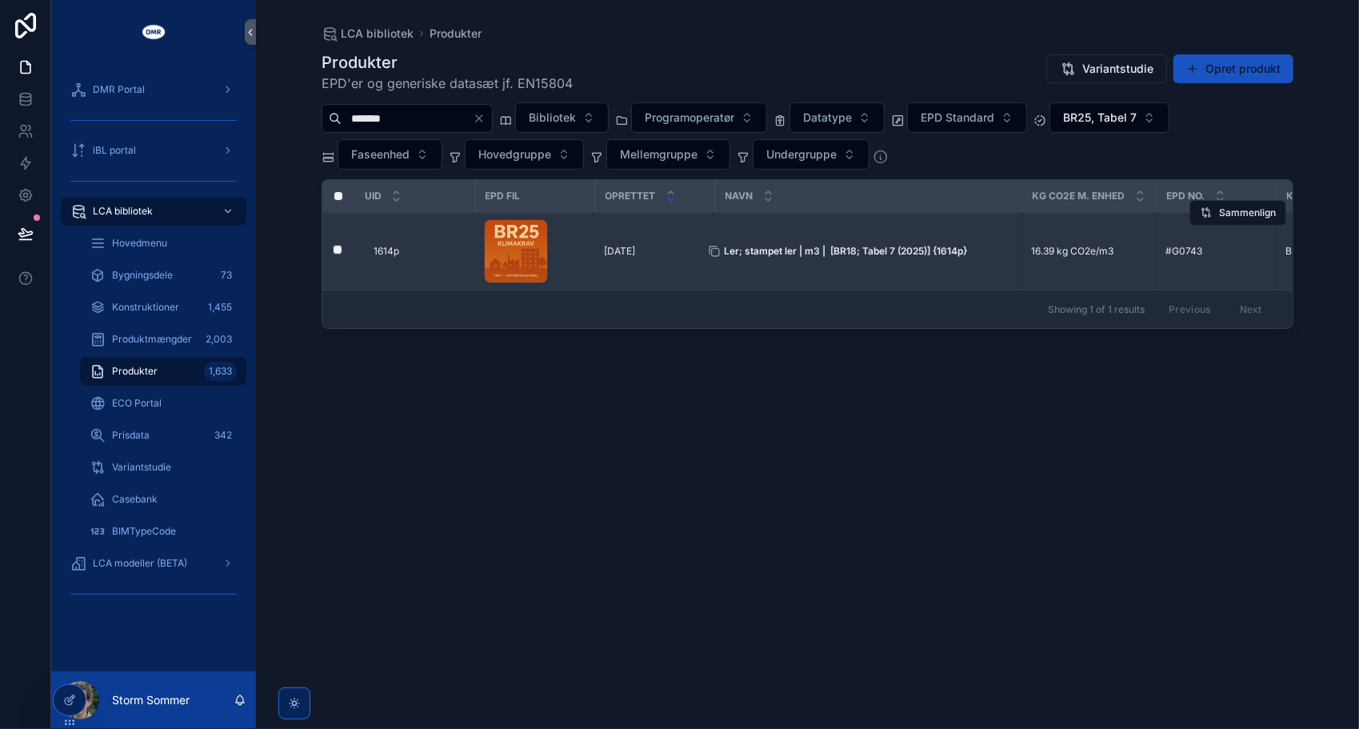
click at [772, 246] on strong "Ler; stampet ler | m3 | [BR18; Tabel 7 (2025)] {1614p}" at bounding box center [845, 251] width 243 height 12
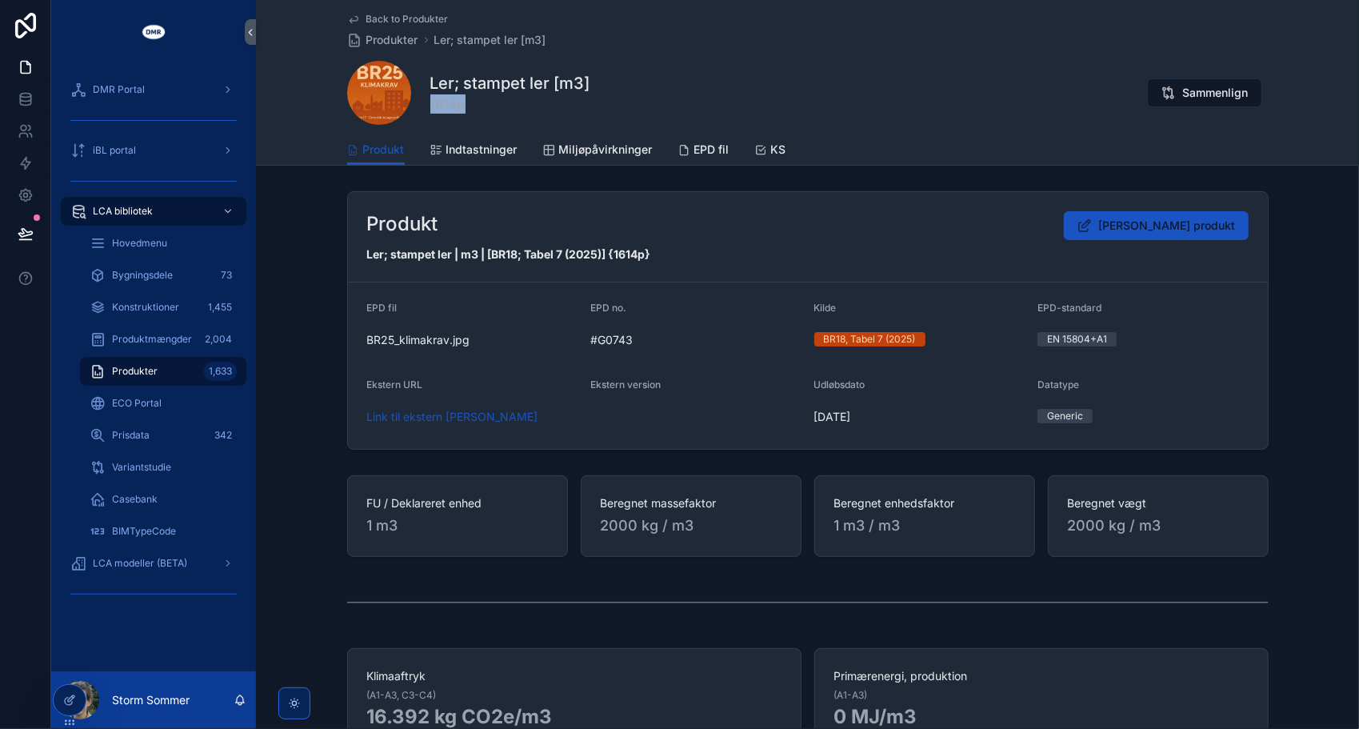
drag, startPoint x: 469, startPoint y: 105, endPoint x: 418, endPoint y: 104, distance: 50.4
click at [418, 104] on div "Ler; stampet ler [m3] 1614p Sammenlign" at bounding box center [808, 93] width 922 height 64
copy span "1614p"
click at [382, 45] on span "Produkter" at bounding box center [392, 40] width 52 height 16
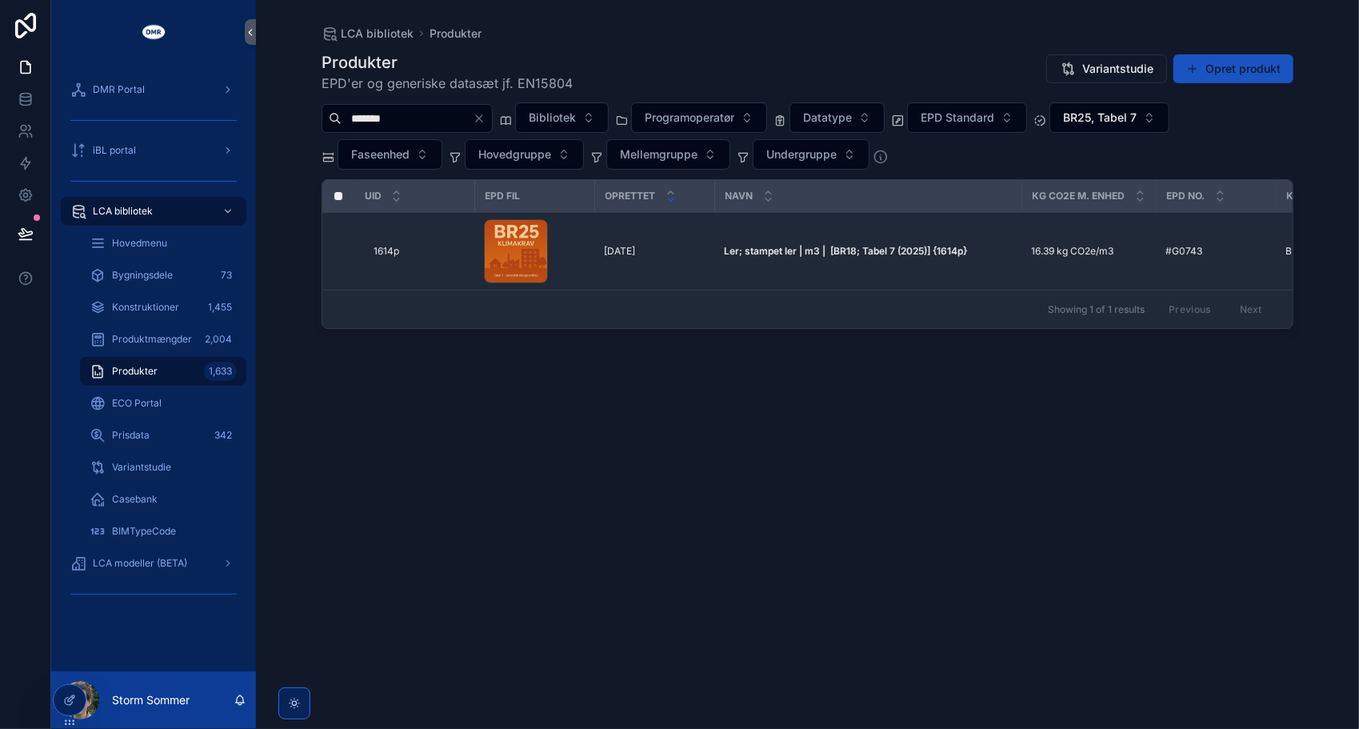
drag, startPoint x: 382, startPoint y: 120, endPoint x: 284, endPoint y: 113, distance: 98.7
click at [284, 113] on div "LCA bibliotek Produkter Produkter EPD'er og generiske datasæt jf. EN15804 Varia…" at bounding box center [807, 364] width 1103 height 729
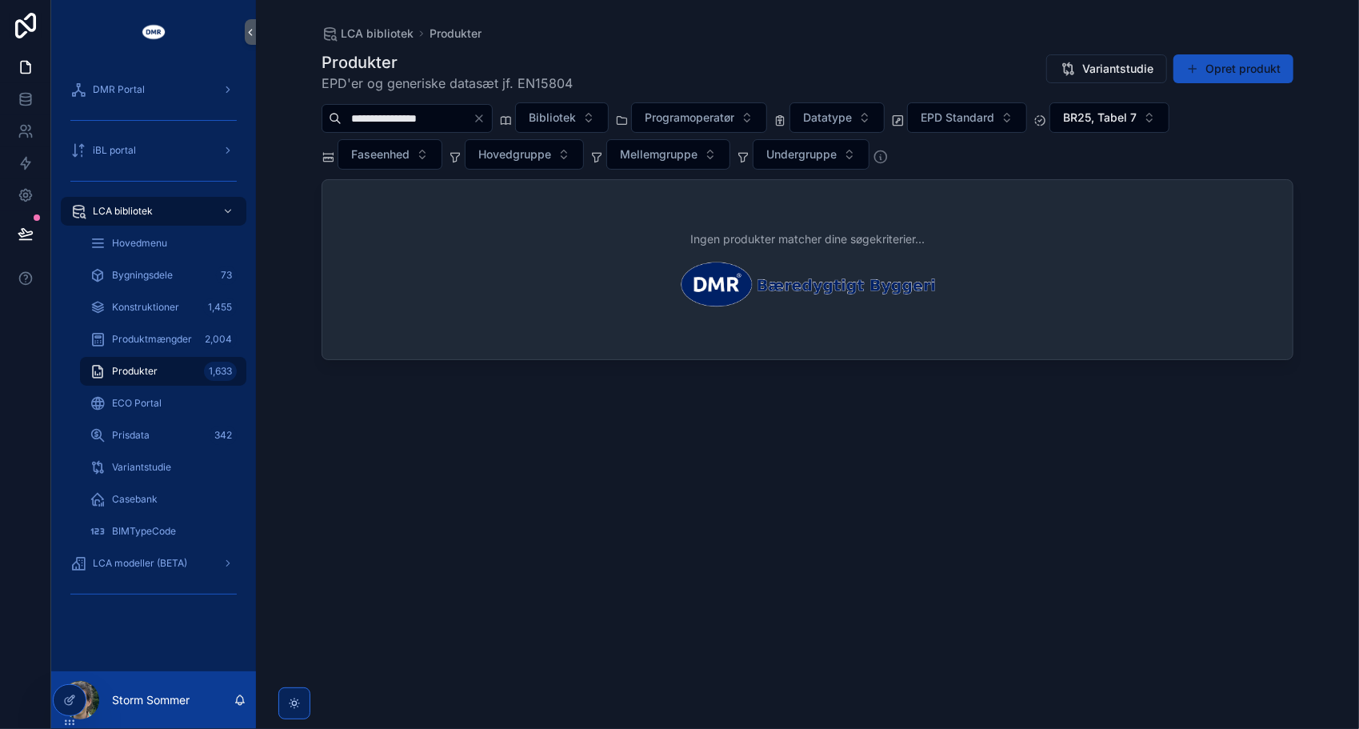
type input "**********"
click at [1170, 122] on button "BR25, Tabel 7" at bounding box center [1110, 117] width 120 height 30
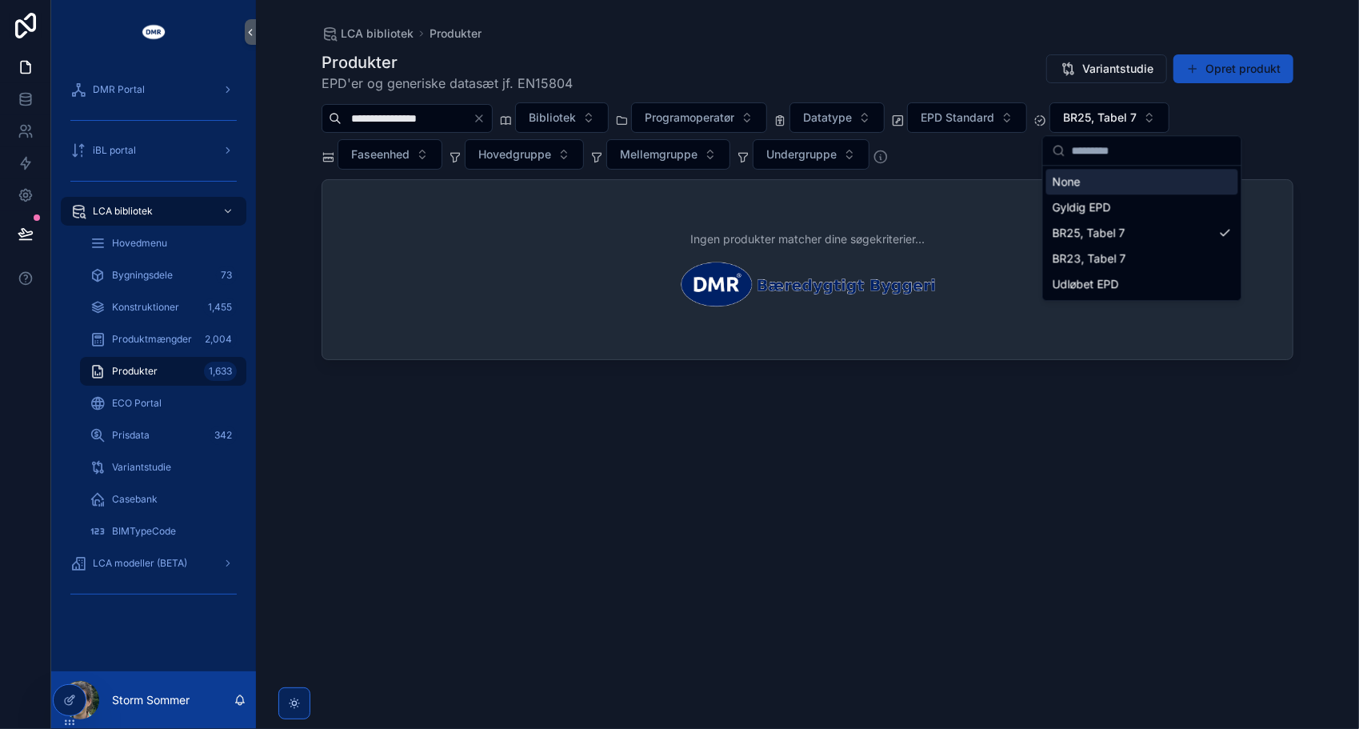
click at [1141, 181] on div "None" at bounding box center [1143, 182] width 192 height 26
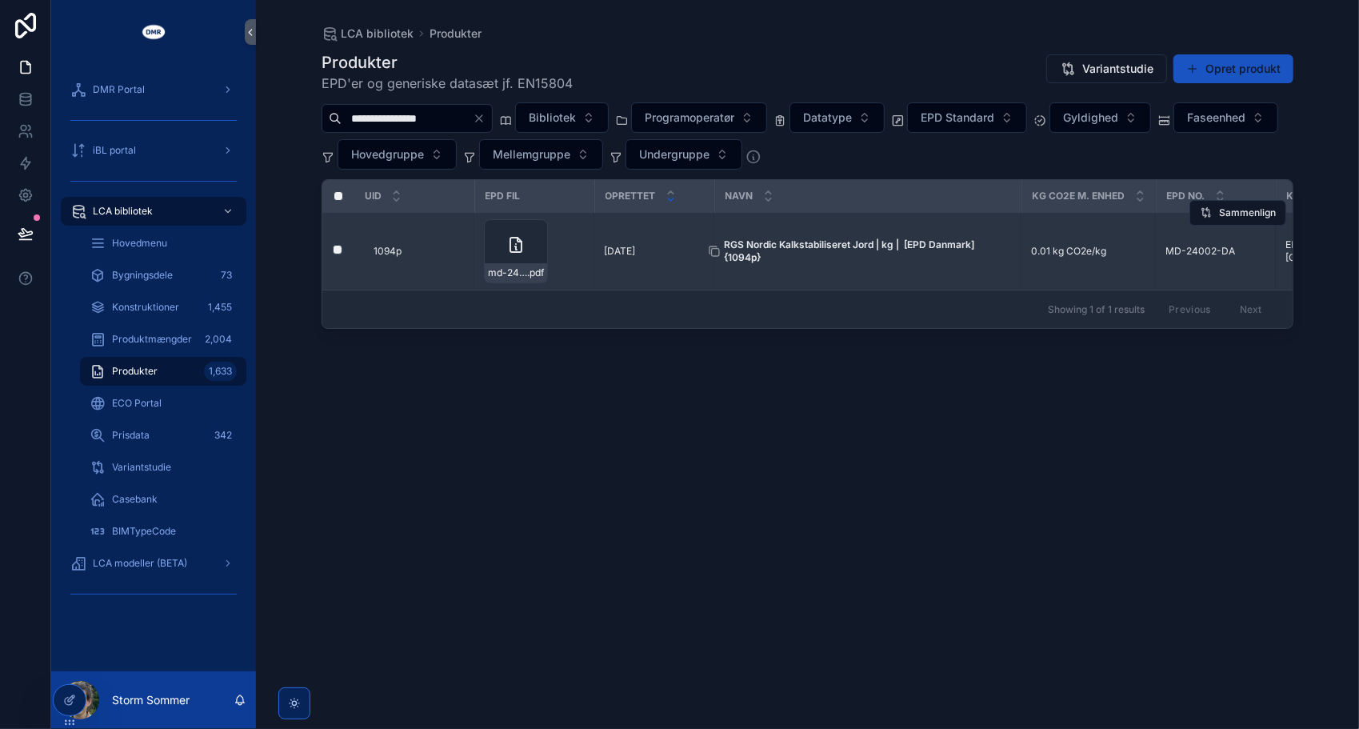
click at [797, 243] on strong "RGS Nordic Kalkstabiliseret Jord | kg | [EPD Danmark] {1094p}" at bounding box center [850, 250] width 253 height 25
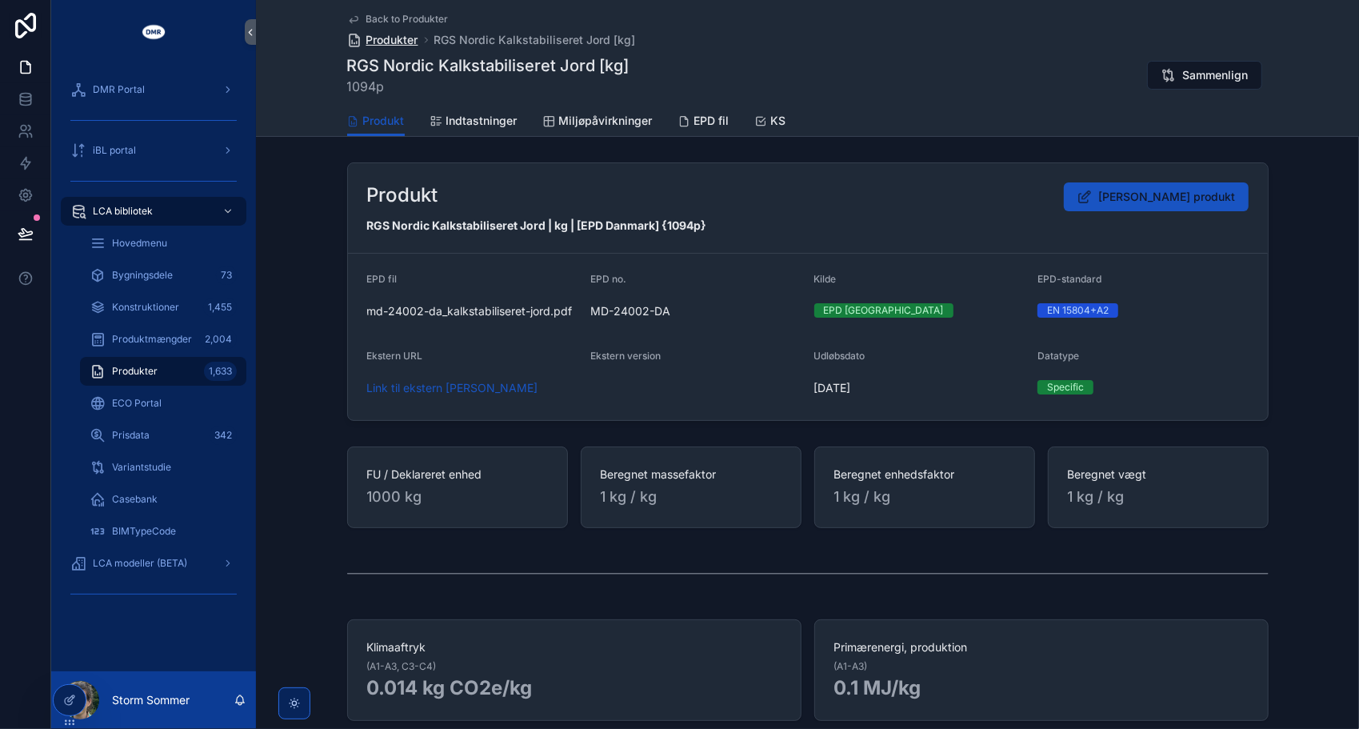
click at [392, 39] on span "Produkter" at bounding box center [392, 40] width 52 height 16
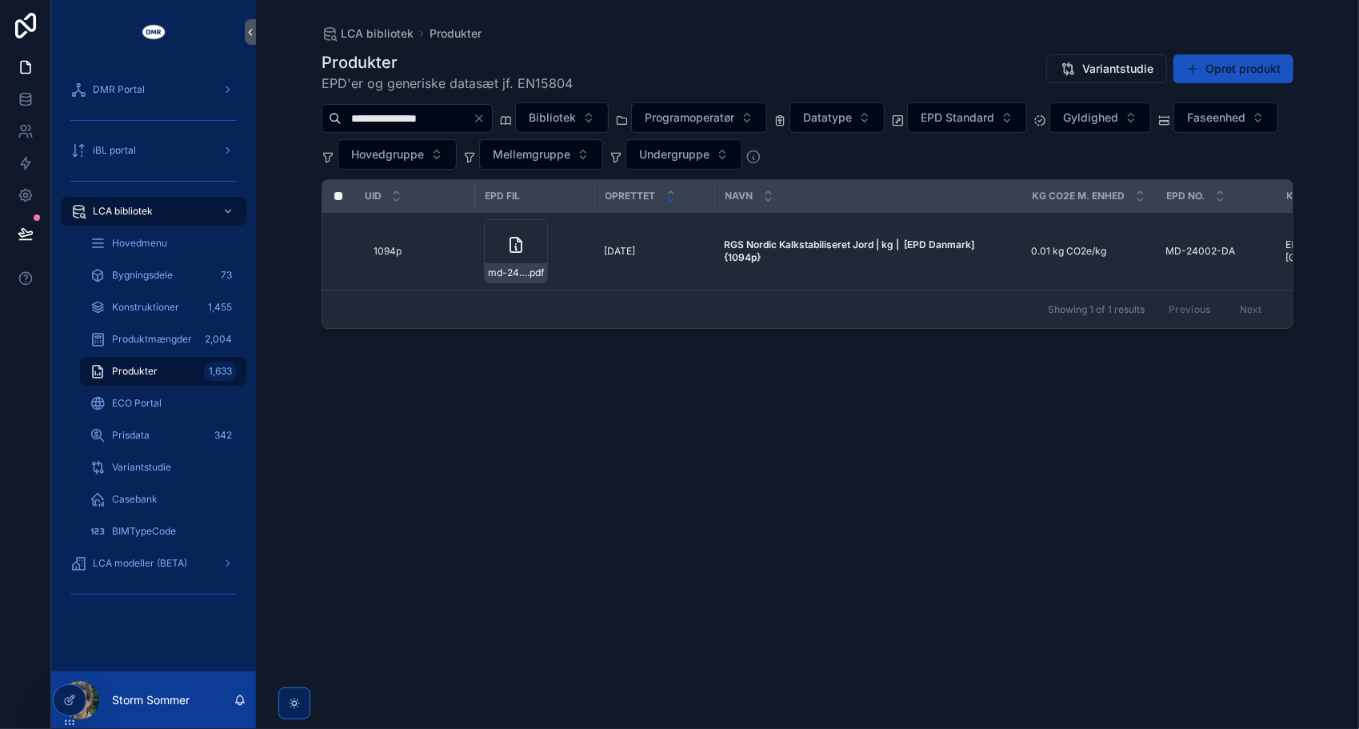
drag, startPoint x: 469, startPoint y: 126, endPoint x: 262, endPoint y: 98, distance: 209.1
click at [262, 98] on div "**********" at bounding box center [807, 364] width 1103 height 729
type input "***"
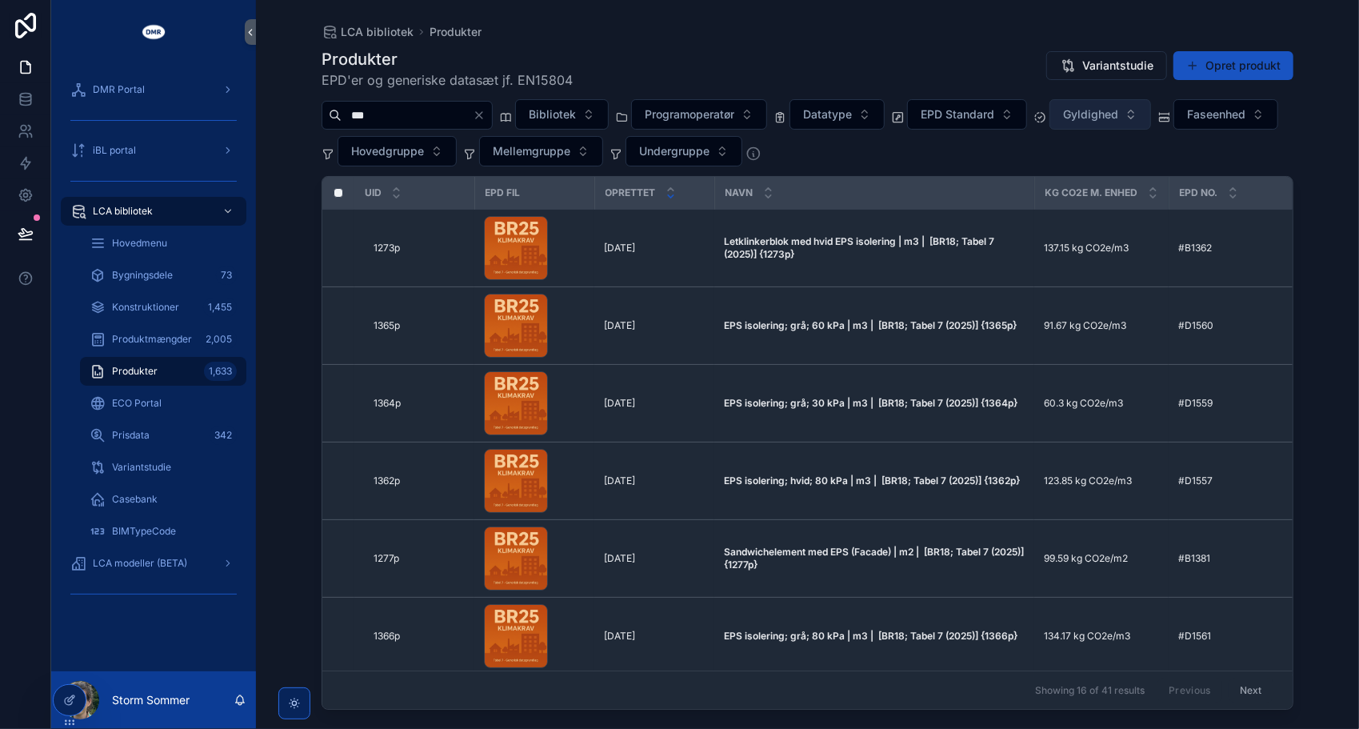
click at [1119, 120] on span "Gyldighed" at bounding box center [1090, 114] width 55 height 16
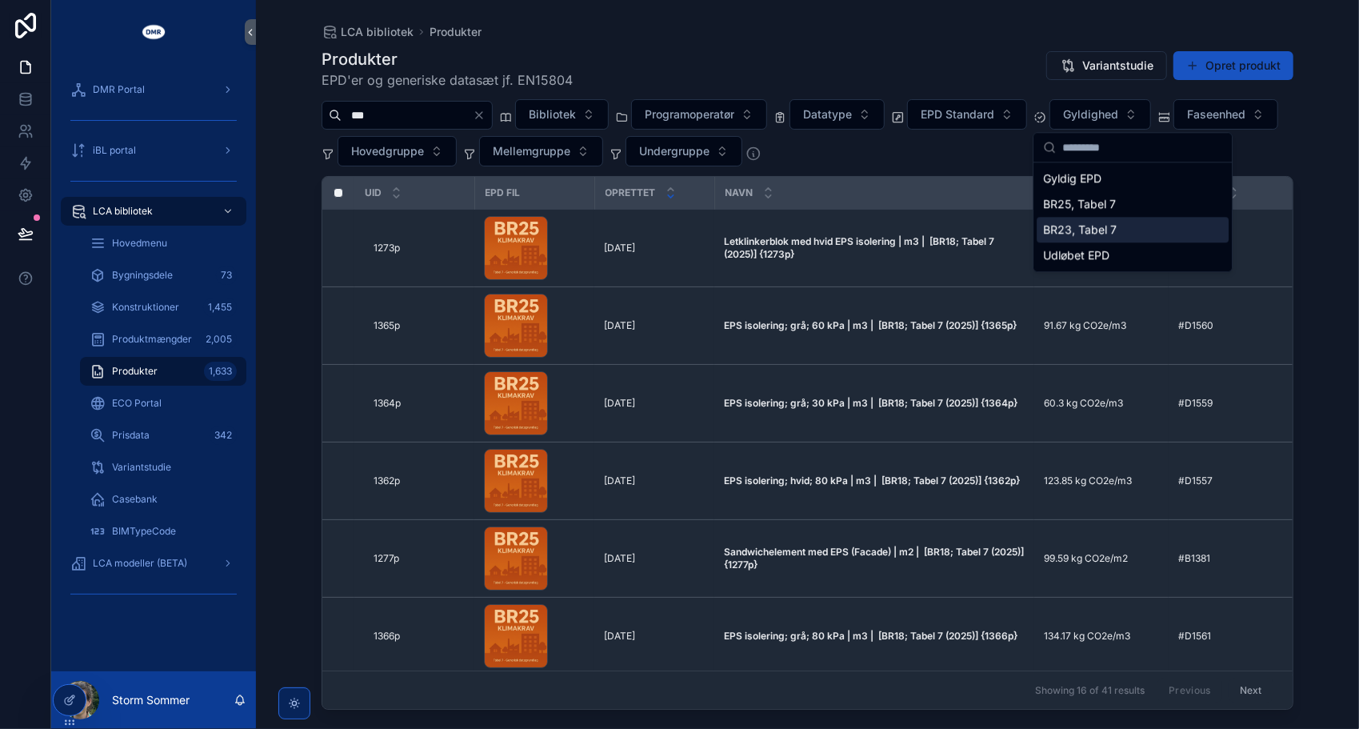
click at [1104, 229] on div "BR23, Tabel 7" at bounding box center [1133, 230] width 192 height 26
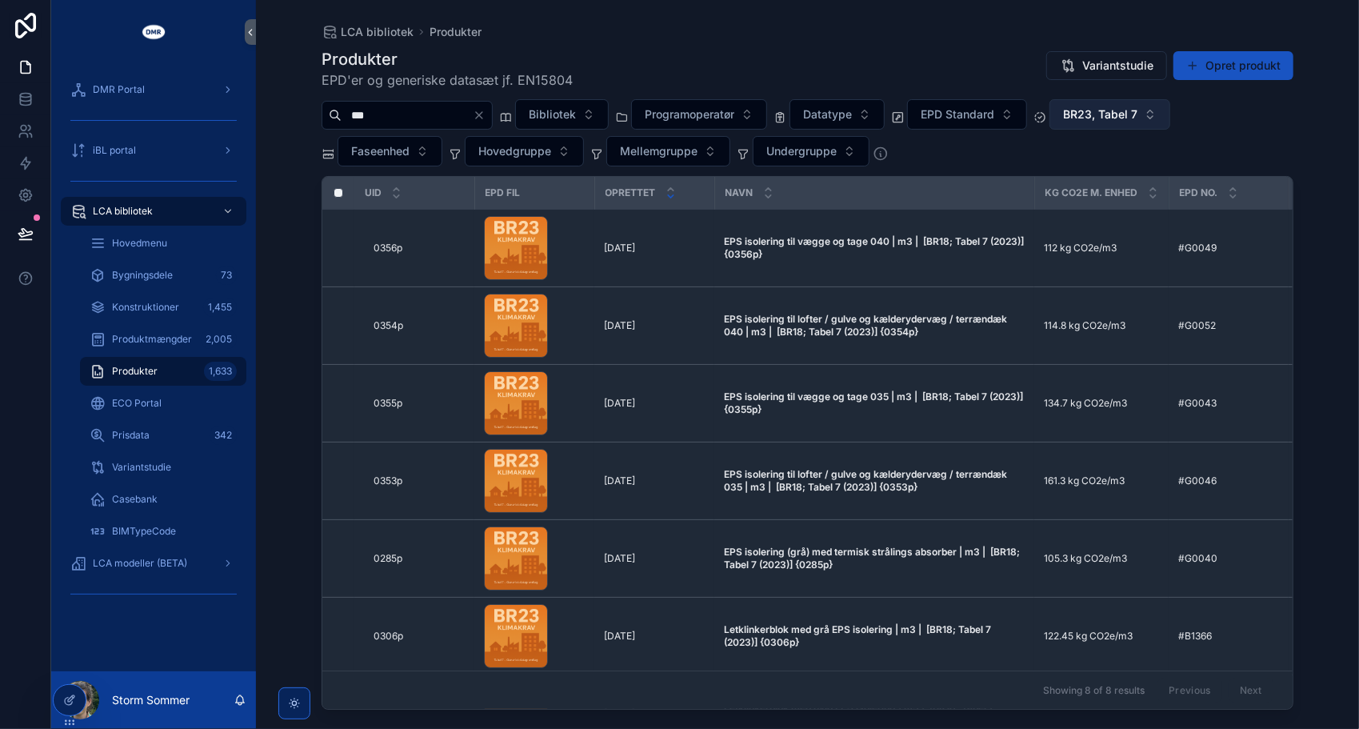
click at [1138, 117] on span "BR23, Tabel 7" at bounding box center [1100, 114] width 74 height 16
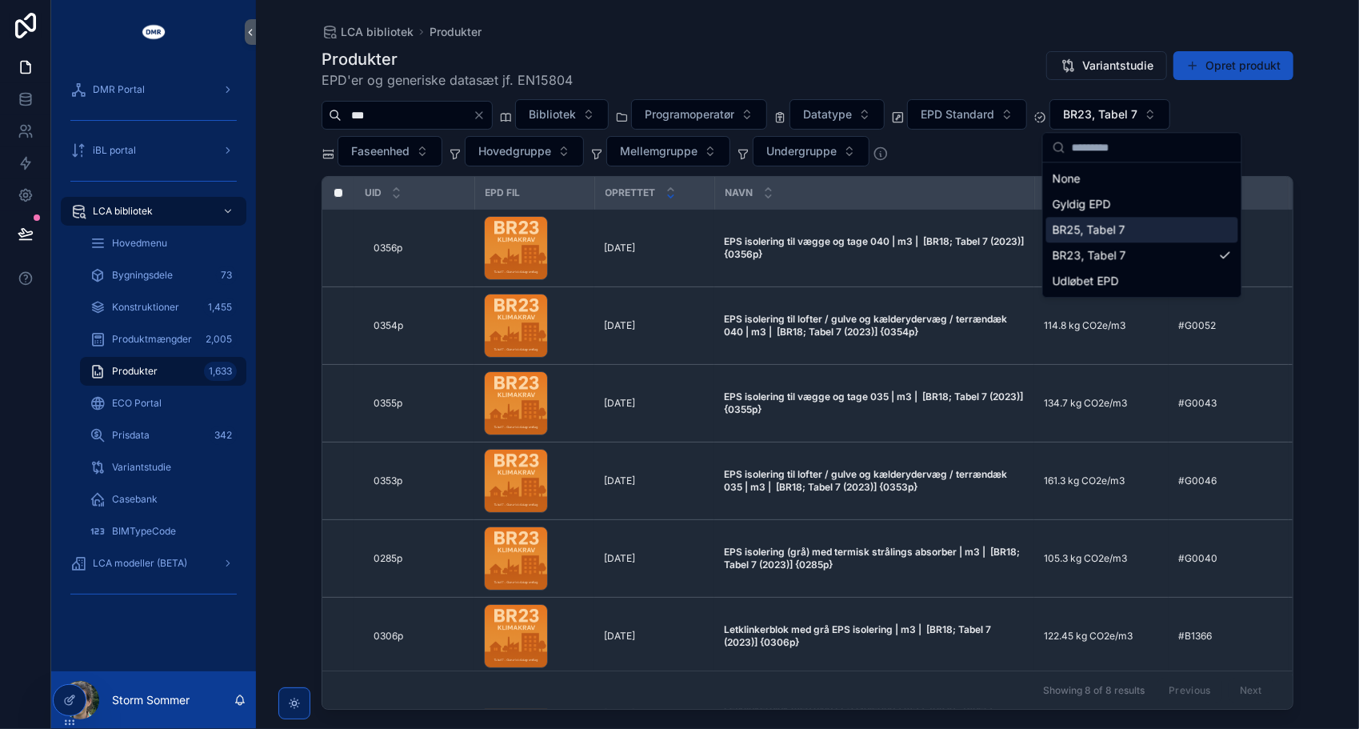
click at [1104, 226] on div "BR25, Tabel 7" at bounding box center [1143, 230] width 192 height 26
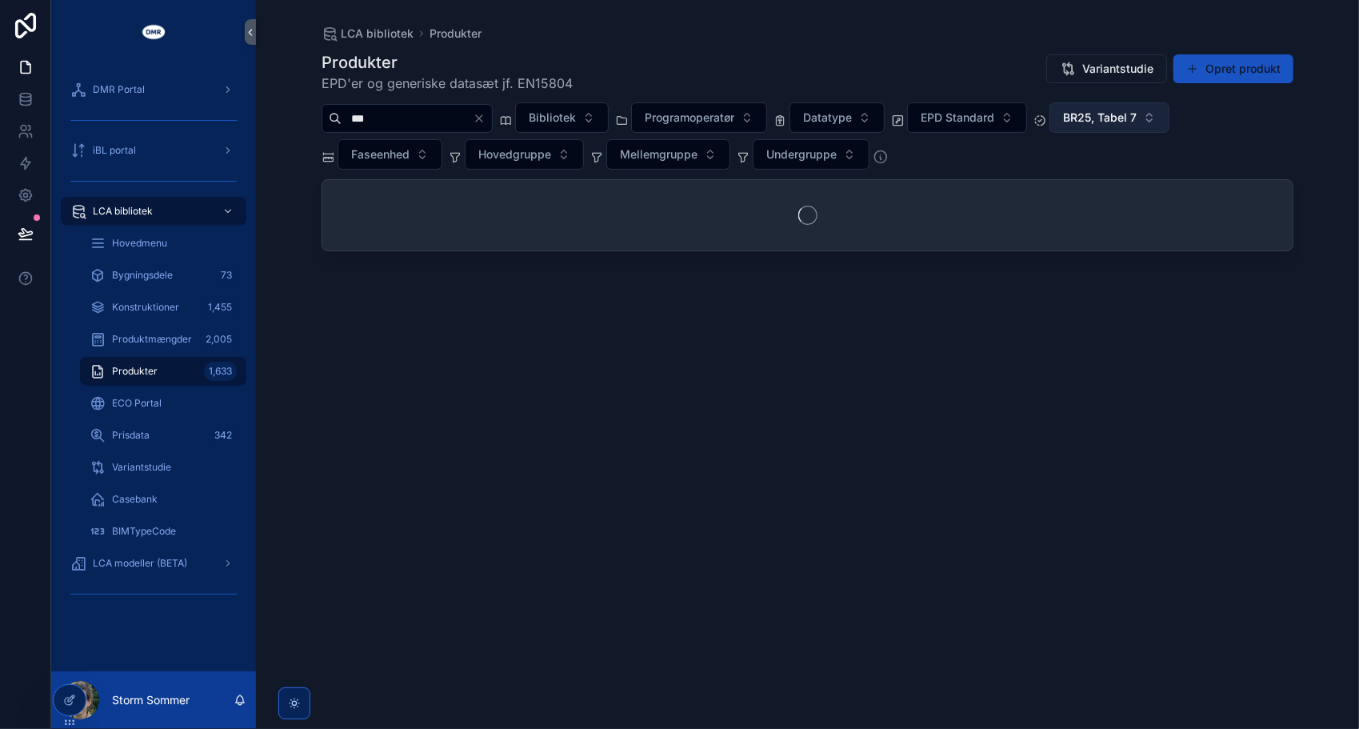
click at [1137, 112] on span "BR25, Tabel 7" at bounding box center [1100, 118] width 74 height 16
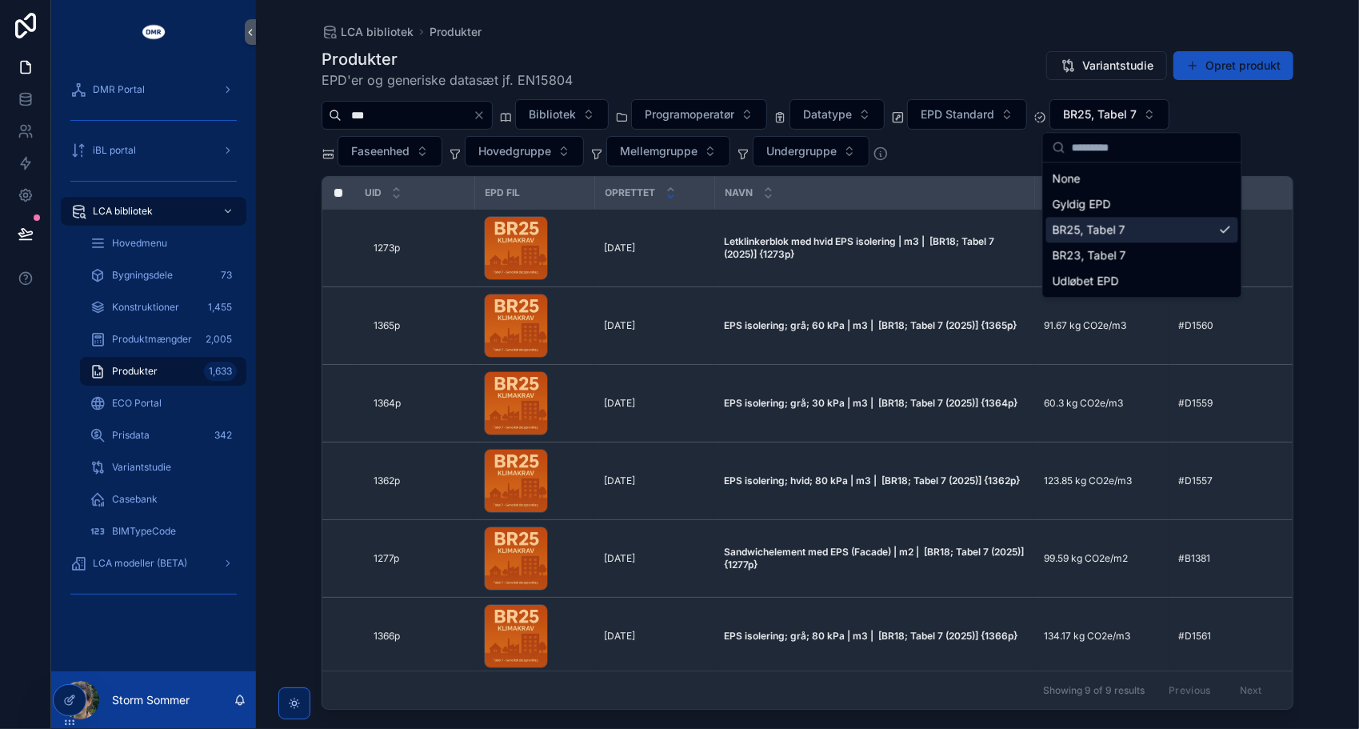
click at [977, 146] on div "*** Bibliotek Programoperatør Datatype EPD Standard BR25, Tabel 7 Faseenhed Hov…" at bounding box center [808, 132] width 972 height 67
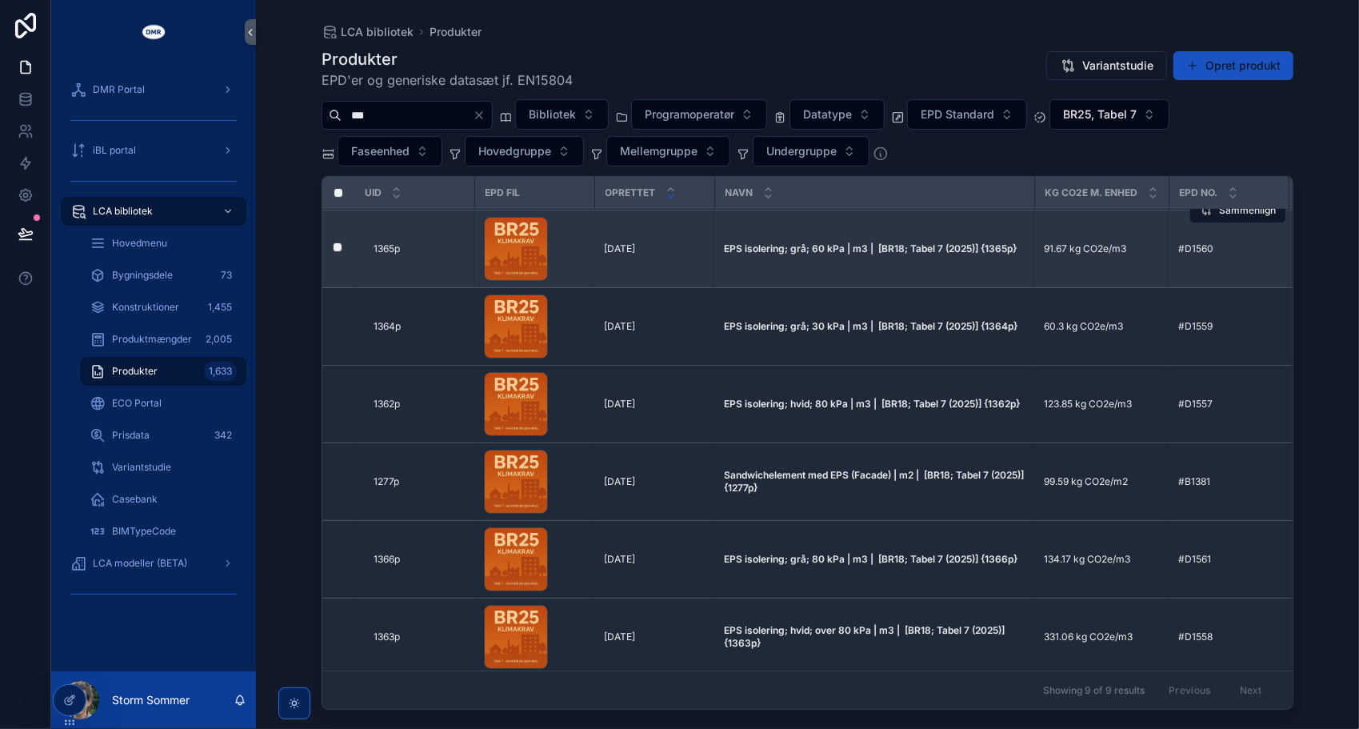
scroll to position [80, 0]
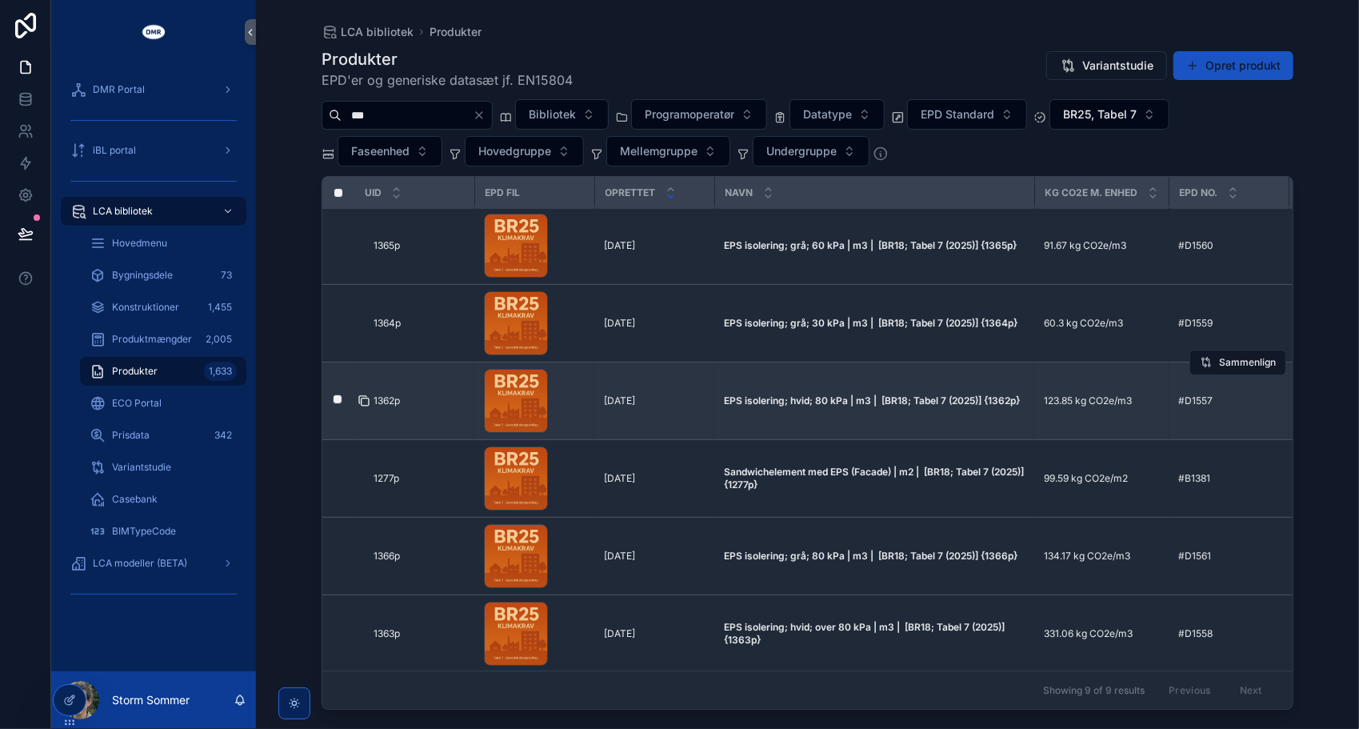
click at [363, 394] on icon "scrollable content" at bounding box center [364, 400] width 13 height 13
click at [366, 398] on icon "scrollable content" at bounding box center [365, 401] width 7 height 7
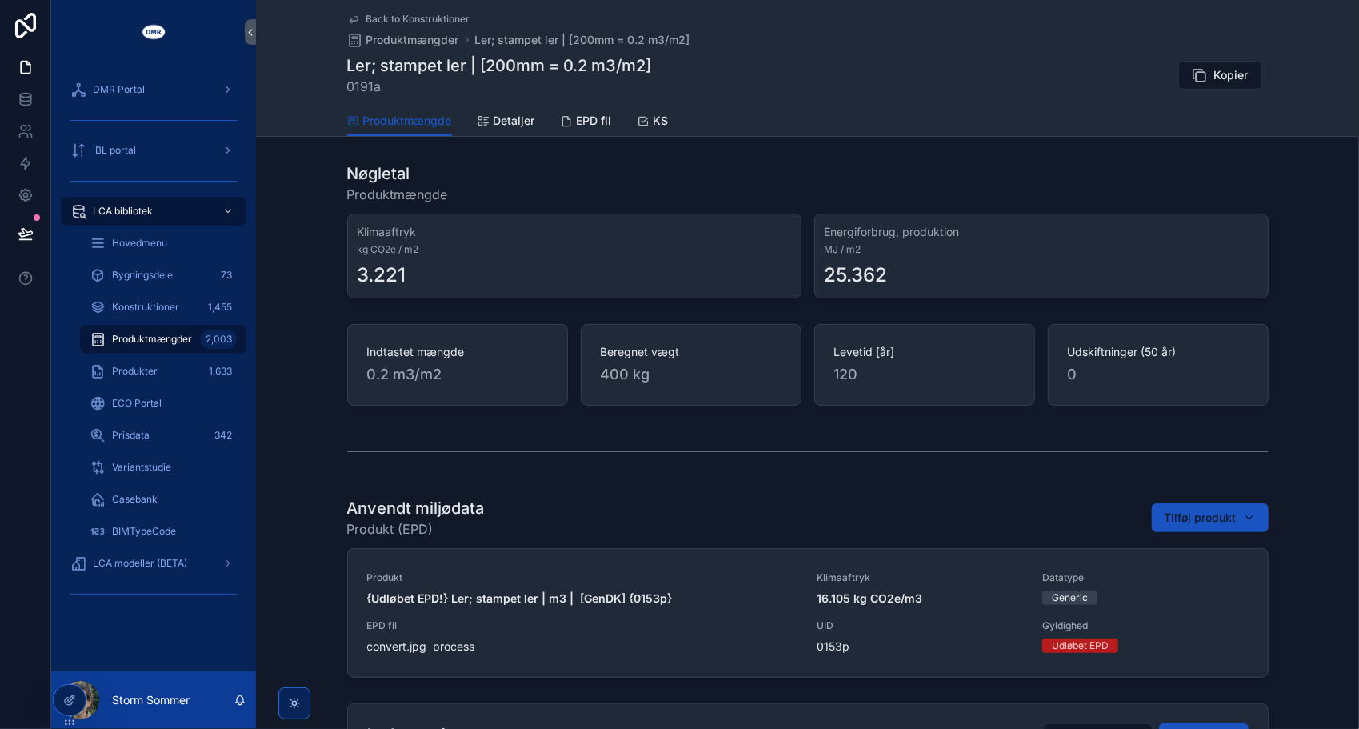
scroll to position [80, 0]
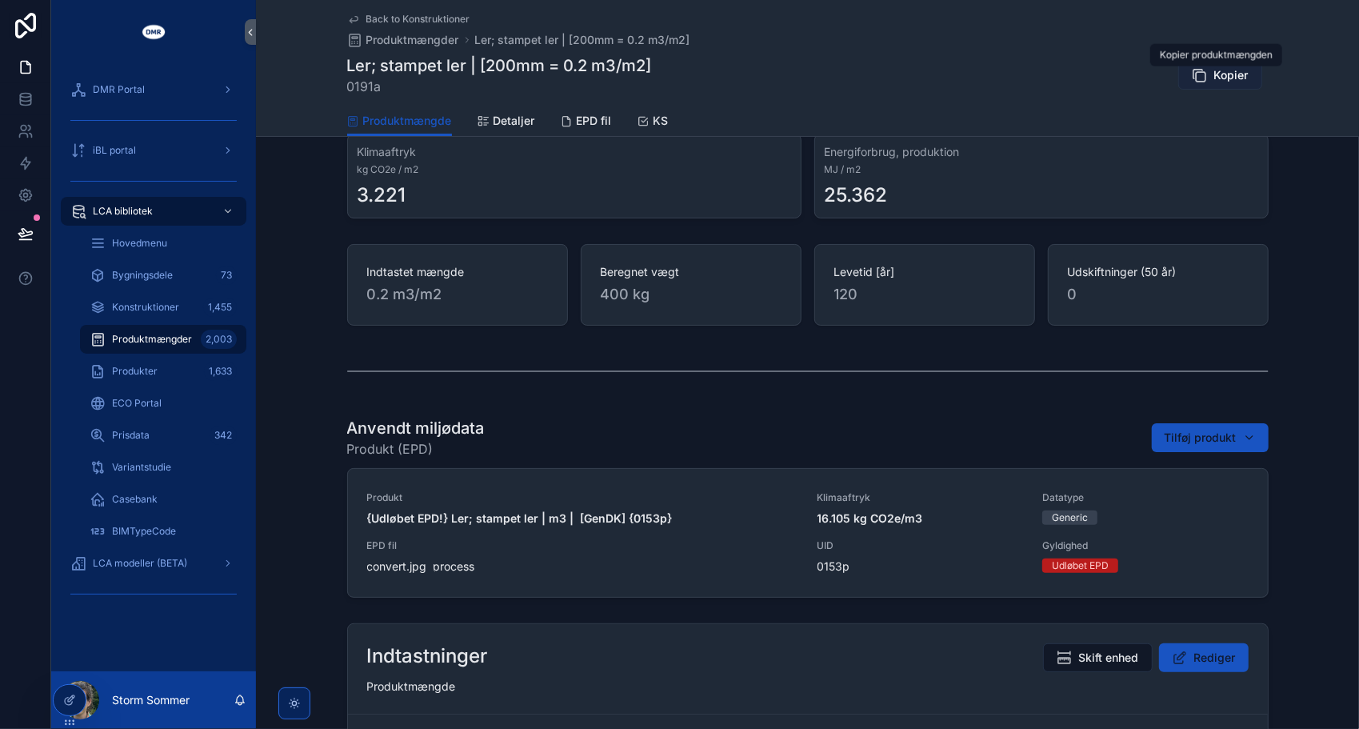
click at [1219, 77] on span "Kopier" at bounding box center [1232, 75] width 34 height 16
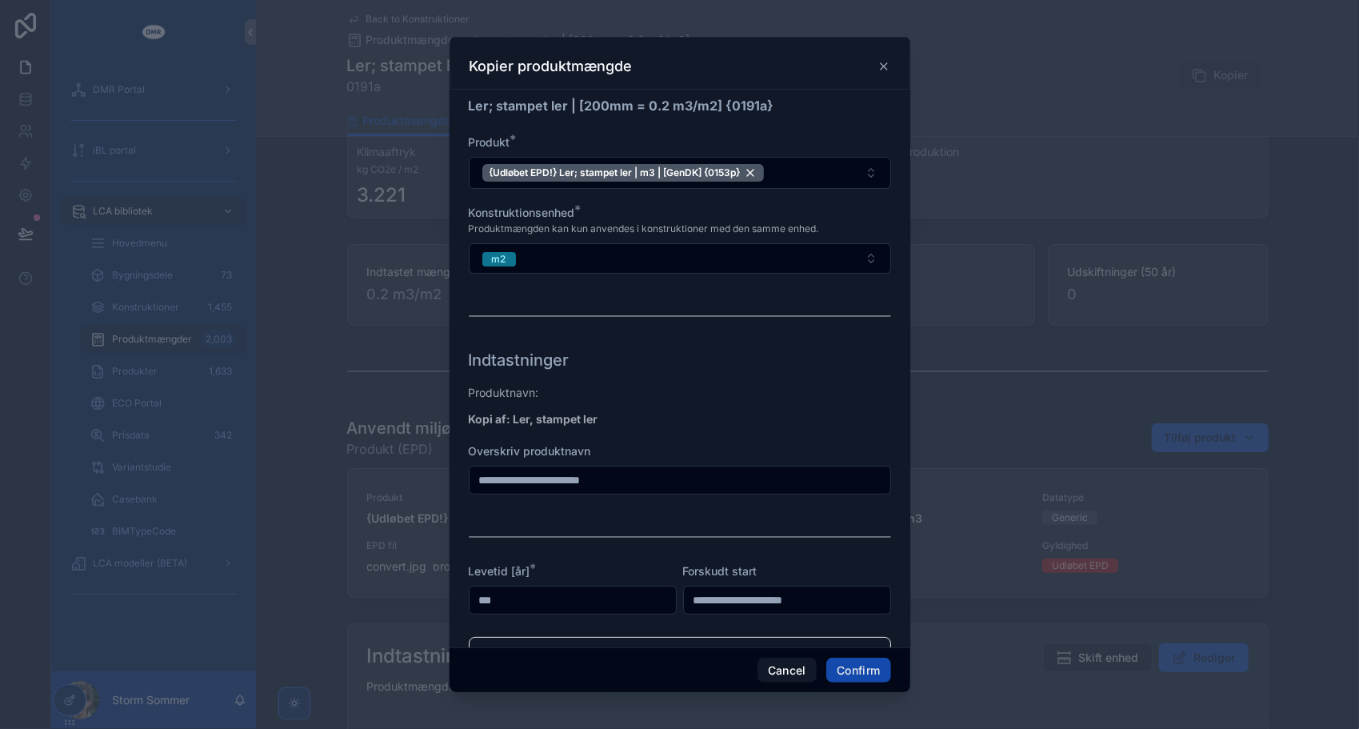
click at [847, 674] on button "Confirm" at bounding box center [859, 671] width 64 height 26
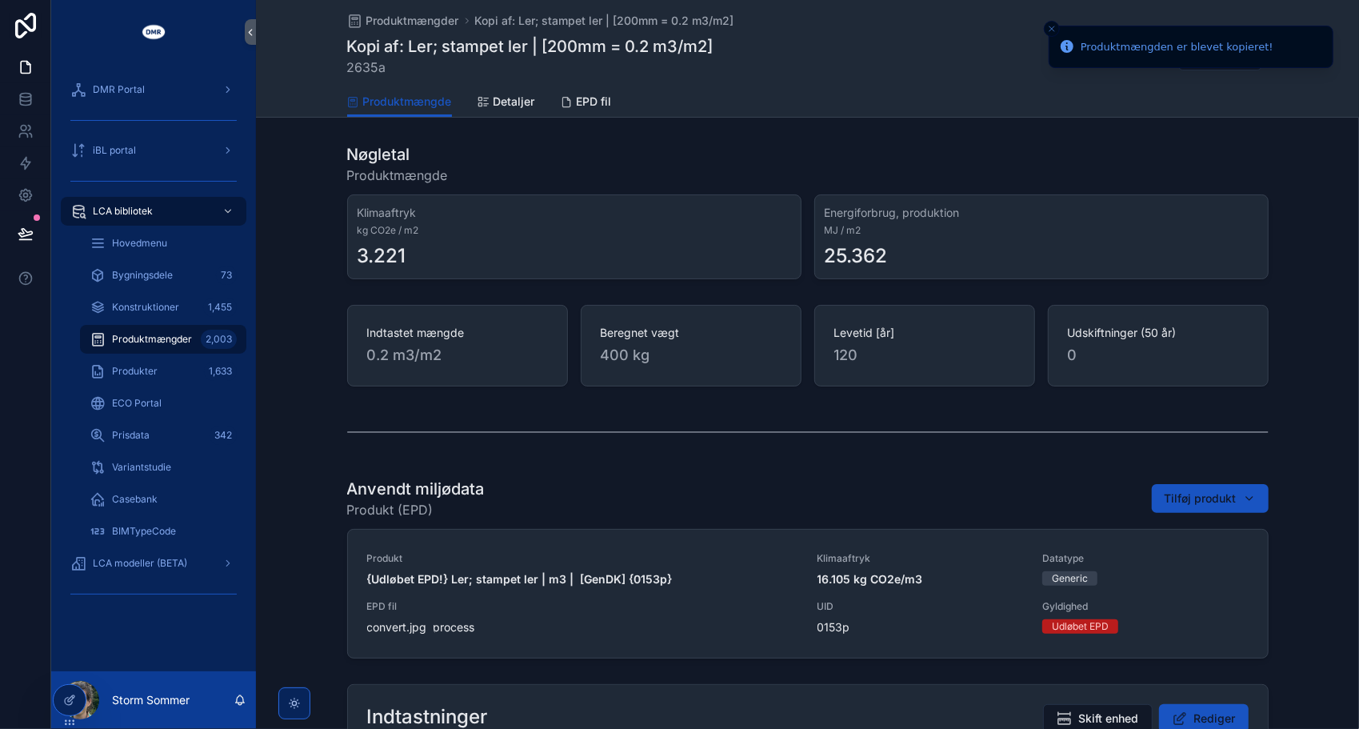
click at [1054, 27] on icon "Close toast" at bounding box center [1052, 29] width 10 height 10
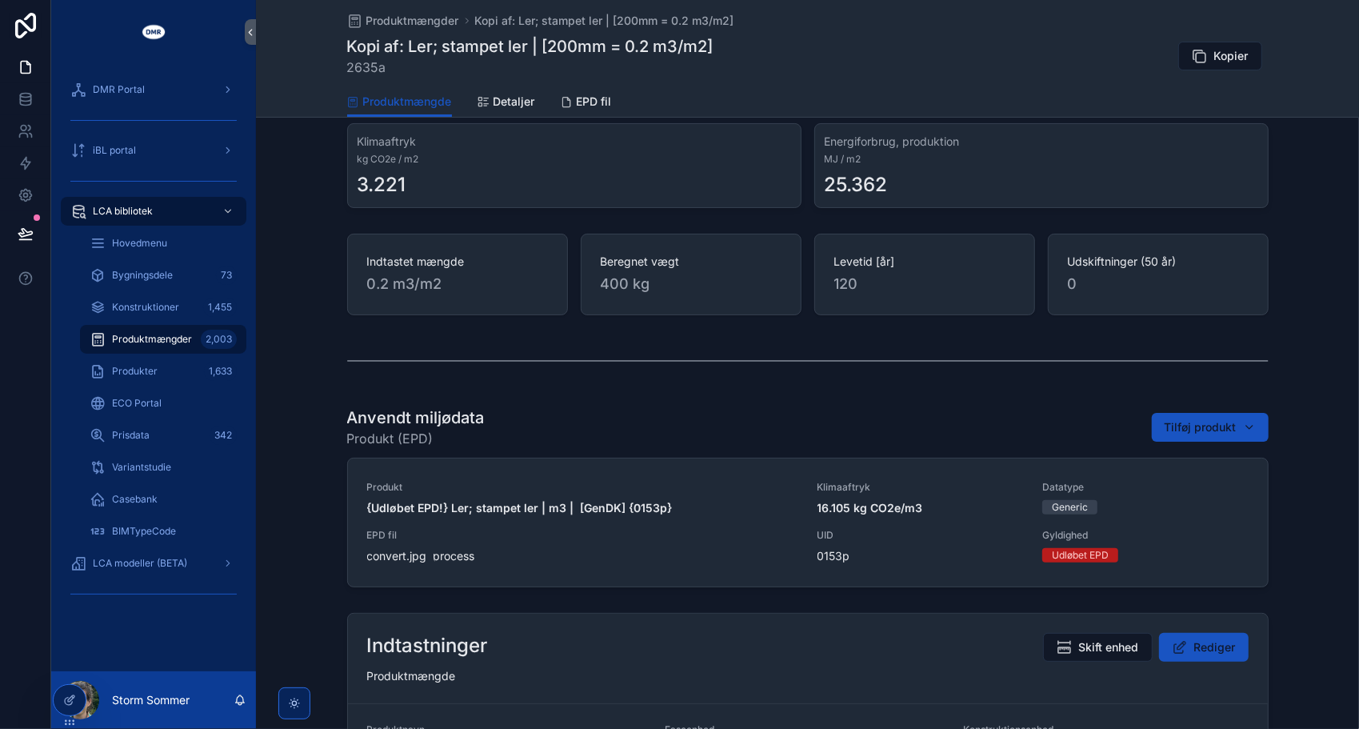
scroll to position [80, 0]
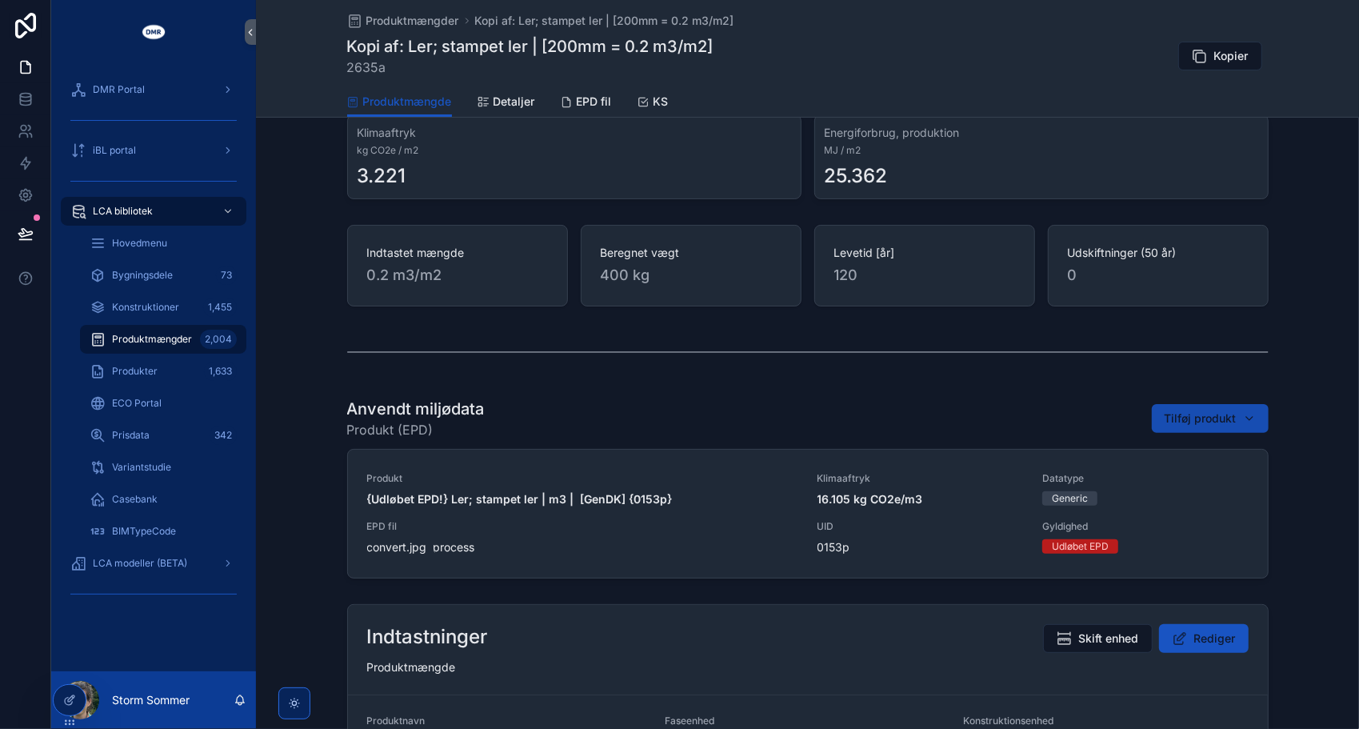
click at [1198, 421] on span "Tilføj produkt" at bounding box center [1201, 418] width 72 height 16
type input "*****"
click at [1178, 488] on span "Ler; stampet ler | m3 | [BR18; Tabel 7 (2025)] {1614p}" at bounding box center [1197, 481] width 160 height 16
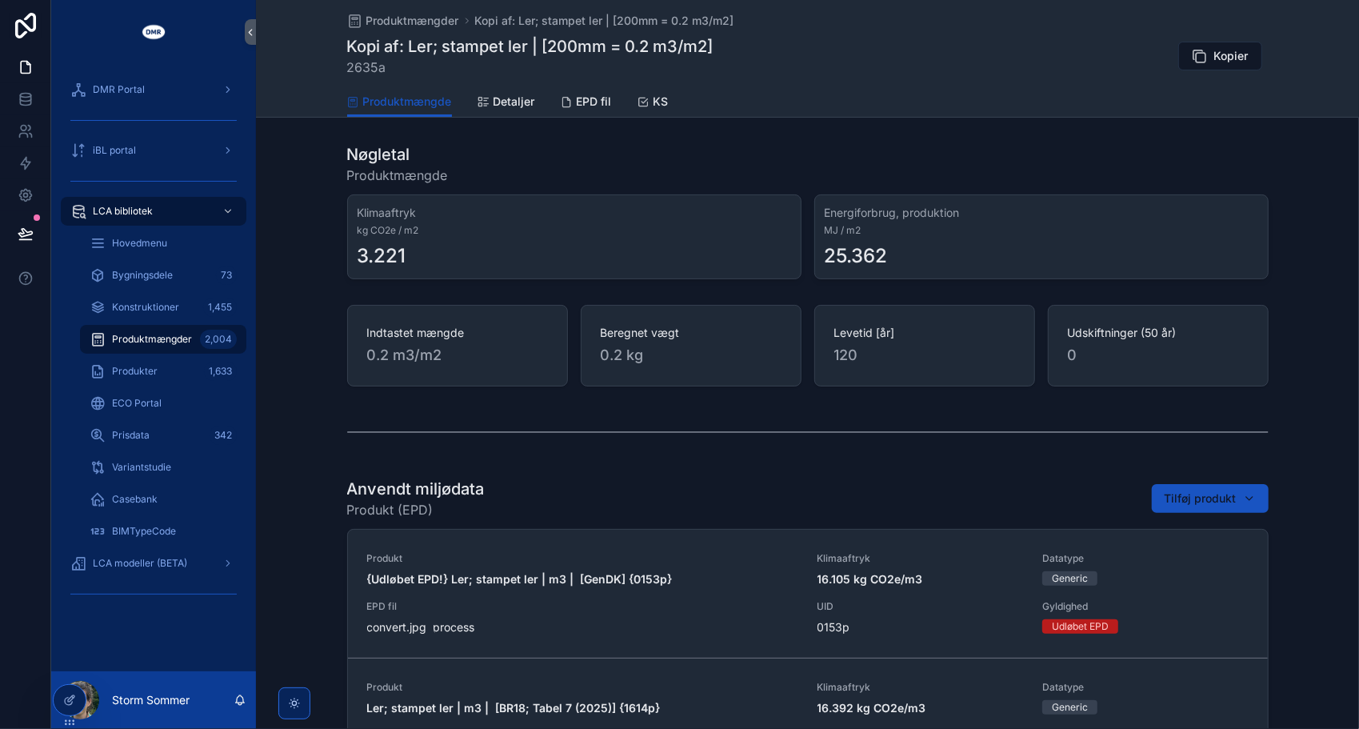
scroll to position [159, 0]
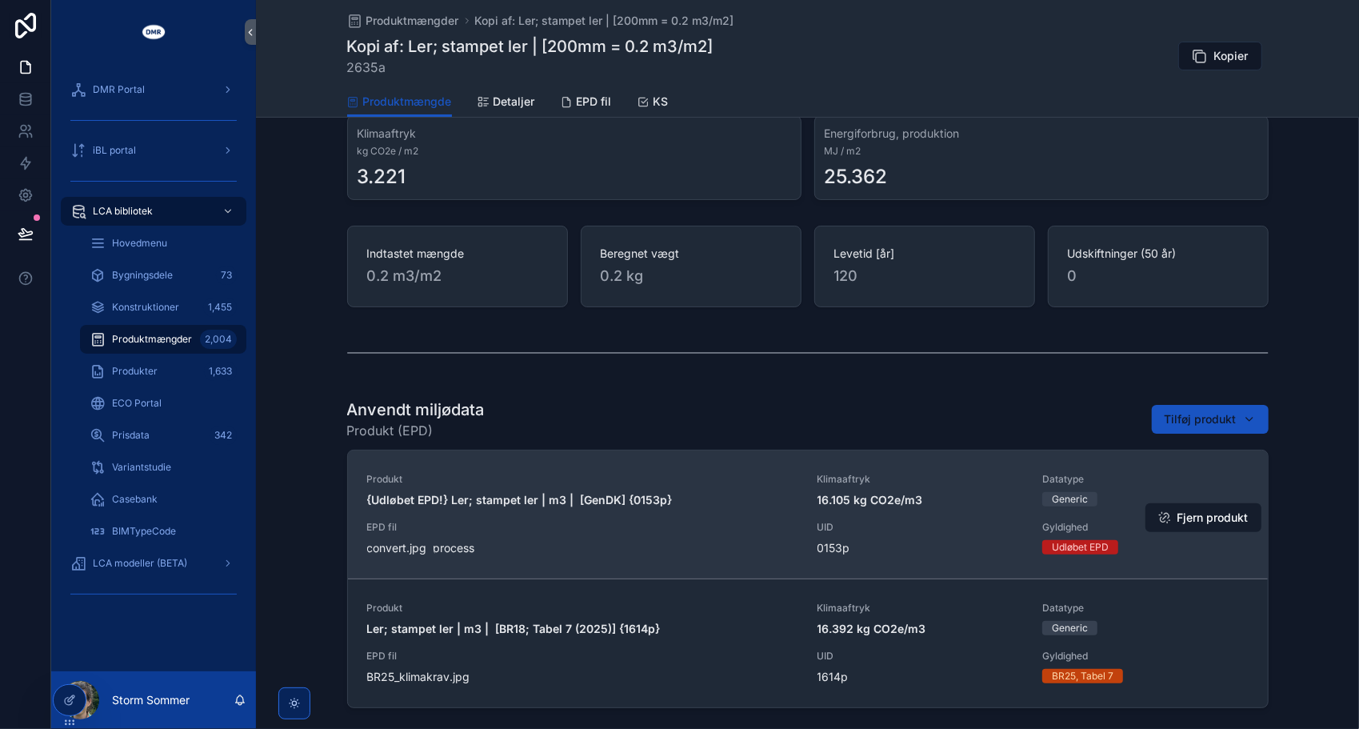
click at [1210, 518] on button "Fjern produkt" at bounding box center [1204, 517] width 116 height 29
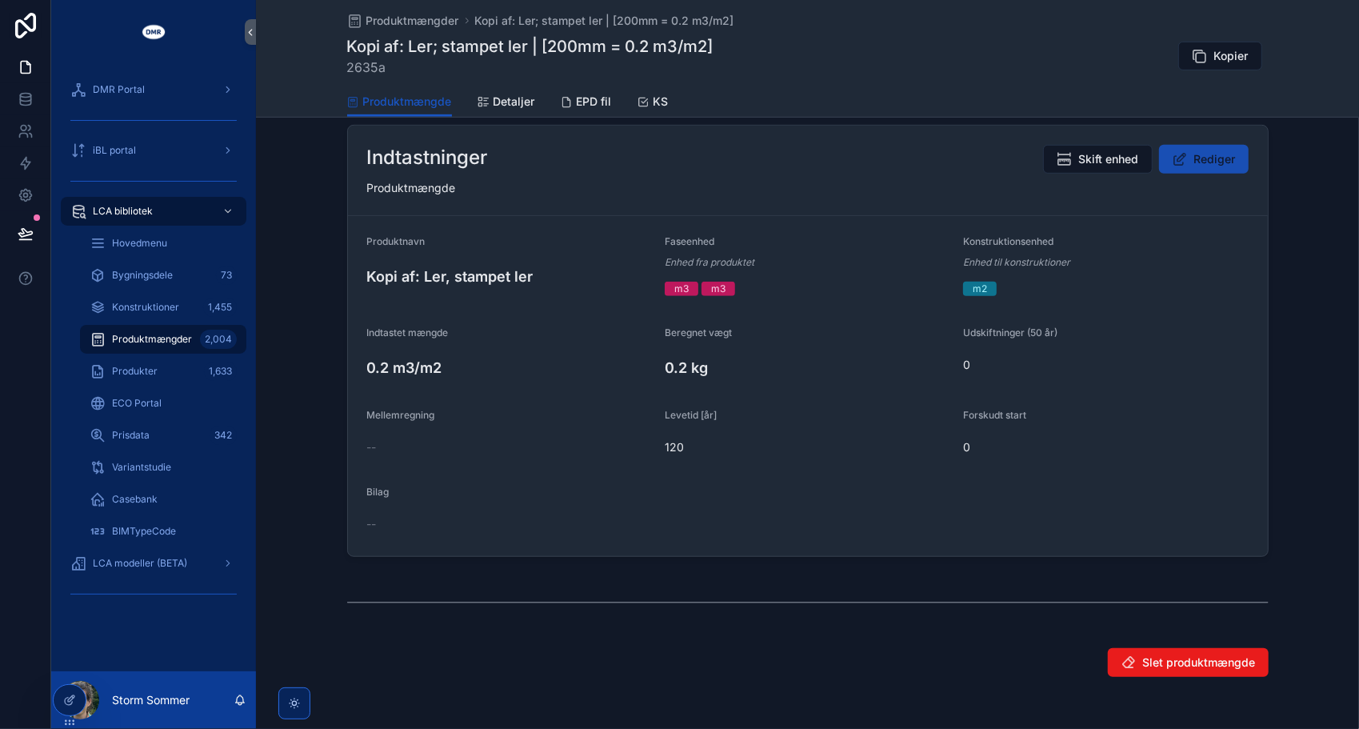
scroll to position [480, 0]
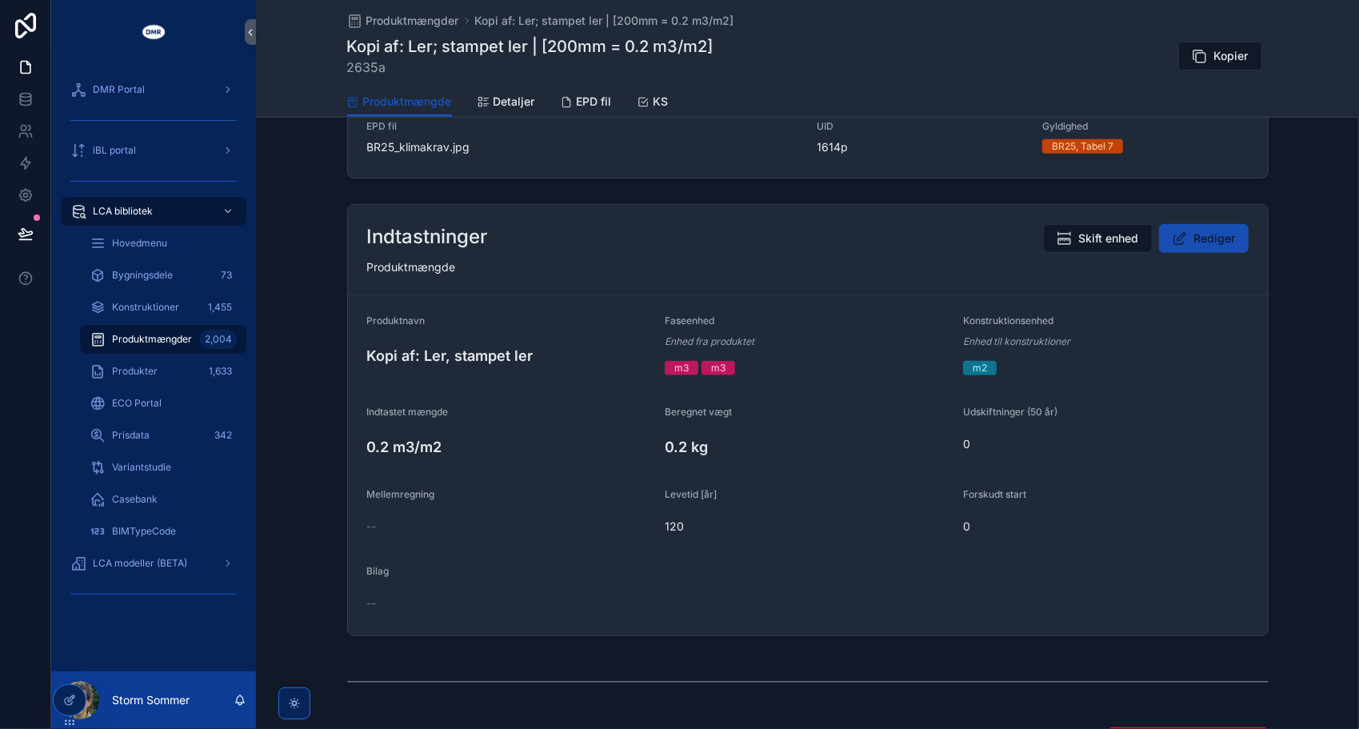
click at [1195, 237] on span "Rediger" at bounding box center [1216, 238] width 42 height 16
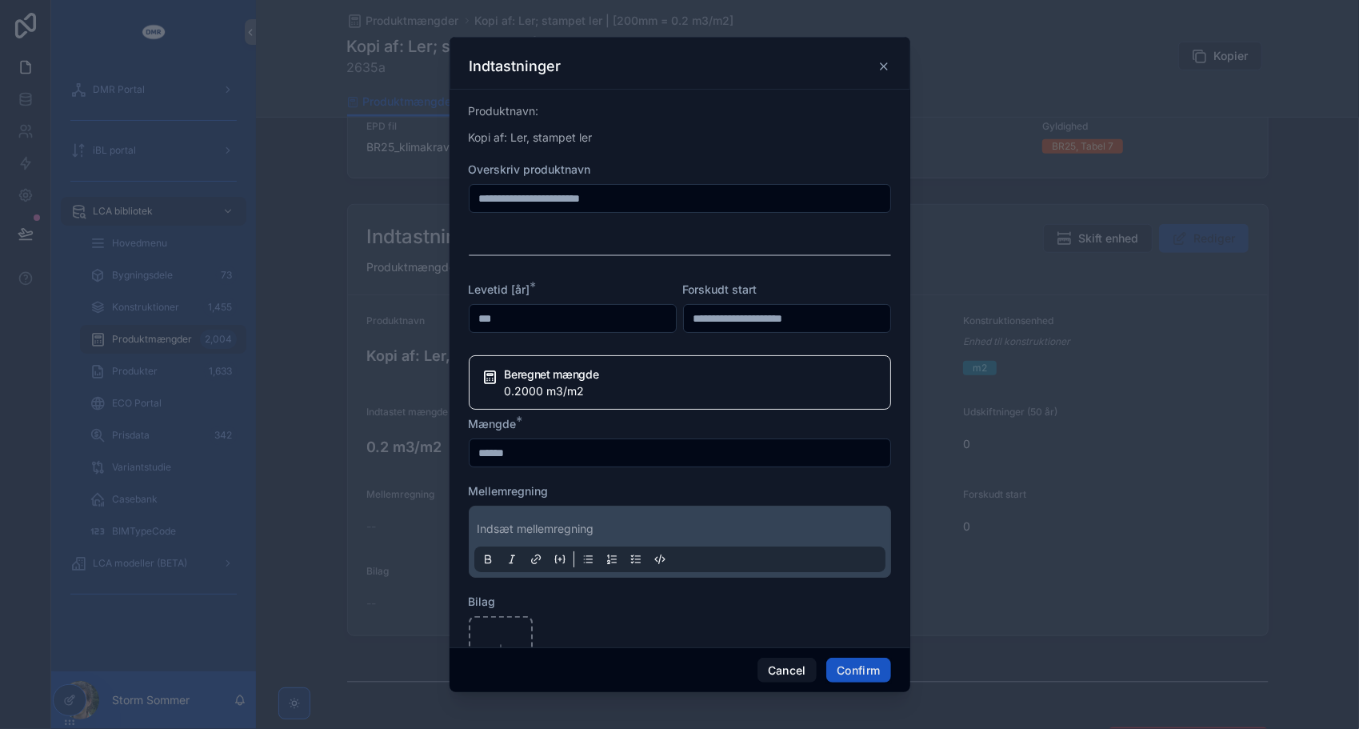
drag, startPoint x: 523, startPoint y: 196, endPoint x: 438, endPoint y: 198, distance: 84.9
click at [438, 198] on div "**********" at bounding box center [679, 364] width 1359 height 729
type input "**********"
click at [849, 669] on button "Confirm" at bounding box center [859, 671] width 64 height 26
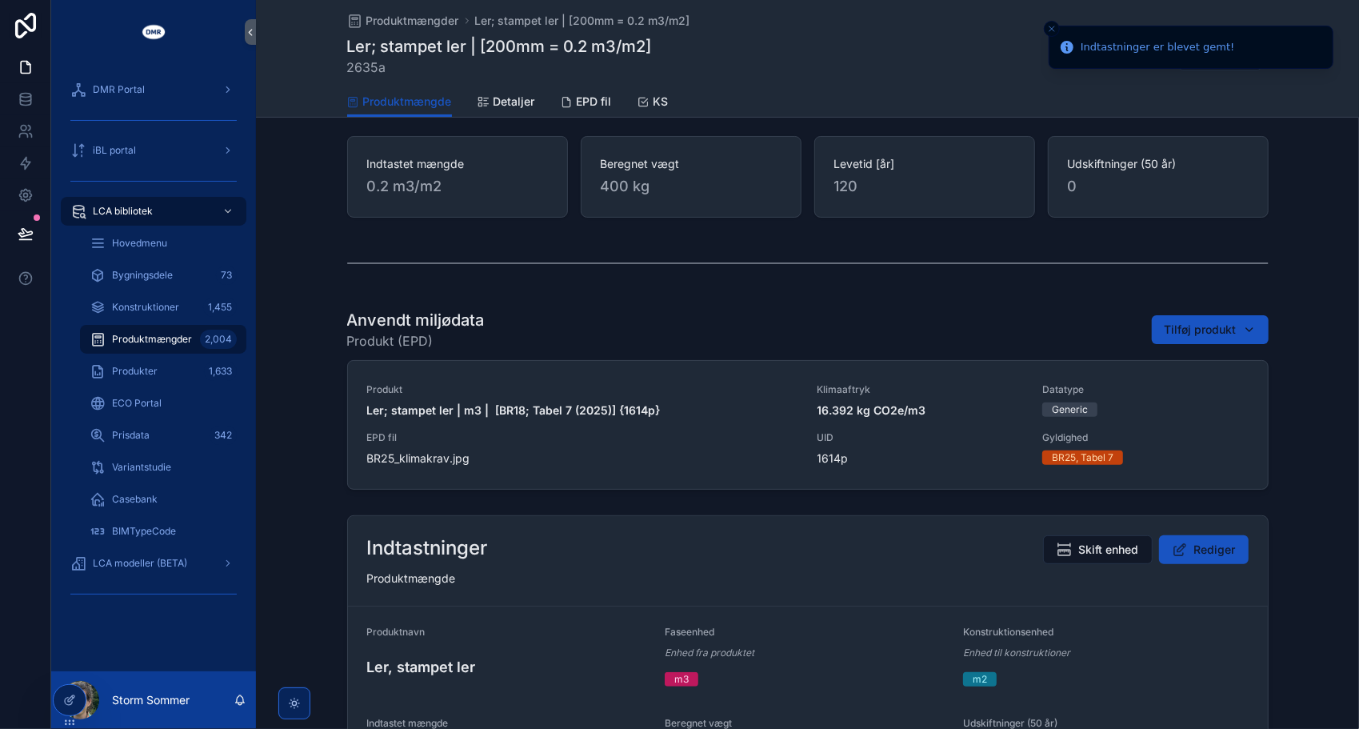
scroll to position [160, 0]
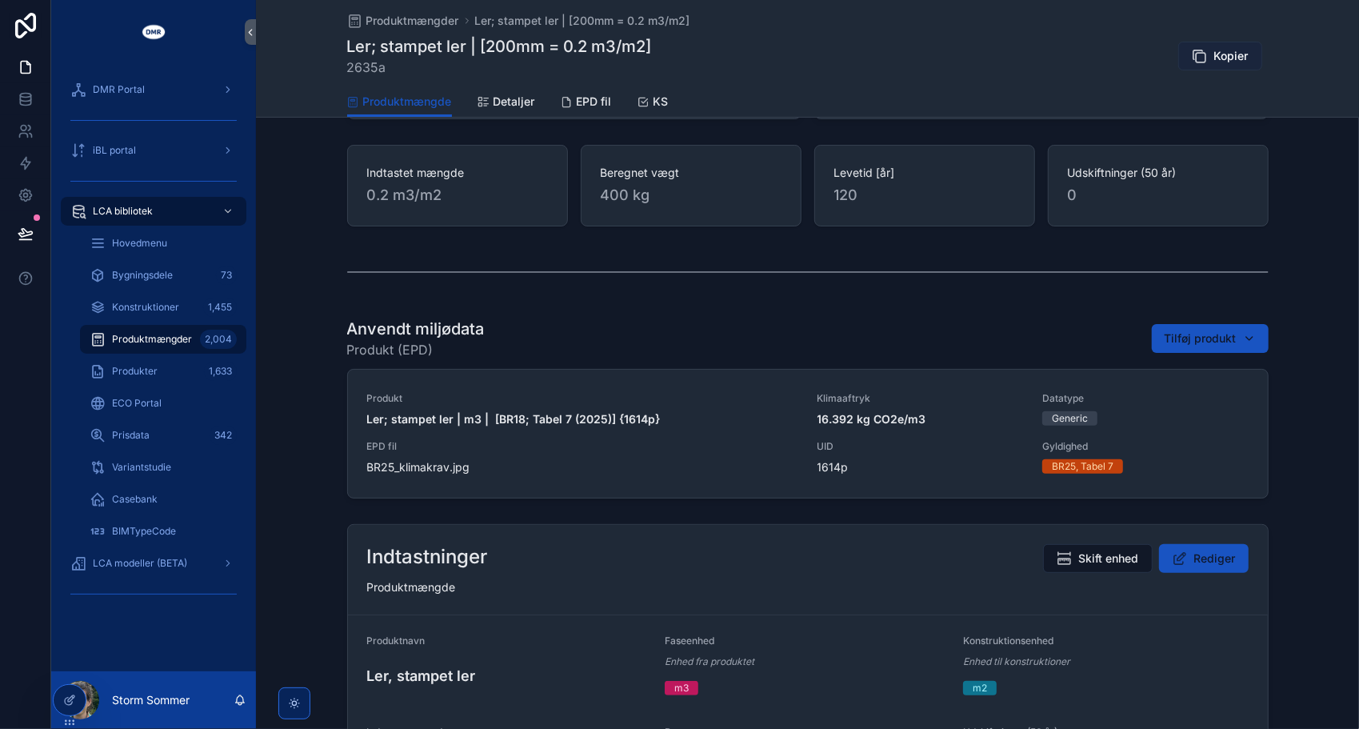
click at [1227, 54] on span "Kopier" at bounding box center [1232, 56] width 34 height 16
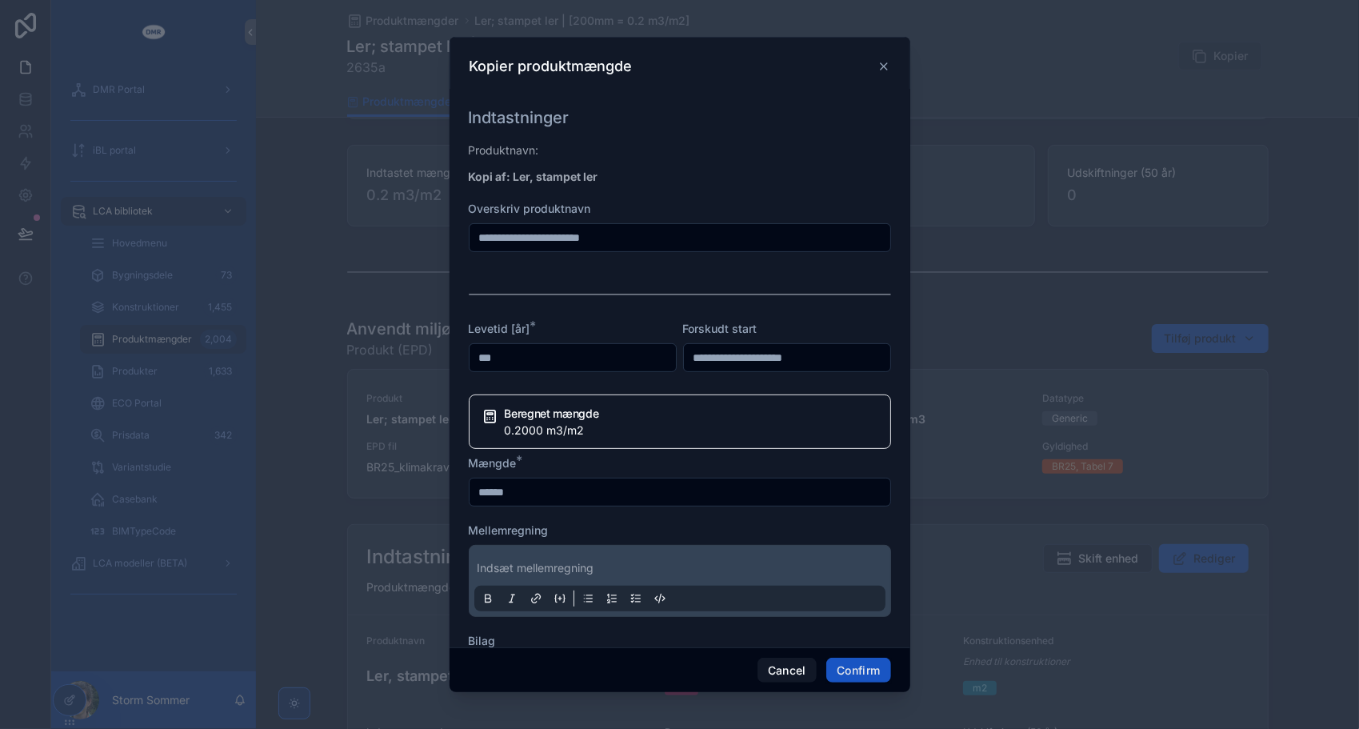
scroll to position [240, 0]
click at [489, 490] on input "******" at bounding box center [680, 494] width 421 height 22
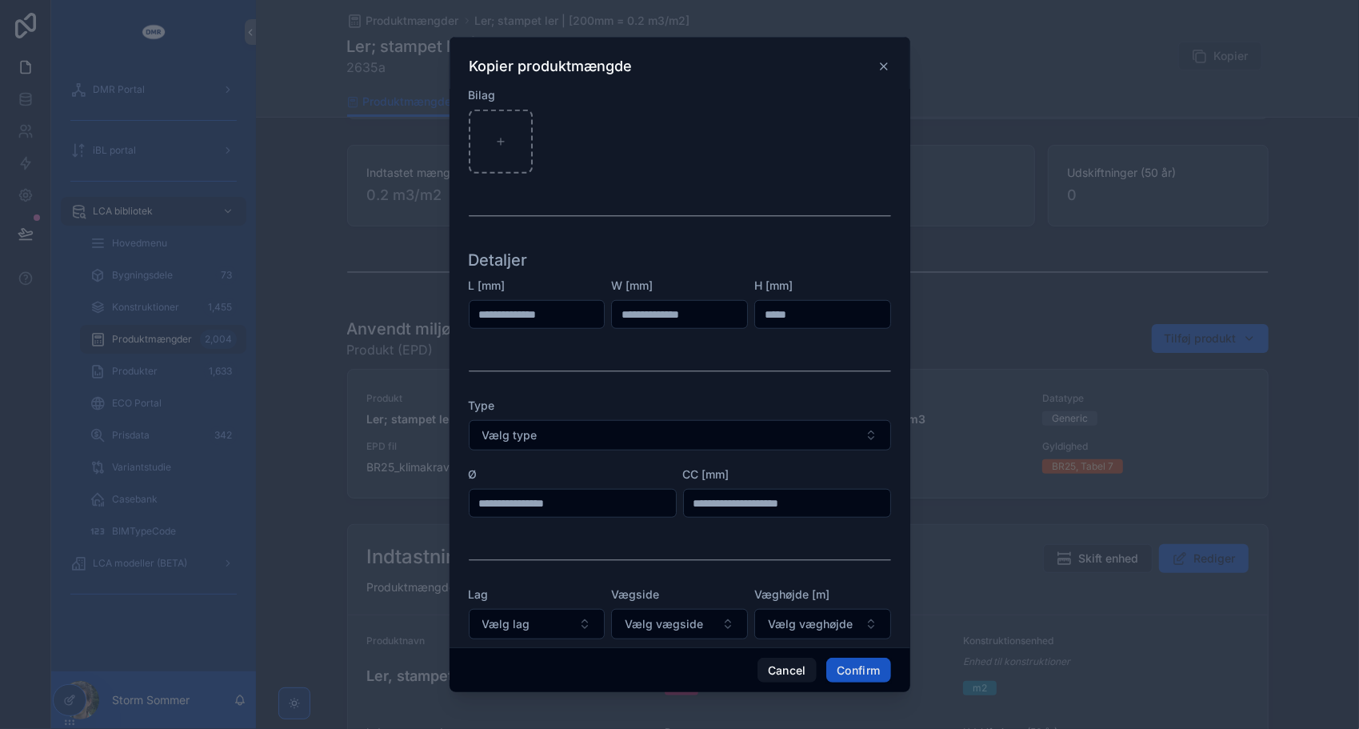
scroll to position [803, 0]
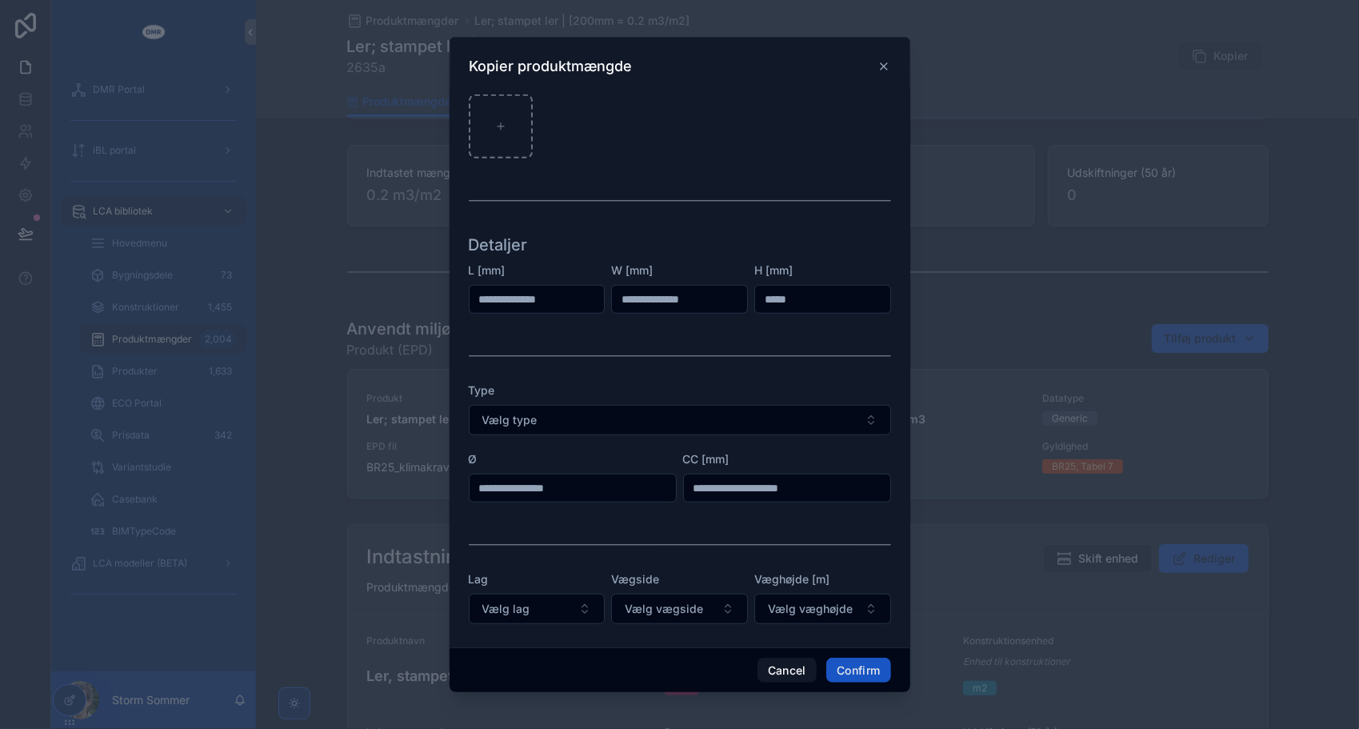
type input "******"
drag, startPoint x: 792, startPoint y: 295, endPoint x: 719, endPoint y: 287, distance: 74.0
type input "*****"
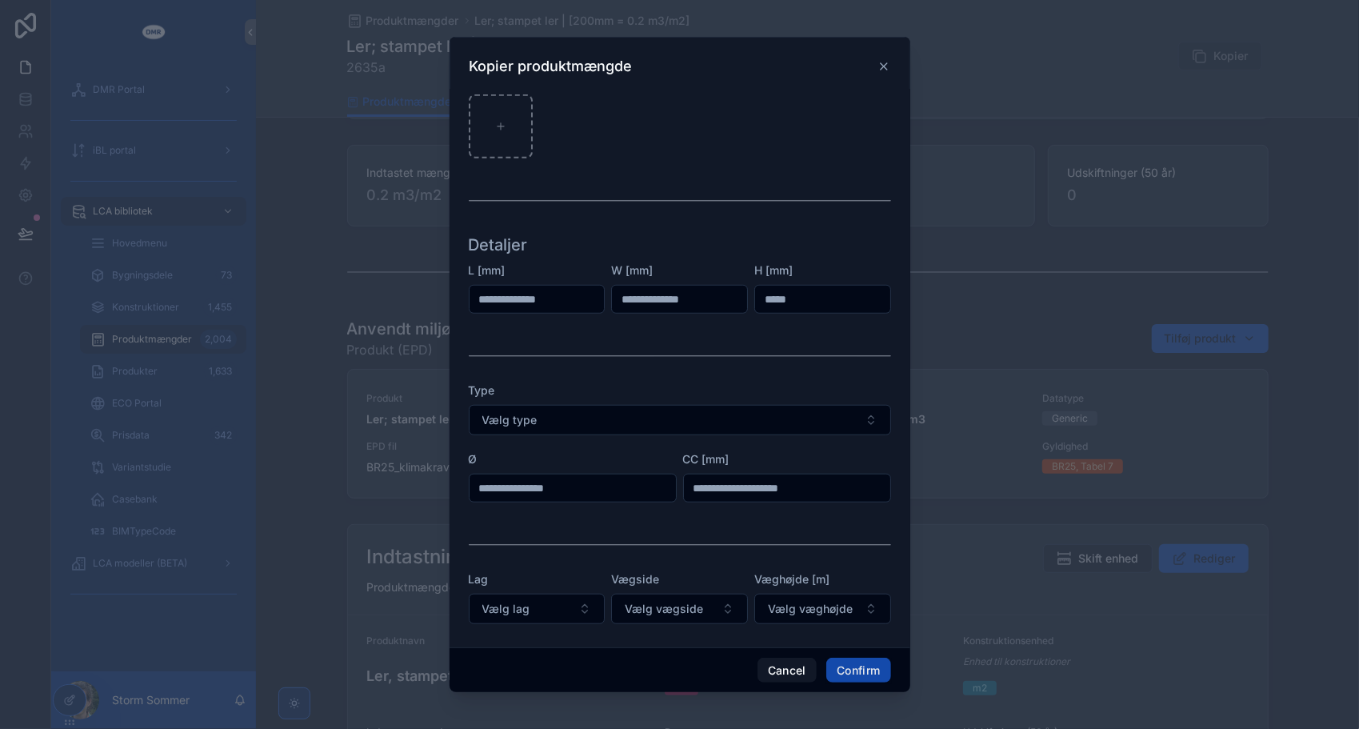
click at [855, 682] on button "Confirm" at bounding box center [859, 671] width 64 height 26
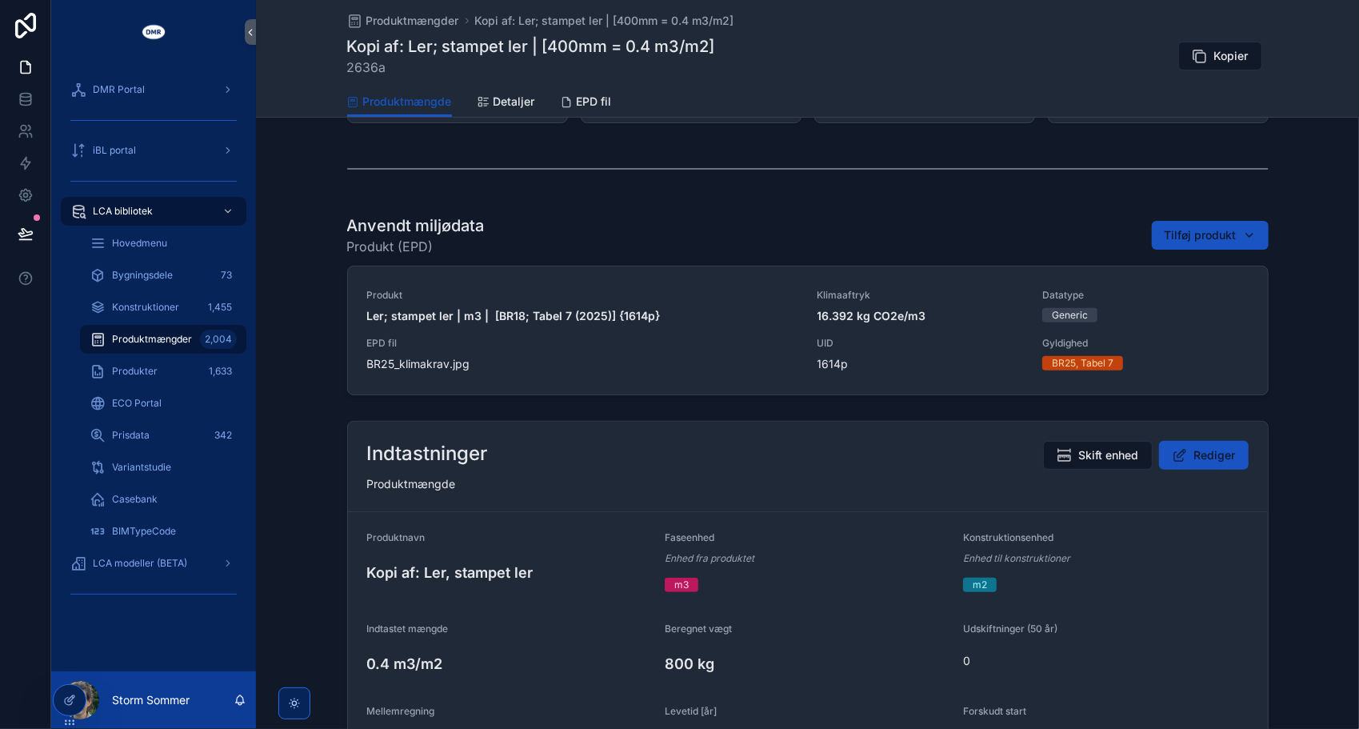
scroll to position [320, 0]
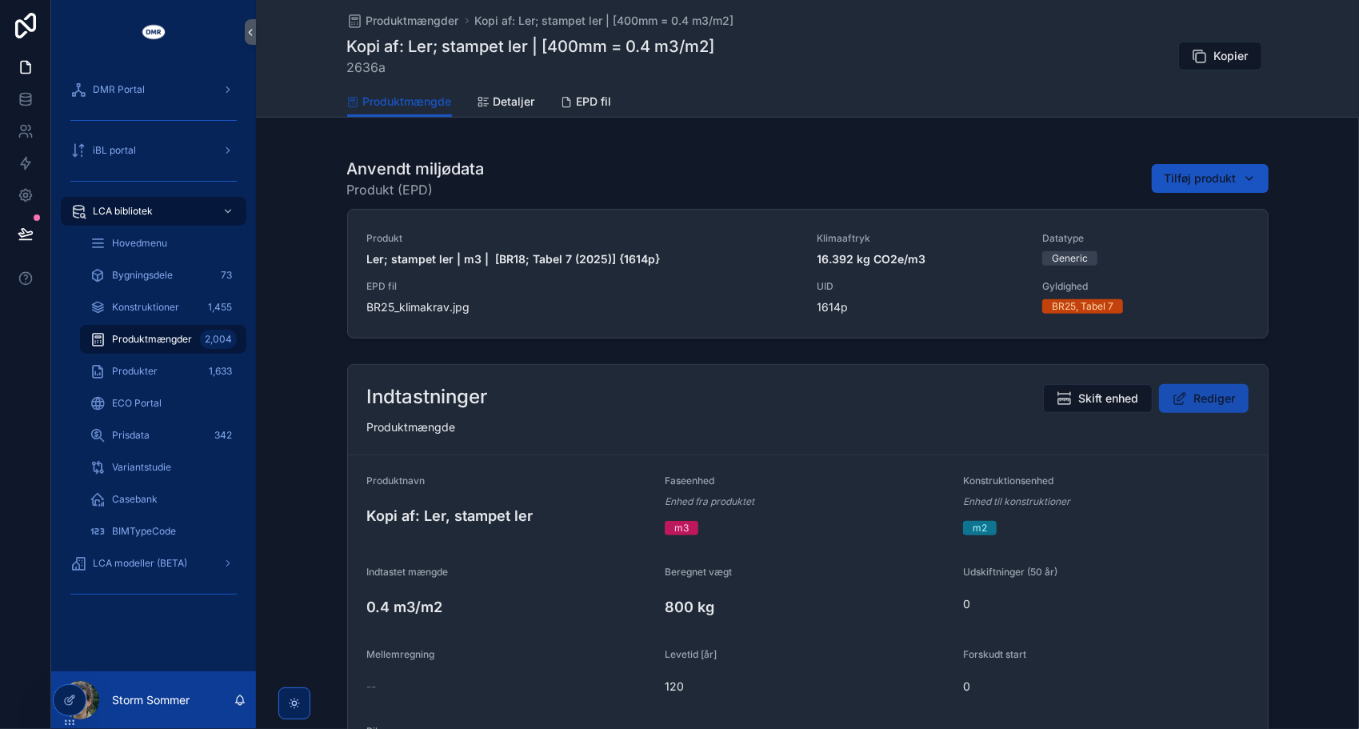
click at [1215, 394] on span "Rediger" at bounding box center [1216, 398] width 42 height 16
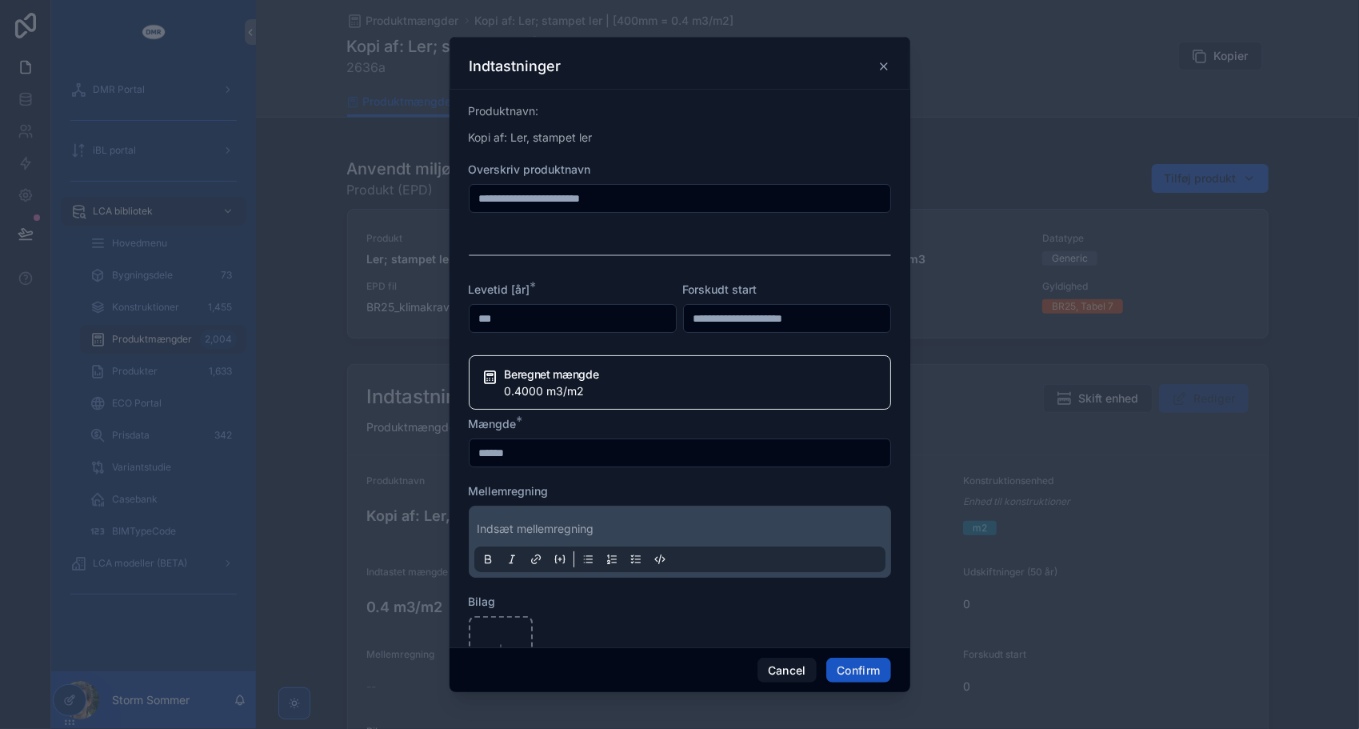
drag, startPoint x: 521, startPoint y: 200, endPoint x: 458, endPoint y: 196, distance: 63.3
click at [458, 196] on div "**********" at bounding box center [680, 369] width 461 height 558
type input "**********"
click at [840, 667] on button "Confirm" at bounding box center [859, 671] width 64 height 26
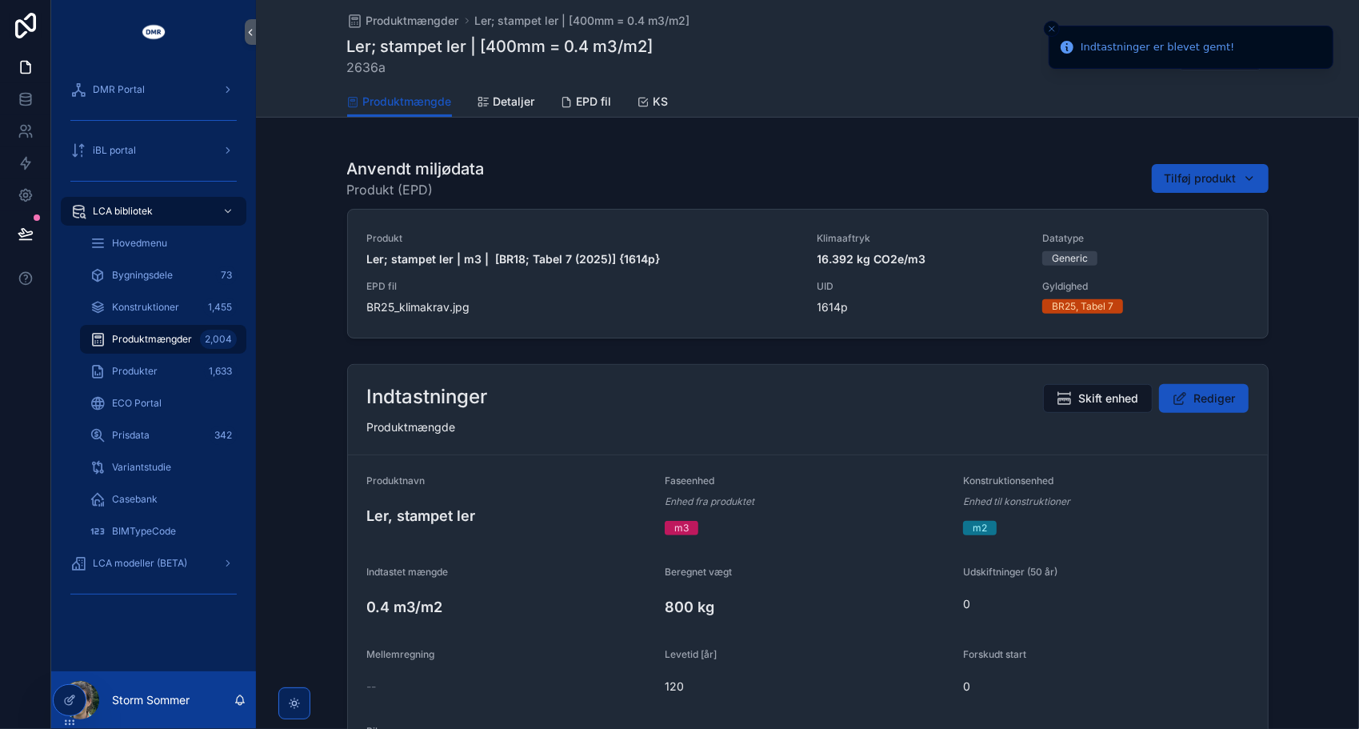
scroll to position [0, 0]
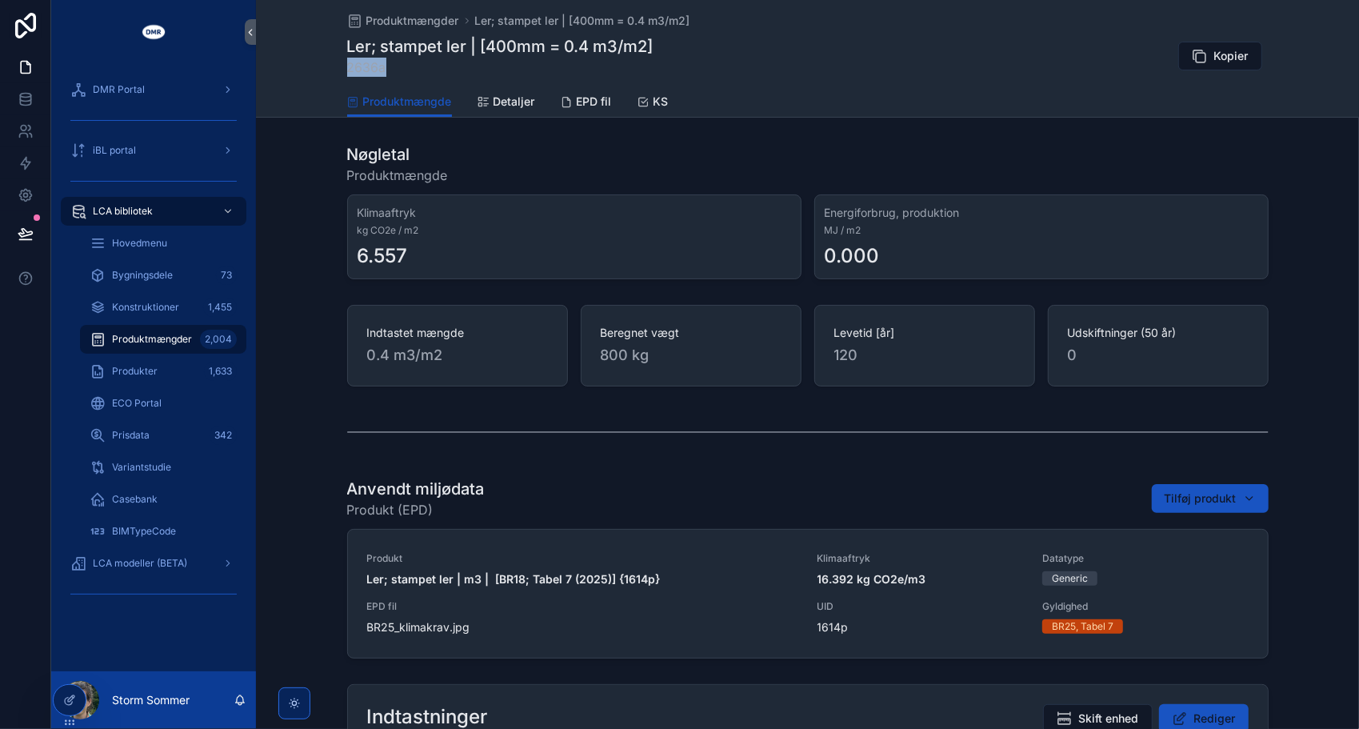
drag, startPoint x: 381, startPoint y: 58, endPoint x: 333, endPoint y: 59, distance: 48.0
click at [333, 59] on div "Produktmængder Ler; stampet ler | [400mm = 0.4 m3/m2] Ler; stampet ler | [400mm…" at bounding box center [807, 59] width 1103 height 118
copy span "2636a"
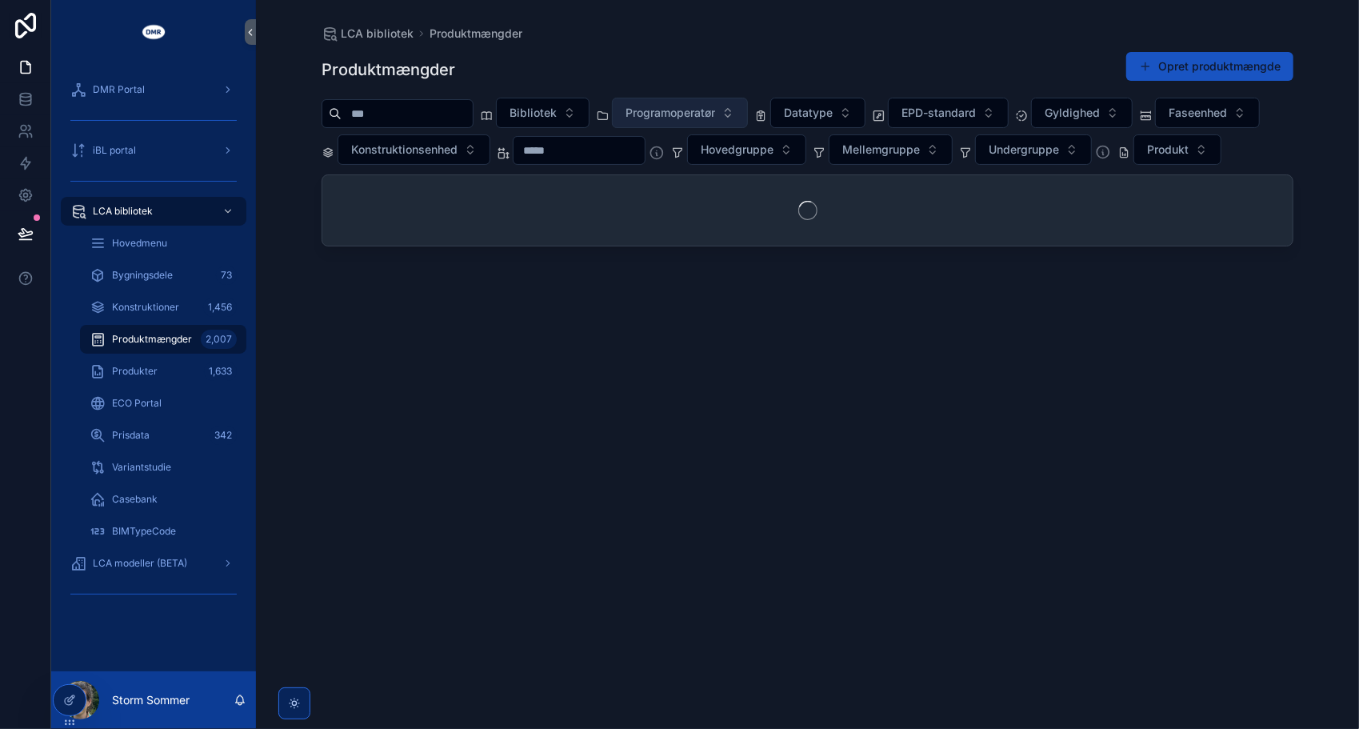
click at [715, 112] on span "Programoperatør" at bounding box center [671, 113] width 90 height 16
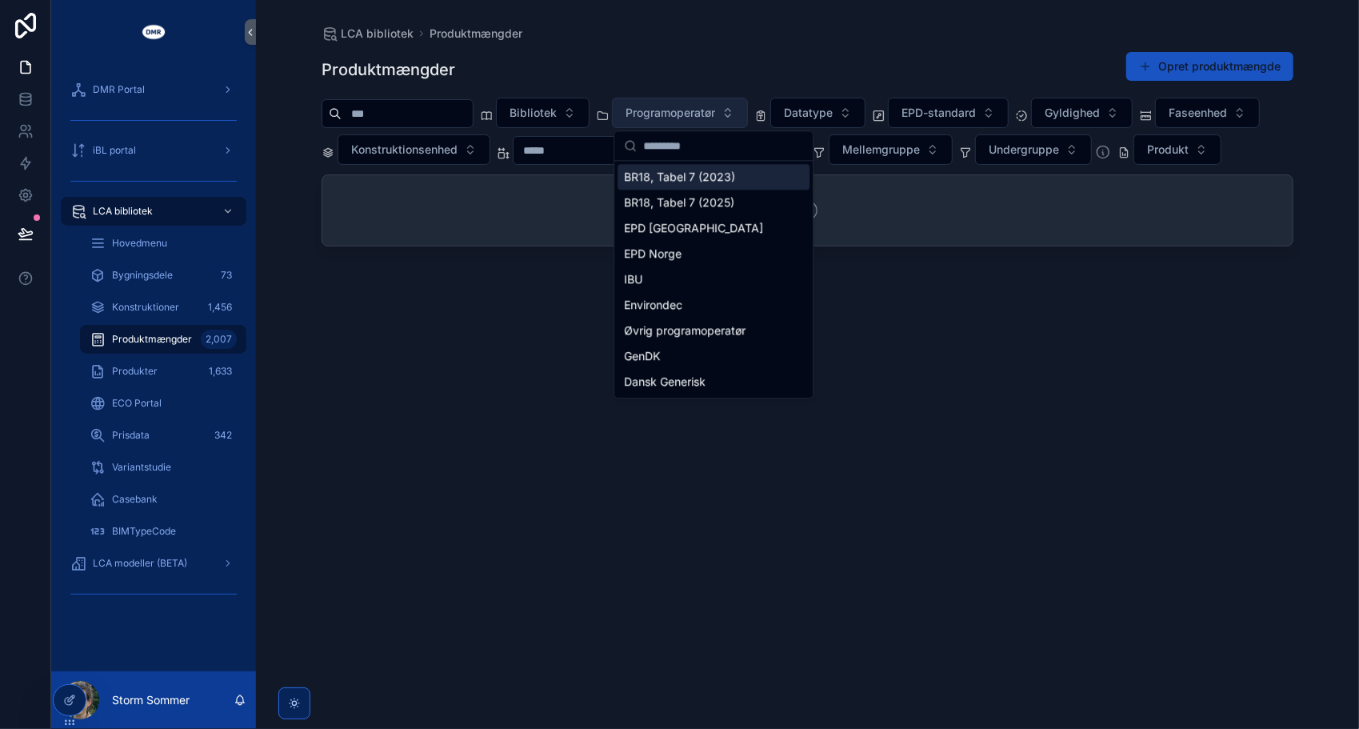
click at [674, 112] on span "Programoperatør" at bounding box center [671, 113] width 90 height 16
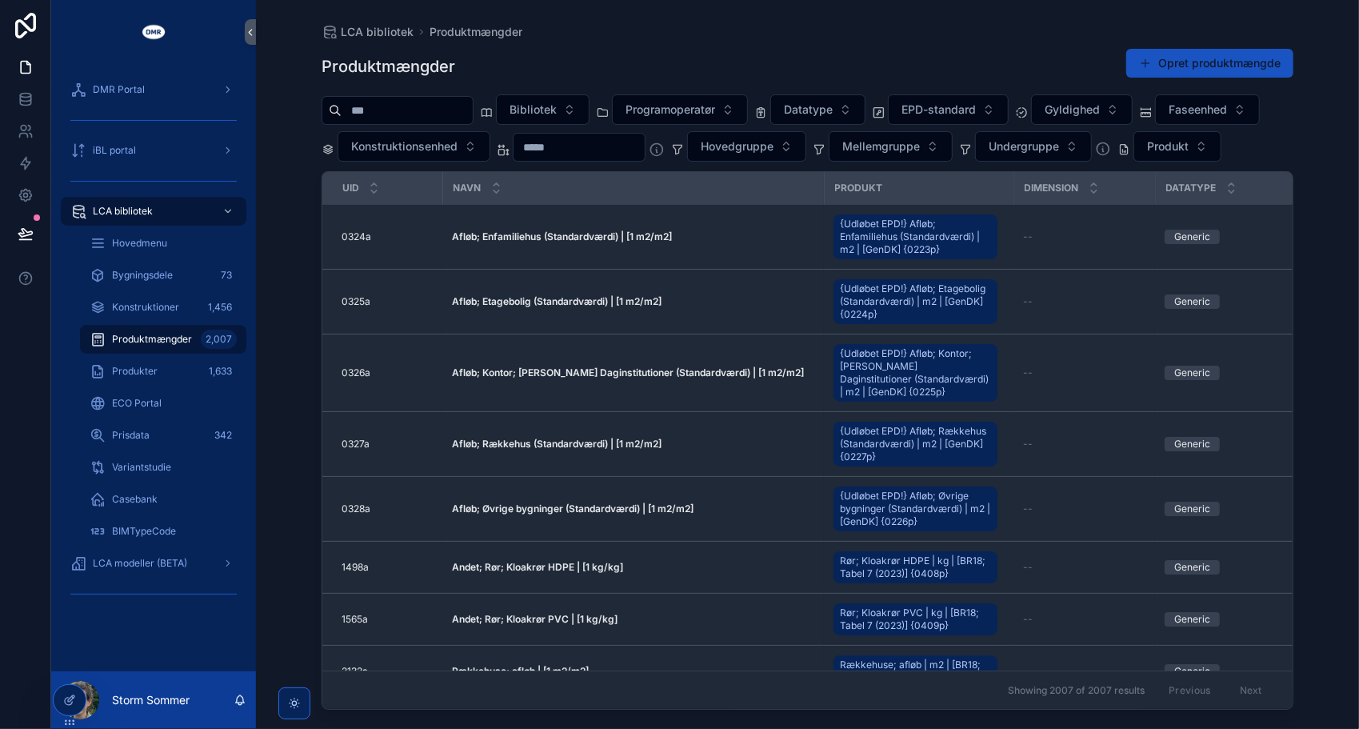
click at [455, 113] on input "scrollable content" at bounding box center [407, 110] width 131 height 22
type input "***"
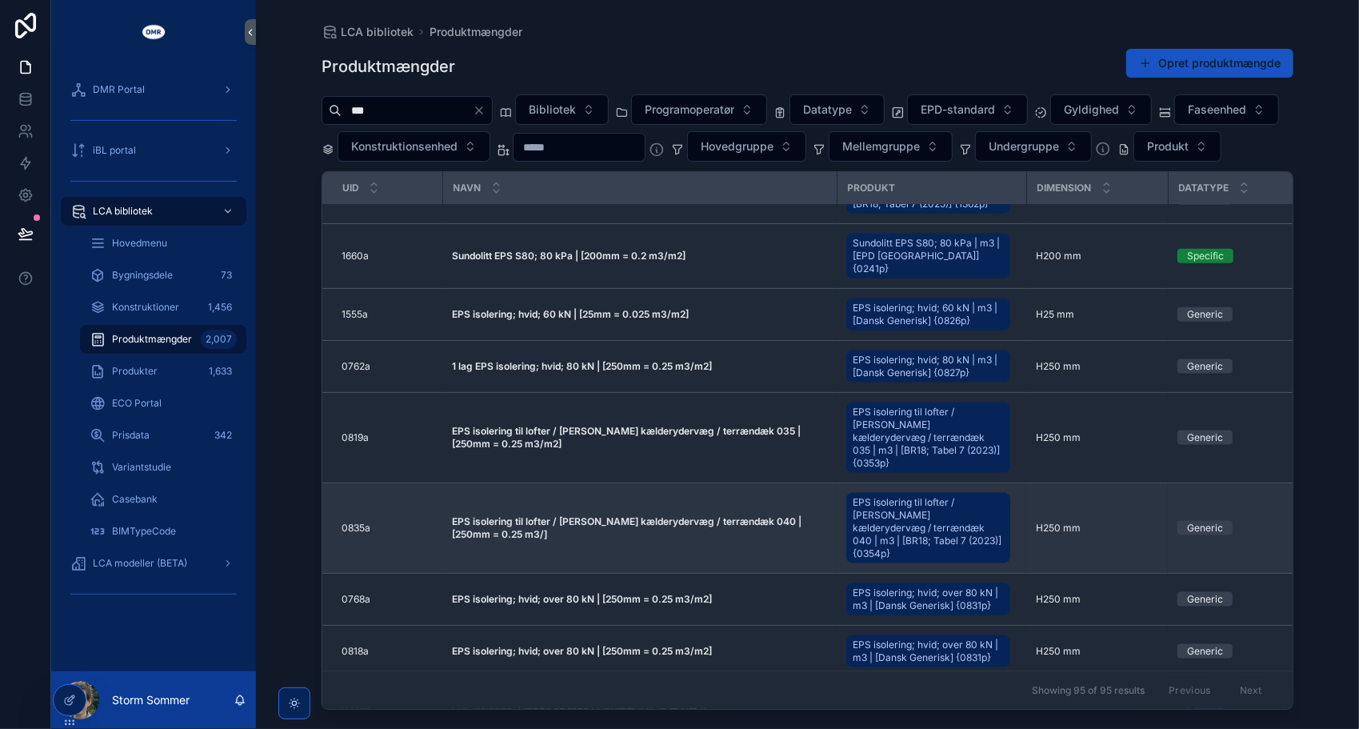
scroll to position [1363, 0]
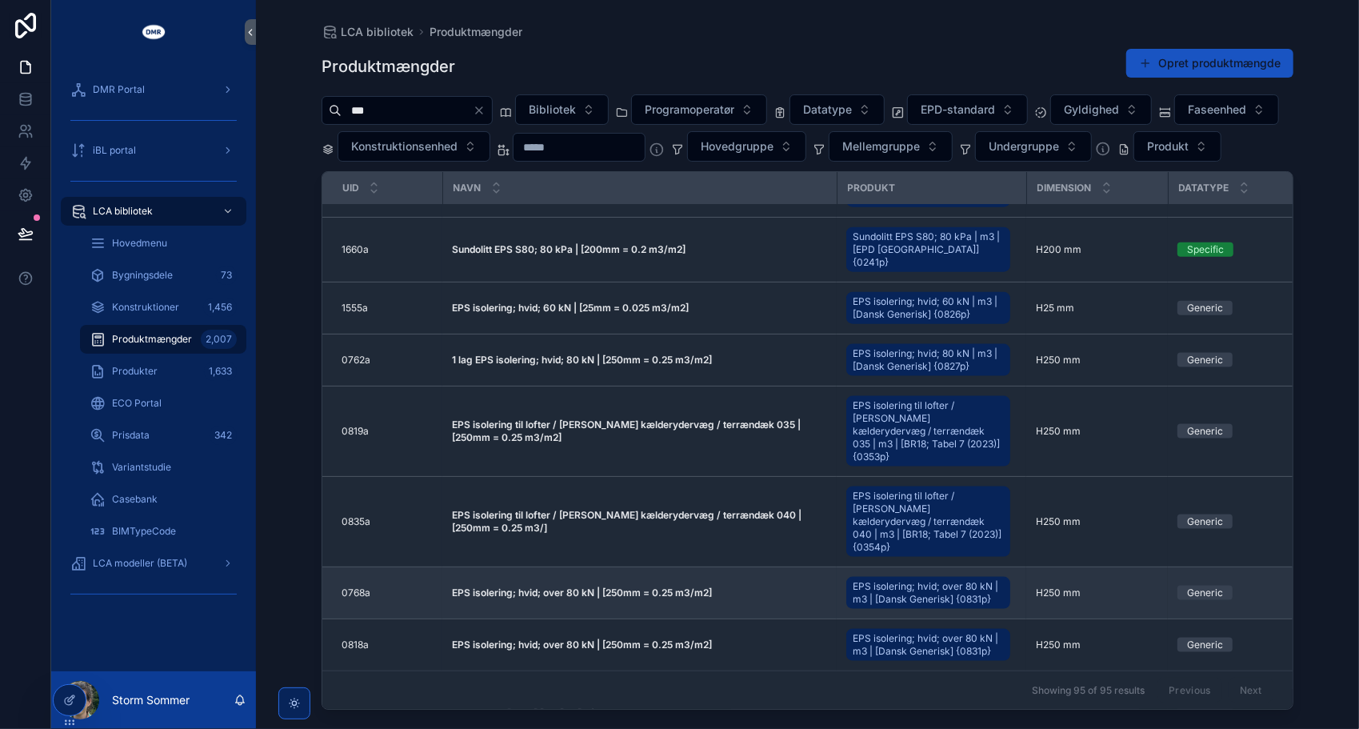
click at [585, 587] on strong "EPS isolering; hvid; over 80 kN | [250mm = 0.25 m3/m2]" at bounding box center [582, 593] width 260 height 12
